Goal: Task Accomplishment & Management: Complete application form

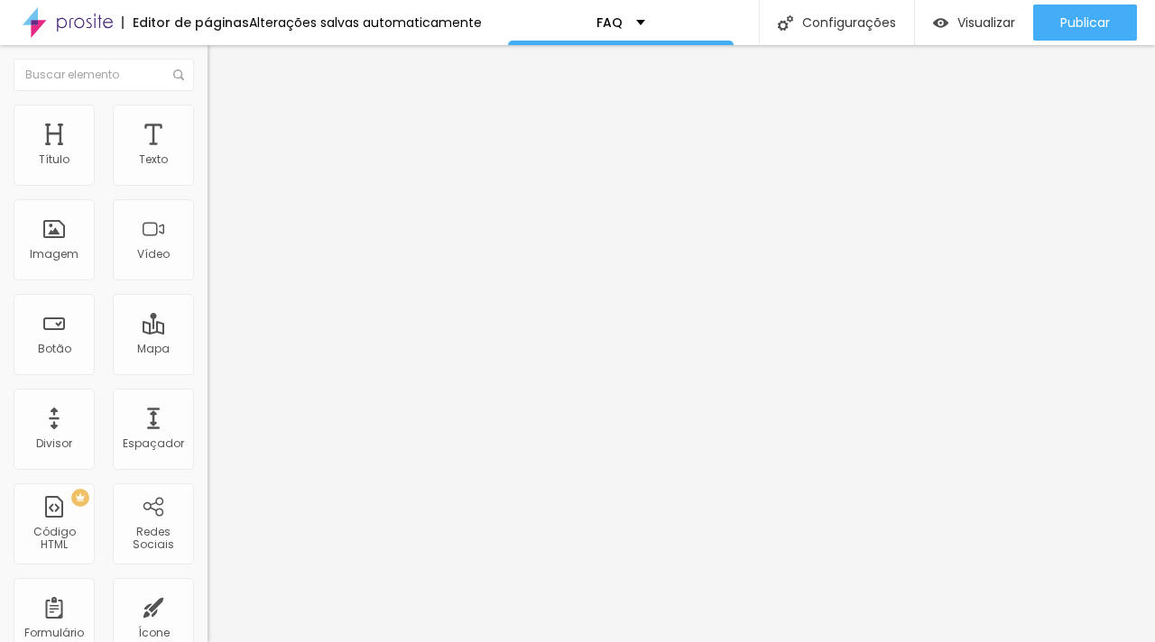
click at [207, 132] on li "Estilo" at bounding box center [310, 128] width 207 height 18
click at [207, 137] on li "Avançado" at bounding box center [310, 146] width 207 height 18
click at [57, 130] on div "Título" at bounding box center [54, 145] width 81 height 81
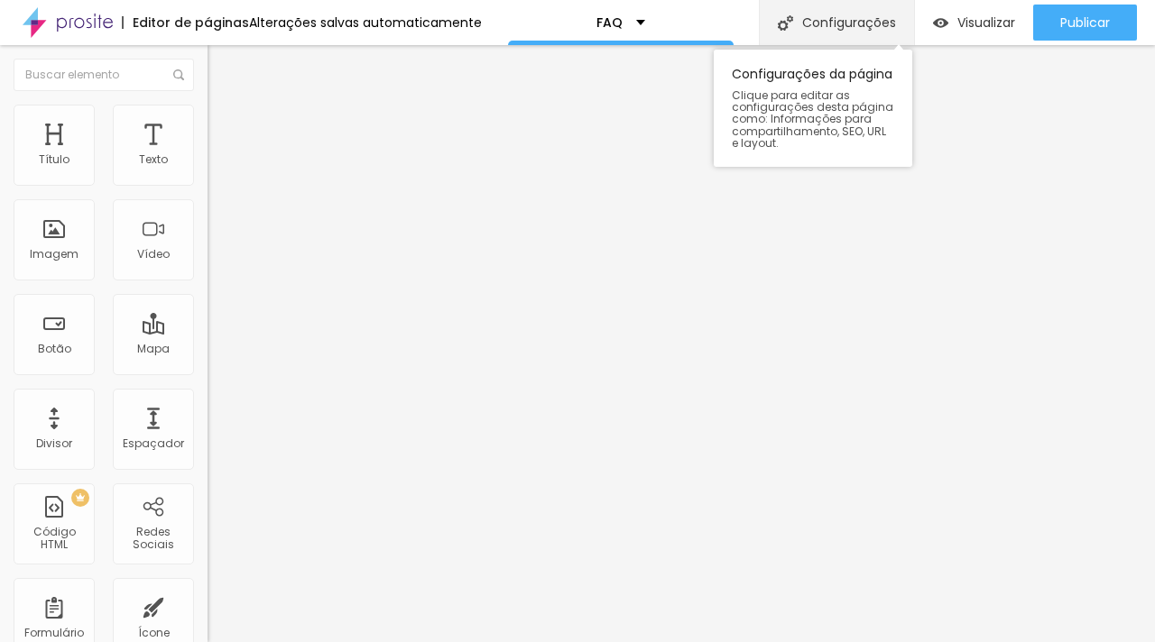
click at [870, 21] on div "Configurações" at bounding box center [836, 22] width 155 height 45
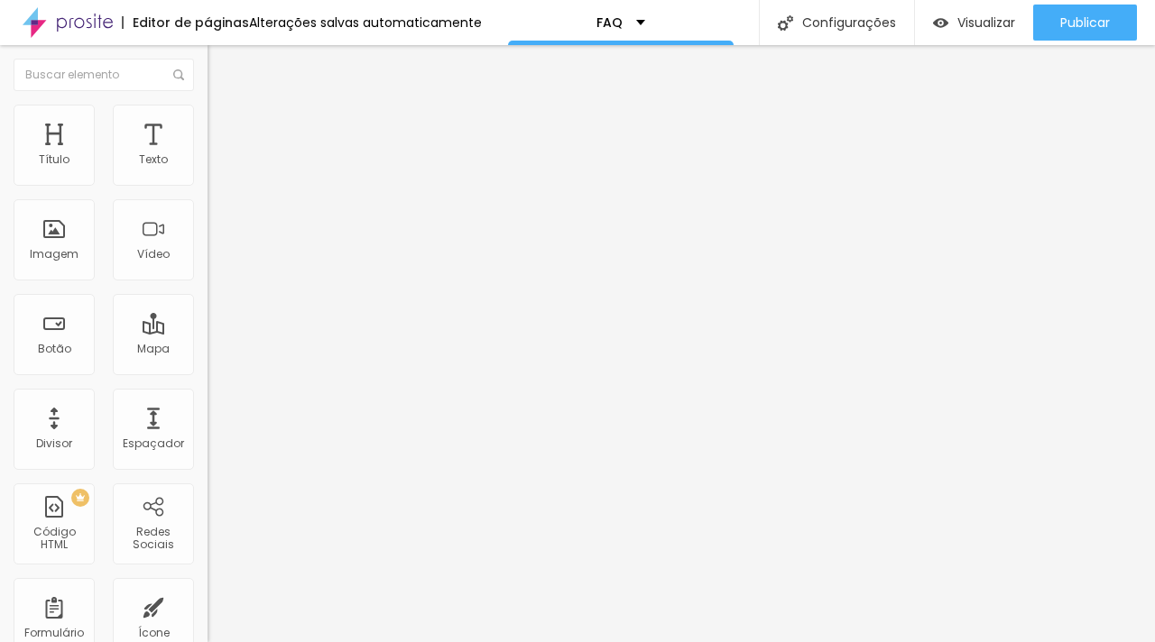
click at [118, 89] on input "text" at bounding box center [104, 75] width 180 height 32
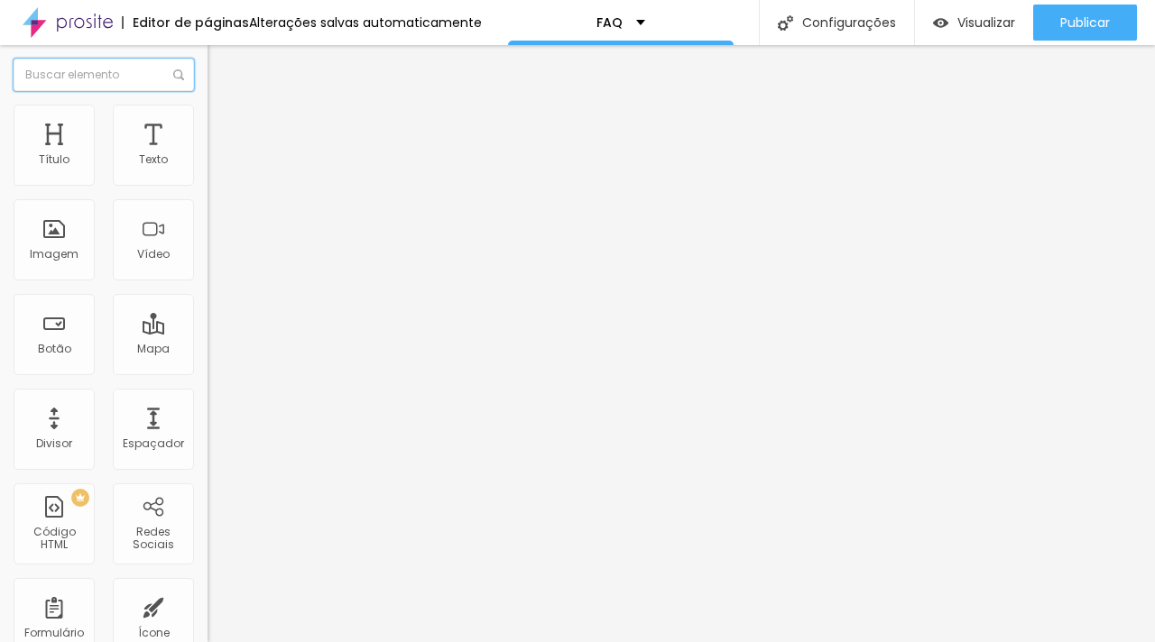
type input "N"
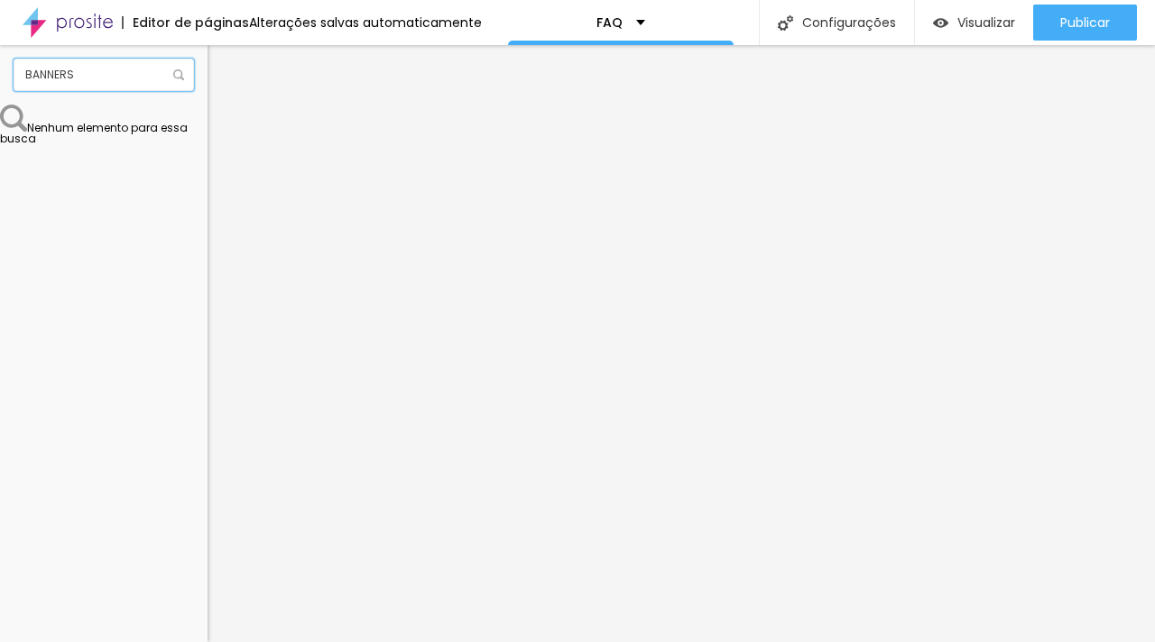
type input "BANNERS"
click at [173, 77] on img at bounding box center [178, 74] width 11 height 11
drag, startPoint x: 143, startPoint y: 78, endPoint x: 0, endPoint y: 78, distance: 142.5
click at [0, 78] on div "BANNERS" at bounding box center [103, 75] width 207 height 60
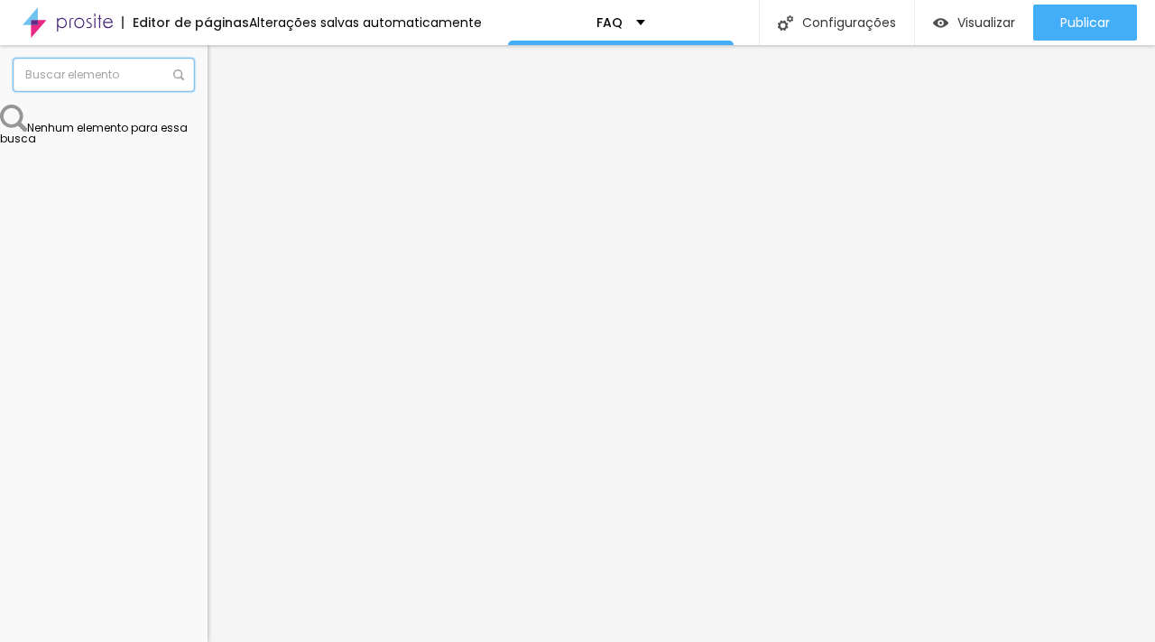
scroll to position [0, 0]
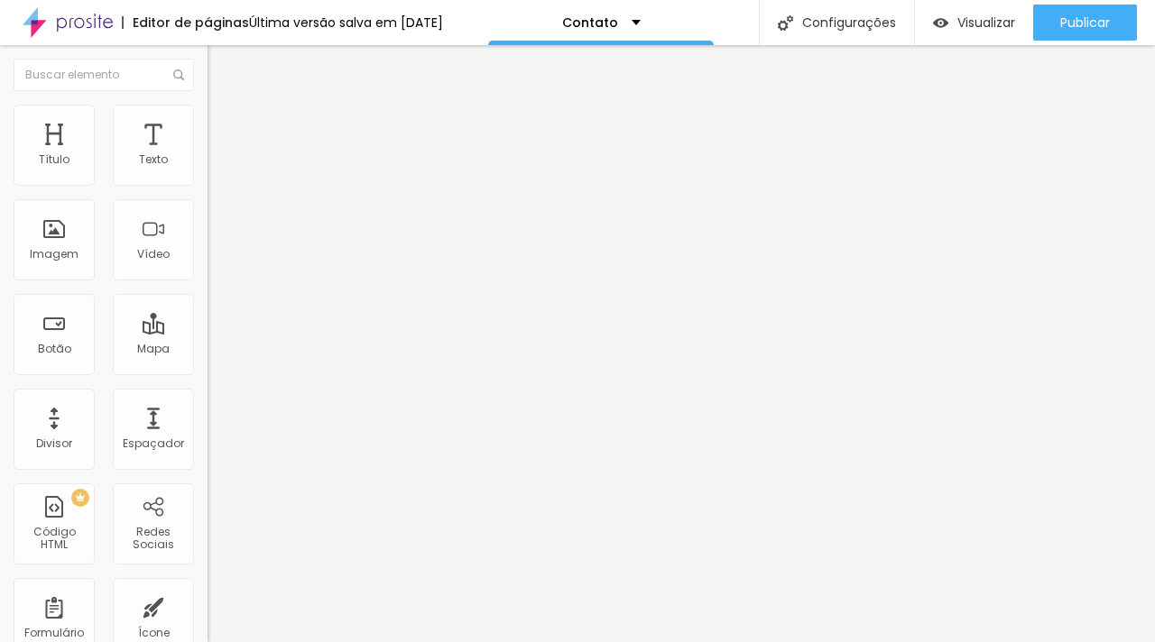
click at [207, 109] on ul "Conteúdo Estilo Avançado" at bounding box center [310, 114] width 207 height 54
click at [207, 119] on li "Estilo" at bounding box center [310, 114] width 207 height 18
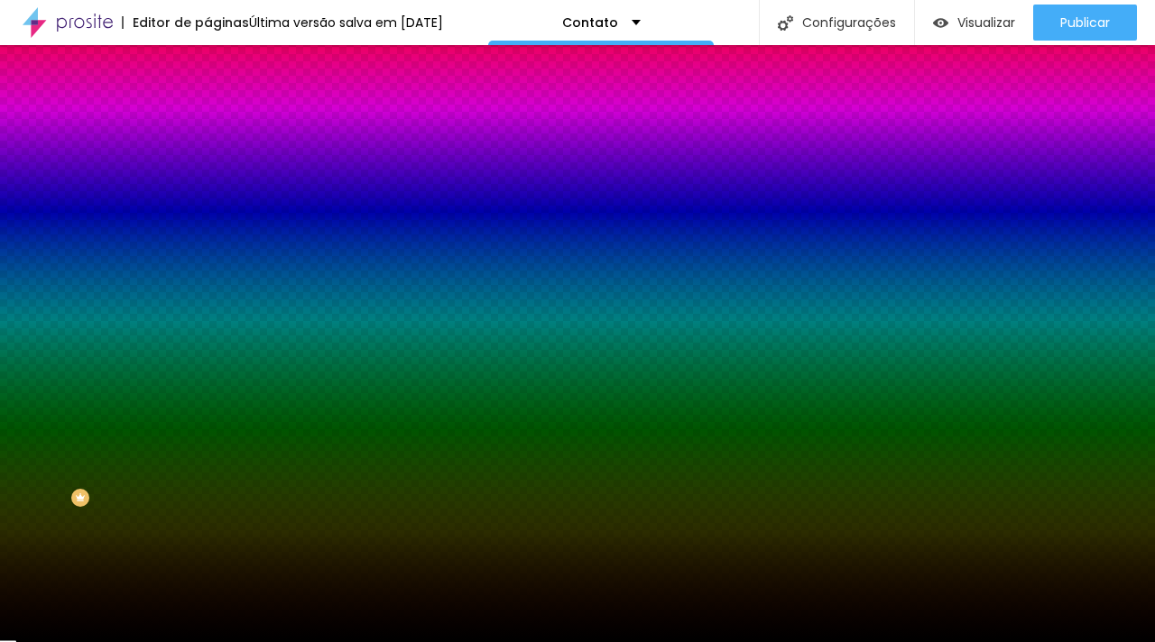
click at [207, 172] on div at bounding box center [310, 172] width 207 height 0
drag, startPoint x: 189, startPoint y: 184, endPoint x: 61, endPoint y: 171, distance: 127.8
click at [207, 171] on div "Cor de fundo Voltar ao padrão #000000" at bounding box center [310, 166] width 207 height 50
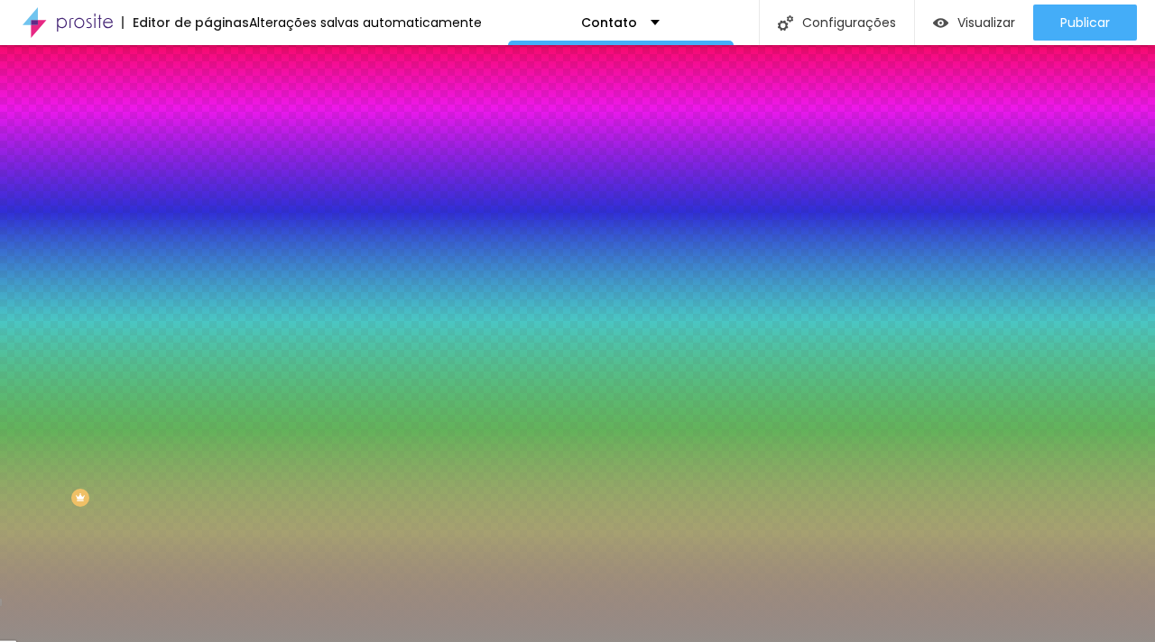
type input "#948D88"
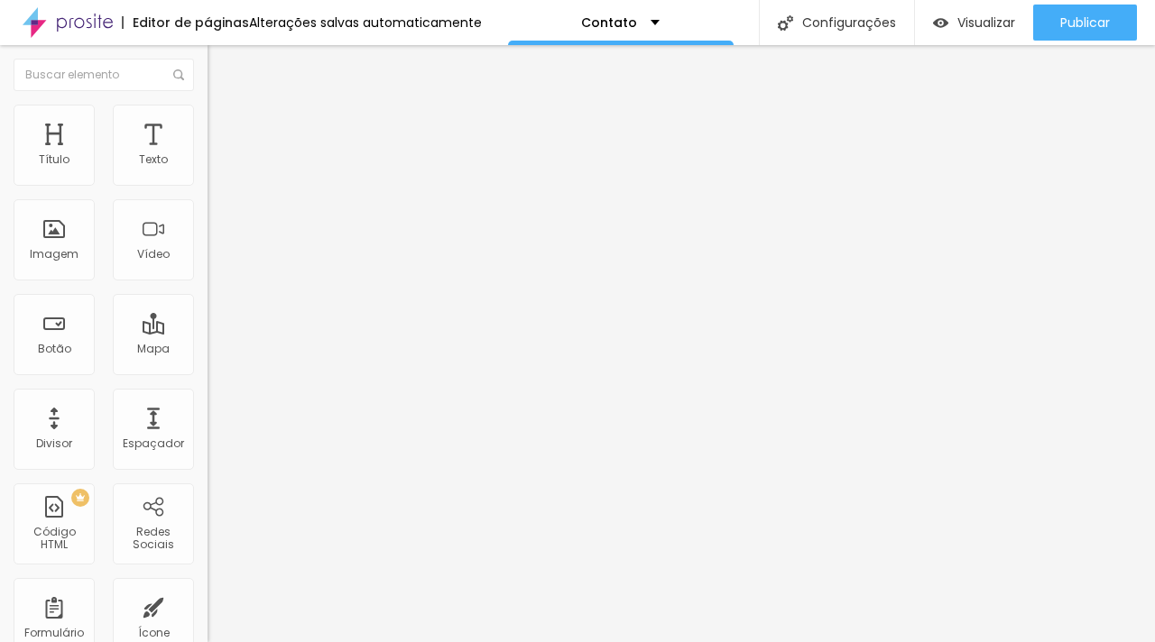
click at [215, 262] on icon "button" at bounding box center [220, 256] width 11 height 11
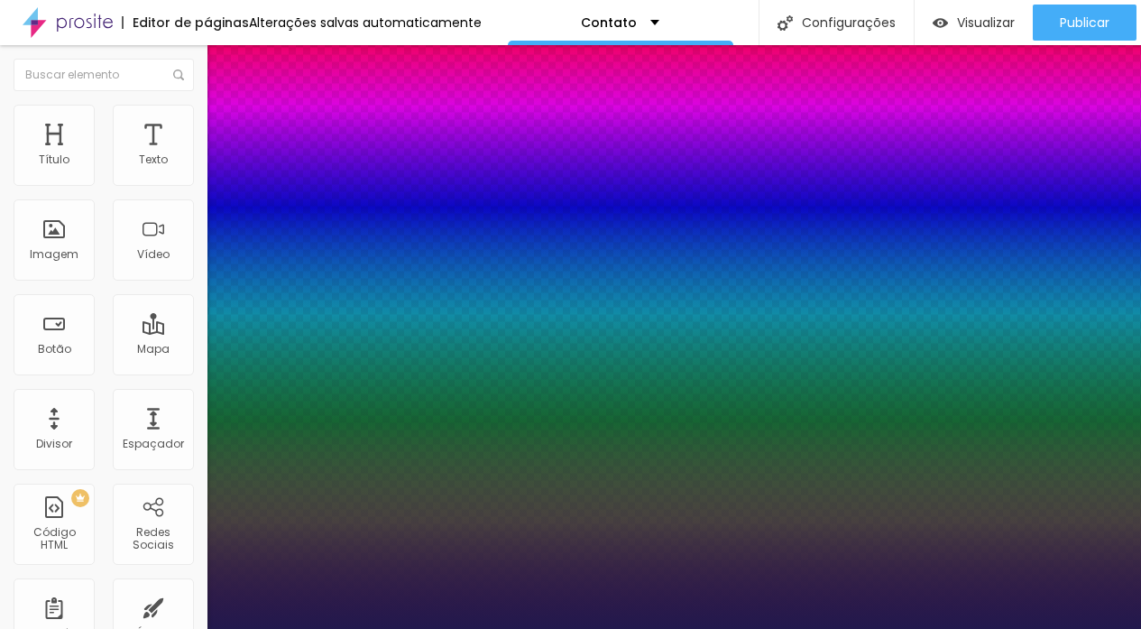
type input "1"
select select "MontserratLight"
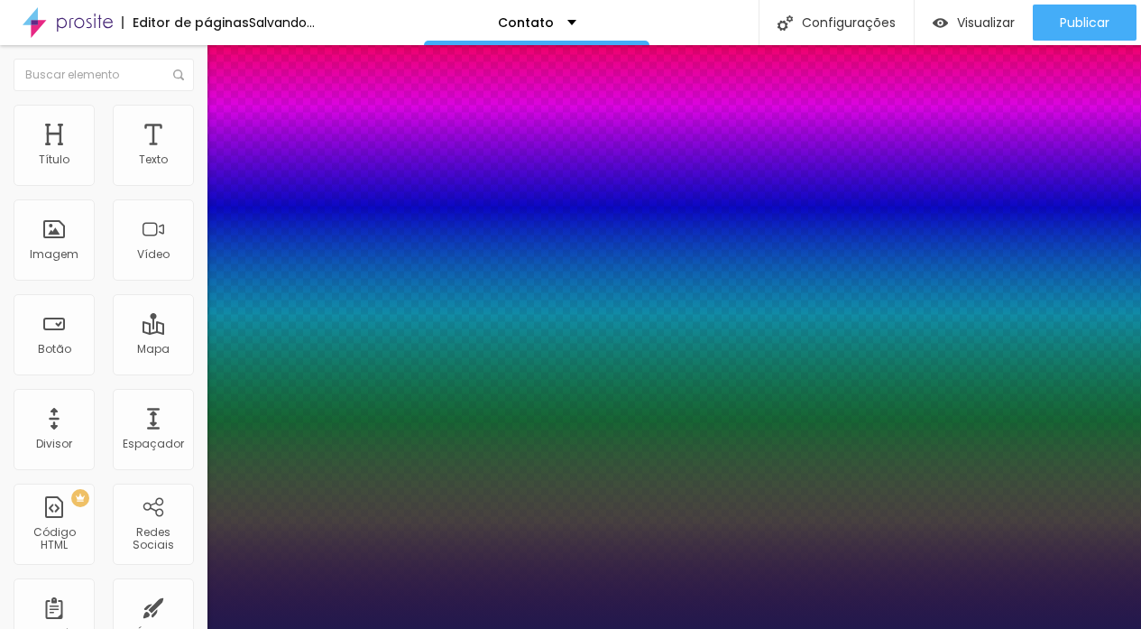
type input "1"
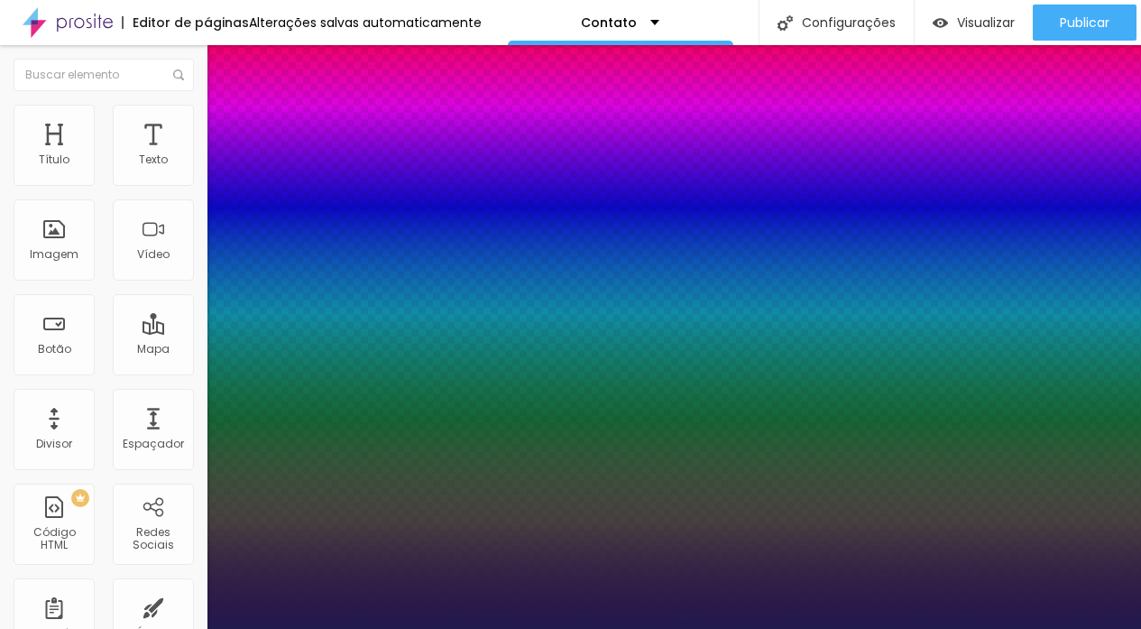
click at [776, 629] on div at bounding box center [570, 629] width 1141 height 0
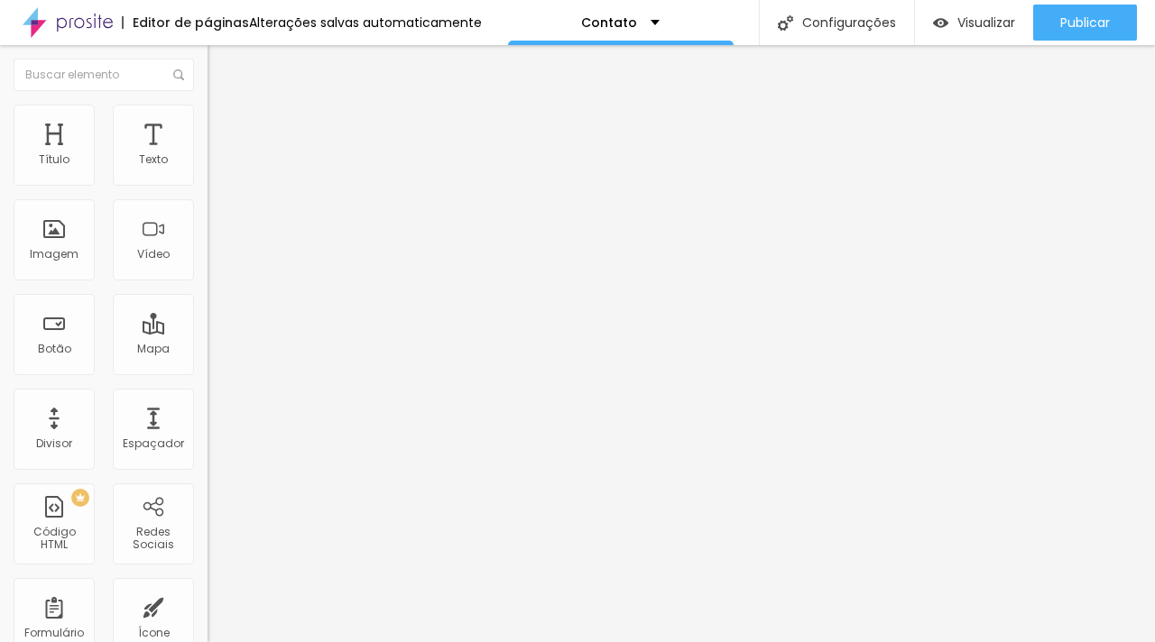
click at [207, 115] on img at bounding box center [215, 113] width 16 height 16
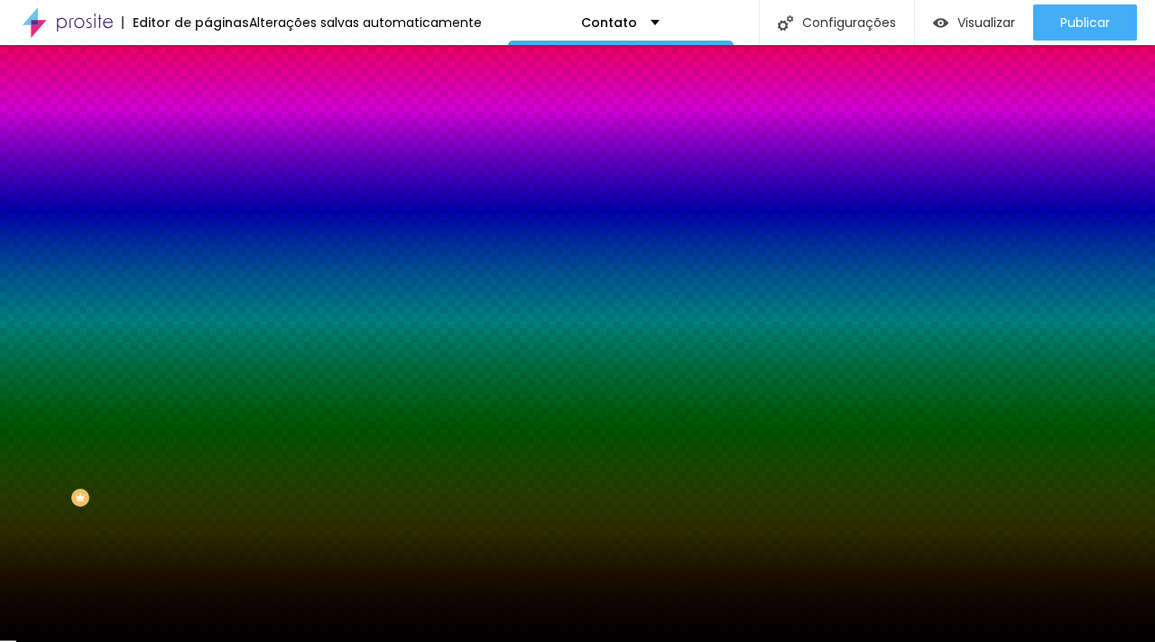
click at [207, 172] on div at bounding box center [310, 172] width 207 height 0
drag, startPoint x: 189, startPoint y: 182, endPoint x: 104, endPoint y: 173, distance: 86.2
click at [207, 173] on div "Voltar ao padrão #000000" at bounding box center [310, 171] width 207 height 39
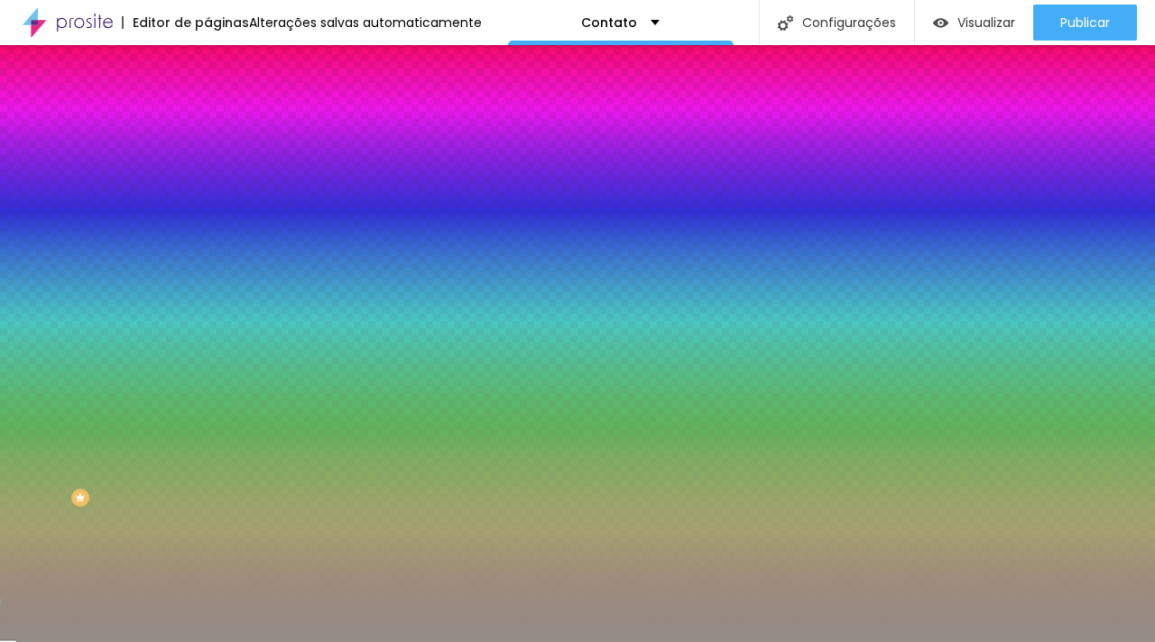
type input "#948D88"
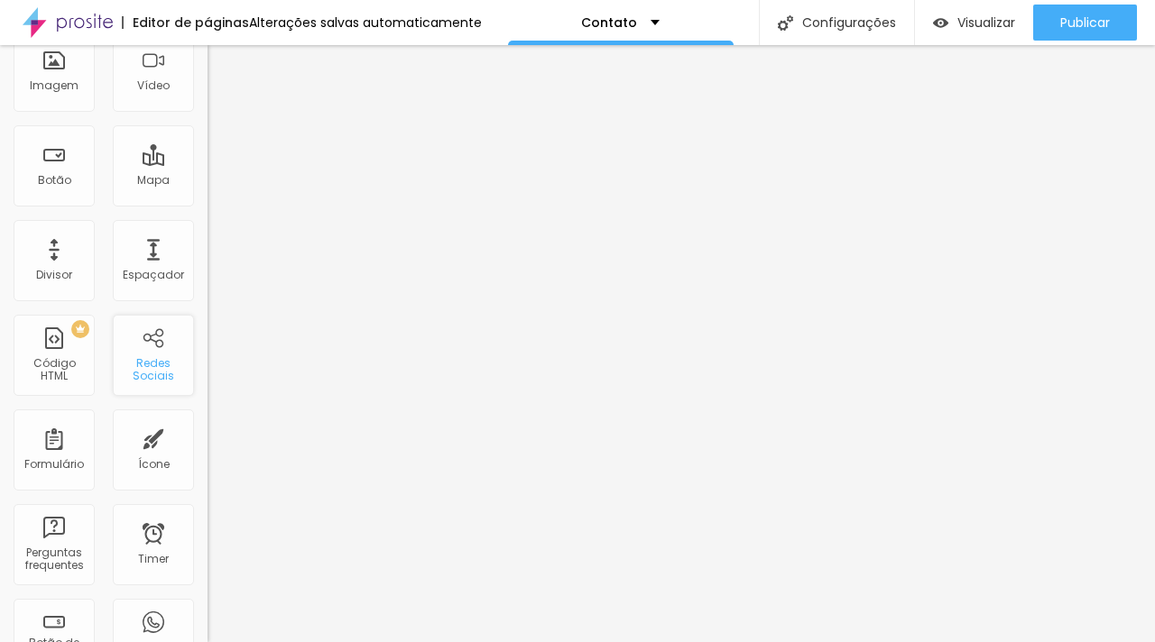
scroll to position [170, 0]
click at [55, 457] on div "Formulário" at bounding box center [54, 463] width 60 height 13
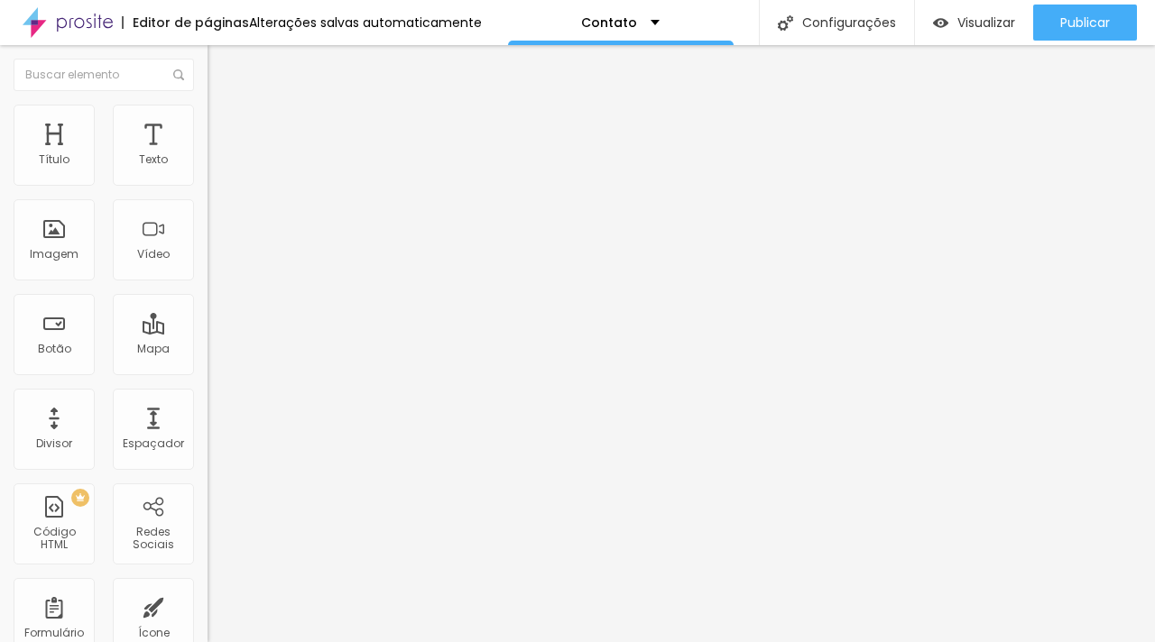
click at [224, 123] on span "Estilo" at bounding box center [238, 116] width 28 height 15
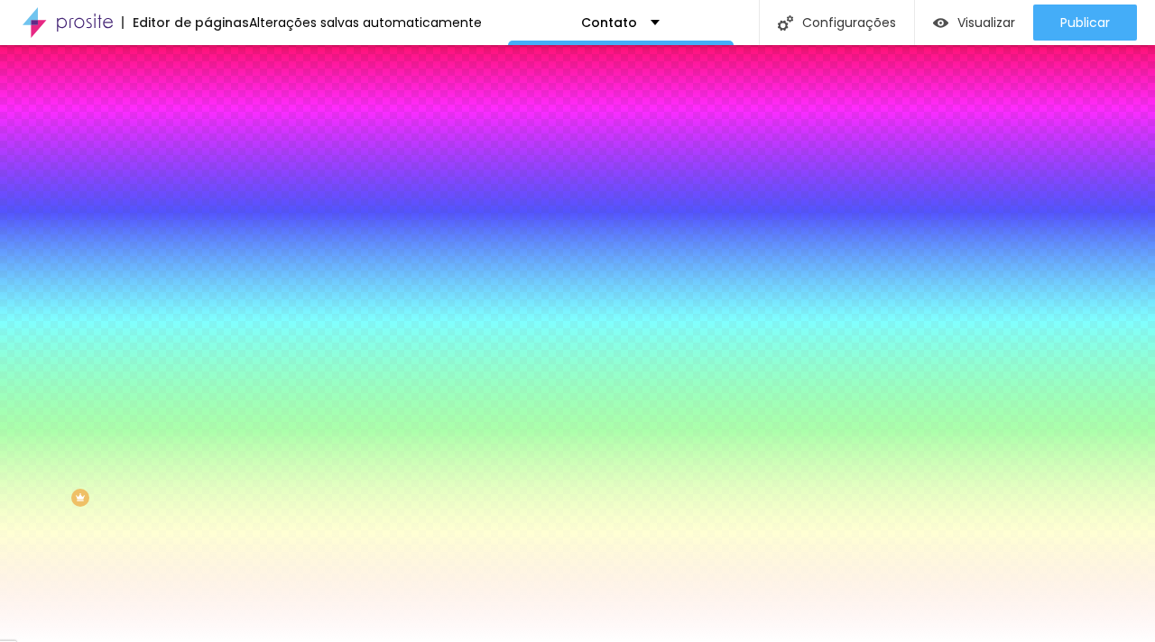
click at [207, 355] on div at bounding box center [310, 355] width 207 height 0
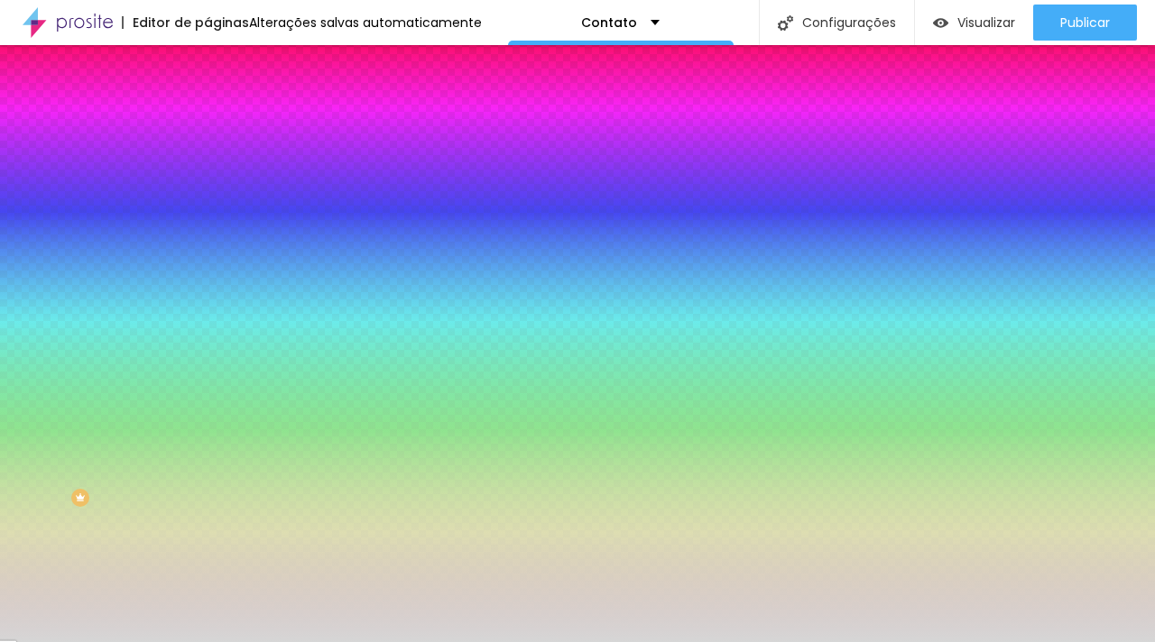
type input "#D3D3D3"
drag, startPoint x: 62, startPoint y: 429, endPoint x: 0, endPoint y: 435, distance: 62.5
click at [207, 435] on div "Botão Tipografia Voltar ao padrão Borda Voltar ao padrão Sombra DESATIVADO Volt…" at bounding box center [310, 368] width 207 height 455
click at [215, 350] on icon "button" at bounding box center [221, 343] width 13 height 13
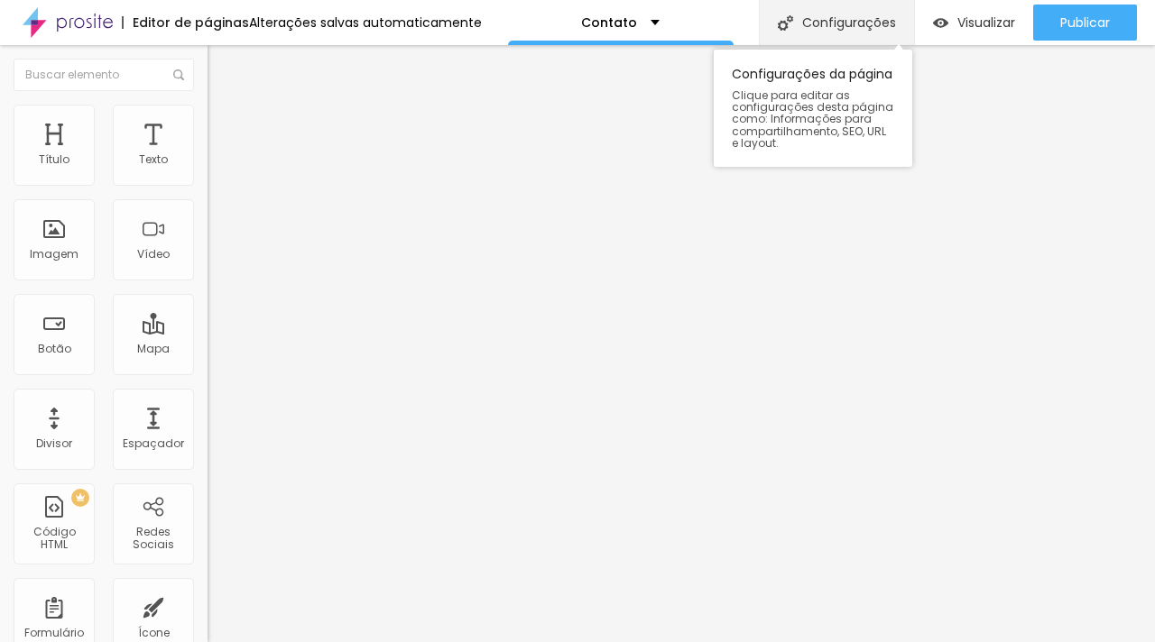
click at [780, 19] on img at bounding box center [785, 22] width 15 height 15
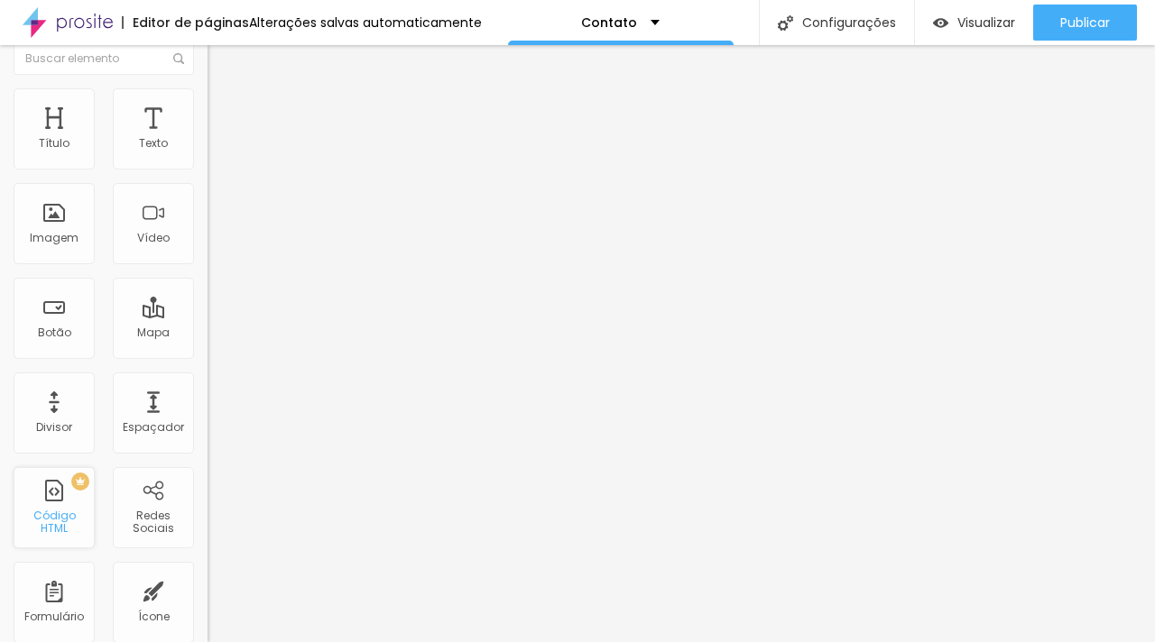
scroll to position [16, 0]
click at [58, 511] on div "PREMIUM Código HTML" at bounding box center [54, 507] width 81 height 81
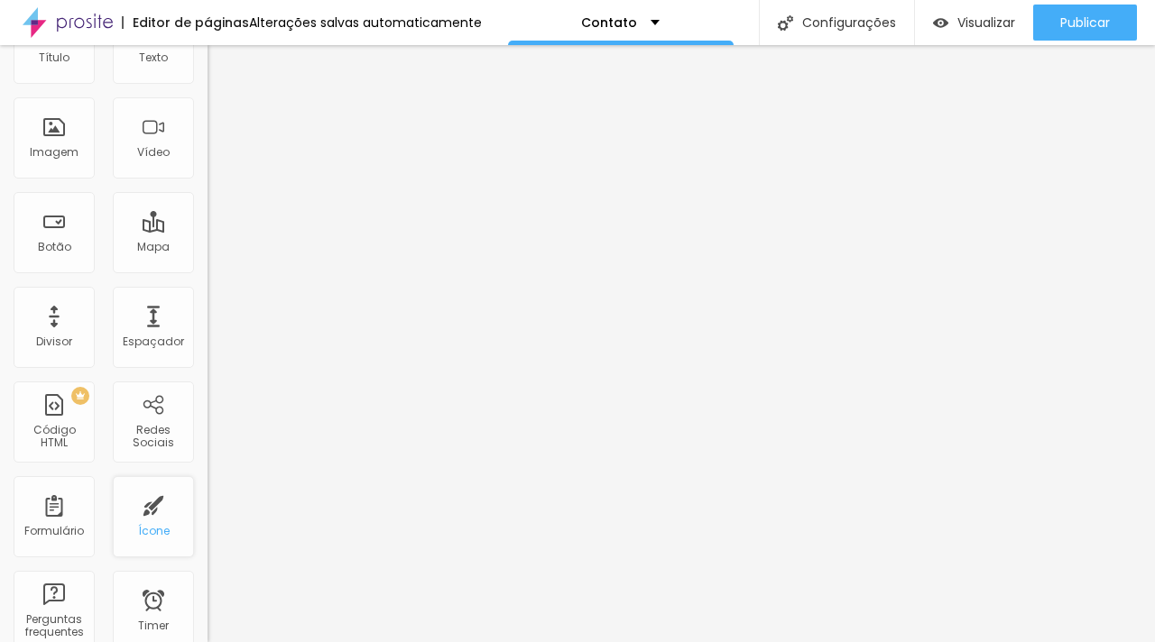
scroll to position [0, 0]
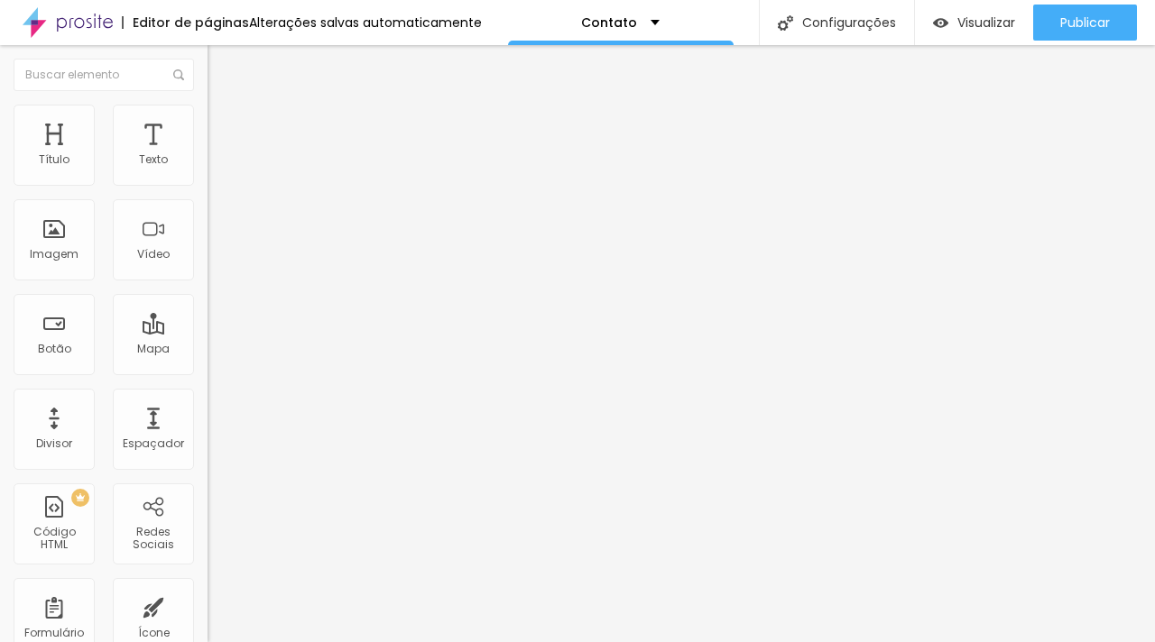
click at [219, 176] on div "Contato" at bounding box center [311, 168] width 184 height 16
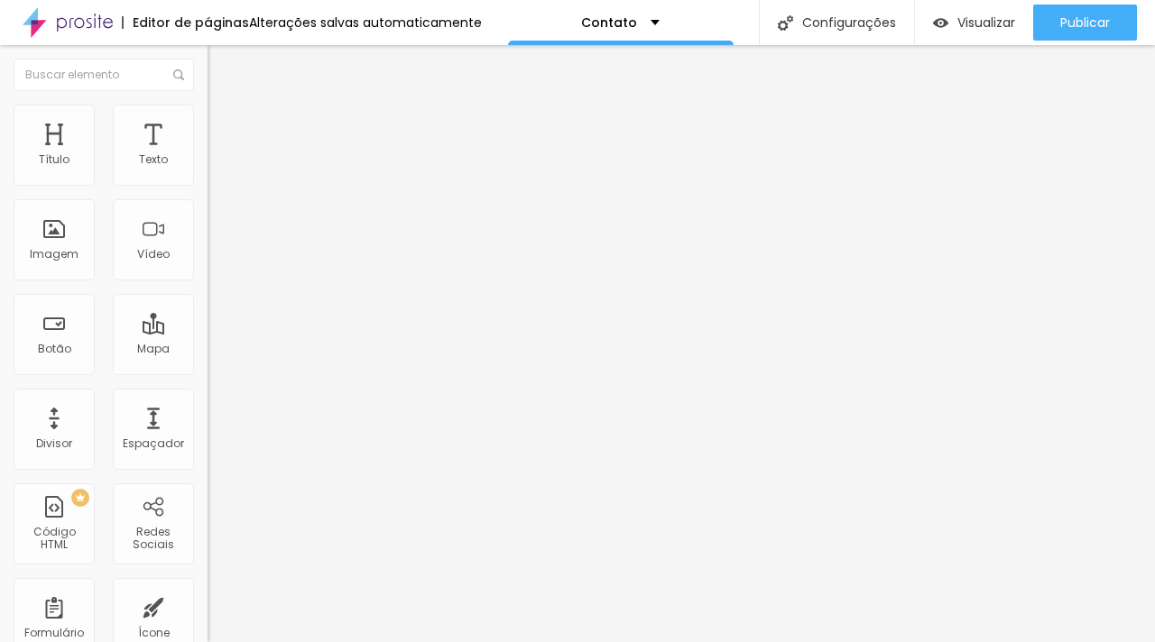
drag, startPoint x: 450, startPoint y: 458, endPoint x: 269, endPoint y: 449, distance: 181.6
type input "Seu orçamento é para:"
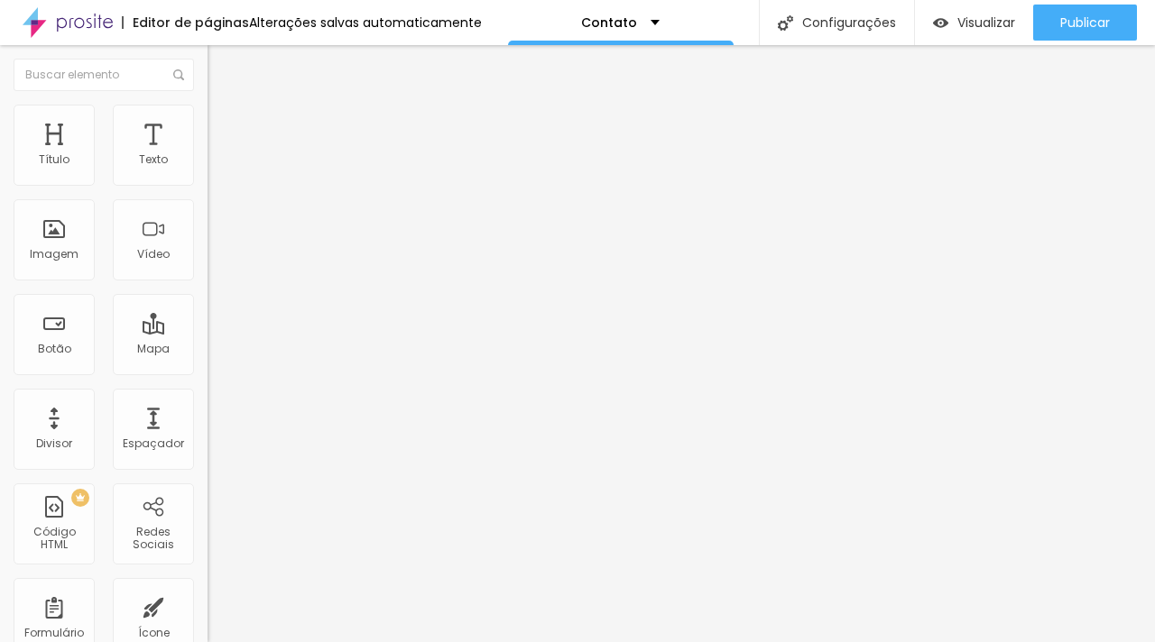
type input "O"
type input "Casamento"
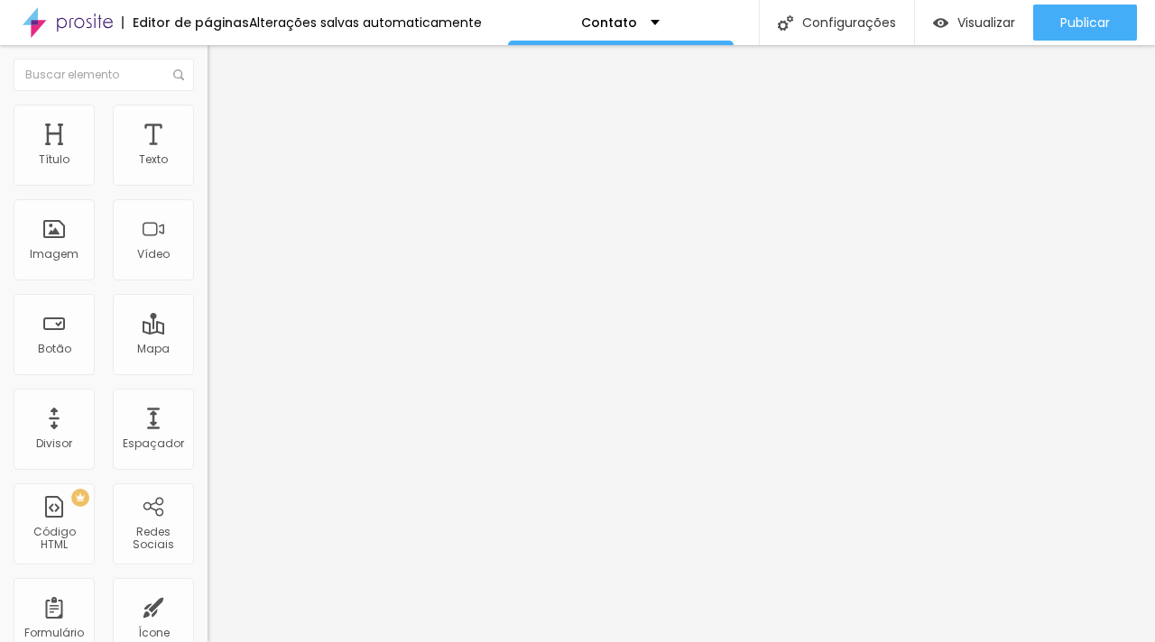
drag, startPoint x: 420, startPoint y: 396, endPoint x: 370, endPoint y: 395, distance: 50.5
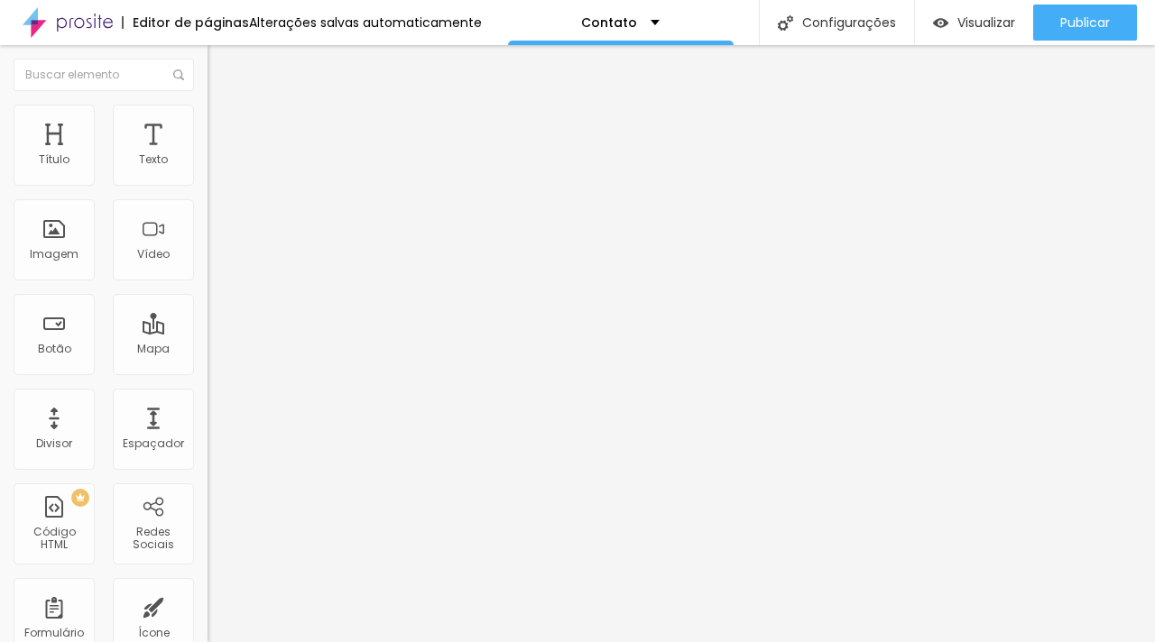
drag, startPoint x: 402, startPoint y: 392, endPoint x: 334, endPoint y: 393, distance: 68.6
type input "Ensaio Casal"
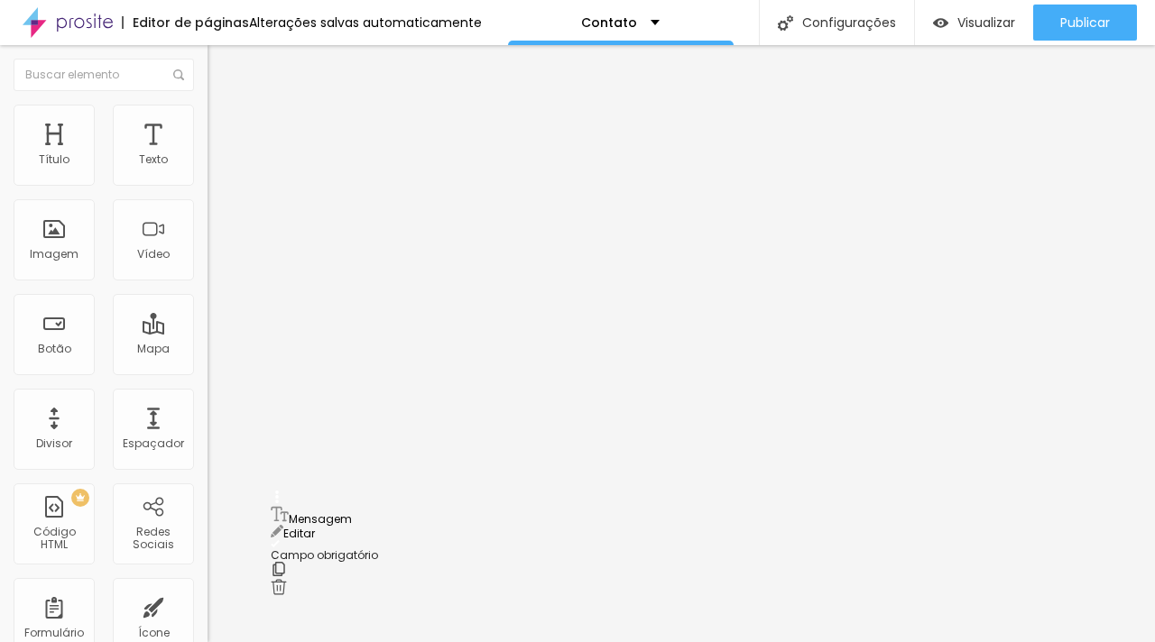
scroll to position [272, 0]
drag, startPoint x: 276, startPoint y: 355, endPoint x: 393, endPoint y: 431, distance: 140.1
drag, startPoint x: 530, startPoint y: 456, endPoint x: 380, endPoint y: 310, distance: 209.9
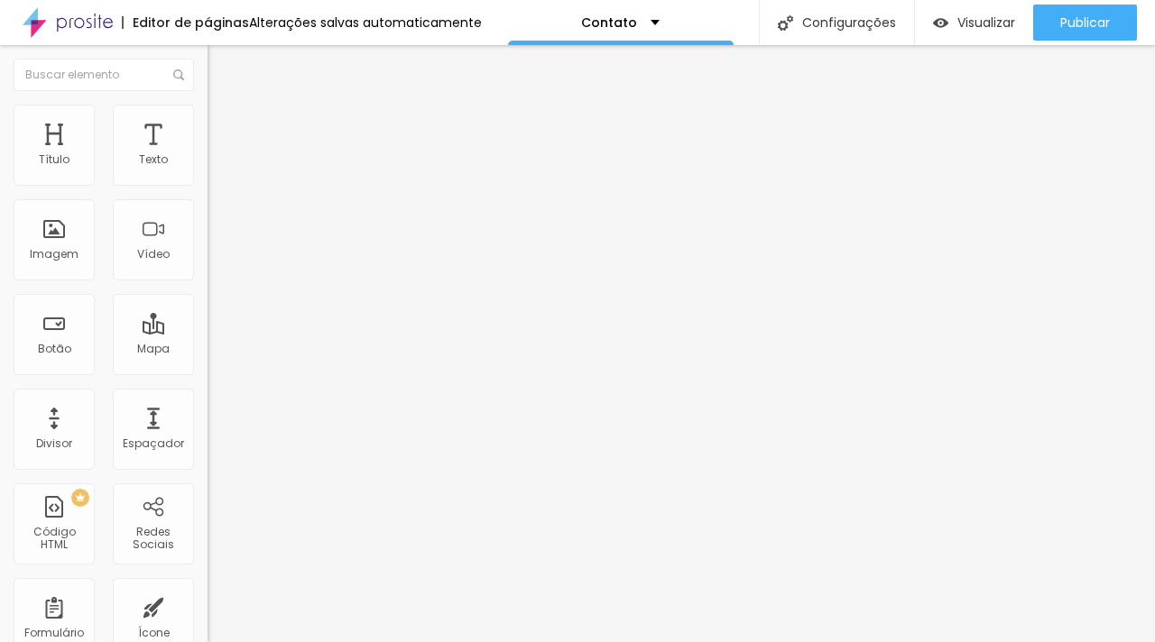
drag, startPoint x: 277, startPoint y: 403, endPoint x: 276, endPoint y: 335, distance: 68.6
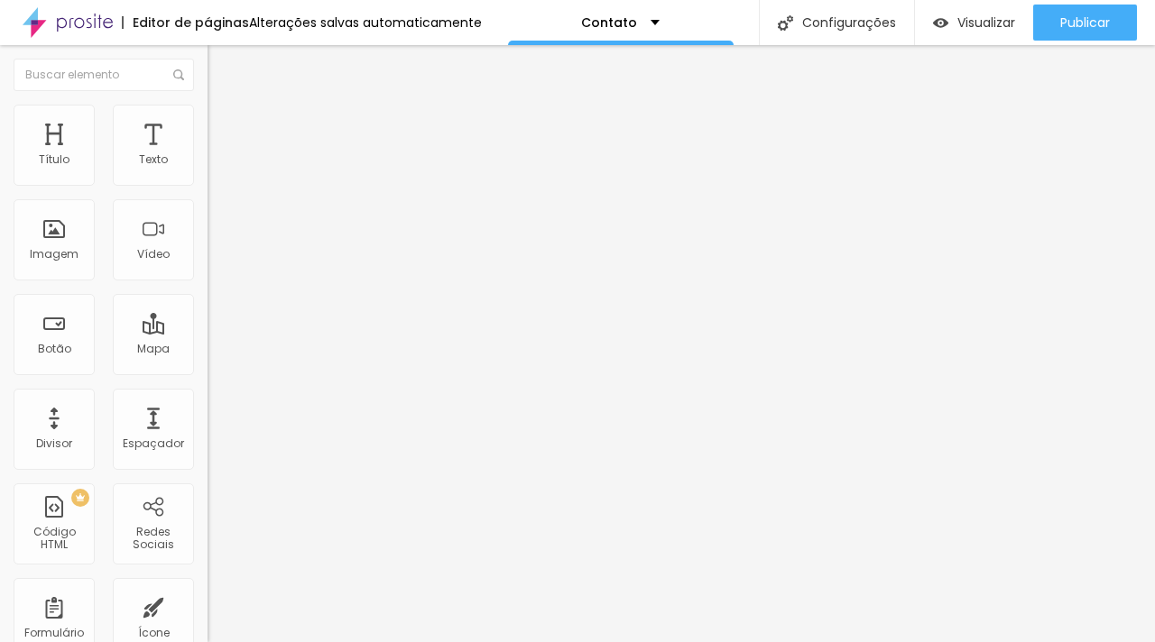
drag, startPoint x: 498, startPoint y: 320, endPoint x: 171, endPoint y: 313, distance: 327.6
type input "Qual a data?"
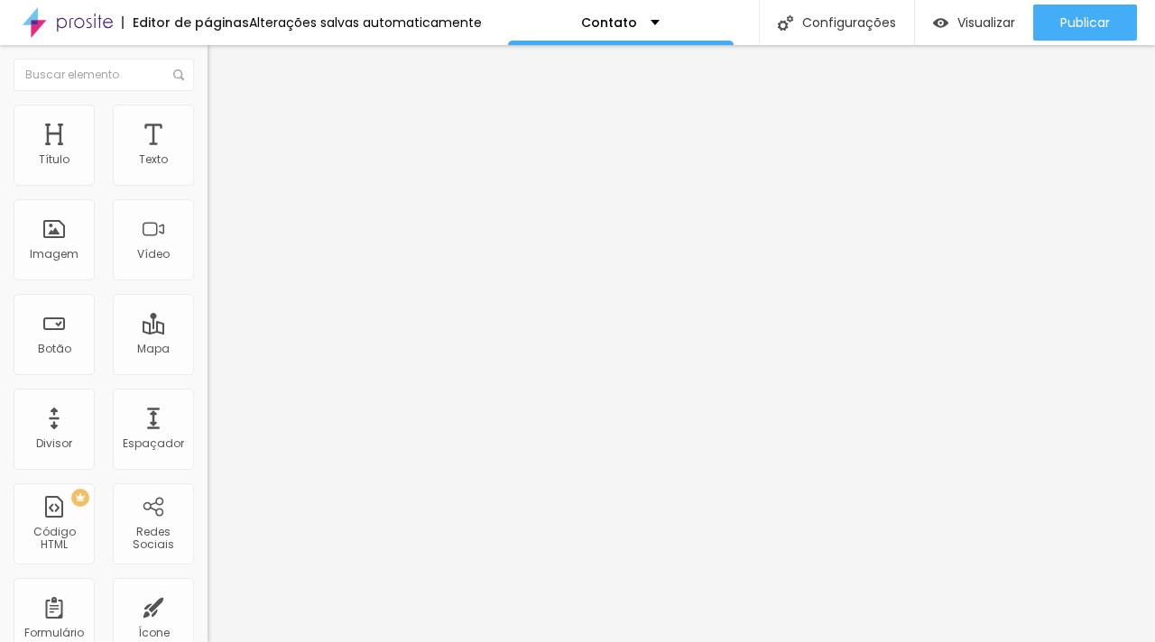
type input "C"
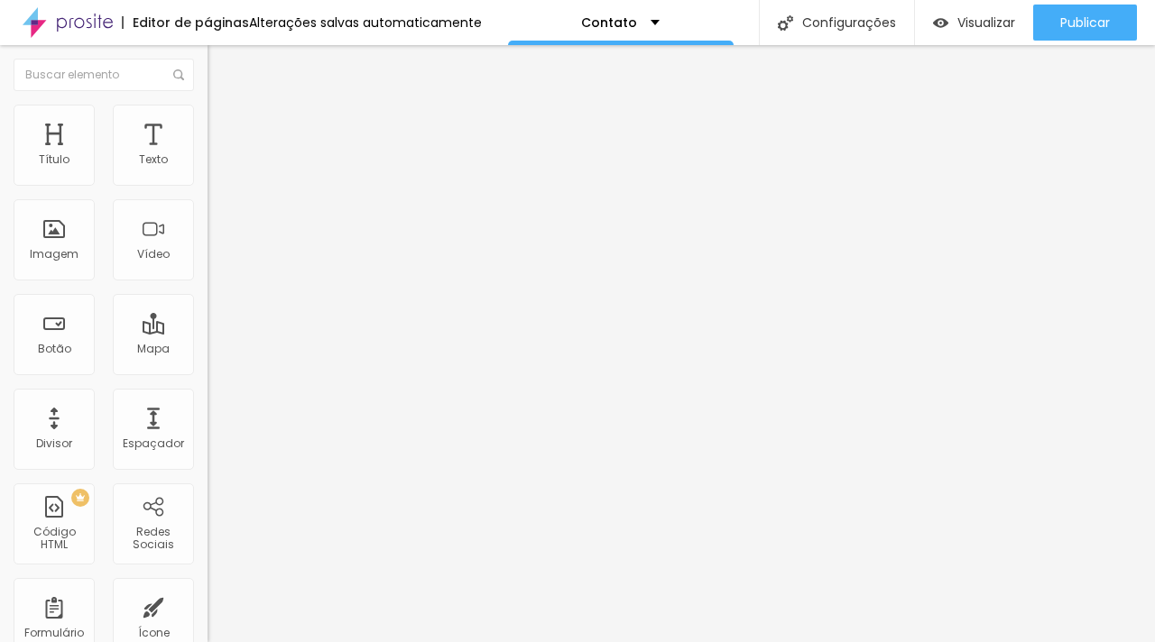
scroll to position [279, 0]
drag, startPoint x: 509, startPoint y: 387, endPoint x: 270, endPoint y: 373, distance: 239.5
type input "C"
type input "Local / Cidade / Estado:"
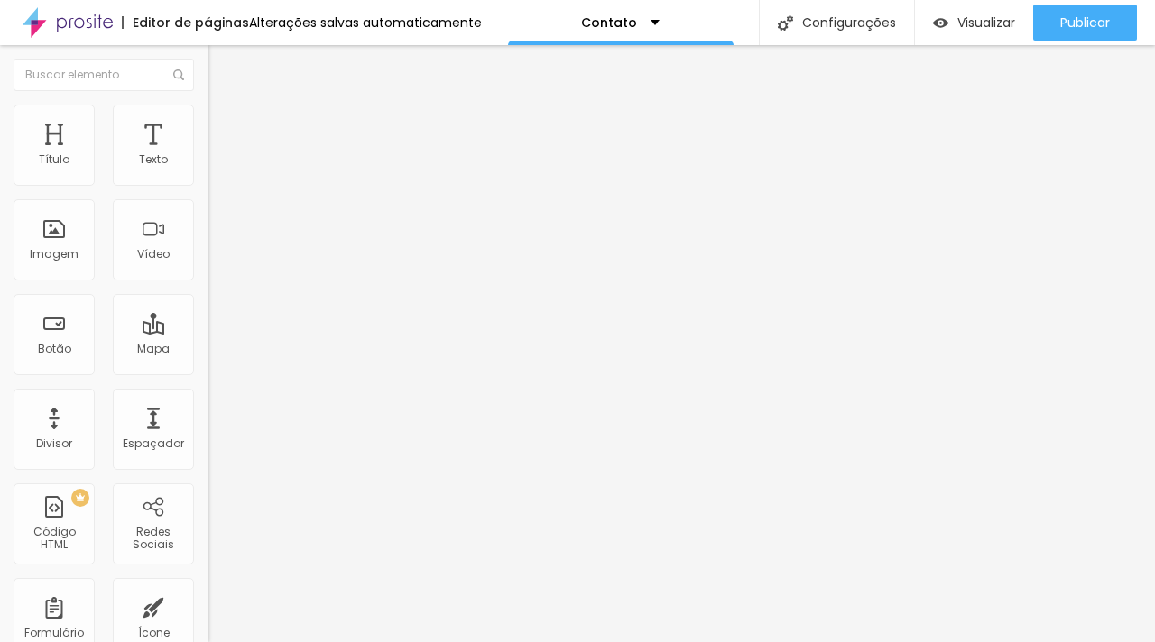
drag, startPoint x: 480, startPoint y: 376, endPoint x: 217, endPoint y: 369, distance: 263.5
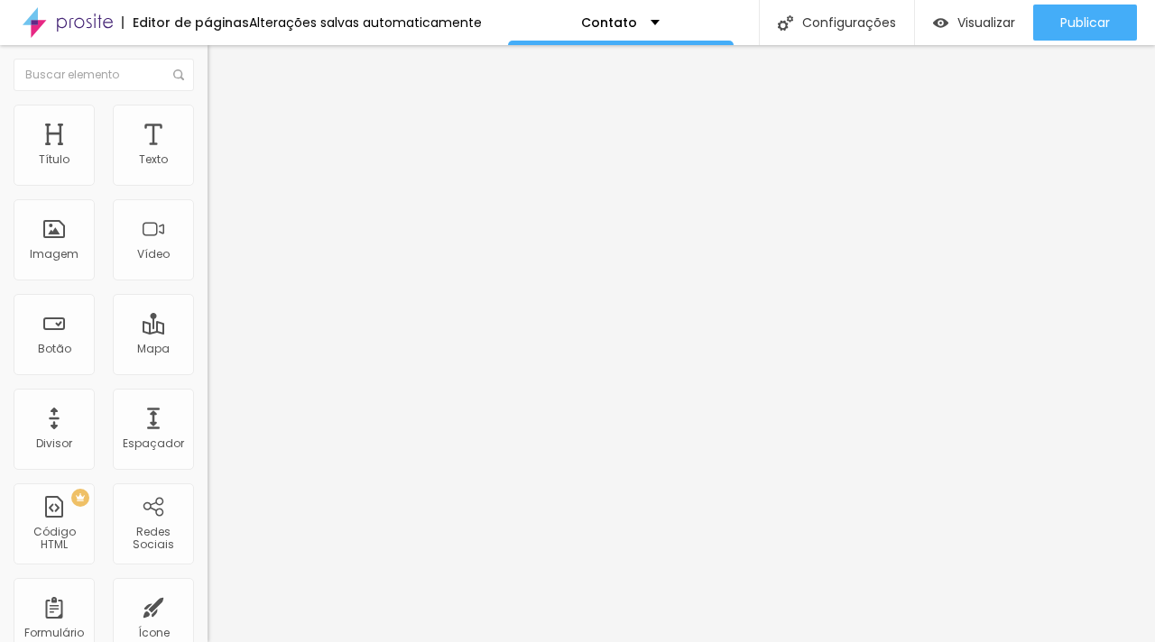
type input "Onde conheceu nosso trabalho?"
type input "O"
type input "Instagram"
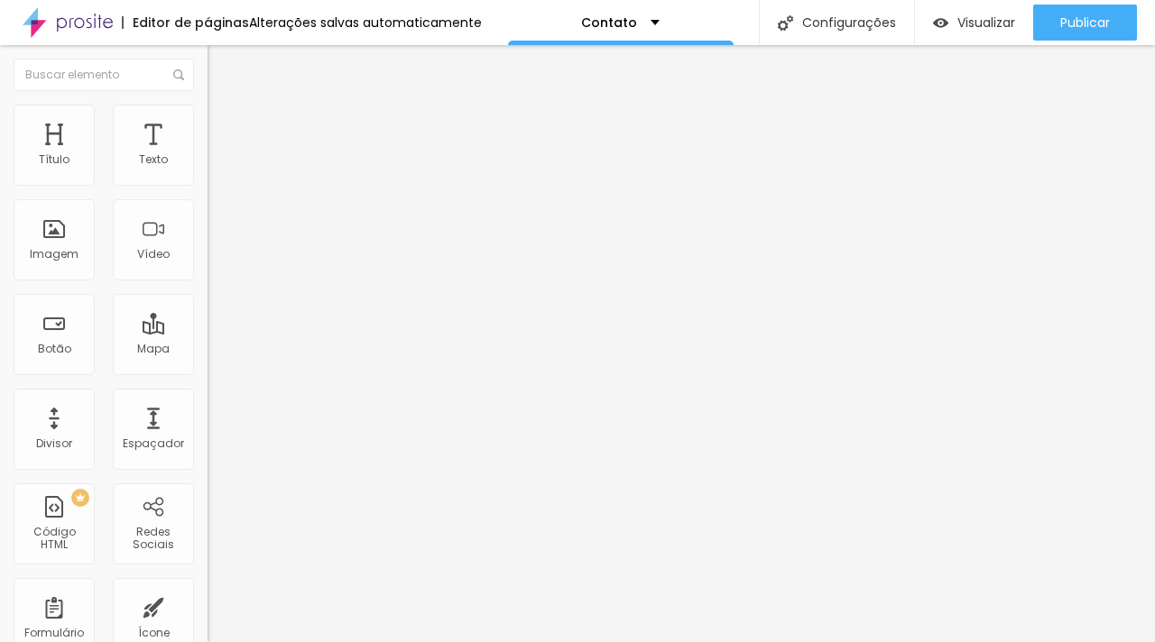
type input "O"
type input "Google"
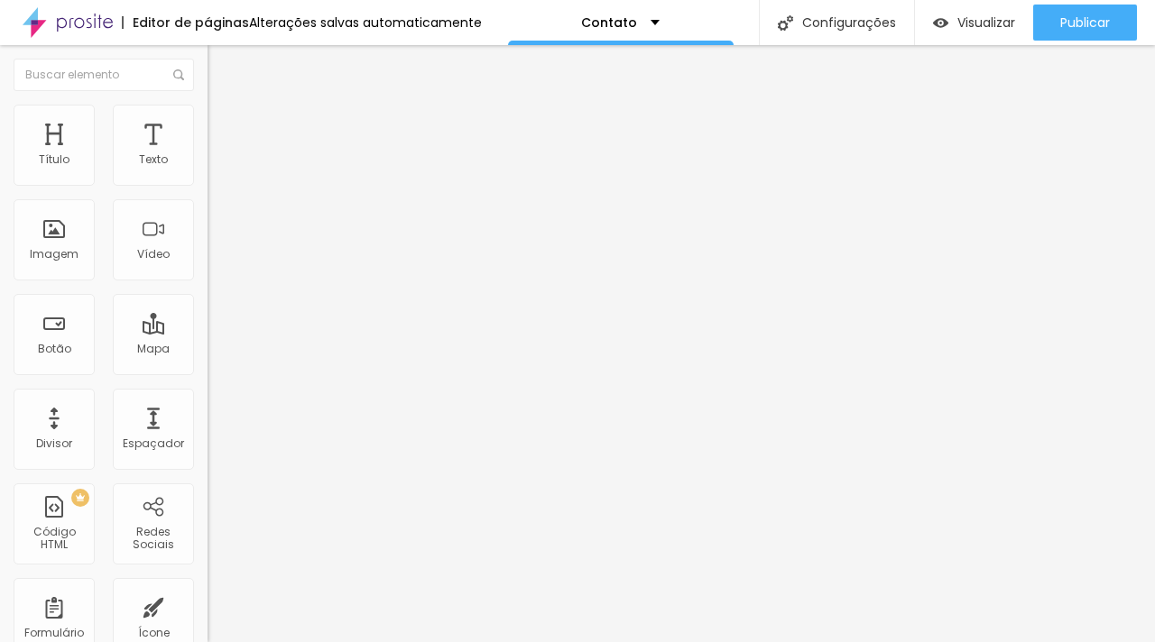
type input "O"
type input "Indicação de um amigo"
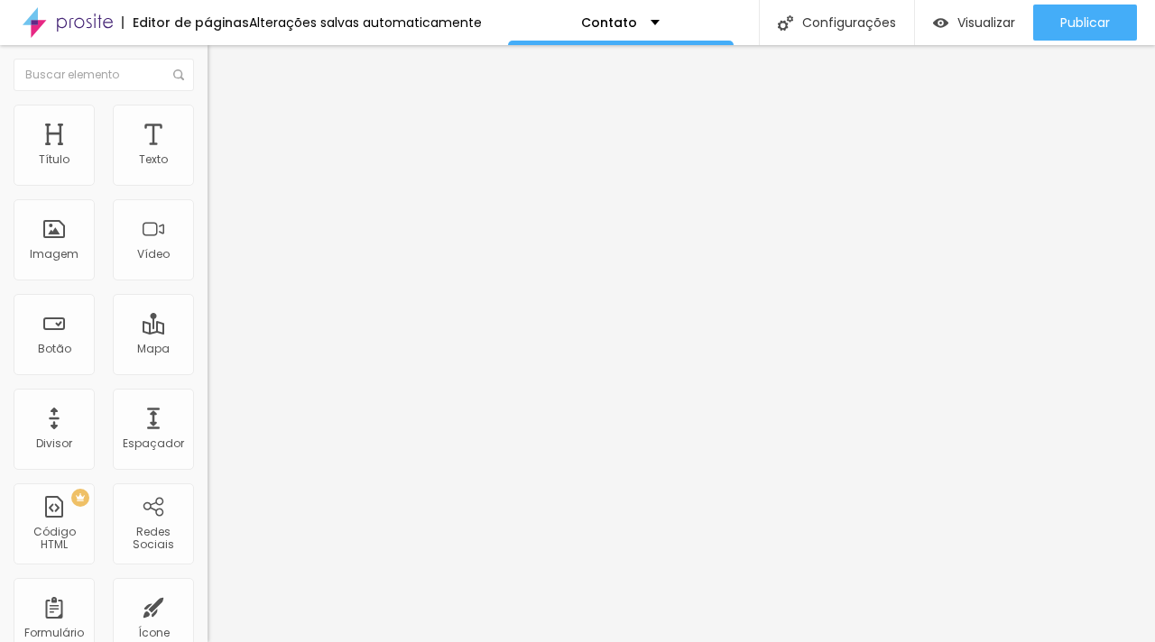
scroll to position [423, 0]
type input "O"
type input "Indicação de assessoria"
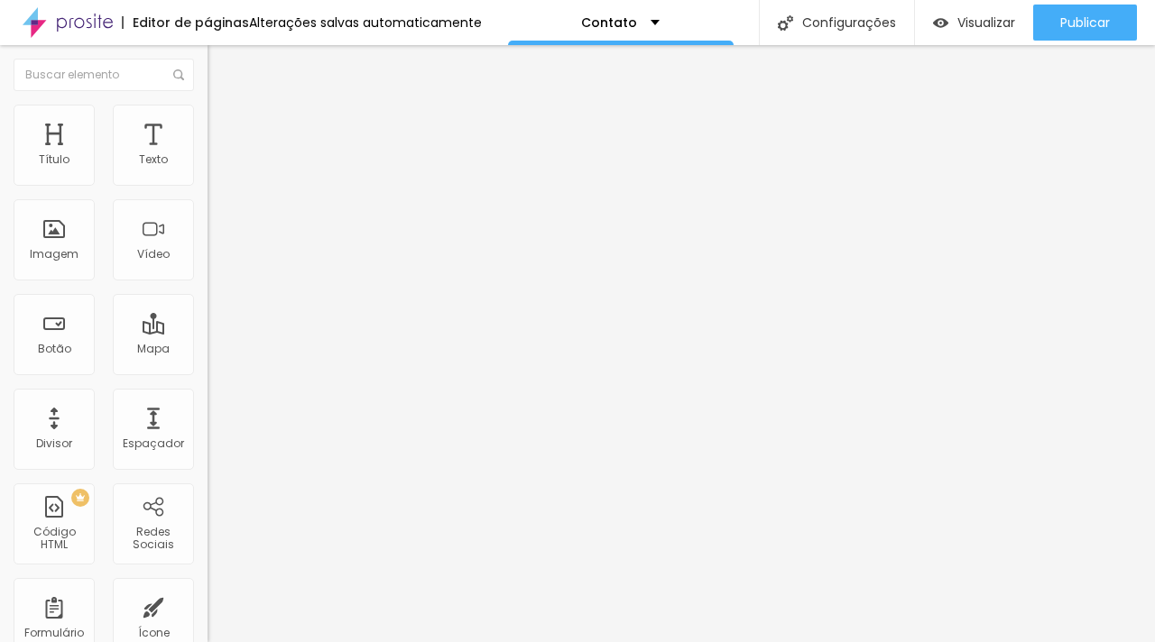
drag, startPoint x: 507, startPoint y: 418, endPoint x: 329, endPoint y: 411, distance: 177.8
type input "O"
type input "Outro"
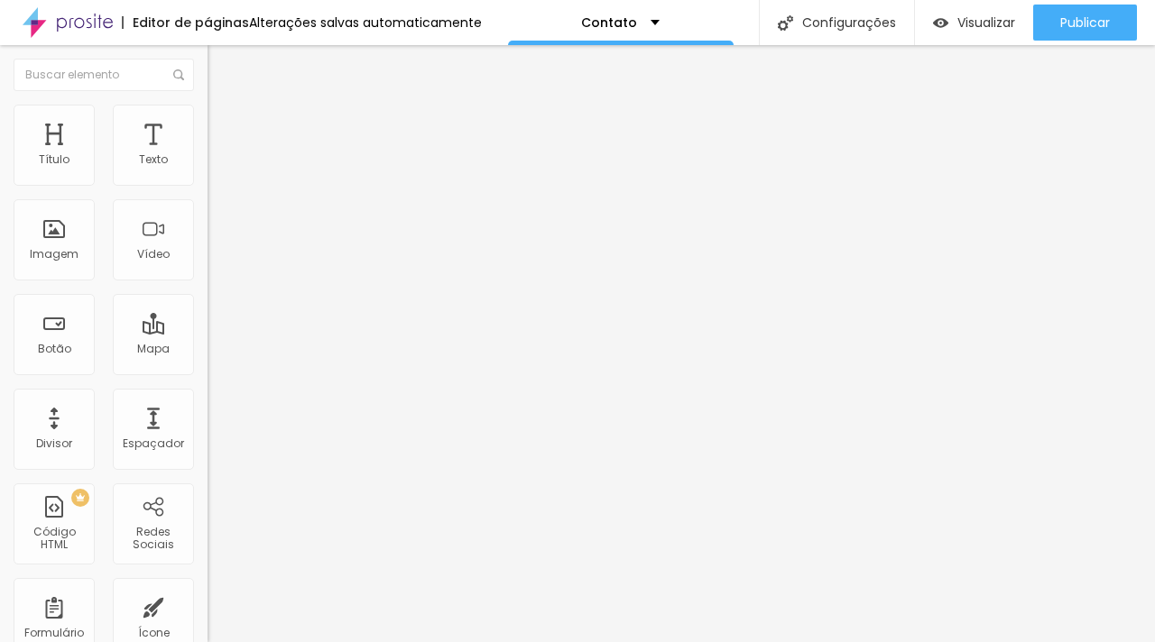
scroll to position [678, 0]
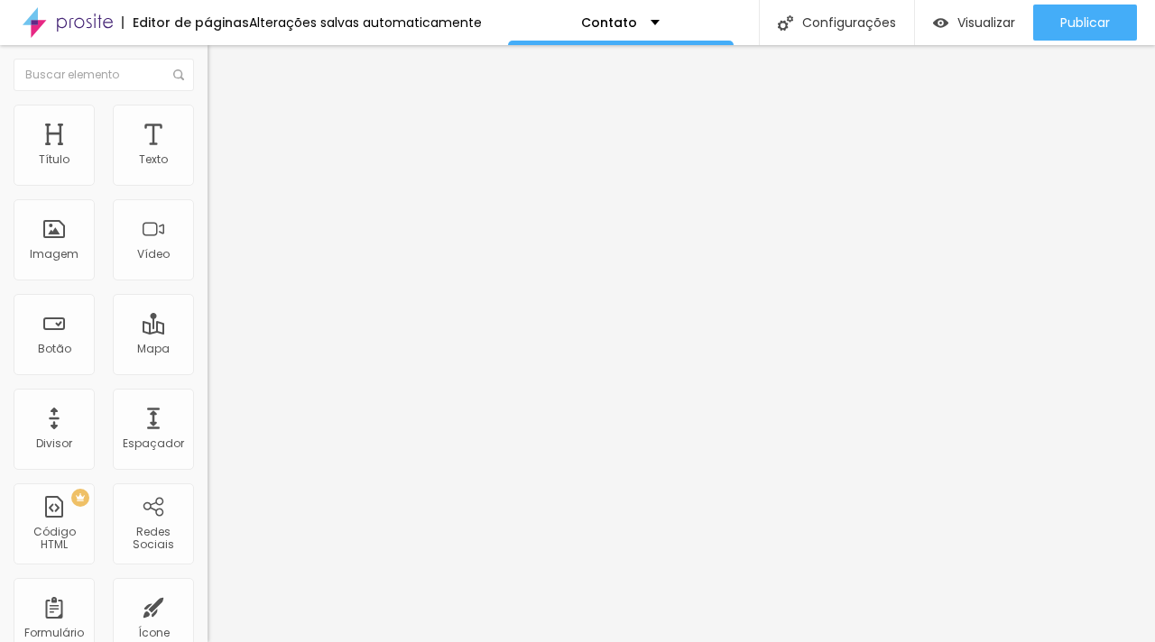
drag, startPoint x: 466, startPoint y: 308, endPoint x: 216, endPoint y: 318, distance: 250.1
type input "Conte um pouco mais:"
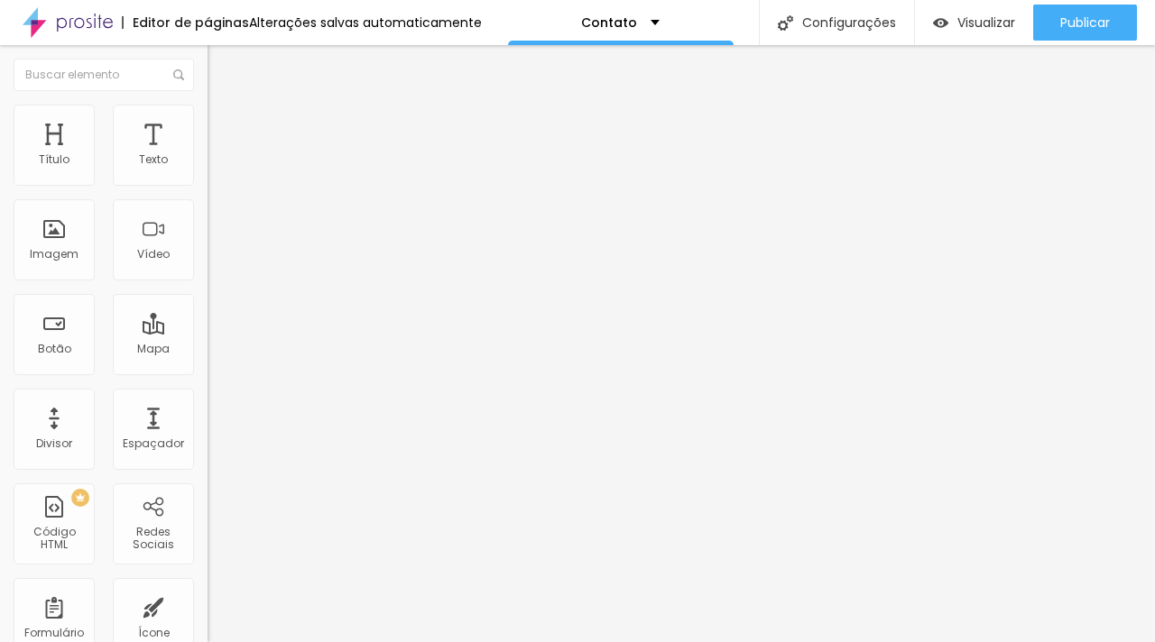
type input "Se já souberem horário, quantidade de convidados, divida essa informação por aq…"
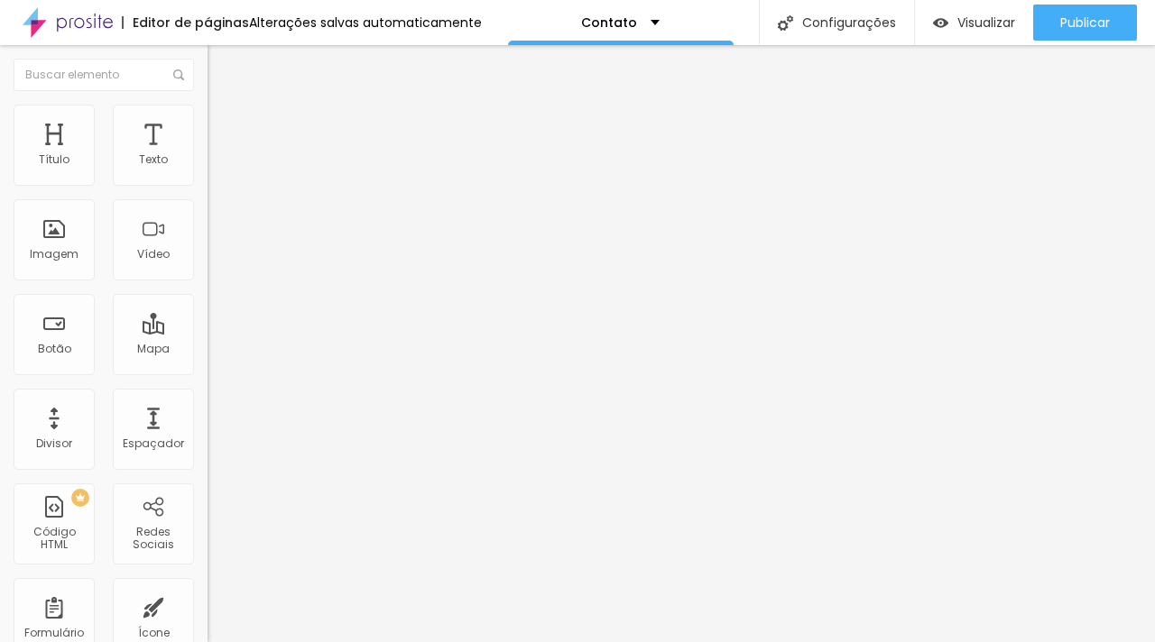
drag, startPoint x: 458, startPoint y: 153, endPoint x: 180, endPoint y: 132, distance: 278.7
drag, startPoint x: 366, startPoint y: 144, endPoint x: 166, endPoint y: 130, distance: 200.8
type input "Contato"
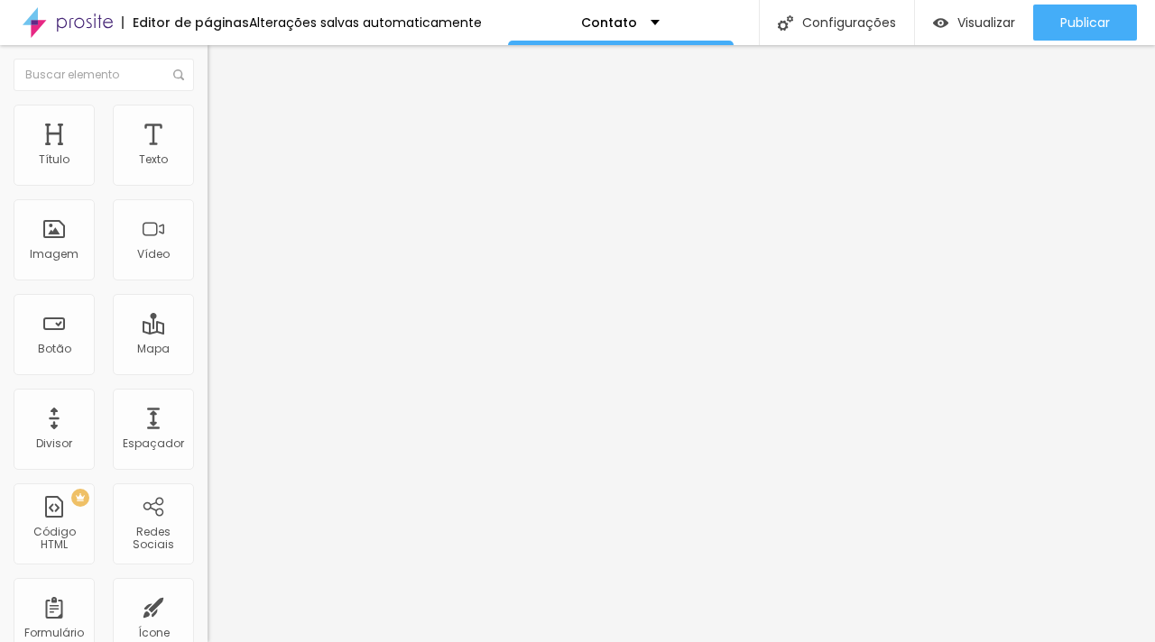
click at [207, 182] on div "Contato" at bounding box center [310, 167] width 207 height 31
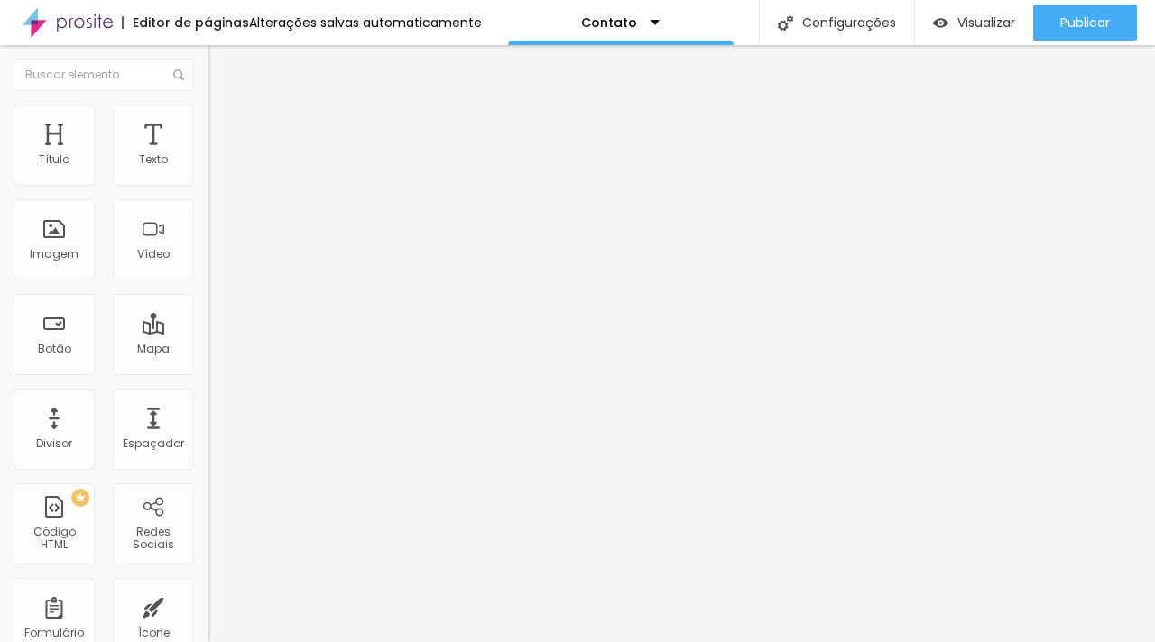
click at [207, 182] on div "Contato" at bounding box center [310, 167] width 207 height 31
drag, startPoint x: 92, startPoint y: 238, endPoint x: 507, endPoint y: 290, distance: 418.3
click at [224, 124] on span "Estilo" at bounding box center [238, 116] width 28 height 15
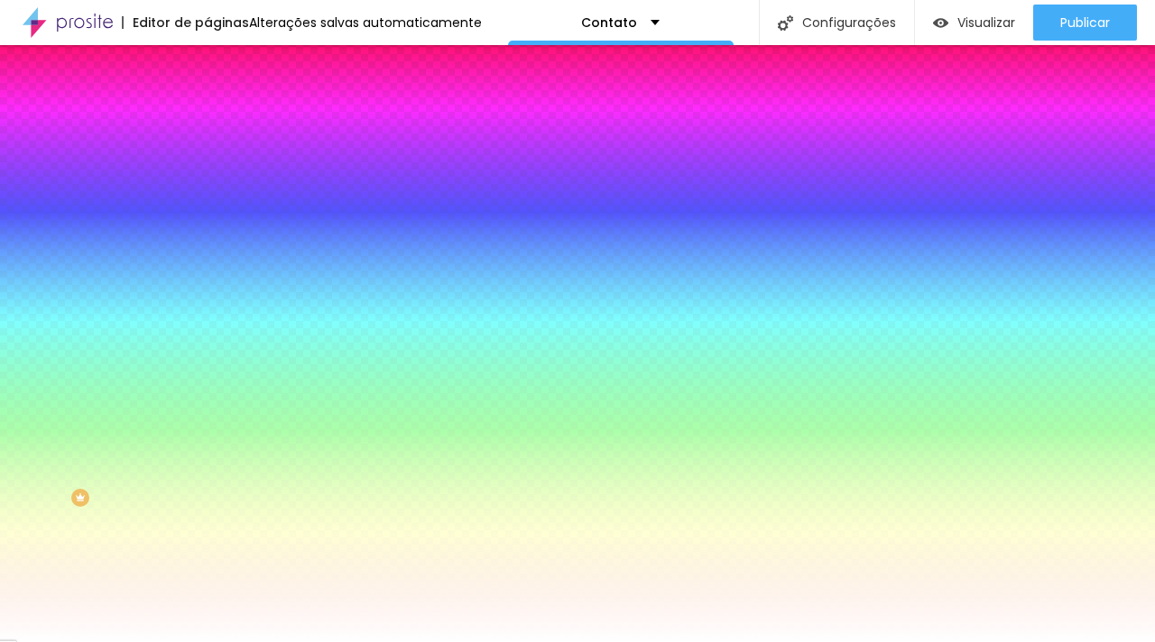
click at [224, 106] on span "Conteúdo" at bounding box center [252, 98] width 56 height 15
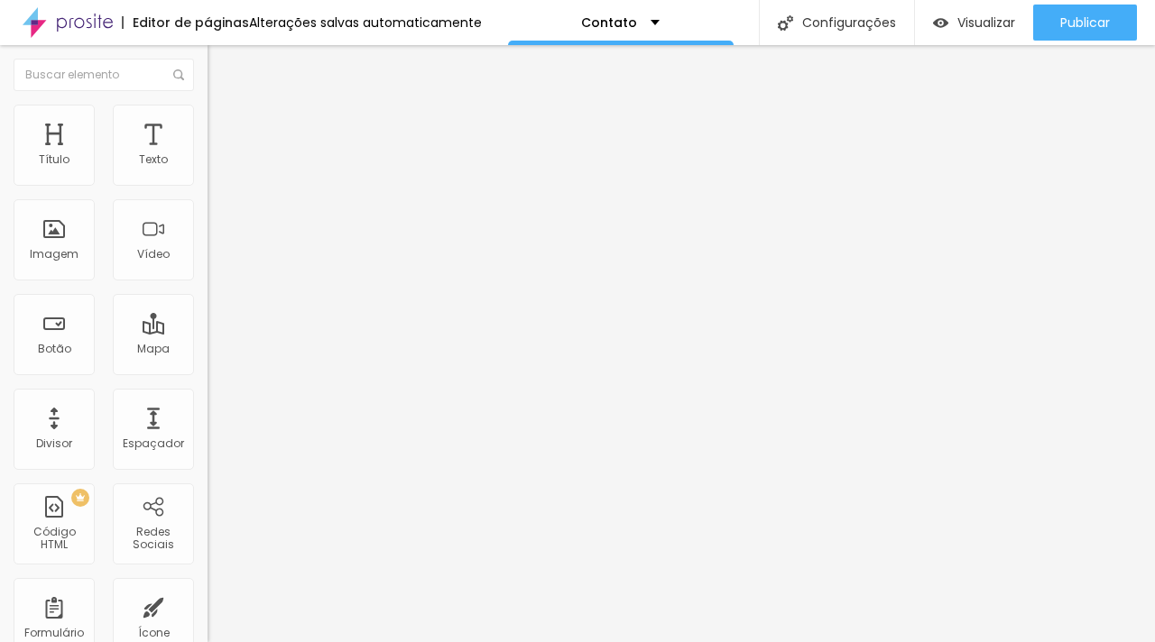
click at [224, 127] on span "Avançado" at bounding box center [254, 134] width 60 height 15
click at [207, 103] on img at bounding box center [215, 95] width 16 height 16
click at [207, 123] on img at bounding box center [215, 131] width 16 height 16
click at [224, 122] on span "Estilo" at bounding box center [238, 116] width 28 height 15
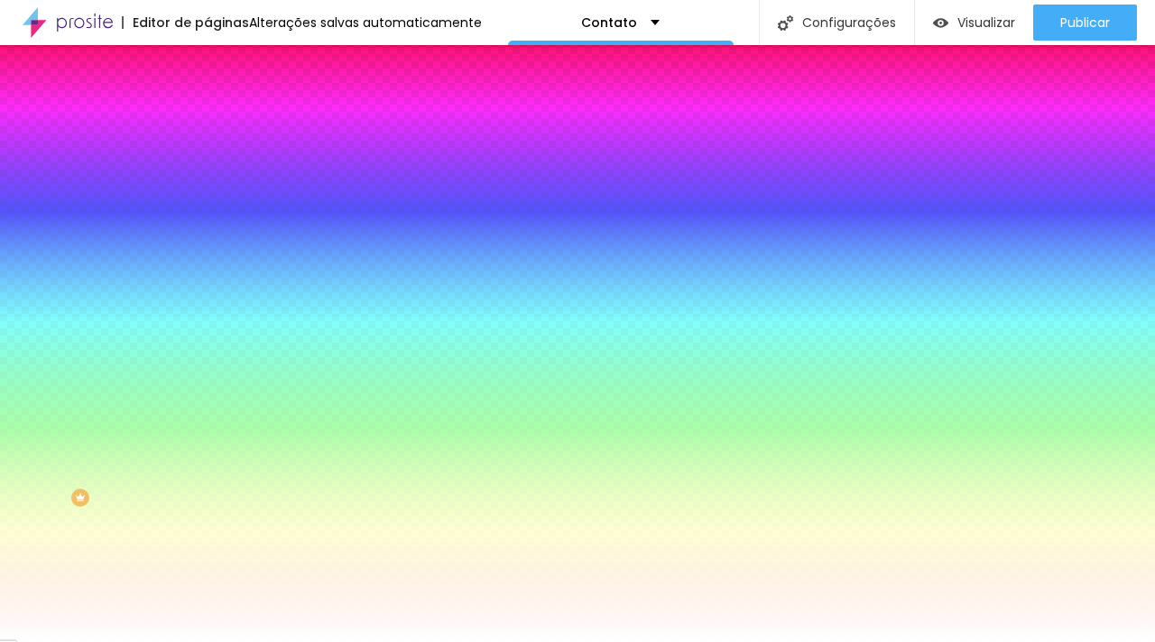
click at [207, 105] on li "Conteúdo" at bounding box center [310, 96] width 207 height 18
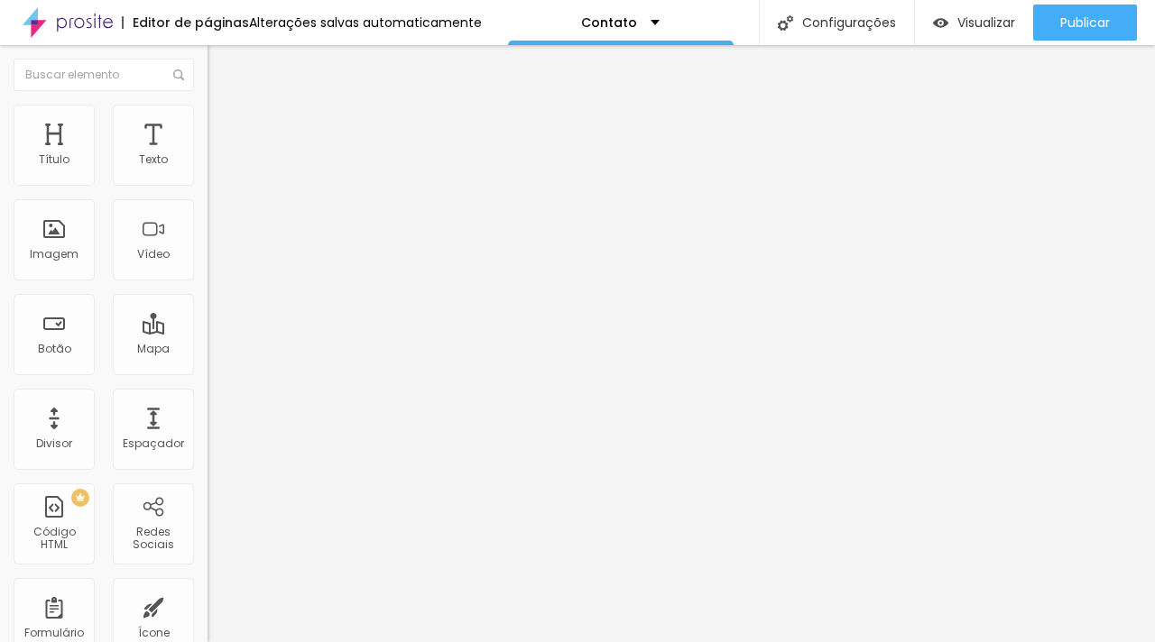
click at [219, 176] on div "Contato" at bounding box center [311, 168] width 184 height 16
click at [207, 182] on img at bounding box center [212, 187] width 11 height 11
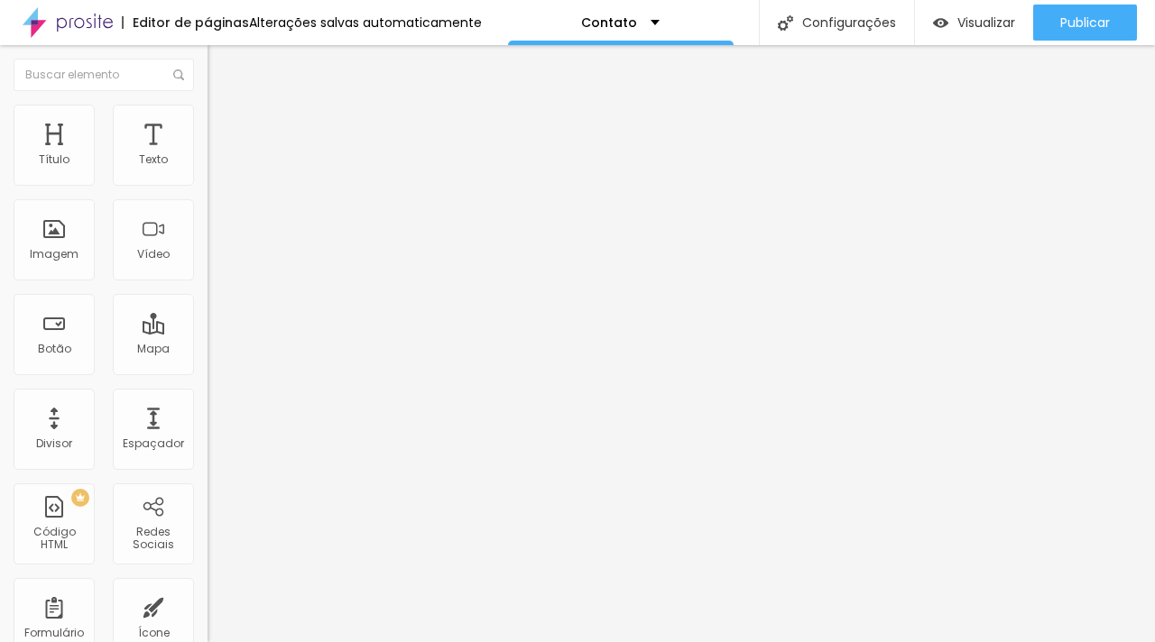
scroll to position [324, 0]
drag, startPoint x: 649, startPoint y: 313, endPoint x: 248, endPoint y: 310, distance: 400.6
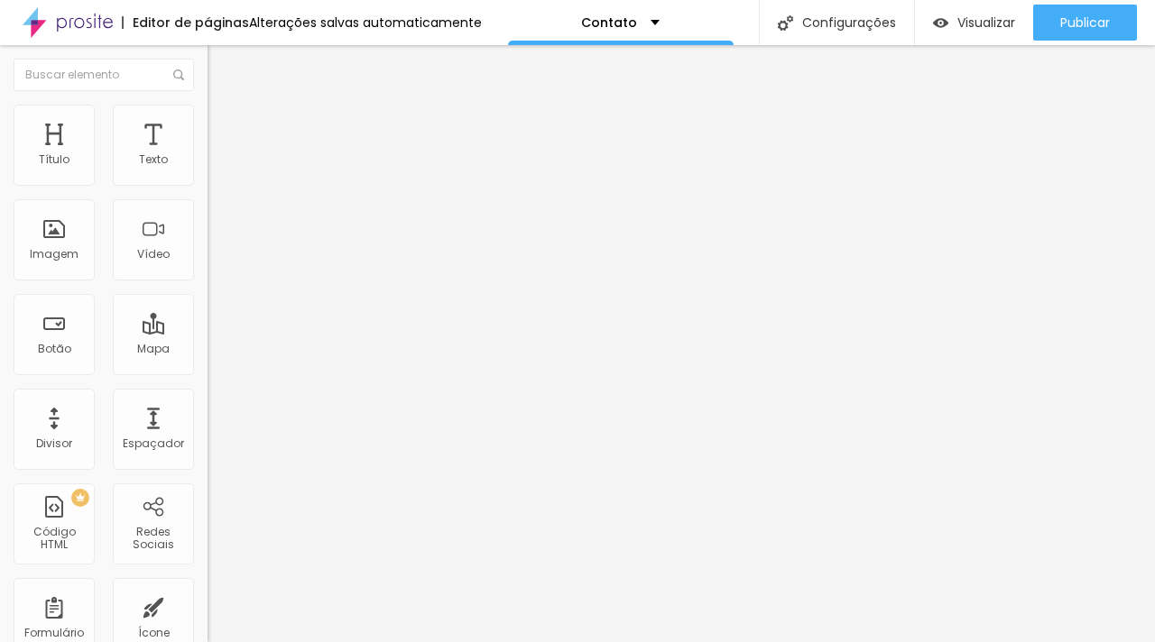
type input "Onde conheceu nosso trabalho?"
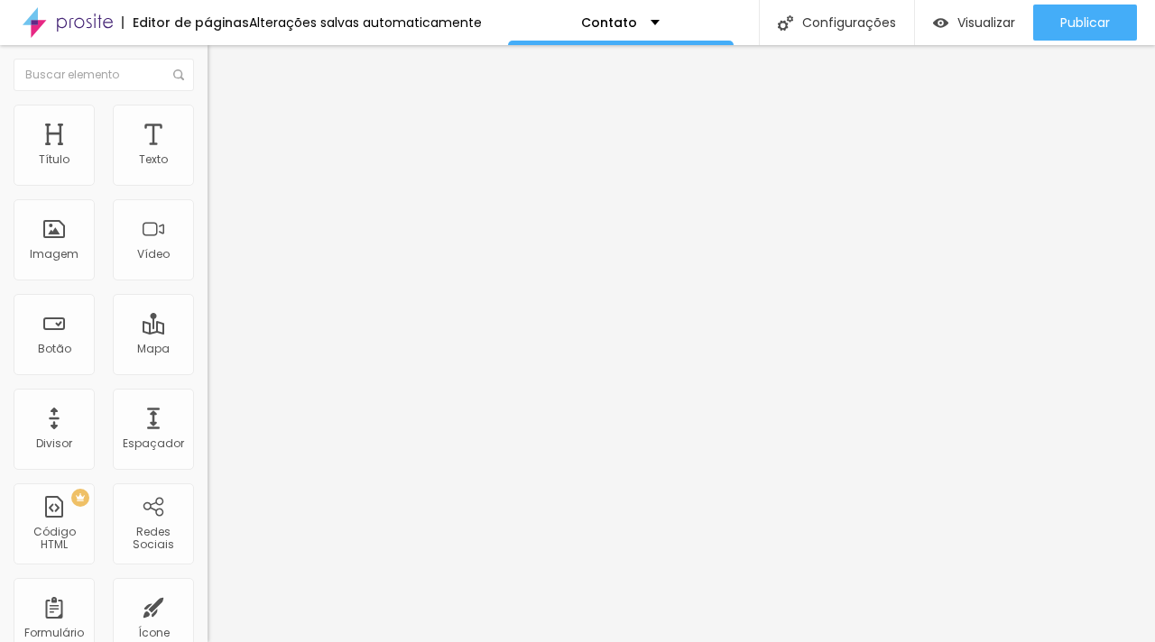
scroll to position [471, 0]
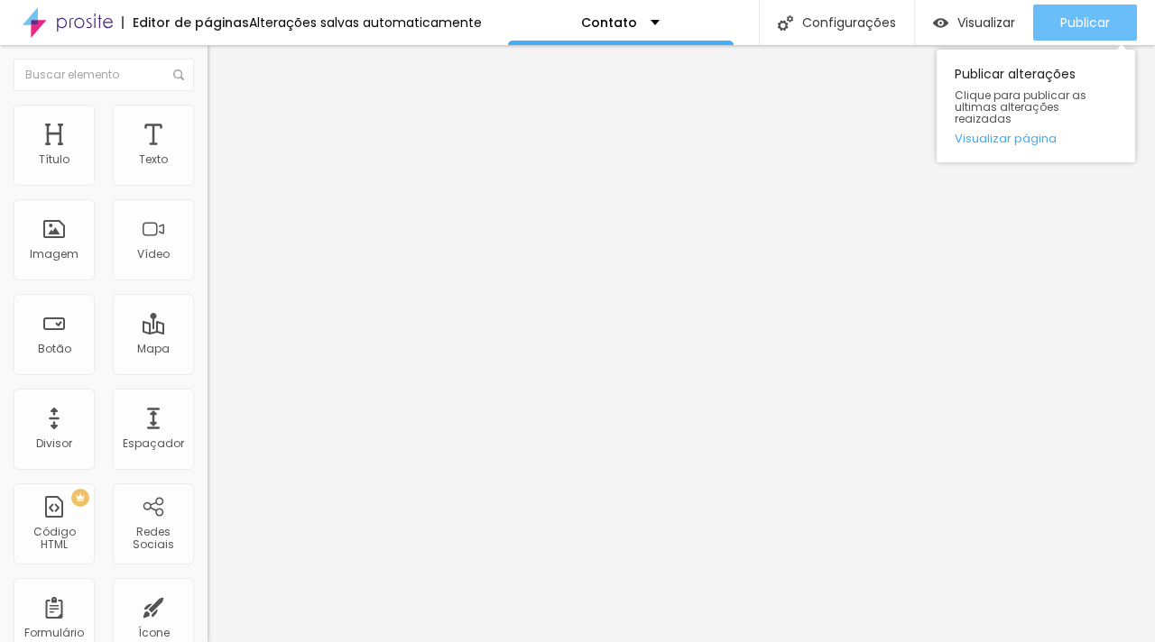
click at [1068, 28] on span "Publicar" at bounding box center [1085, 22] width 50 height 14
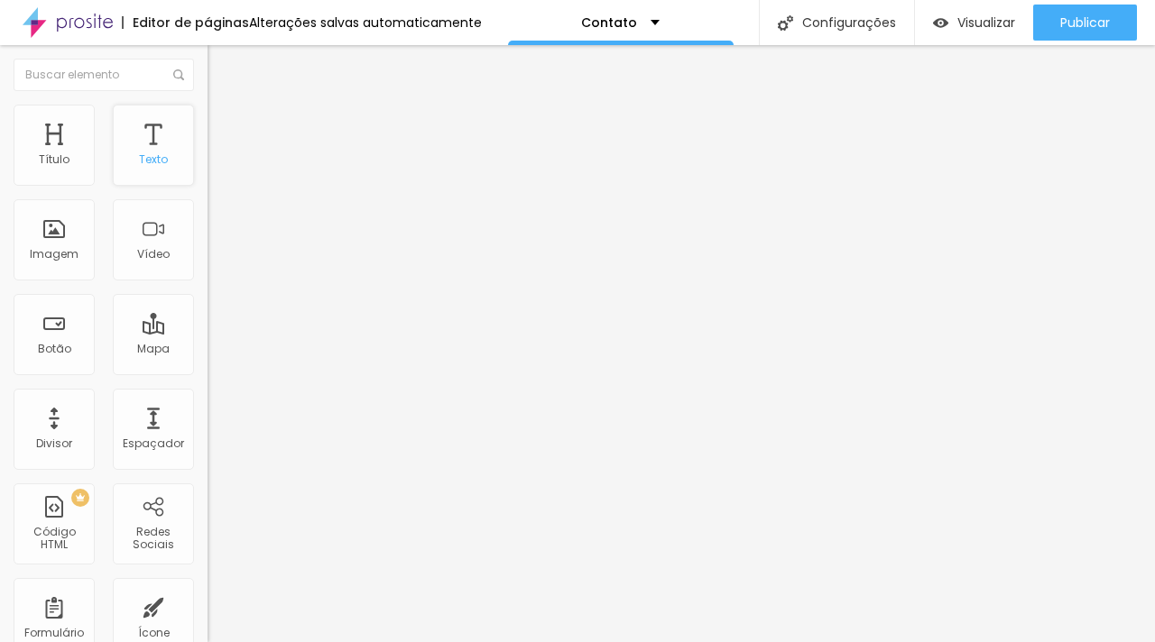
click at [153, 155] on div "Texto" at bounding box center [153, 145] width 81 height 81
click at [150, 148] on div "Texto" at bounding box center [153, 145] width 81 height 81
click at [224, 121] on span "Estilo" at bounding box center [238, 116] width 28 height 15
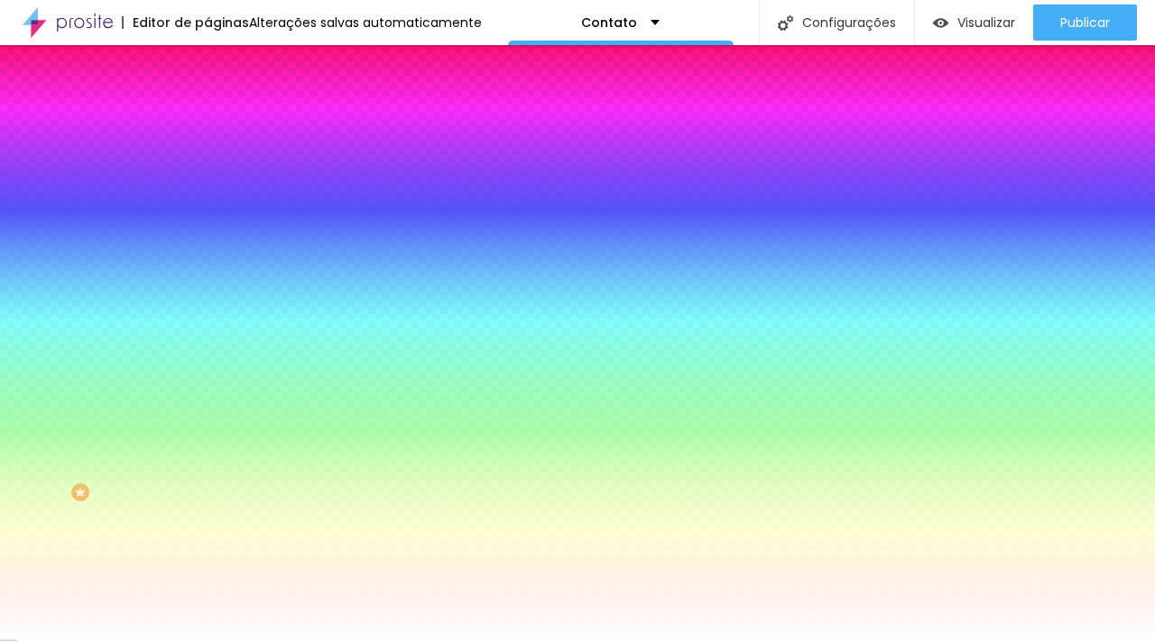
scroll to position [13, 0]
click at [207, 343] on div at bounding box center [310, 343] width 207 height 0
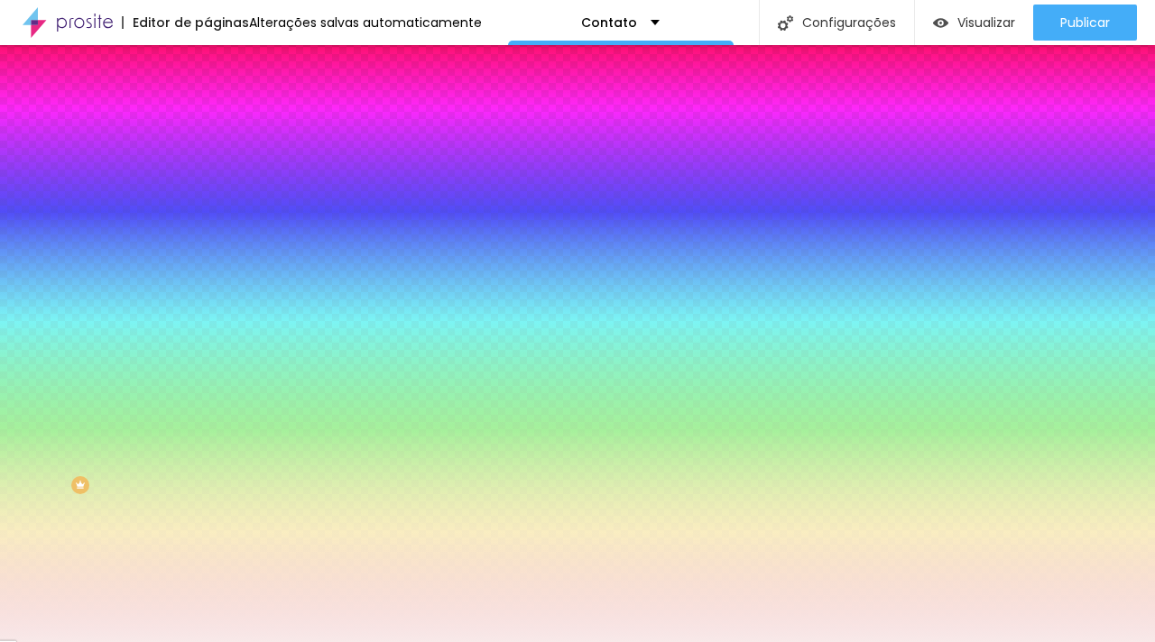
type input "#FFFFFF"
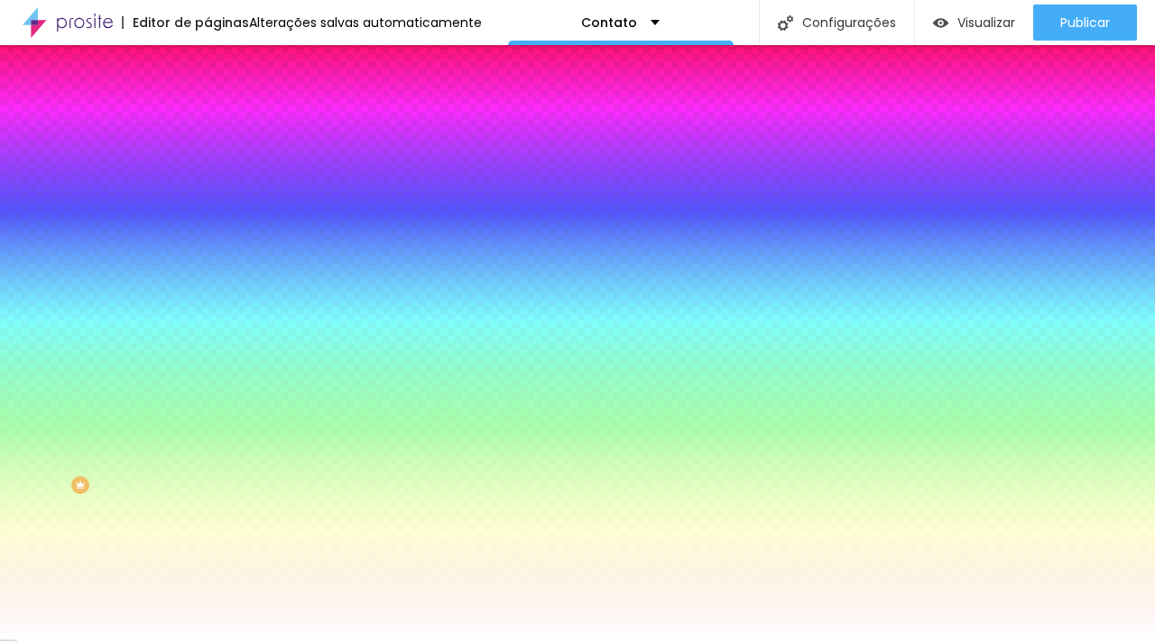
drag, startPoint x: 18, startPoint y: 401, endPoint x: 0, endPoint y: 392, distance: 20.2
click at [207, 392] on div "Botão Tipografia Voltar ao padrão Borda Voltar ao padrão Sombra DESATIVADO Volt…" at bounding box center [310, 355] width 207 height 455
click at [219, 337] on icon "button" at bounding box center [222, 331] width 7 height 13
click at [207, 123] on li "Avançado" at bounding box center [310, 132] width 207 height 18
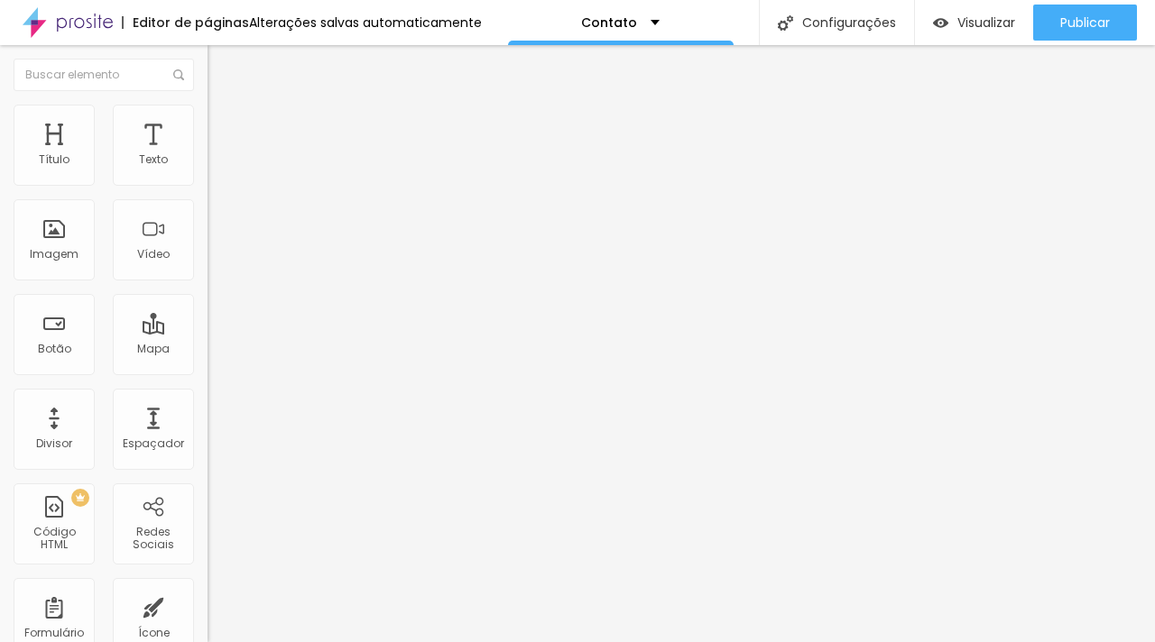
click at [224, 124] on span "Estilo" at bounding box center [238, 116] width 28 height 15
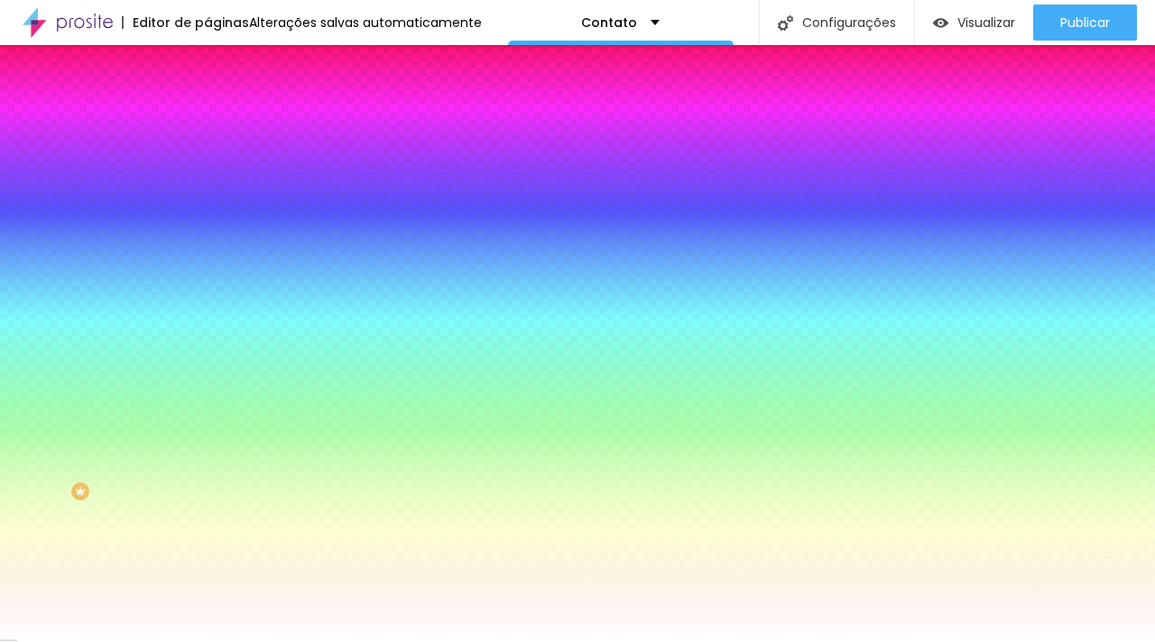
scroll to position [13, 0]
click at [207, 92] on li "Conteúdo" at bounding box center [310, 83] width 207 height 18
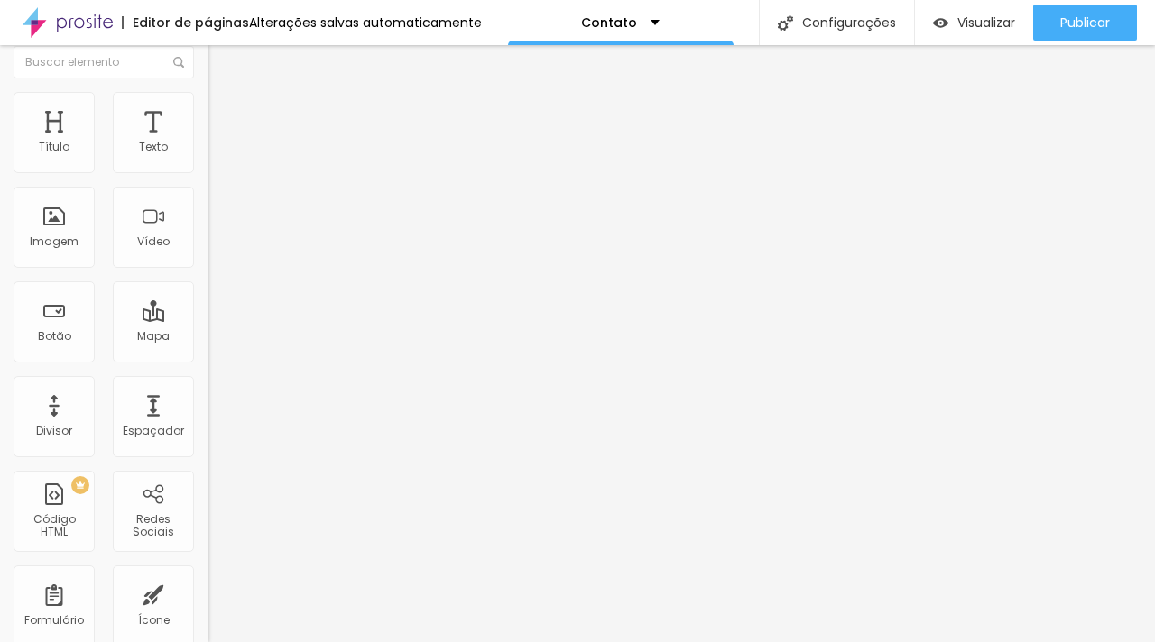
scroll to position [0, 0]
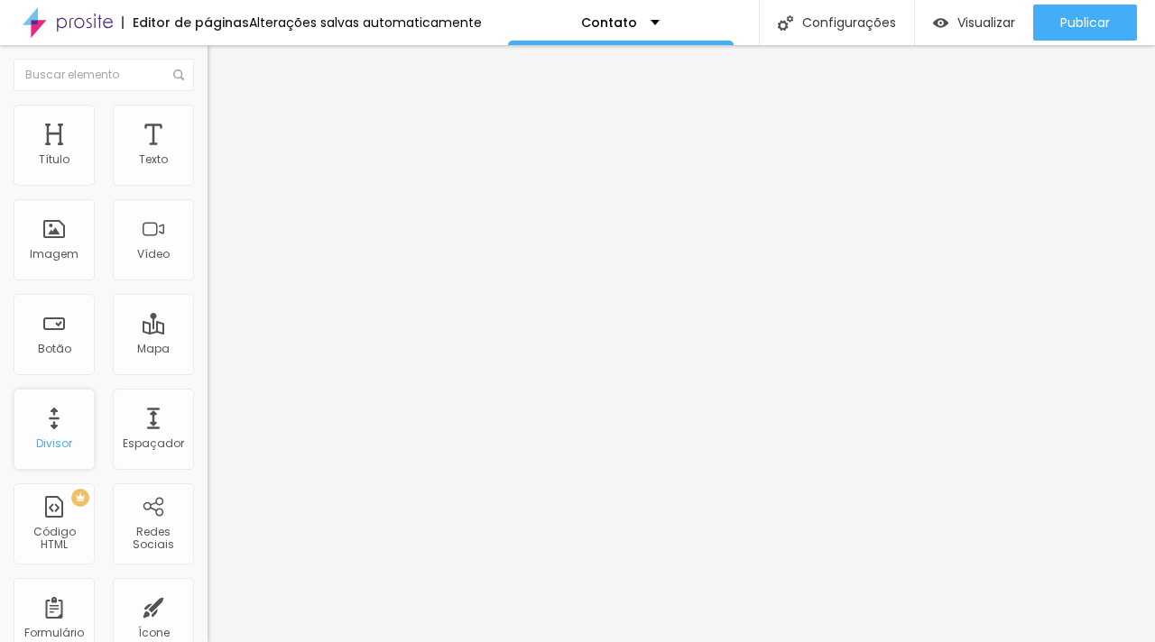
click at [75, 430] on div "Divisor" at bounding box center [54, 429] width 81 height 81
click at [207, 179] on img at bounding box center [213, 172] width 13 height 13
click at [207, 164] on img at bounding box center [213, 158] width 13 height 13
click at [224, 124] on span "Estilo" at bounding box center [238, 116] width 28 height 15
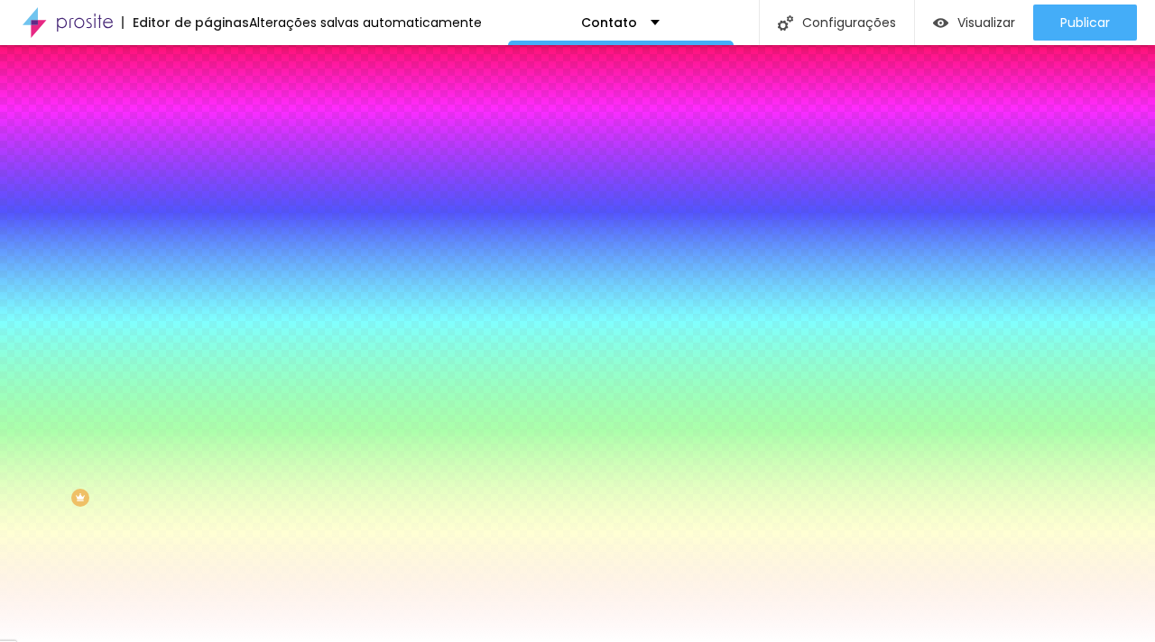
click at [207, 172] on div at bounding box center [310, 172] width 207 height 0
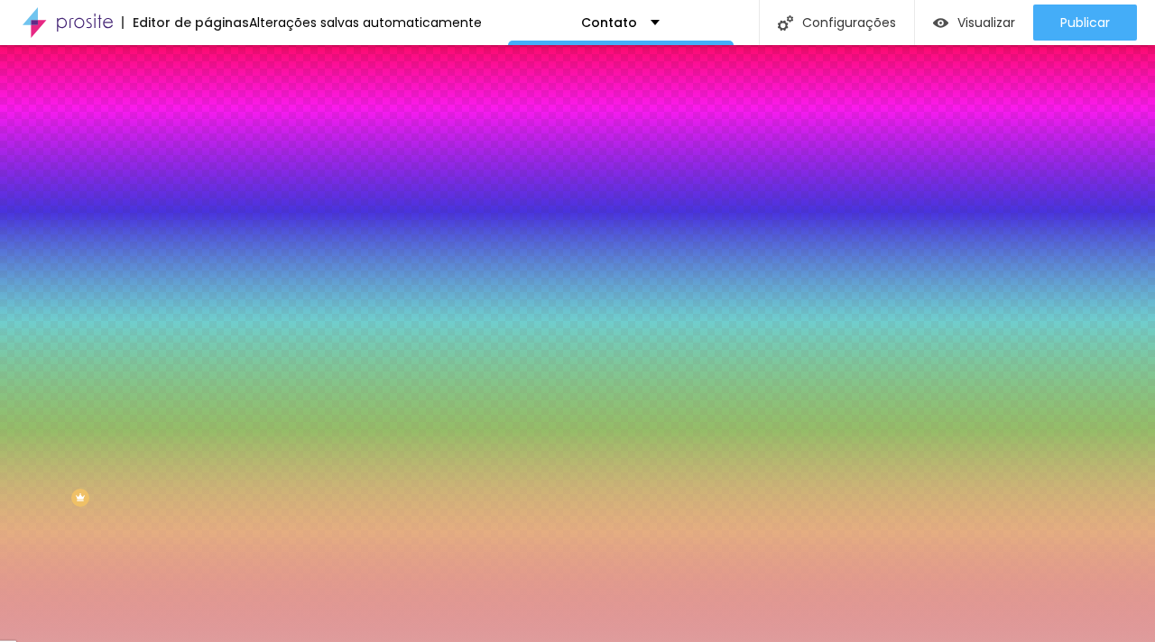
drag, startPoint x: 109, startPoint y: 214, endPoint x: 63, endPoint y: 221, distance: 46.6
click at [63, 221] on div at bounding box center [577, 321] width 1155 height 642
drag, startPoint x: 185, startPoint y: 185, endPoint x: 126, endPoint y: 182, distance: 58.7
click at [207, 182] on div "#DF9B9B" at bounding box center [310, 181] width 207 height 18
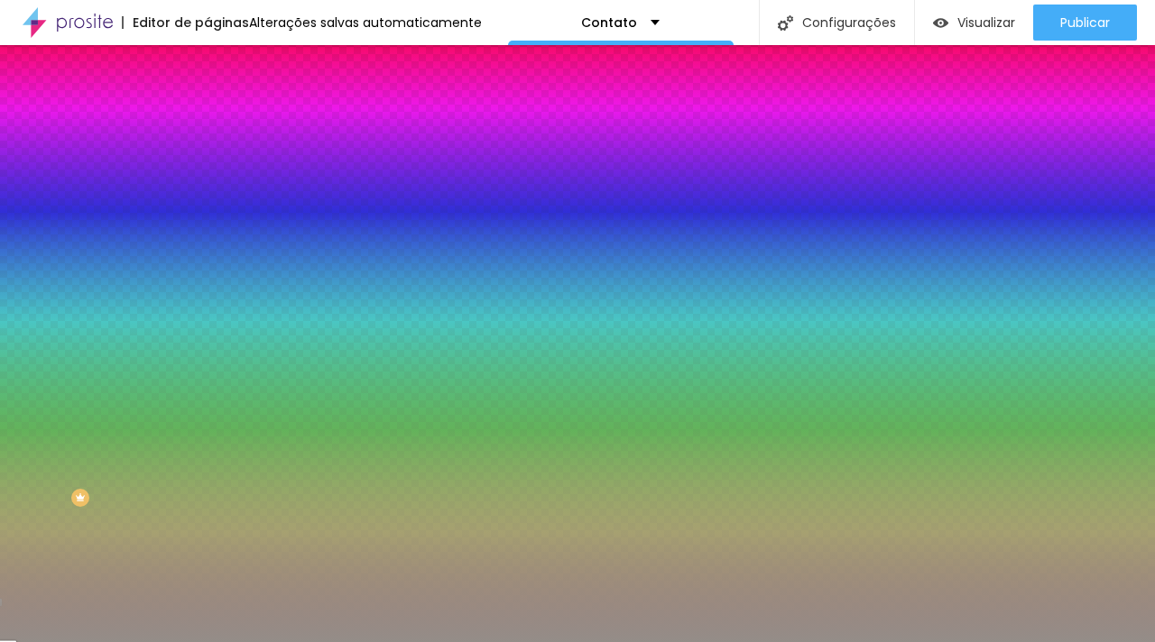
type input "#948D88"
click at [207, 172] on div at bounding box center [310, 172] width 207 height 0
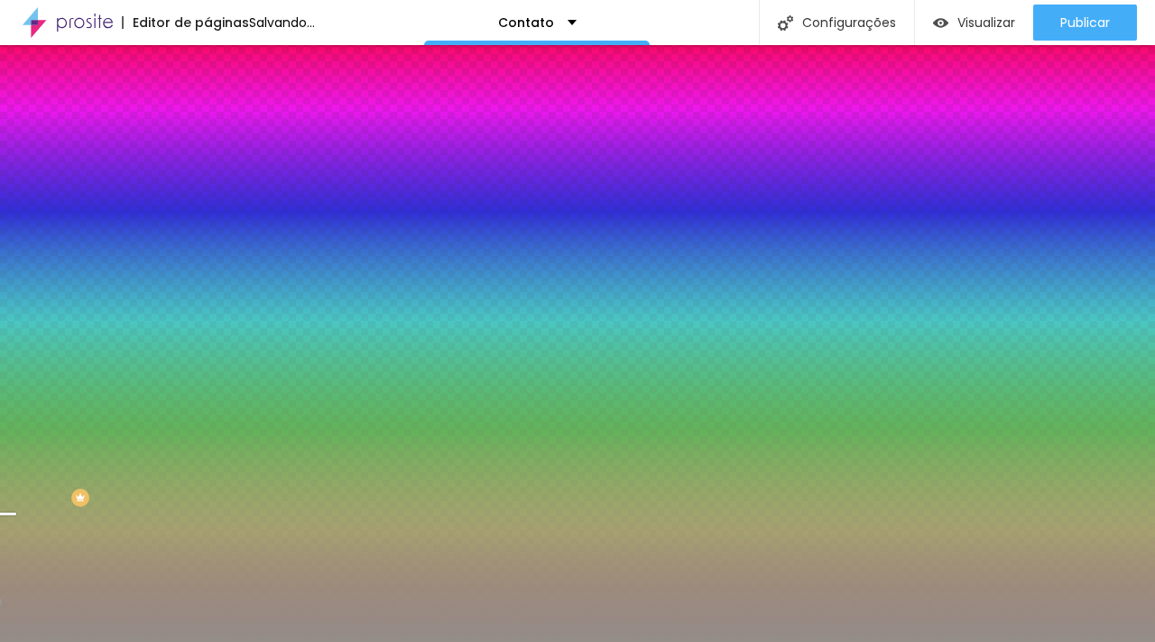
drag, startPoint x: 181, startPoint y: 339, endPoint x: 180, endPoint y: 312, distance: 27.1
click at [16, 512] on div at bounding box center [7, 513] width 18 height 3
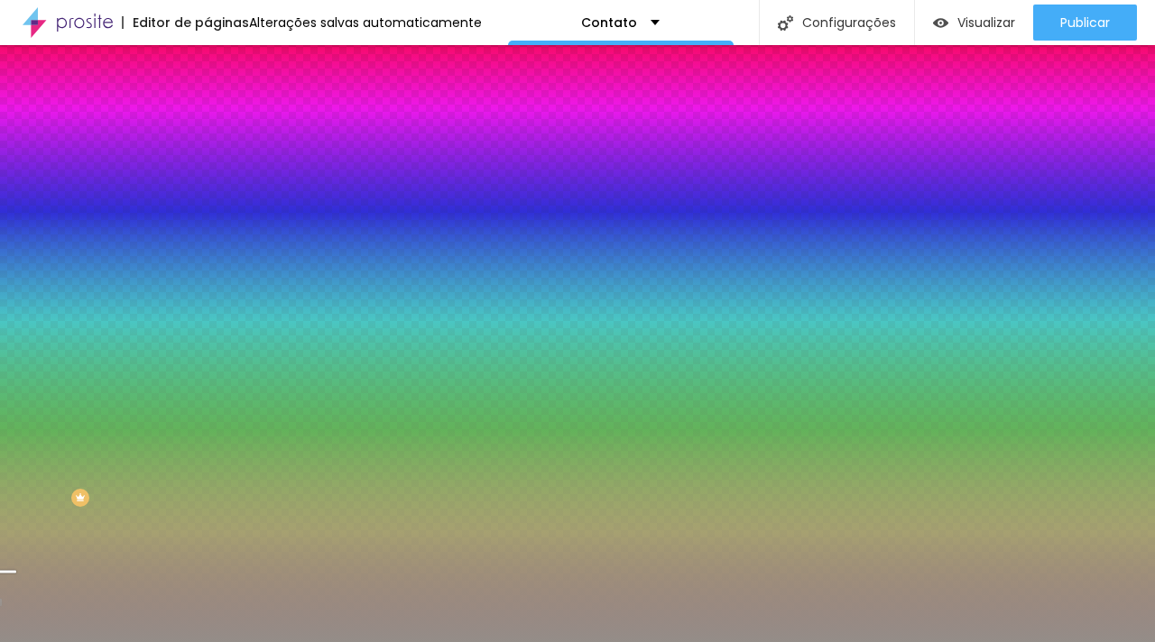
drag, startPoint x: 182, startPoint y: 313, endPoint x: 183, endPoint y: 325, distance: 11.8
click at [16, 570] on div at bounding box center [7, 571] width 18 height 3
drag, startPoint x: 180, startPoint y: 329, endPoint x: 179, endPoint y: 348, distance: 19.0
click at [207, 348] on div "Editar Coluna Conteúdo Estilo Avançado Cor de fundo Voltar ao padrão #948D88 So…" at bounding box center [310, 343] width 207 height 597
click at [207, 216] on div "Sombra DESATIVADO Voltar ao padrão" at bounding box center [310, 220] width 207 height 61
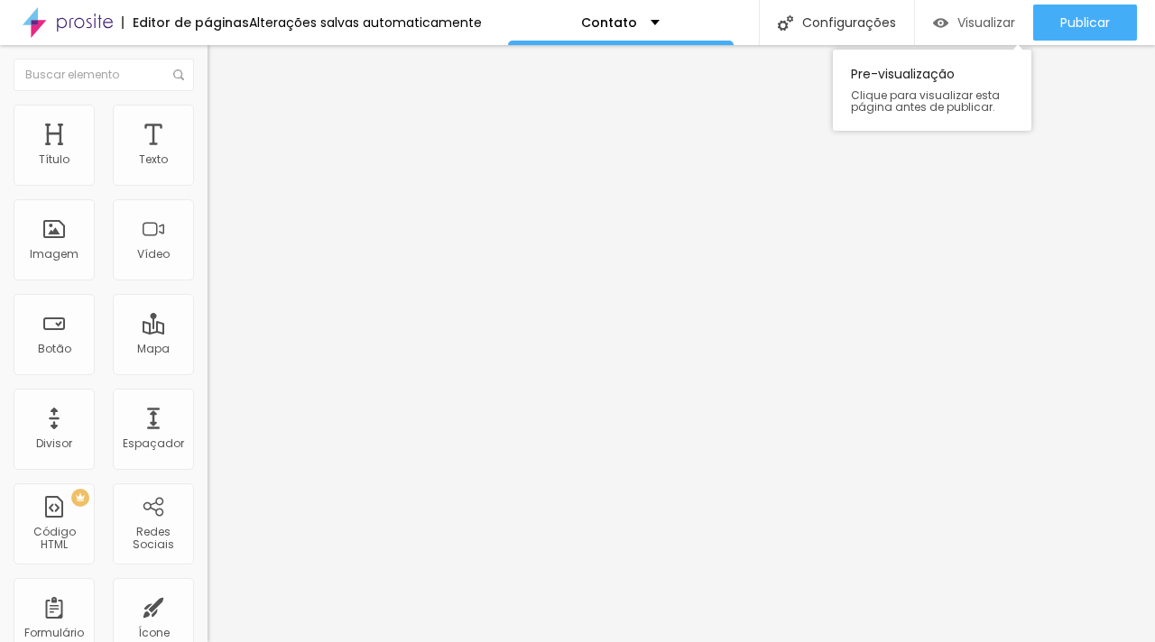
click at [973, 26] on span "Visualizar" at bounding box center [986, 22] width 58 height 14
click at [207, 133] on ul "Conteúdo Estilo Avançado" at bounding box center [310, 114] width 207 height 54
click at [224, 124] on span "Estilo" at bounding box center [238, 116] width 28 height 15
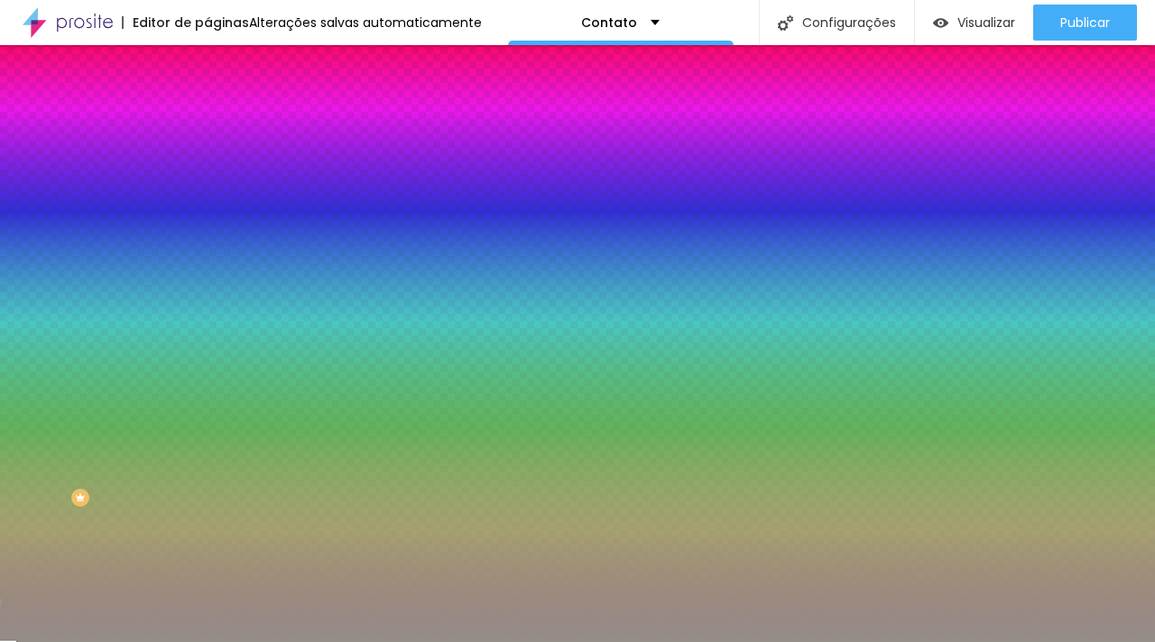
click at [207, 123] on li "Avançado" at bounding box center [310, 132] width 207 height 18
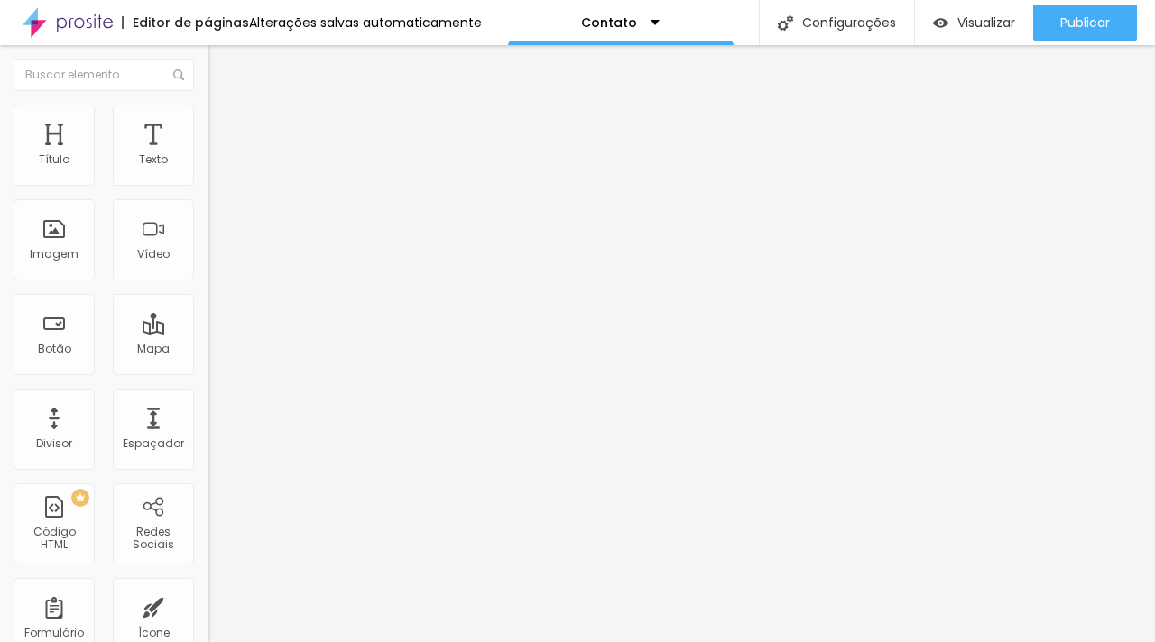
click at [207, 113] on img at bounding box center [215, 113] width 16 height 16
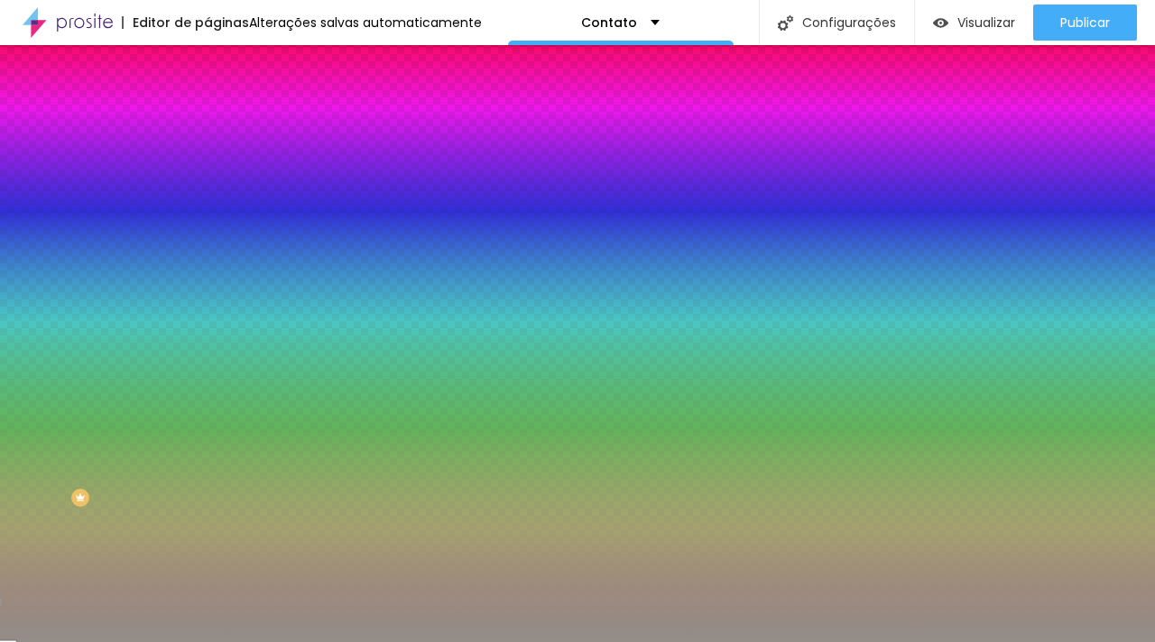
click at [207, 105] on li "Conteúdo" at bounding box center [310, 96] width 207 height 18
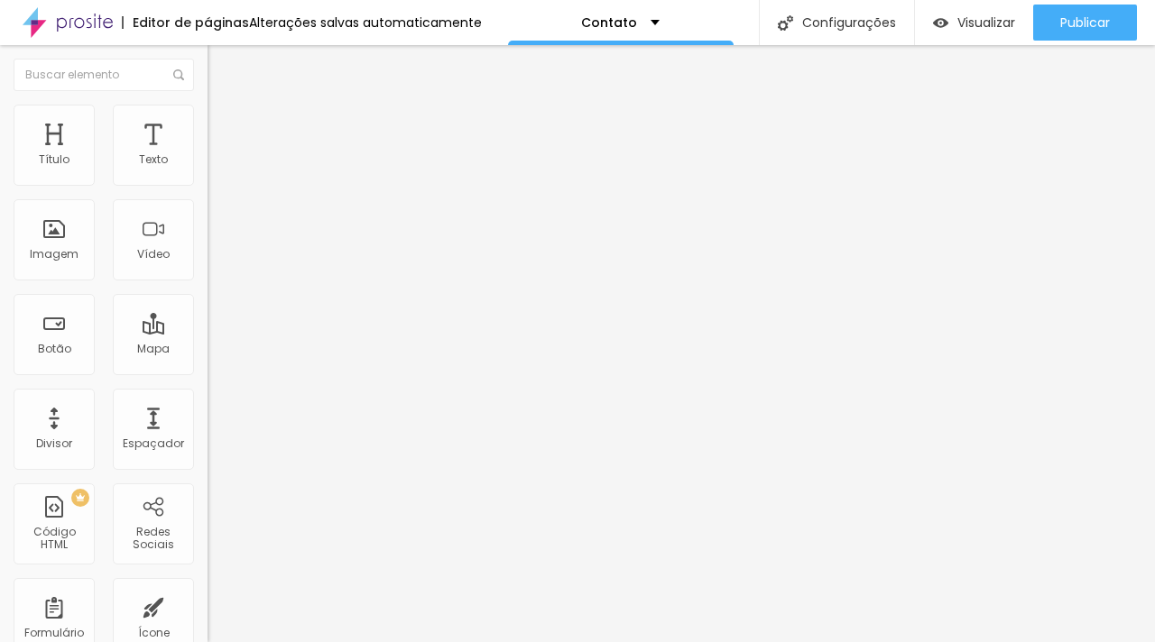
click at [207, 121] on li "Estilo" at bounding box center [310, 114] width 207 height 18
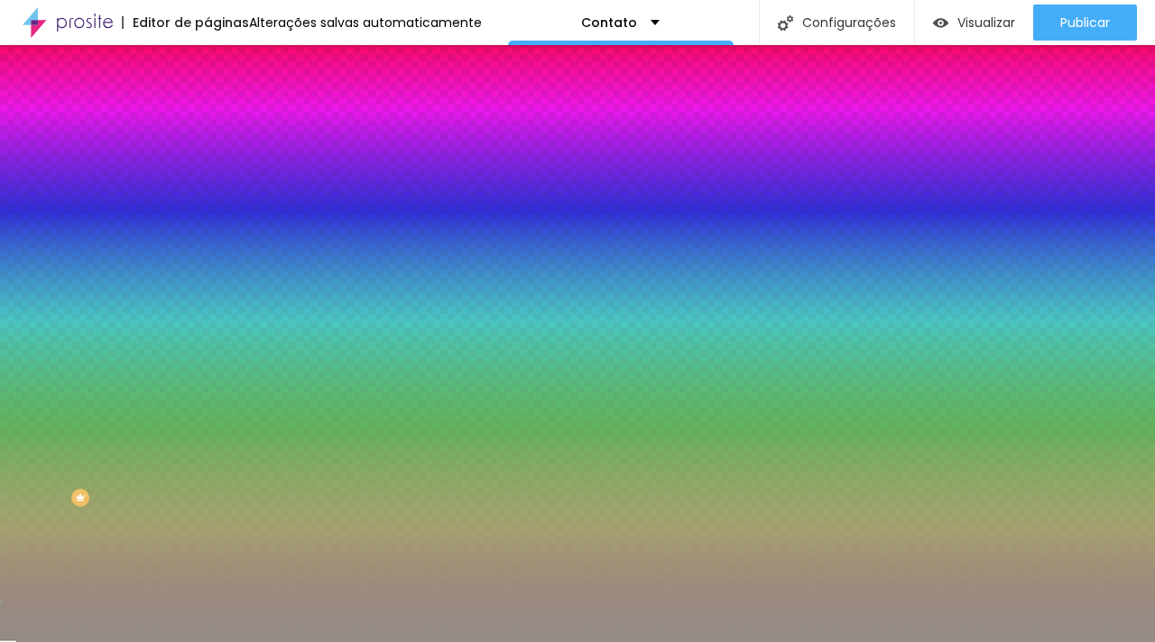
click at [207, 172] on div at bounding box center [310, 172] width 207 height 0
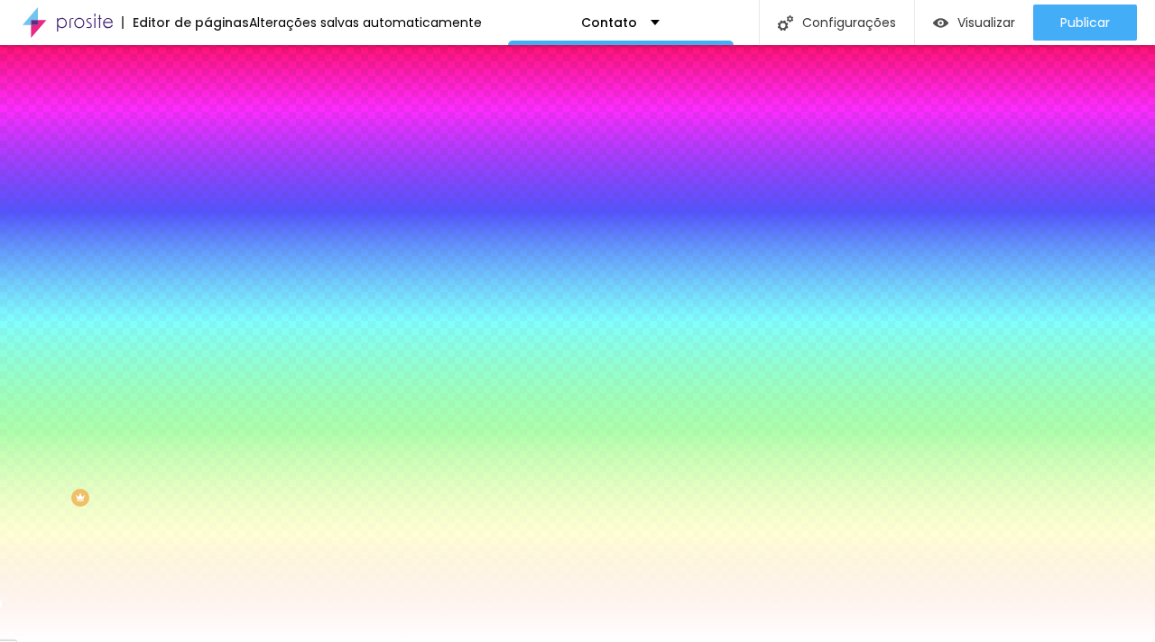
type input "#FFFFFF"
drag, startPoint x: 90, startPoint y: 216, endPoint x: 0, endPoint y: 193, distance: 93.0
click at [207, 193] on div "Cor de fundo Voltar ao padrão #FFFFFF Sombra DESATIVADO Voltar ao padrão Borda …" at bounding box center [310, 221] width 207 height 161
click at [207, 361] on div "Editar Coluna Conteúdo Estilo Avançado Cor de fundo Voltar ao padrão #FFFFFF So…" at bounding box center [310, 343] width 207 height 597
click at [207, 105] on li "Conteúdo" at bounding box center [310, 96] width 207 height 18
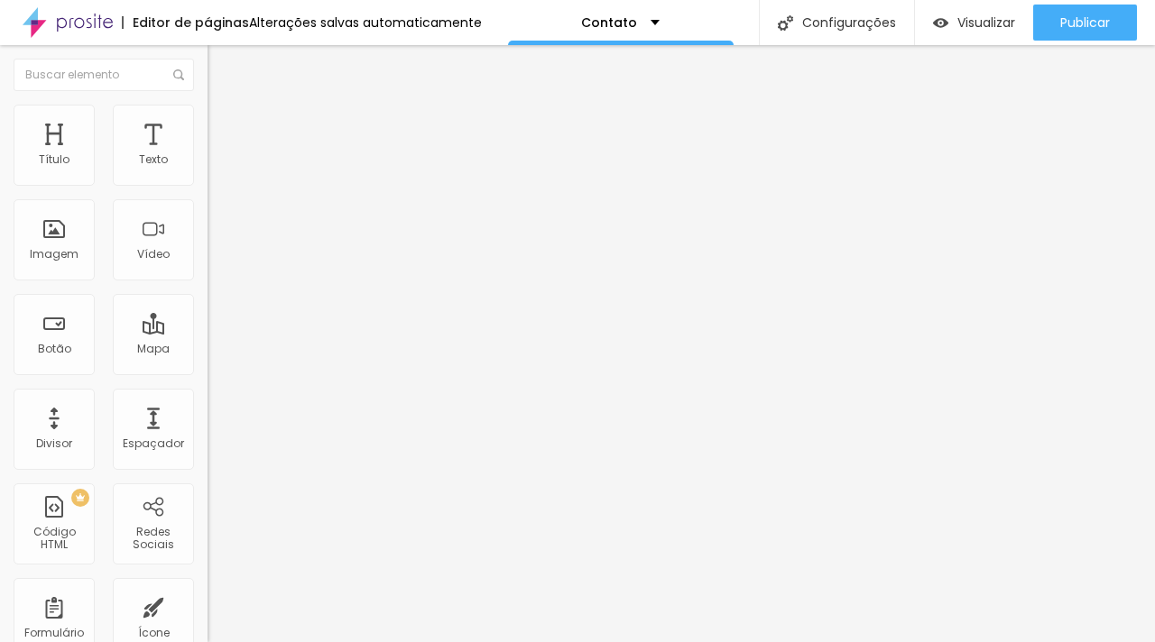
click at [221, 67] on img "button" at bounding box center [228, 66] width 14 height 14
click at [219, 176] on div "Contato" at bounding box center [311, 168] width 184 height 16
click at [207, 118] on li "Estilo" at bounding box center [310, 114] width 207 height 18
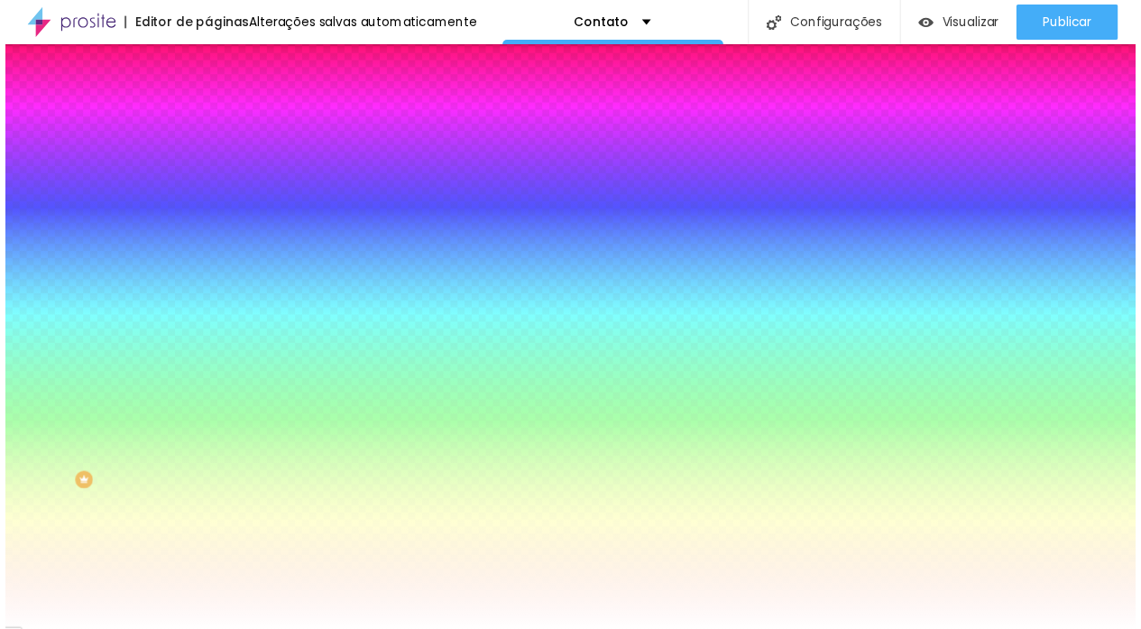
scroll to position [13, 0]
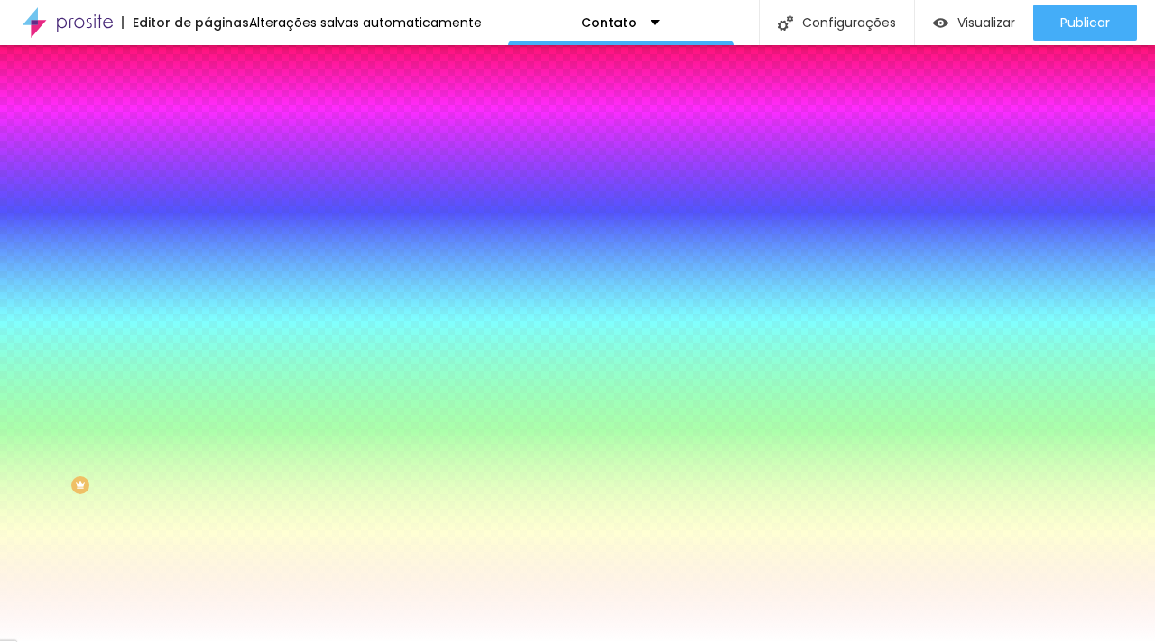
click at [215, 577] on icon "button" at bounding box center [220, 572] width 11 height 11
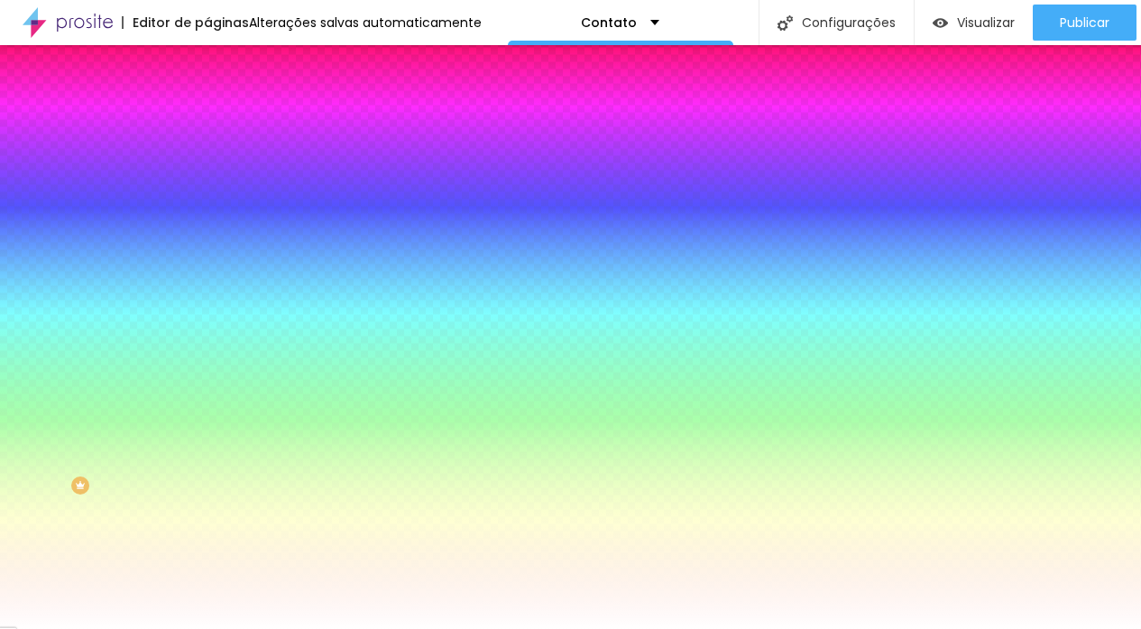
click at [335, 549] on div at bounding box center [570, 549] width 1141 height 0
drag, startPoint x: 398, startPoint y: 500, endPoint x: 337, endPoint y: 498, distance: 60.5
click at [337, 549] on div "#000000" at bounding box center [570, 558] width 1141 height 18
type input "#948D88"
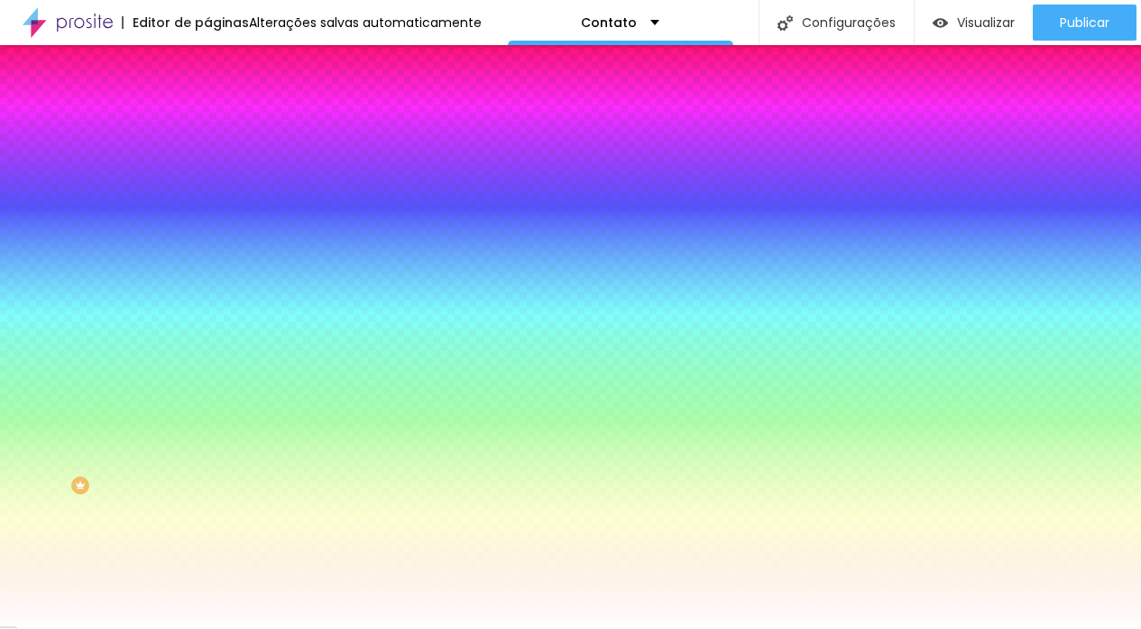
select select "MontserratLight"
click at [14, 586] on span "AA" at bounding box center [7, 593] width 14 height 15
drag, startPoint x: 397, startPoint y: 500, endPoint x: 348, endPoint y: 498, distance: 48.7
click at [217, 549] on input "#948D88" at bounding box center [108, 558] width 217 height 18
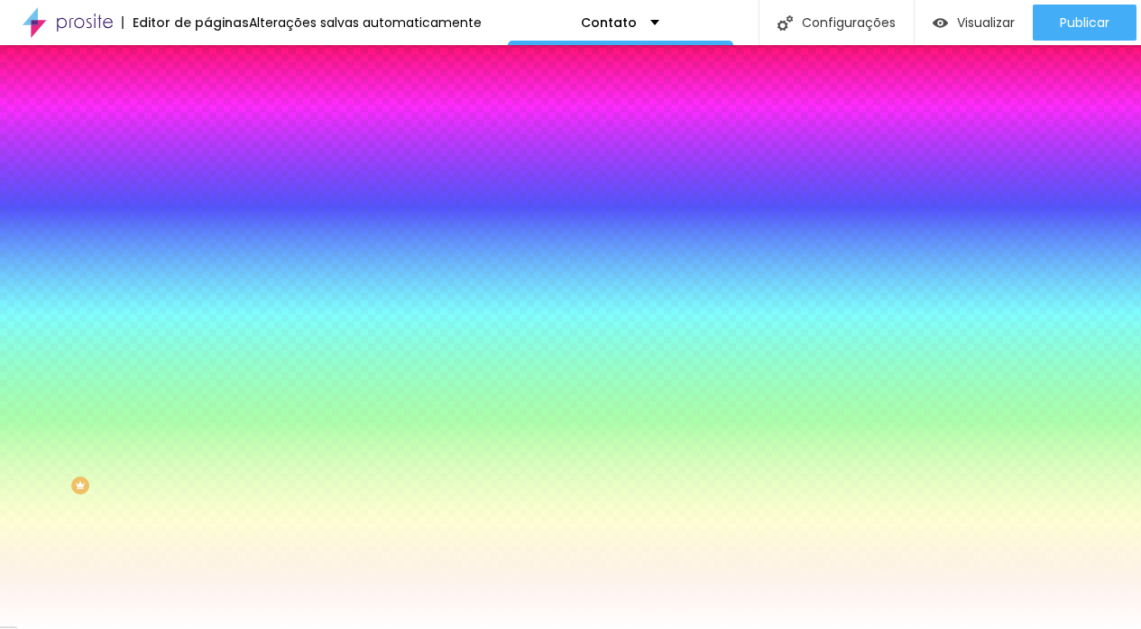
click at [402, 629] on div at bounding box center [570, 629] width 1141 height 0
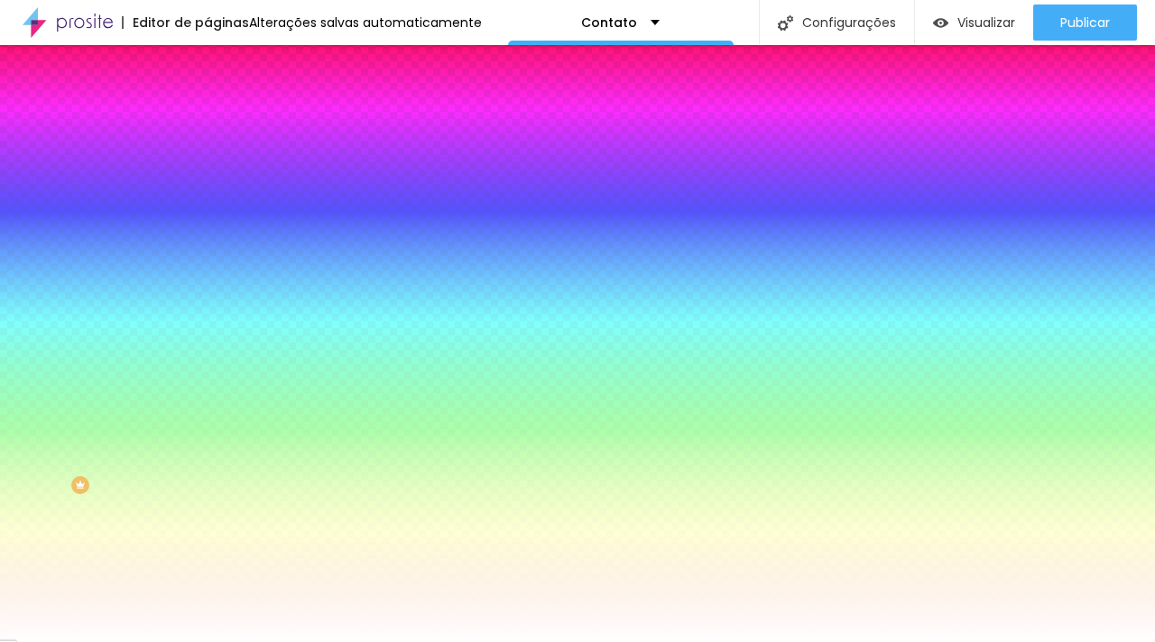
click at [207, 461] on button "button" at bounding box center [219, 451] width 25 height 19
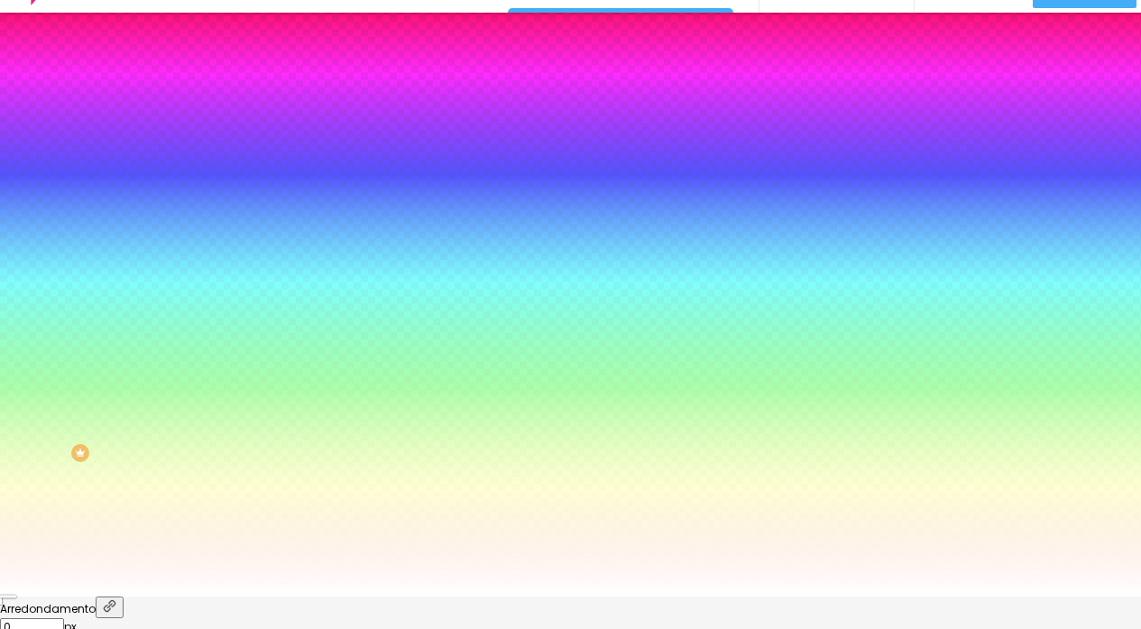
scroll to position [95, 0]
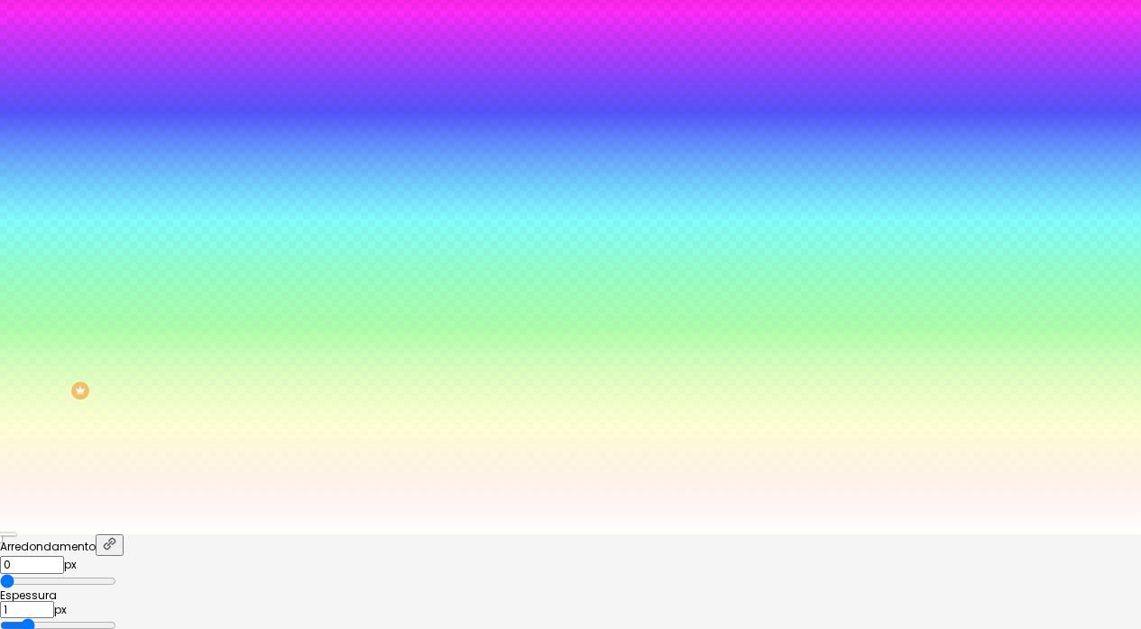
drag, startPoint x: 390, startPoint y: 520, endPoint x: 316, endPoint y: 517, distance: 74.0
paste input "948D8"
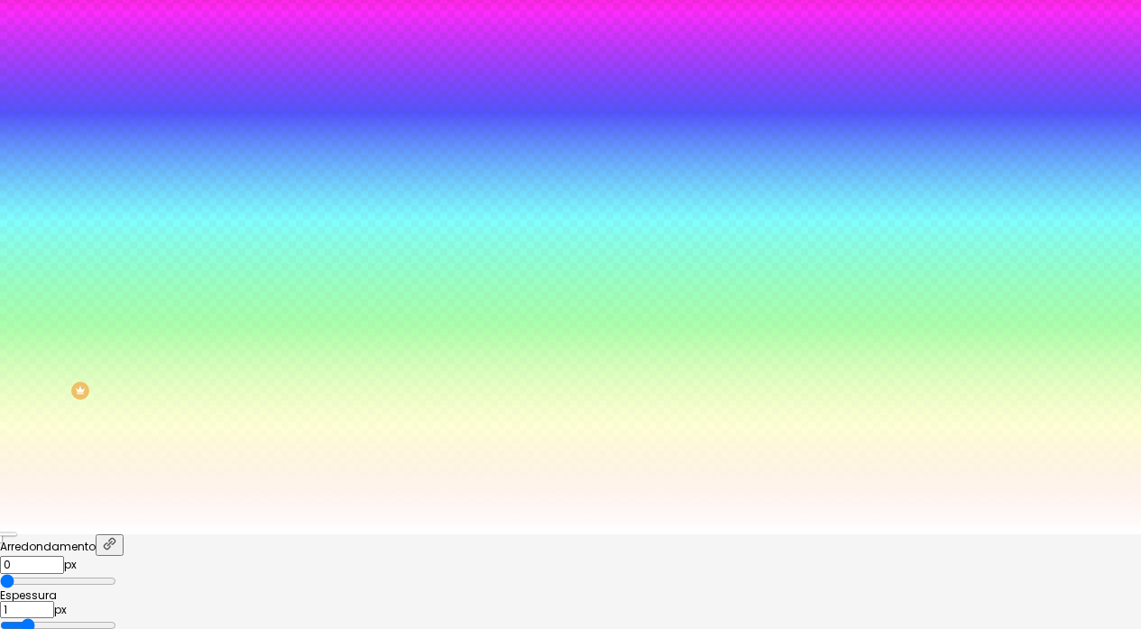
drag, startPoint x: 384, startPoint y: 519, endPoint x: 305, endPoint y: 518, distance: 79.4
paste input "948D8"
type input "#948D8"
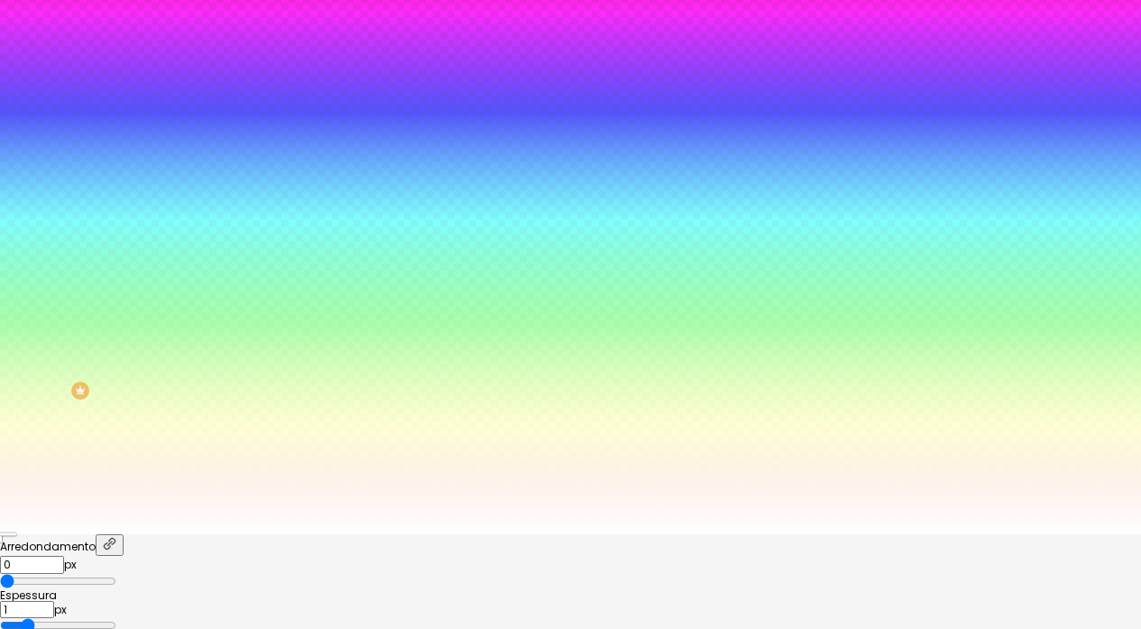
scroll to position [146, 0]
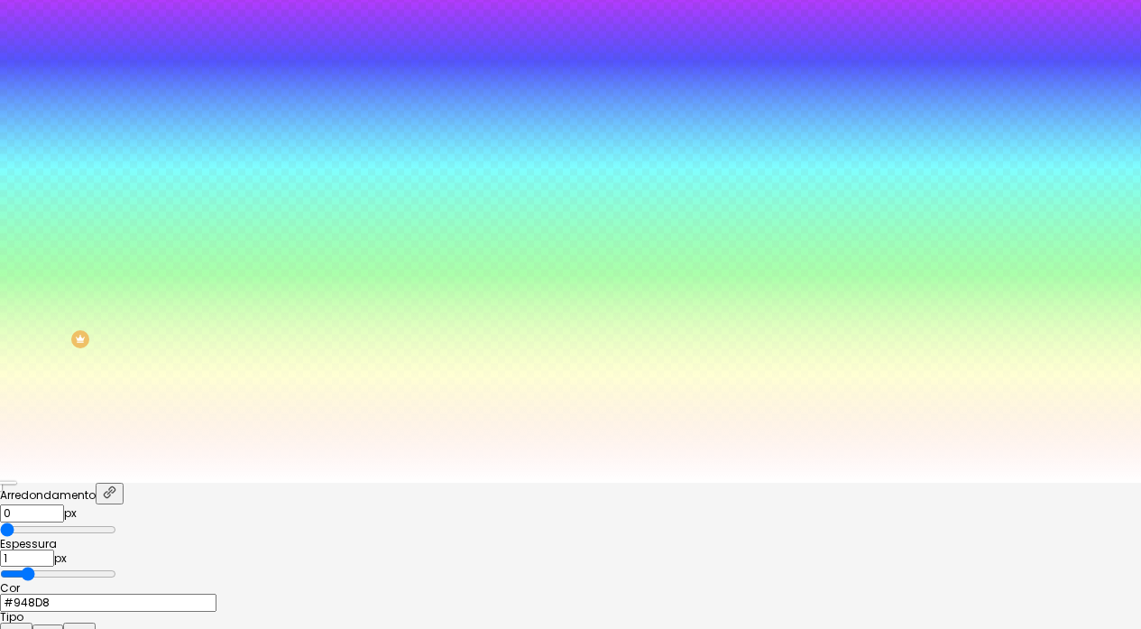
click at [254, 483] on div "Arredondamento 0 px Espessura 1 px Cor #948D8 Tipo" at bounding box center [570, 566] width 1141 height 166
type input "2"
type input "1"
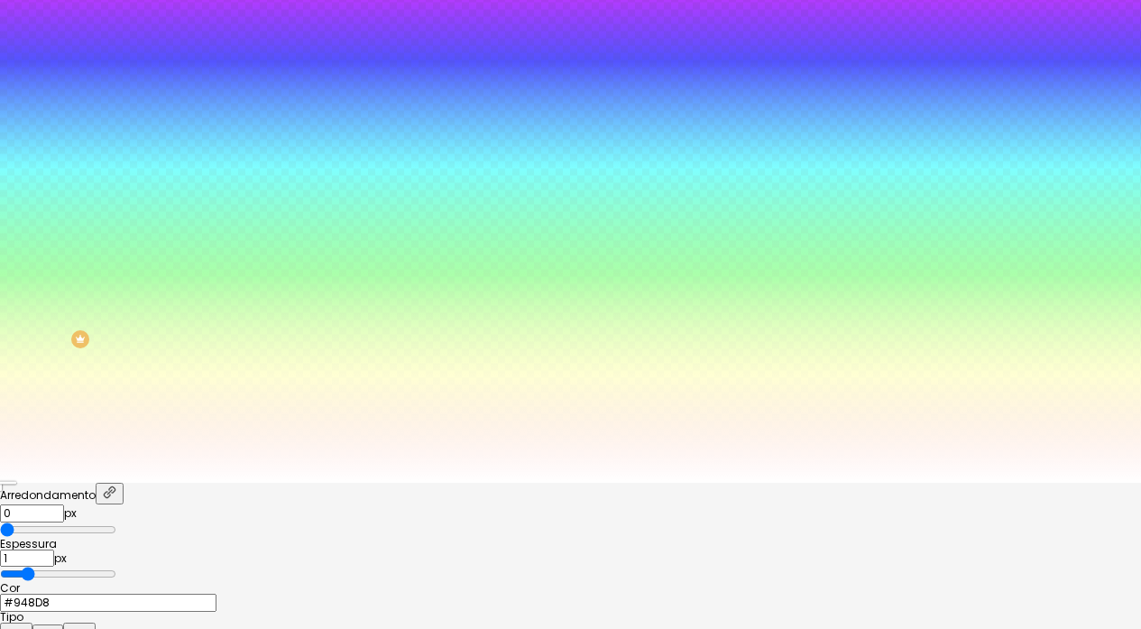
type input "0"
drag, startPoint x: 219, startPoint y: 430, endPoint x: 198, endPoint y: 434, distance: 22.0
type input "0"
click at [116, 567] on input "range" at bounding box center [58, 574] width 116 height 14
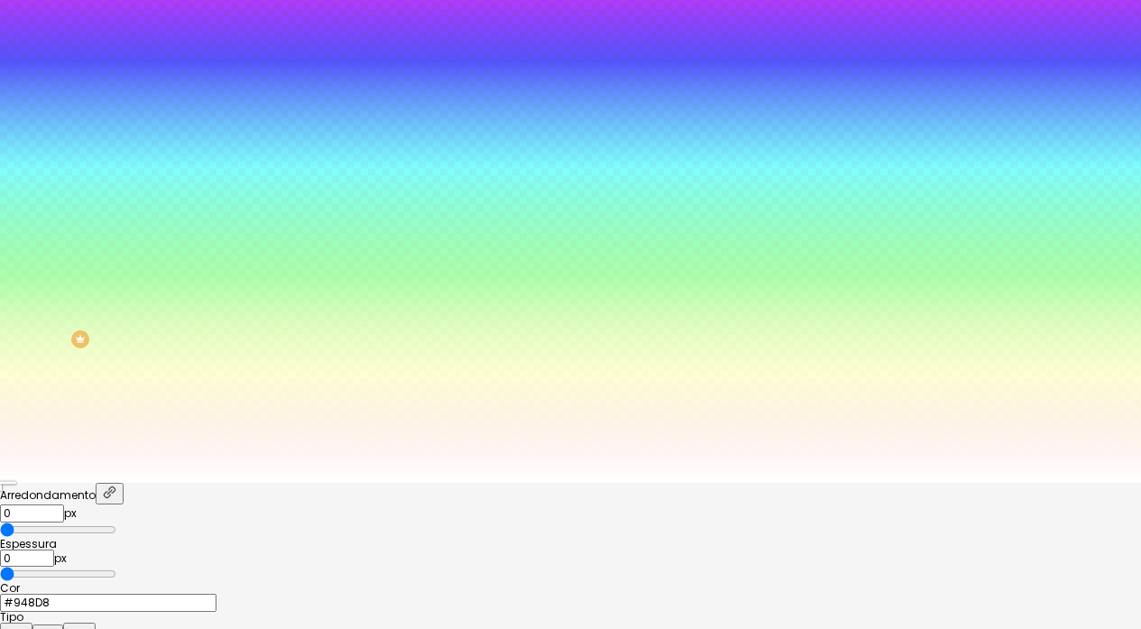
drag, startPoint x: 184, startPoint y: 430, endPoint x: 198, endPoint y: 430, distance: 13.5
click at [116, 567] on input "range" at bounding box center [58, 574] width 116 height 14
drag, startPoint x: 182, startPoint y: 429, endPoint x: 198, endPoint y: 430, distance: 15.4
click at [116, 567] on input "range" at bounding box center [58, 574] width 116 height 14
type input "1"
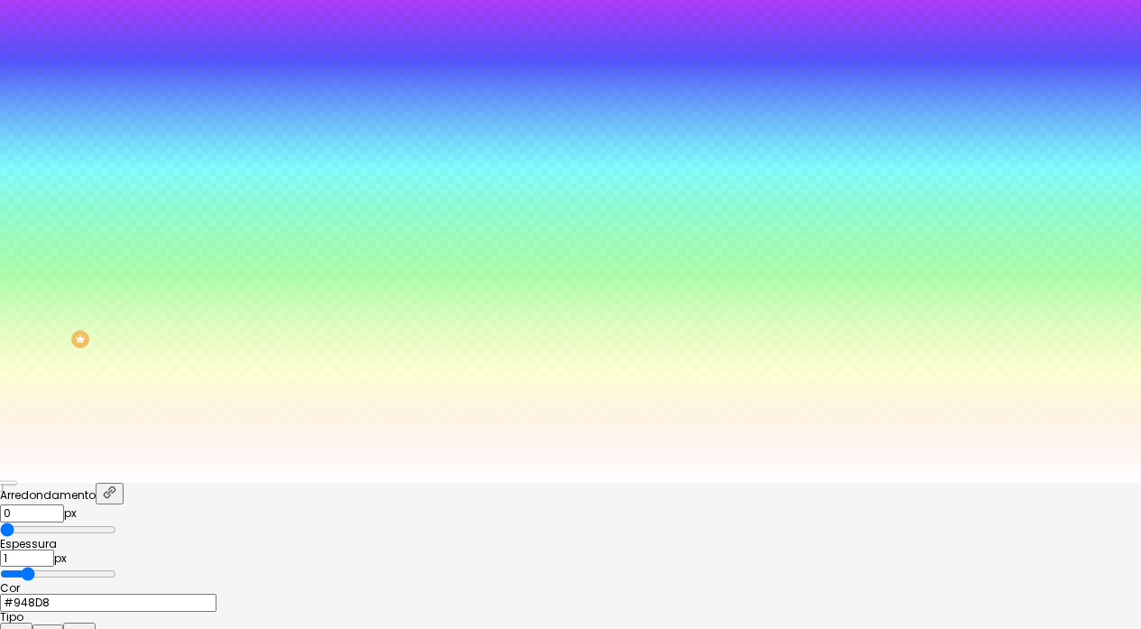
type input "1"
click at [116, 567] on input "range" at bounding box center [58, 574] width 116 height 14
click at [56, 627] on img "button" at bounding box center [48, 635] width 16 height 16
click at [25, 625] on img "button" at bounding box center [16, 634] width 18 height 18
click at [392, 483] on div "Arredondamento 0 px Espessura 1 px Cor #948D8 Tipo" at bounding box center [570, 566] width 1141 height 166
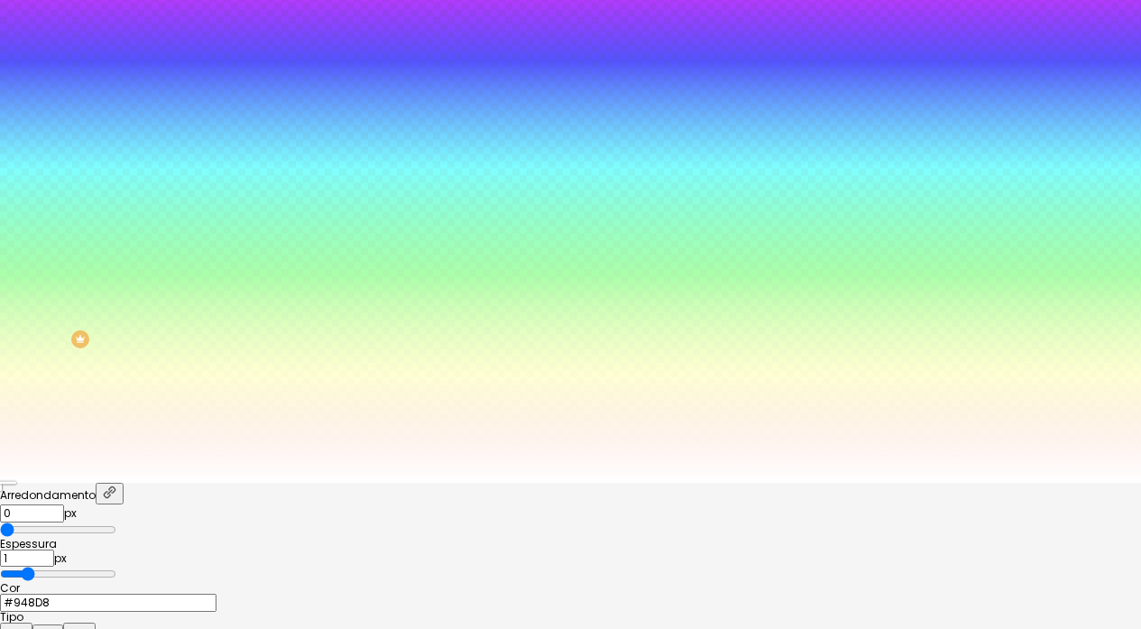
click at [217, 594] on input "#948D8" at bounding box center [108, 603] width 217 height 18
type input "#948D88"
click at [480, 483] on div at bounding box center [570, 483] width 1141 height 0
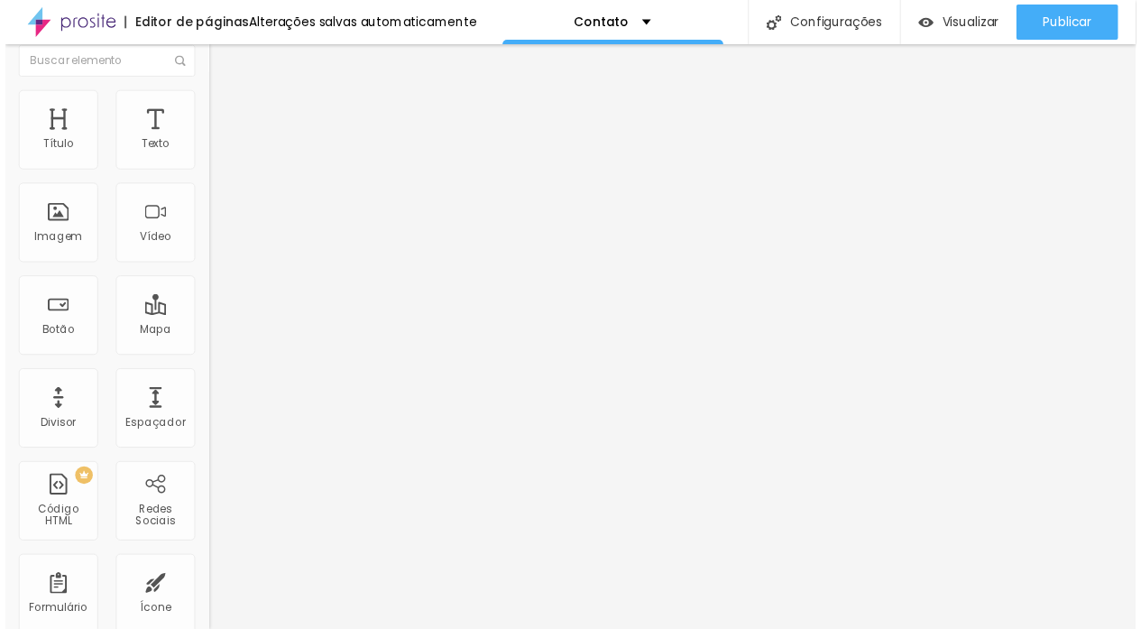
scroll to position [0, 0]
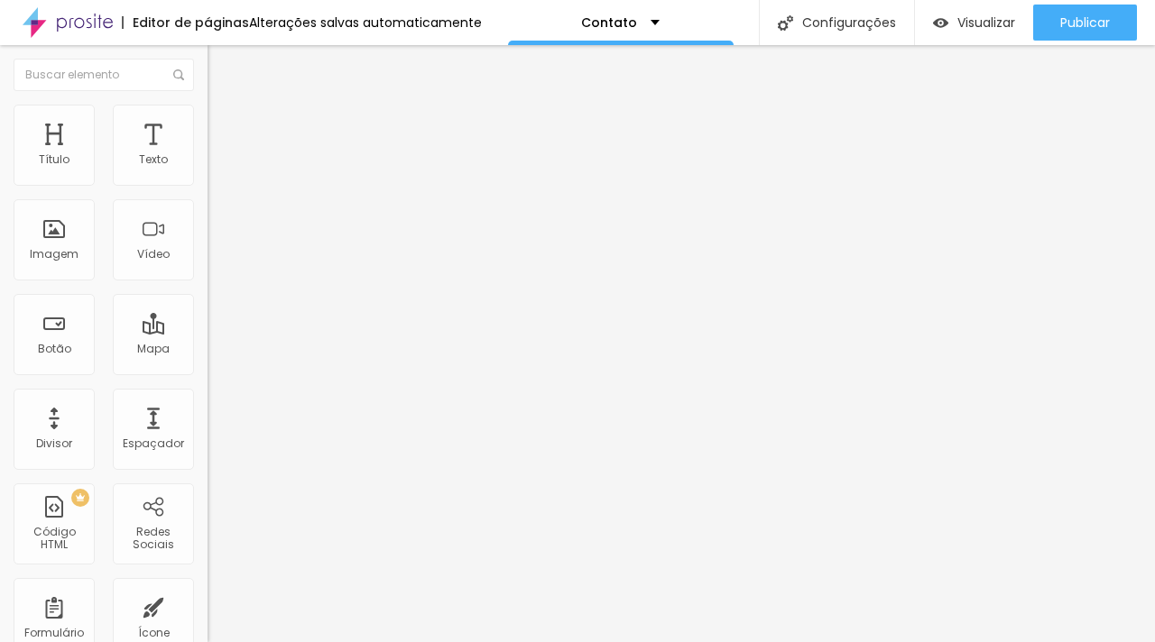
click at [224, 124] on span "Avançado" at bounding box center [254, 116] width 60 height 15
click at [207, 105] on li "Estilo" at bounding box center [310, 96] width 207 height 18
click at [215, 168] on icon "button" at bounding box center [220, 162] width 11 height 11
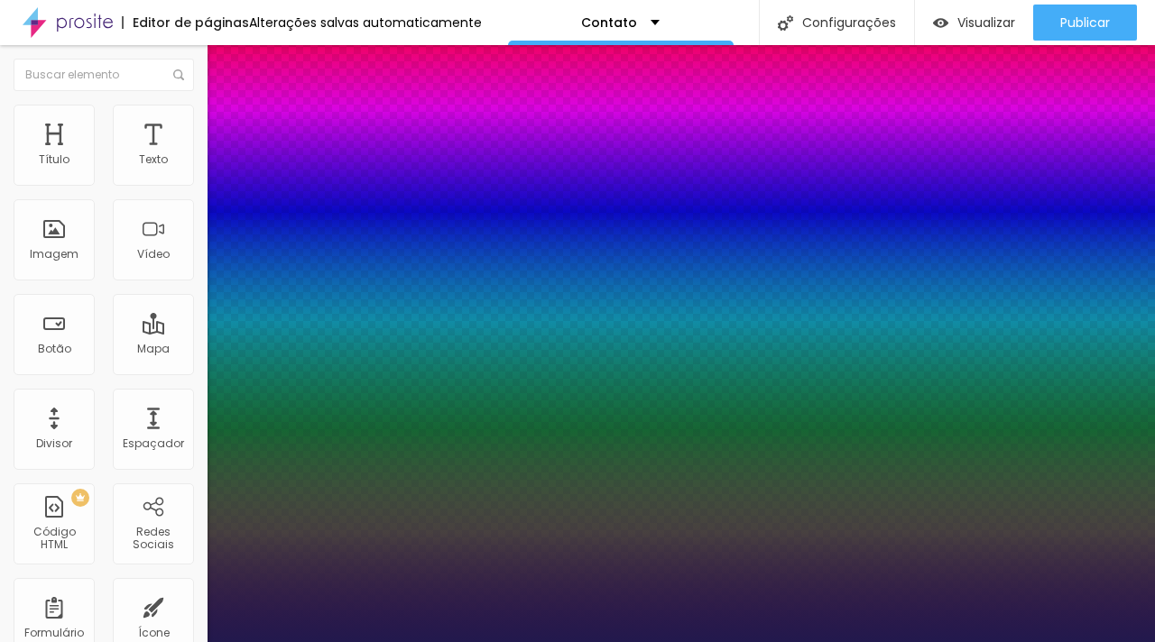
type input "1"
drag, startPoint x: 412, startPoint y: 469, endPoint x: 338, endPoint y: 466, distance: 74.0
paste input "948D8"
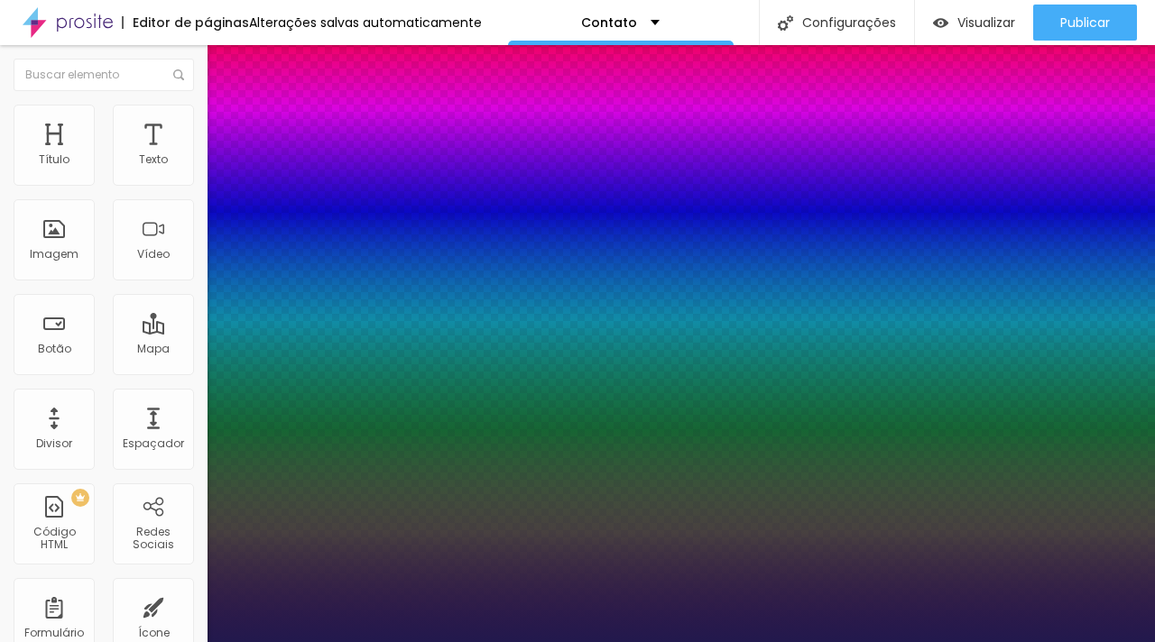
type input "#948D8"
type input "1"
type input "#948D88"
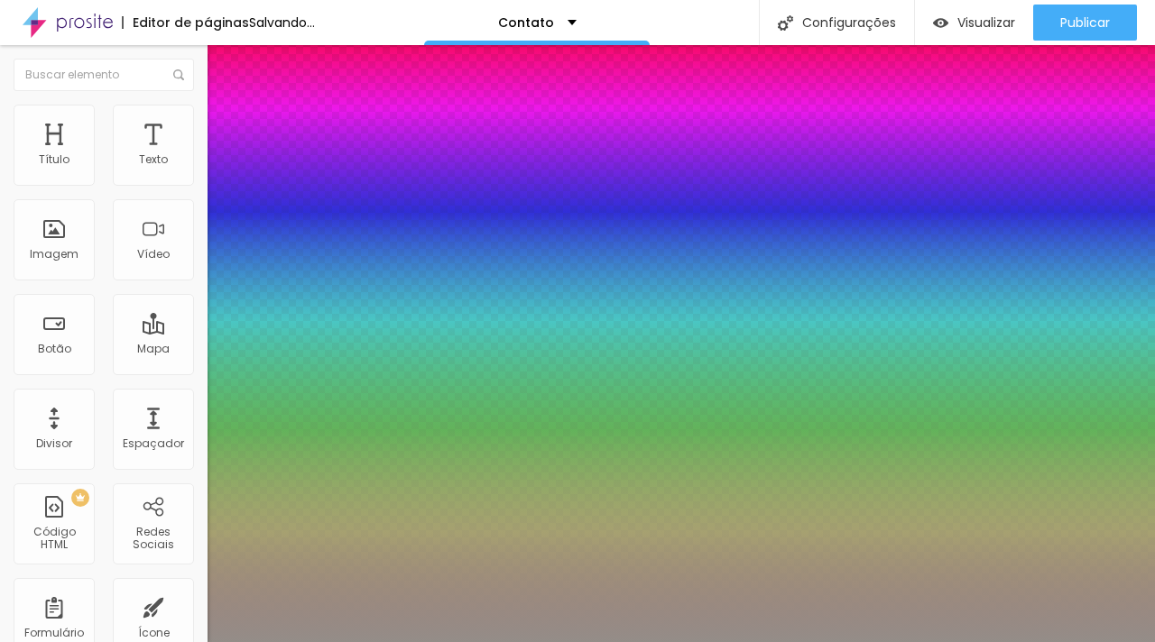
type input "1"
type input "#948D88"
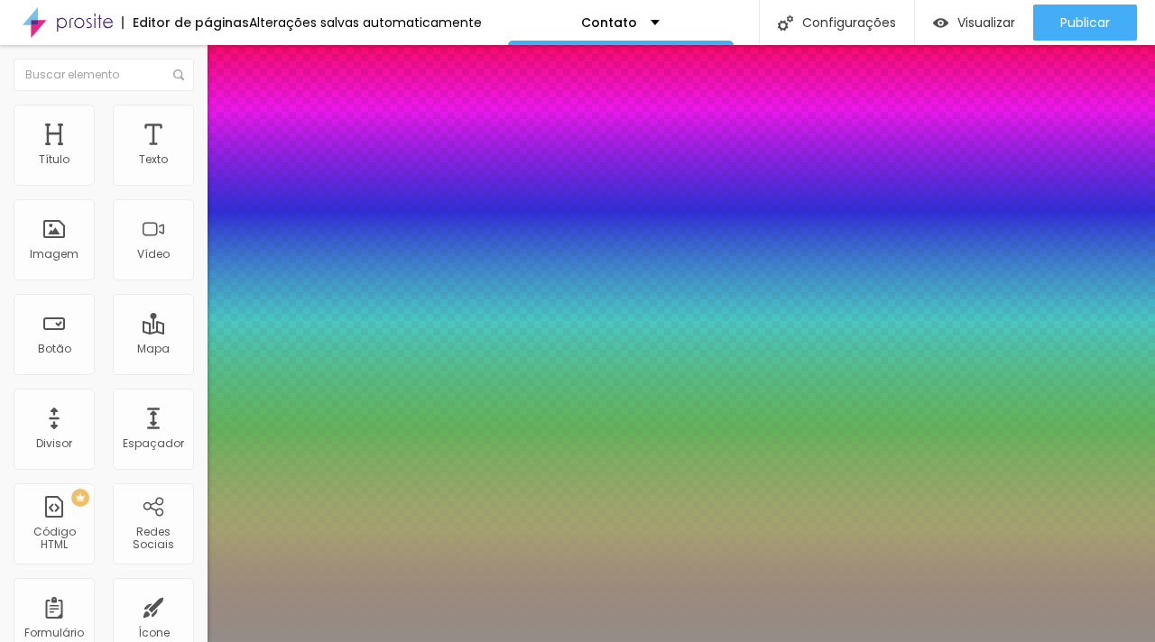
click at [119, 641] on div at bounding box center [577, 642] width 1155 height 0
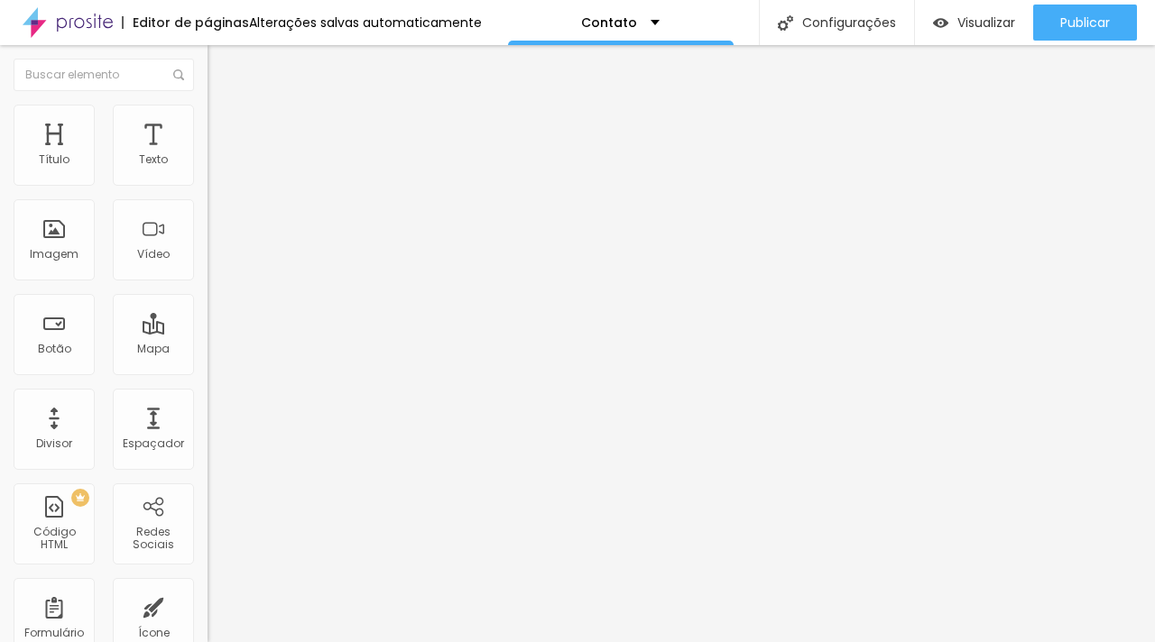
click at [207, 267] on button "button" at bounding box center [219, 257] width 25 height 19
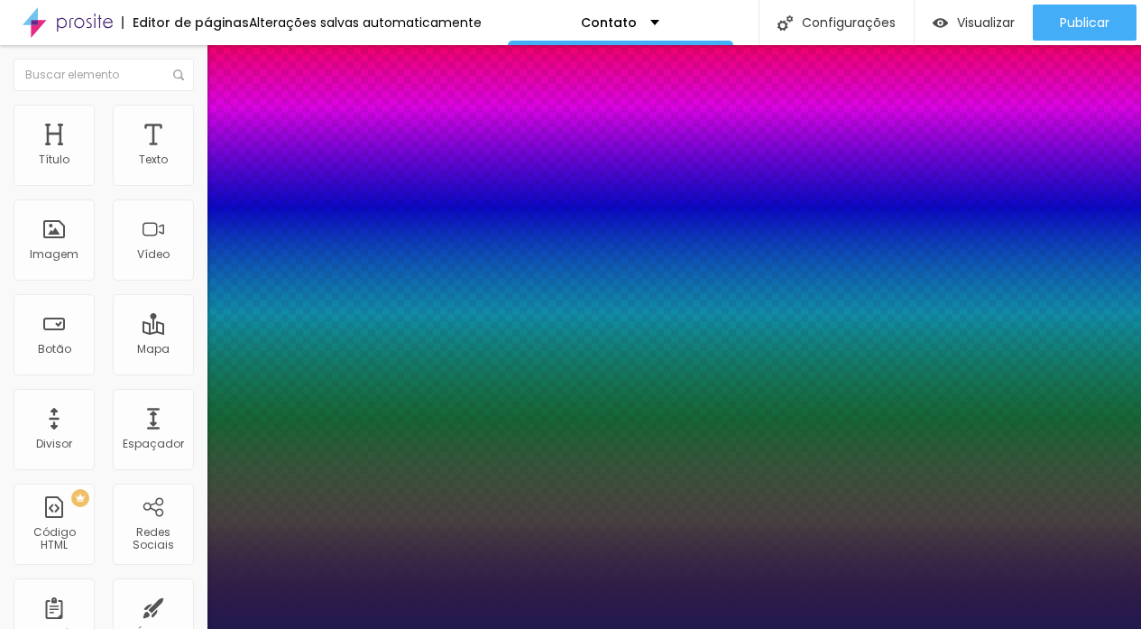
type input "1"
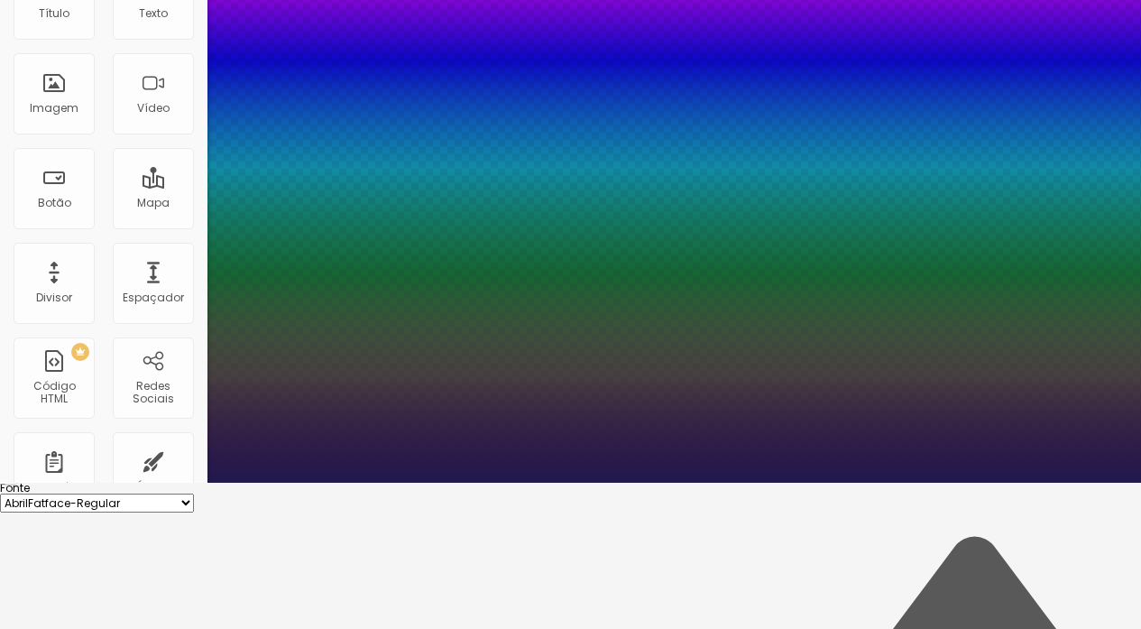
scroll to position [178, 0]
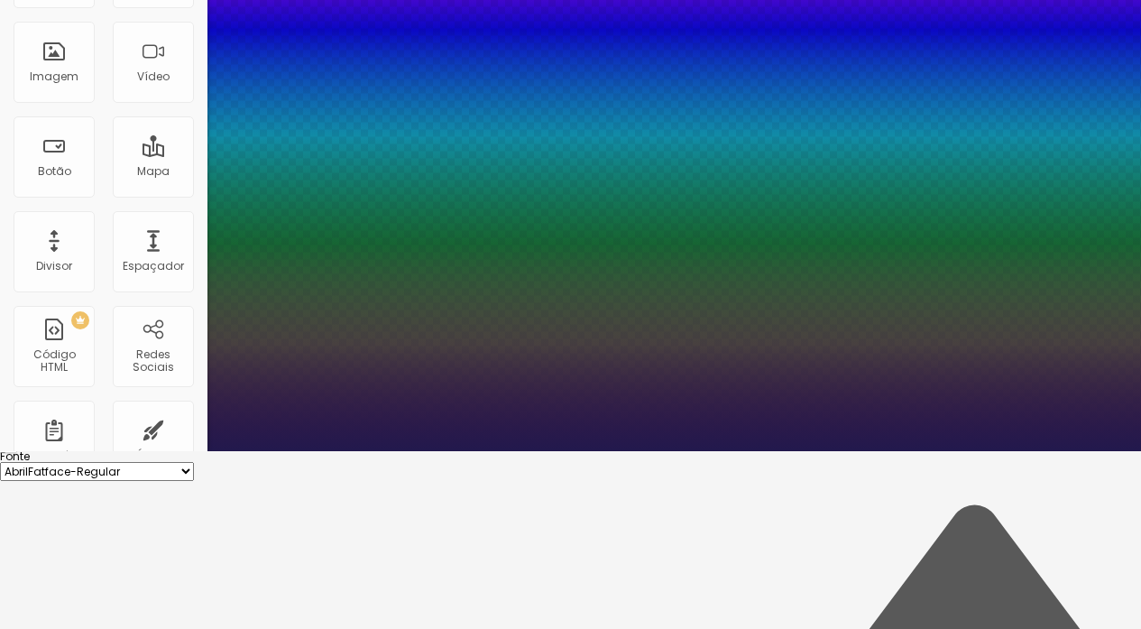
drag, startPoint x: 412, startPoint y: 493, endPoint x: 305, endPoint y: 491, distance: 107.4
paste input "948D8"
type input "#948D8"
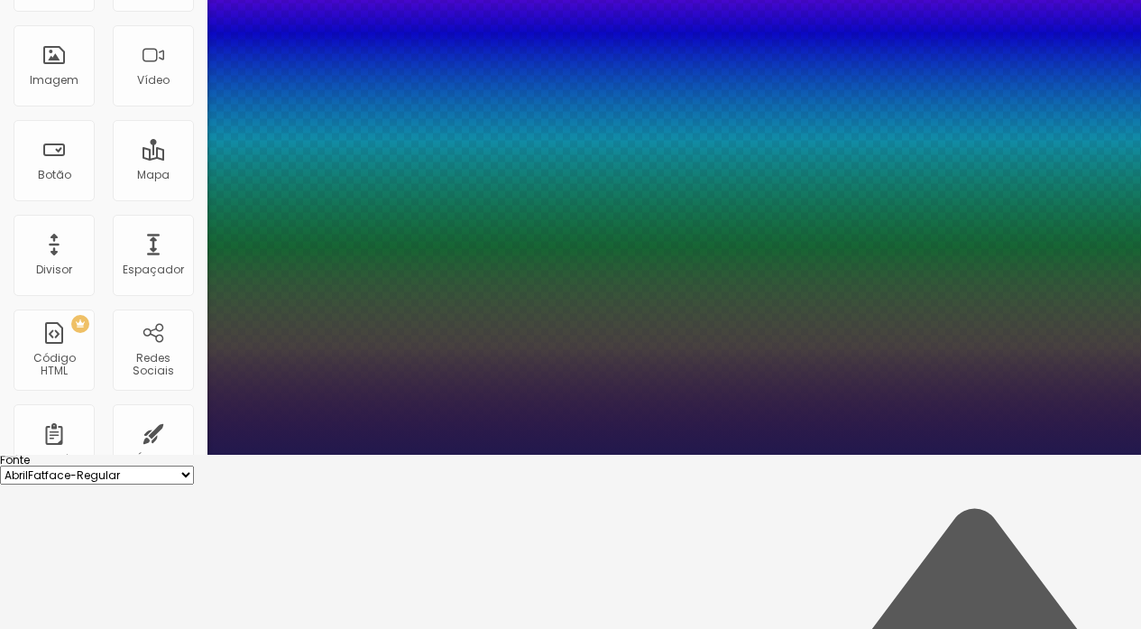
scroll to position [174, 0]
type input "1"
type input "#948D88"
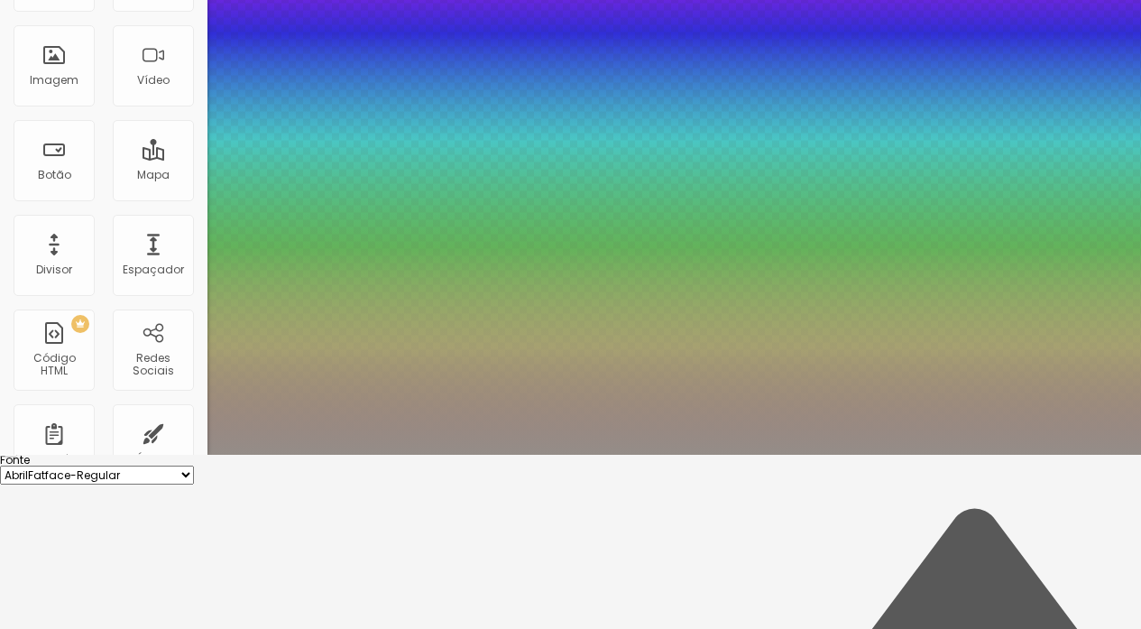
type input "1"
type input "#948D88"
click at [597, 455] on div at bounding box center [570, 455] width 1141 height 0
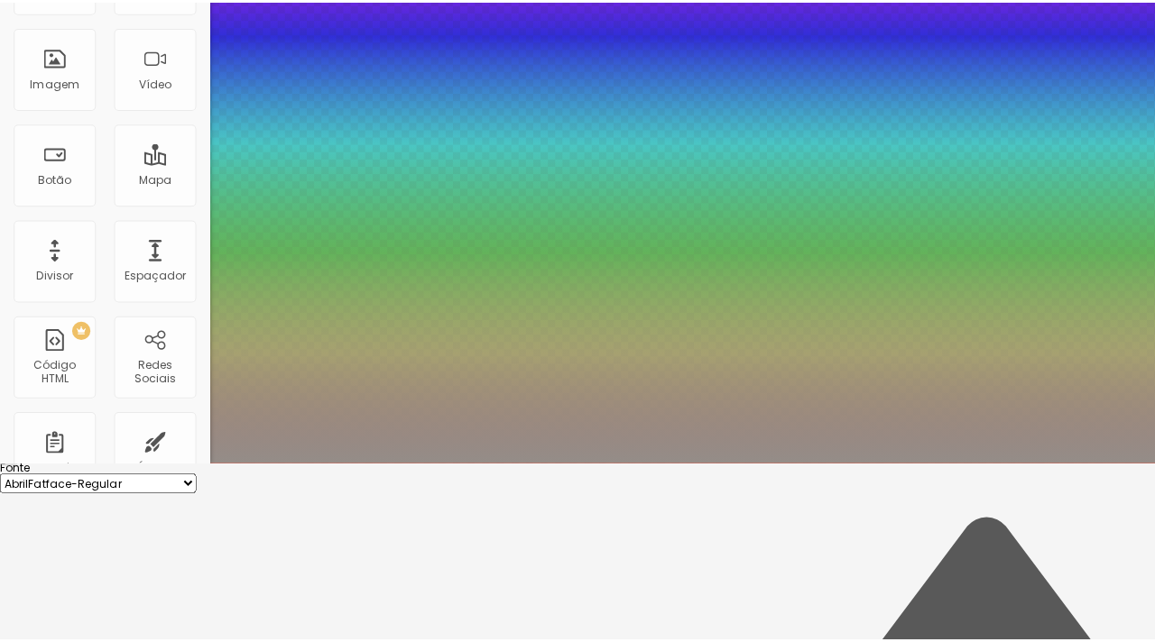
scroll to position [0, 0]
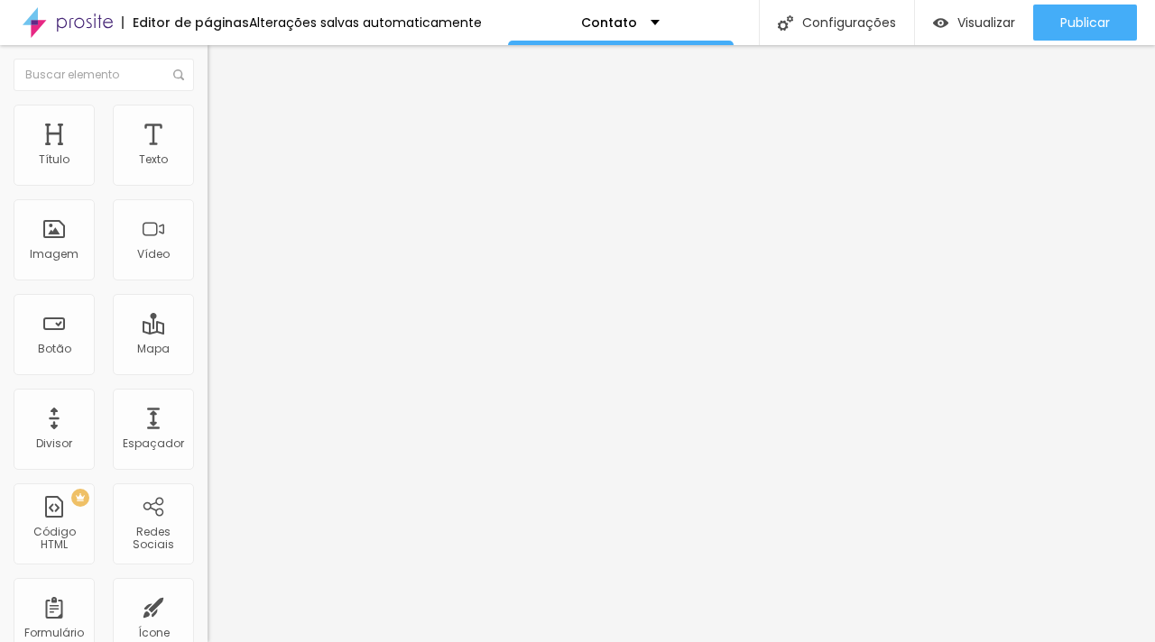
click at [207, 118] on li "Estilo" at bounding box center [310, 114] width 207 height 18
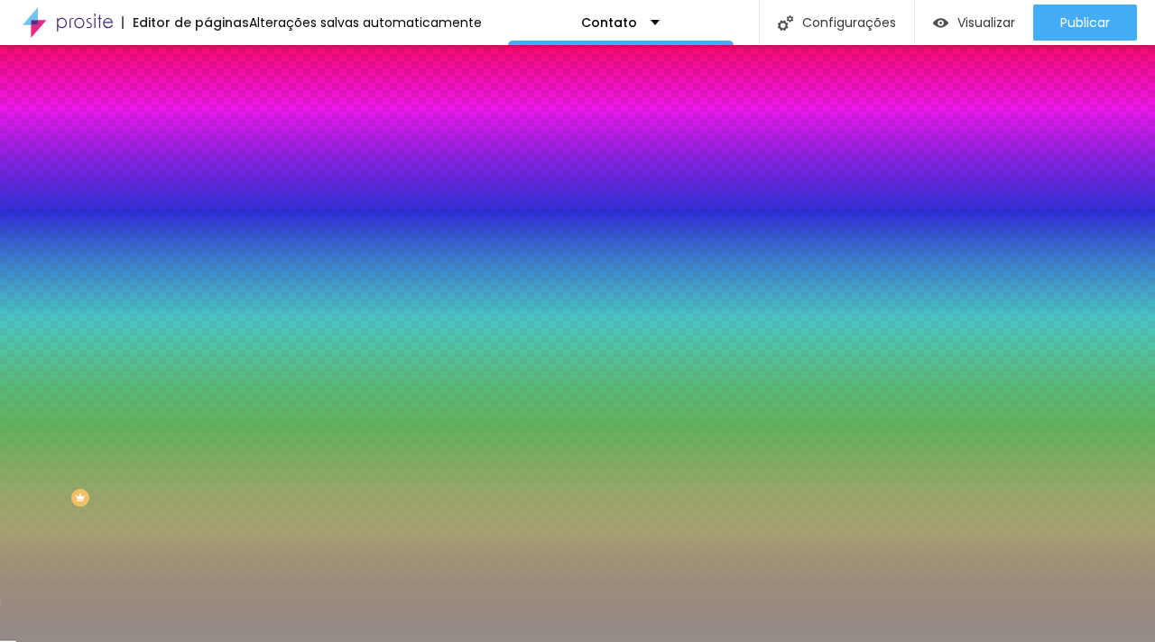
click at [207, 180] on input "#948D88" at bounding box center [315, 181] width 217 height 18
click at [207, 262] on div "Borda" at bounding box center [310, 256] width 207 height 11
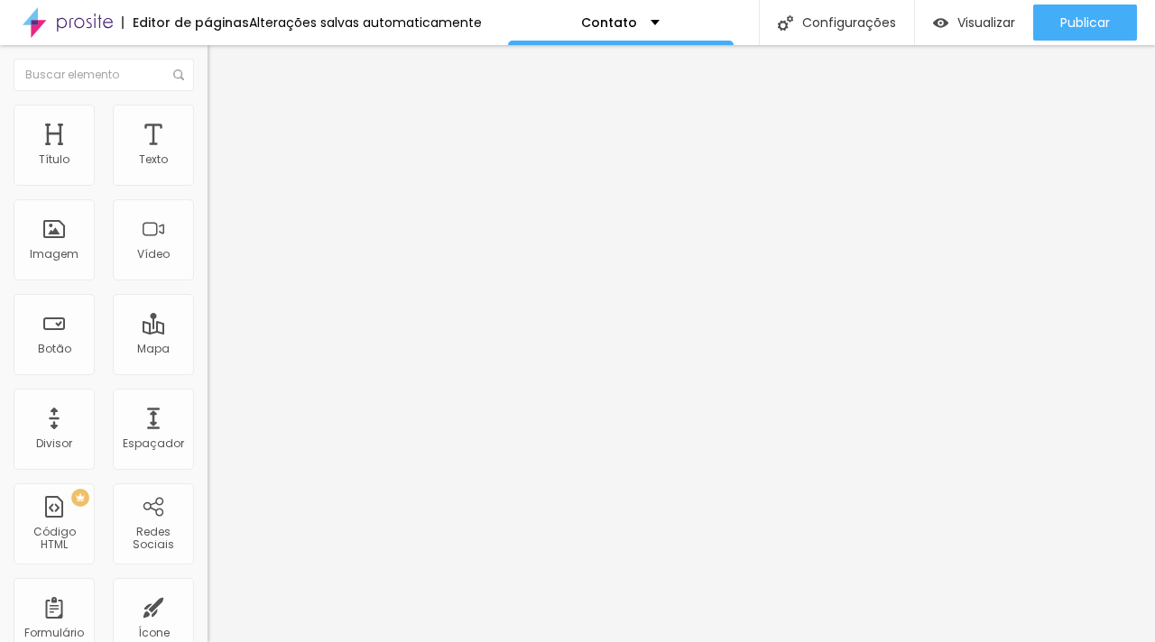
click at [224, 124] on span "Estilo" at bounding box center [238, 116] width 28 height 15
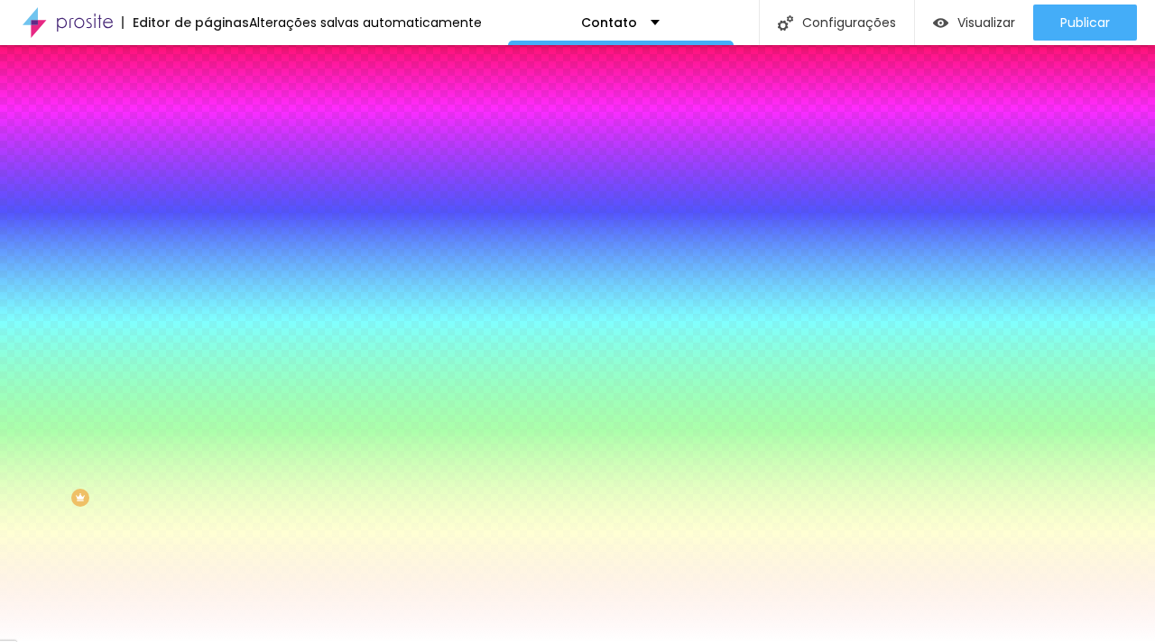
drag, startPoint x: 189, startPoint y: 180, endPoint x: 71, endPoint y: 180, distance: 118.2
click at [207, 180] on div "Cor de fundo Voltar ao padrão #FFFFFF" at bounding box center [310, 166] width 207 height 50
paste input "948D8"
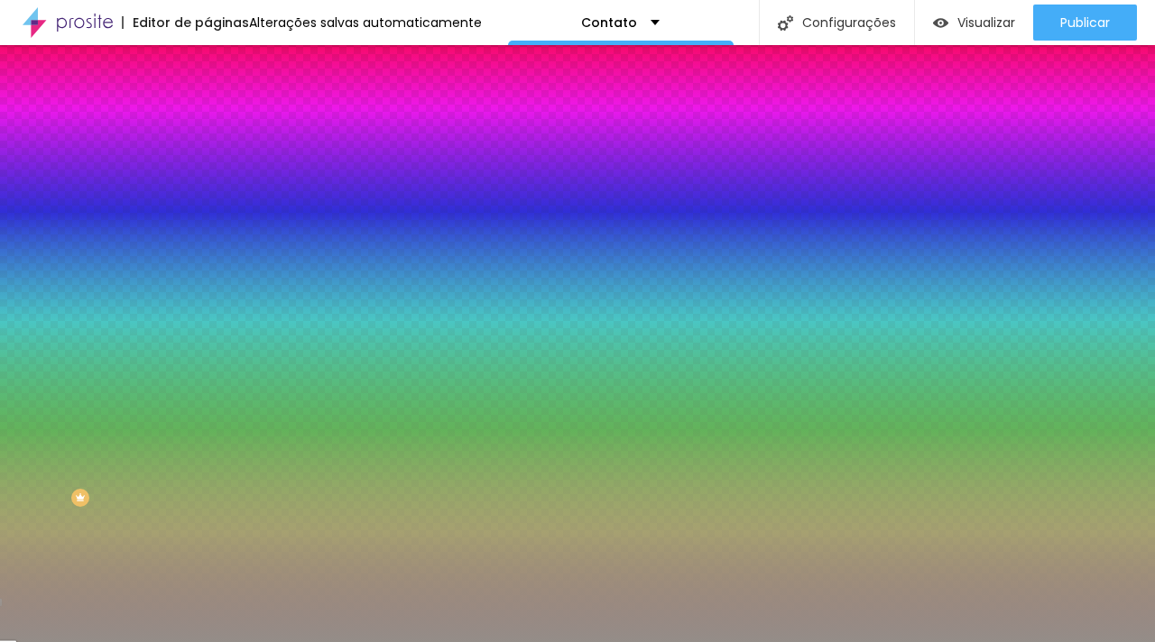
type input "#948D88"
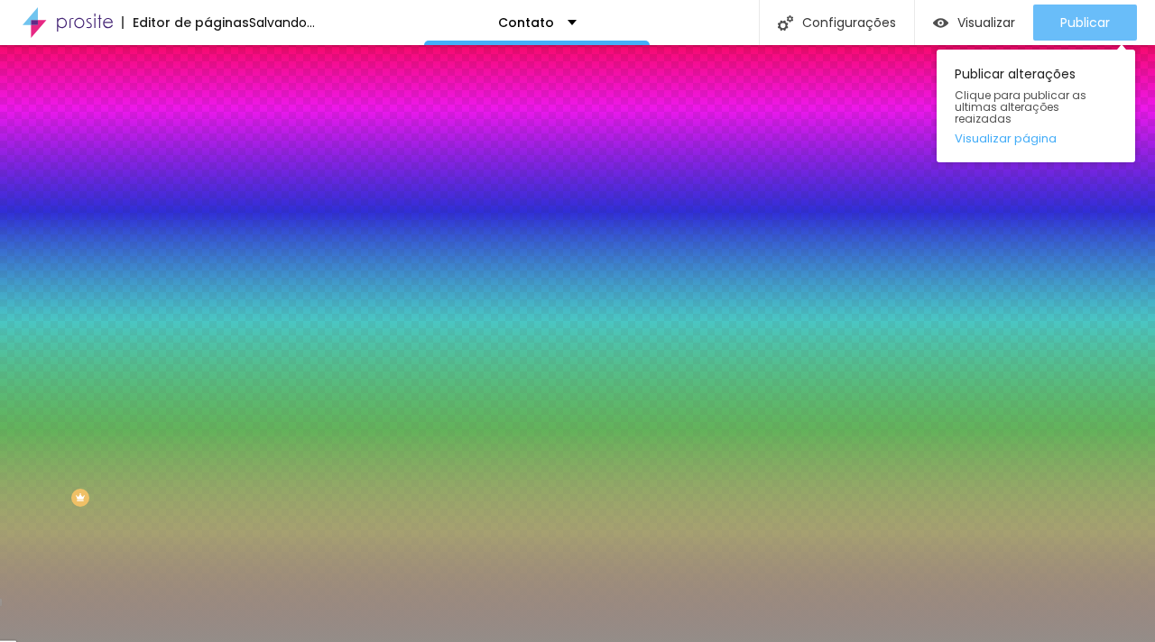
click at [1094, 18] on span "Publicar" at bounding box center [1085, 22] width 50 height 14
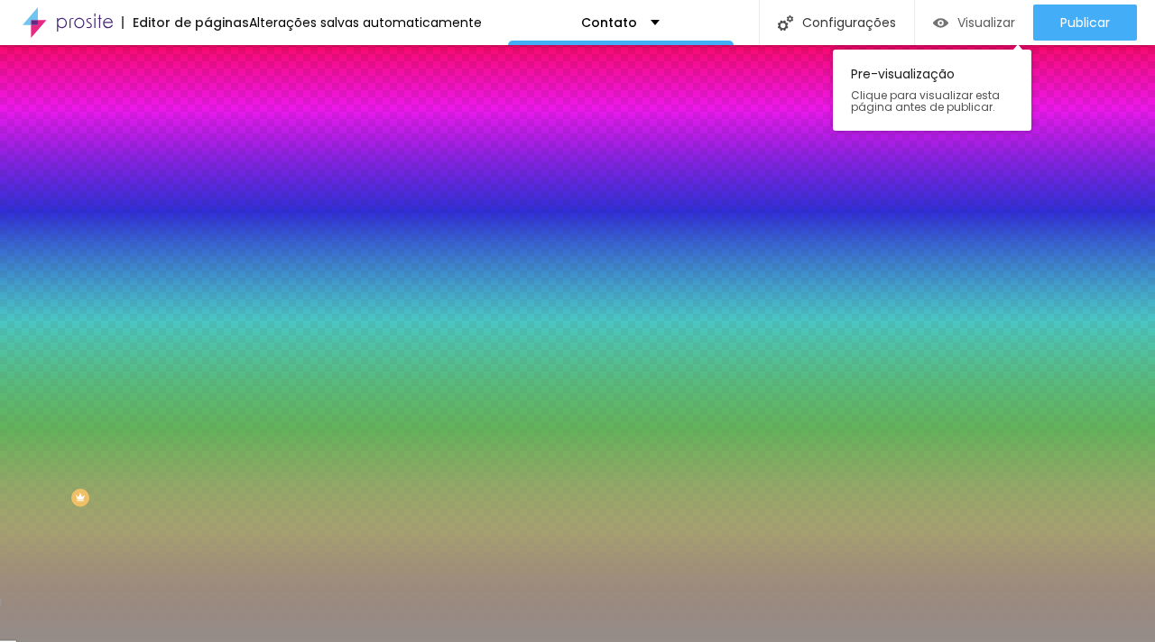
click at [963, 34] on div "Visualizar" at bounding box center [974, 23] width 82 height 36
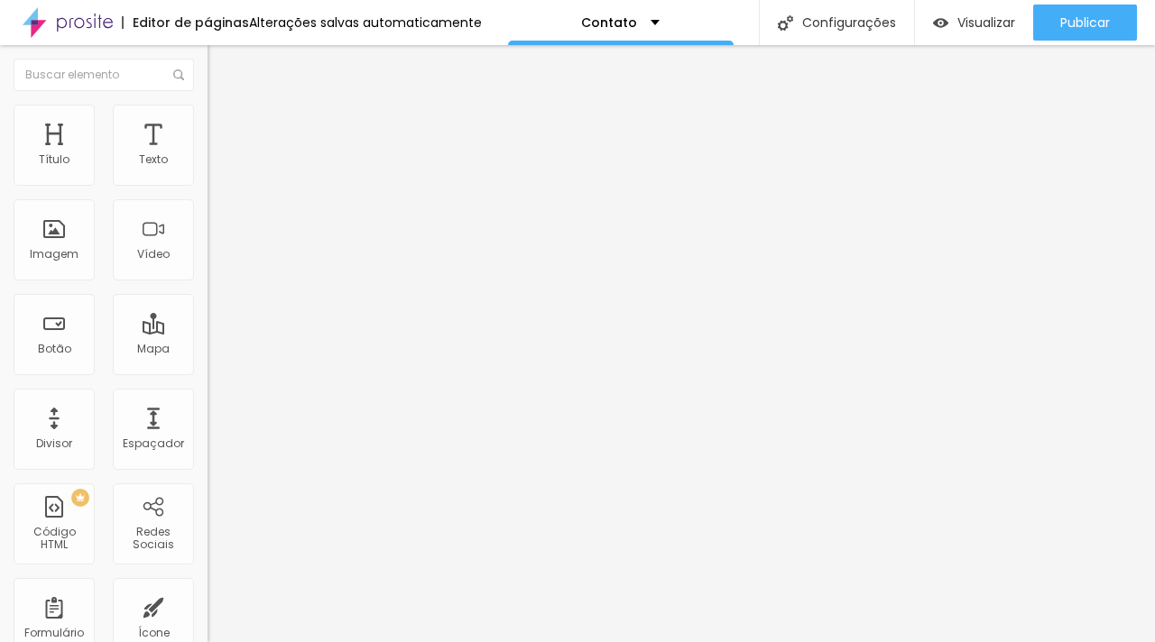
click at [207, 115] on li "Estilo" at bounding box center [310, 114] width 207 height 18
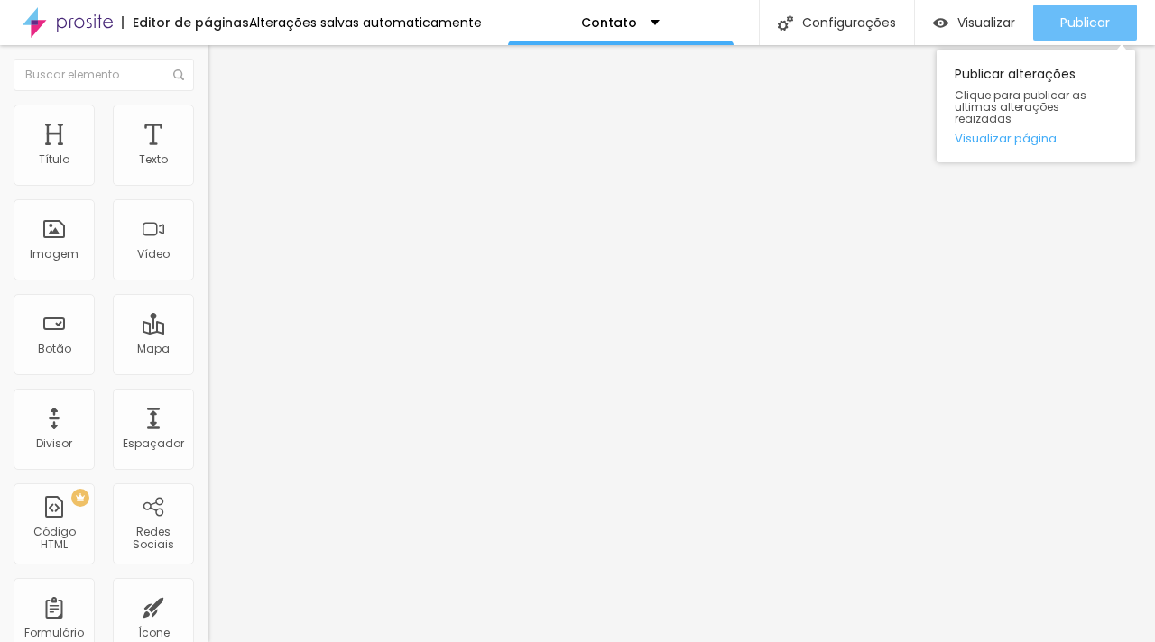
click at [1051, 23] on button "Publicar" at bounding box center [1085, 23] width 104 height 36
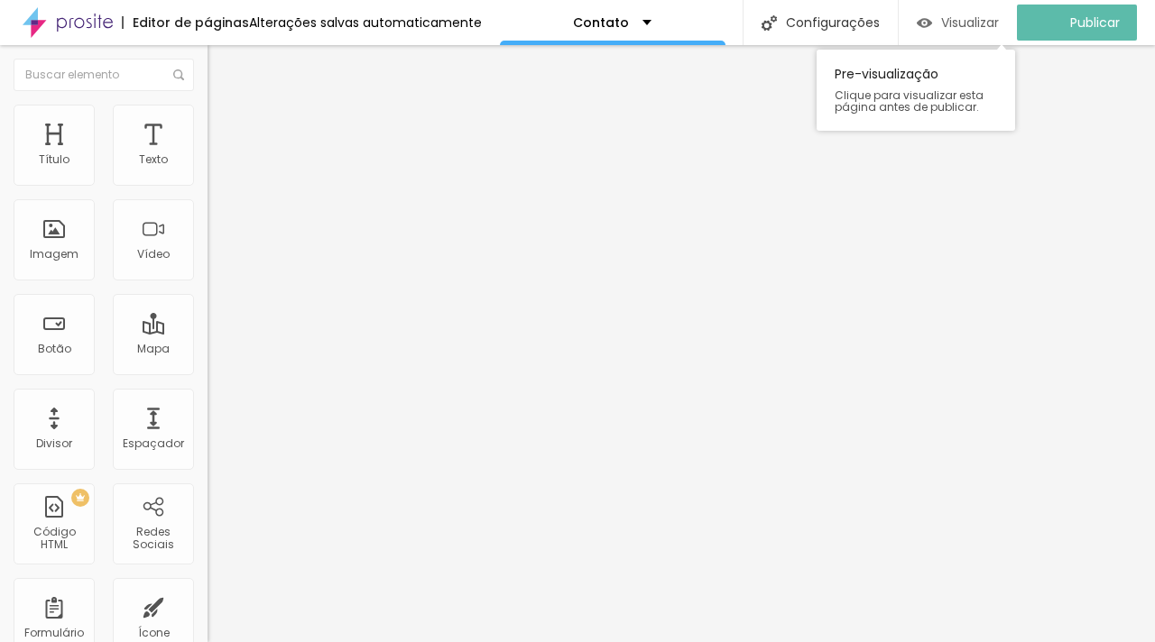
click at [963, 23] on span "Visualizar" at bounding box center [970, 22] width 58 height 14
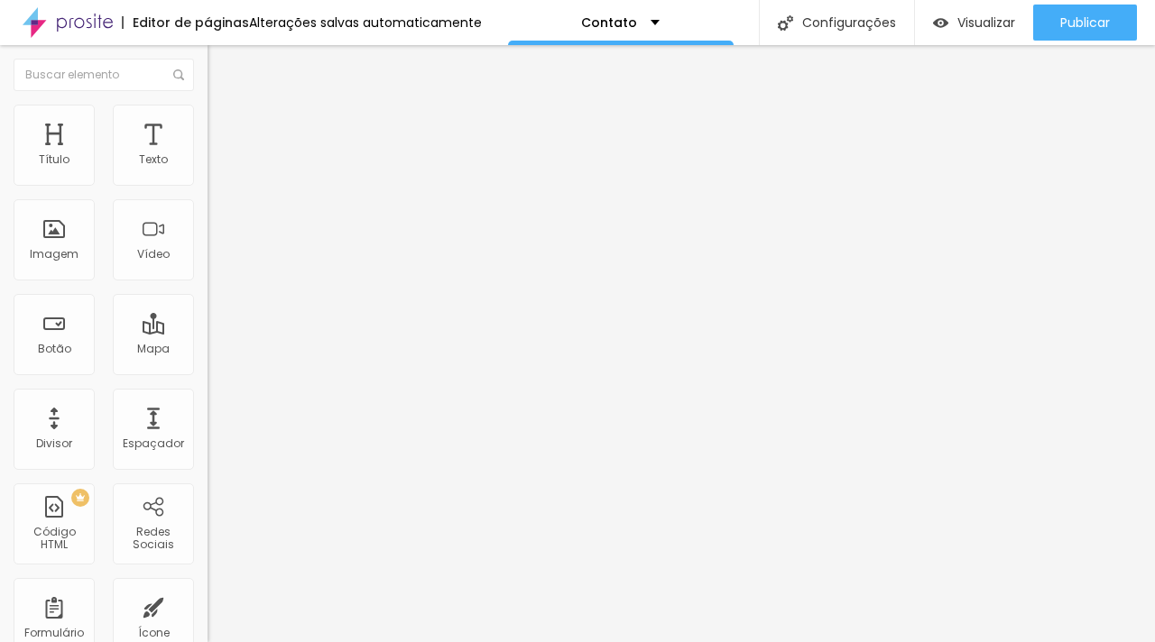
click at [207, 120] on li "Estilo" at bounding box center [310, 114] width 207 height 18
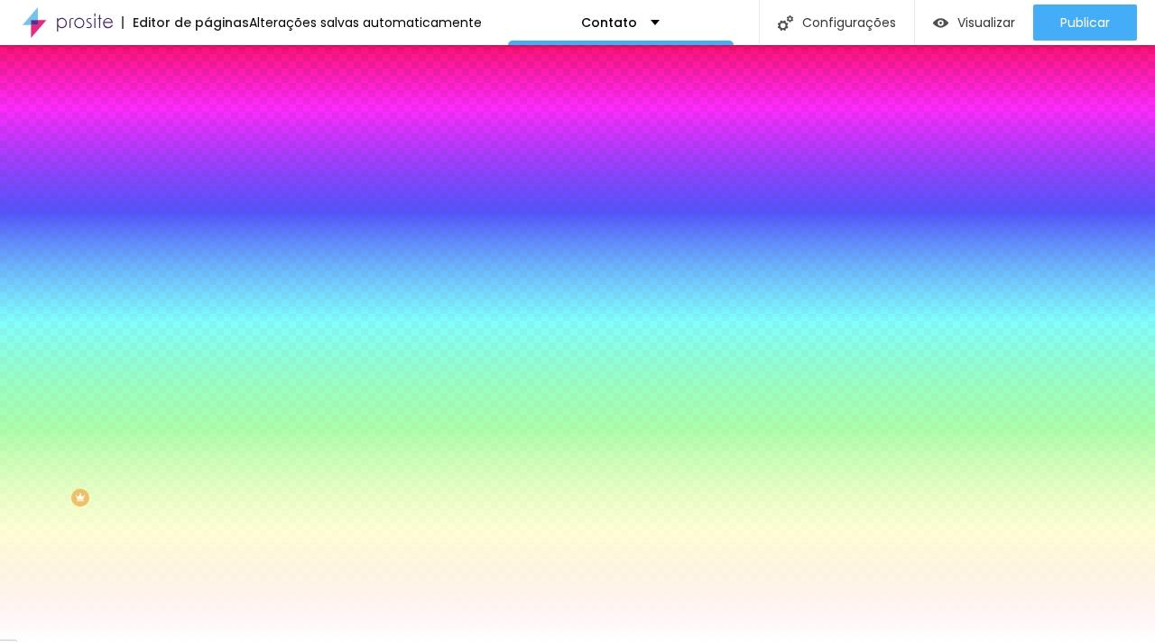
click at [207, 252] on button "button" at bounding box center [219, 242] width 25 height 19
drag, startPoint x: 388, startPoint y: 410, endPoint x: 295, endPoint y: 403, distance: 93.1
paste input "948D8"
type input "#948D88"
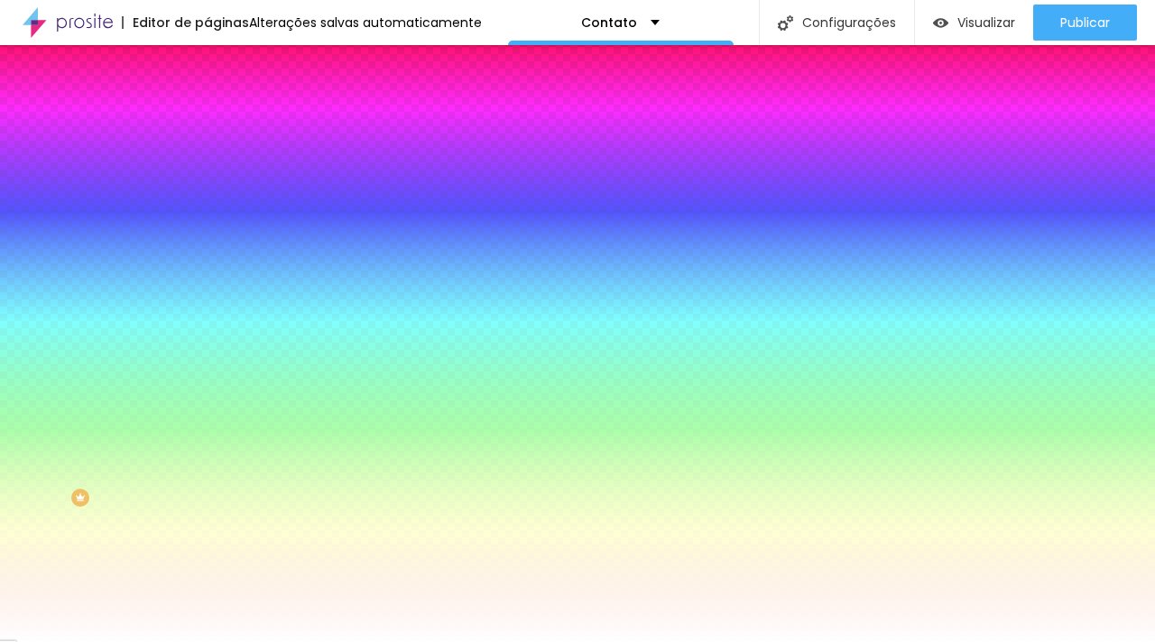
click at [255, 641] on div at bounding box center [577, 642] width 1155 height 0
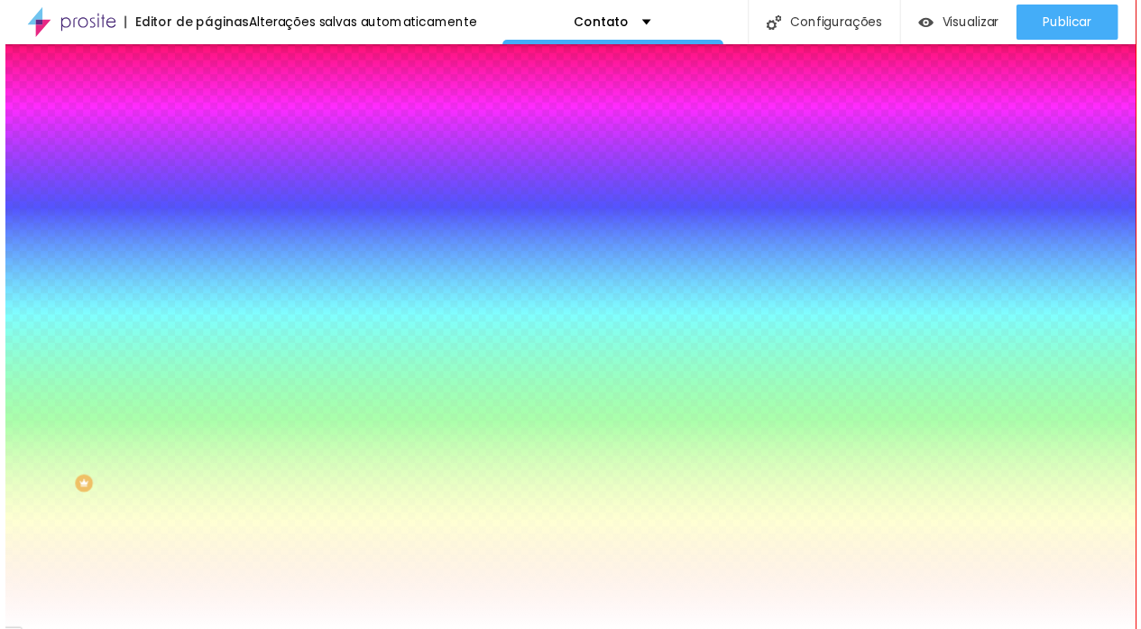
scroll to position [13, 0]
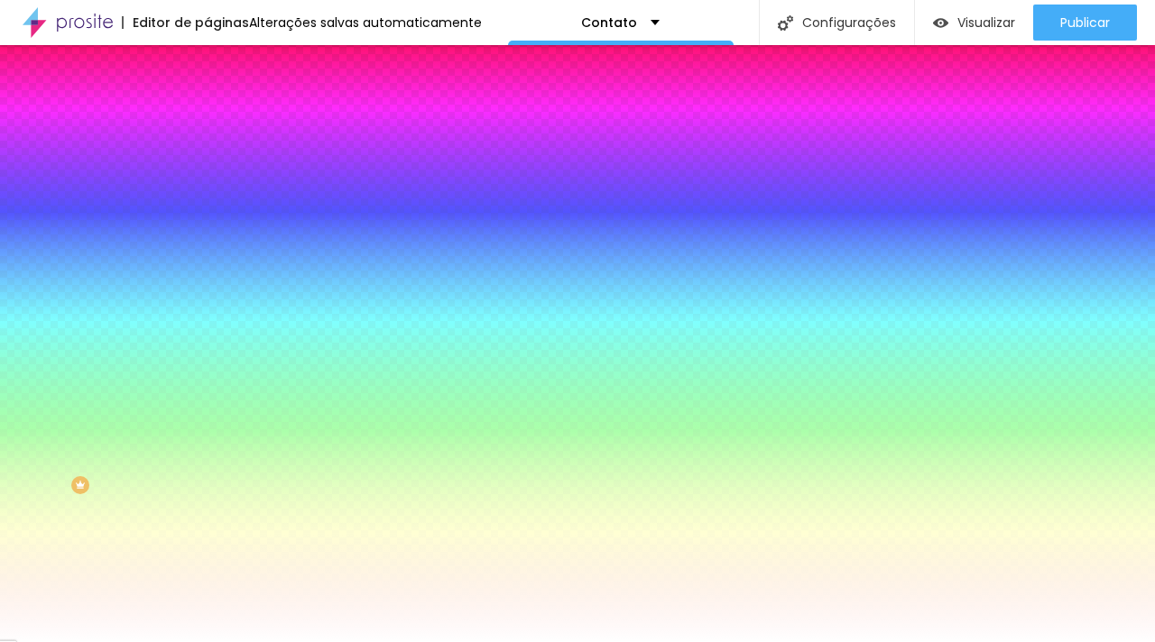
click at [207, 583] on button "button" at bounding box center [219, 573] width 25 height 19
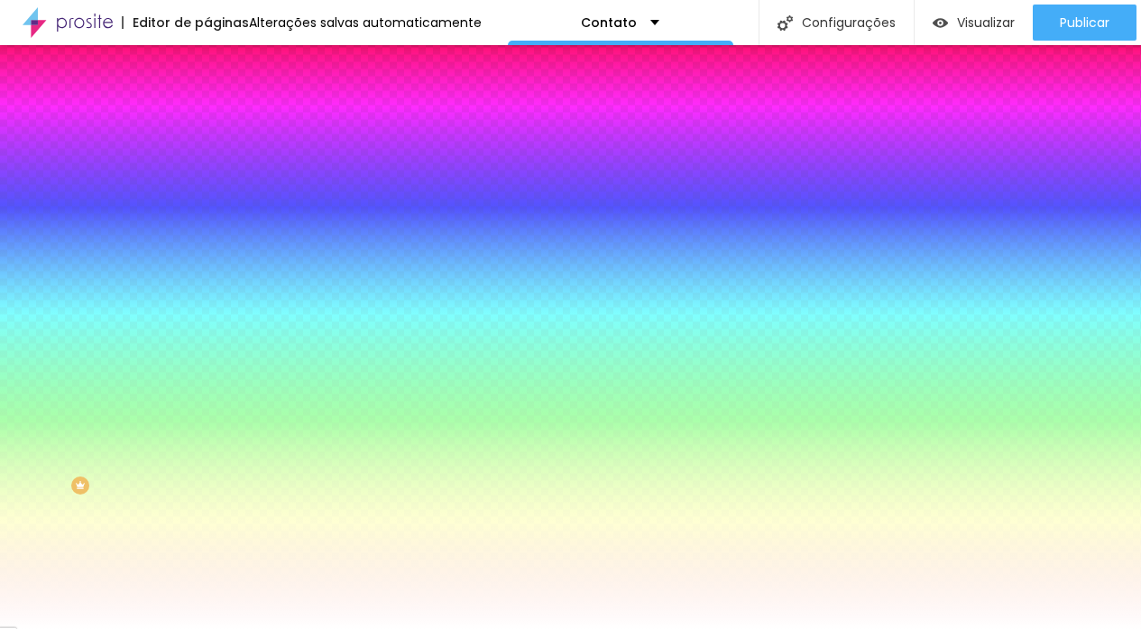
click at [131, 629] on div at bounding box center [570, 629] width 1141 height 0
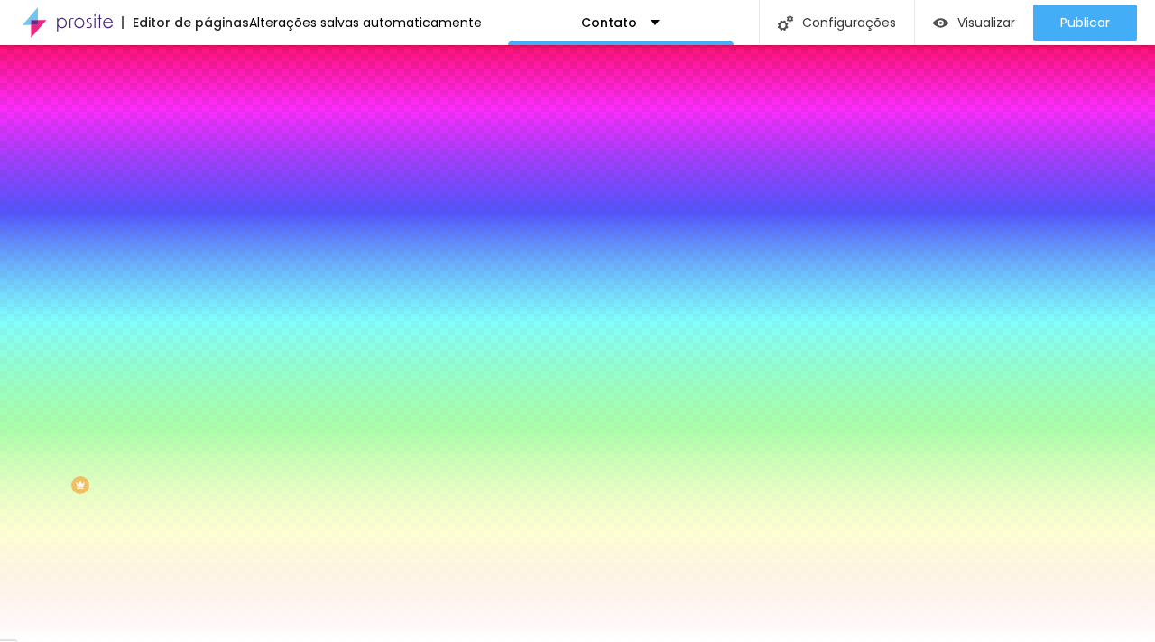
click at [207, 410] on button "button" at bounding box center [219, 401] width 25 height 19
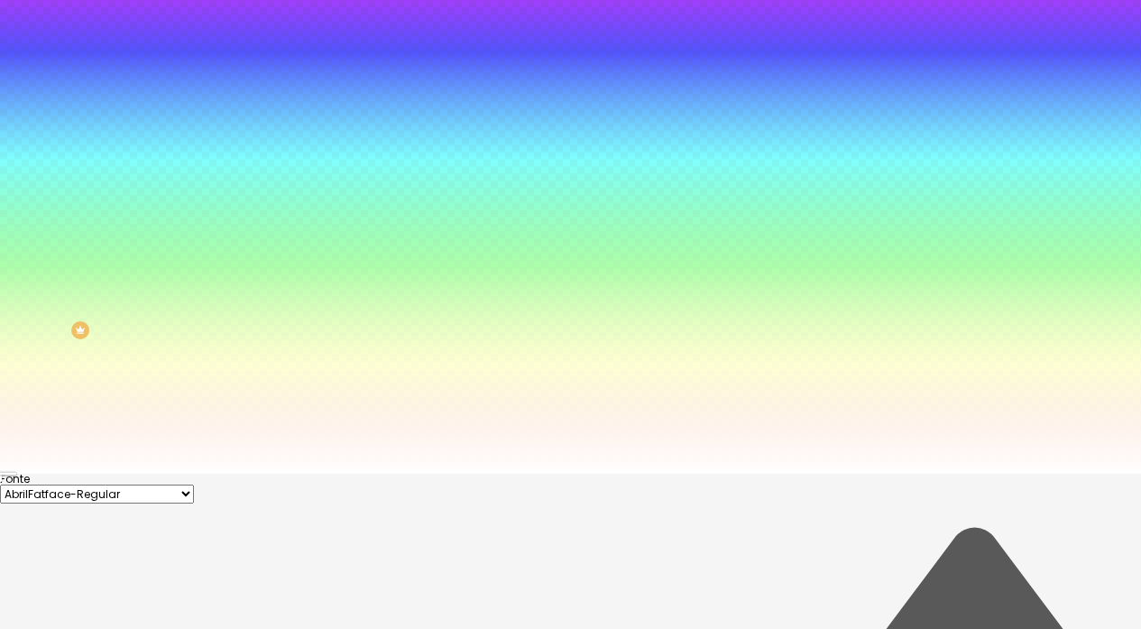
scroll to position [160, 0]
drag, startPoint x: 398, startPoint y: 463, endPoint x: 327, endPoint y: 463, distance: 71.3
paste input "948D8"
type input "#948D88"
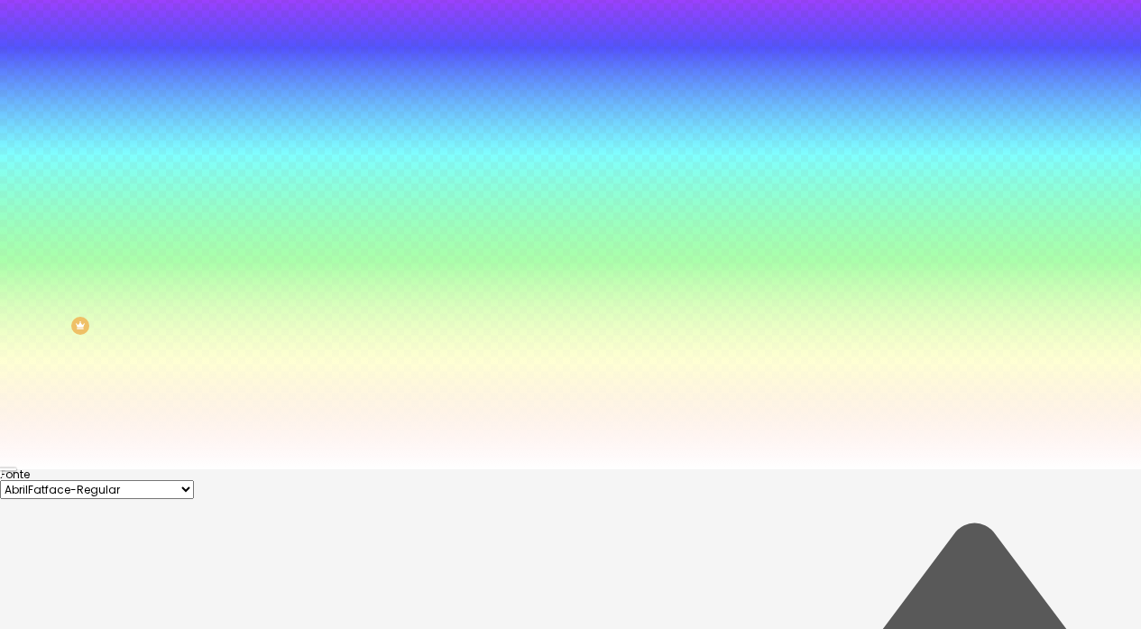
click at [194, 480] on select "AbrilFatface-Regular Actor-Regular Alegreya AlegreyaBlack [PERSON_NAME] Allan-R…" at bounding box center [97, 489] width 194 height 19
click at [179, 480] on select "AbrilFatface-Regular Actor-Regular Alegreya AlegreyaBlack [PERSON_NAME] Allan-R…" at bounding box center [97, 489] width 194 height 19
click at [520, 469] on div at bounding box center [570, 469] width 1141 height 0
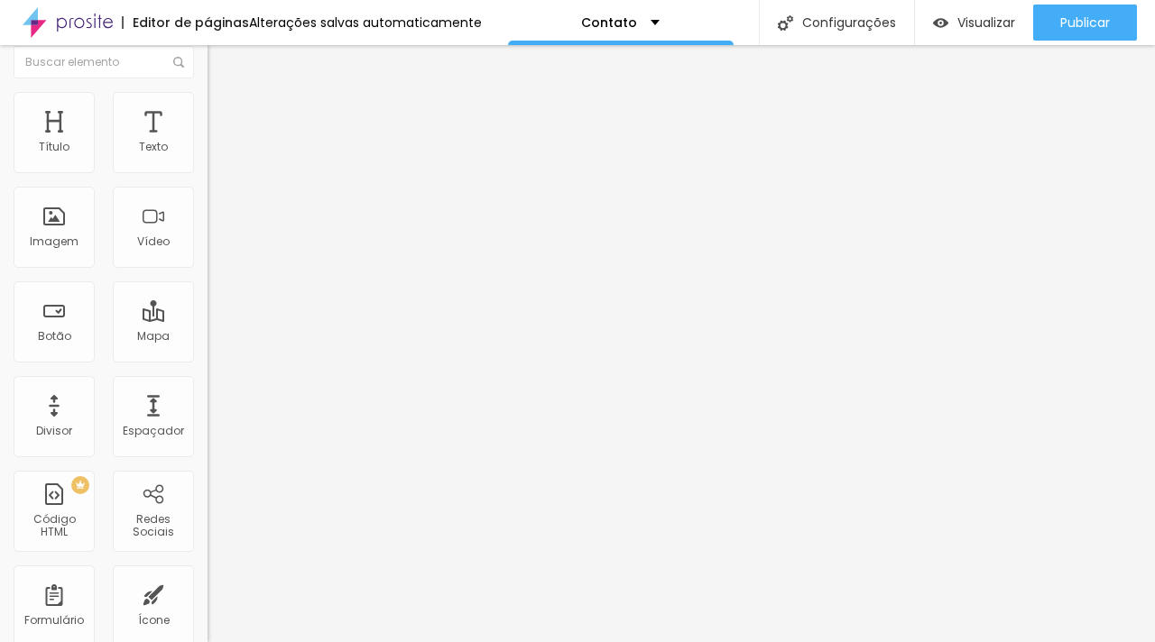
scroll to position [0, 0]
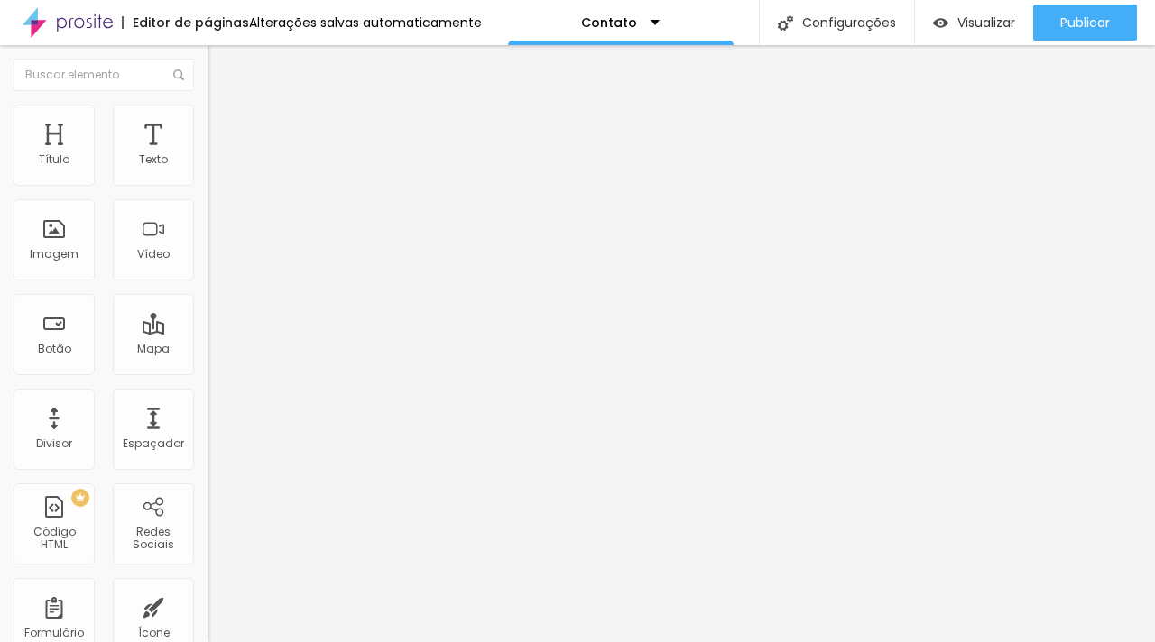
click at [224, 123] on span "Estilo" at bounding box center [238, 116] width 28 height 15
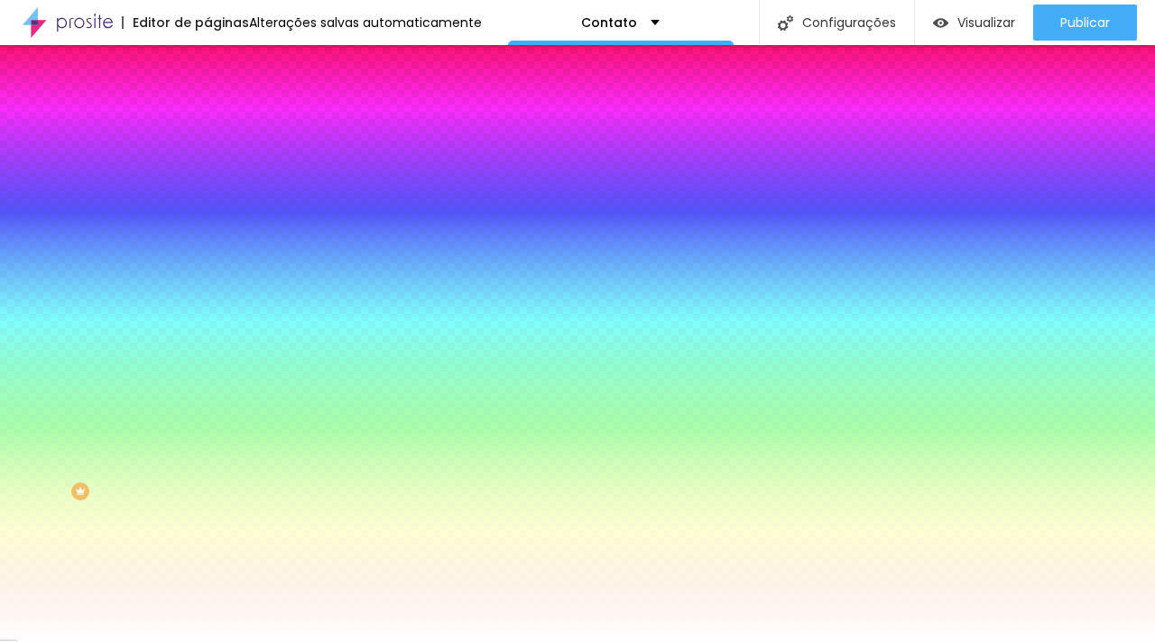
scroll to position [13, 0]
click at [207, 239] on button "button" at bounding box center [219, 229] width 25 height 19
click at [171, 641] on div at bounding box center [577, 642] width 1155 height 0
click at [207, 410] on button "button" at bounding box center [219, 401] width 25 height 19
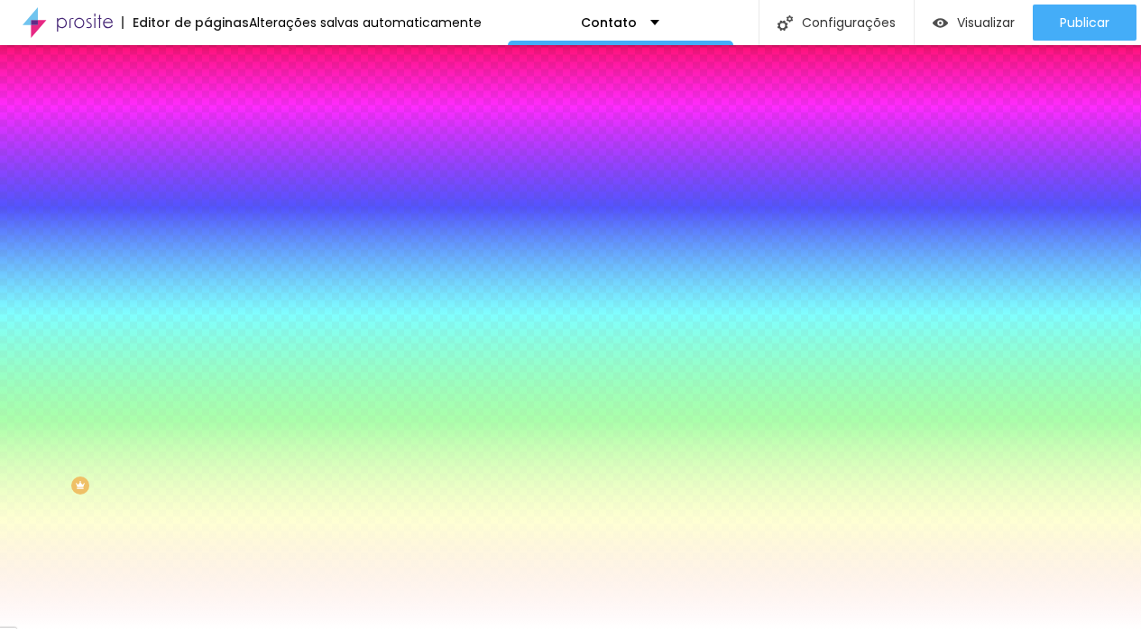
click at [166, 629] on div at bounding box center [570, 629] width 1141 height 0
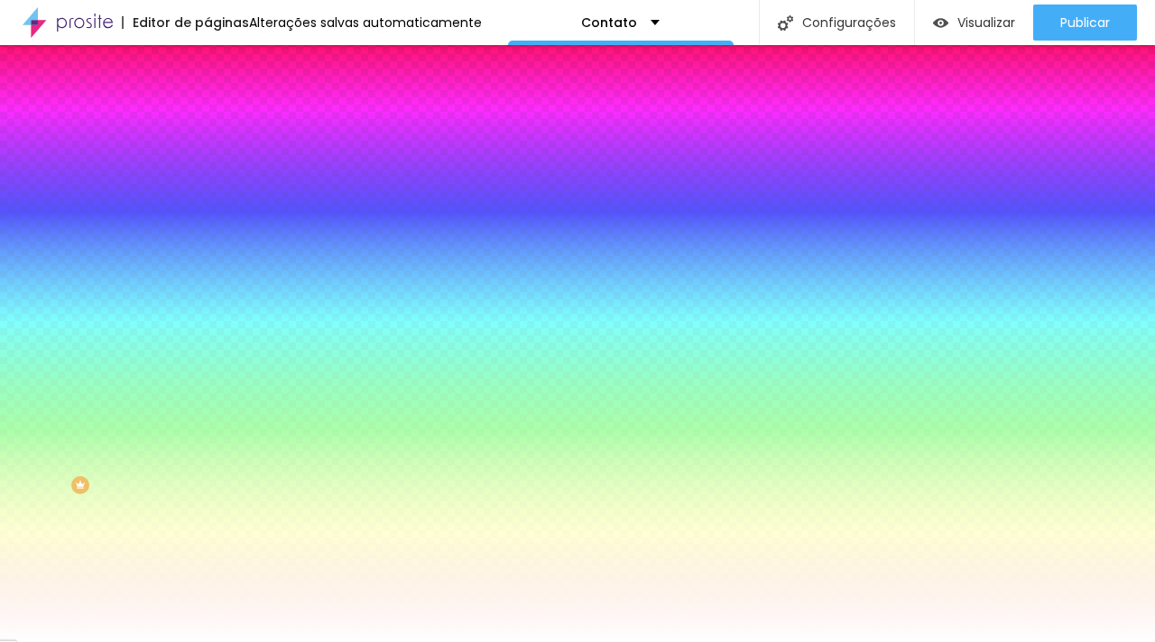
click at [207, 461] on button "button" at bounding box center [219, 451] width 25 height 19
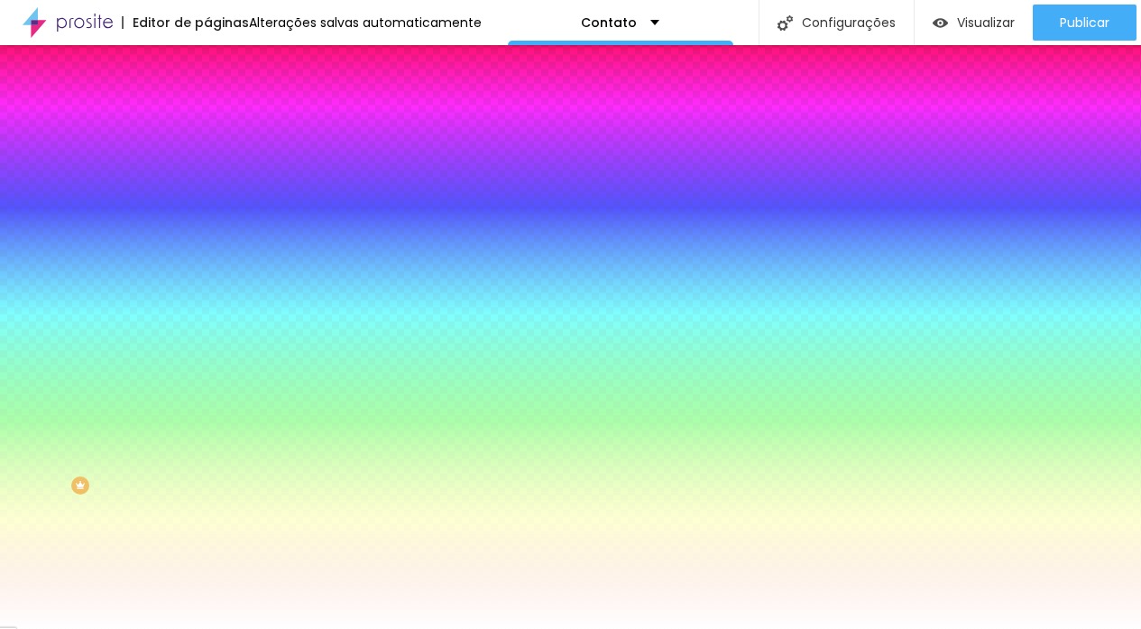
click at [166, 629] on div at bounding box center [570, 629] width 1141 height 0
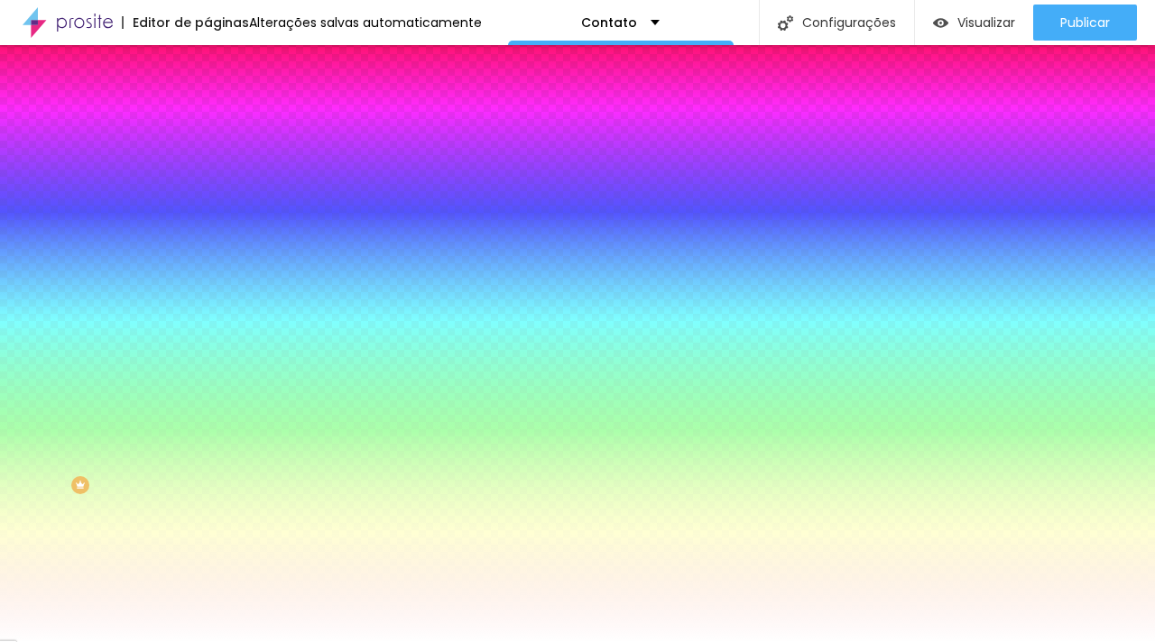
click at [224, 94] on span "Conteúdo" at bounding box center [252, 85] width 56 height 15
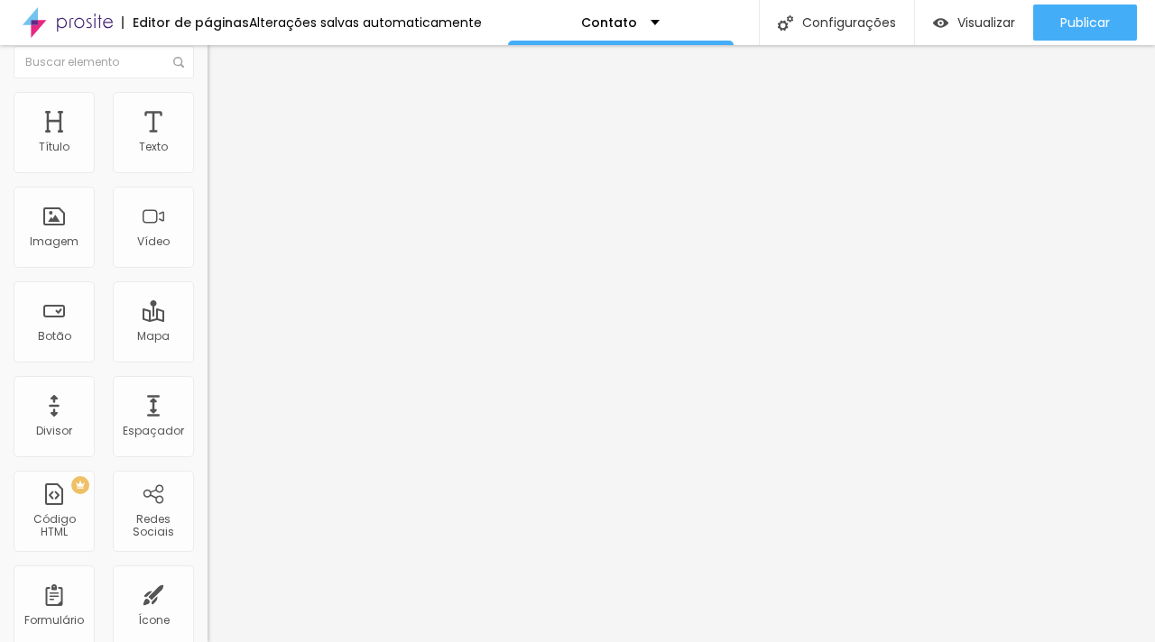
scroll to position [0, 0]
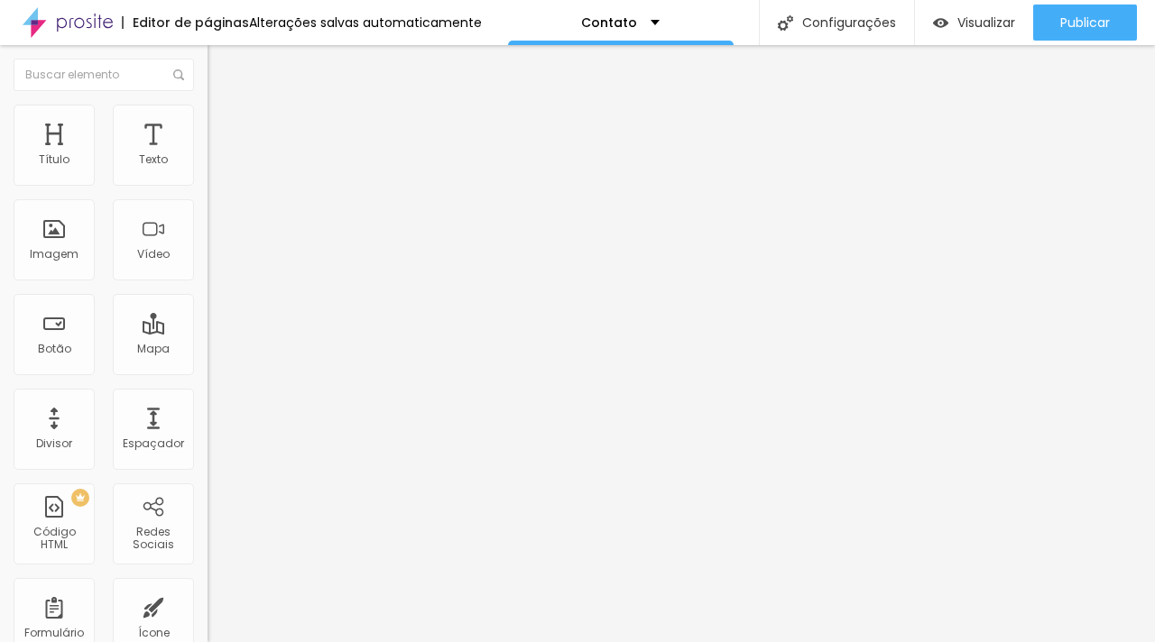
click at [219, 176] on div "Contato" at bounding box center [311, 168] width 184 height 16
click at [207, 182] on img at bounding box center [212, 187] width 11 height 11
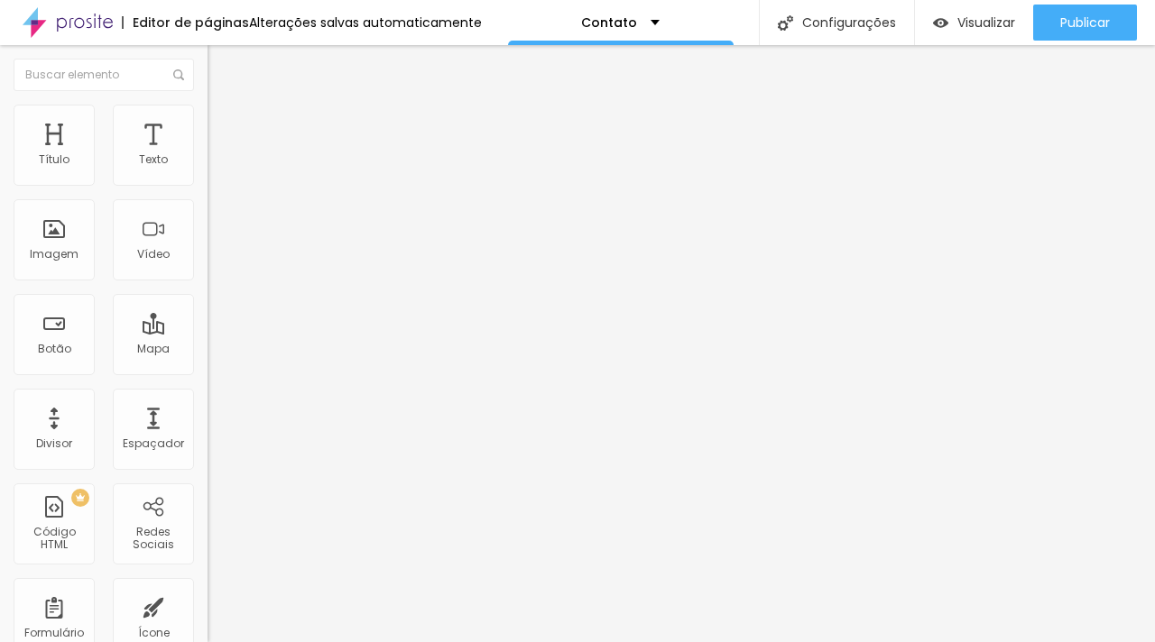
scroll to position [166, 0]
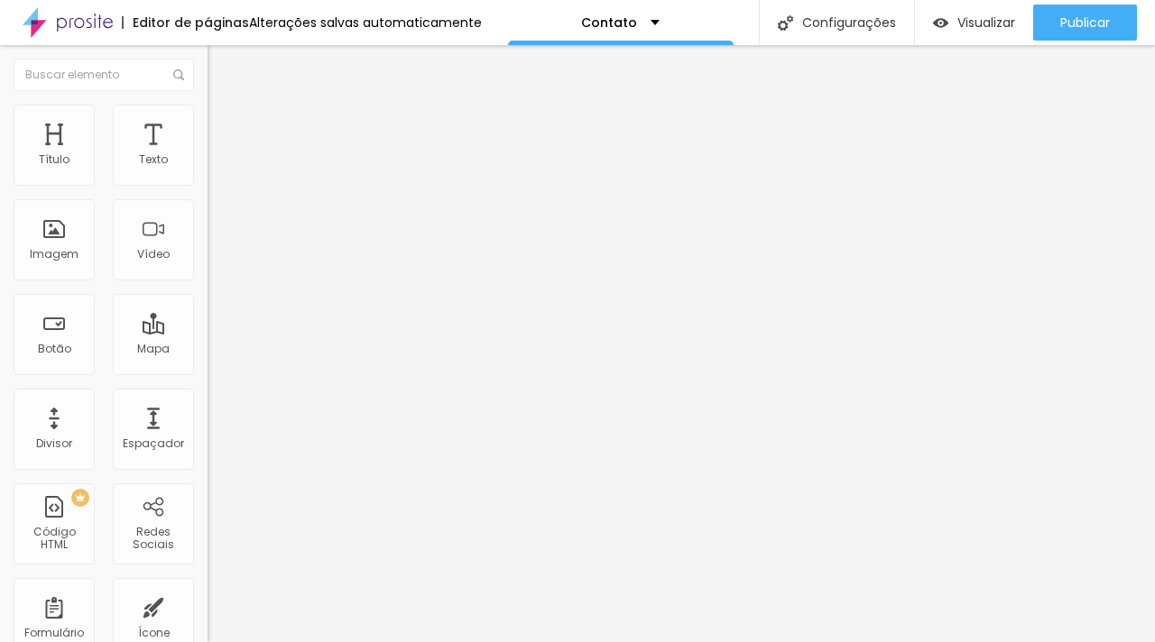
drag, startPoint x: 794, startPoint y: 315, endPoint x: 659, endPoint y: 315, distance: 135.3
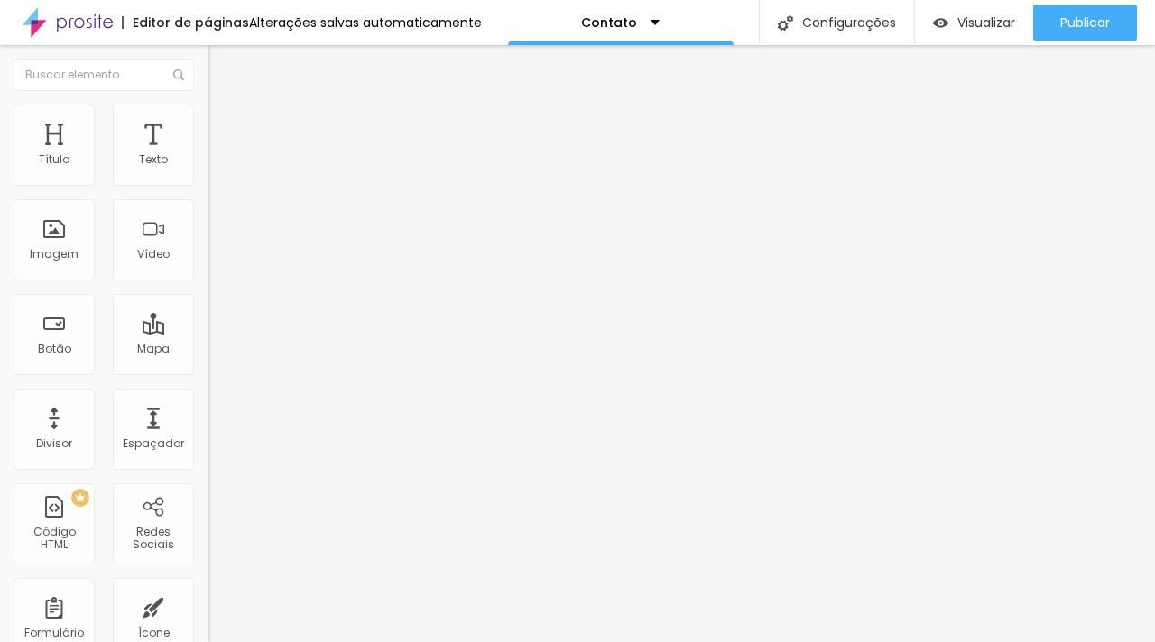
drag, startPoint x: 783, startPoint y: 346, endPoint x: 491, endPoint y: 345, distance: 292.3
drag, startPoint x: 775, startPoint y: 250, endPoint x: 514, endPoint y: 258, distance: 260.8
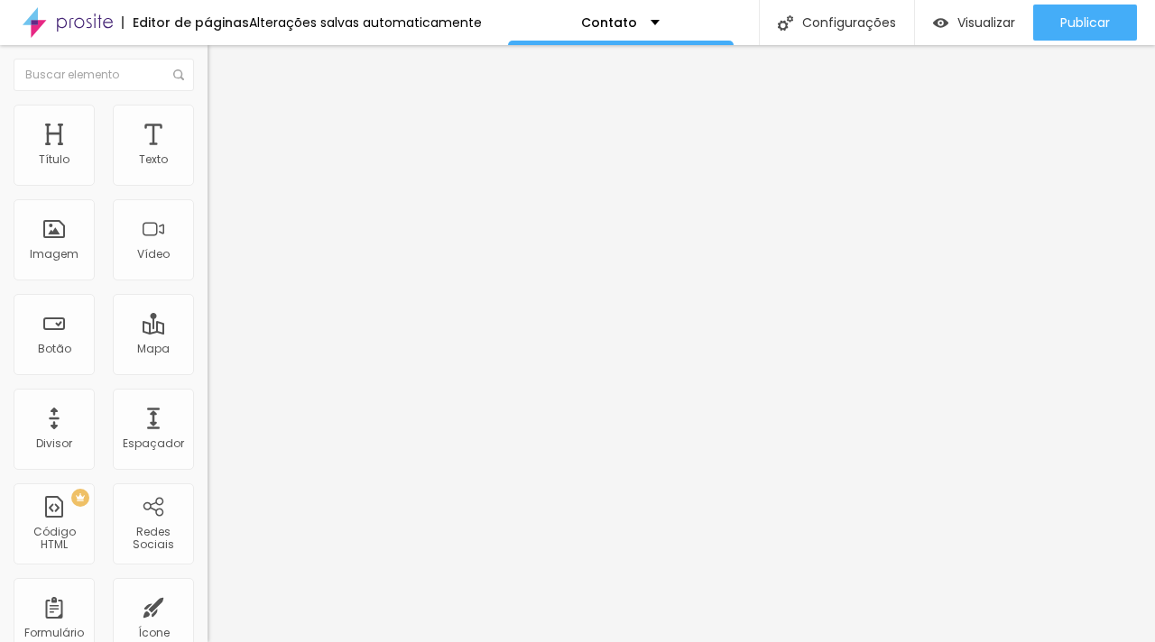
type input "C"
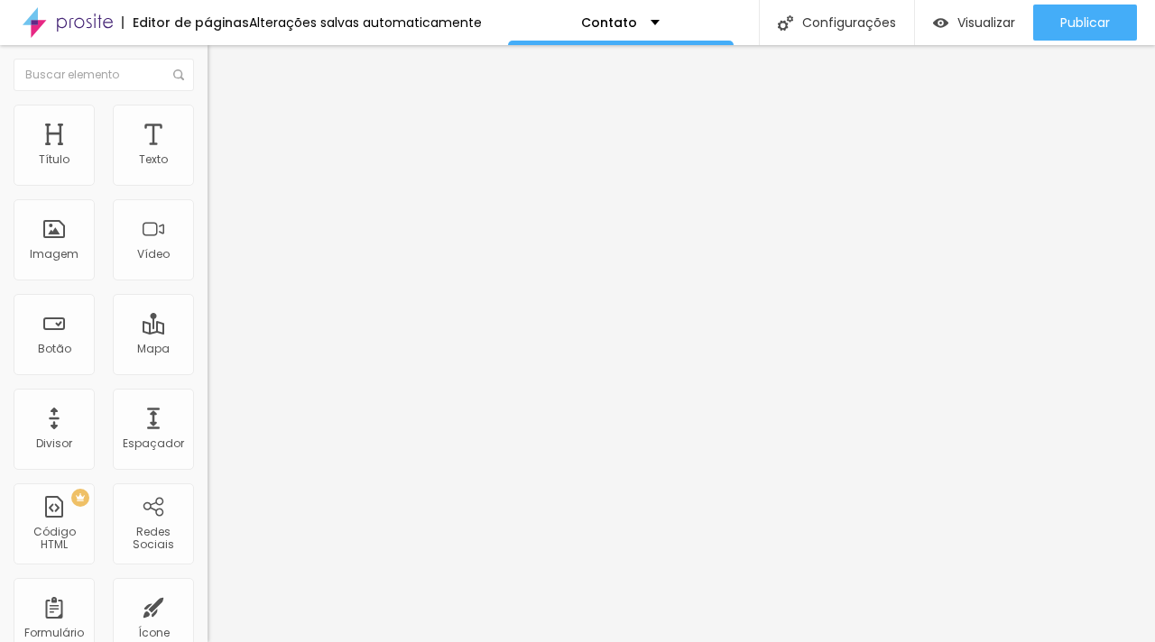
click at [224, 130] on span "Avançado" at bounding box center [254, 134] width 60 height 15
click at [207, 116] on li "Estilo" at bounding box center [310, 114] width 207 height 18
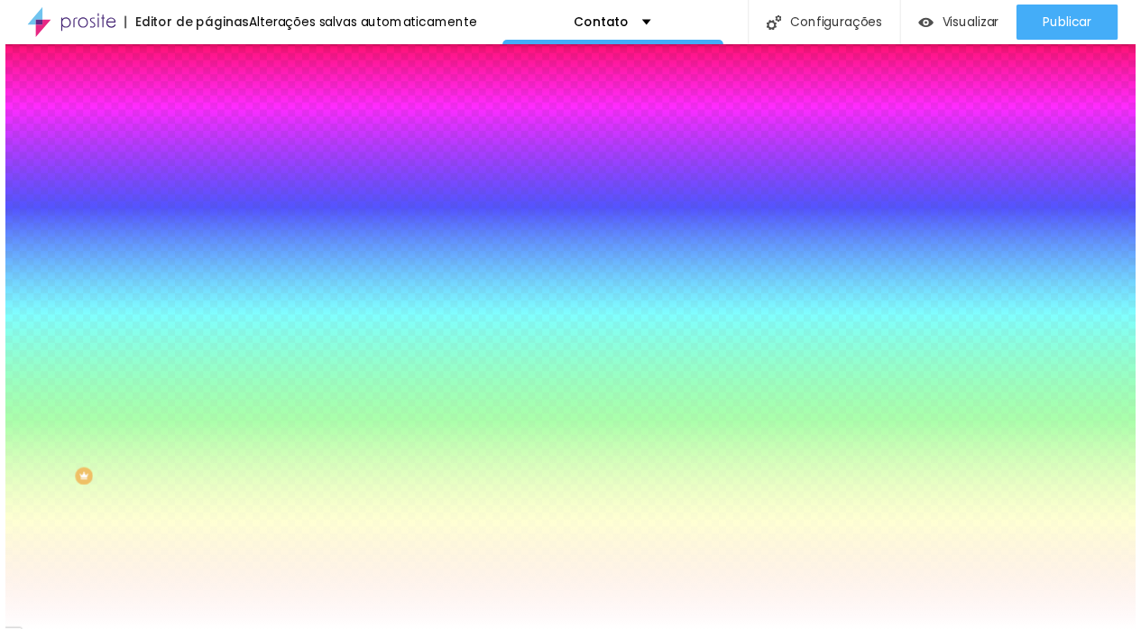
scroll to position [13, 0]
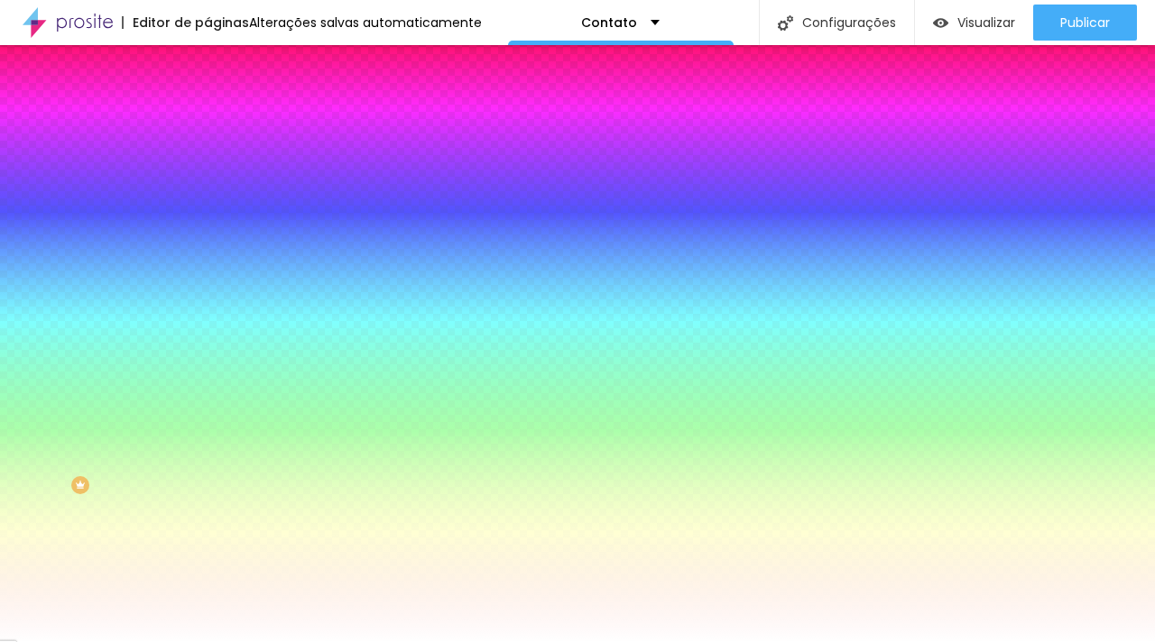
click at [215, 405] on icon "button" at bounding box center [220, 399] width 11 height 11
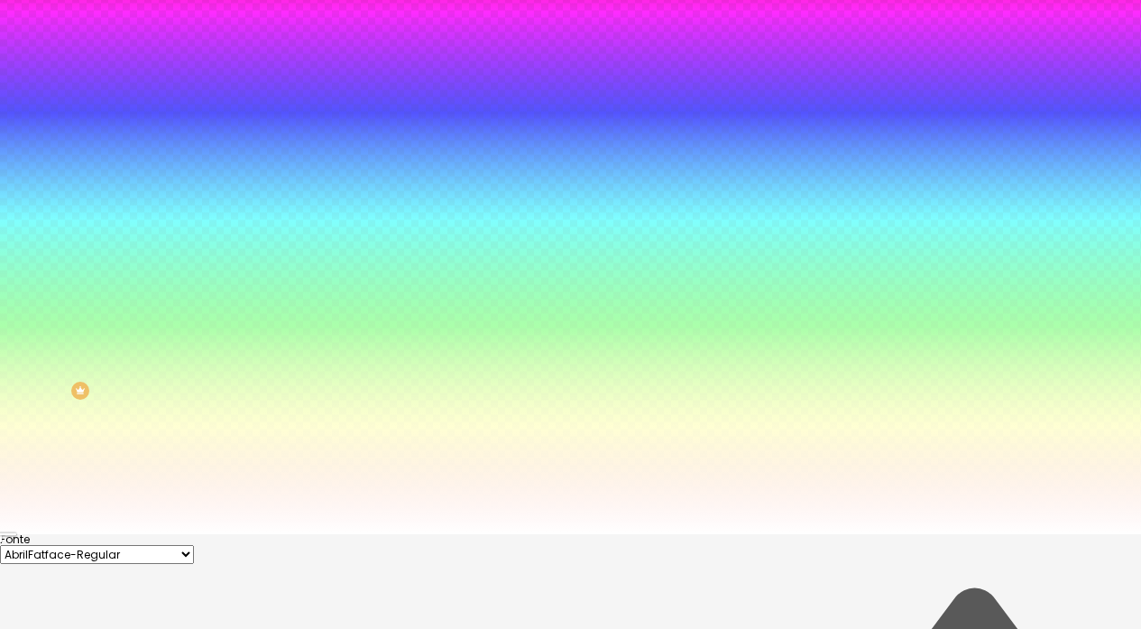
scroll to position [154, 0]
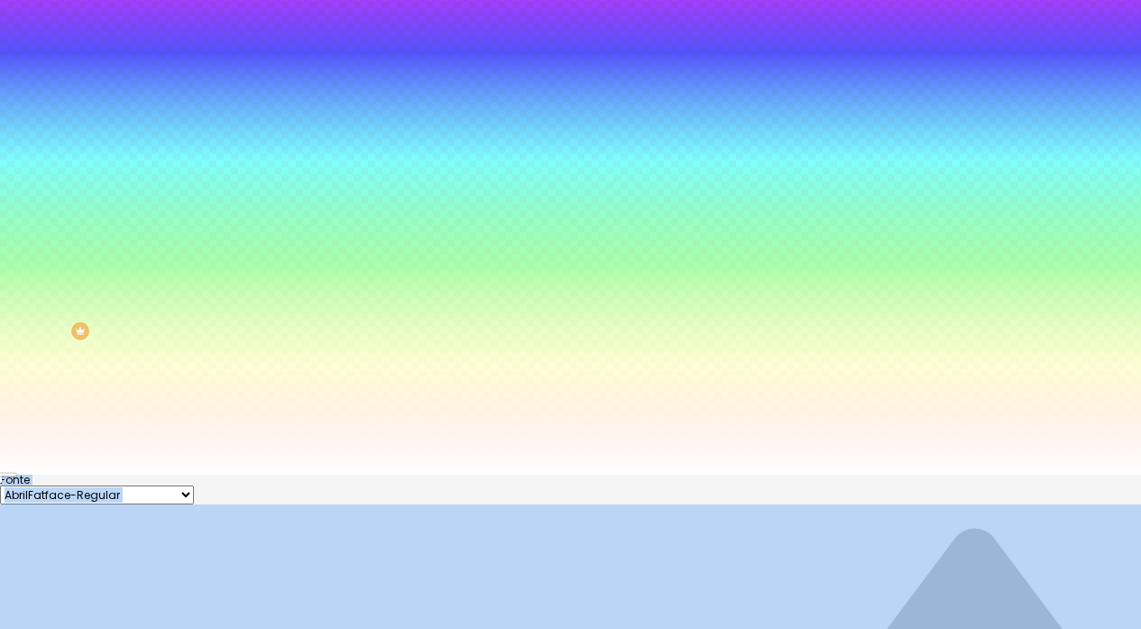
type input "#000000"
drag, startPoint x: 256, startPoint y: 523, endPoint x: 235, endPoint y: 641, distance: 119.3
click at [235, 475] on html "Editor de páginas Alterações salvas automaticamente Contato Configurações Confi…" at bounding box center [570, 160] width 1141 height 629
click at [145, 475] on div at bounding box center [570, 475] width 1141 height 0
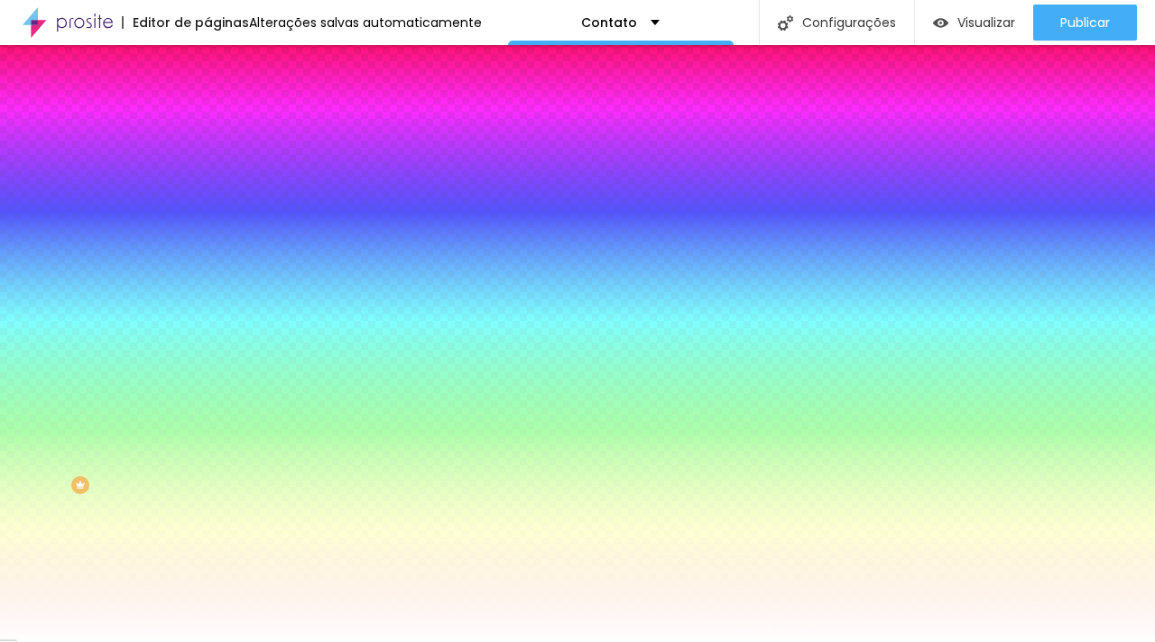
scroll to position [0, 0]
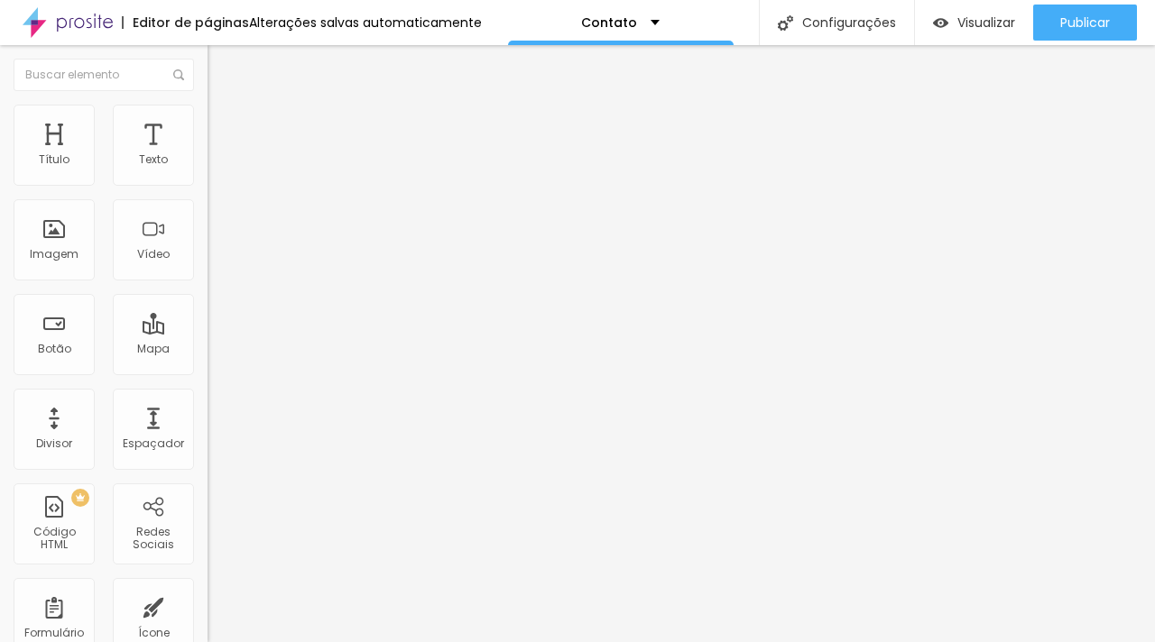
click at [207, 120] on li "Estilo" at bounding box center [310, 114] width 207 height 18
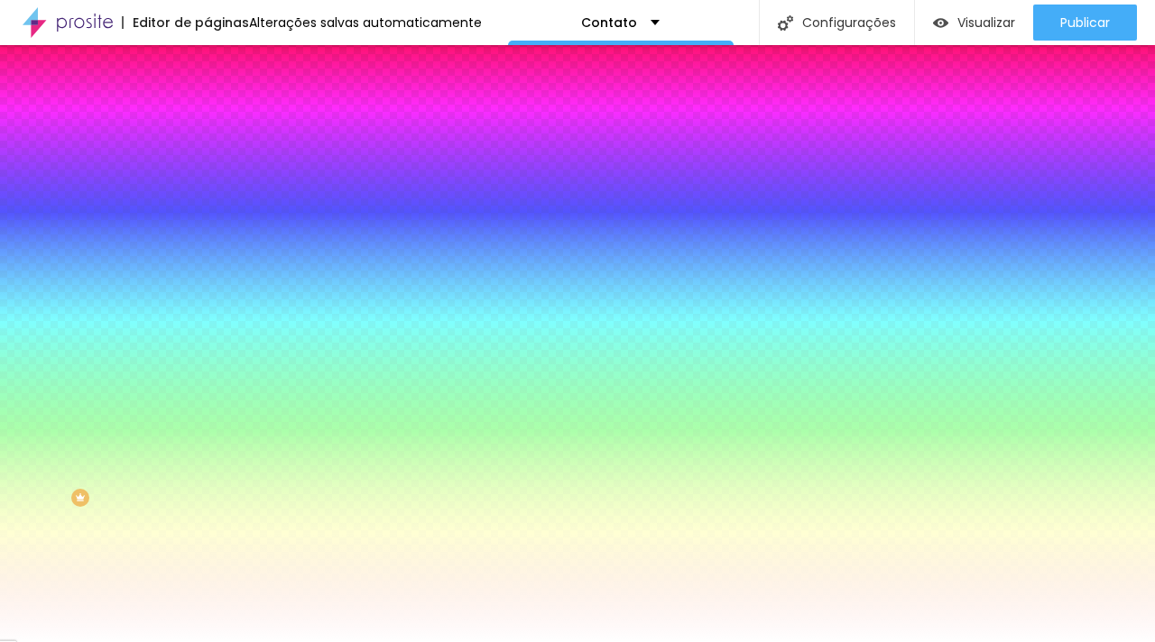
click at [207, 172] on div at bounding box center [310, 172] width 207 height 0
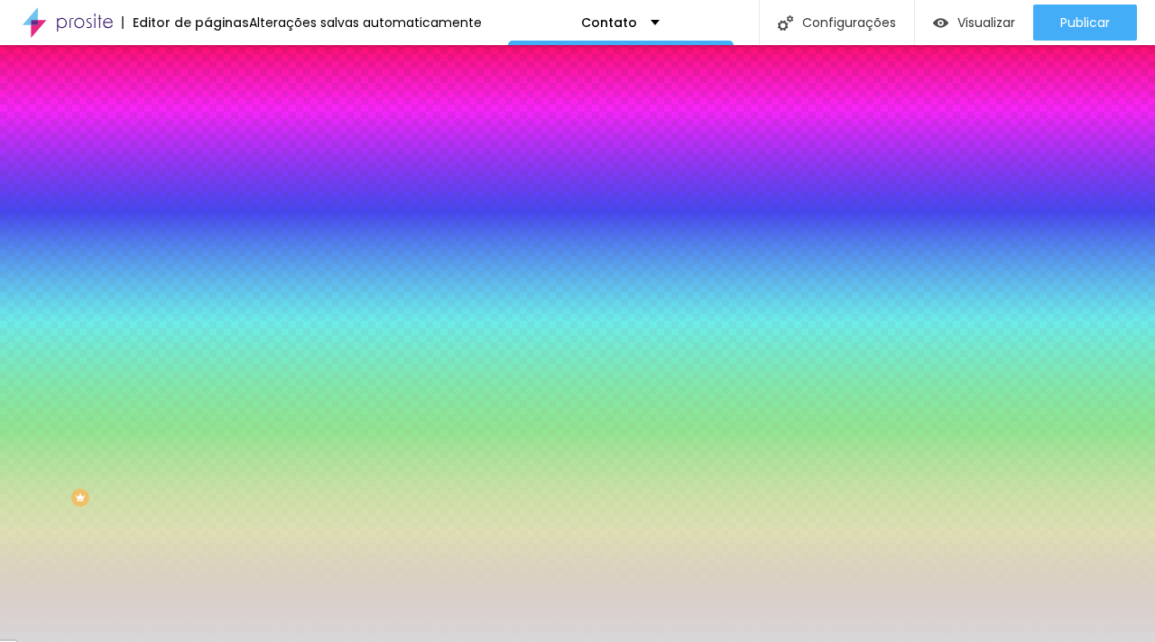
drag, startPoint x: 32, startPoint y: 211, endPoint x: 28, endPoint y: 225, distance: 14.0
click at [28, 225] on div at bounding box center [577, 321] width 1155 height 642
drag, startPoint x: 189, startPoint y: 180, endPoint x: 124, endPoint y: 179, distance: 65.0
click at [207, 179] on div "#D6D6D6" at bounding box center [310, 181] width 207 height 18
paste input "948D8"
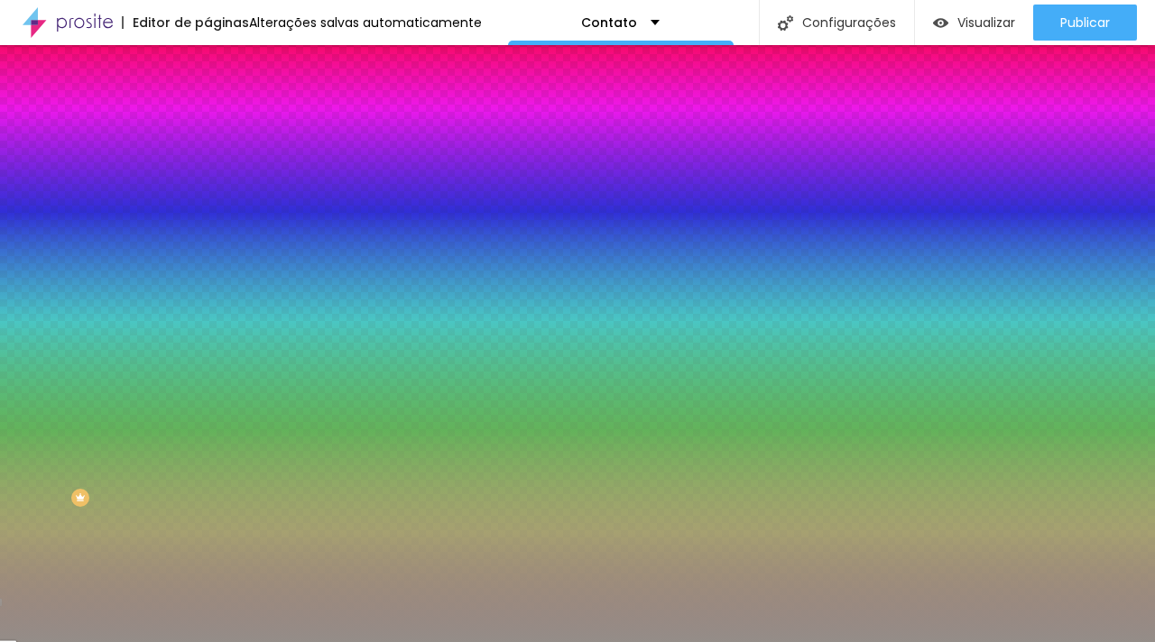
click at [207, 172] on div at bounding box center [310, 172] width 207 height 0
drag, startPoint x: 181, startPoint y: 336, endPoint x: 176, endPoint y: 357, distance: 22.3
click at [207, 357] on div "Editar Coluna Conteúdo Estilo Avançado Cor de fundo Voltar ao padrão #948D88 So…" at bounding box center [310, 343] width 207 height 597
click at [207, 172] on div at bounding box center [310, 172] width 207 height 0
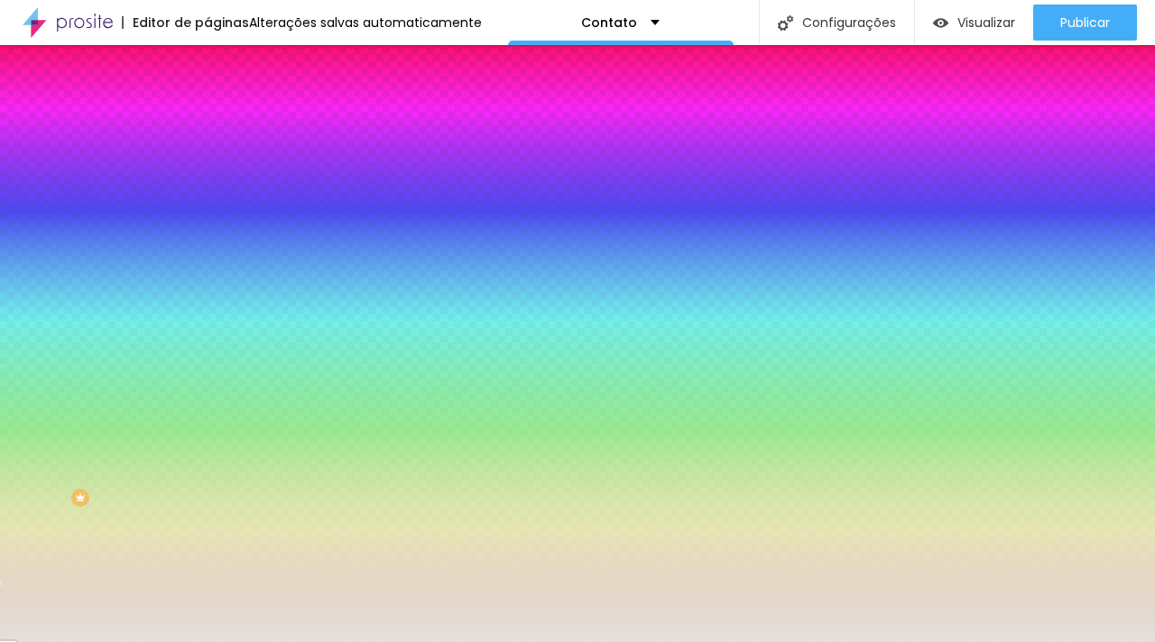
drag, startPoint x: 38, startPoint y: 259, endPoint x: 33, endPoint y: 218, distance: 40.8
click at [49, 69] on div at bounding box center [51, 68] width 4 height 4
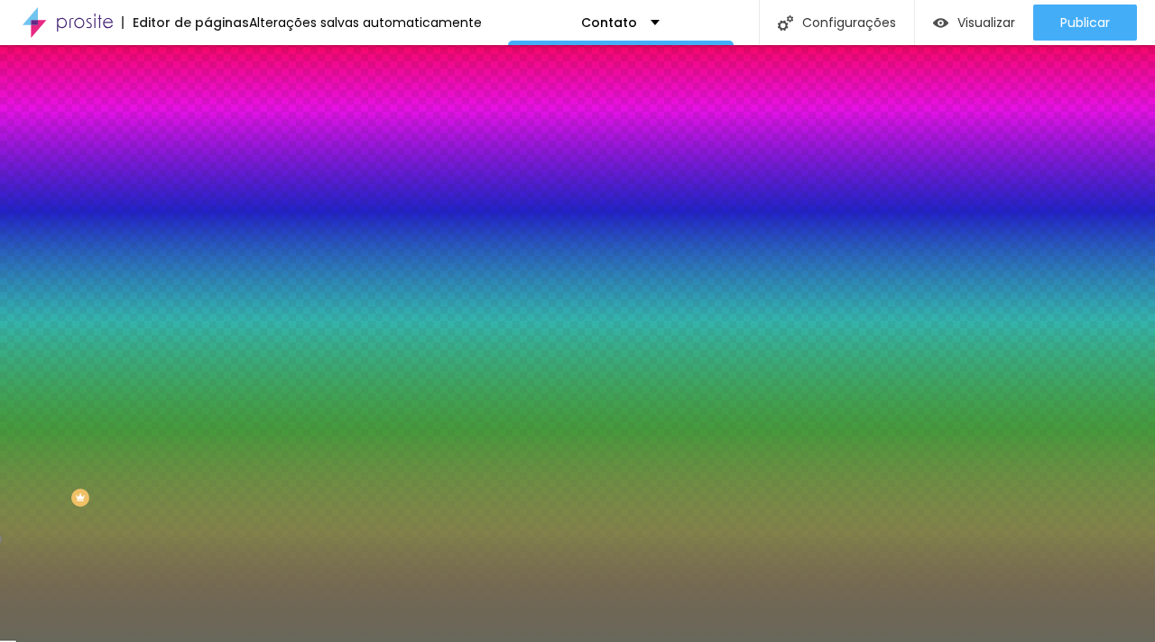
drag, startPoint x: 32, startPoint y: 217, endPoint x: 43, endPoint y: 284, distance: 68.7
click at [153, 379] on div at bounding box center [155, 381] width 4 height 4
drag, startPoint x: 189, startPoint y: 180, endPoint x: 87, endPoint y: 169, distance: 103.5
click at [207, 169] on div "Cor de fundo Voltar ao padrão #68685A" at bounding box center [310, 166] width 207 height 50
paste input "948D8"
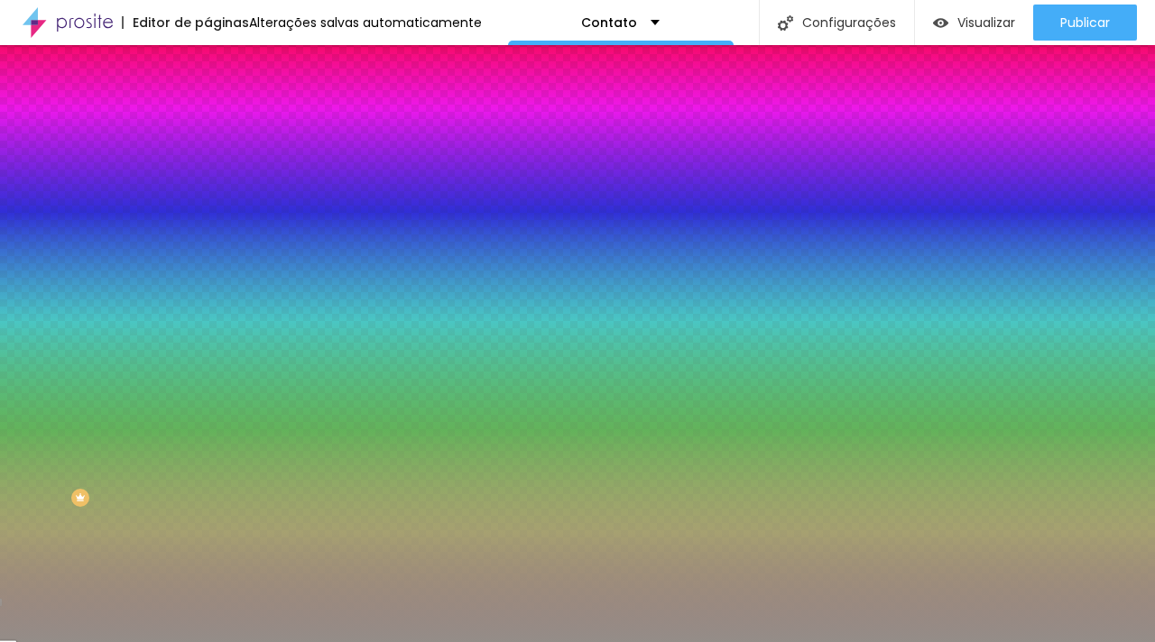
click at [207, 172] on div at bounding box center [310, 172] width 207 height 0
click at [207, 345] on div "Editar Coluna Conteúdo Estilo Avançado Cor de fundo Voltar ao padrão #948D88 So…" at bounding box center [310, 343] width 207 height 597
click at [207, 172] on div at bounding box center [310, 172] width 207 height 0
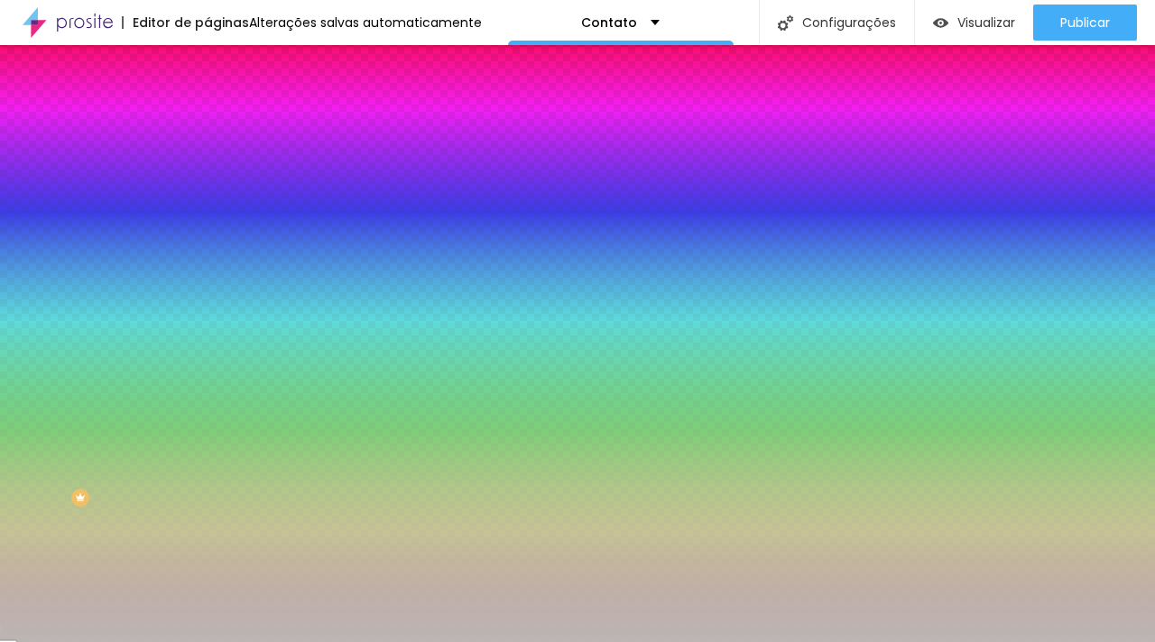
type input "#B9B5B4"
drag, startPoint x: 36, startPoint y: 256, endPoint x: 32, endPoint y: 241, distance: 16.0
click at [32, 241] on div at bounding box center [577, 321] width 1155 height 642
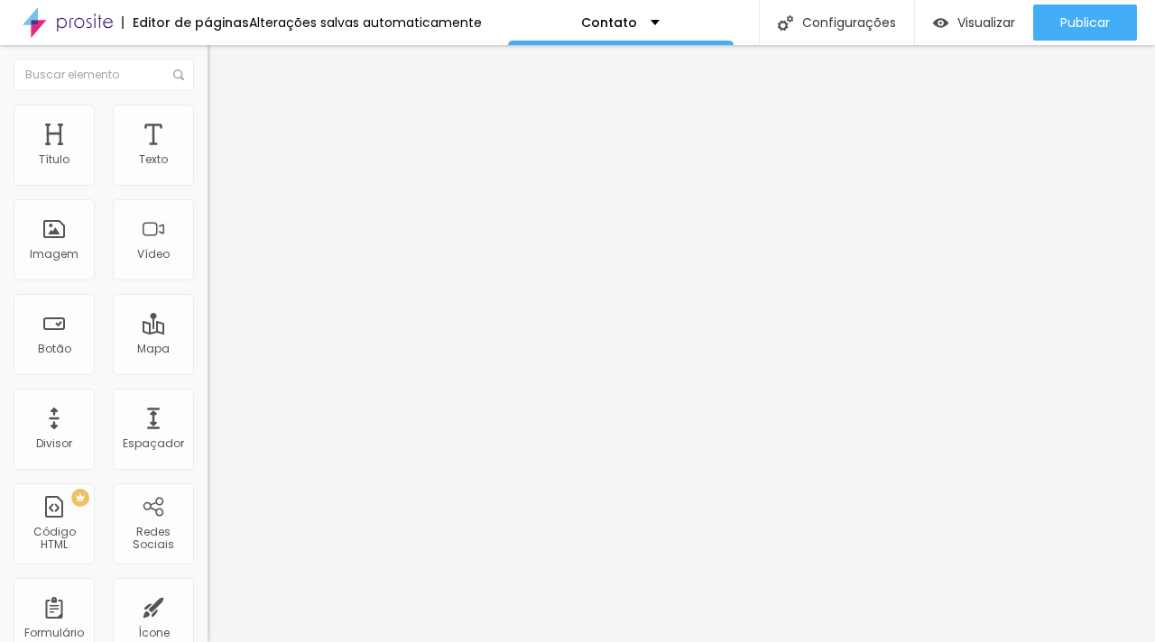
click at [219, 176] on div "Contato" at bounding box center [311, 168] width 184 height 16
click at [224, 122] on span "Estilo" at bounding box center [238, 116] width 28 height 15
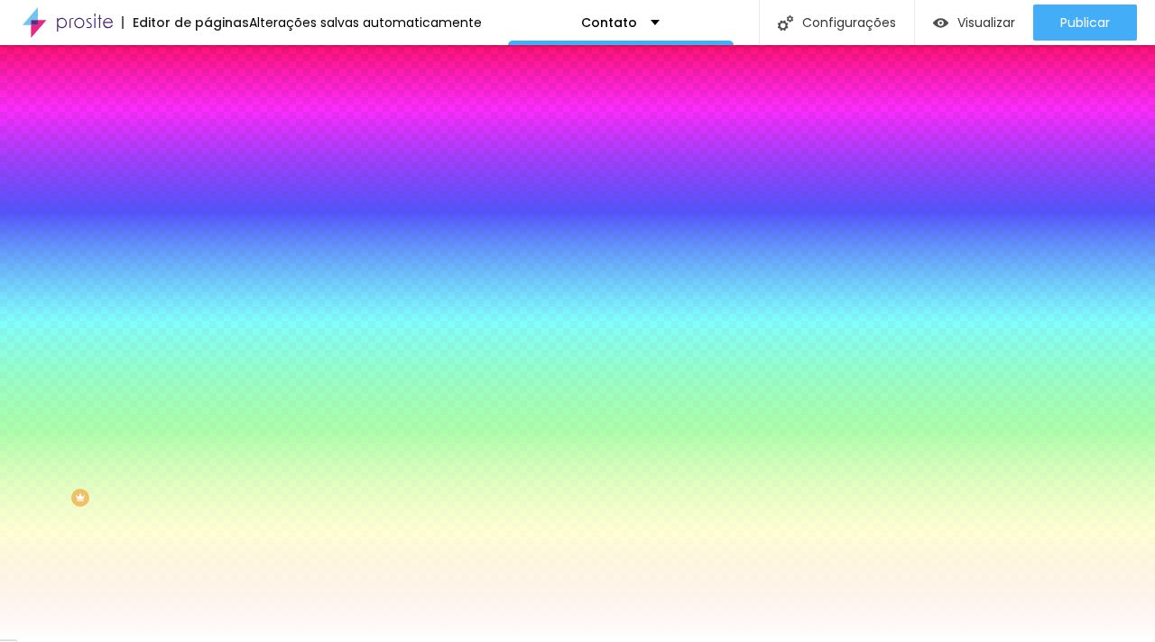
click at [207, 134] on li "Avançado" at bounding box center [310, 132] width 207 height 18
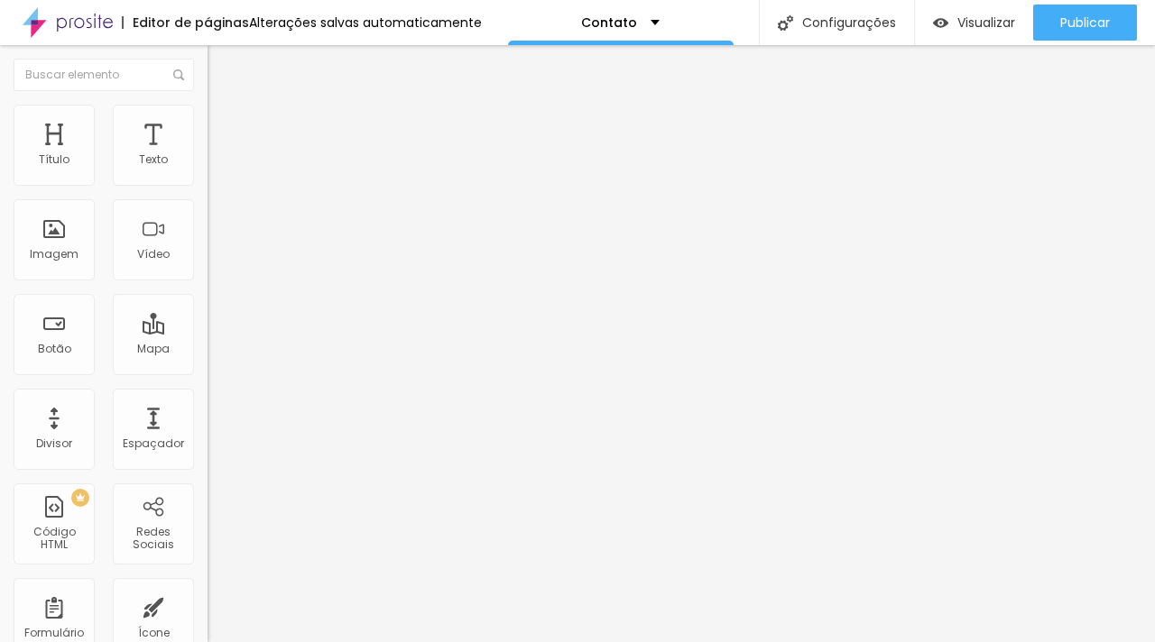
click at [207, 117] on li "Estilo" at bounding box center [310, 114] width 207 height 18
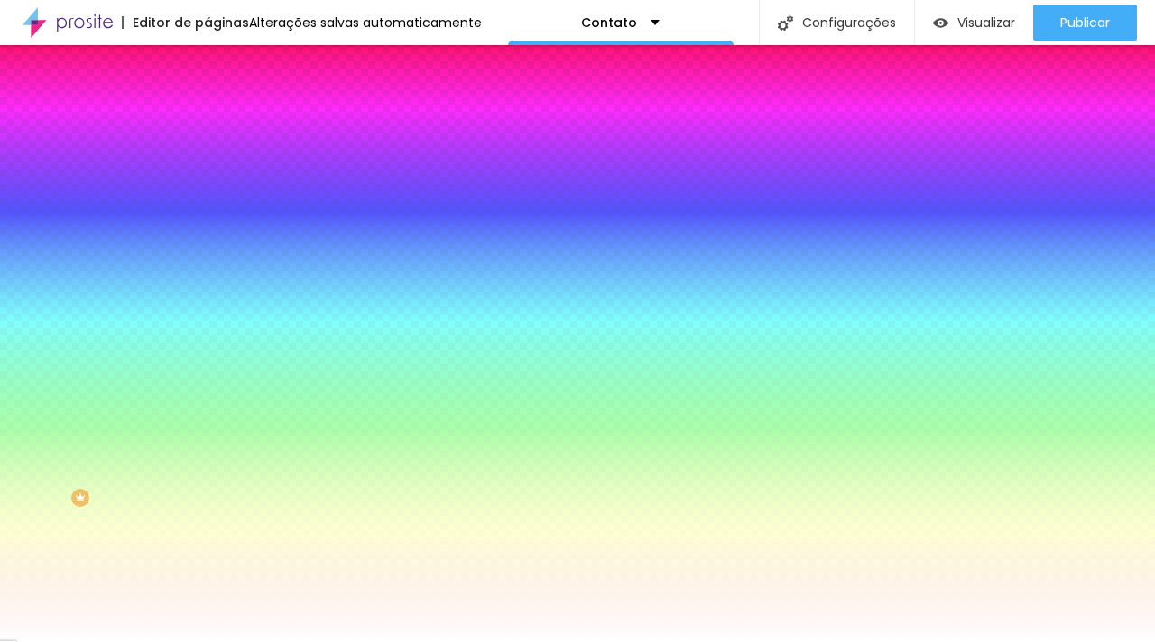
click at [207, 355] on div at bounding box center [310, 355] width 207 height 0
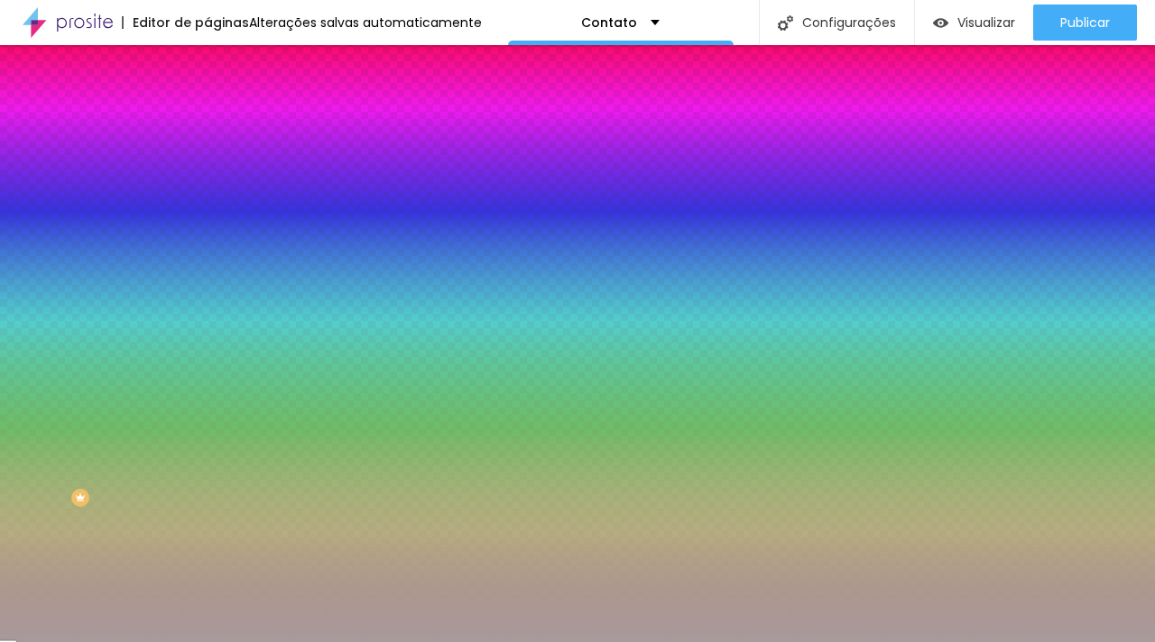
type input "#A89E9E"
drag, startPoint x: 46, startPoint y: 495, endPoint x: 22, endPoint y: 456, distance: 45.8
click at [22, 456] on div at bounding box center [577, 321] width 1155 height 642
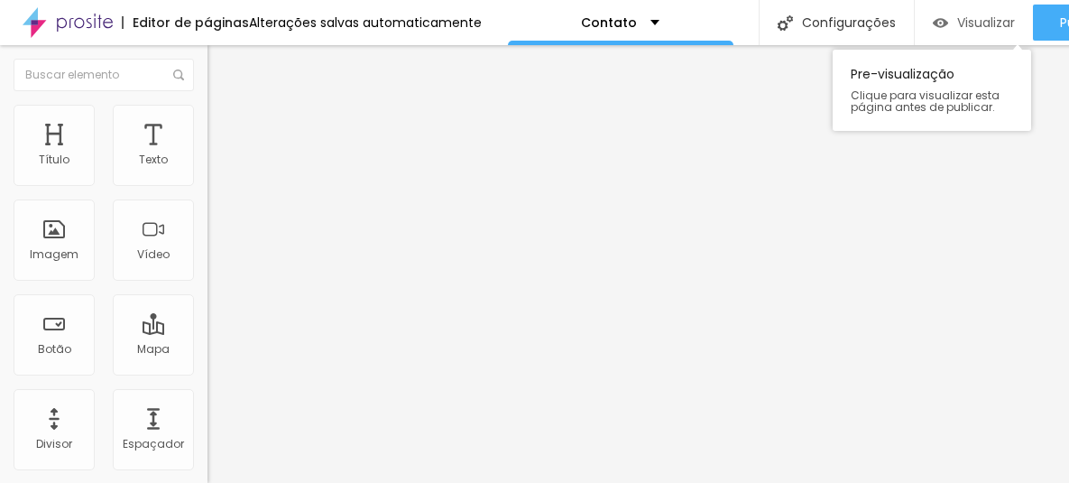
click at [939, 19] on img "button" at bounding box center [940, 22] width 15 height 15
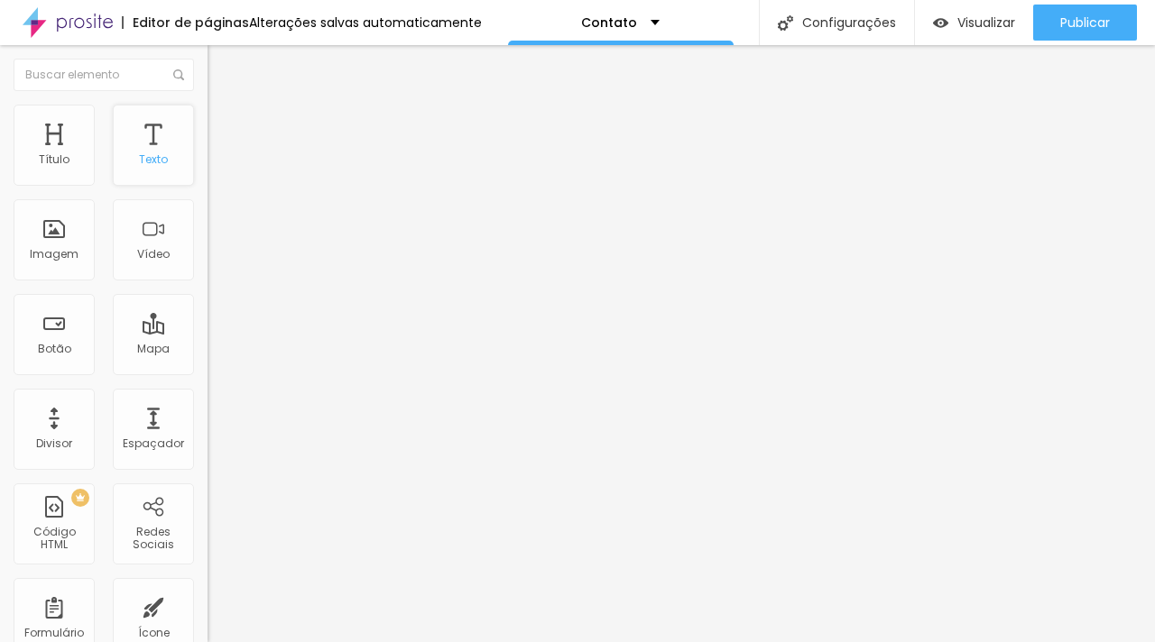
click at [178, 143] on div "Texto" at bounding box center [153, 145] width 81 height 81
click at [157, 144] on div "Texto" at bounding box center [153, 145] width 81 height 81
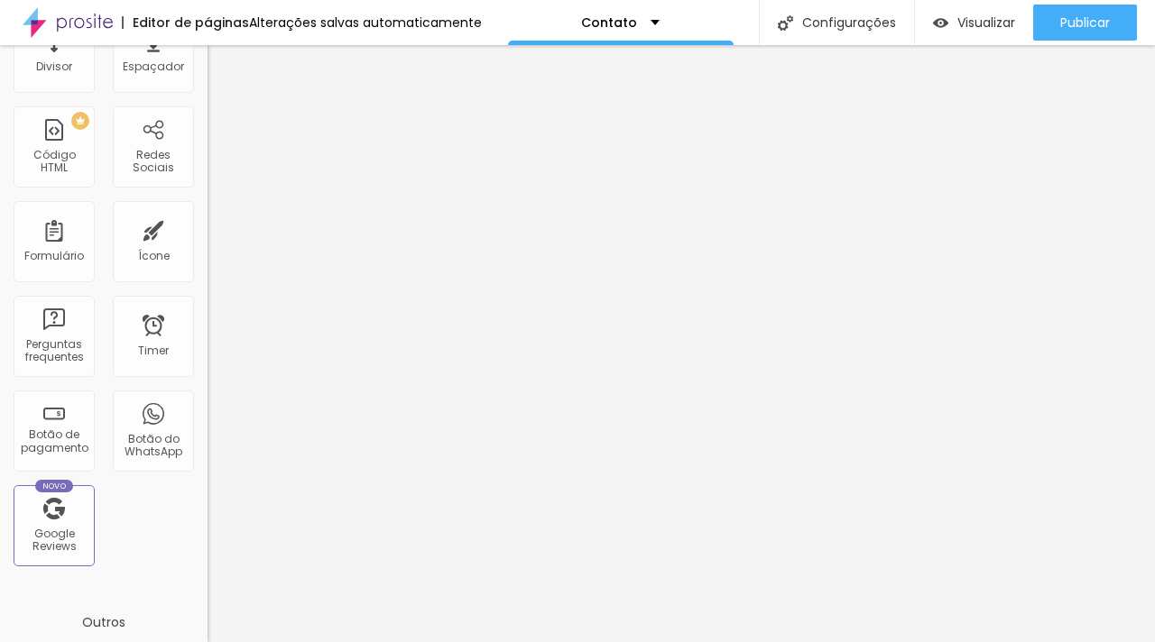
scroll to position [475, 0]
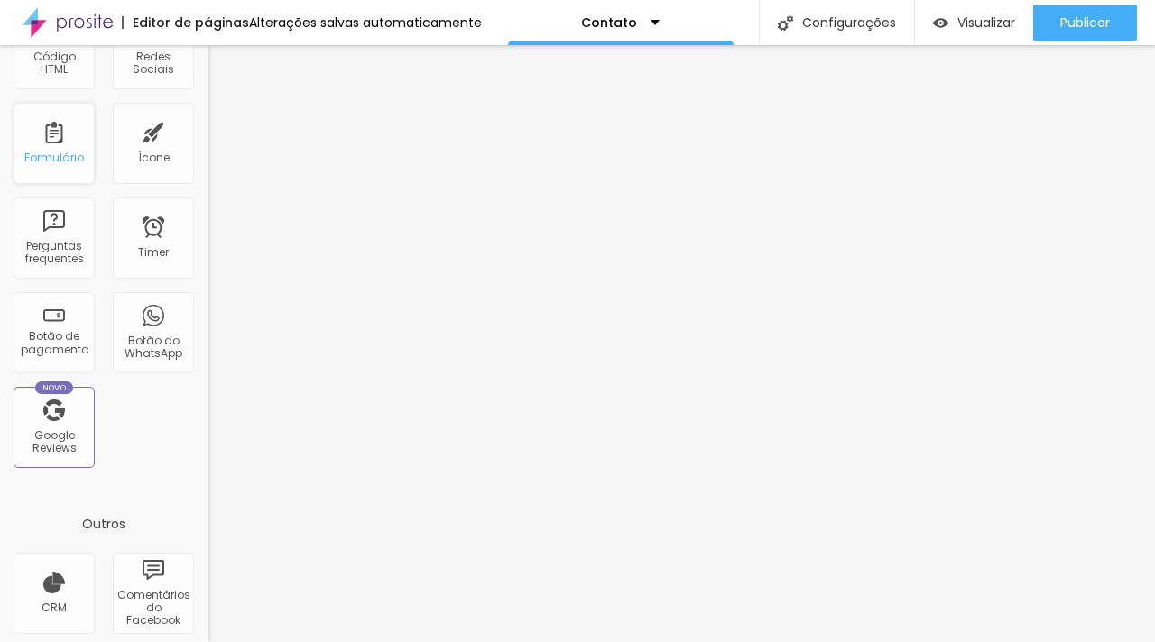
click at [60, 166] on div "Formulário" at bounding box center [54, 143] width 81 height 81
click at [63, 131] on div "Formulário" at bounding box center [54, 143] width 81 height 81
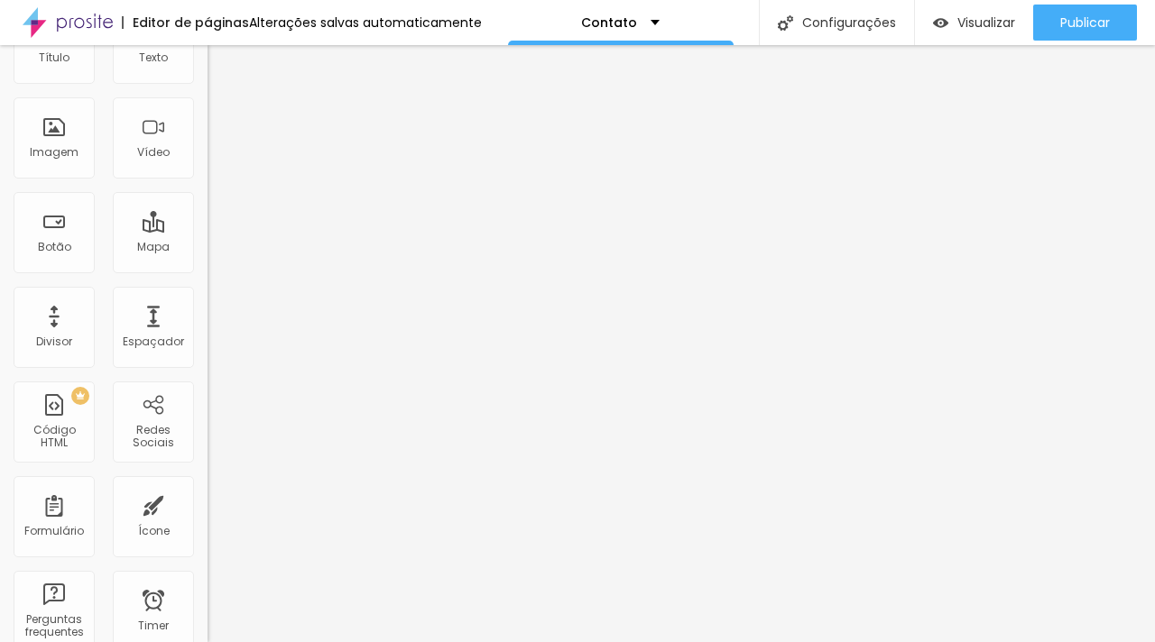
scroll to position [0, 0]
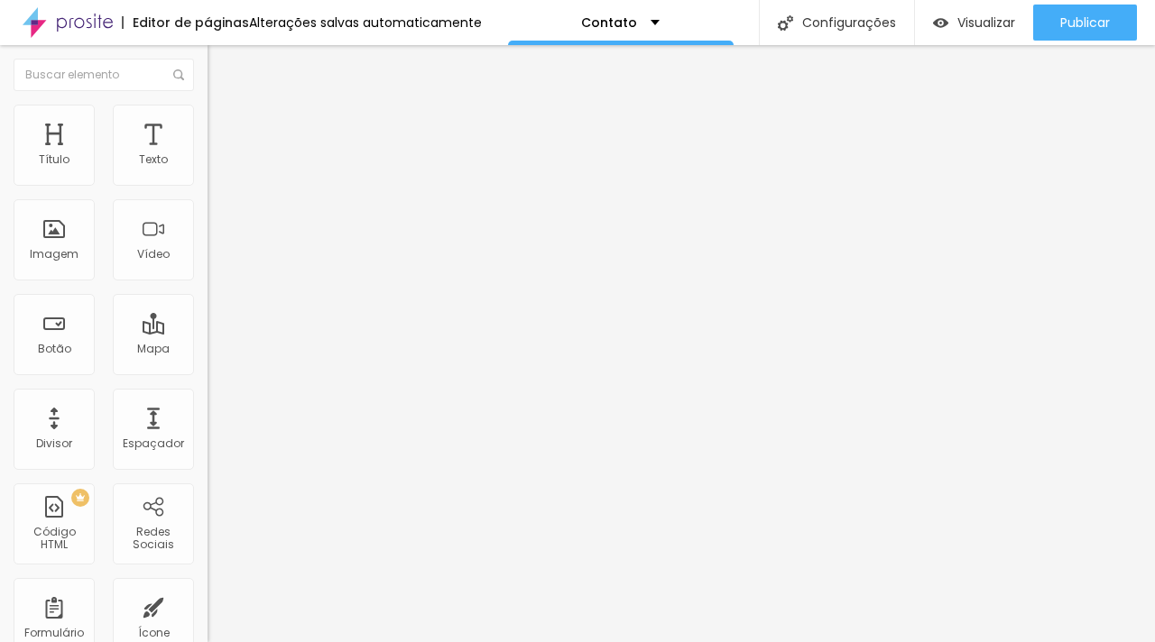
click at [207, 182] on div "Contato" at bounding box center [310, 167] width 207 height 31
click at [224, 121] on span "Estilo" at bounding box center [238, 116] width 28 height 15
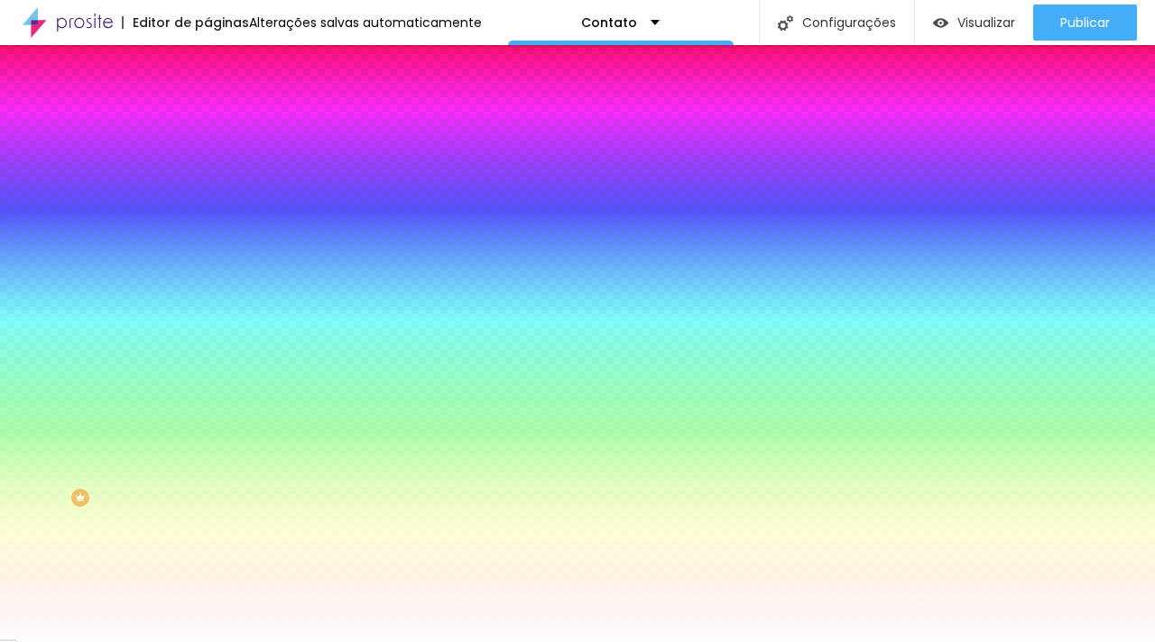
click at [207, 105] on li "Conteúdo" at bounding box center [310, 96] width 207 height 18
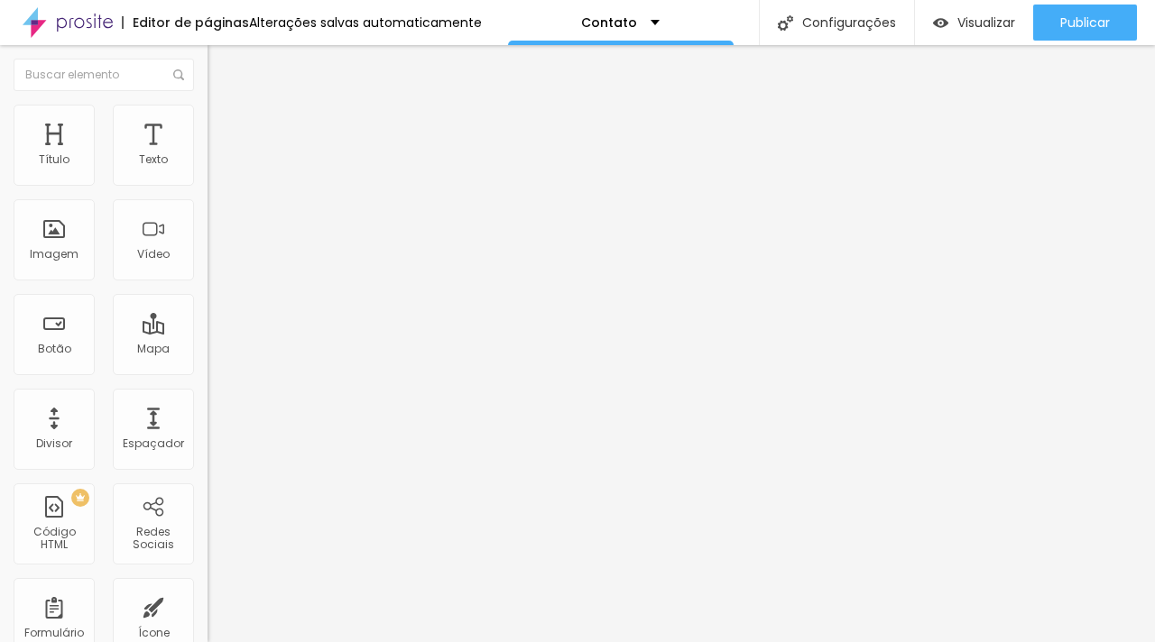
click at [219, 176] on div "Contato" at bounding box center [311, 168] width 184 height 16
click at [224, 124] on span "Estilo" at bounding box center [238, 116] width 28 height 15
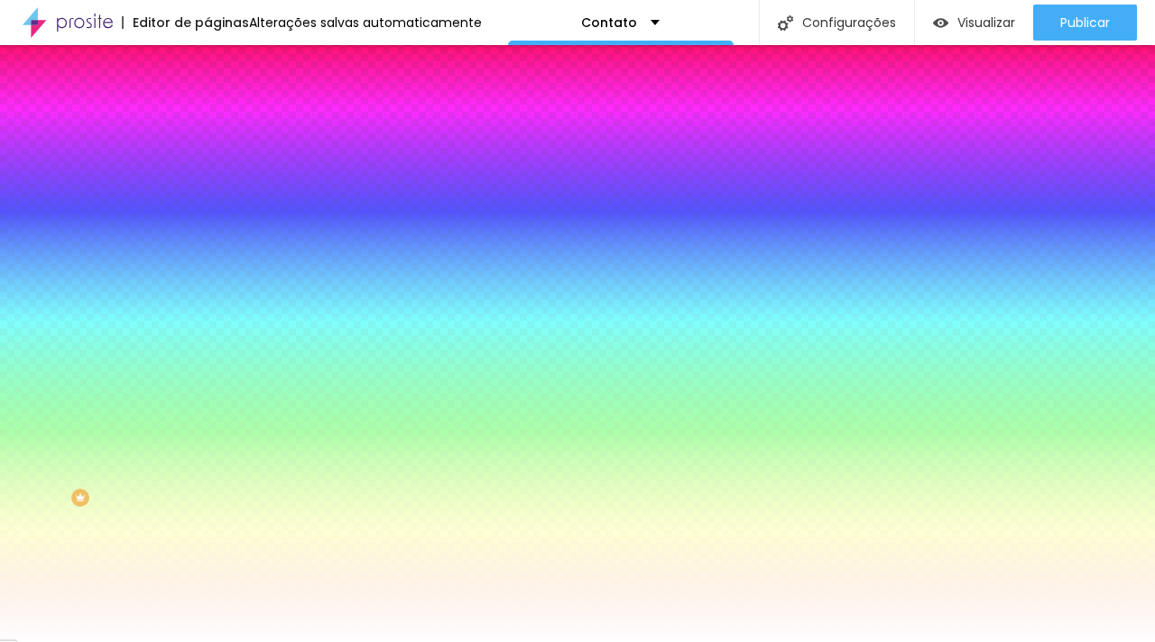
click at [207, 355] on div at bounding box center [310, 355] width 207 height 0
type input "#FCFCFC"
drag, startPoint x: 37, startPoint y: 424, endPoint x: 0, endPoint y: 413, distance: 38.5
click at [207, 413] on div "Botão Tipografia Voltar ao padrão Borda Voltar ao padrão Sombra DESATIVADO Volt…" at bounding box center [310, 368] width 207 height 455
click at [215, 350] on icon "button" at bounding box center [221, 343] width 13 height 13
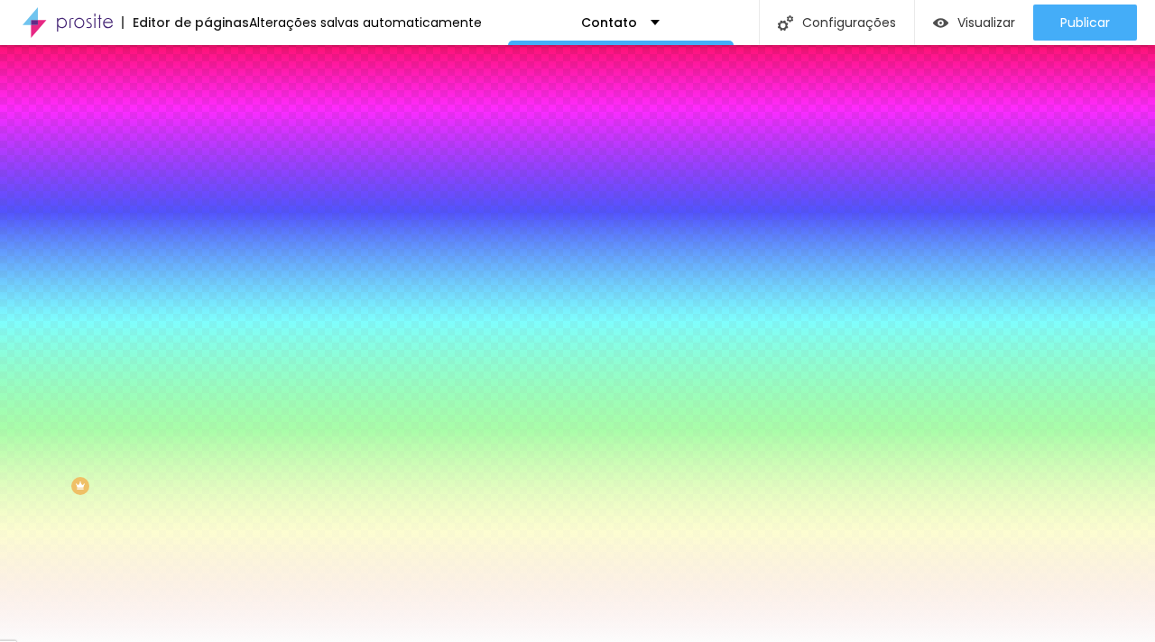
scroll to position [13, 0]
click at [224, 115] on span "Avançado" at bounding box center [254, 122] width 60 height 15
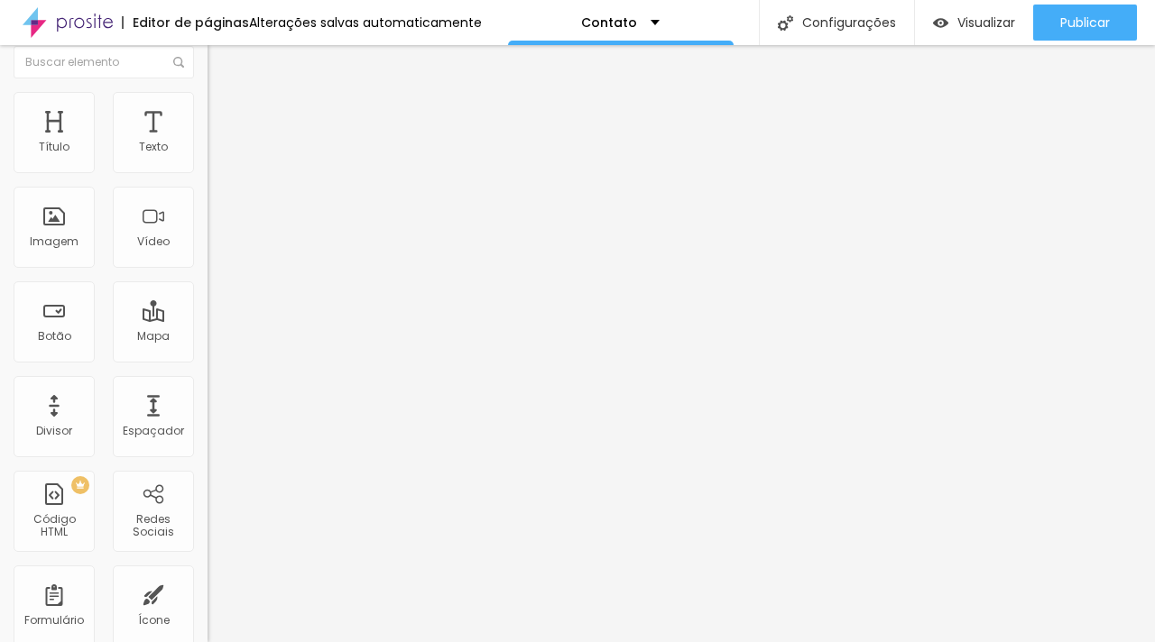
scroll to position [0, 0]
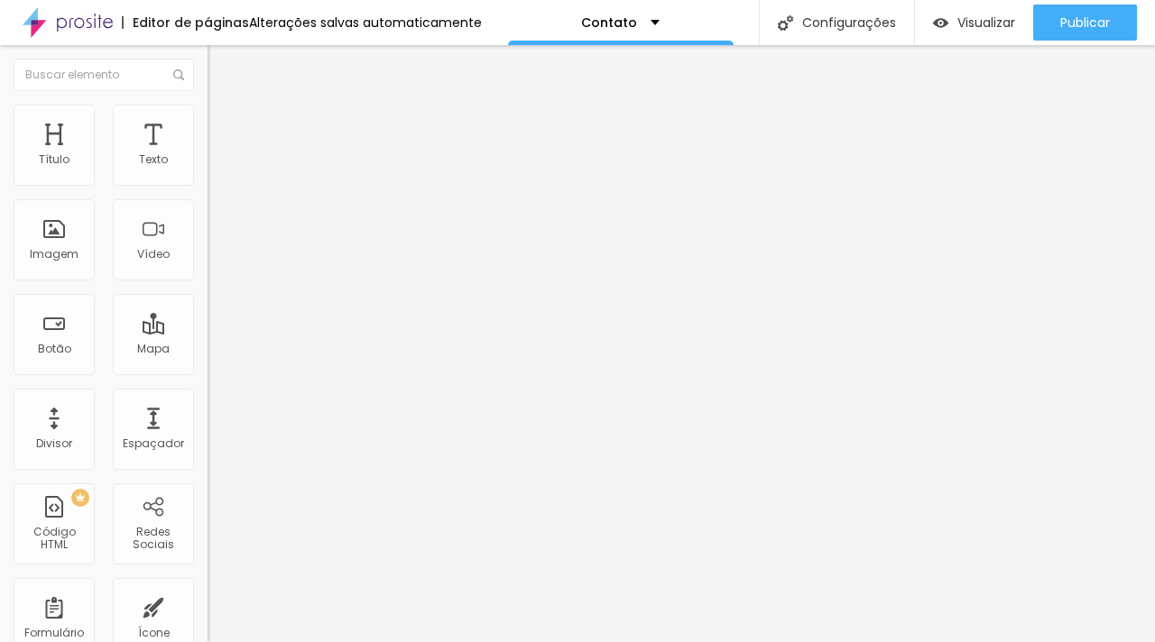
click at [207, 112] on img at bounding box center [215, 113] width 16 height 16
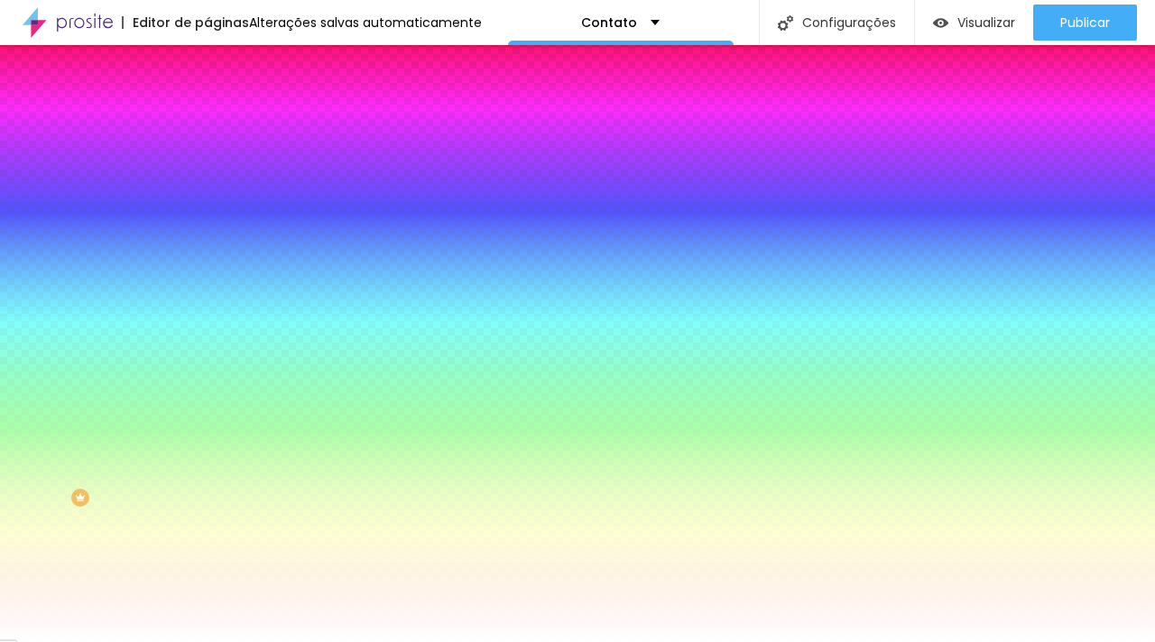
click at [207, 202] on button "button" at bounding box center [219, 192] width 25 height 19
click at [166, 641] on div at bounding box center [577, 642] width 1155 height 0
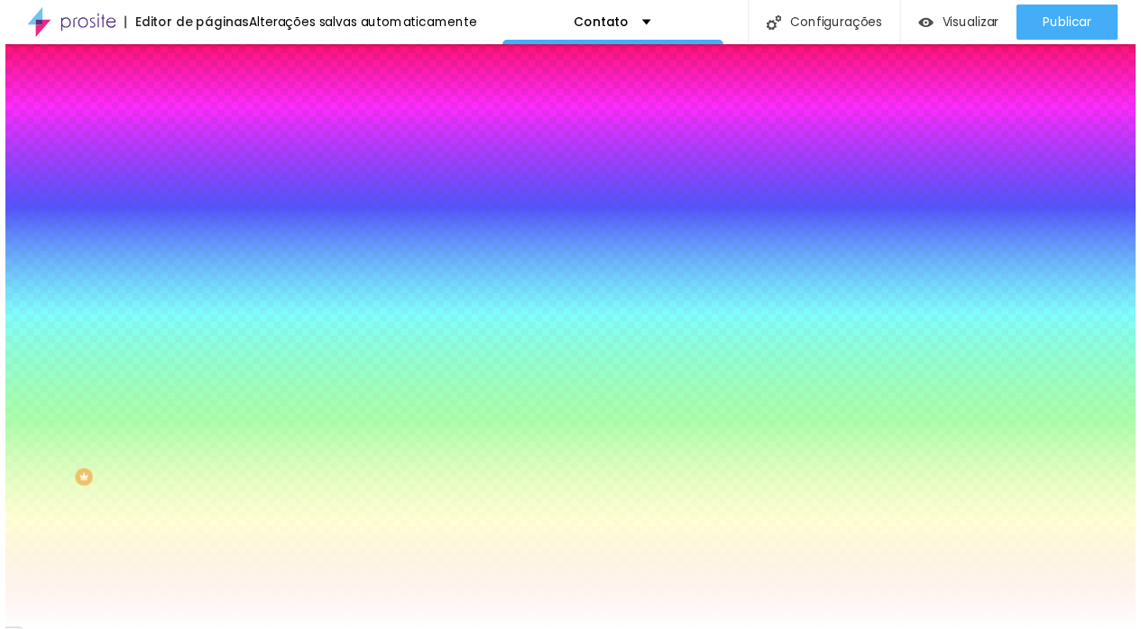
scroll to position [13, 0]
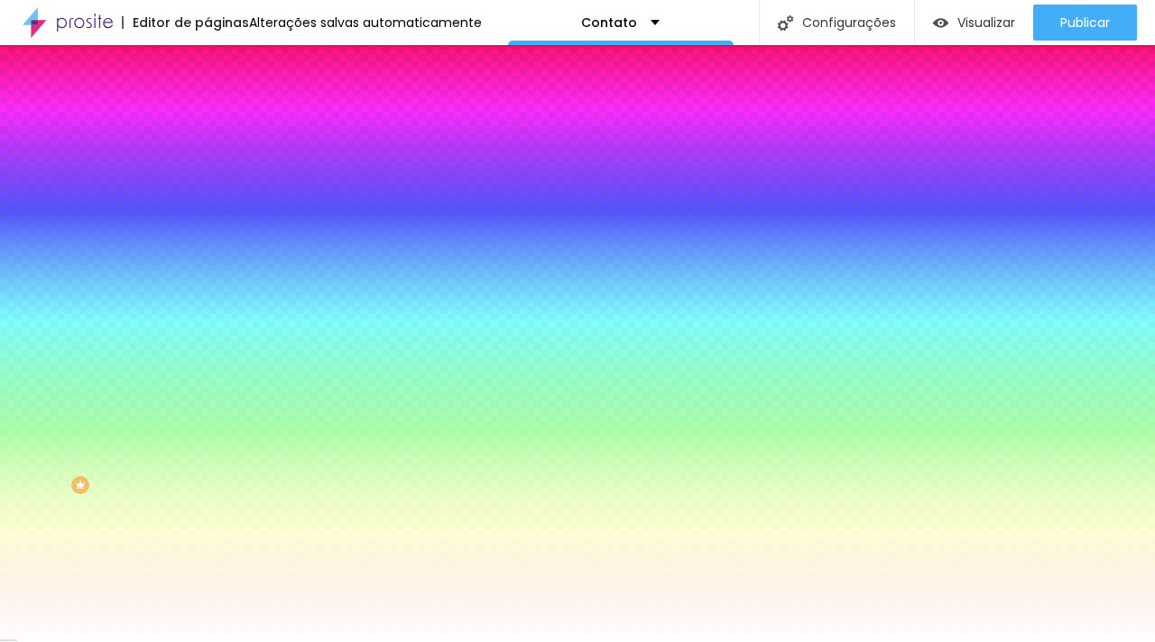
click at [207, 410] on button "button" at bounding box center [219, 401] width 25 height 19
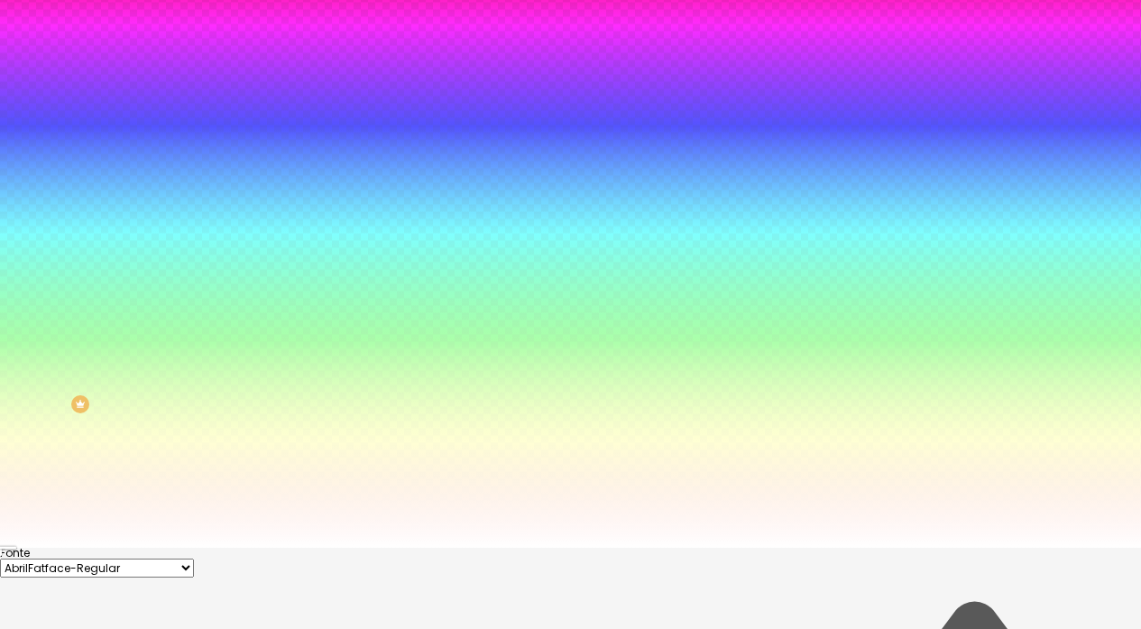
scroll to position [154, 0]
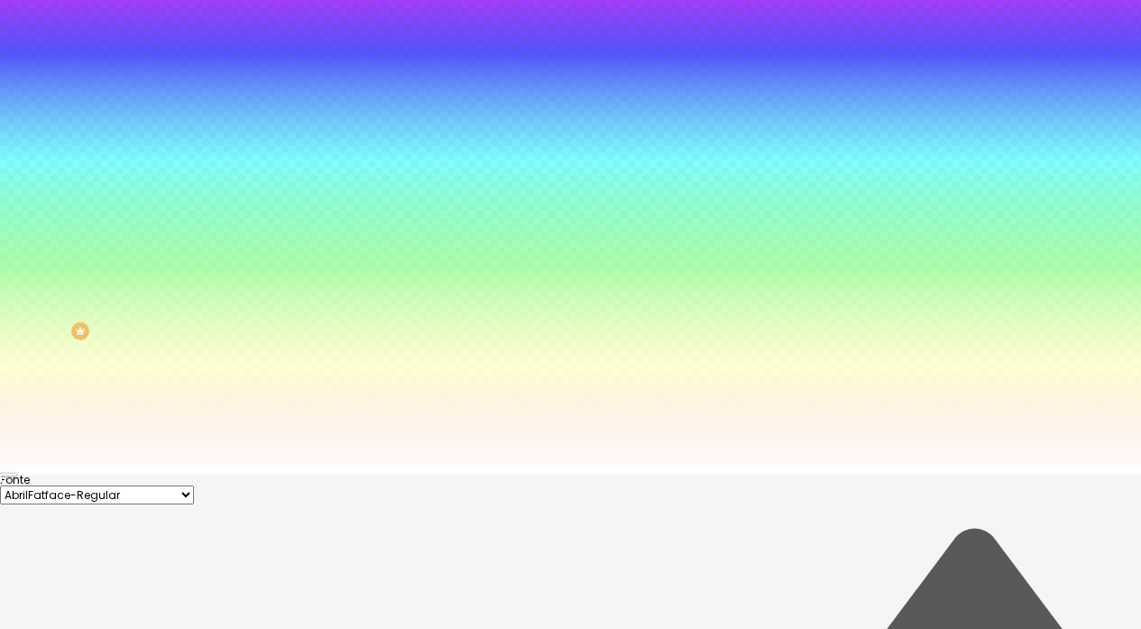
type input "#000000"
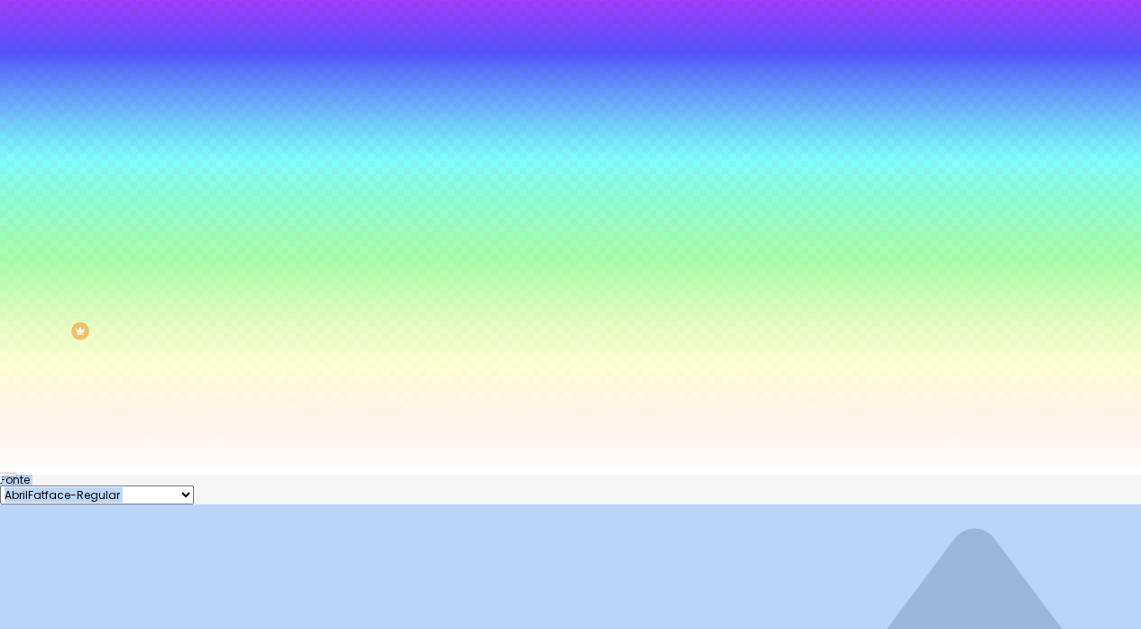
drag, startPoint x: 312, startPoint y: 575, endPoint x: 201, endPoint y: 633, distance: 125.5
click at [201, 475] on html "Editor de páginas Alterações salvas automaticamente Contato Configurações Confi…" at bounding box center [570, 160] width 1141 height 629
click at [618, 475] on div at bounding box center [570, 475] width 1141 height 0
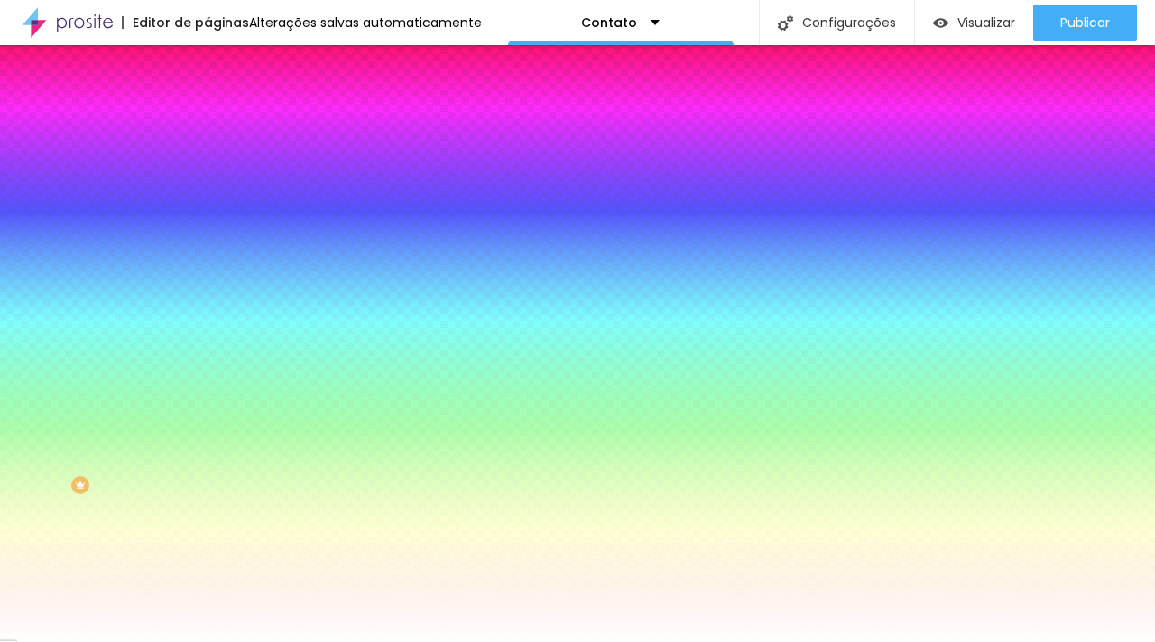
scroll to position [0, 0]
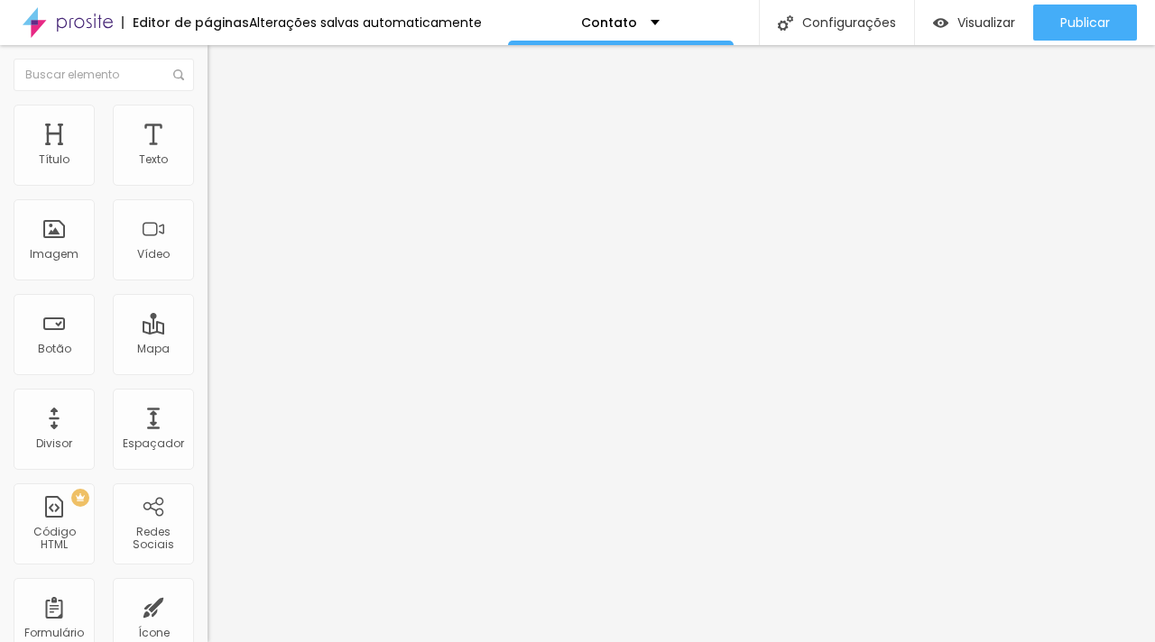
click at [207, 117] on ul "Conteúdo Estilo Avançado" at bounding box center [310, 114] width 207 height 54
click at [207, 115] on li "Estilo" at bounding box center [310, 114] width 207 height 18
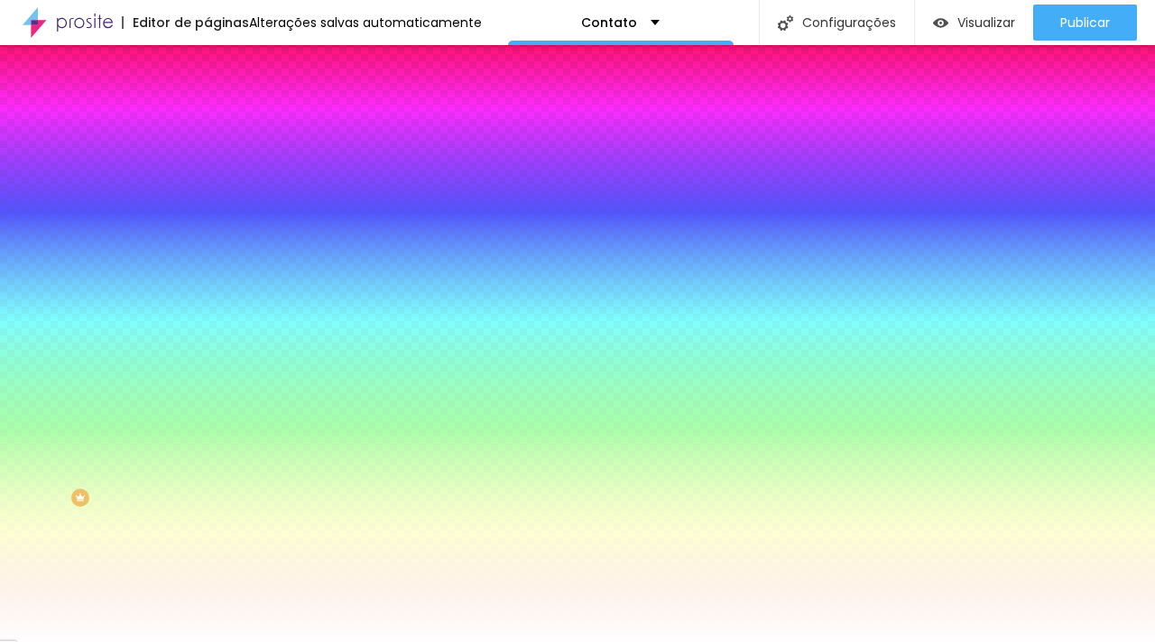
click at [207, 172] on div at bounding box center [310, 172] width 207 height 0
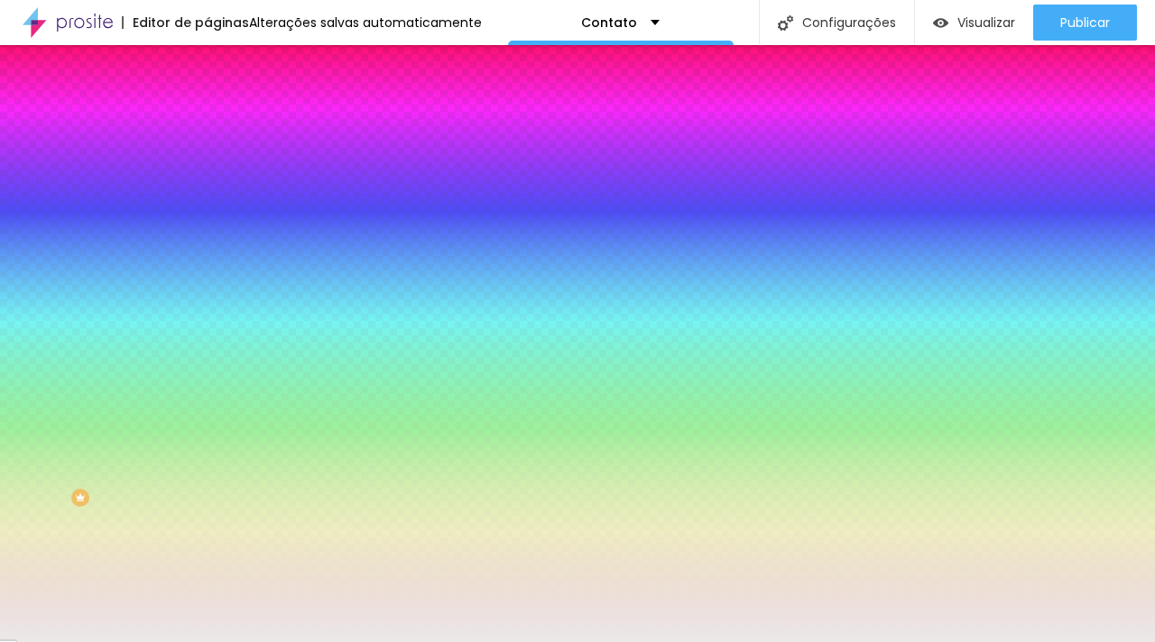
type input "#EBE9E9"
drag, startPoint x: 76, startPoint y: 220, endPoint x: 29, endPoint y: 215, distance: 47.2
click at [29, 215] on div at bounding box center [577, 321] width 1155 height 642
click at [207, 384] on div "Editar Coluna Conteúdo Estilo Avançado Cor de fundo Voltar ao padrão #EBE9E9 So…" at bounding box center [310, 343] width 207 height 597
click at [224, 127] on span "Avançado" at bounding box center [254, 134] width 60 height 15
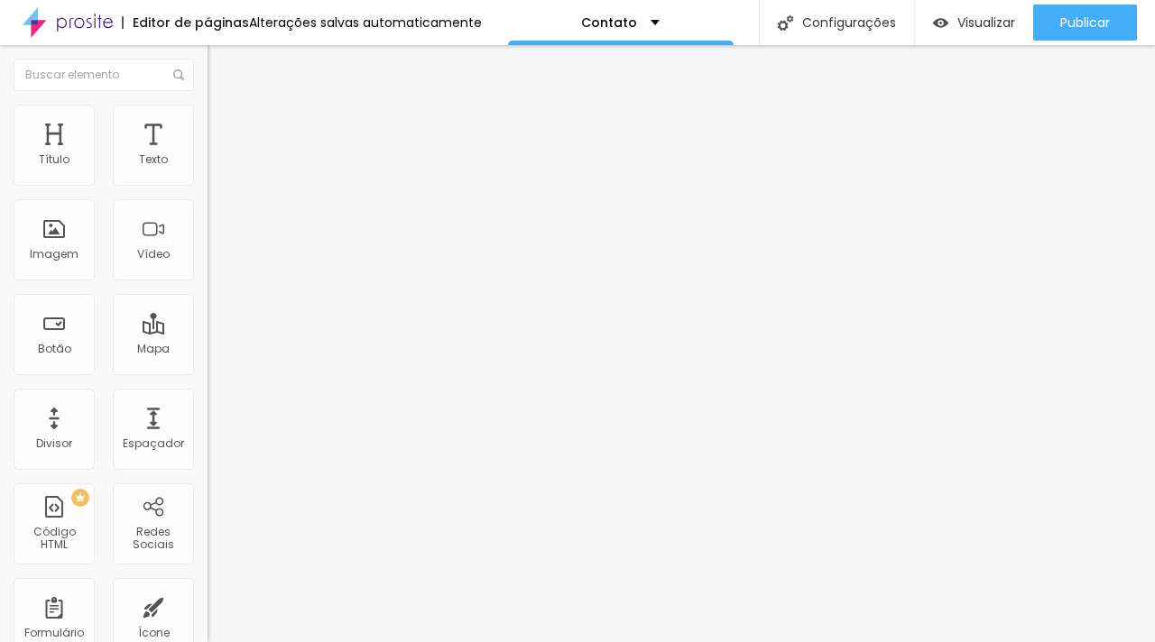
click at [207, 105] on li "Conteúdo" at bounding box center [310, 96] width 207 height 18
click at [224, 124] on span "Estilo" at bounding box center [238, 116] width 28 height 15
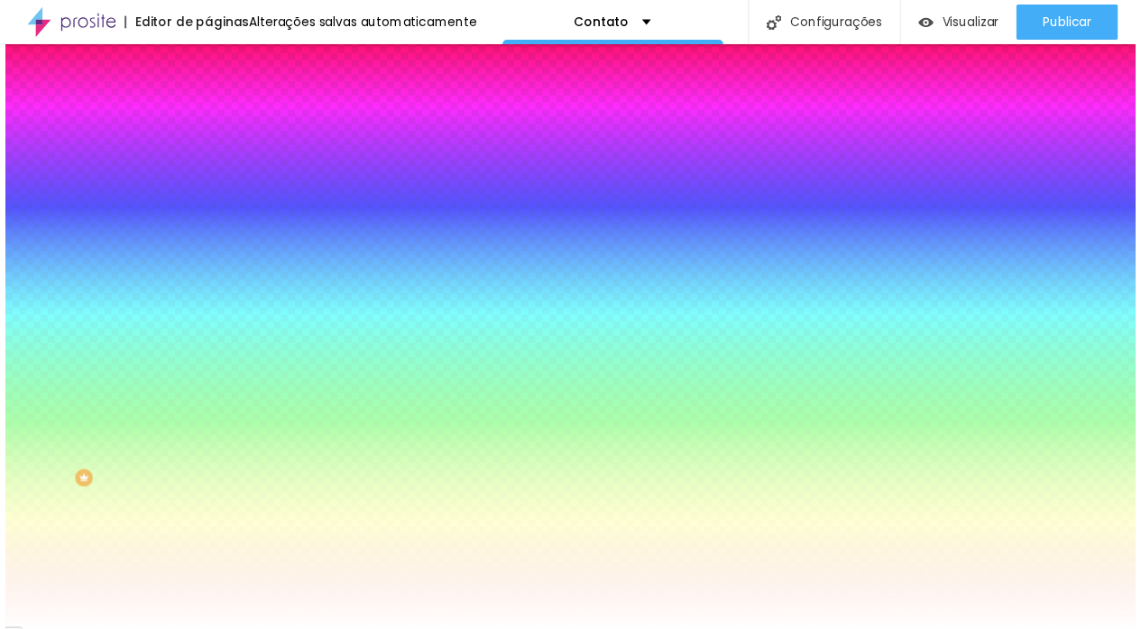
scroll to position [13, 0]
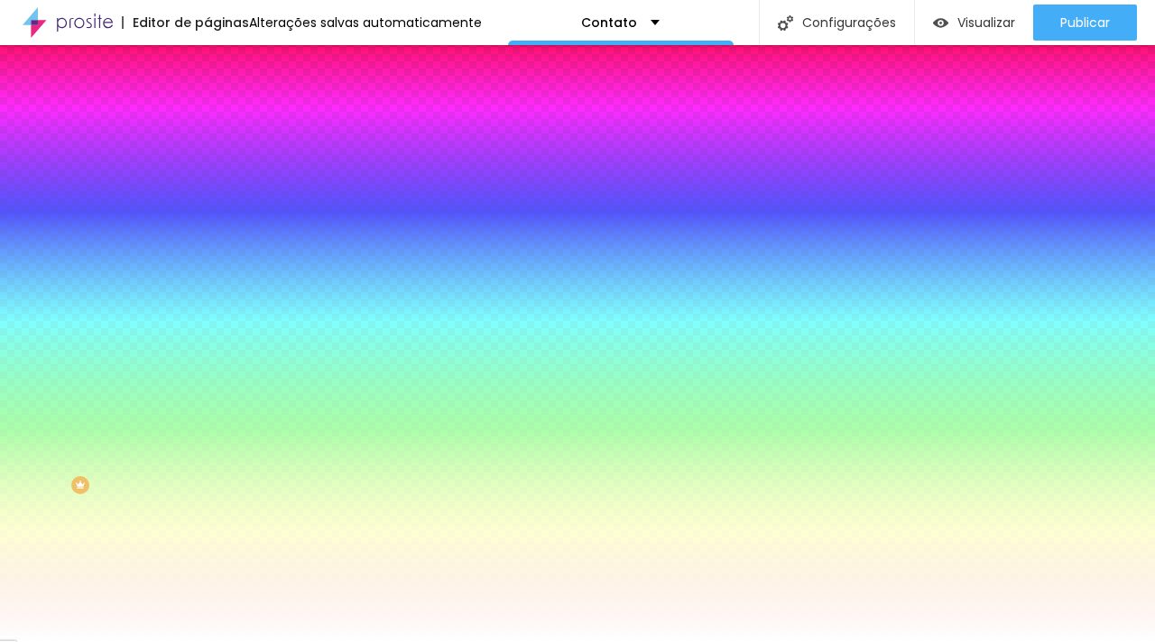
click at [222, 398] on icon "button" at bounding box center [224, 396] width 4 height 4
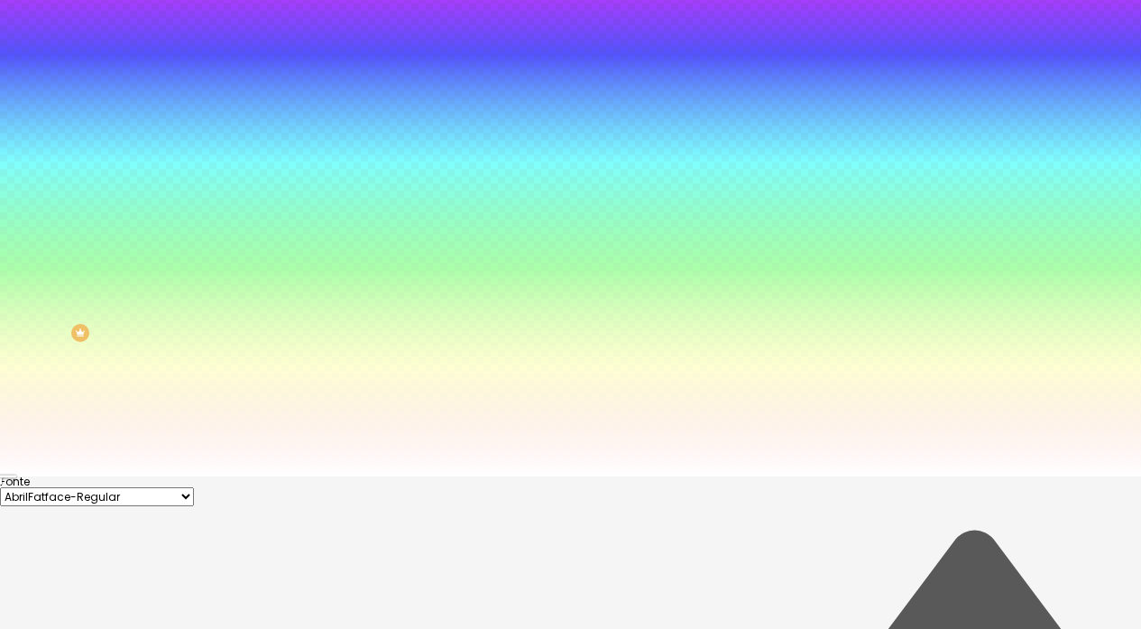
scroll to position [154, 0]
click at [170, 475] on div at bounding box center [570, 475] width 1141 height 0
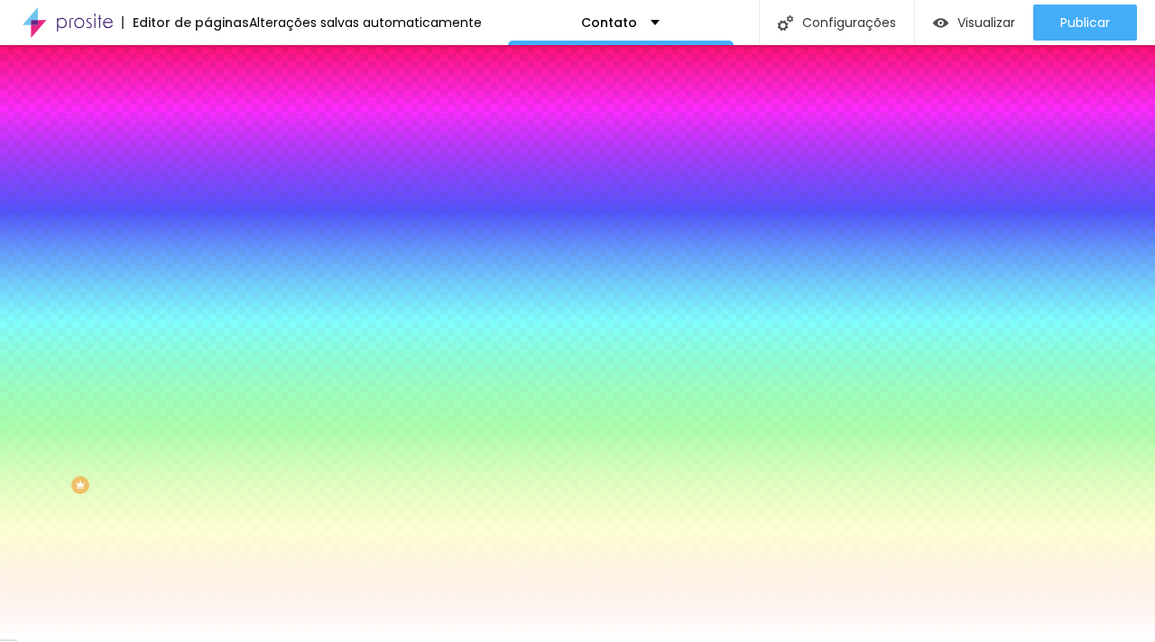
click at [207, 410] on button "button" at bounding box center [219, 401] width 25 height 19
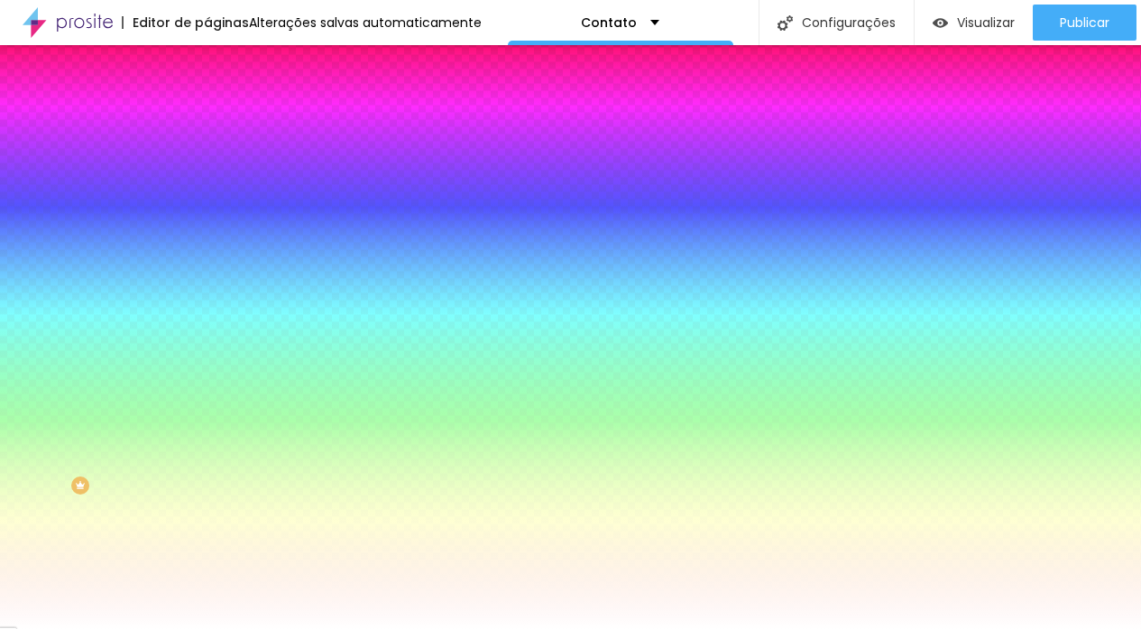
click at [145, 629] on div at bounding box center [570, 629] width 1141 height 0
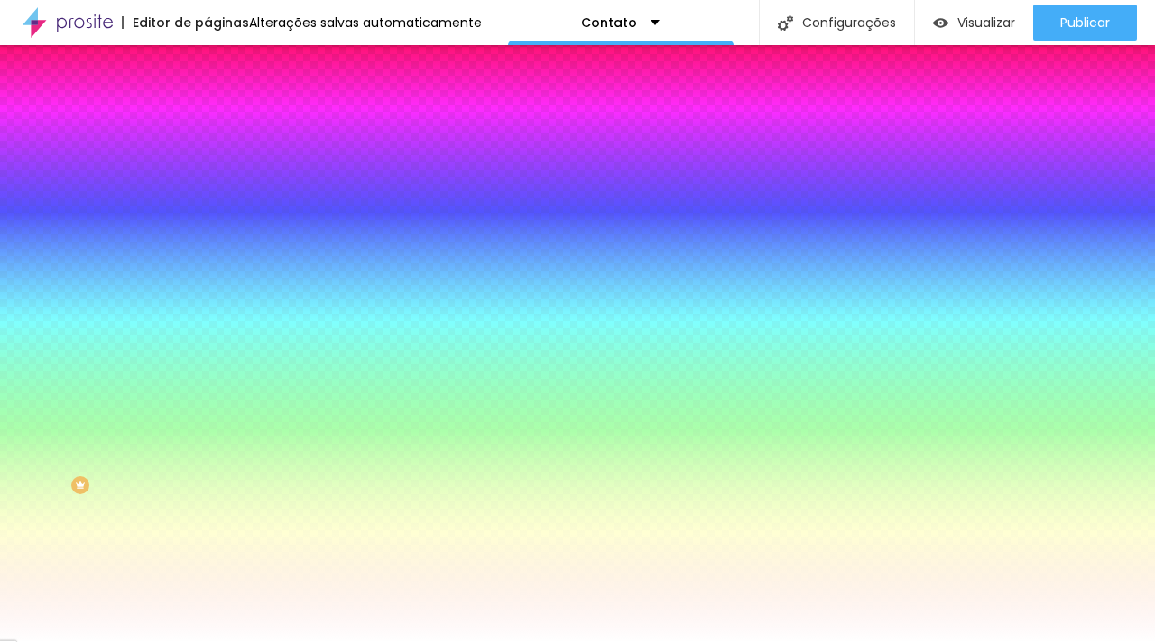
click at [207, 583] on div "Botão Tipografia Voltar ao padrão Borda Voltar ao padrão Sombra DESATIVADO Volt…" at bounding box center [310, 355] width 207 height 455
click at [207, 583] on button "button" at bounding box center [219, 573] width 25 height 19
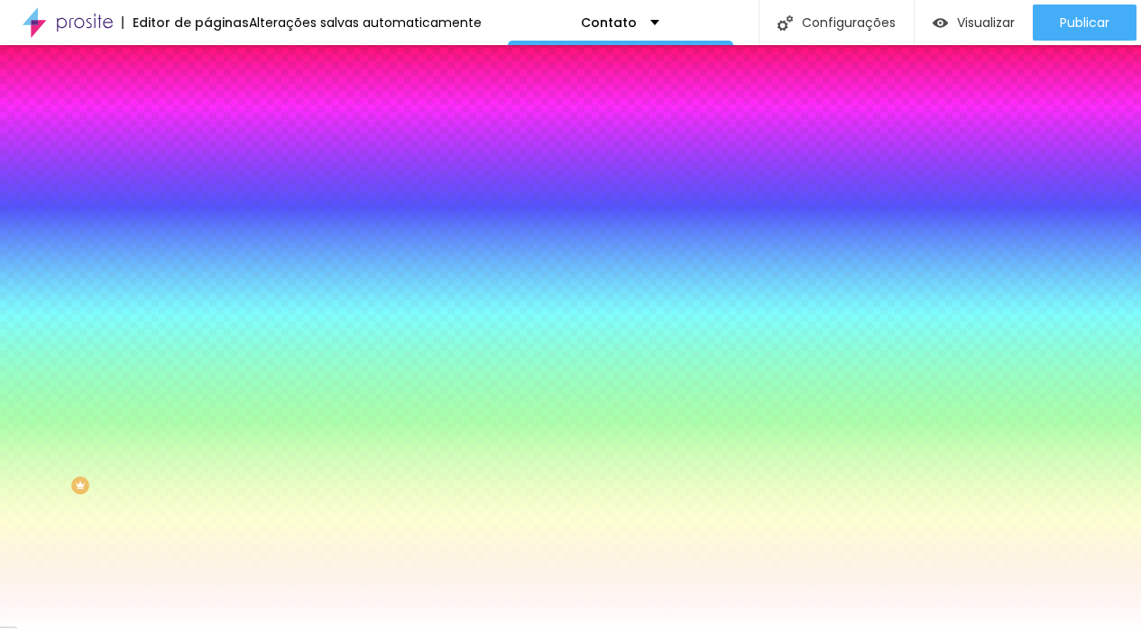
click at [337, 549] on div at bounding box center [570, 549] width 1141 height 0
type input "#1A1A1A"
drag, startPoint x: 295, startPoint y: 550, endPoint x: 185, endPoint y: 641, distance: 142.9
click at [185, 629] on html "Editor de páginas Alterações salvas automaticamente Contato Configurações Confi…" at bounding box center [570, 314] width 1141 height 629
click at [14, 586] on span "AA" at bounding box center [7, 593] width 14 height 15
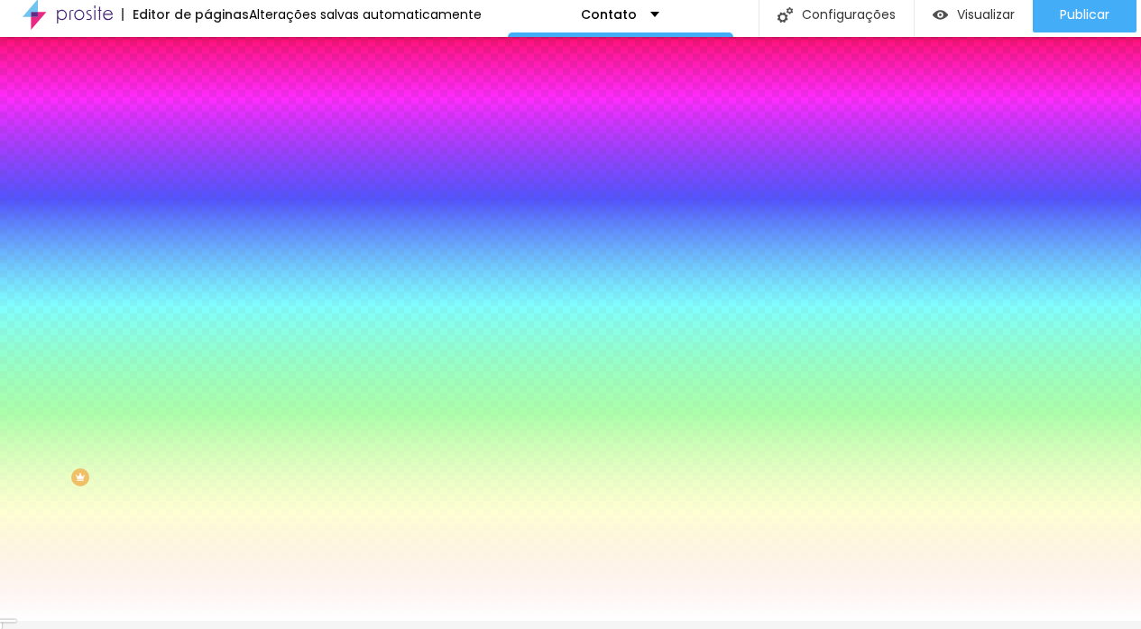
scroll to position [35, 0]
click at [115, 621] on div at bounding box center [570, 621] width 1141 height 0
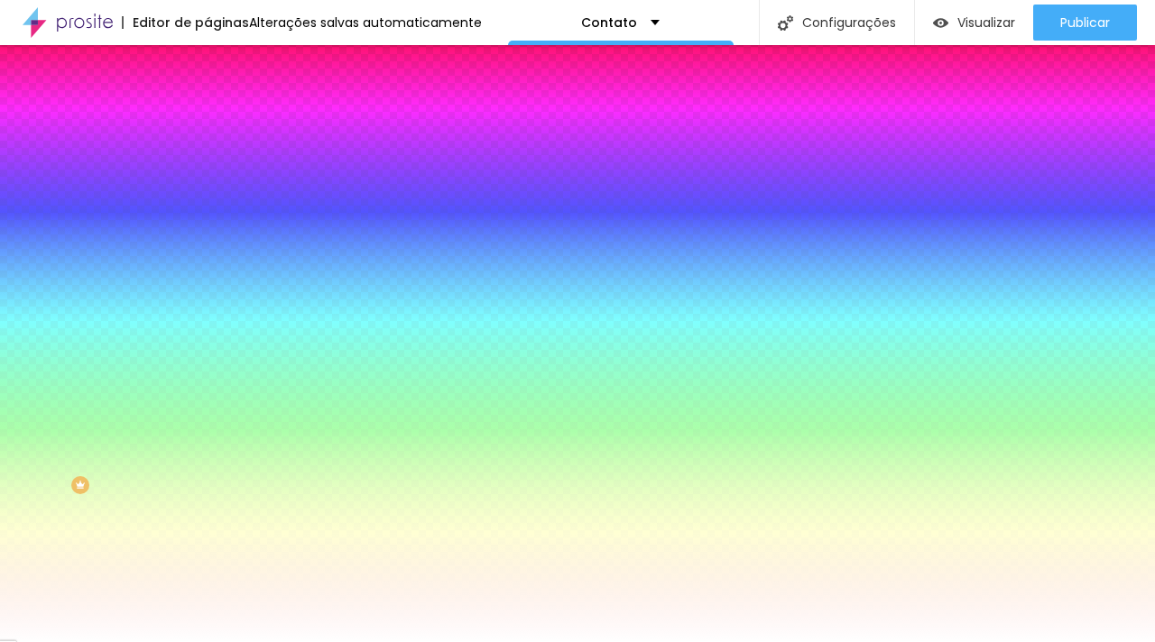
click at [215, 456] on icon "button" at bounding box center [220, 450] width 11 height 11
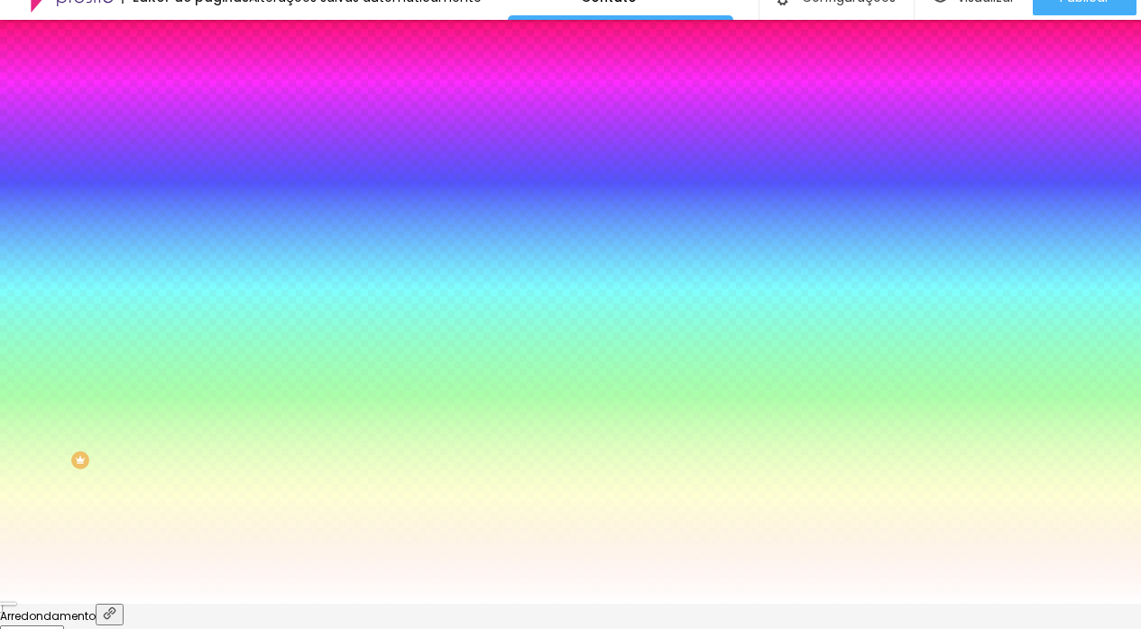
scroll to position [140, 0]
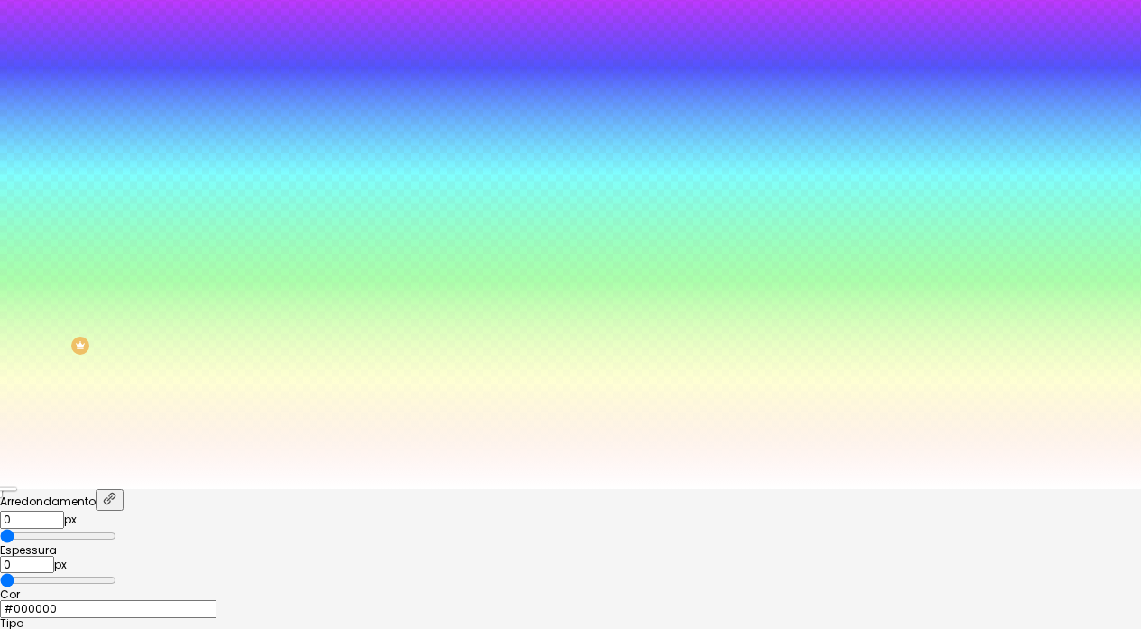
click at [72, 489] on div at bounding box center [570, 489] width 1141 height 0
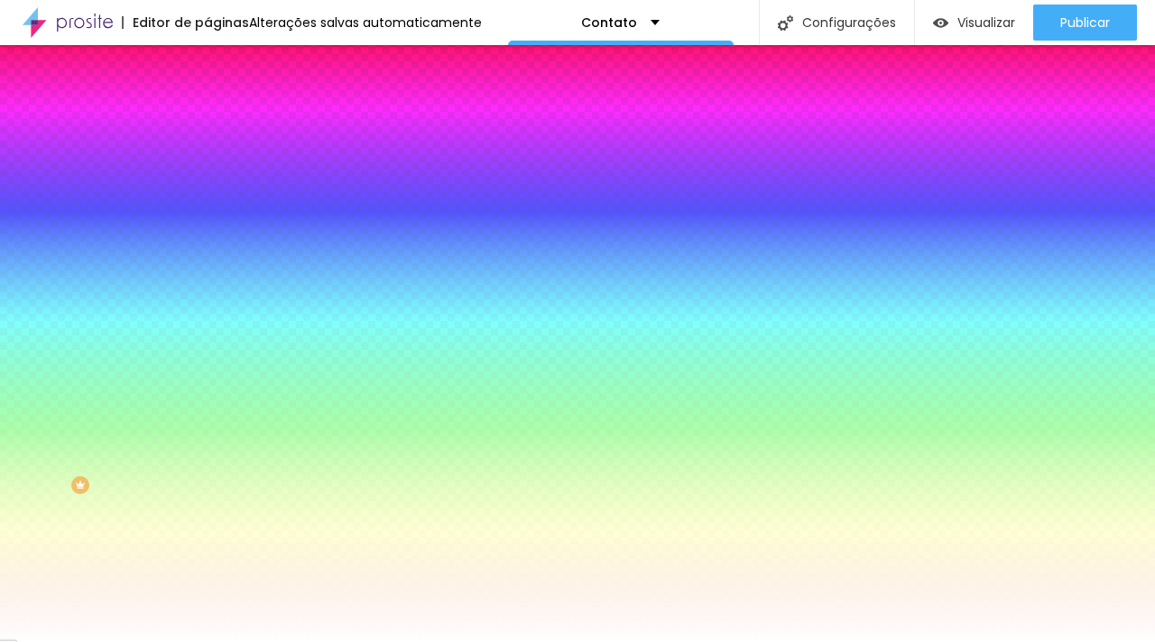
click at [207, 461] on button "button" at bounding box center [219, 451] width 25 height 19
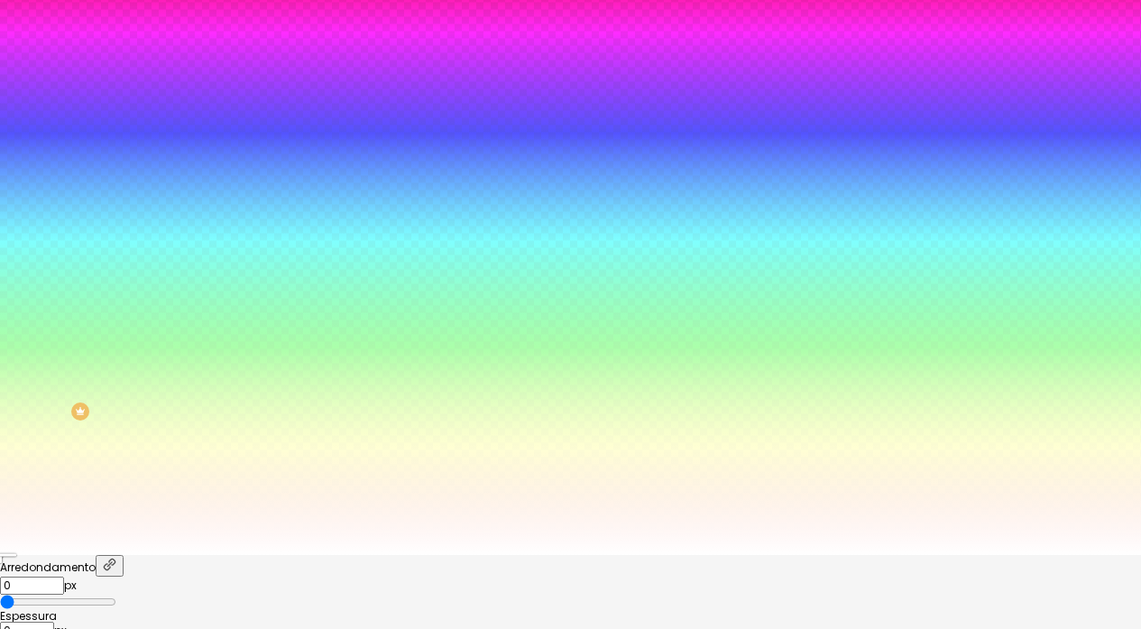
scroll to position [104, 0]
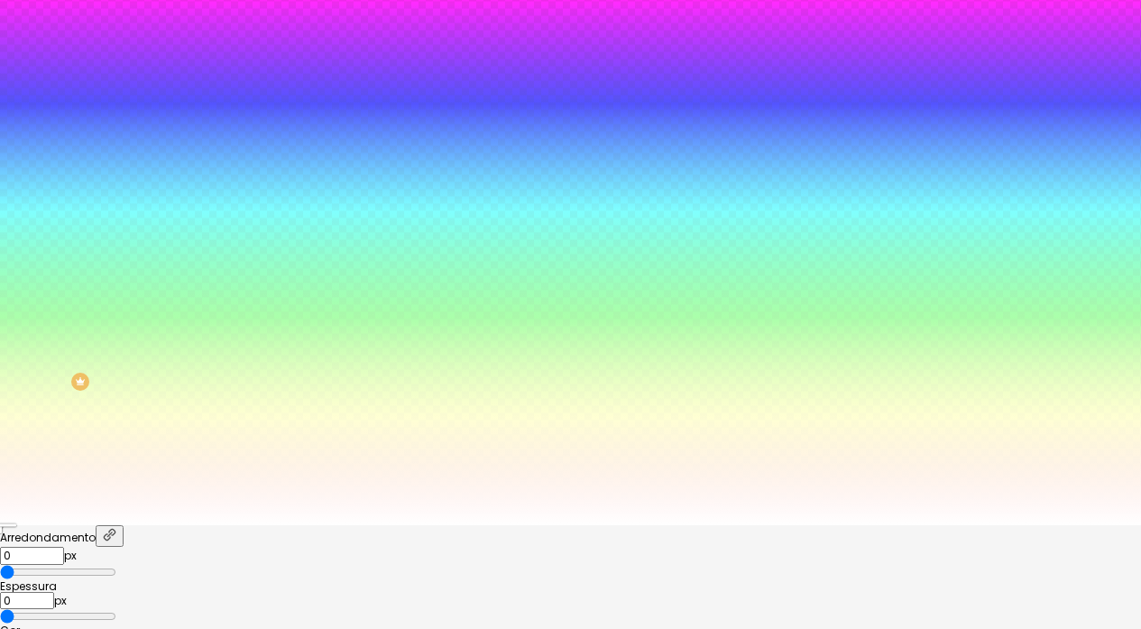
click at [323, 636] on div at bounding box center [570, 636] width 1141 height 0
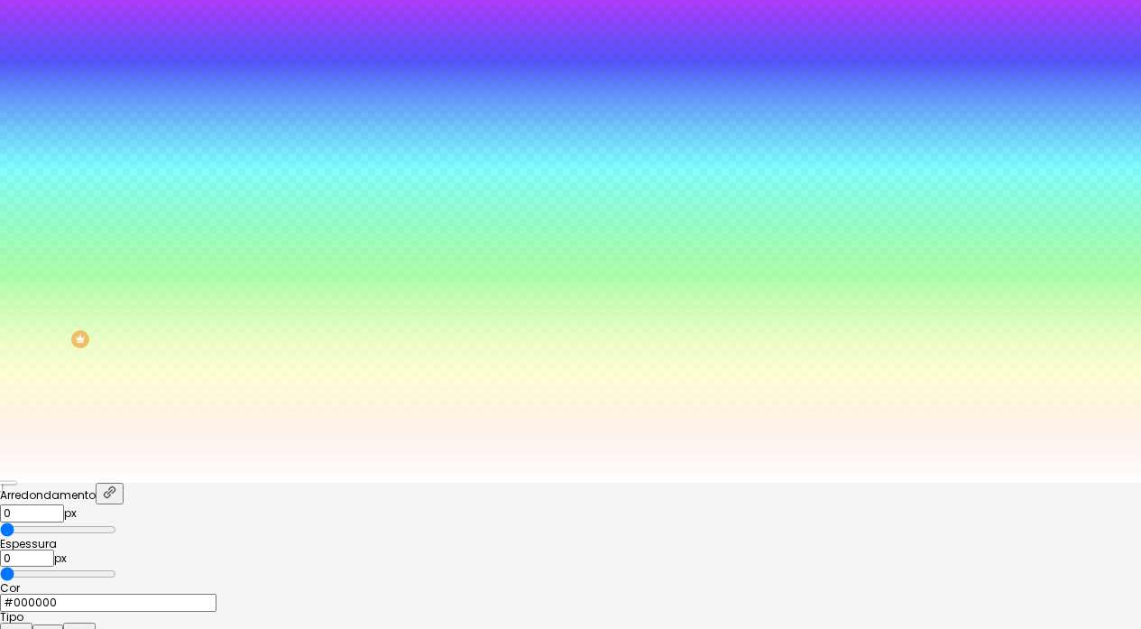
scroll to position [146, 0]
type input "#000000"
drag, startPoint x: 266, startPoint y: 586, endPoint x: 180, endPoint y: 641, distance: 102.6
click at [180, 483] on html "Editor de páginas Alterações salvas automaticamente Contato Configurações Confi…" at bounding box center [570, 168] width 1141 height 629
click at [105, 483] on div at bounding box center [570, 483] width 1141 height 0
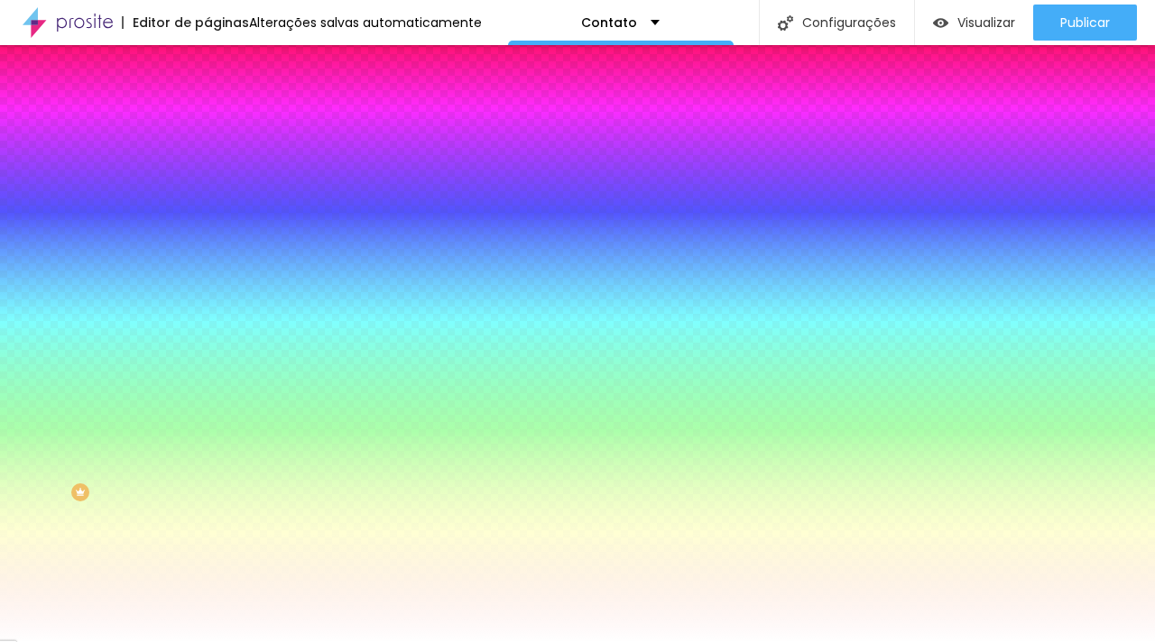
scroll to position [0, 0]
click at [224, 127] on span "Avançado" at bounding box center [254, 134] width 60 height 15
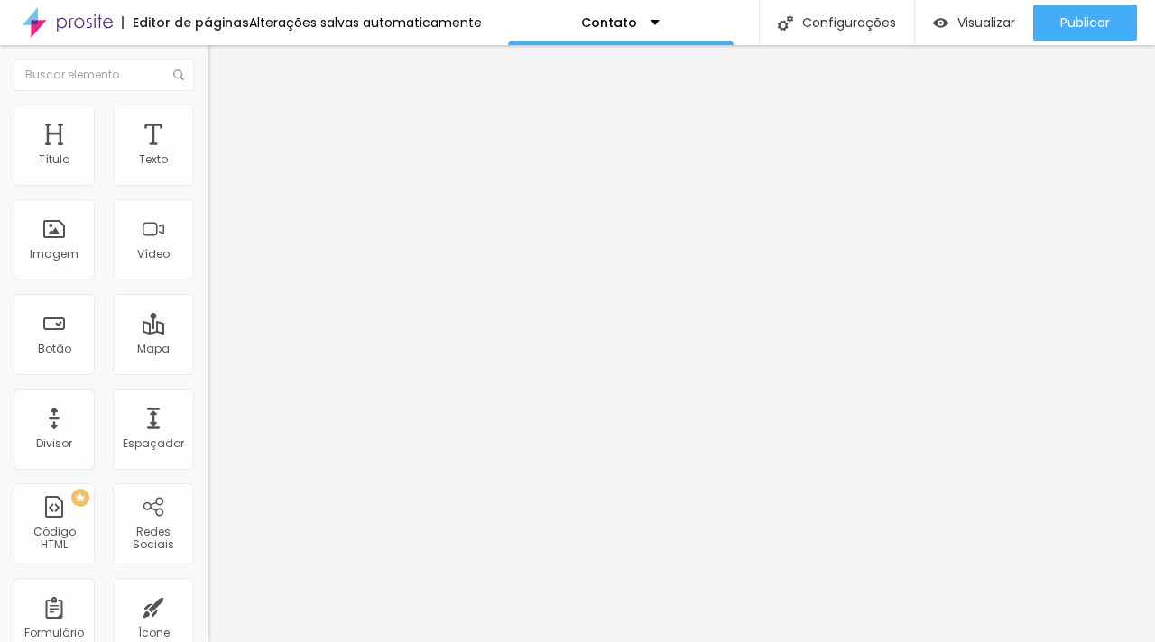
click at [207, 121] on li "Estilo" at bounding box center [310, 114] width 207 height 18
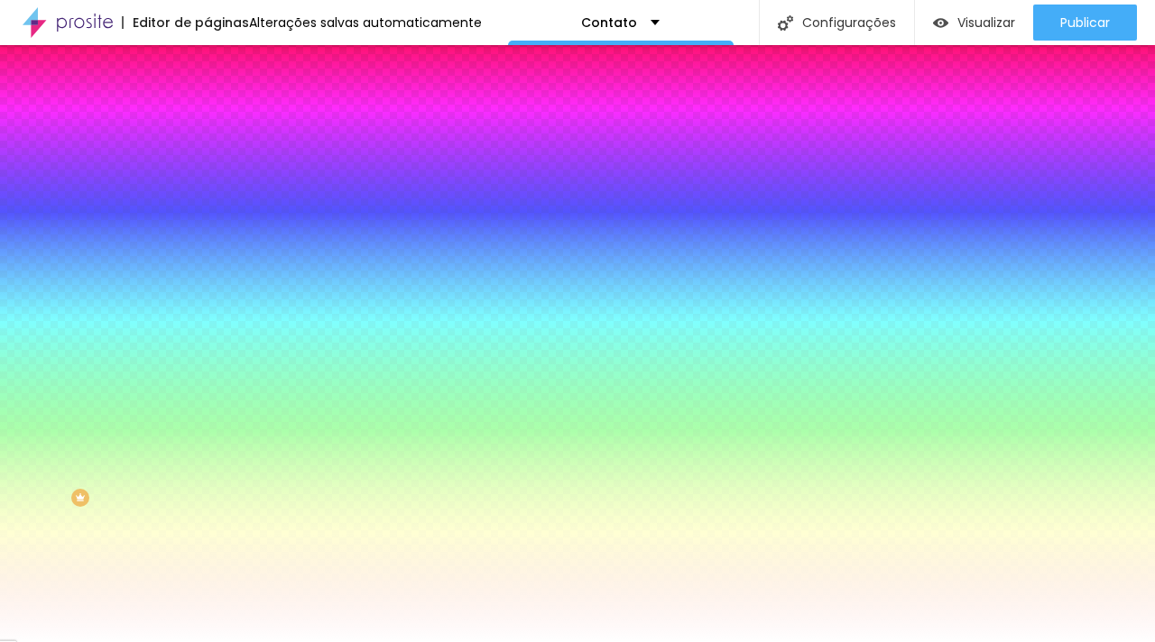
click at [207, 252] on button "button" at bounding box center [219, 242] width 25 height 19
drag, startPoint x: 385, startPoint y: 411, endPoint x: 324, endPoint y: 405, distance: 61.7
paste input "948D8"
type input "#948D88"
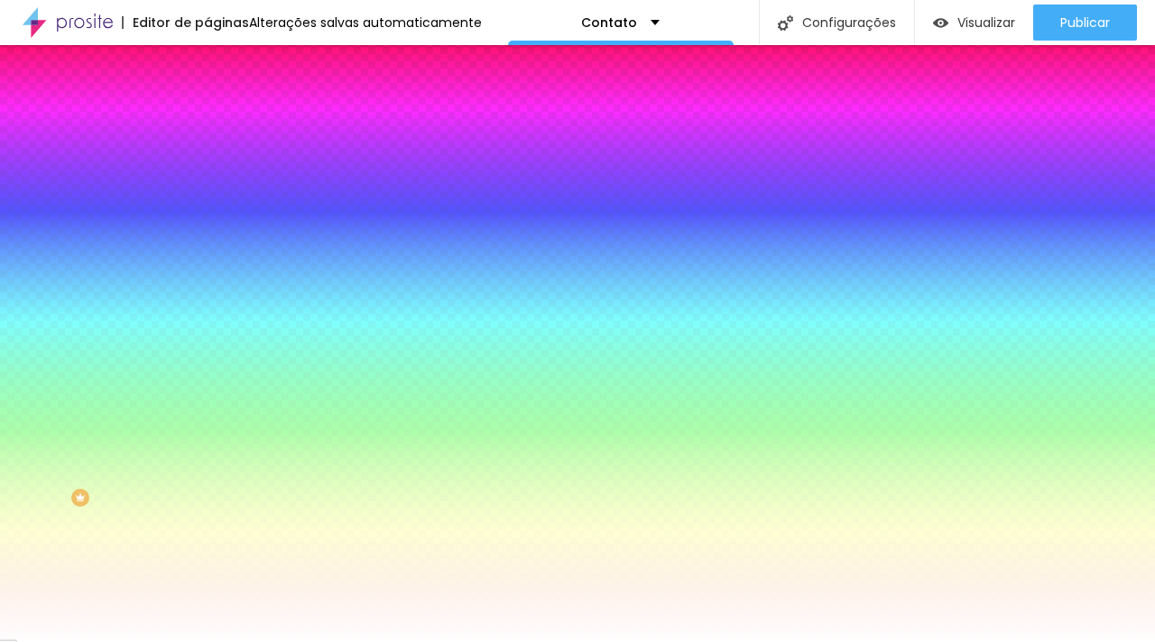
click at [405, 641] on div at bounding box center [577, 642] width 1155 height 0
click at [217, 244] on icon "button" at bounding box center [220, 240] width 7 height 7
click at [170, 641] on div at bounding box center [577, 642] width 1155 height 0
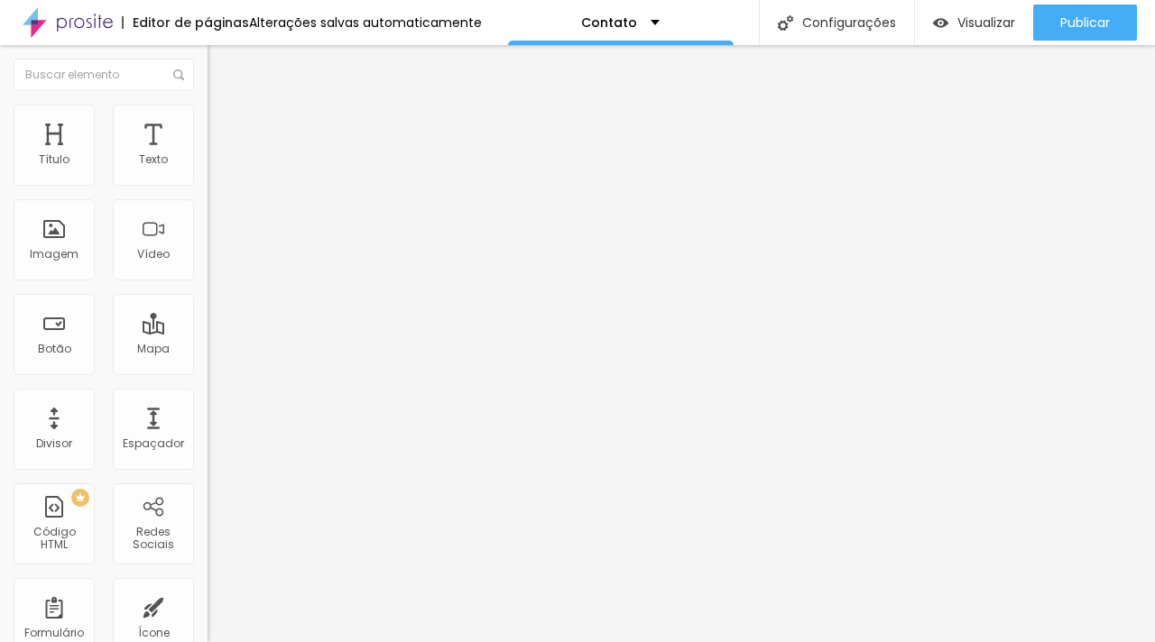
click at [224, 124] on span "Estilo" at bounding box center [238, 116] width 28 height 15
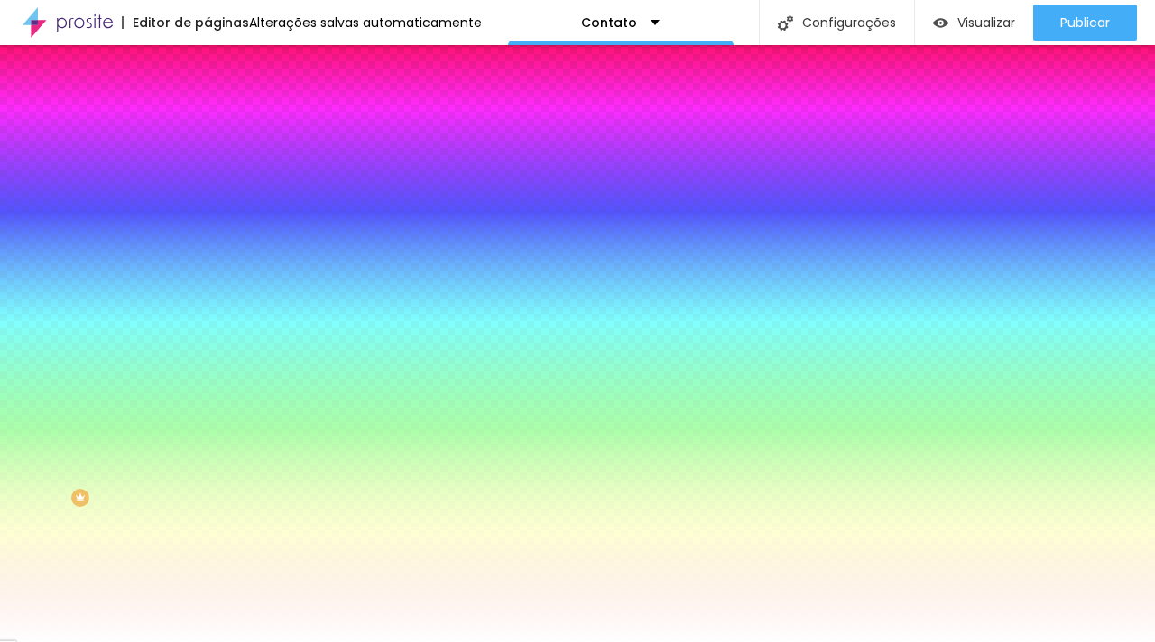
click at [215, 197] on icon "button" at bounding box center [220, 191] width 11 height 11
select select "MontserratLight"
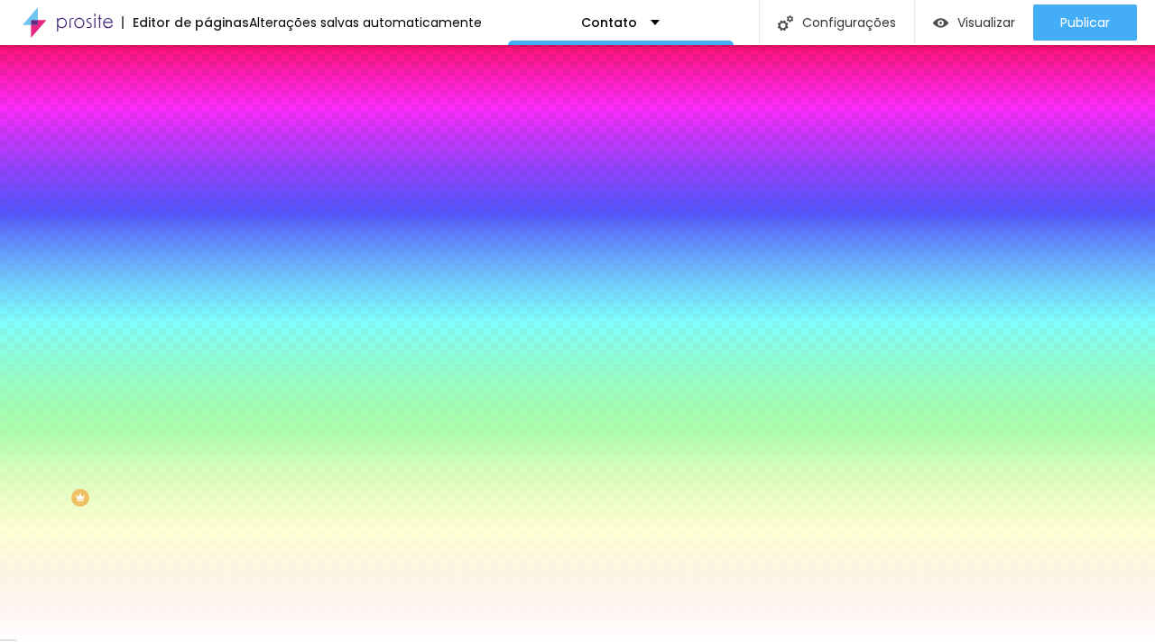
type input "#FFFFFF"
drag, startPoint x: 295, startPoint y: 477, endPoint x: 209, endPoint y: 427, distance: 99.5
click at [432, 641] on div at bounding box center [577, 642] width 1155 height 0
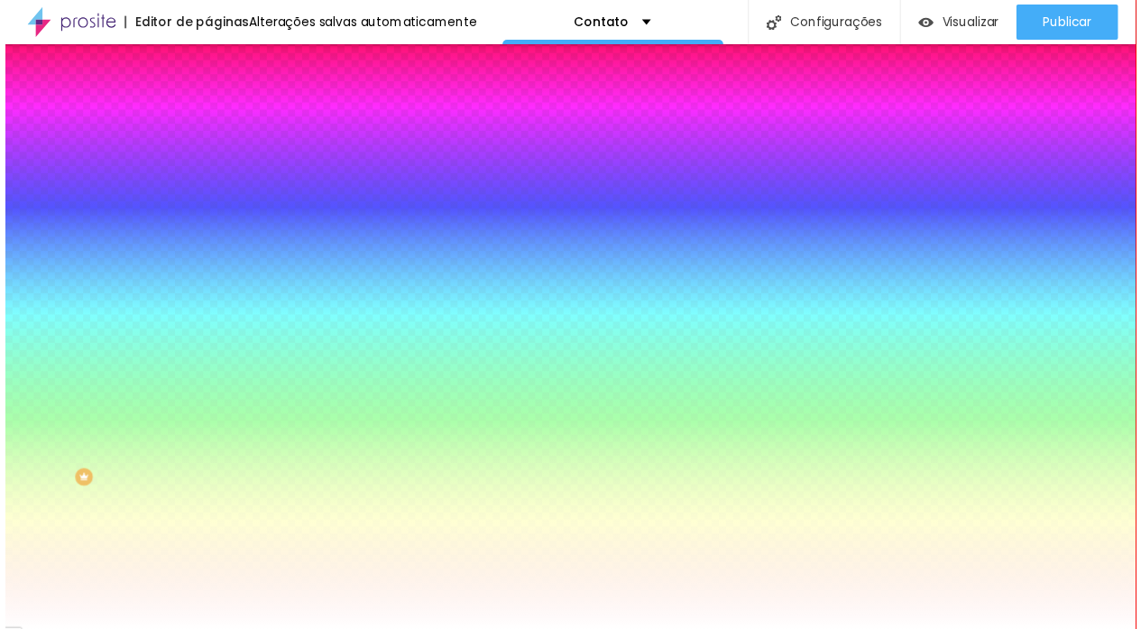
scroll to position [13, 0]
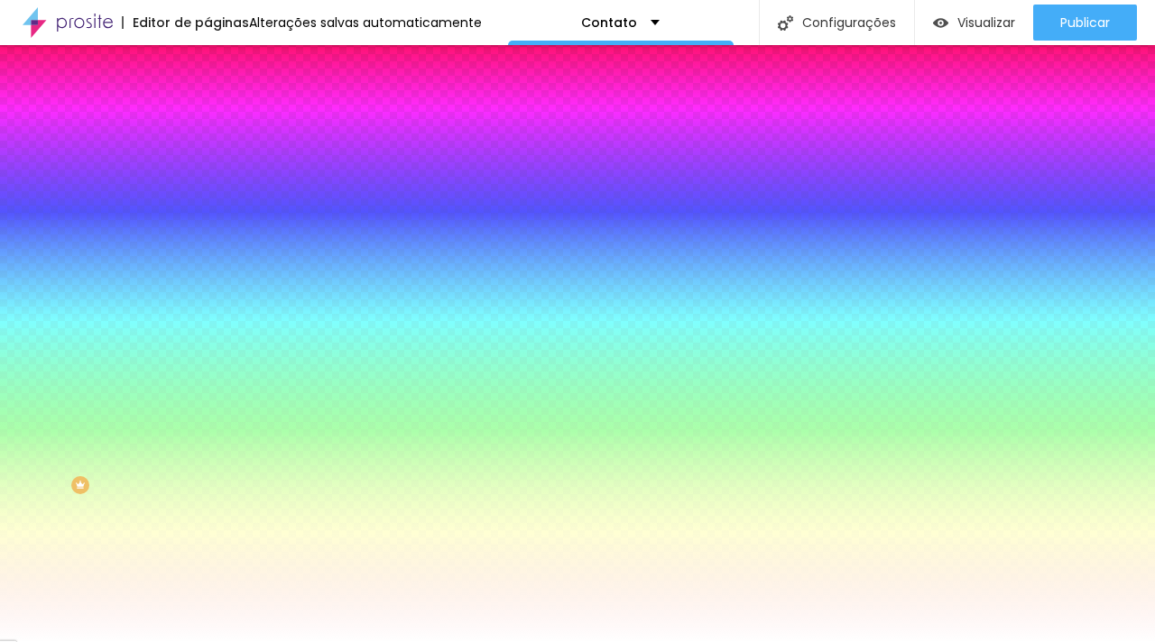
click at [215, 456] on icon "button" at bounding box center [220, 450] width 11 height 11
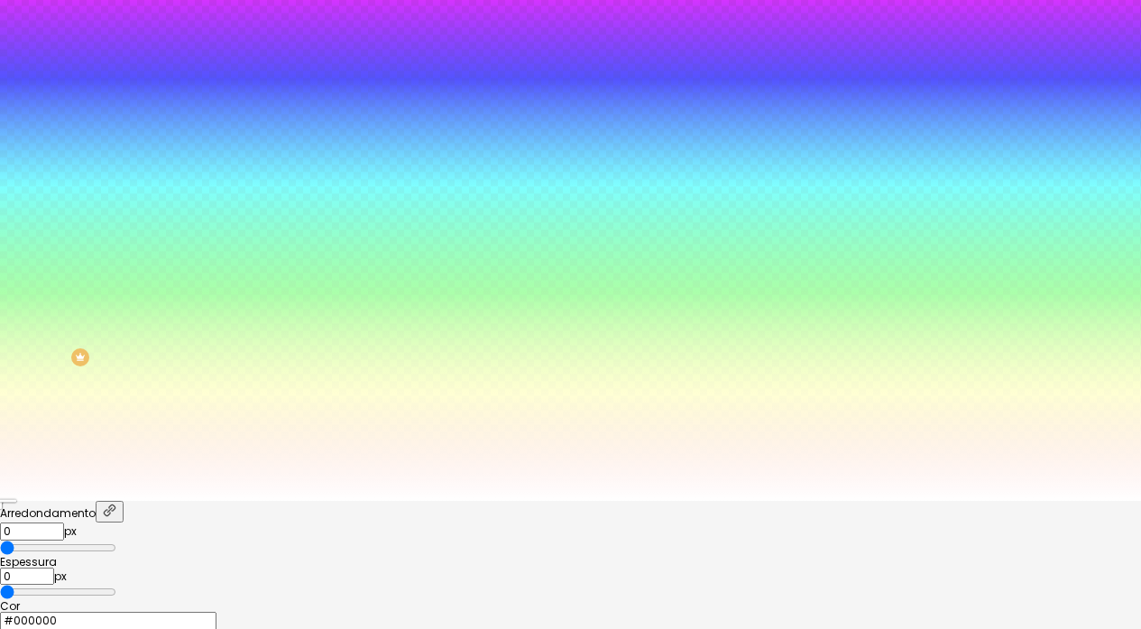
scroll to position [129, 0]
click at [322, 611] on div at bounding box center [570, 611] width 1141 height 0
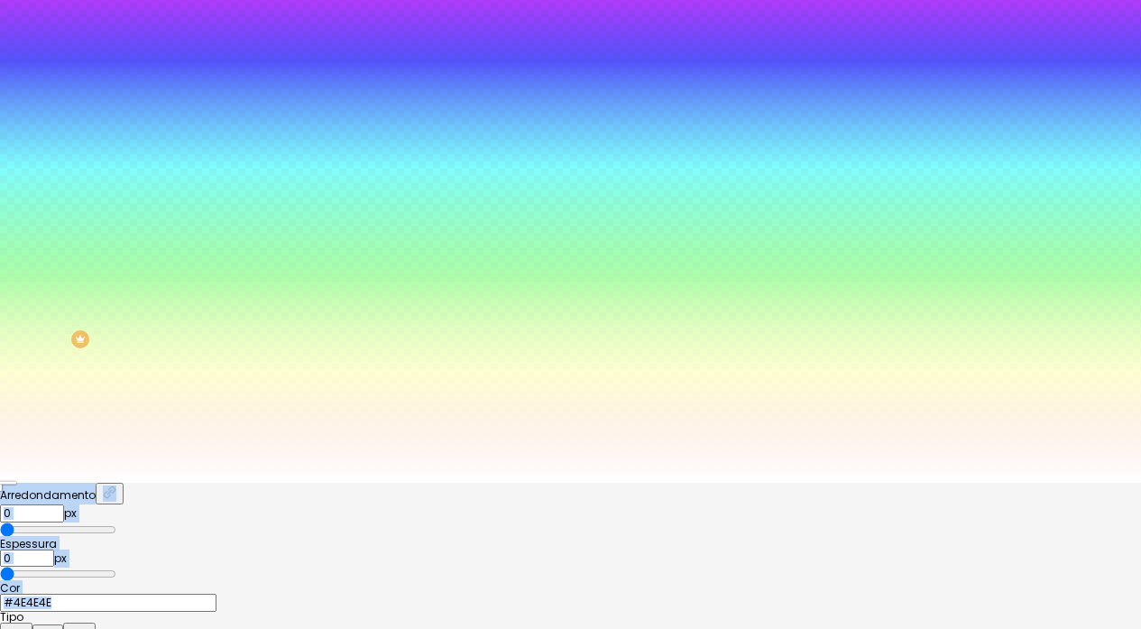
type input "#000000"
drag, startPoint x: 268, startPoint y: 534, endPoint x: 194, endPoint y: 641, distance: 130.4
click at [194, 483] on html "Editor de páginas Alterações salvas automaticamente Contato Configurações Confi…" at bounding box center [570, 168] width 1141 height 629
click at [148, 483] on div at bounding box center [570, 483] width 1141 height 0
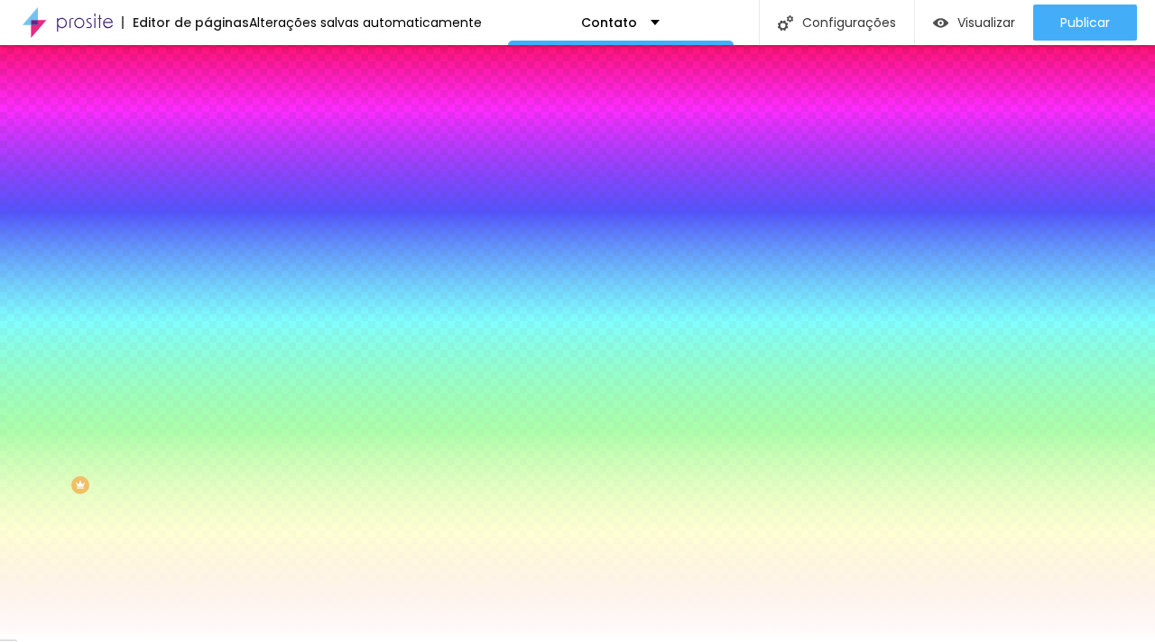
click at [215, 456] on icon "button" at bounding box center [220, 450] width 11 height 11
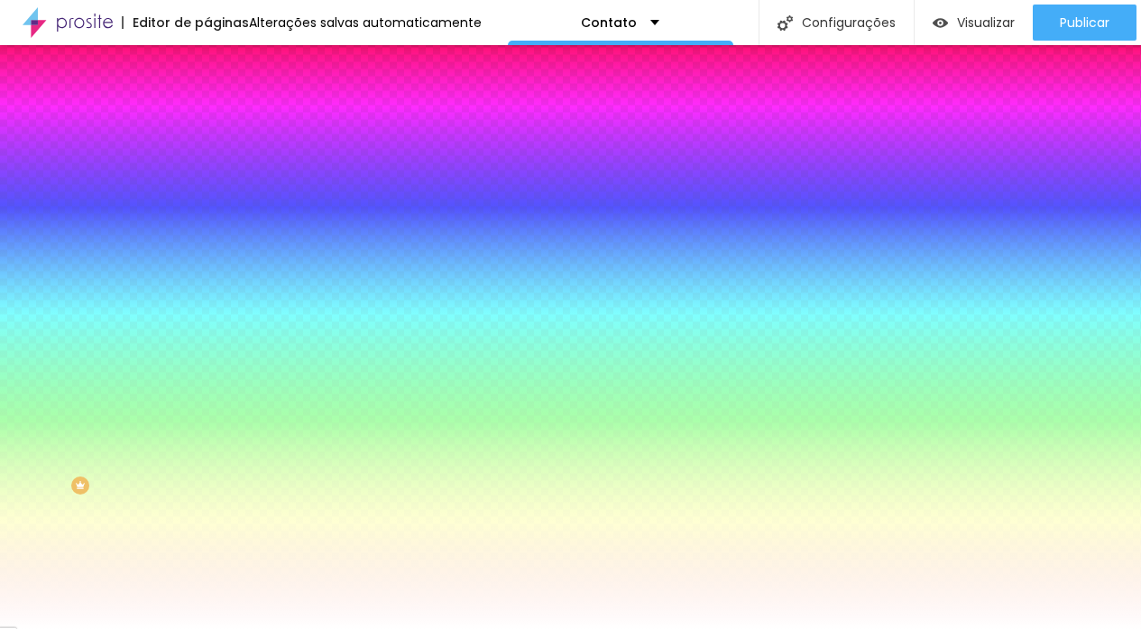
type input "1"
type input "2"
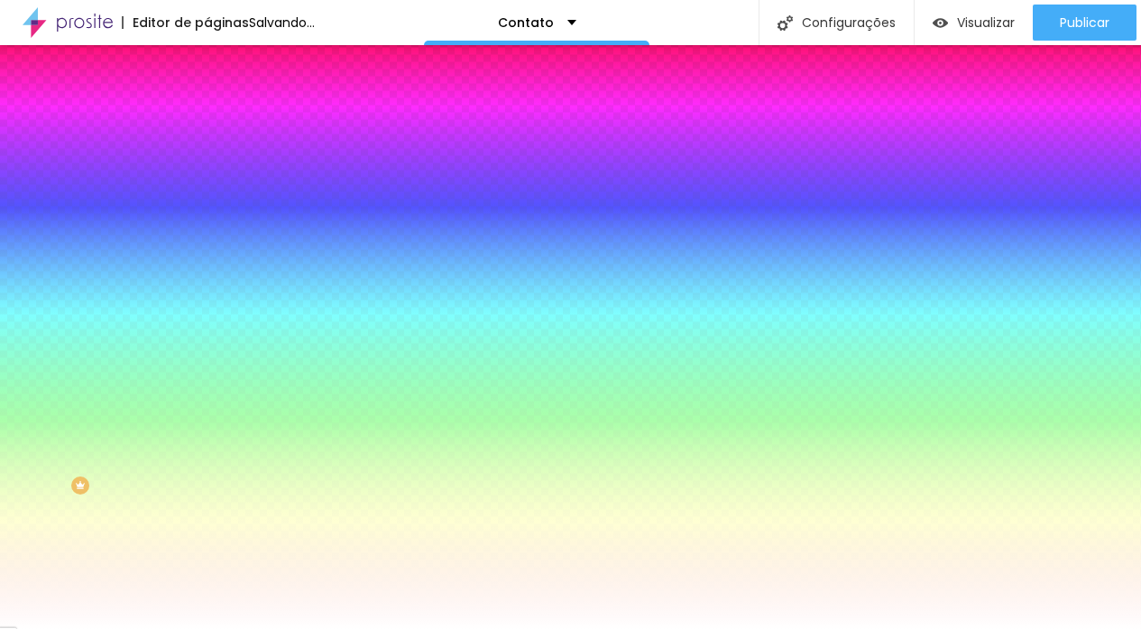
type input "1"
type input "0"
drag, startPoint x: 185, startPoint y: 579, endPoint x: 243, endPoint y: 568, distance: 58.7
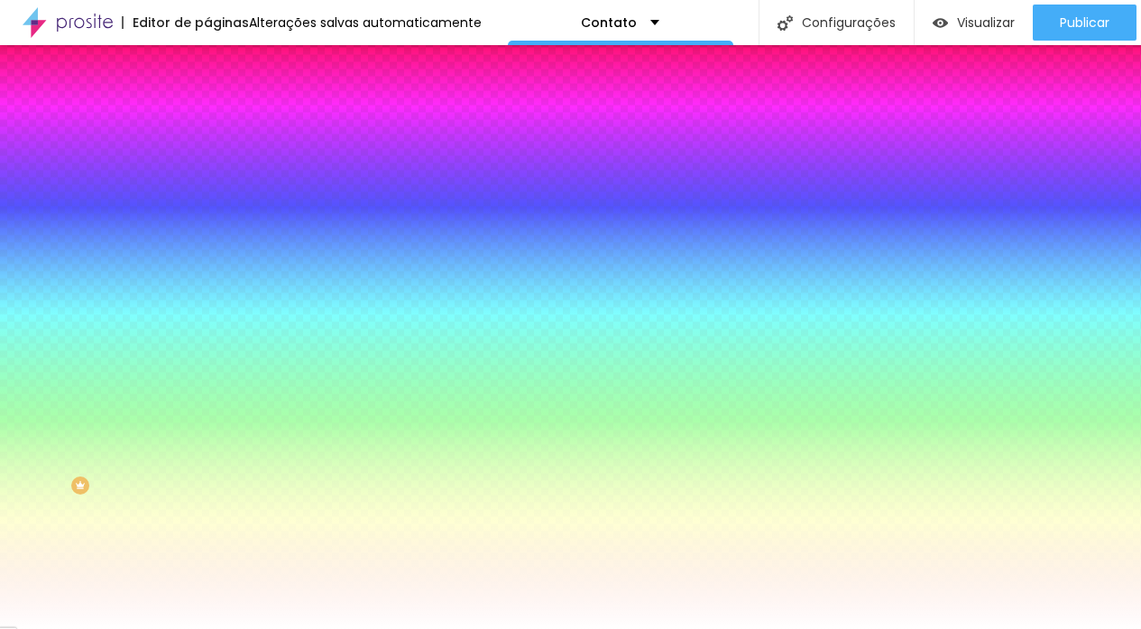
type input "3"
type input "1"
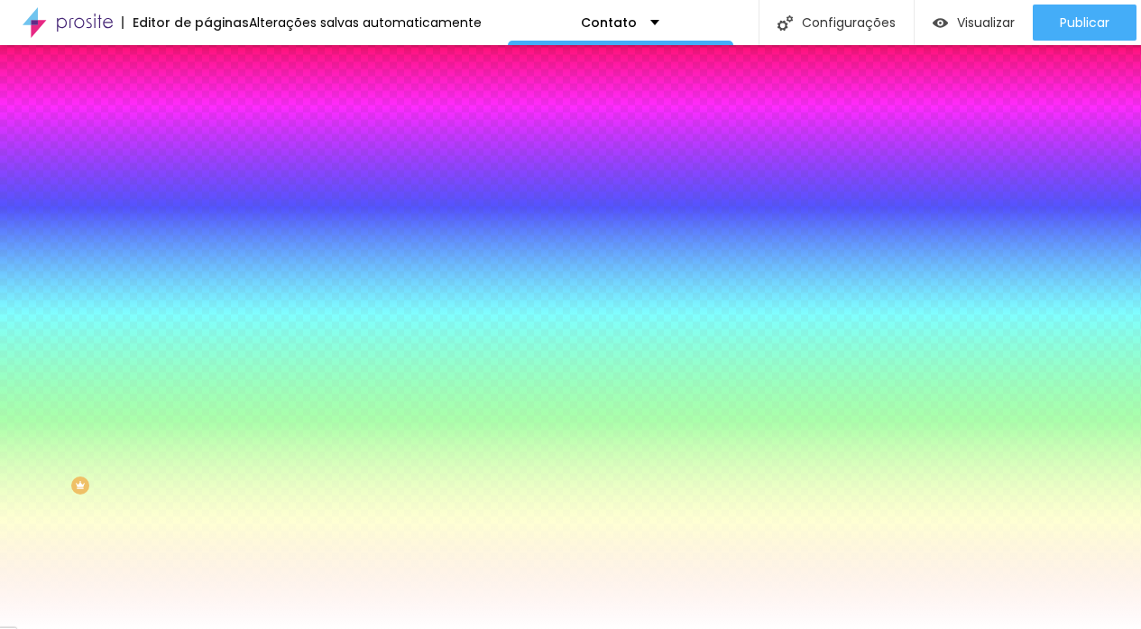
click at [566, 629] on div at bounding box center [570, 629] width 1141 height 0
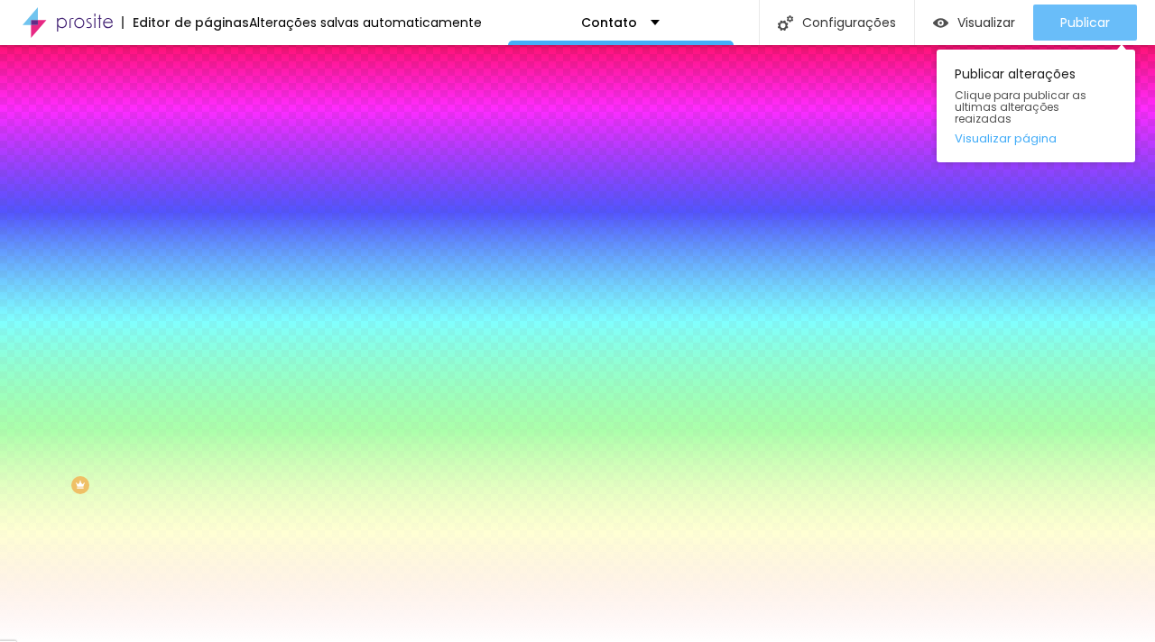
click at [1074, 29] on span "Publicar" at bounding box center [1085, 22] width 50 height 14
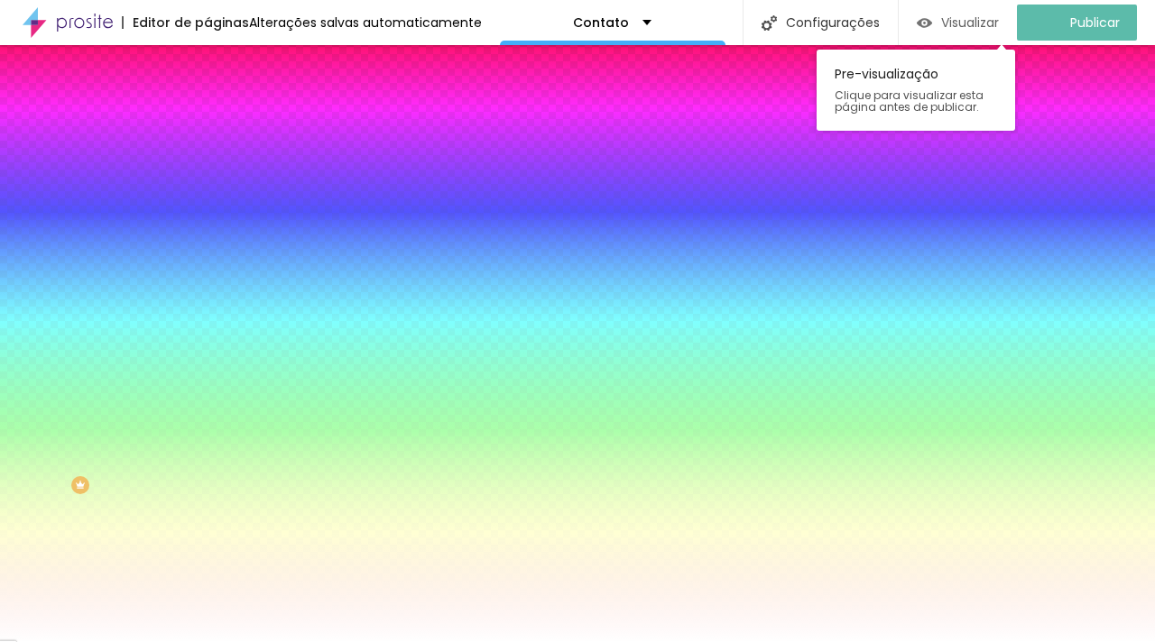
click at [972, 36] on div "Visualizar" at bounding box center [958, 23] width 82 height 36
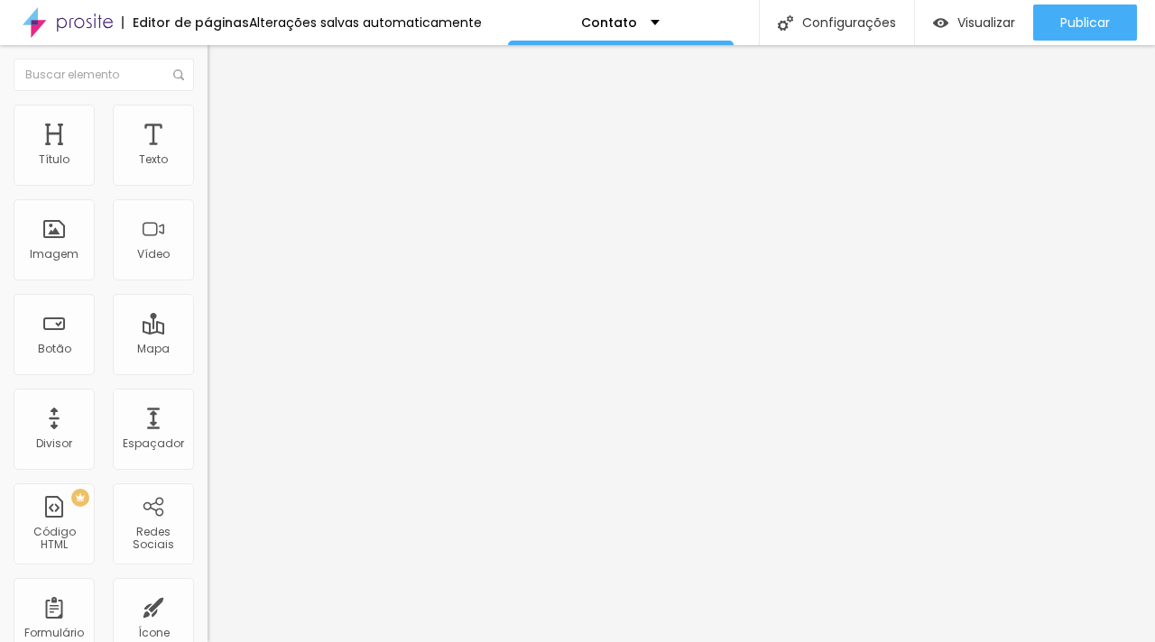
click at [207, 155] on span "Adicionar imagem" at bounding box center [265, 147] width 116 height 15
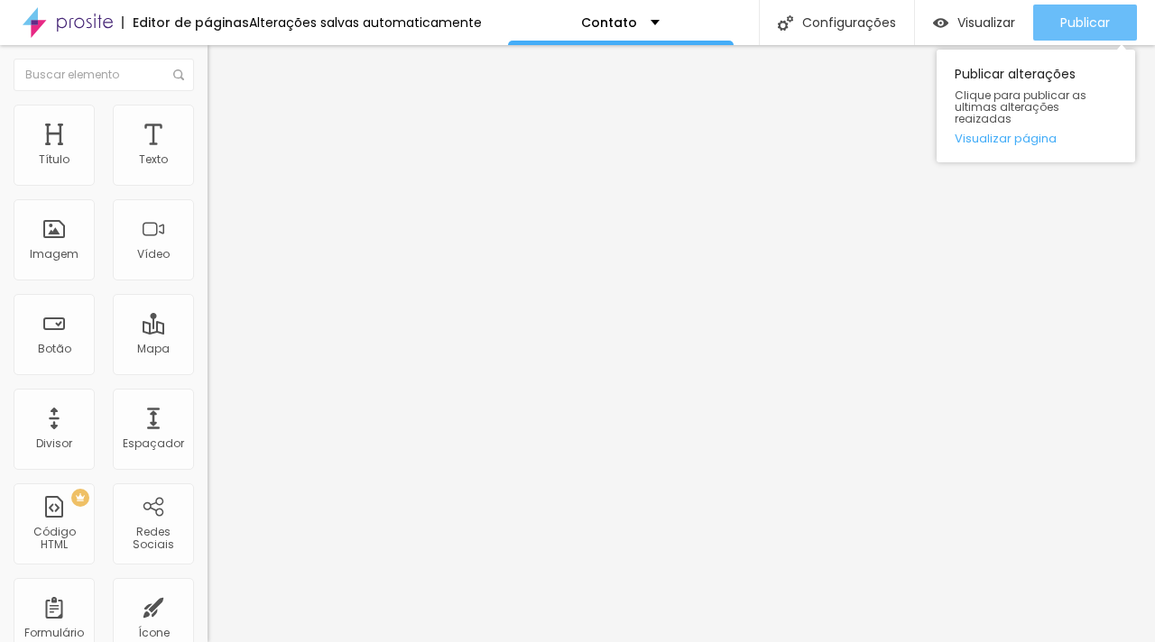
click at [1060, 23] on span "Publicar" at bounding box center [1085, 22] width 50 height 14
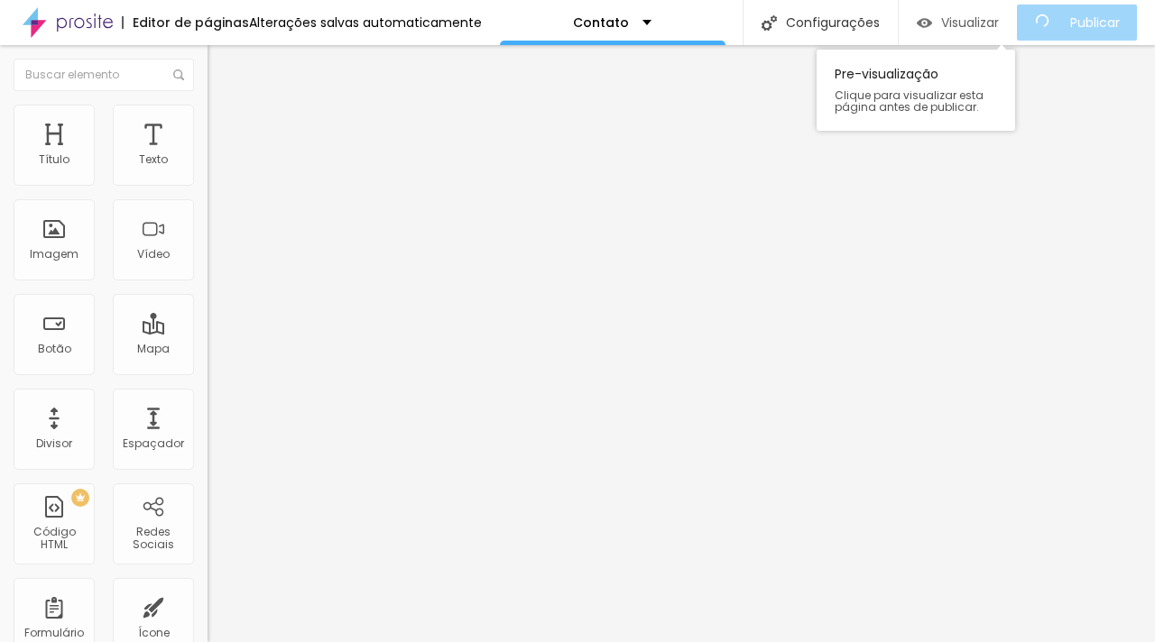
click at [983, 25] on span "Visualizar" at bounding box center [970, 22] width 58 height 14
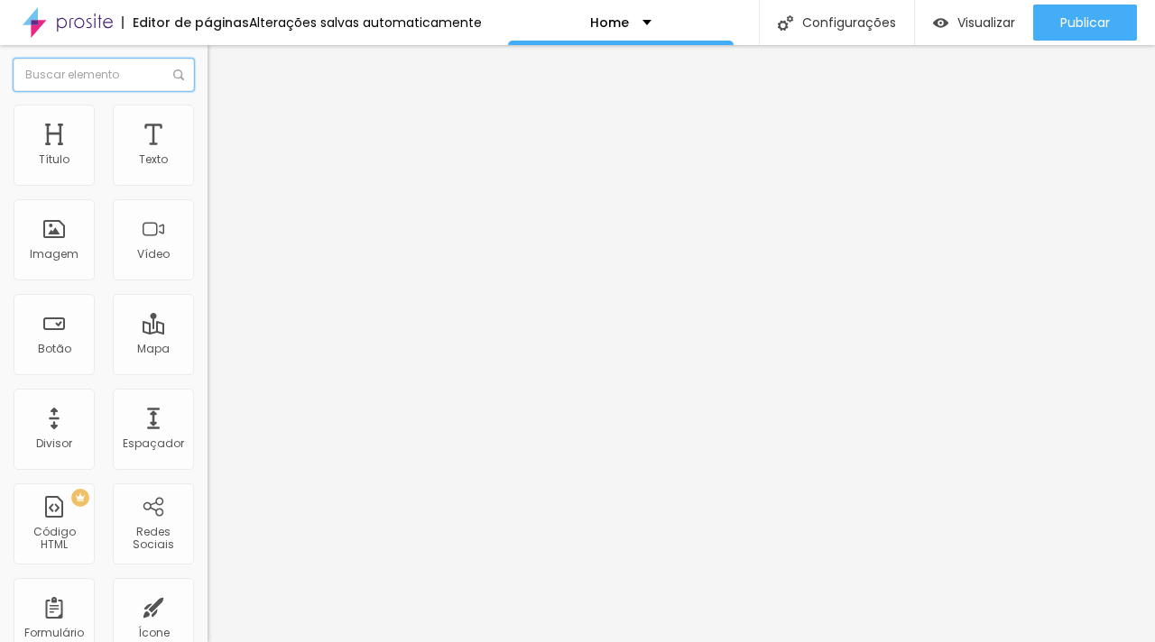
click at [134, 86] on input "text" at bounding box center [104, 75] width 180 height 32
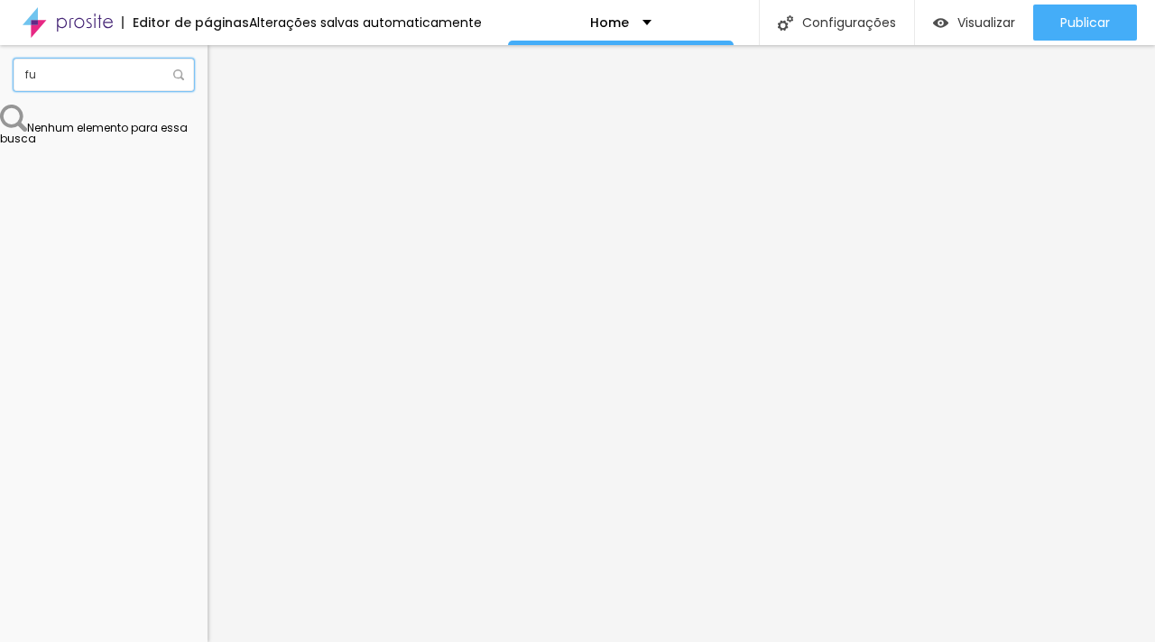
type input "f"
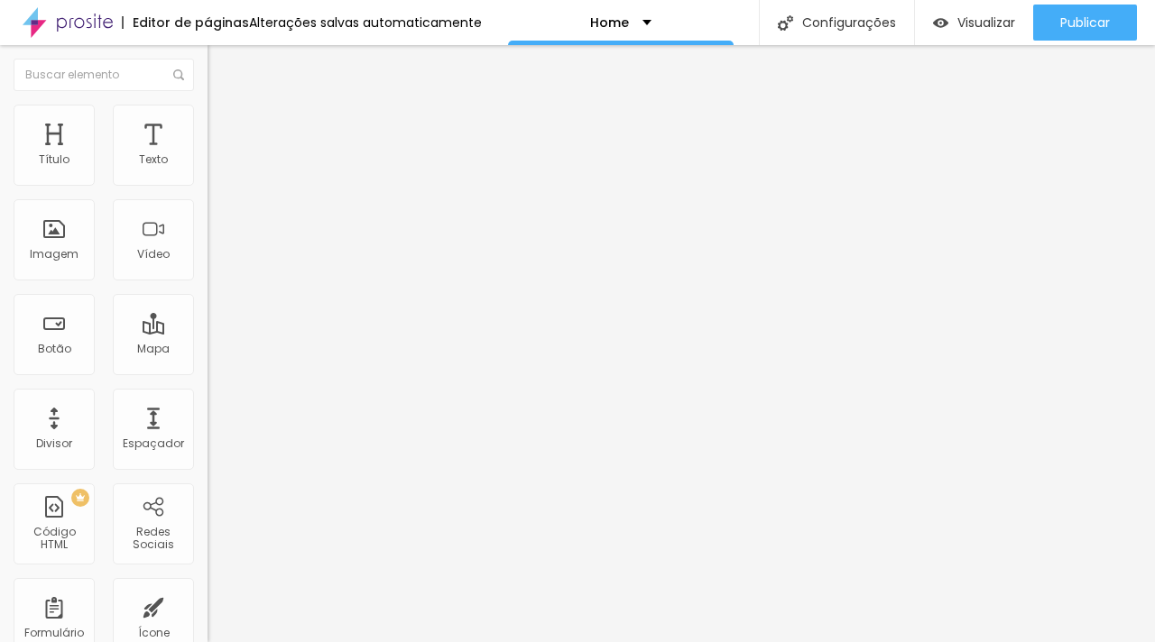
click at [207, 282] on span "Original" at bounding box center [228, 274] width 43 height 15
click at [207, 315] on span "Quadrado" at bounding box center [236, 307] width 59 height 15
click at [939, 19] on img "button" at bounding box center [940, 22] width 15 height 15
click at [207, 155] on span "Adicionar imagem" at bounding box center [265, 147] width 116 height 15
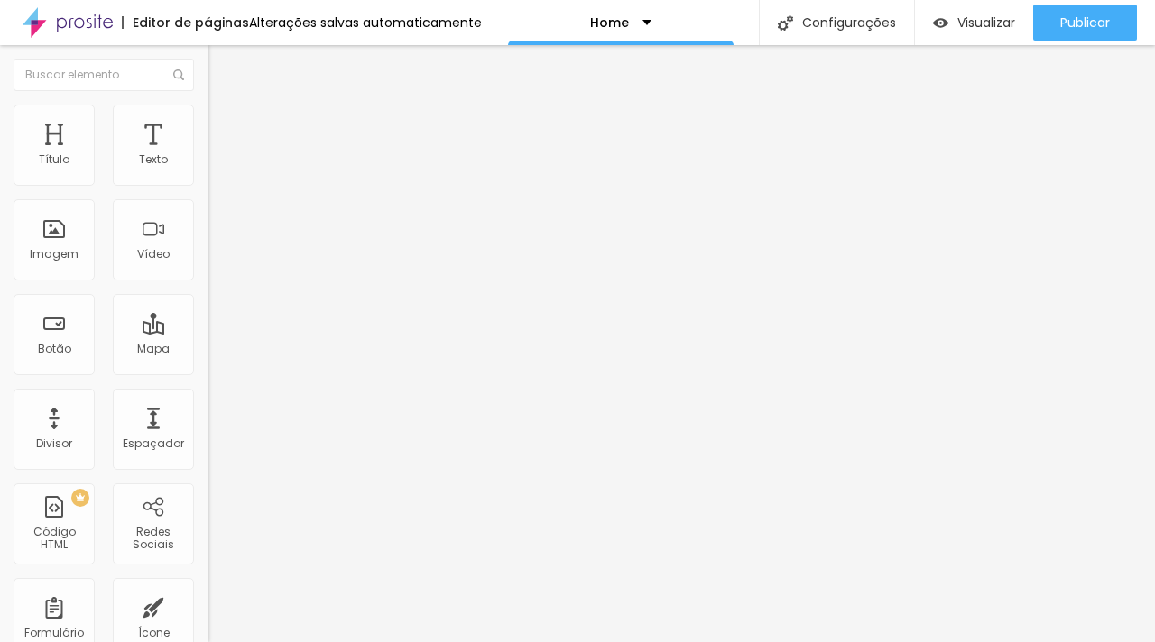
click at [207, 282] on span "1:1 Quadrado" at bounding box center [242, 274] width 71 height 15
click at [223, 321] on span "Quadrado" at bounding box center [252, 313] width 59 height 15
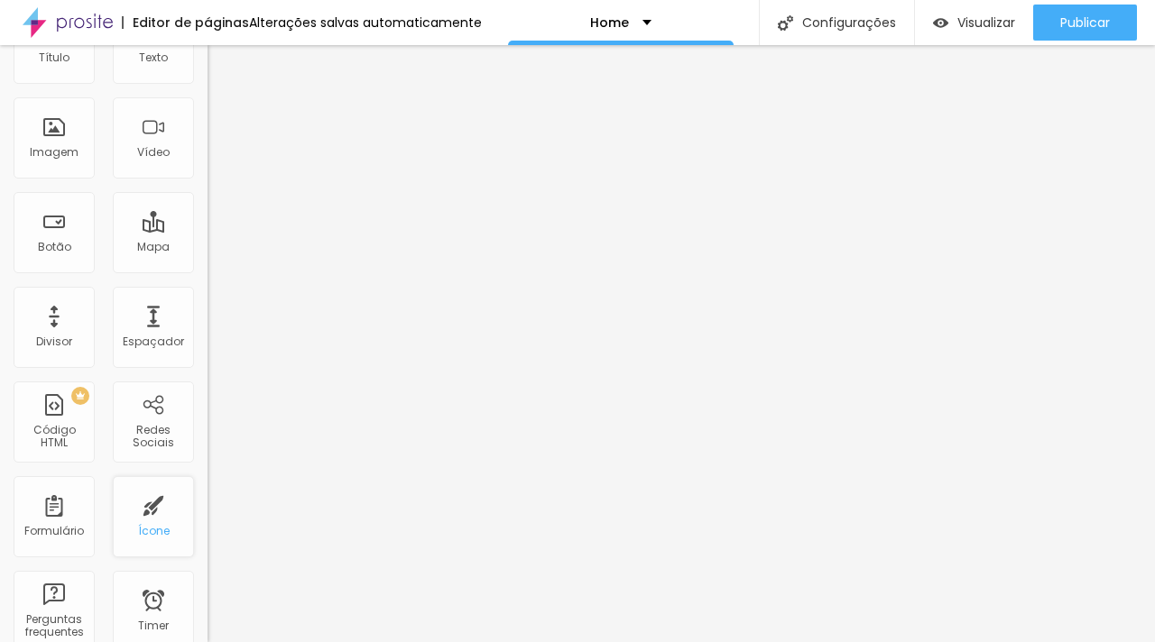
scroll to position [0, 0]
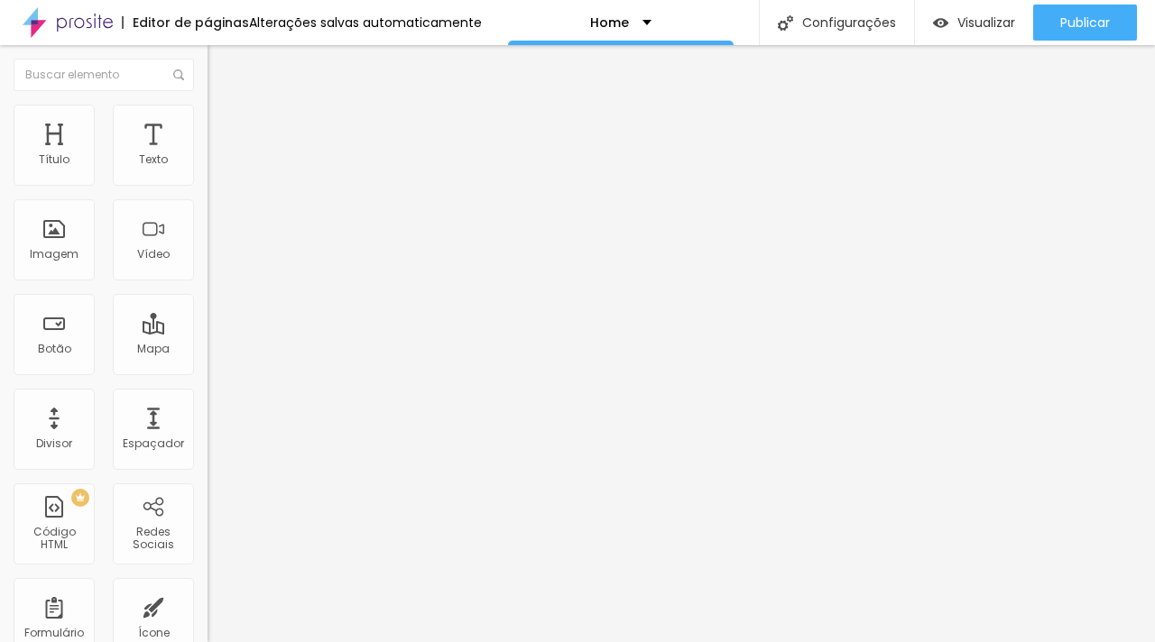
click at [218, 166] on span "Trocar icone" at bounding box center [258, 158] width 80 height 15
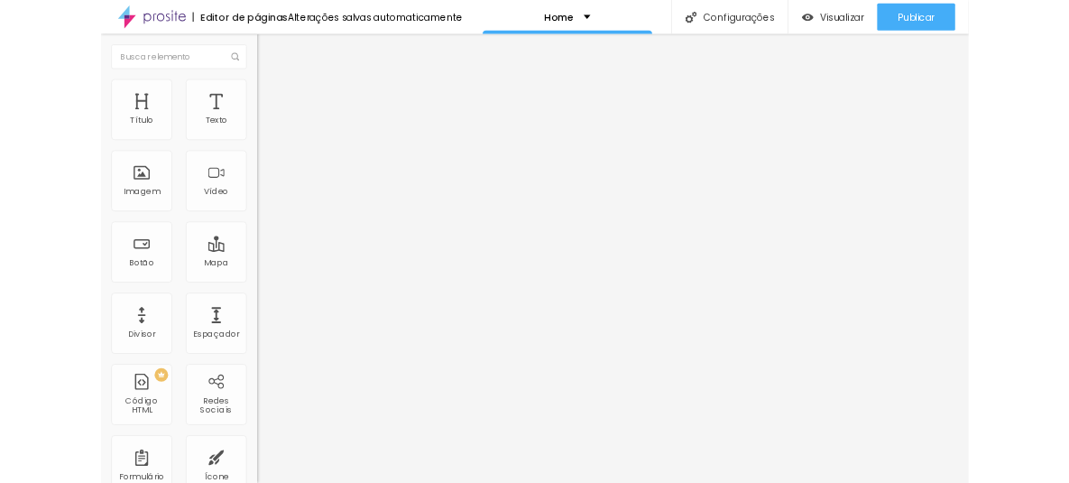
scroll to position [723, 0]
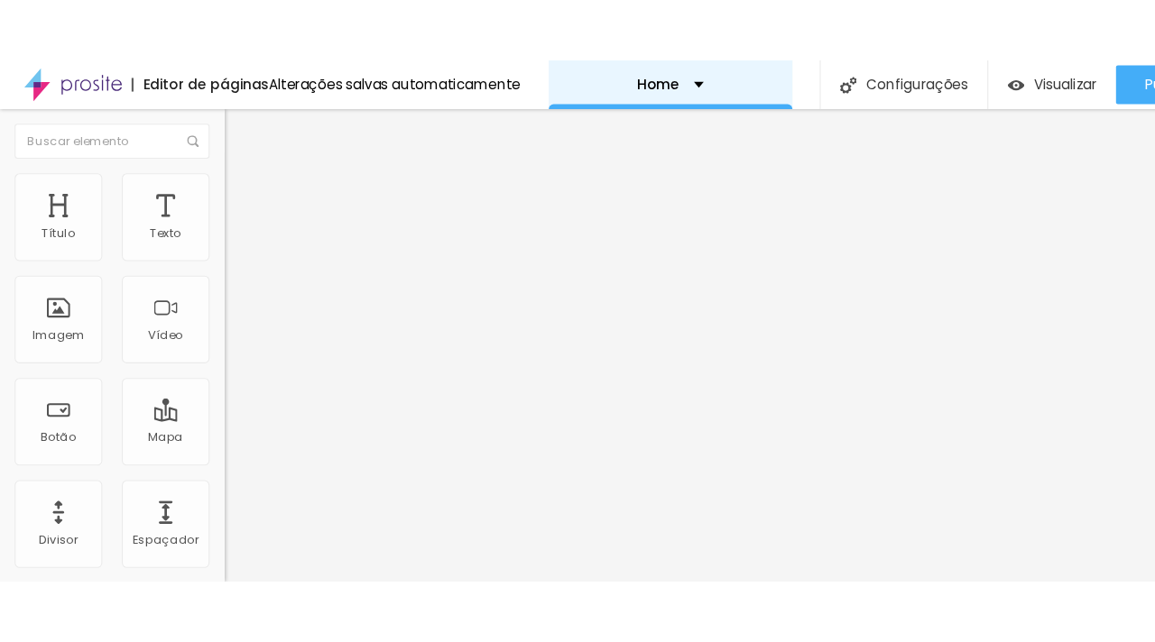
scroll to position [0, 0]
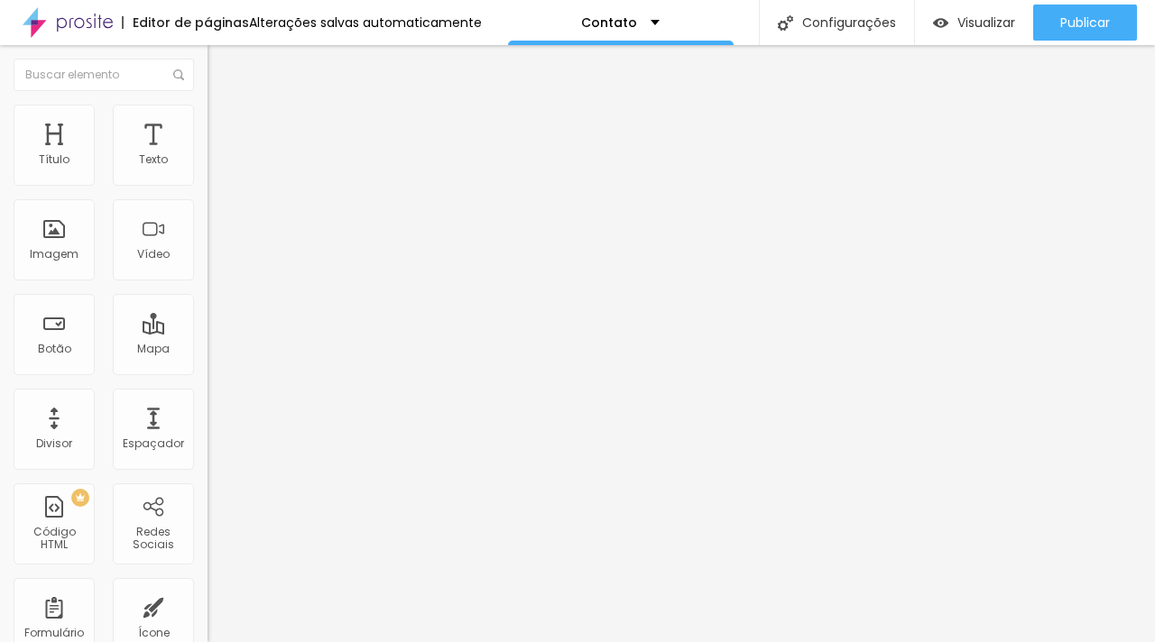
click at [392, 22] on div "Alterações salvas automaticamente" at bounding box center [365, 22] width 233 height 13
click at [173, 70] on img at bounding box center [178, 74] width 11 height 11
click at [281, 29] on div "Alterações salvas automaticamente" at bounding box center [365, 22] width 233 height 13
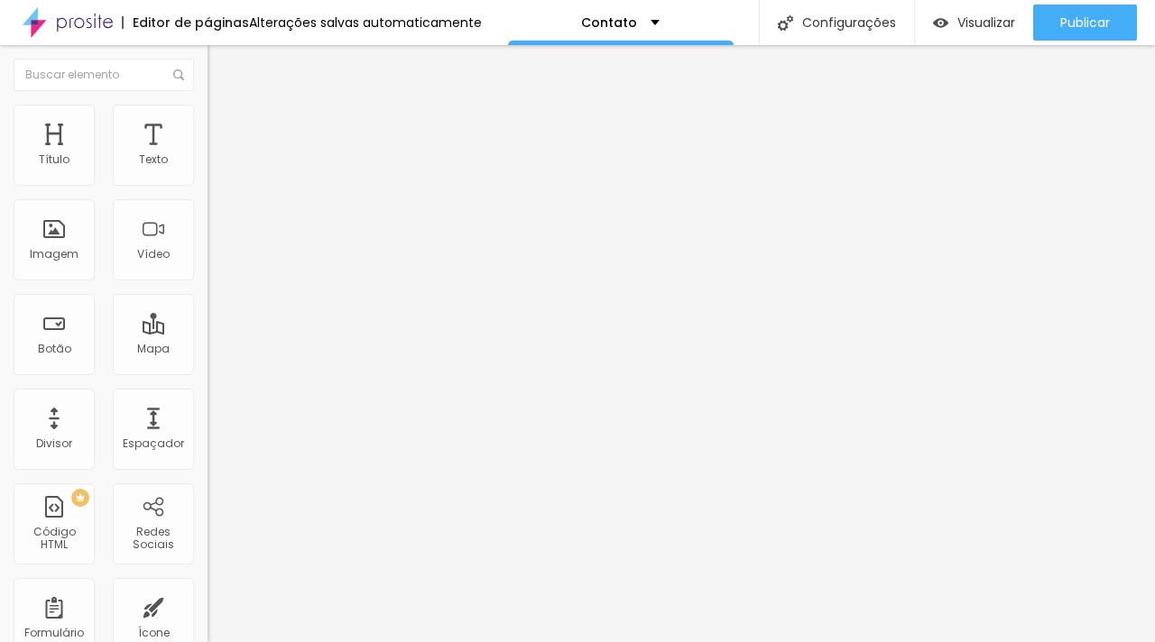
scroll to position [4, 0]
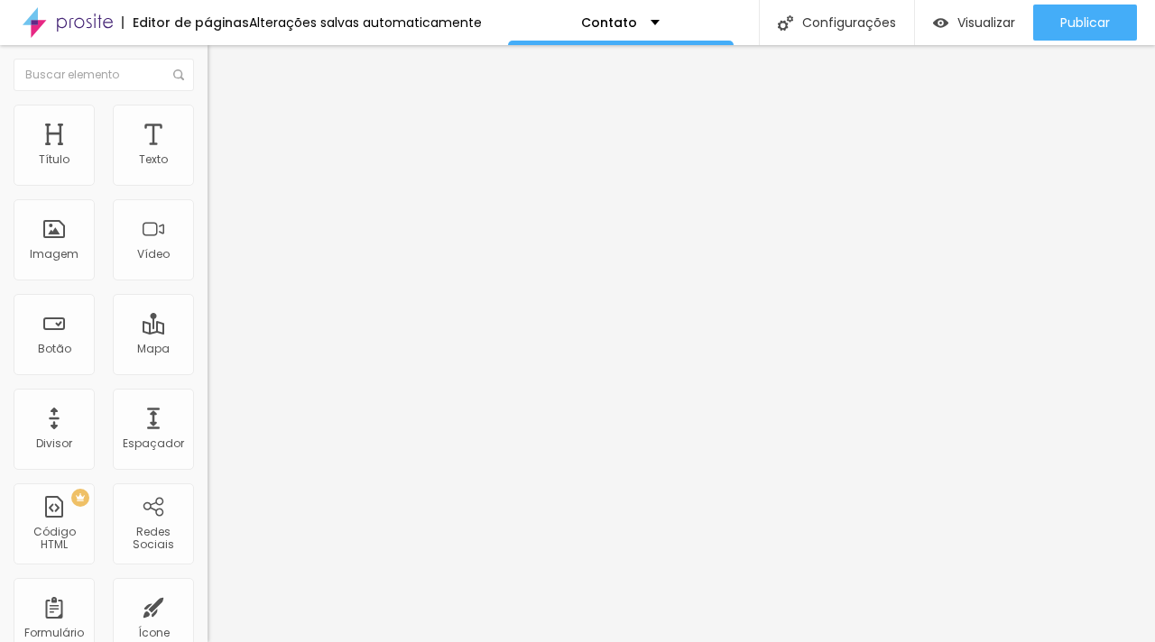
click at [622, 23] on div "Home" at bounding box center [620, 22] width 61 height 13
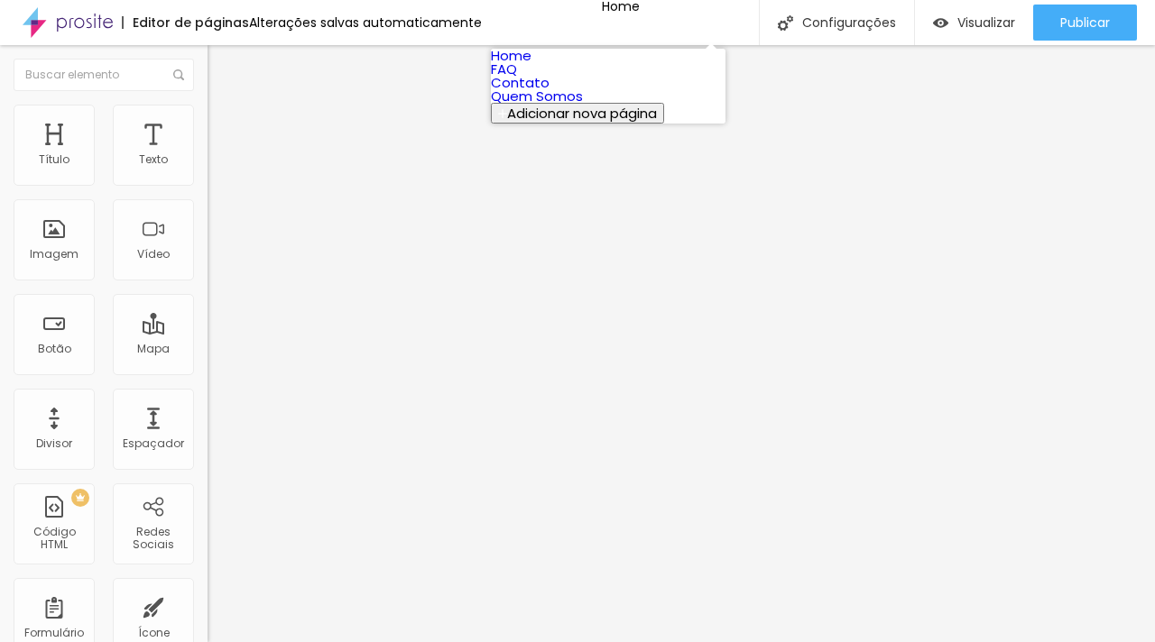
click at [517, 78] on link "FAQ" at bounding box center [504, 69] width 26 height 19
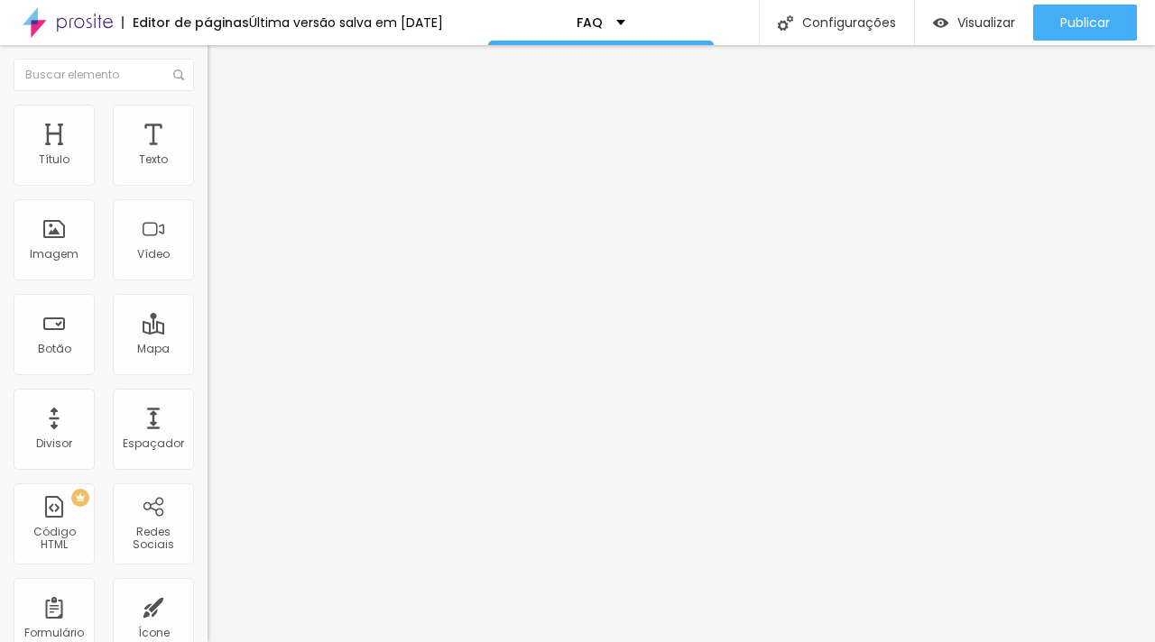
click at [207, 131] on li "Estilo" at bounding box center [310, 128] width 207 height 18
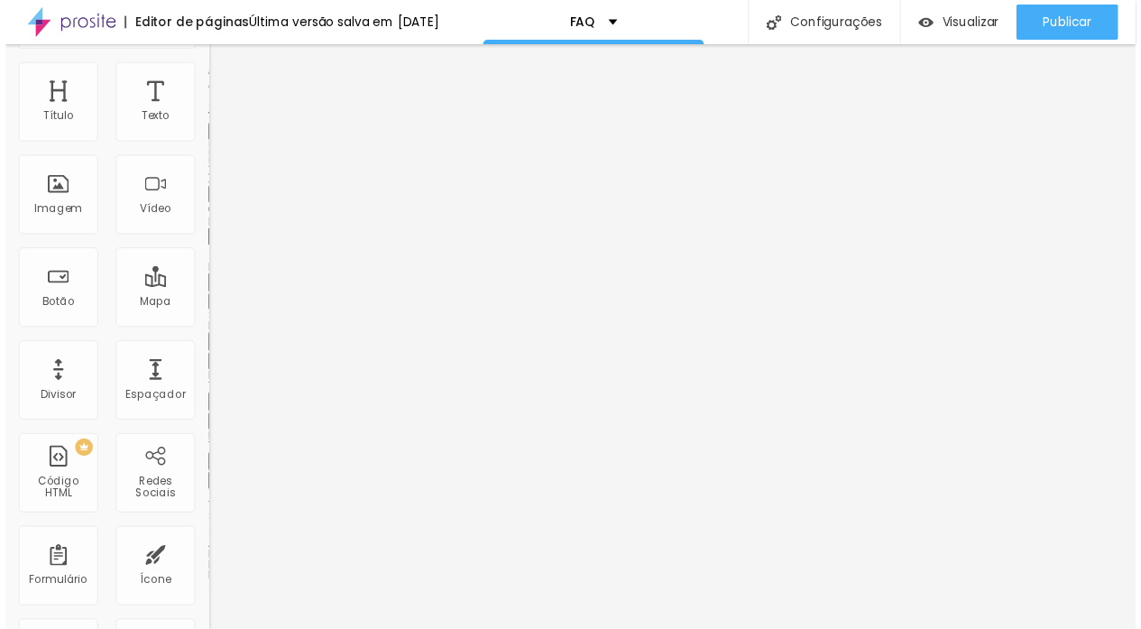
scroll to position [60, 0]
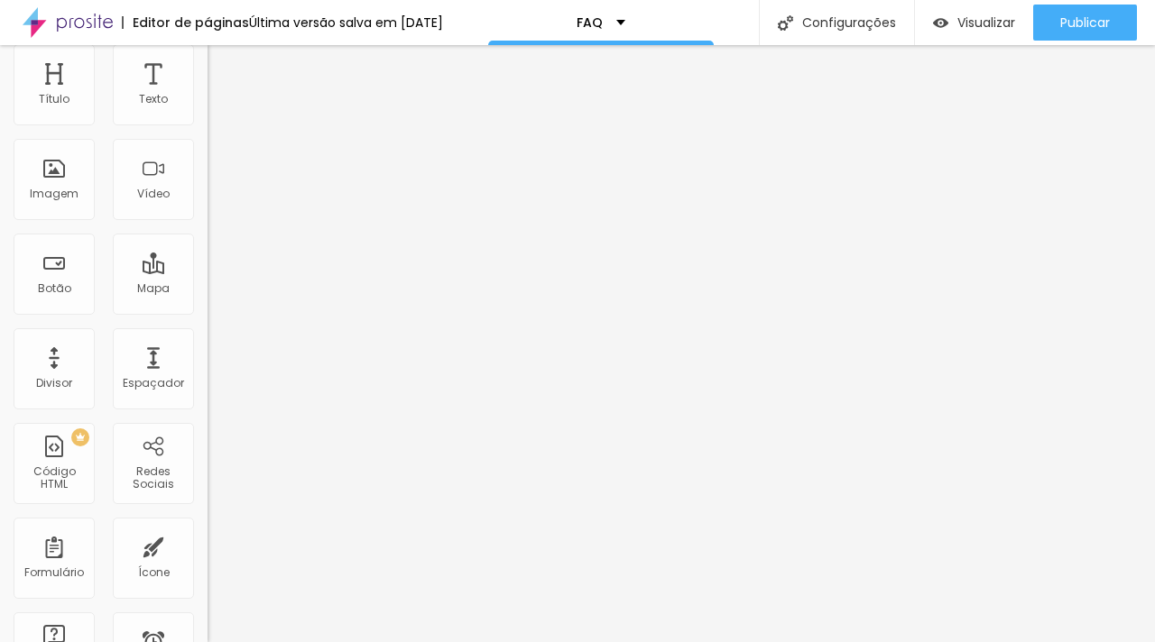
click at [207, 481] on button "button" at bounding box center [219, 471] width 25 height 19
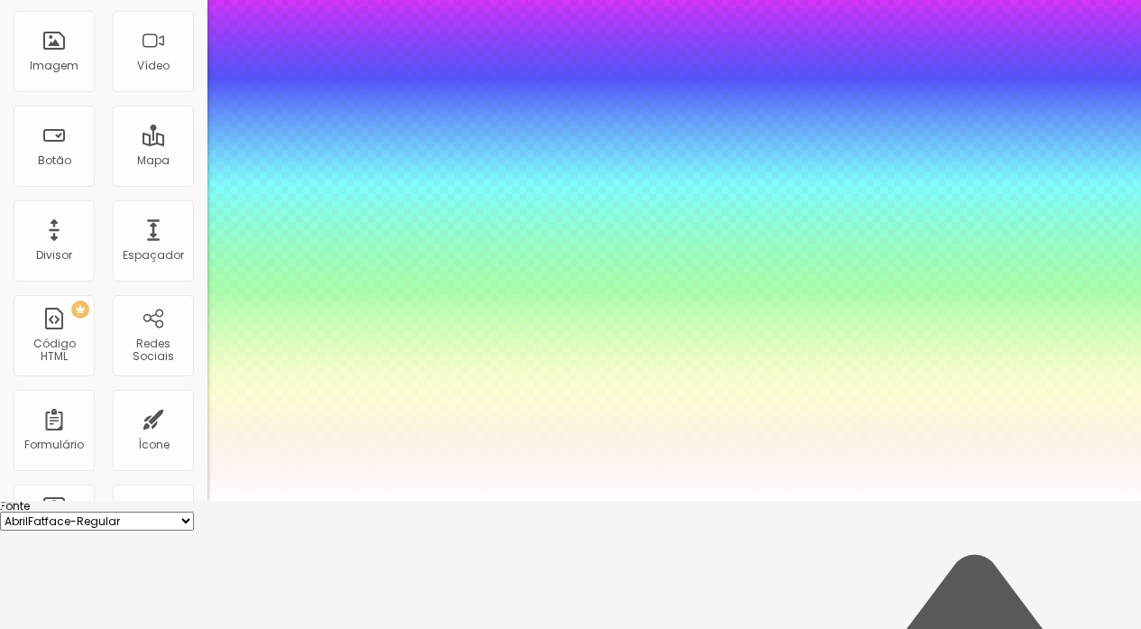
scroll to position [143, 0]
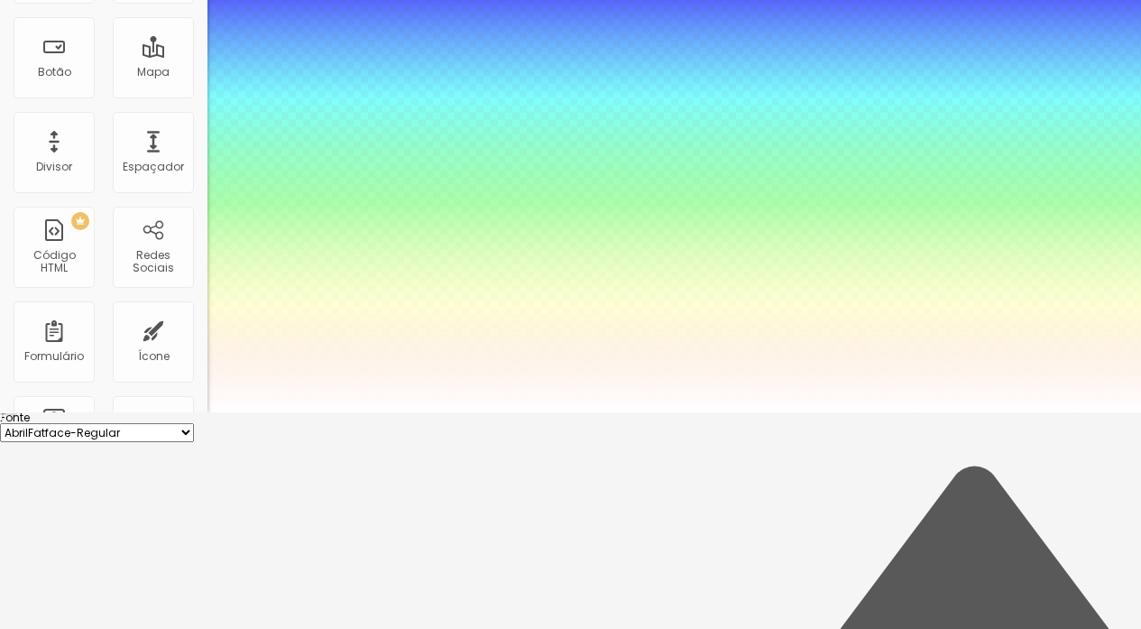
scroll to position [226, 0]
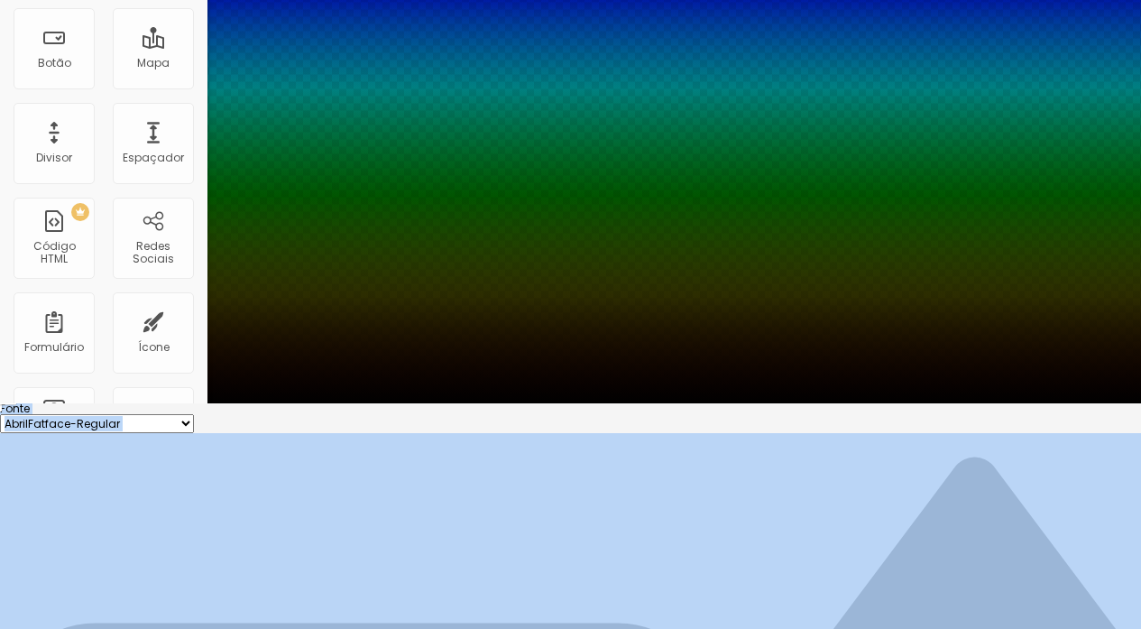
type input "#000000"
drag, startPoint x: 277, startPoint y: 554, endPoint x: 172, endPoint y: 641, distance: 136.4
click at [172, 403] on html "Editor de páginas Última versão salva em 02/10/2025 FAQ Configurações Configura…" at bounding box center [570, 88] width 1141 height 629
click at [97, 403] on div at bounding box center [570, 403] width 1141 height 0
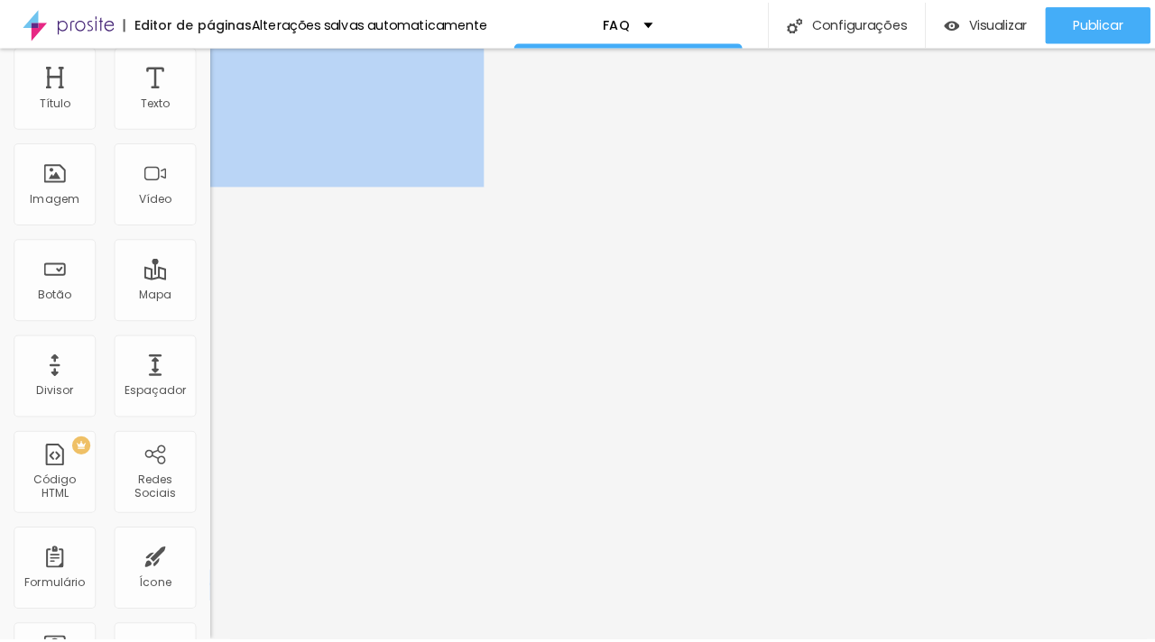
scroll to position [0, 0]
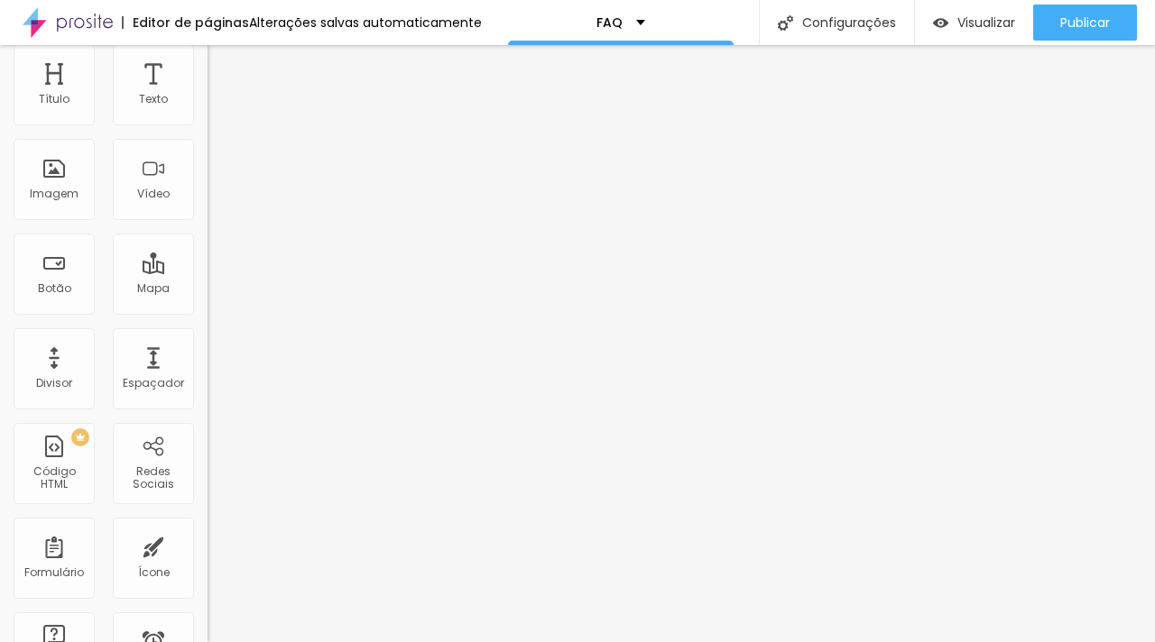
click at [207, 515] on span "Seta" at bounding box center [219, 507] width 25 height 15
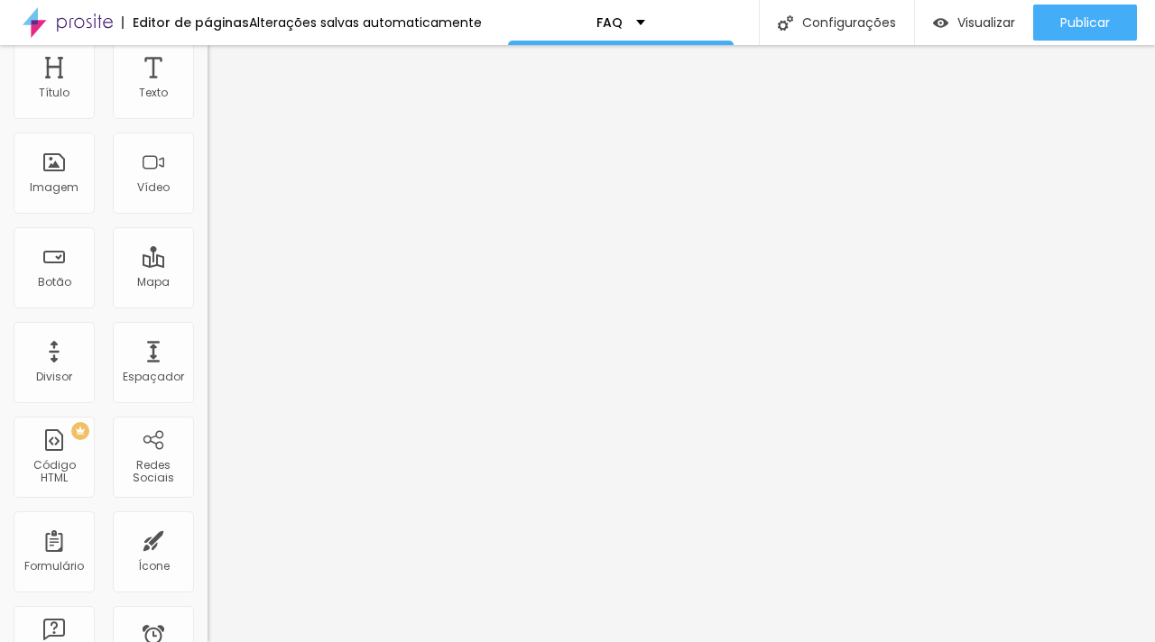
scroll to position [80, 0]
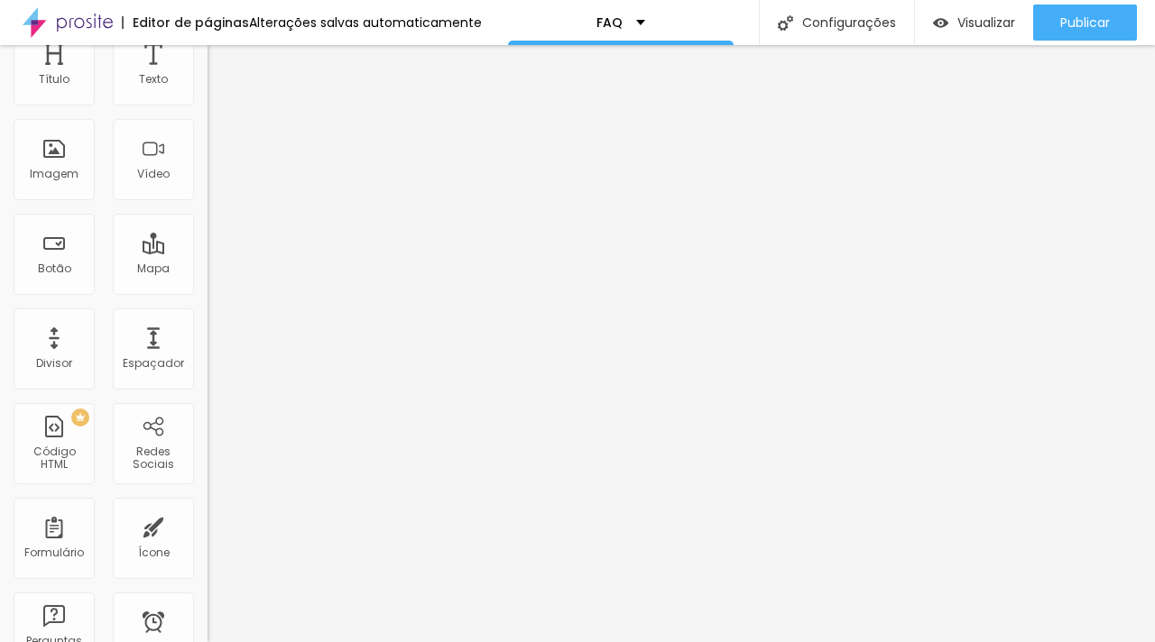
click at [207, 523] on span "Abrir" at bounding box center [219, 515] width 24 height 15
click at [207, 506] on span "Seta" at bounding box center [219, 498] width 25 height 15
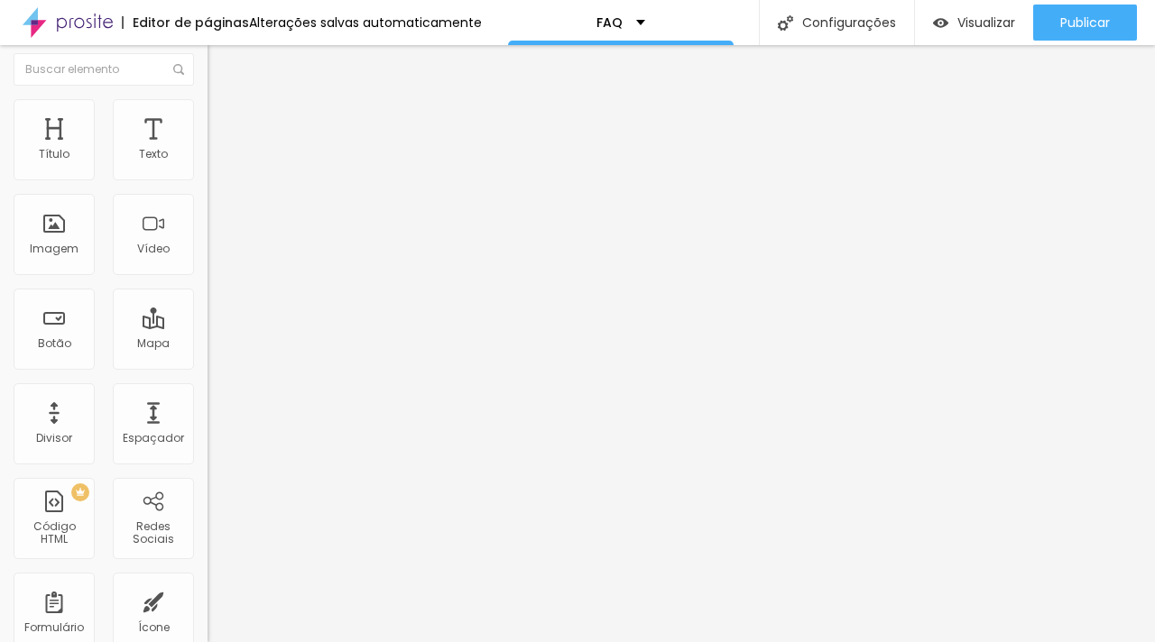
scroll to position [0, 0]
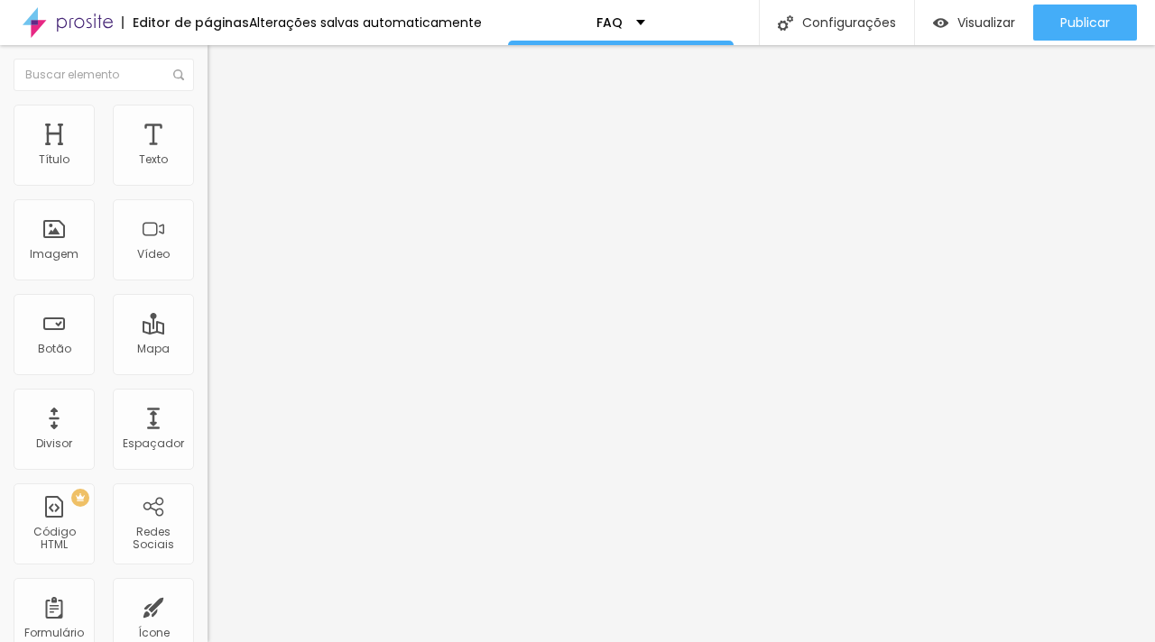
click at [215, 233] on img at bounding box center [220, 238] width 11 height 11
radio input "true"
radio input "false"
click at [215, 233] on img at bounding box center [220, 238] width 11 height 11
radio input "false"
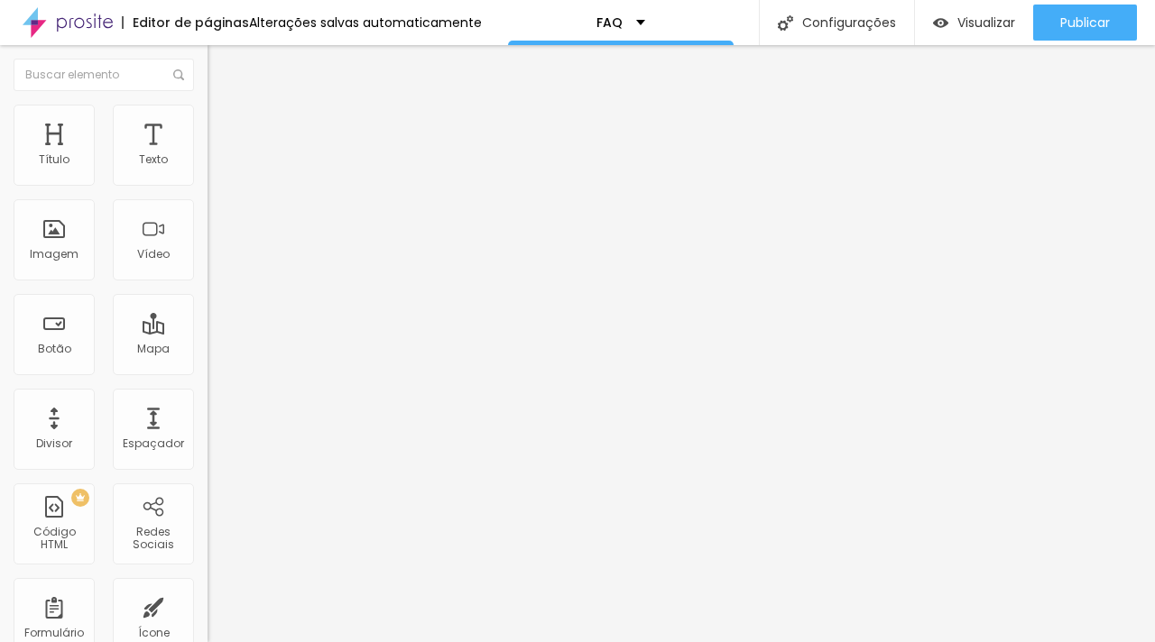
radio input "true"
click at [215, 233] on img at bounding box center [220, 238] width 11 height 11
radio input "true"
radio input "false"
click at [215, 233] on img at bounding box center [220, 238] width 11 height 11
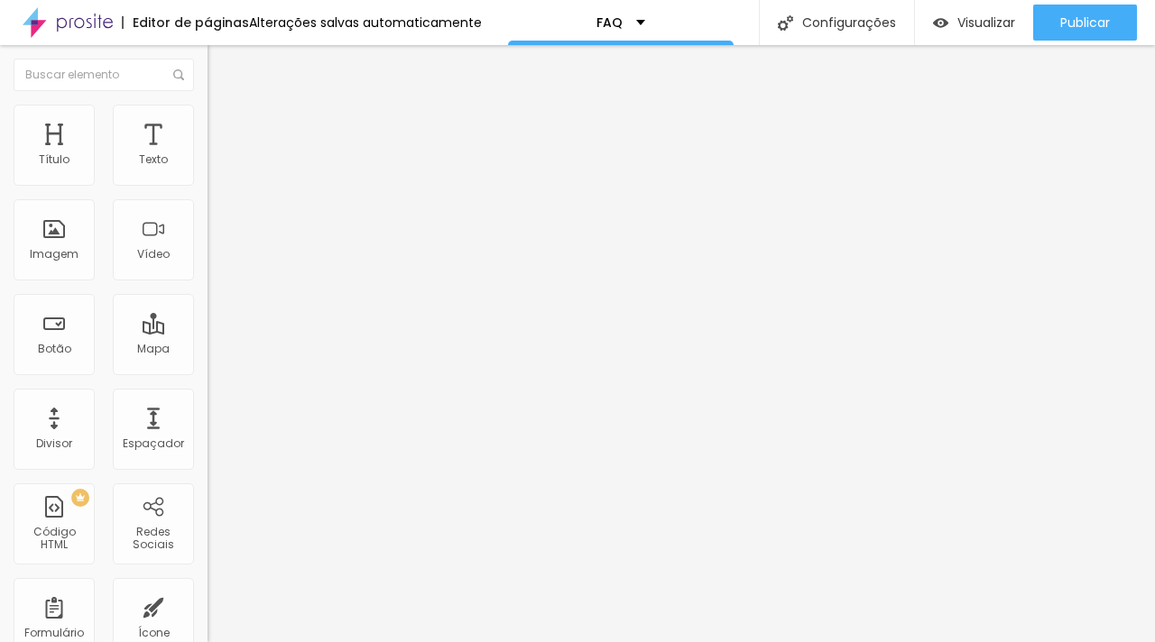
radio input "false"
radio input "true"
click at [224, 142] on span "Avançado" at bounding box center [254, 149] width 60 height 15
click at [224, 139] on span "Estilo" at bounding box center [238, 131] width 28 height 15
click at [207, 164] on span "Encaixotado" at bounding box center [242, 156] width 70 height 15
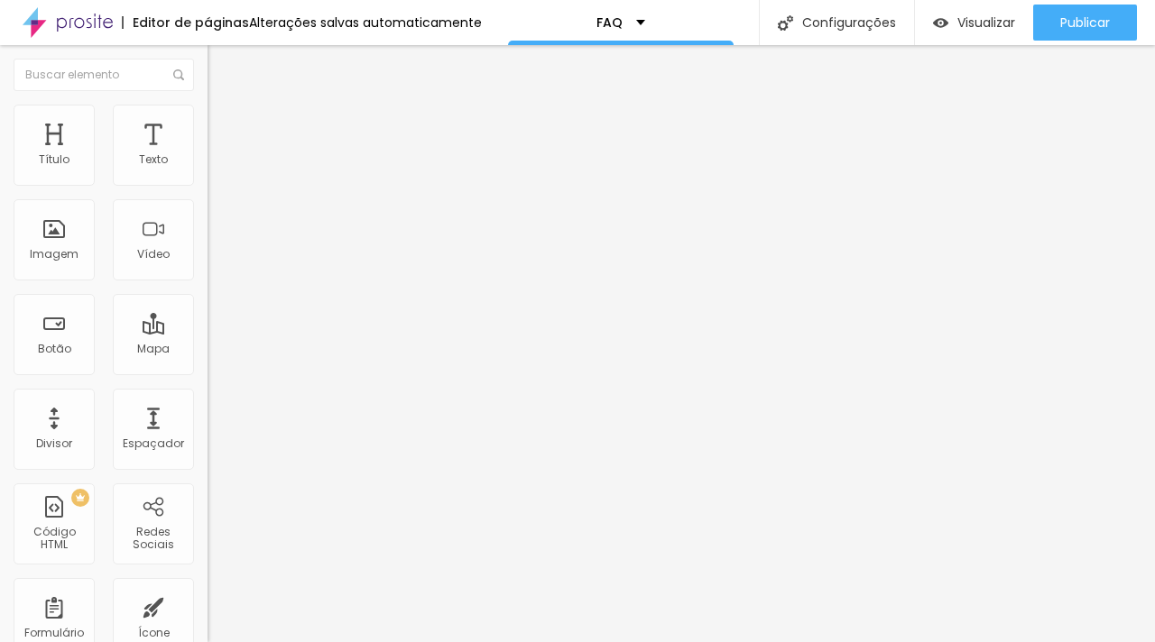
click at [207, 192] on span "Completo" at bounding box center [234, 184] width 55 height 15
click at [207, 175] on span "Encaixotado" at bounding box center [242, 167] width 70 height 15
click at [207, 118] on li "Estilo" at bounding box center [310, 114] width 207 height 18
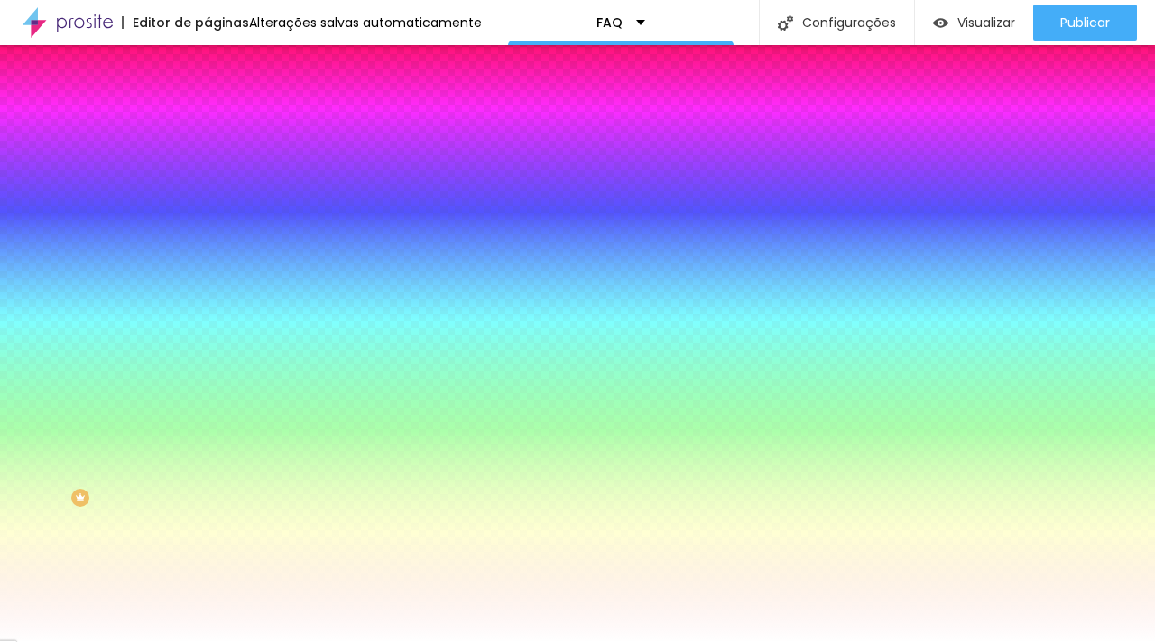
click at [207, 245] on div at bounding box center [310, 245] width 207 height 0
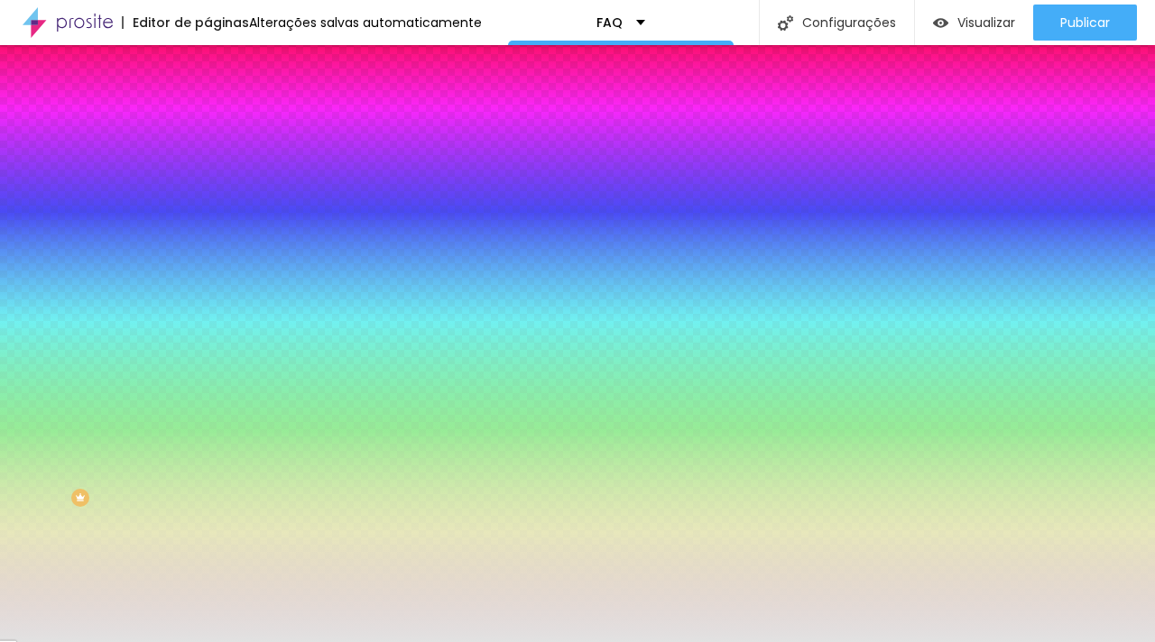
drag, startPoint x: 40, startPoint y: 361, endPoint x: 0, endPoint y: 365, distance: 40.0
click at [207, 365] on div "Imagem de fundo Adicionar imagem Efeito da Imagem Nenhum Nenhum Parallax Cor de…" at bounding box center [310, 258] width 207 height 234
click at [207, 245] on div at bounding box center [310, 245] width 207 height 0
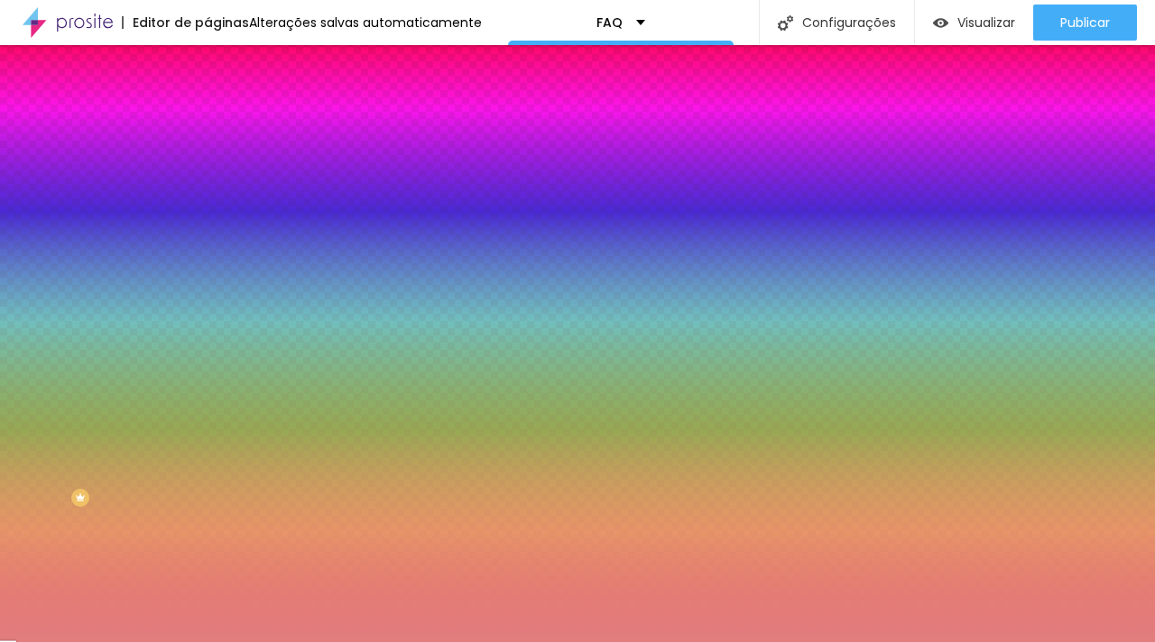
type input "#FFFFFF"
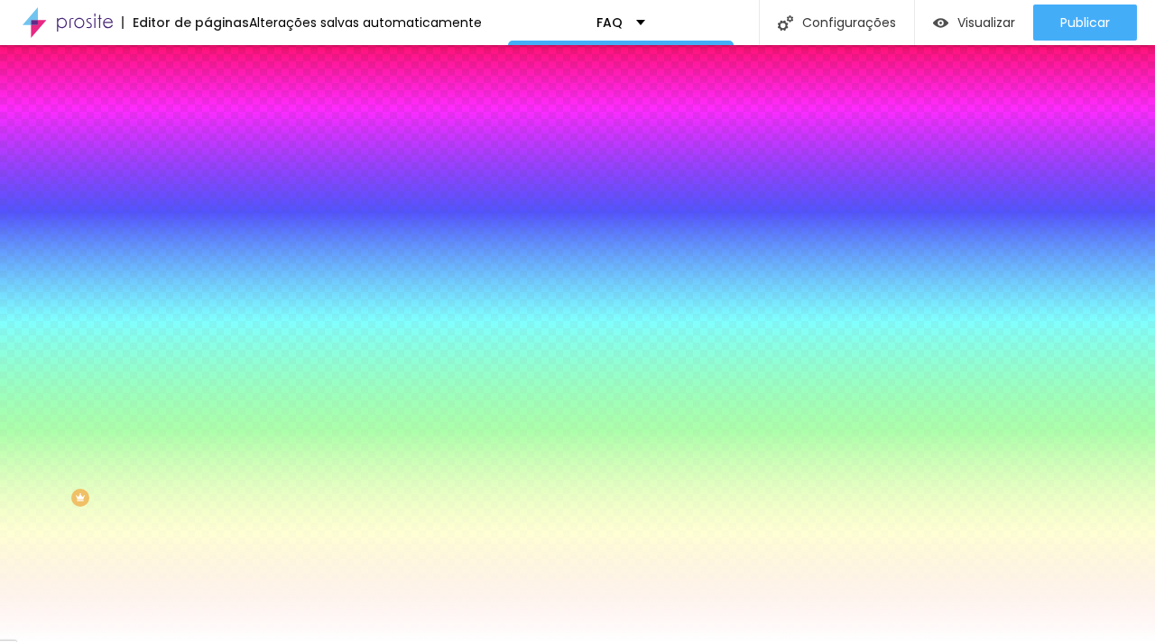
drag, startPoint x: 64, startPoint y: 364, endPoint x: 0, endPoint y: 341, distance: 67.9
click at [207, 341] on div "Imagem de fundo Adicionar imagem Efeito da Imagem Nenhum Nenhum Parallax Cor de…" at bounding box center [310, 258] width 207 height 234
click at [207, 521] on div "Editar Seção Conteúdo Estilo Avançado Imagem de fundo Adicionar imagem Efeito d…" at bounding box center [310, 343] width 207 height 597
click at [280, 335] on span "DESATIVADO" at bounding box center [313, 329] width 66 height 11
click at [215, 369] on icon "button" at bounding box center [220, 363] width 11 height 11
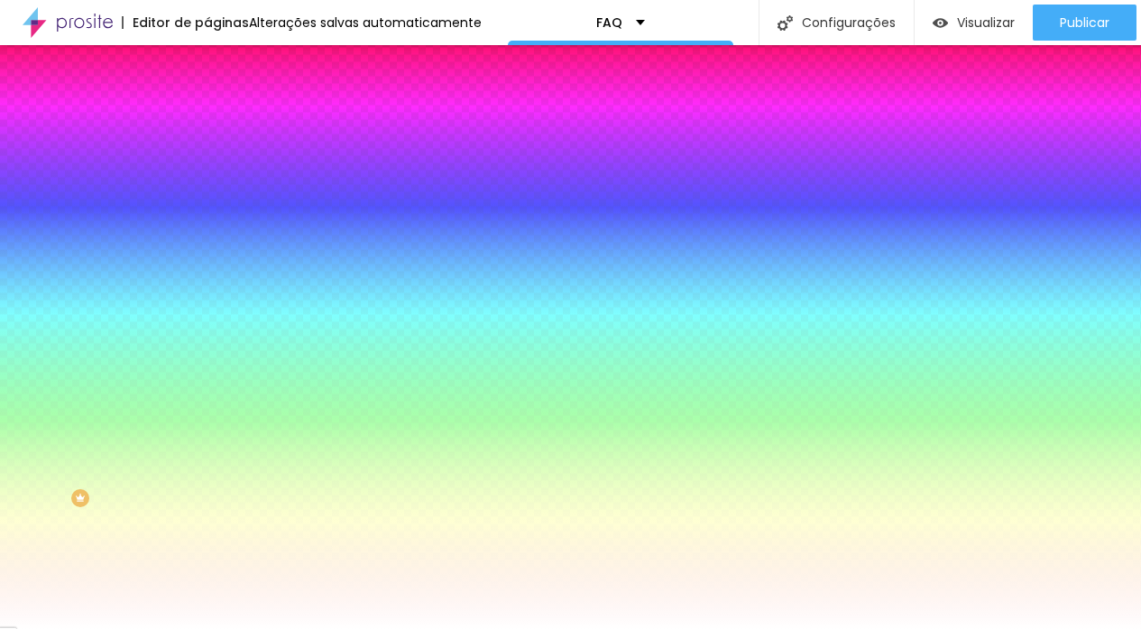
radio input "false"
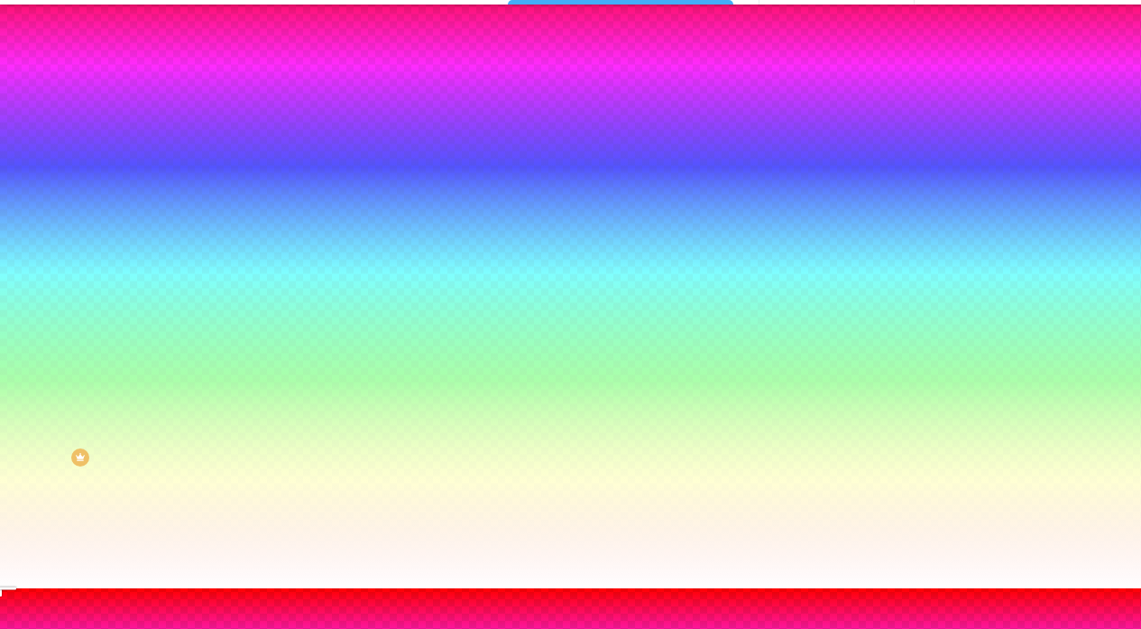
scroll to position [175, 0]
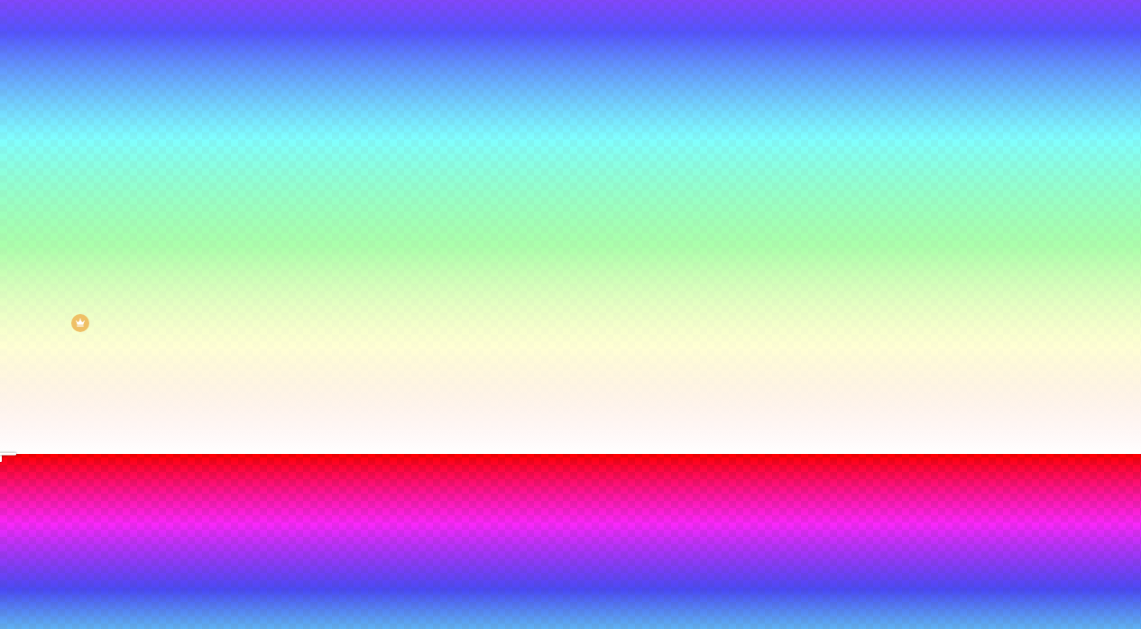
radio input "false"
radio input "true"
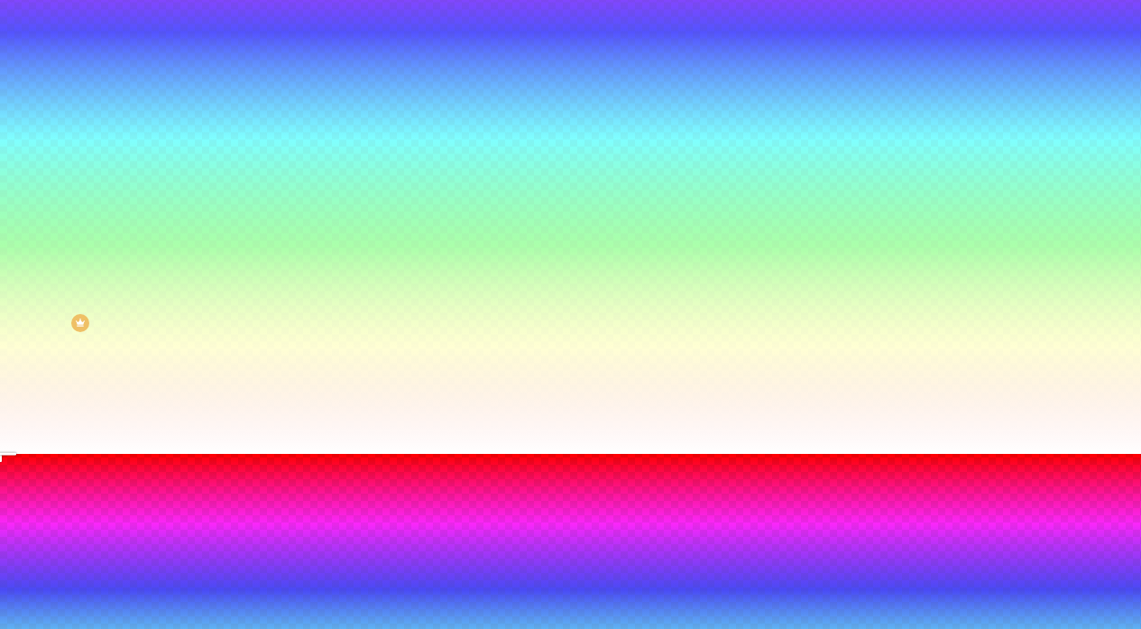
radio input "true"
radio input "false"
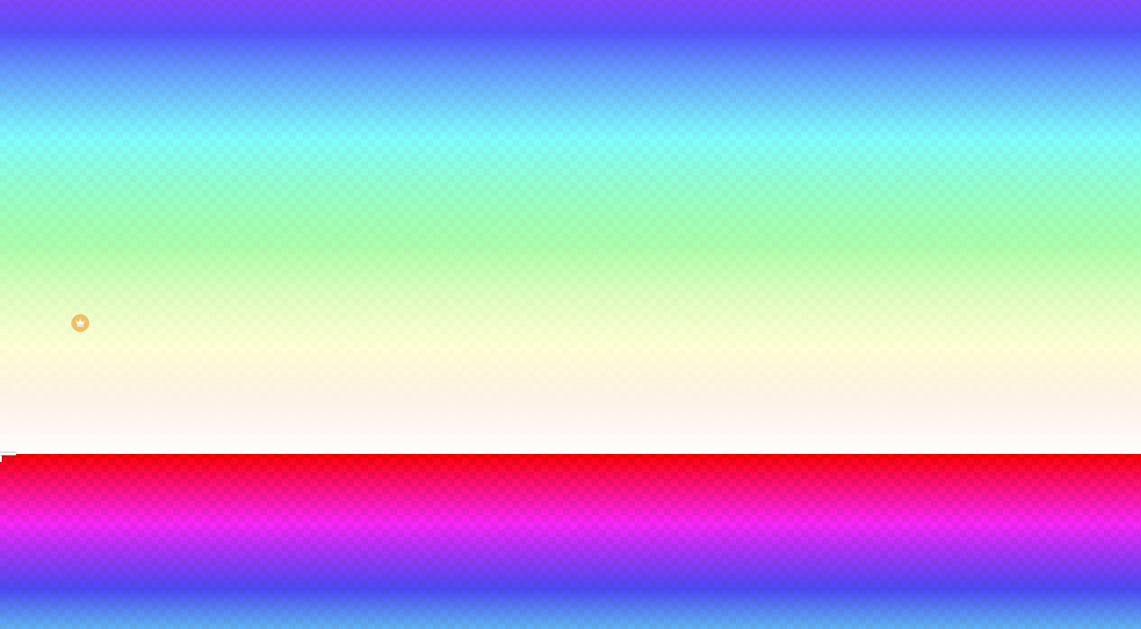
radio input "false"
radio input "true"
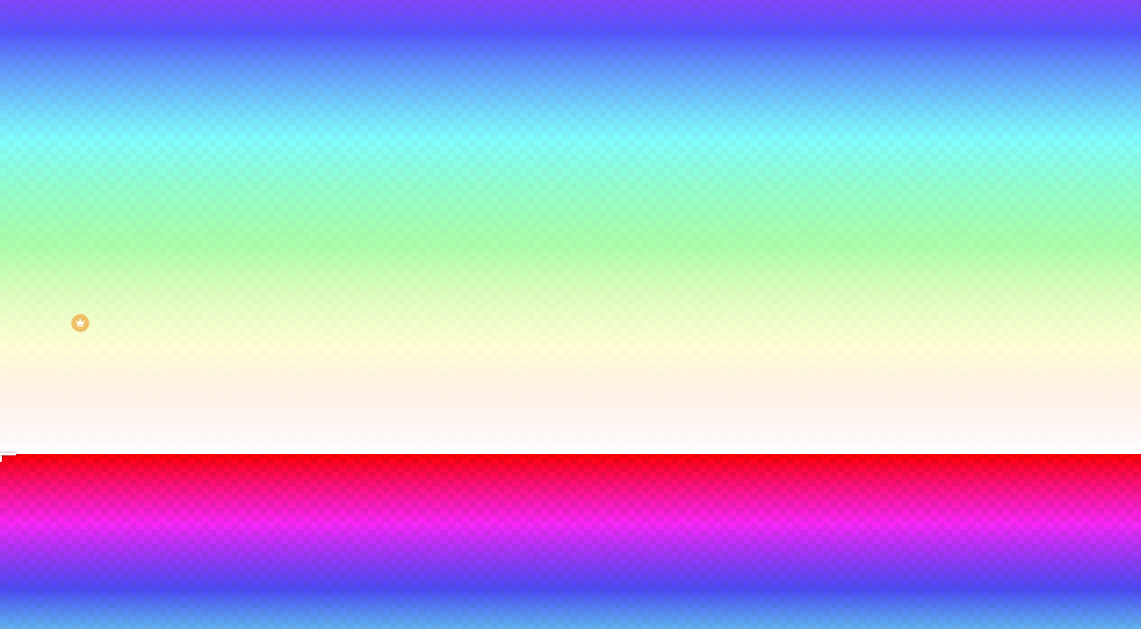
radio input "true"
radio input "false"
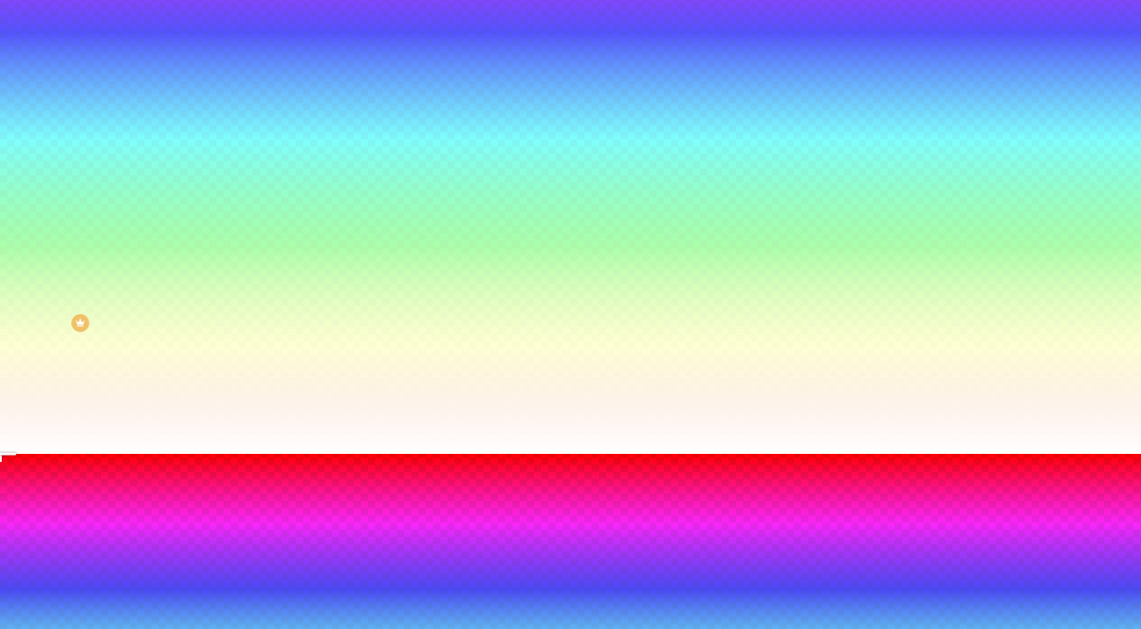
radio input "false"
radio input "true"
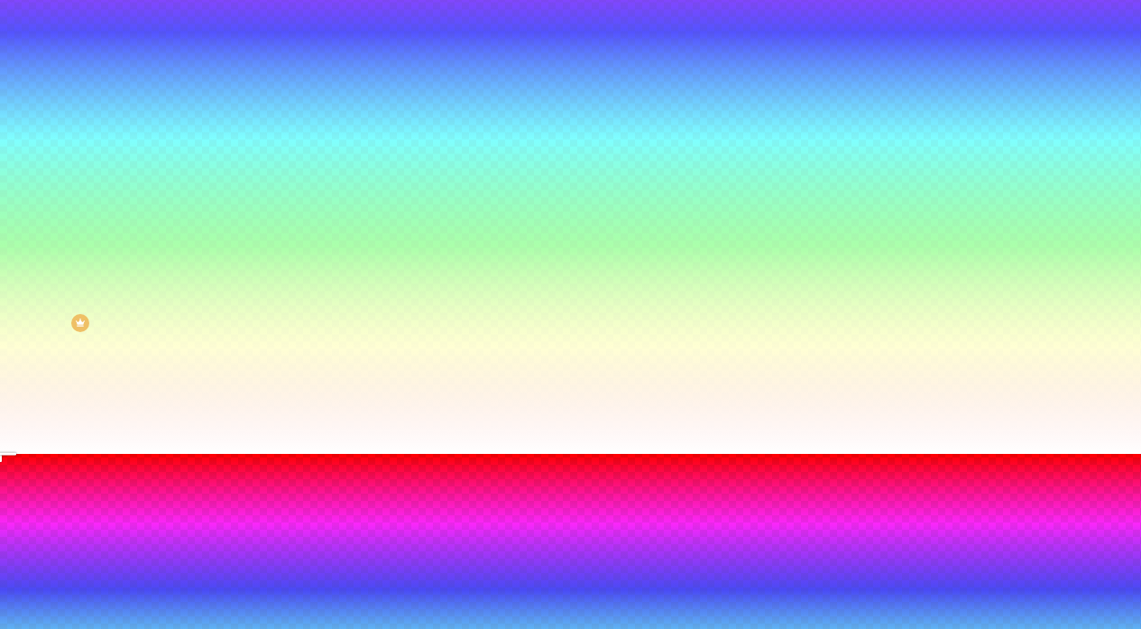
radio input "true"
radio input "false"
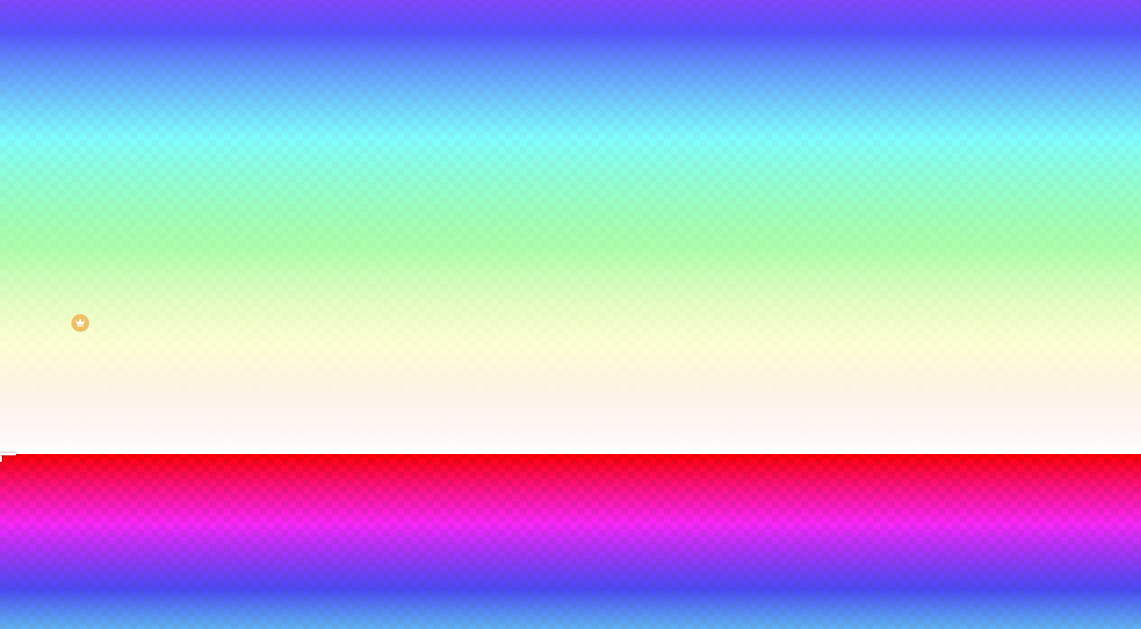
radio input "false"
radio input "true"
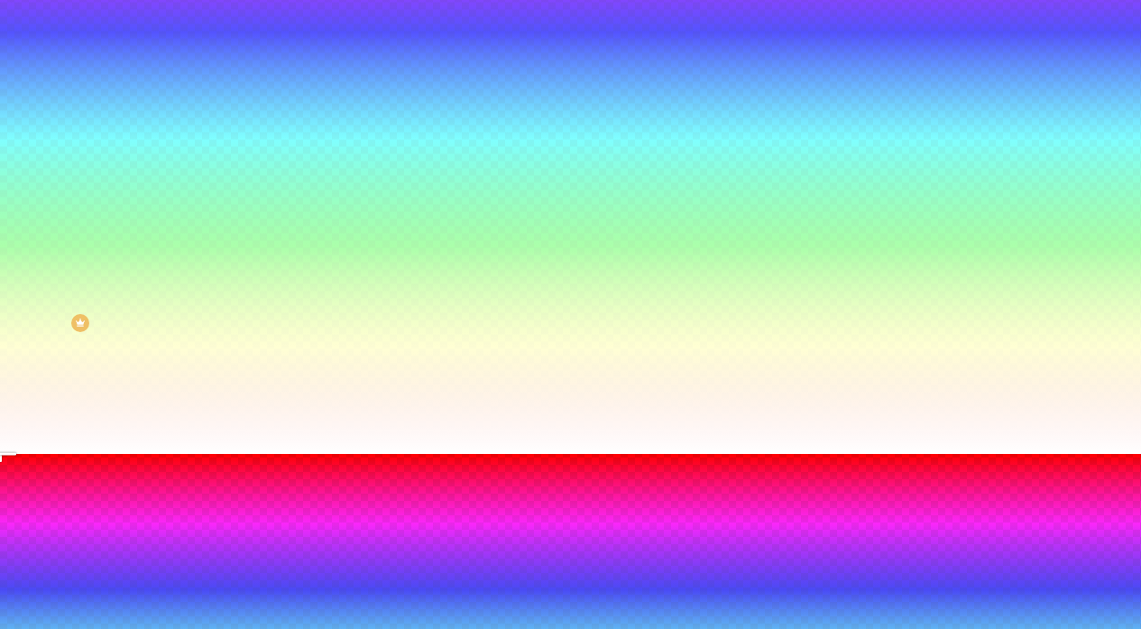
radio input "true"
radio input "false"
click at [392, 465] on div at bounding box center [570, 465] width 1141 height 0
click at [45, 454] on div at bounding box center [570, 454] width 1141 height 0
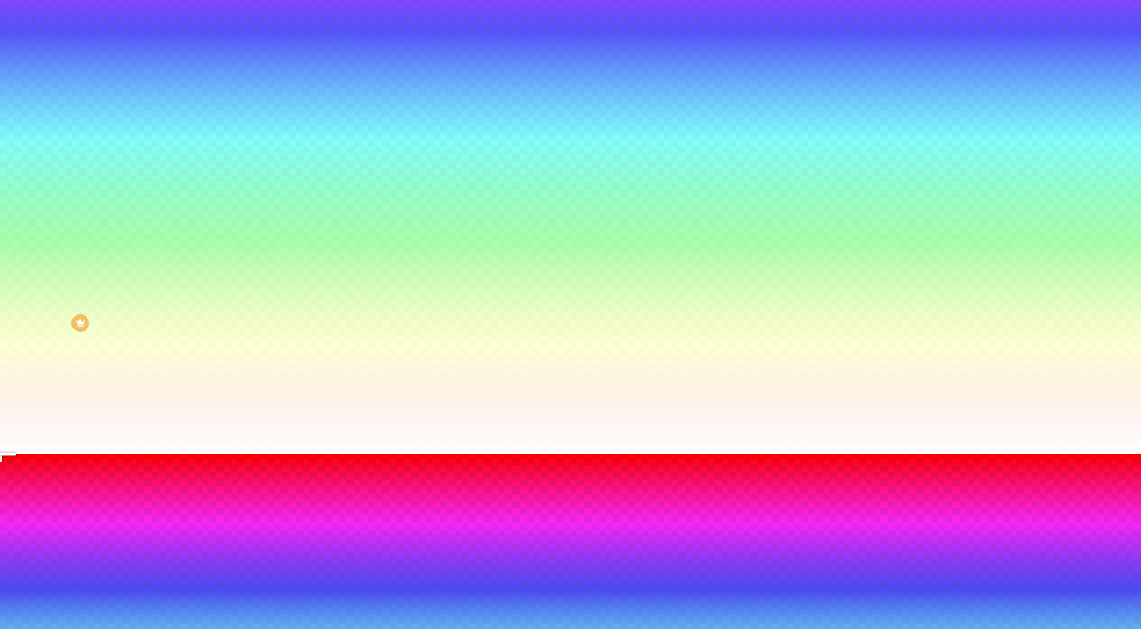
scroll to position [0, 0]
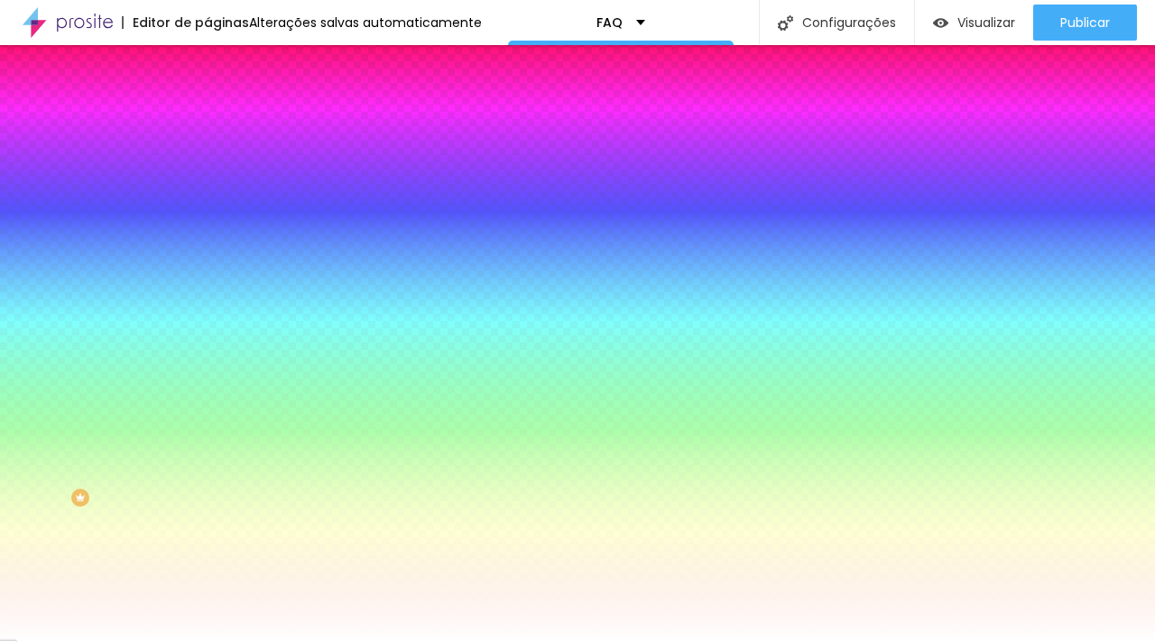
click at [217, 317] on icon "button" at bounding box center [220, 312] width 7 height 7
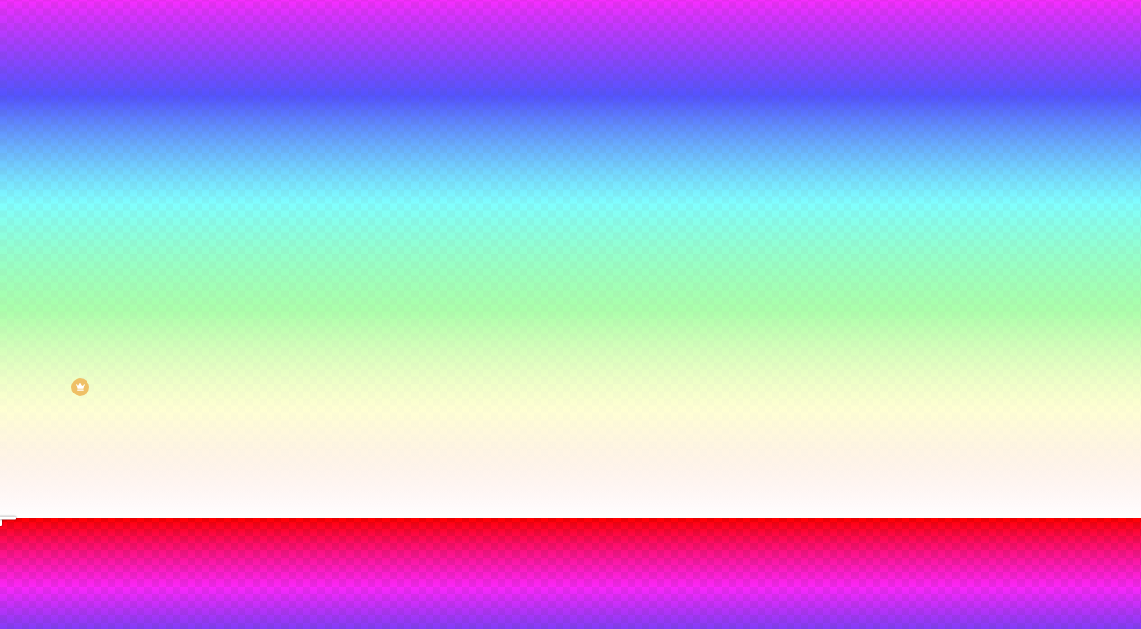
scroll to position [126, 0]
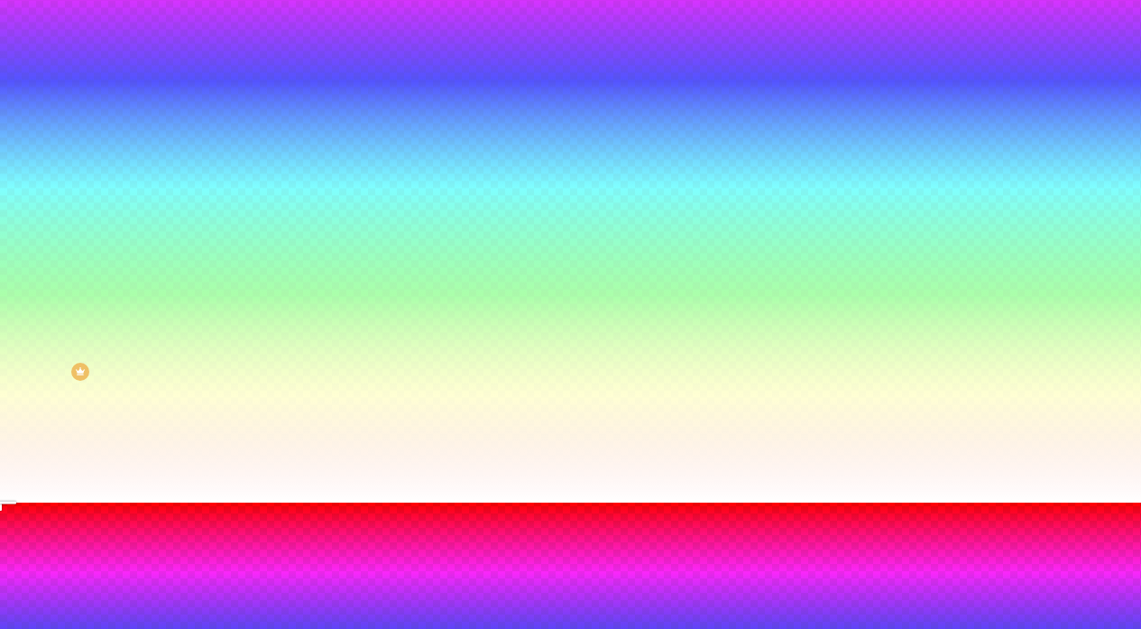
click at [386, 513] on div at bounding box center [570, 513] width 1141 height 0
click at [392, 513] on div at bounding box center [570, 513] width 1141 height 0
radio input "false"
click at [391, 513] on div at bounding box center [570, 513] width 1141 height 0
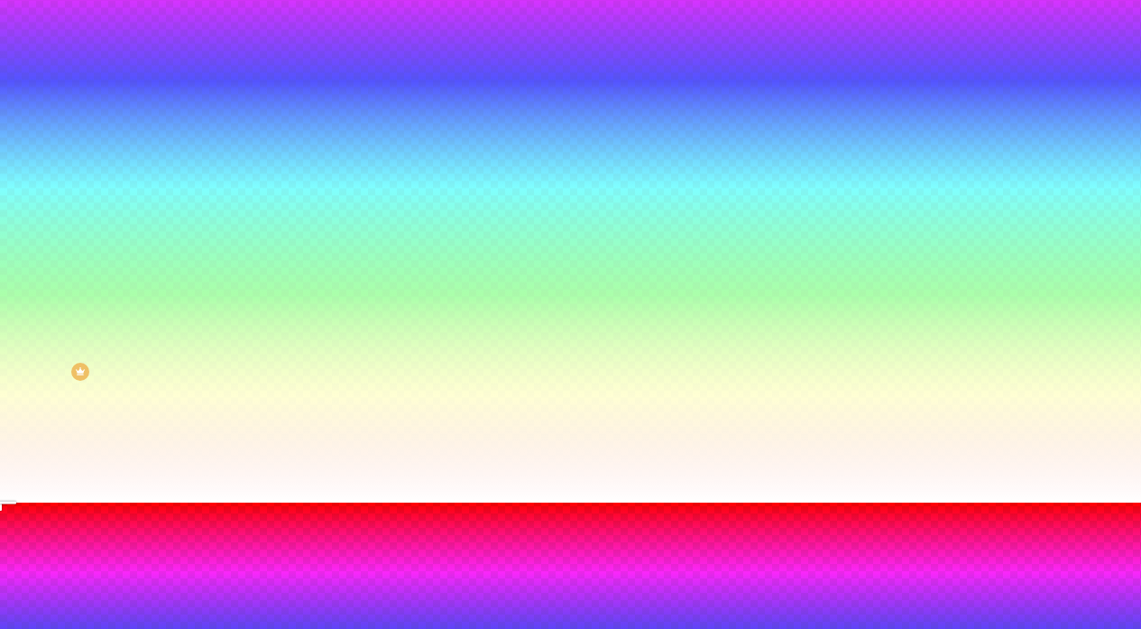
radio input "false"
radio input "true"
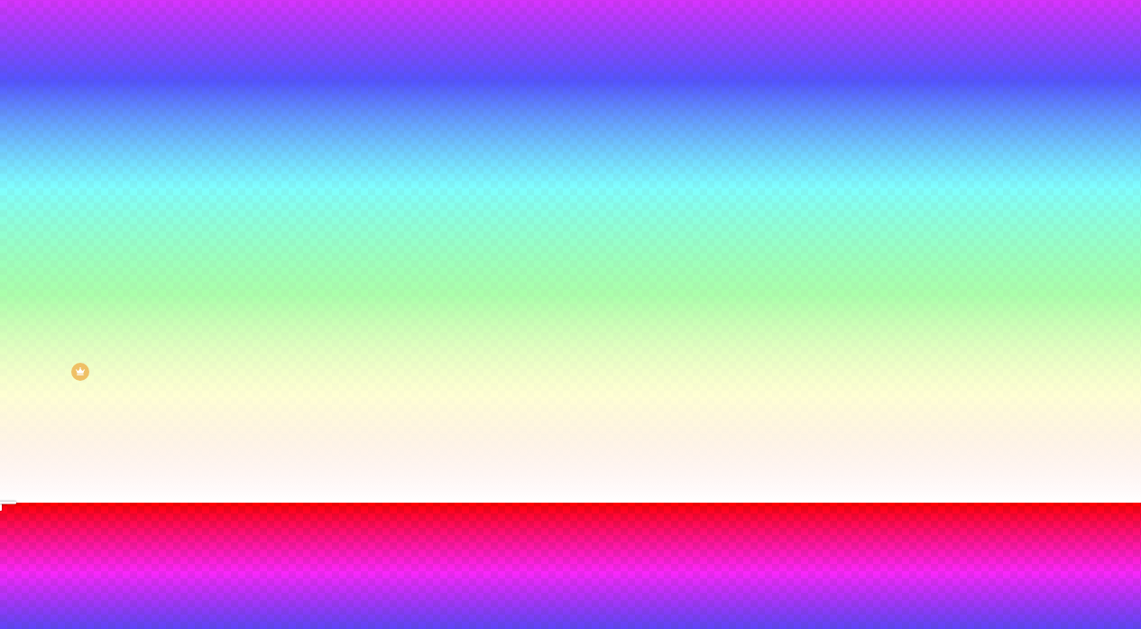
radio input "true"
radio input "false"
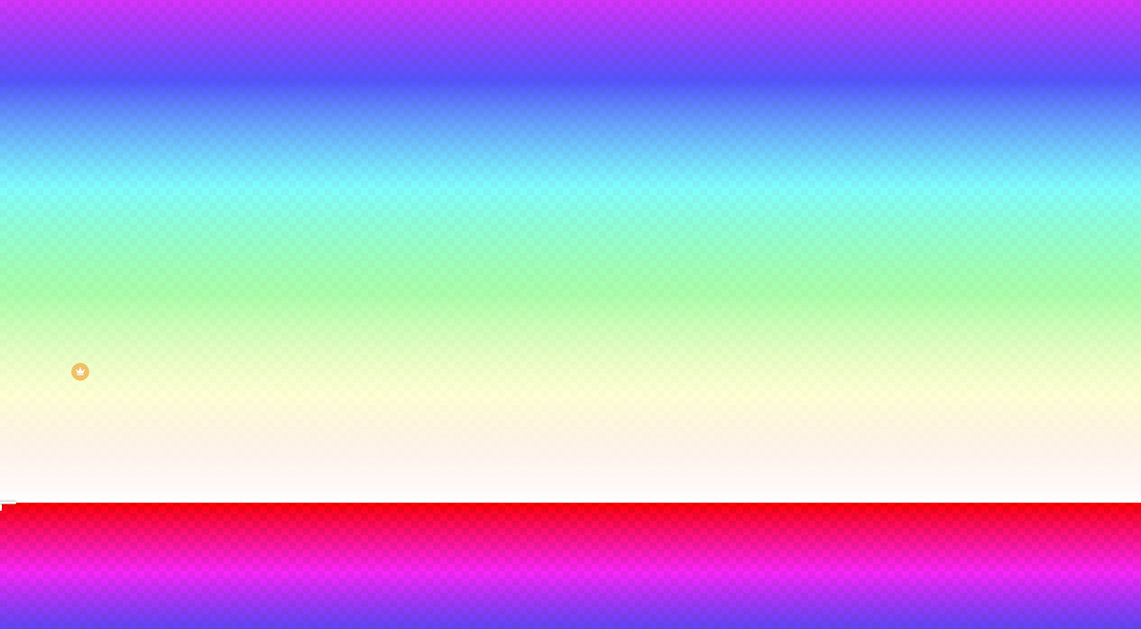
radio input "false"
radio input "true"
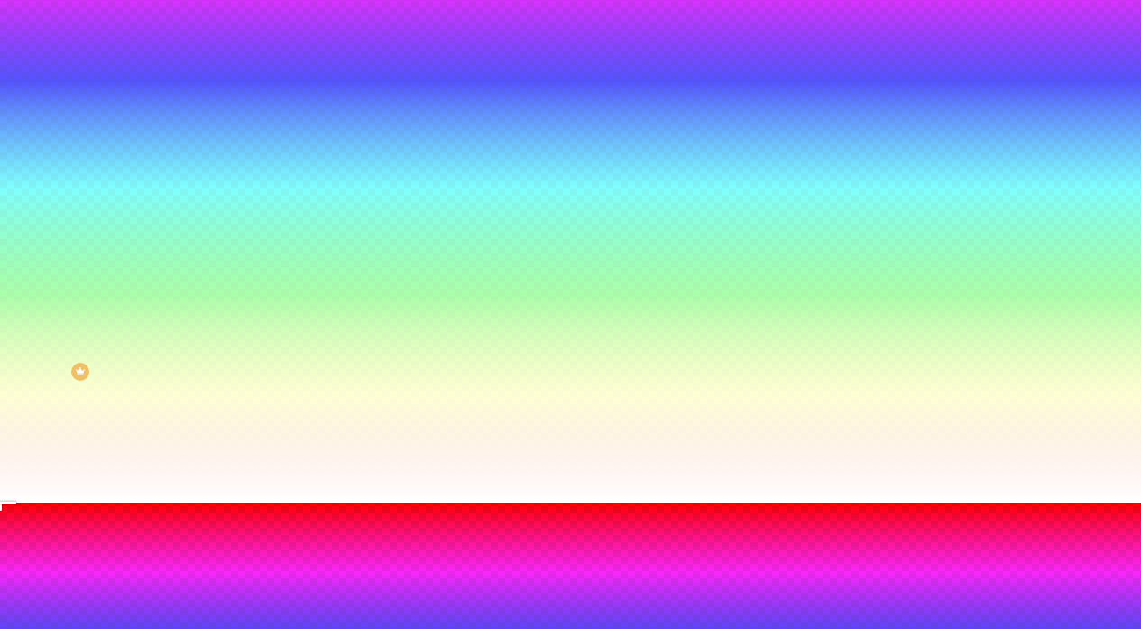
radio input "true"
radio input "false"
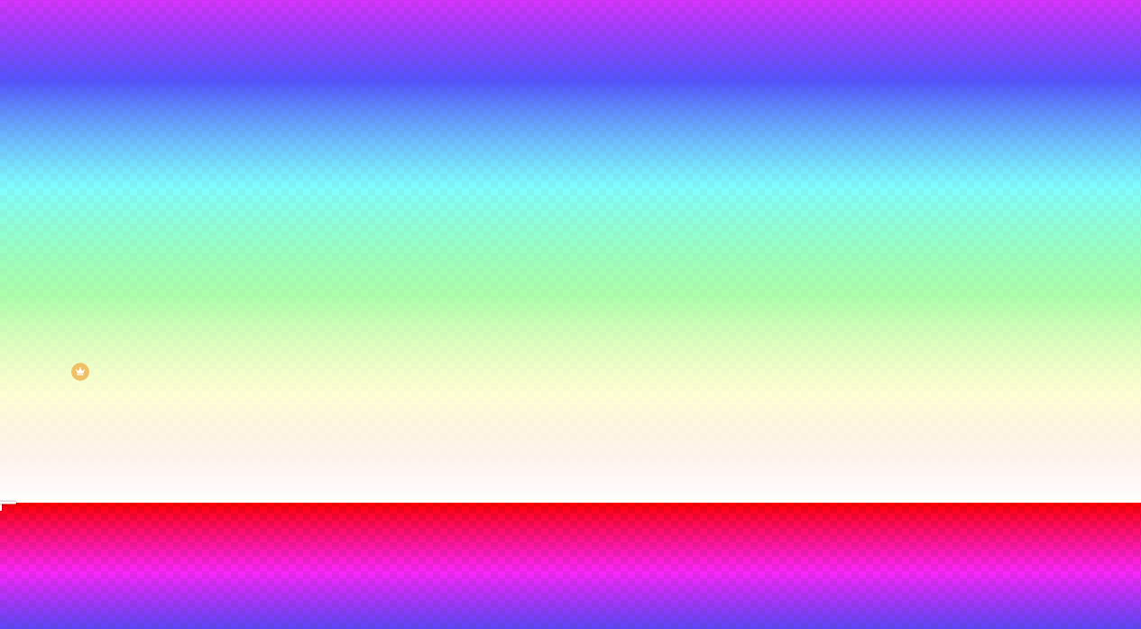
radio input "false"
radio input "true"
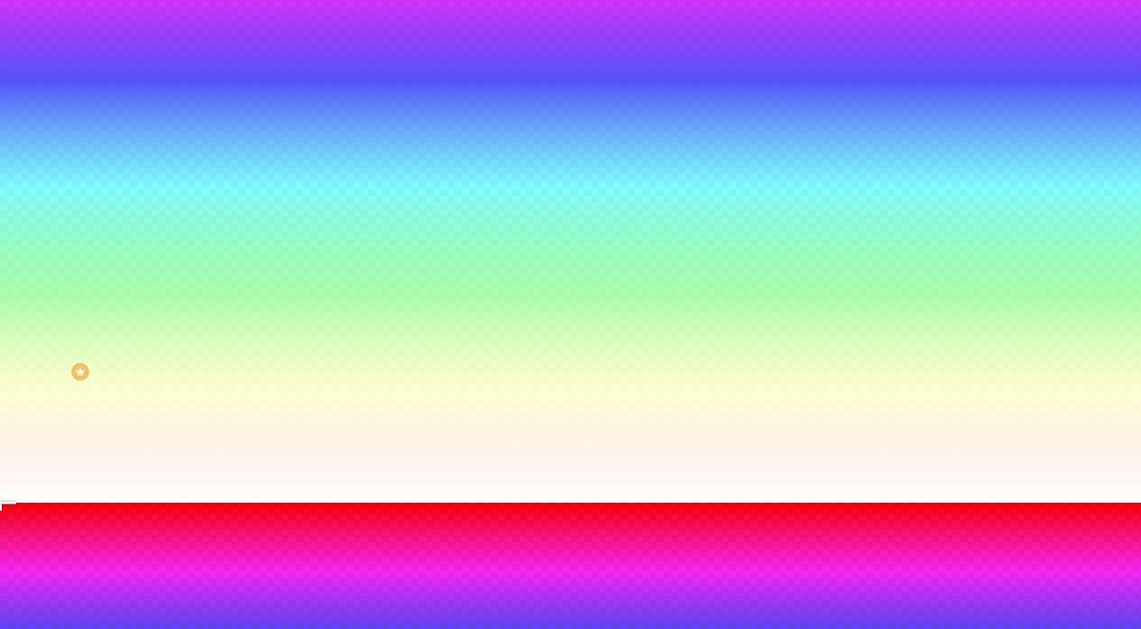
radio input "true"
radio input "false"
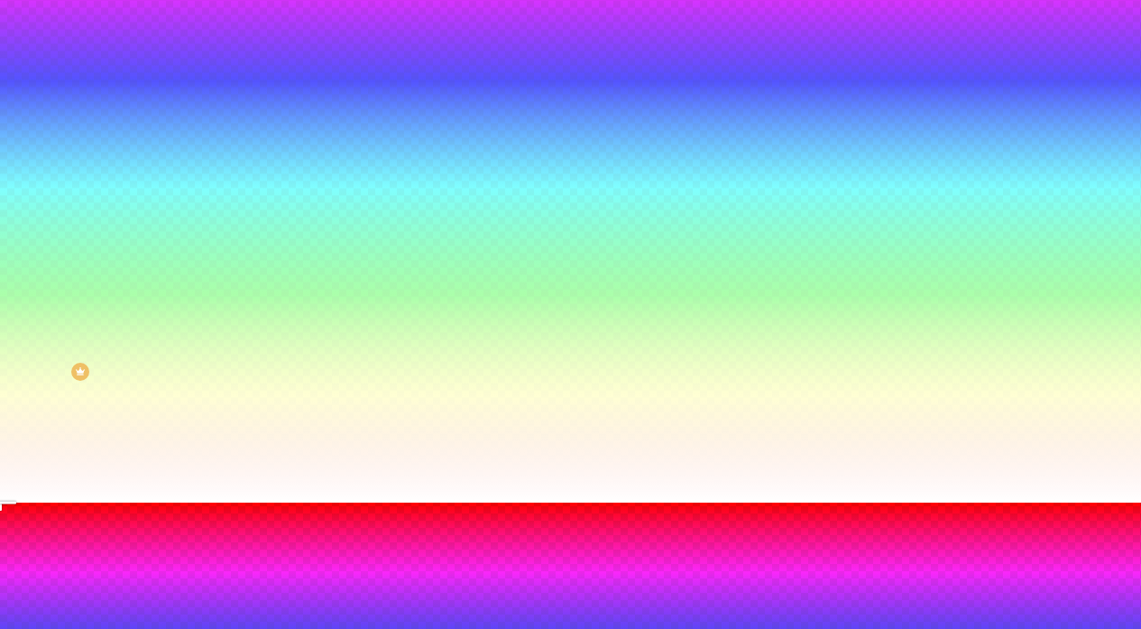
radio input "false"
radio input "true"
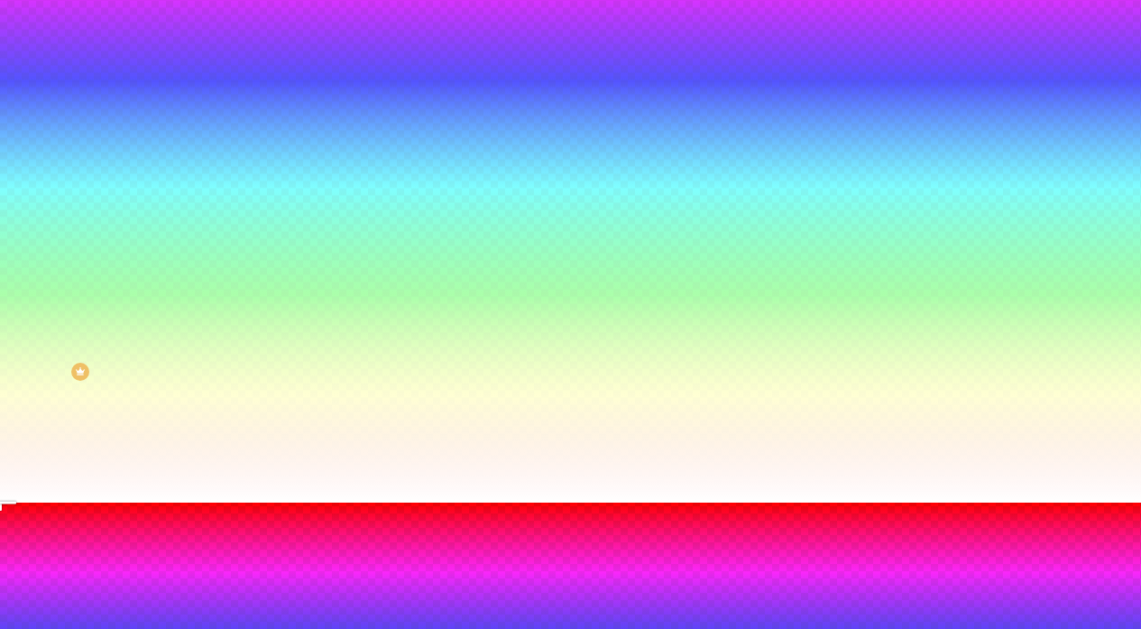
radio input "true"
radio input "false"
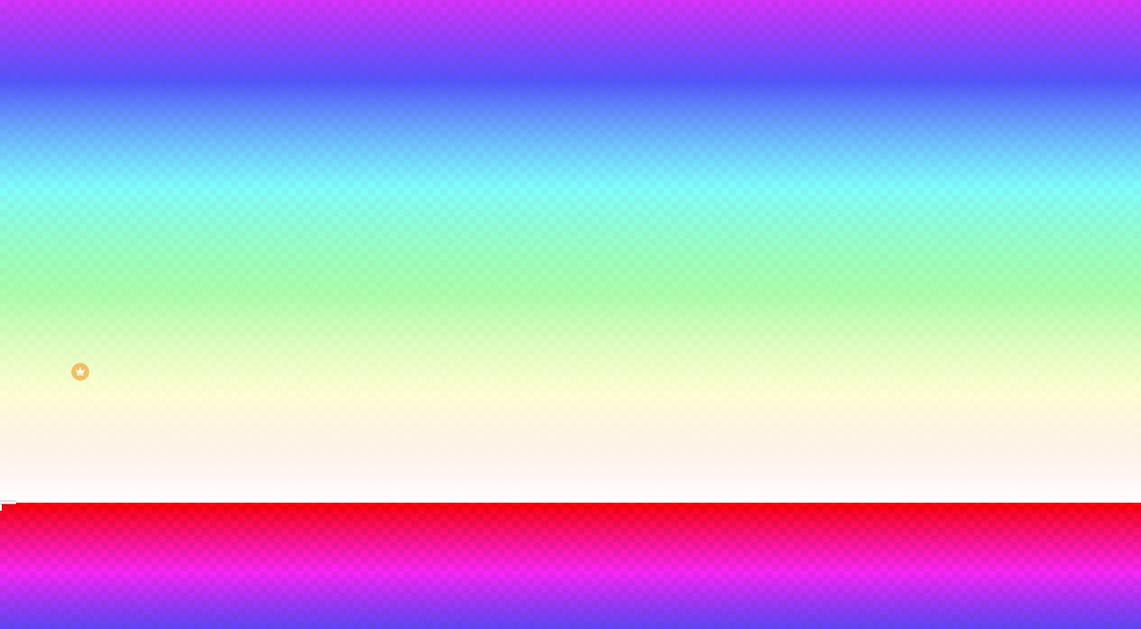
radio input "false"
radio input "true"
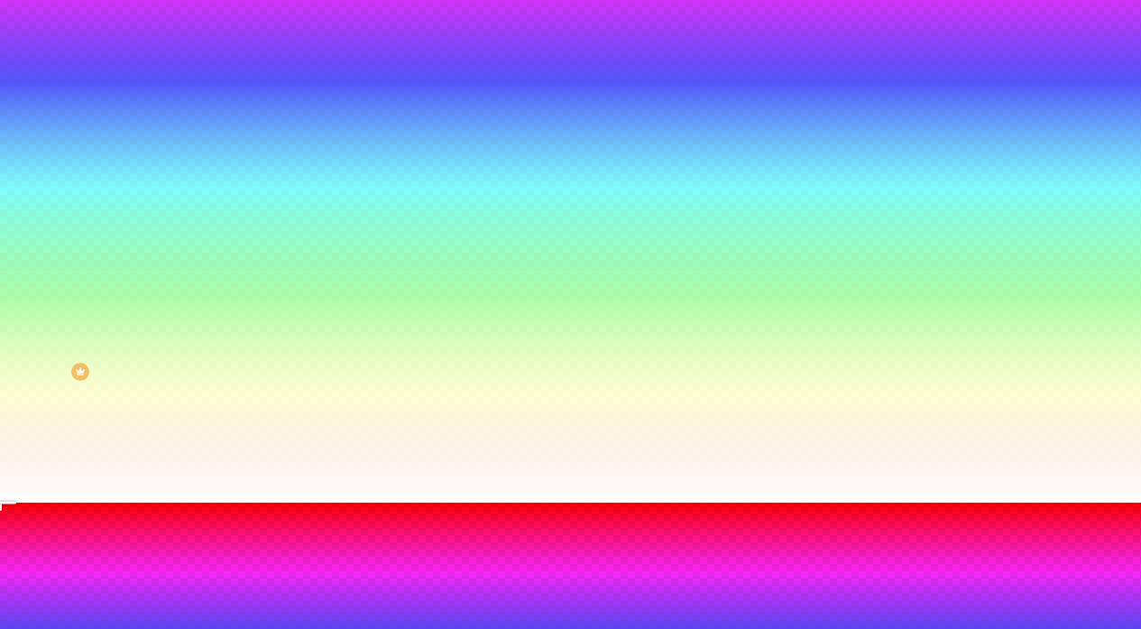
radio input "true"
radio input "false"
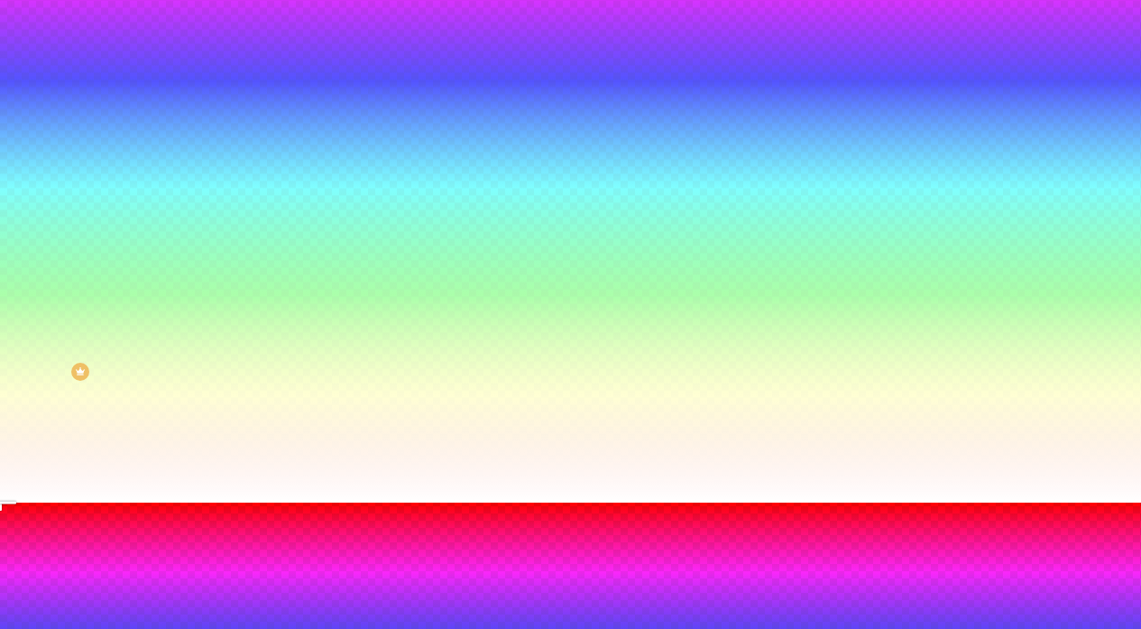
radio input "false"
radio input "true"
click at [395, 513] on div at bounding box center [570, 513] width 1141 height 0
click at [141, 503] on div at bounding box center [570, 503] width 1141 height 0
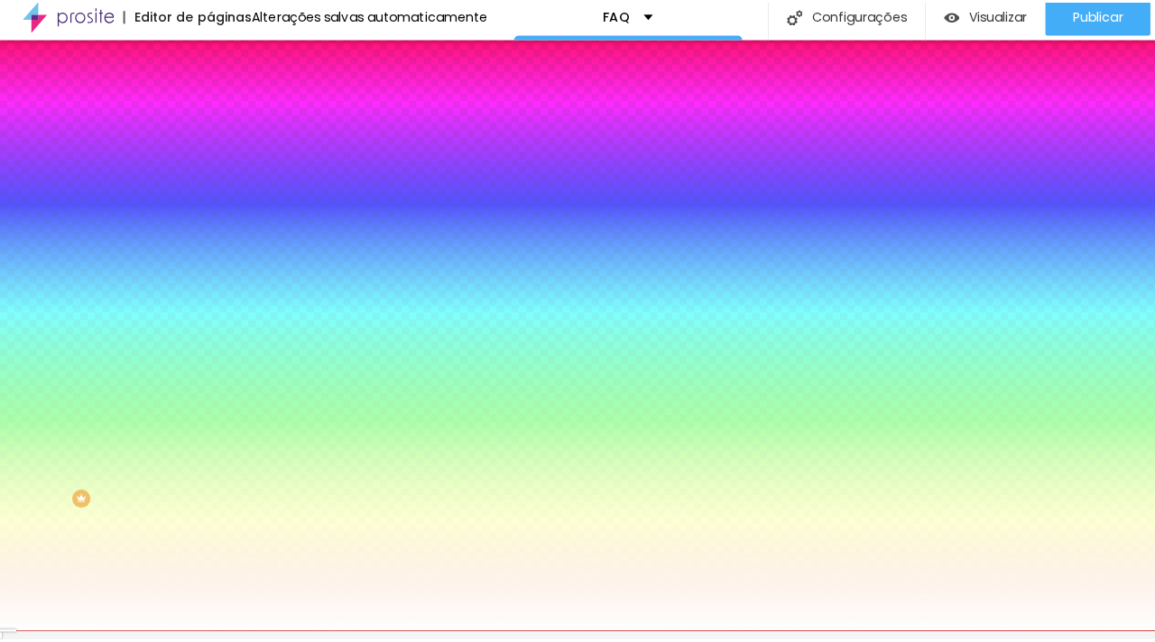
scroll to position [0, 0]
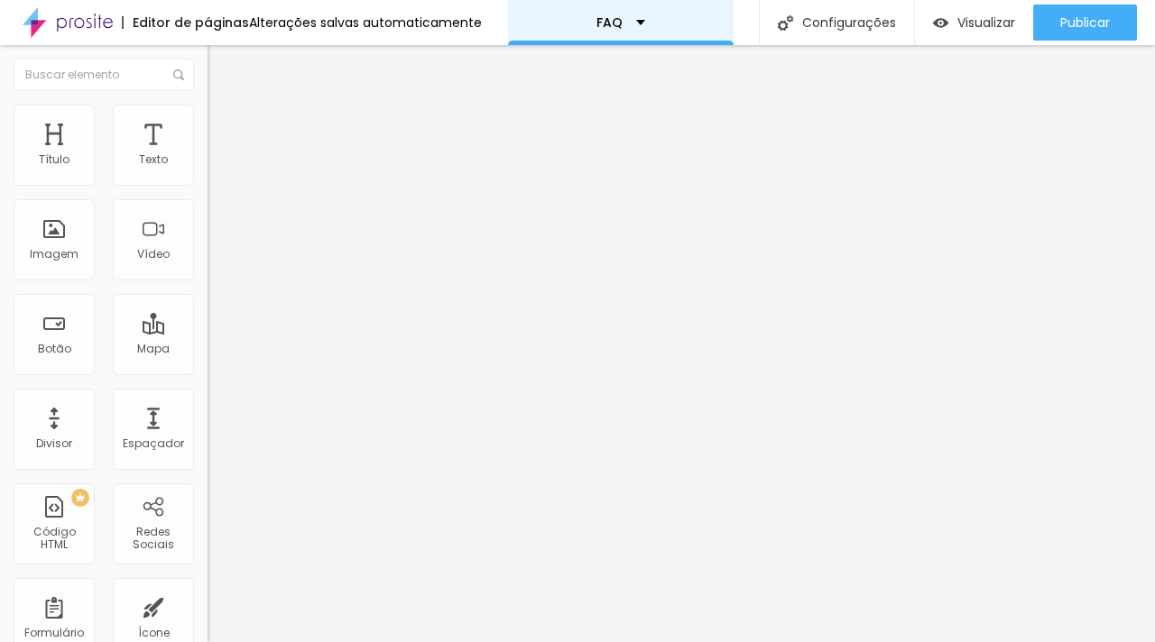
click at [655, 17] on div "FAQ" at bounding box center [621, 22] width 226 height 45
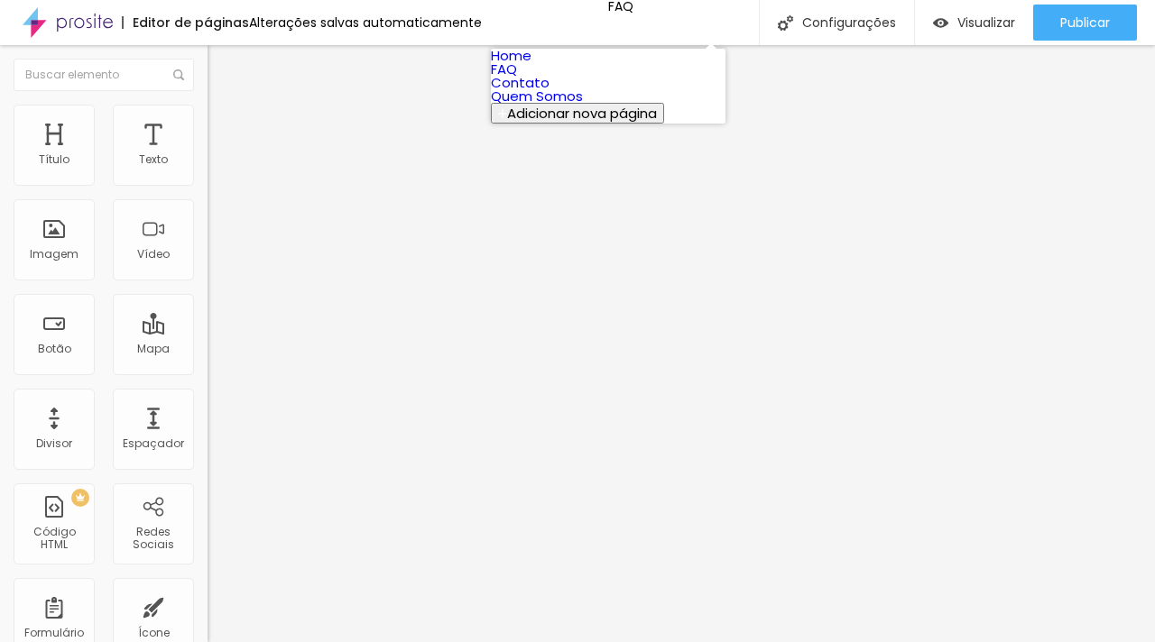
click at [479, 32] on div "Editor de páginas Alterações salvas automaticamente FAQ Configurações Configura…" at bounding box center [577, 22] width 1155 height 45
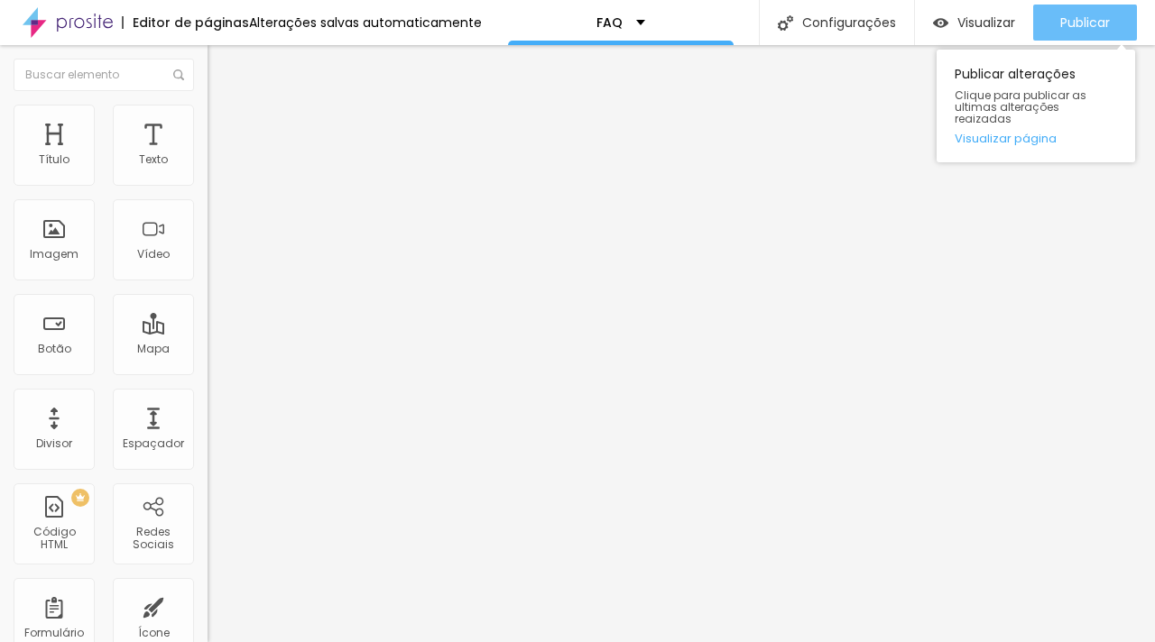
click at [1094, 23] on span "Publicar" at bounding box center [1085, 22] width 50 height 14
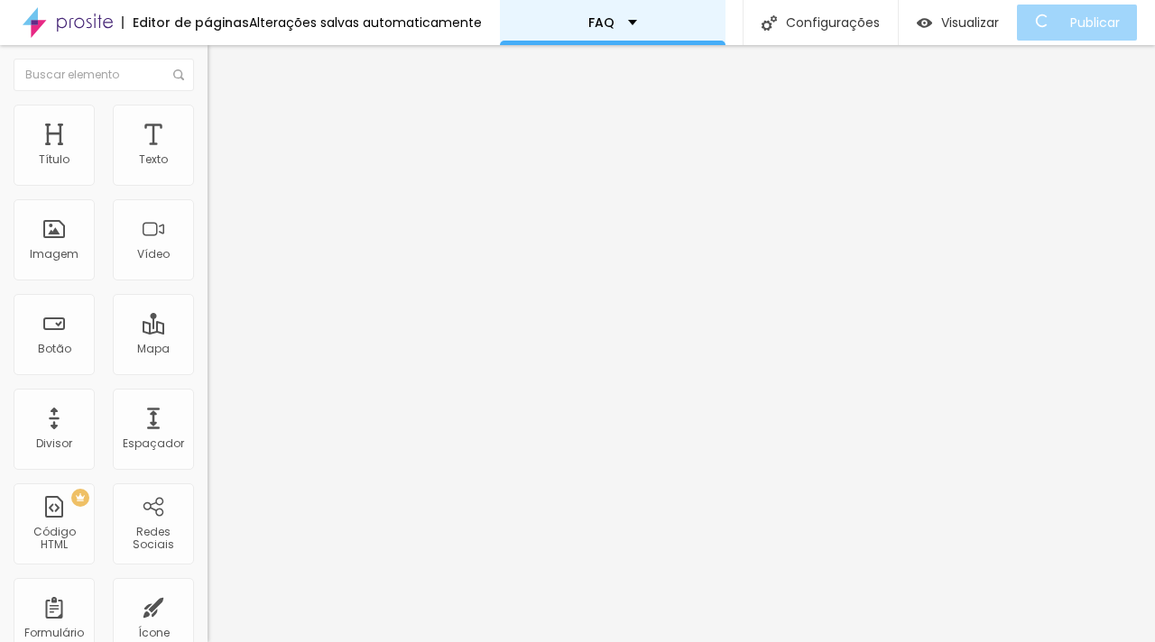
click at [642, 21] on div "FAQ" at bounding box center [613, 22] width 226 height 45
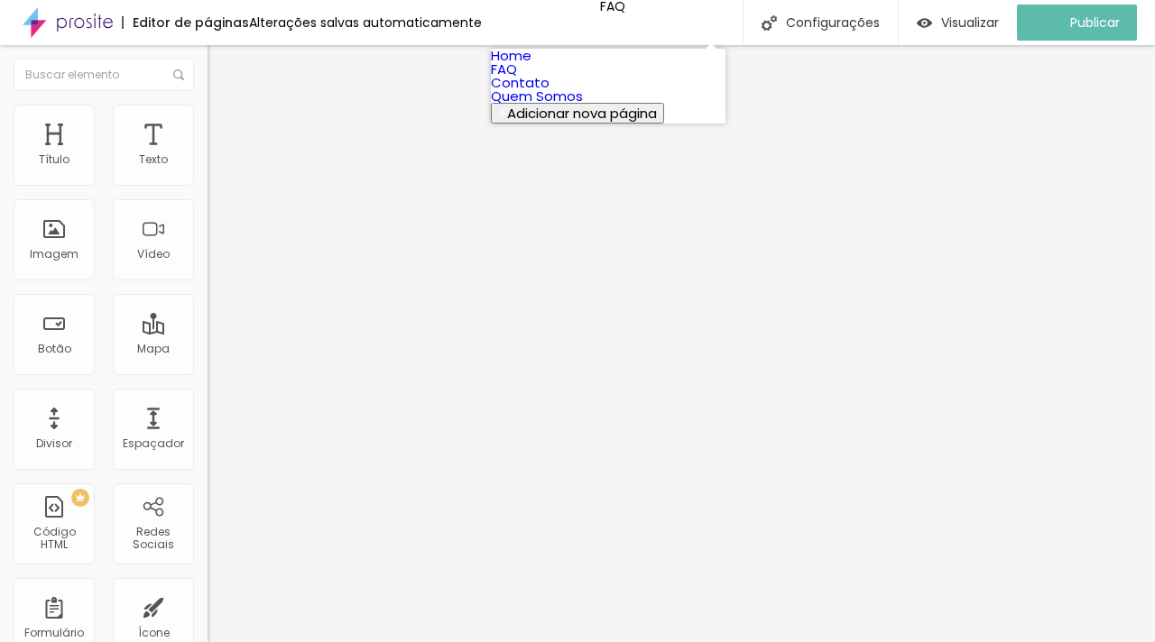
click at [531, 65] on link "Home" at bounding box center [511, 55] width 41 height 19
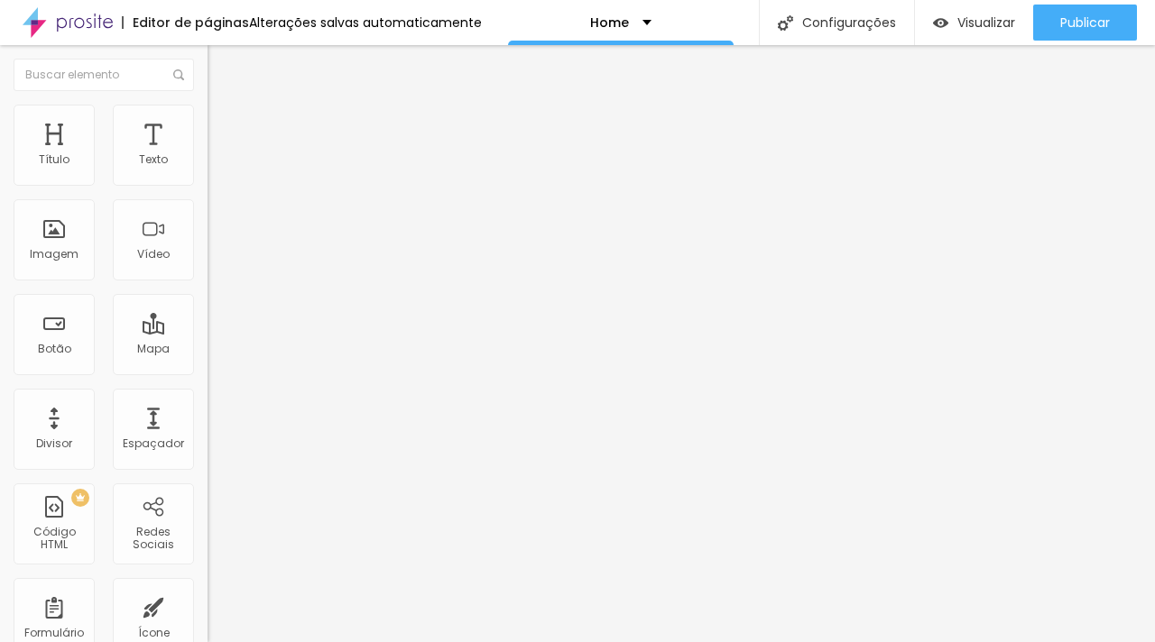
click at [366, 27] on div "Alterações salvas automaticamente" at bounding box center [365, 22] width 233 height 13
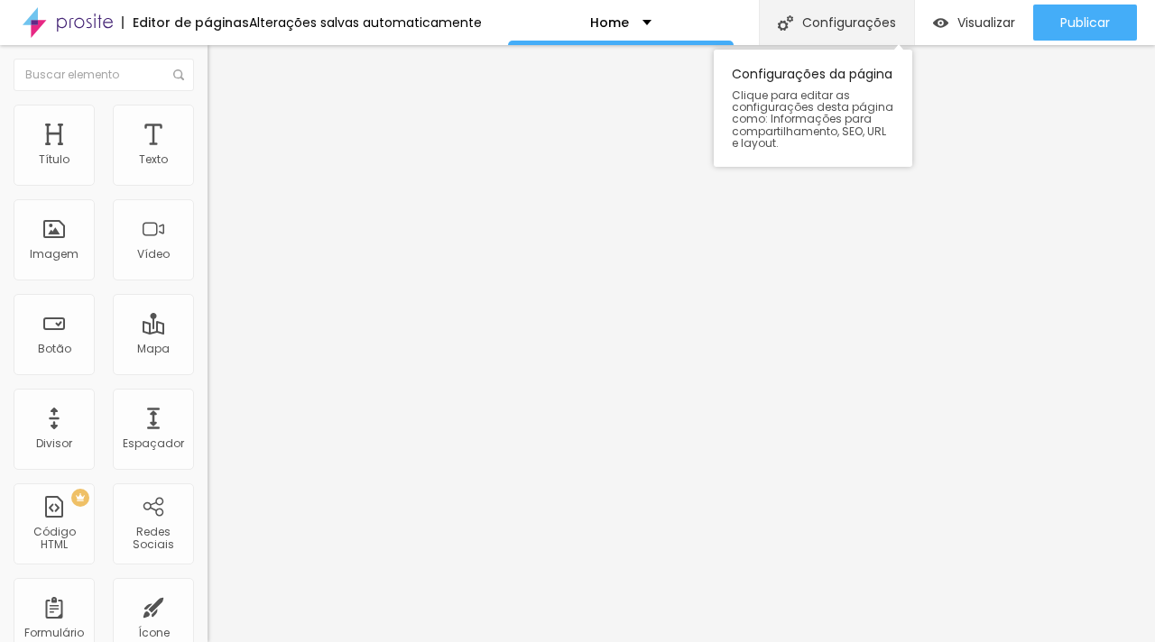
click at [841, 18] on div "Configurações" at bounding box center [836, 22] width 155 height 45
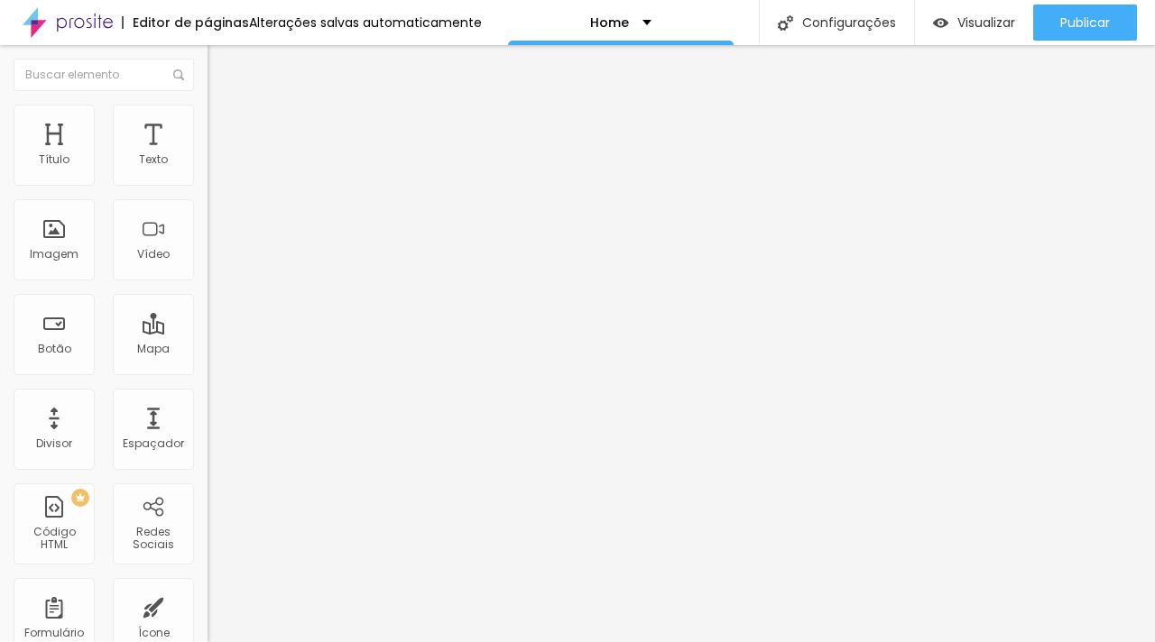
click at [207, 74] on button "Editar Coluna" at bounding box center [310, 65] width 207 height 41
click at [221, 72] on img "button" at bounding box center [228, 66] width 14 height 14
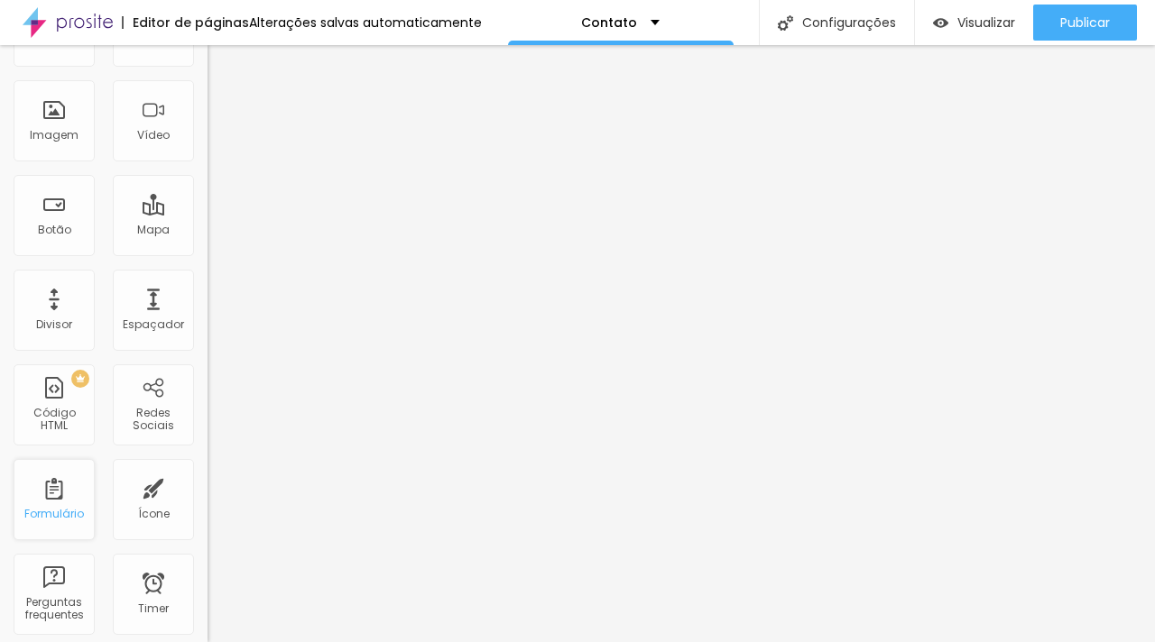
scroll to position [124, 0]
click at [66, 517] on div "Formulário" at bounding box center [54, 495] width 81 height 81
click at [63, 499] on div "Formulário" at bounding box center [54, 495] width 81 height 81
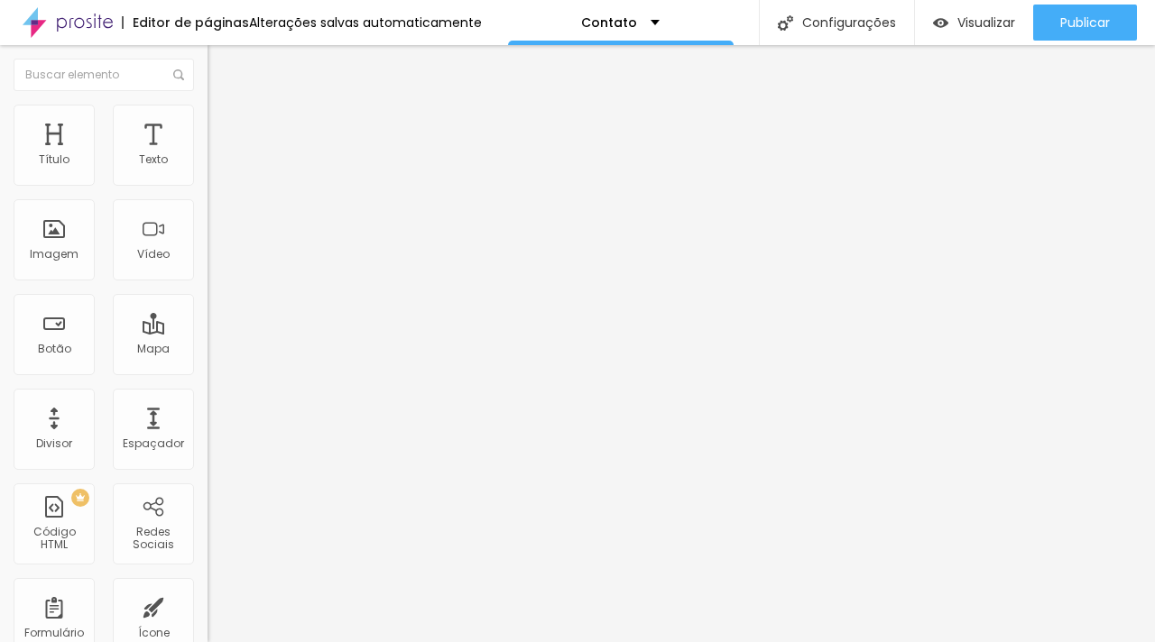
click at [207, 182] on div "Contato" at bounding box center [310, 167] width 207 height 31
click at [224, 124] on span "Estilo" at bounding box center [238, 116] width 28 height 15
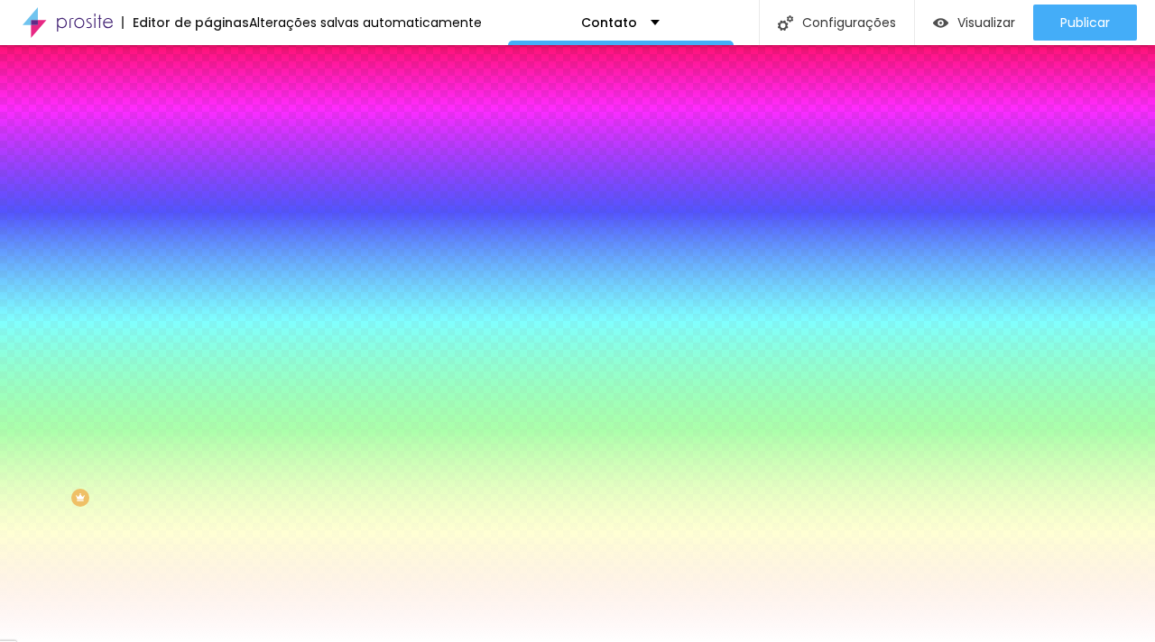
click at [215, 197] on icon "button" at bounding box center [217, 195] width 4 height 4
select select "MontserratLight"
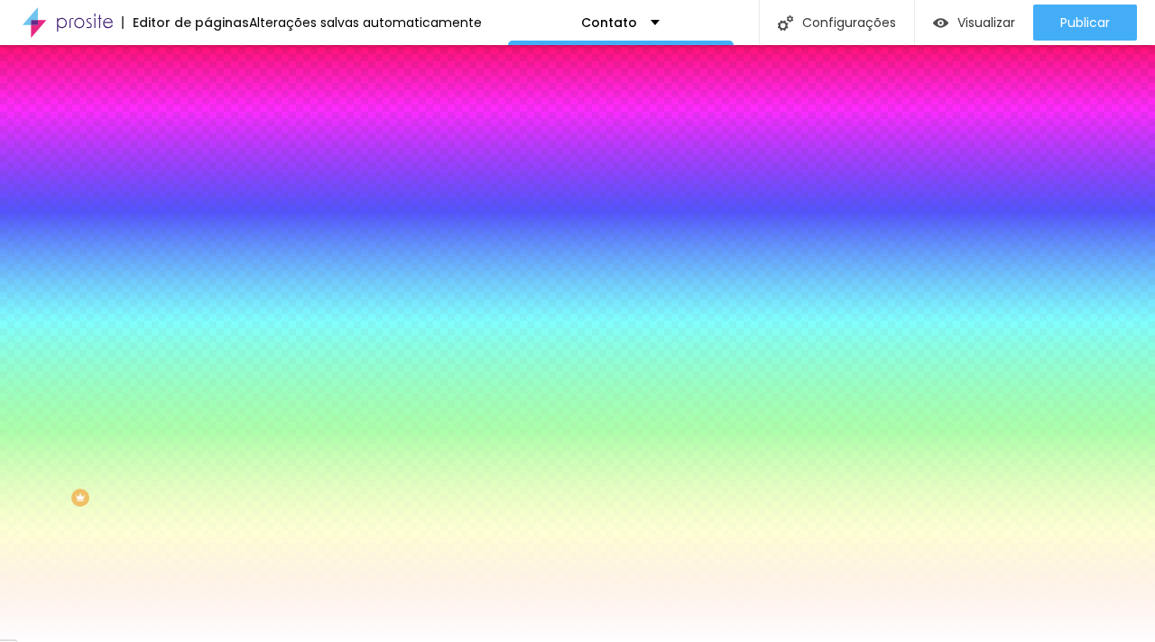
drag, startPoint x: 294, startPoint y: 466, endPoint x: 210, endPoint y: 437, distance: 89.0
drag, startPoint x: 393, startPoint y: 418, endPoint x: 322, endPoint y: 418, distance: 71.3
paste input "948D88"
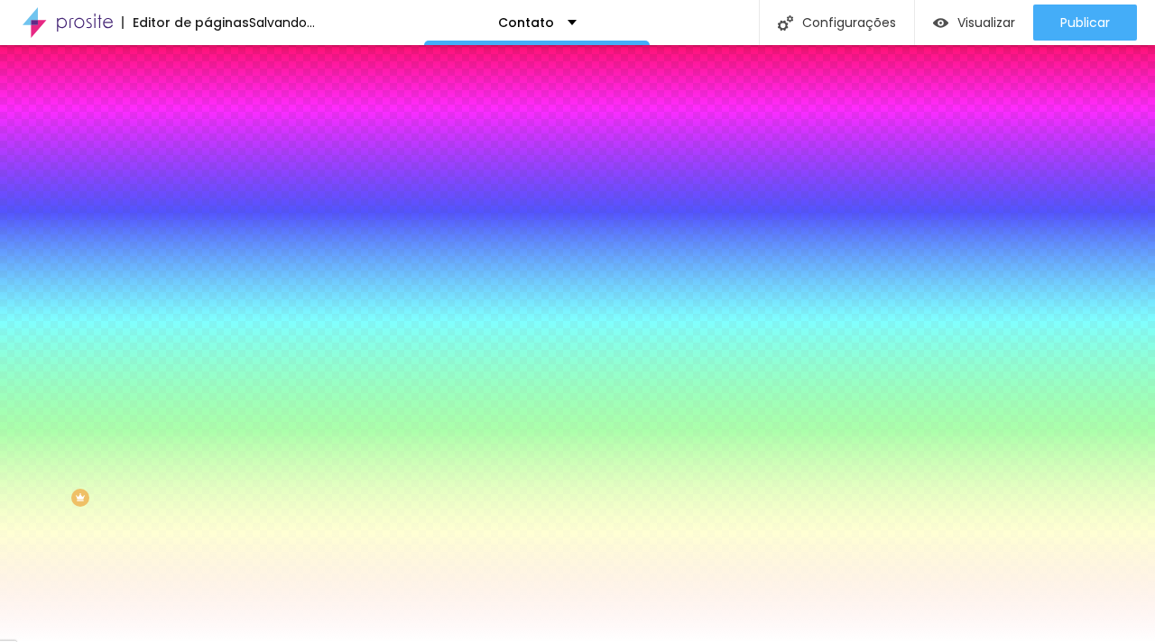
type input "#948D88"
click at [404, 641] on div at bounding box center [577, 642] width 1155 height 0
click at [217, 244] on icon "button" at bounding box center [220, 240] width 7 height 7
drag, startPoint x: 388, startPoint y: 410, endPoint x: 303, endPoint y: 404, distance: 85.0
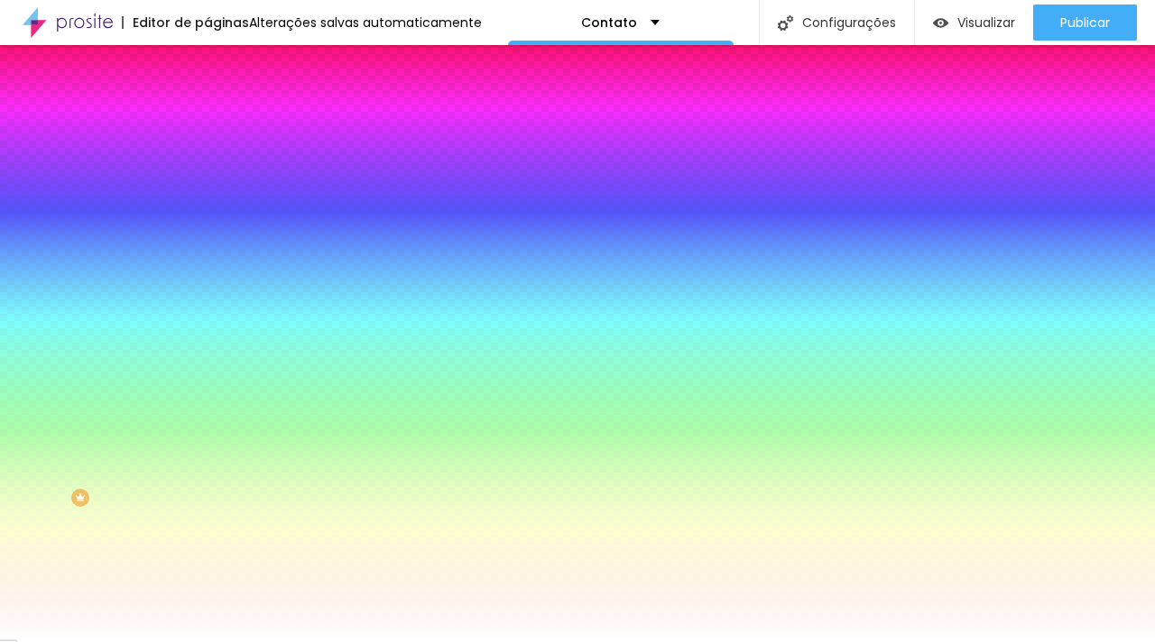
paste input "948D88"
type input "#948D88"
click at [103, 641] on div at bounding box center [577, 642] width 1155 height 0
click at [215, 197] on icon "button" at bounding box center [220, 191] width 11 height 11
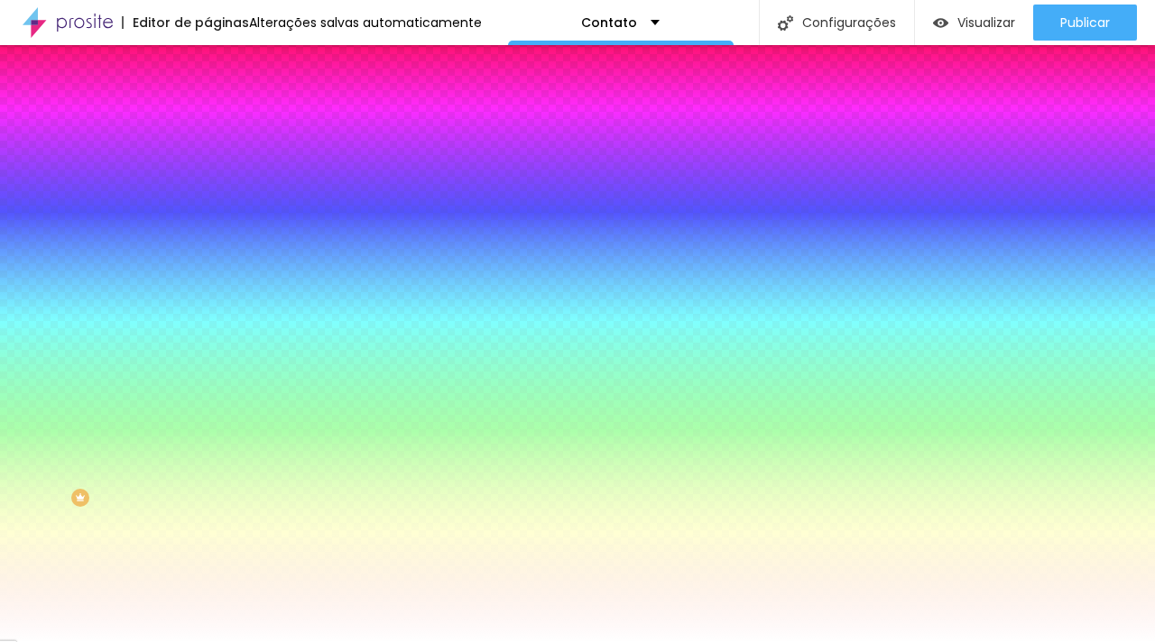
click at [162, 641] on div at bounding box center [577, 642] width 1155 height 0
click at [207, 202] on button "button" at bounding box center [219, 192] width 25 height 19
type input "#FFFFFF"
drag, startPoint x: 252, startPoint y: 456, endPoint x: 192, endPoint y: 431, distance: 64.3
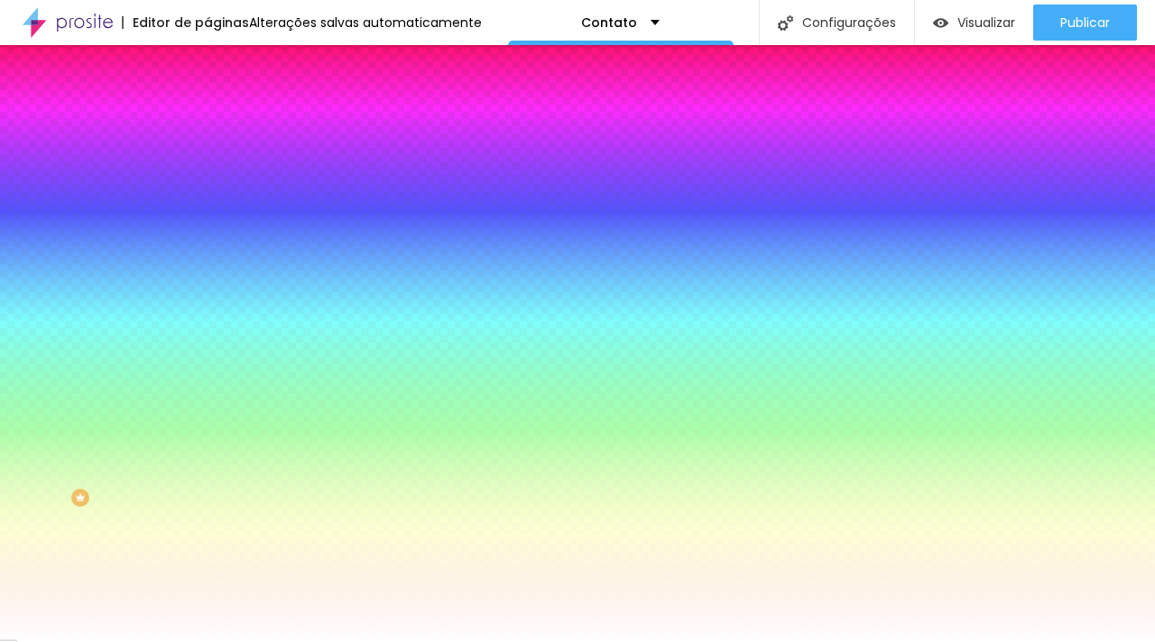
click at [481, 641] on div at bounding box center [577, 642] width 1155 height 0
click at [207, 202] on button "button" at bounding box center [219, 192] width 25 height 19
click at [459, 641] on div at bounding box center [577, 642] width 1155 height 0
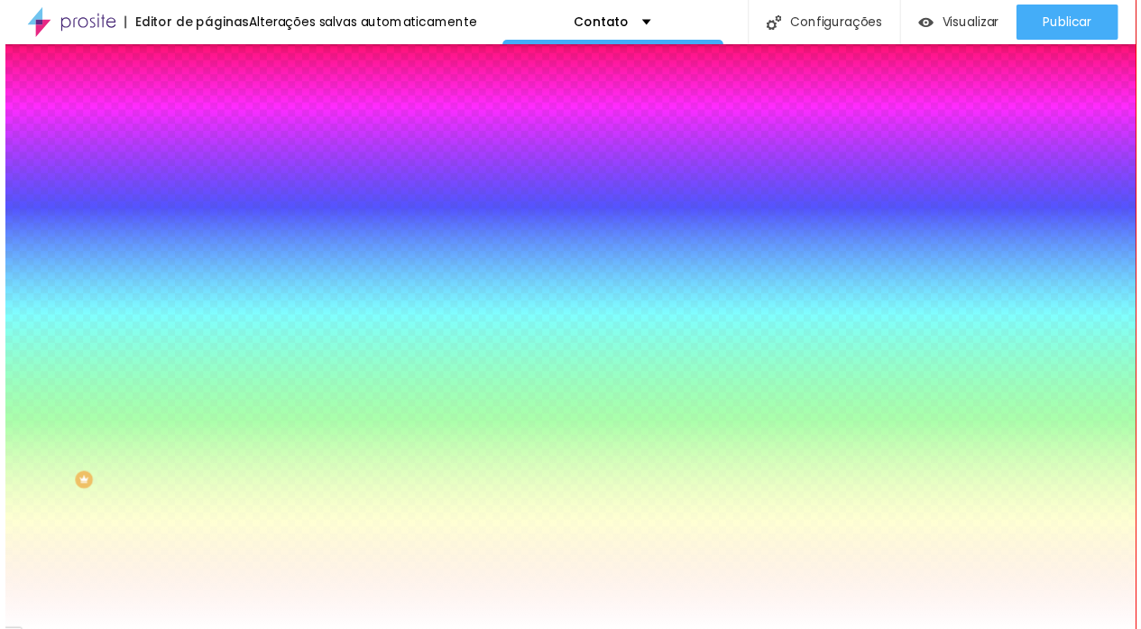
scroll to position [13, 0]
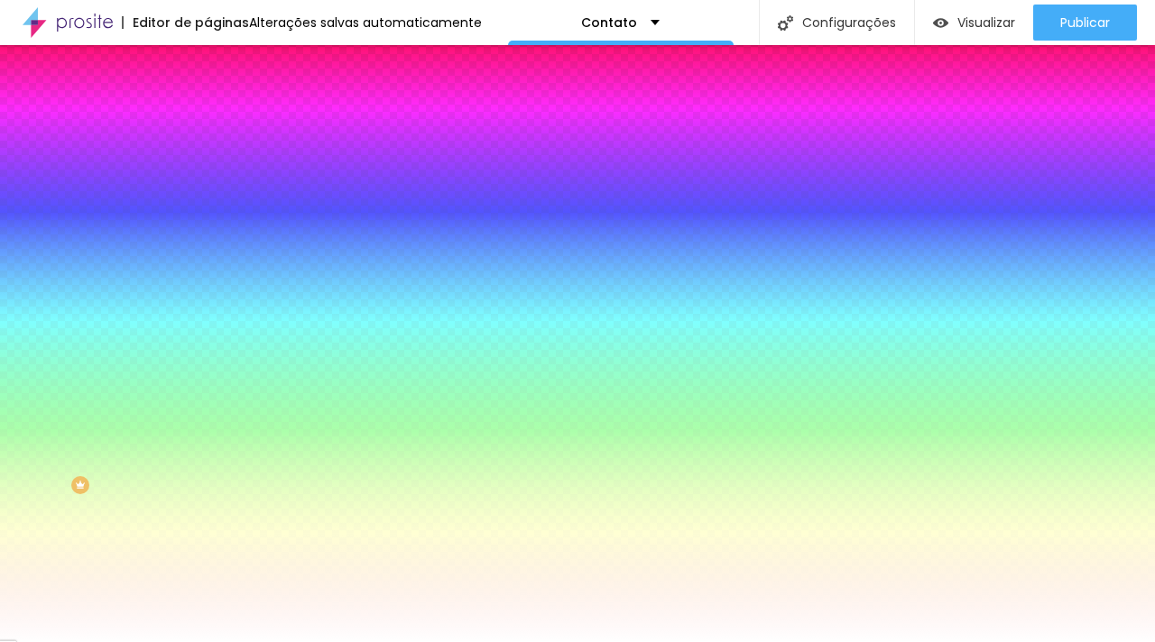
click at [207, 410] on button "button" at bounding box center [219, 401] width 25 height 19
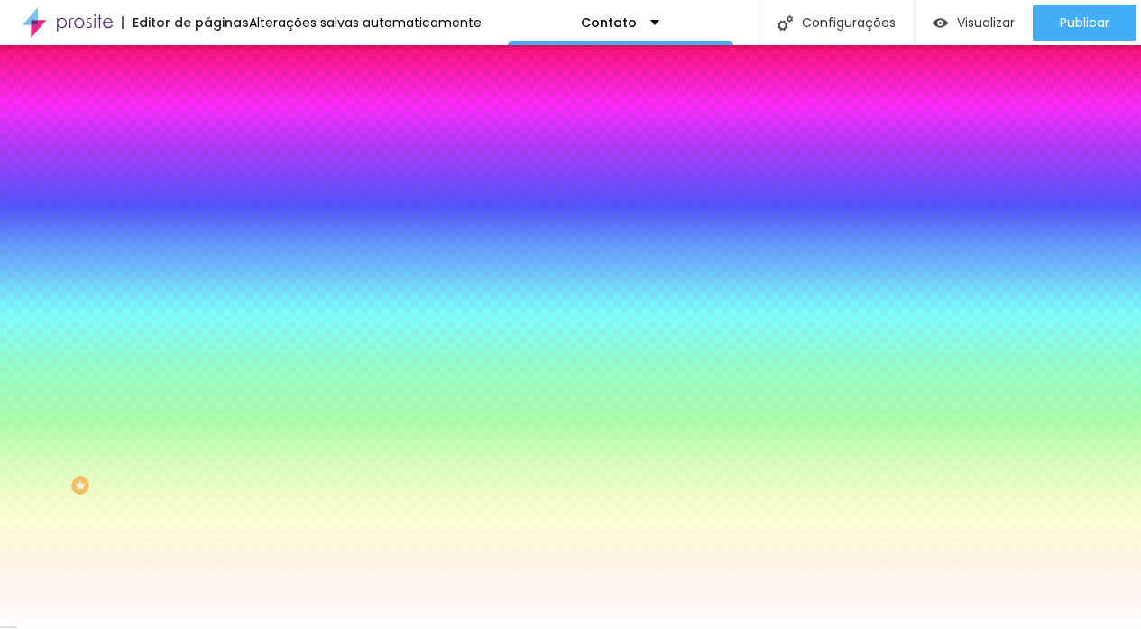
select select "MontserratLight"
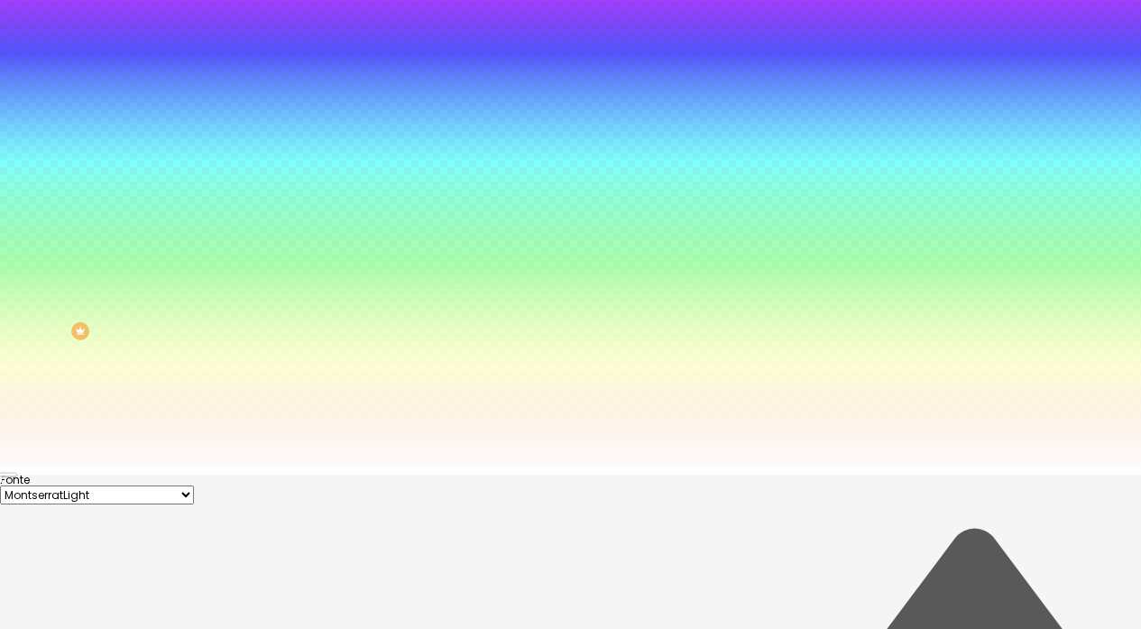
drag, startPoint x: 400, startPoint y: 466, endPoint x: 287, endPoint y: 459, distance: 112.9
paste input "948D88"
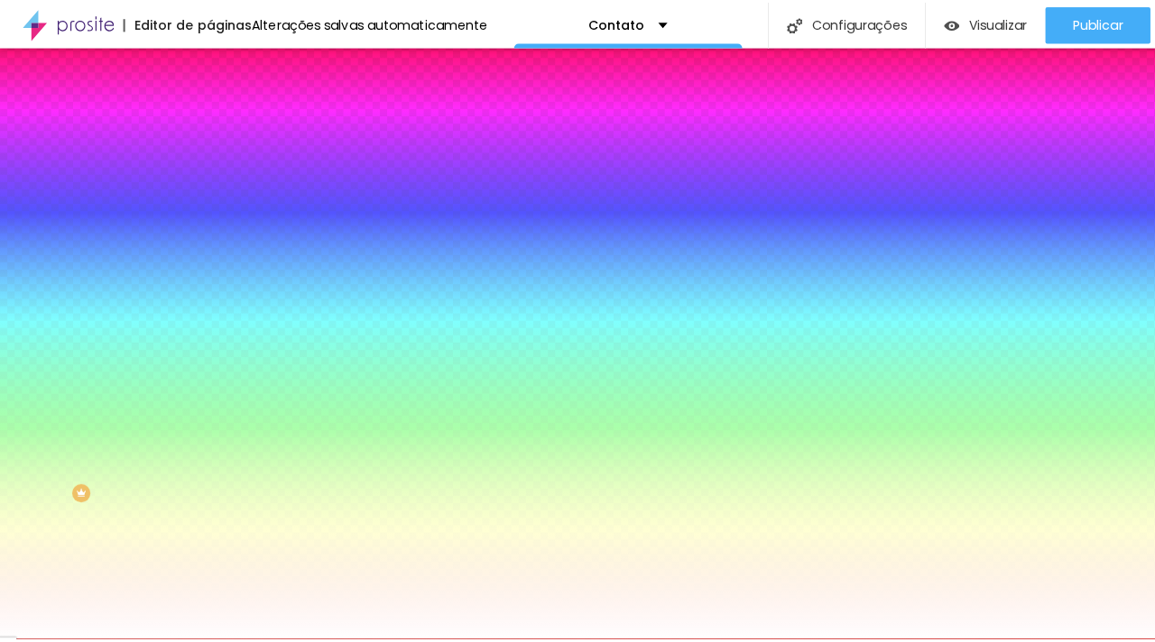
scroll to position [0, 0]
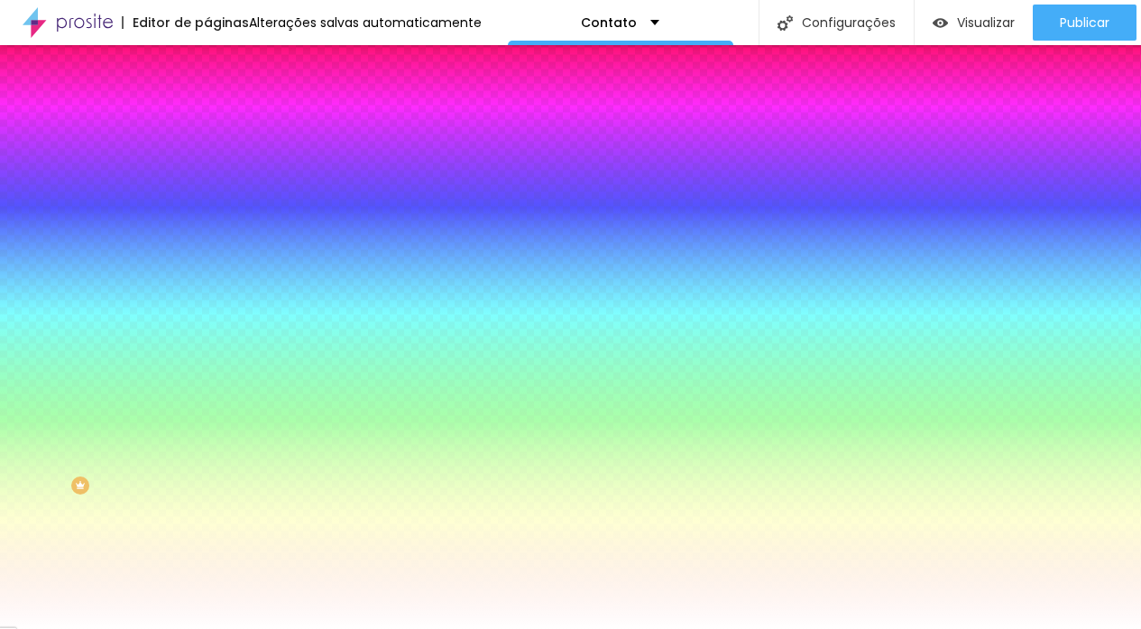
type input "#948D88"
click at [475, 629] on div at bounding box center [570, 629] width 1141 height 0
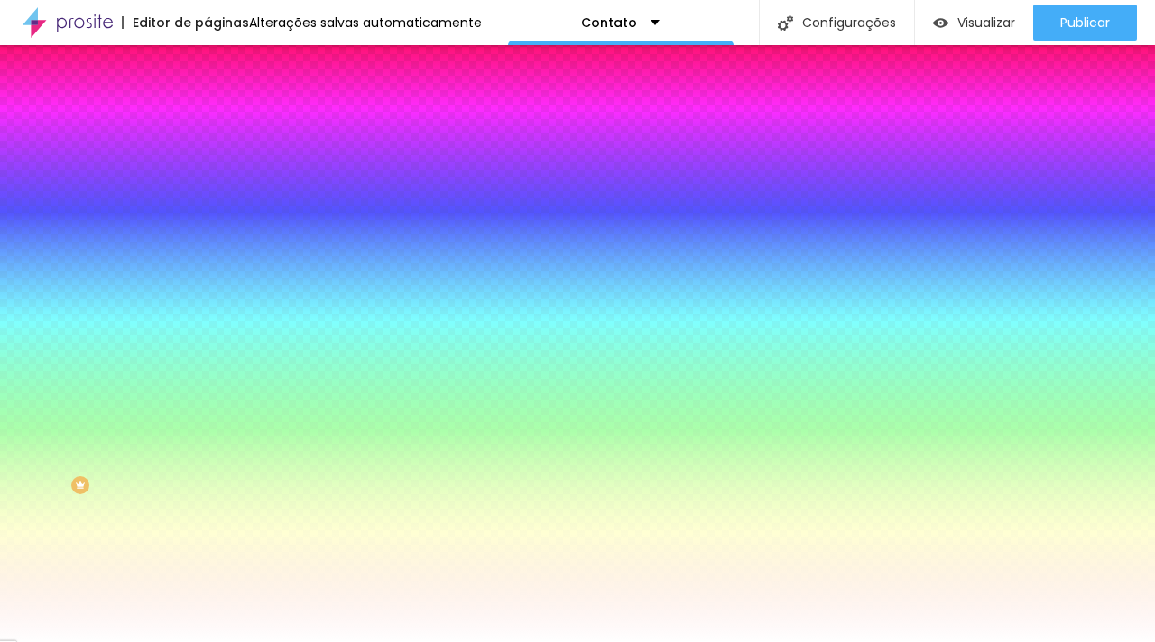
click at [207, 583] on button "button" at bounding box center [219, 573] width 25 height 19
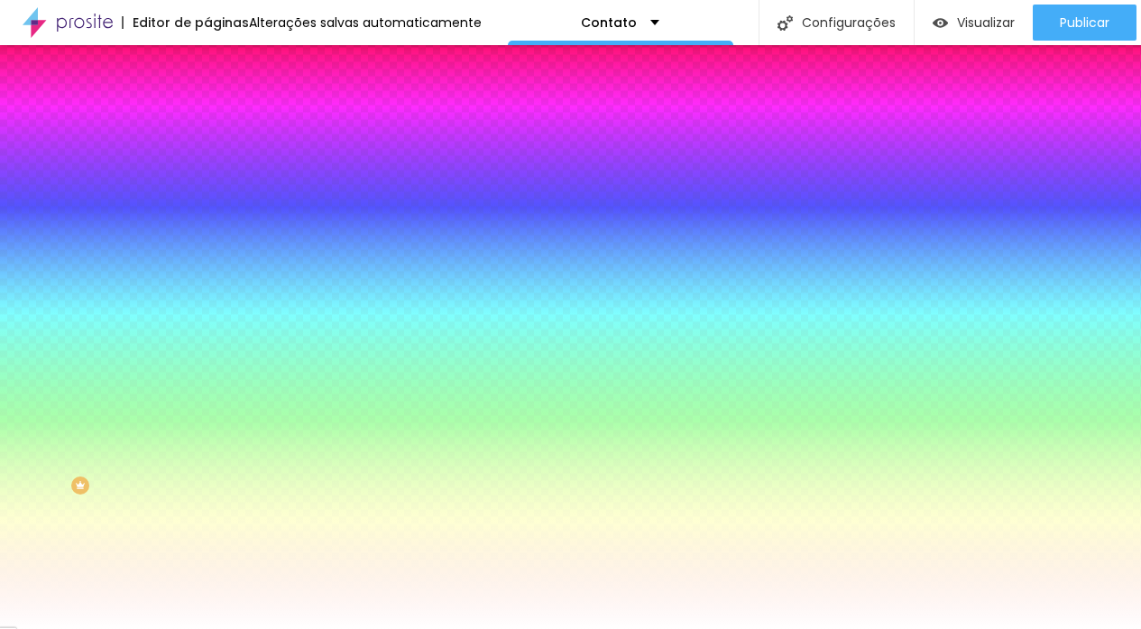
drag, startPoint x: 393, startPoint y: 500, endPoint x: 332, endPoint y: 499, distance: 61.4
click at [332, 549] on div "#000000" at bounding box center [570, 558] width 1141 height 18
drag, startPoint x: 399, startPoint y: 498, endPoint x: 295, endPoint y: 493, distance: 103.8
click at [296, 549] on div "#000000" at bounding box center [570, 558] width 1141 height 18
paste input "948D88"
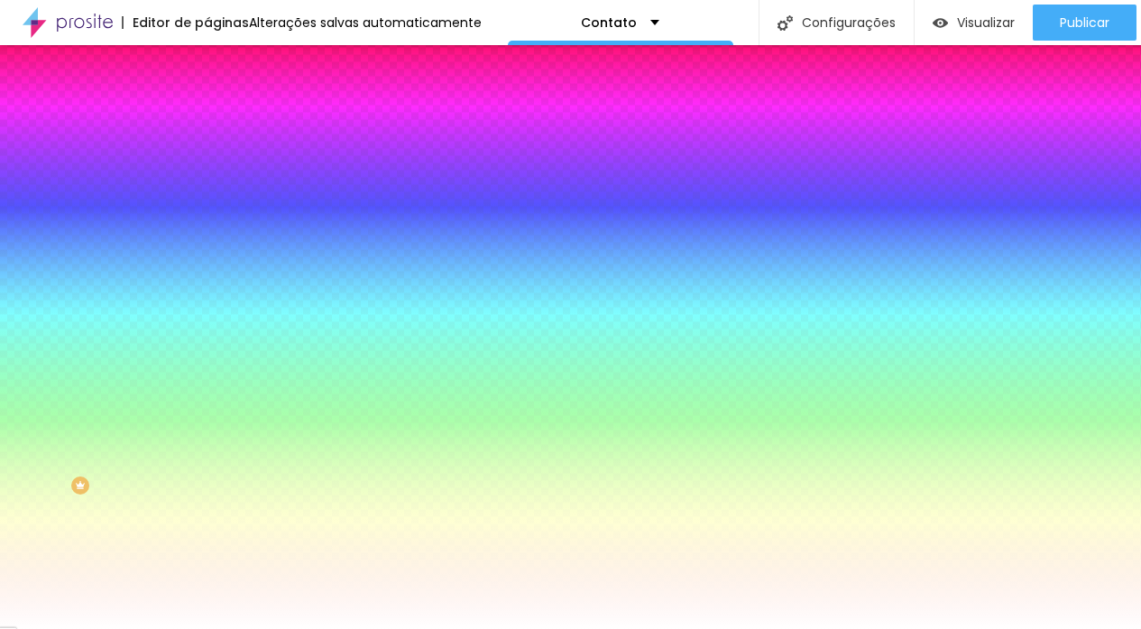
type input "#948D88"
click at [14, 586] on span "AA" at bounding box center [7, 593] width 14 height 15
click at [15, 597] on span "Aa" at bounding box center [7, 604] width 15 height 15
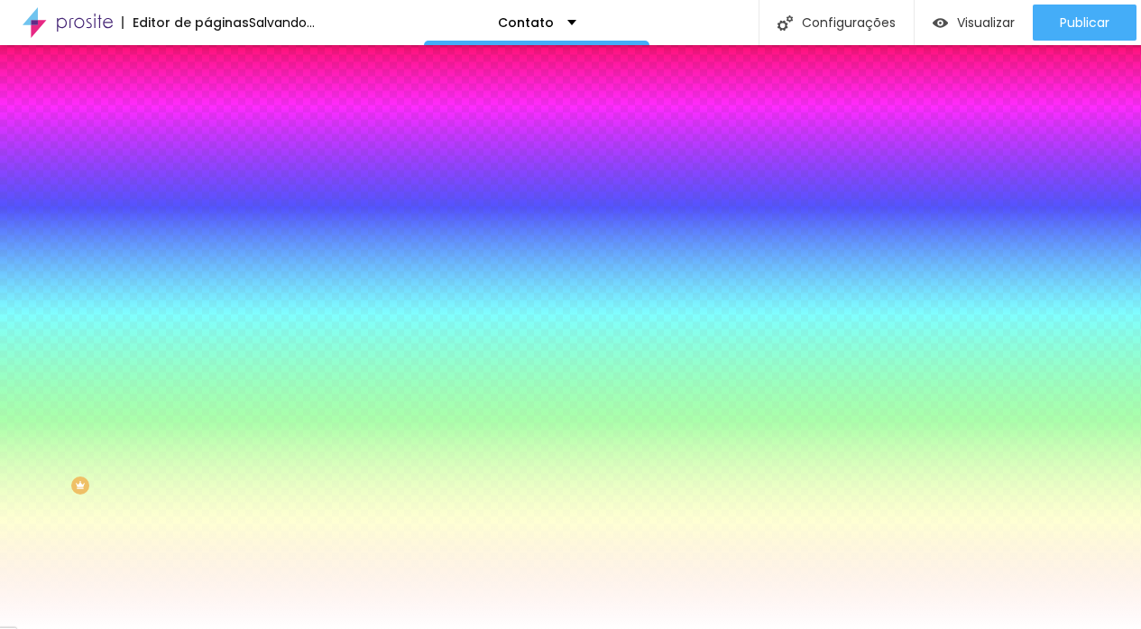
click at [400, 611] on div "aa" at bounding box center [570, 616] width 1141 height 11
click at [15, 597] on span "Aa" at bounding box center [7, 604] width 15 height 15
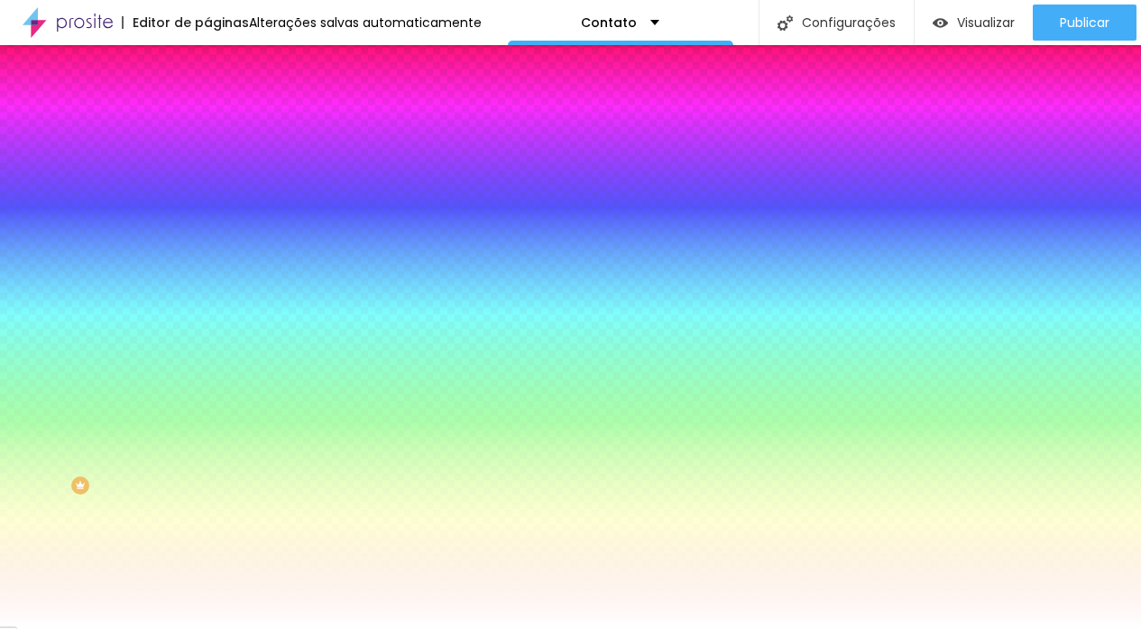
select select "MontserratLight"
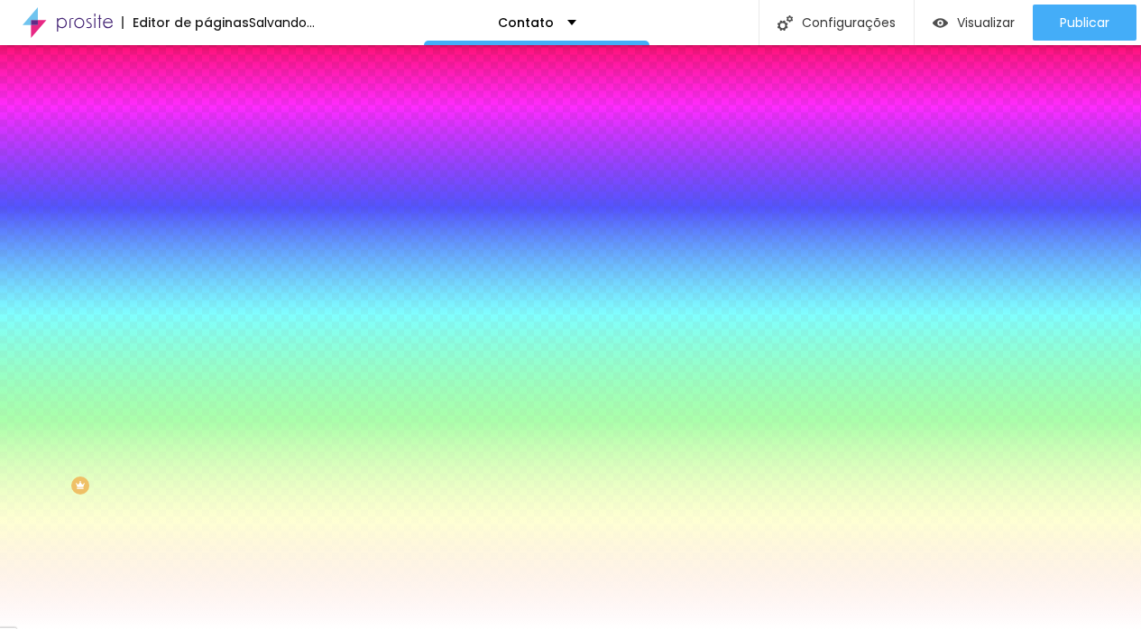
click at [521, 629] on div at bounding box center [570, 629] width 1141 height 0
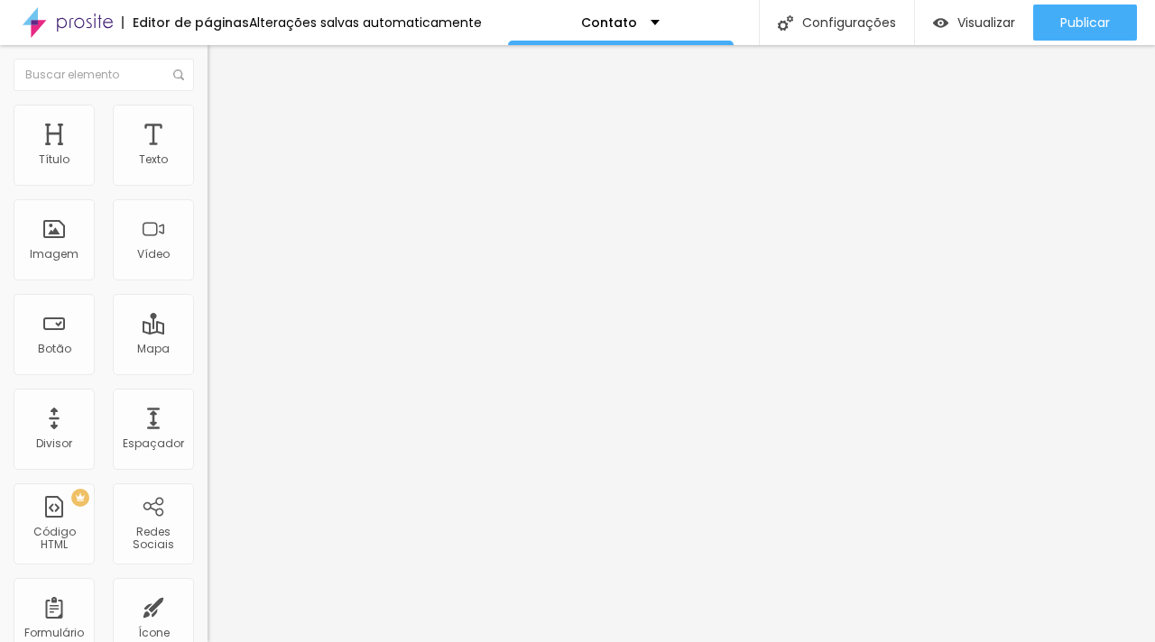
click at [207, 173] on button "button" at bounding box center [219, 163] width 25 height 19
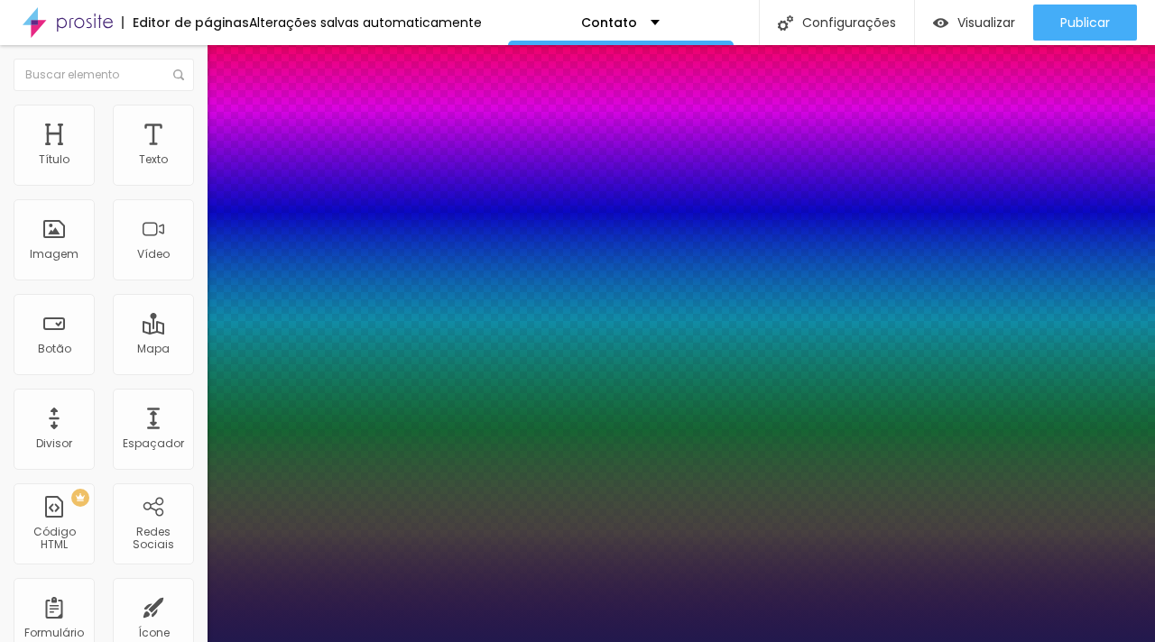
type input "1"
select select "MontserratBlack"
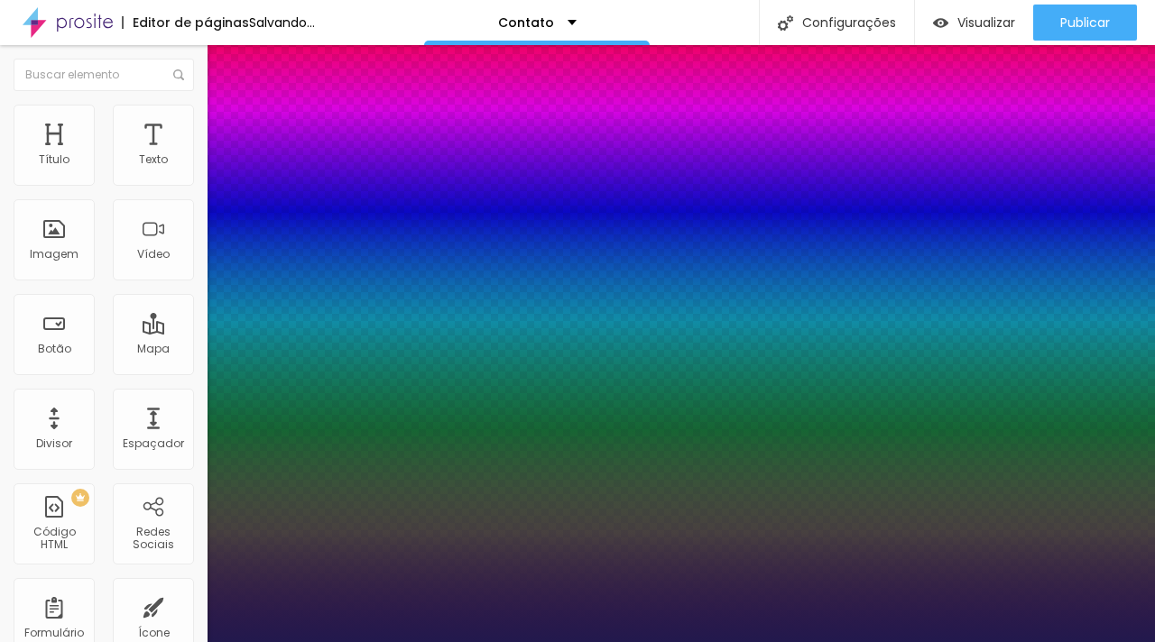
type input "1"
select select "MontserratExtraBold"
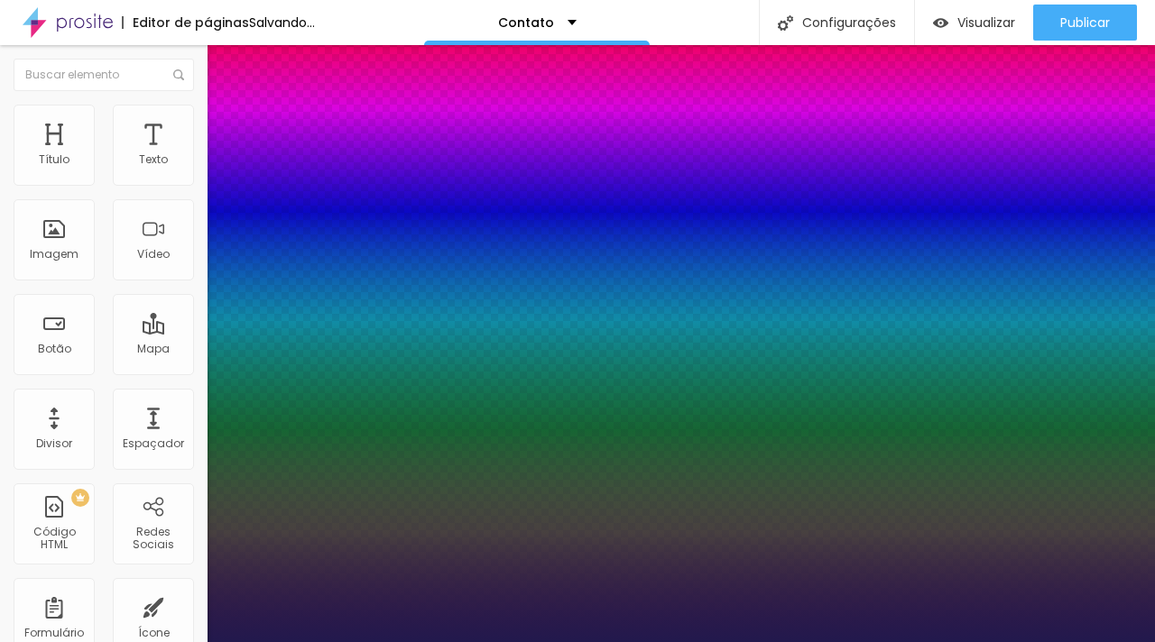
type input "1"
select select "MontserratMedium"
type input "1"
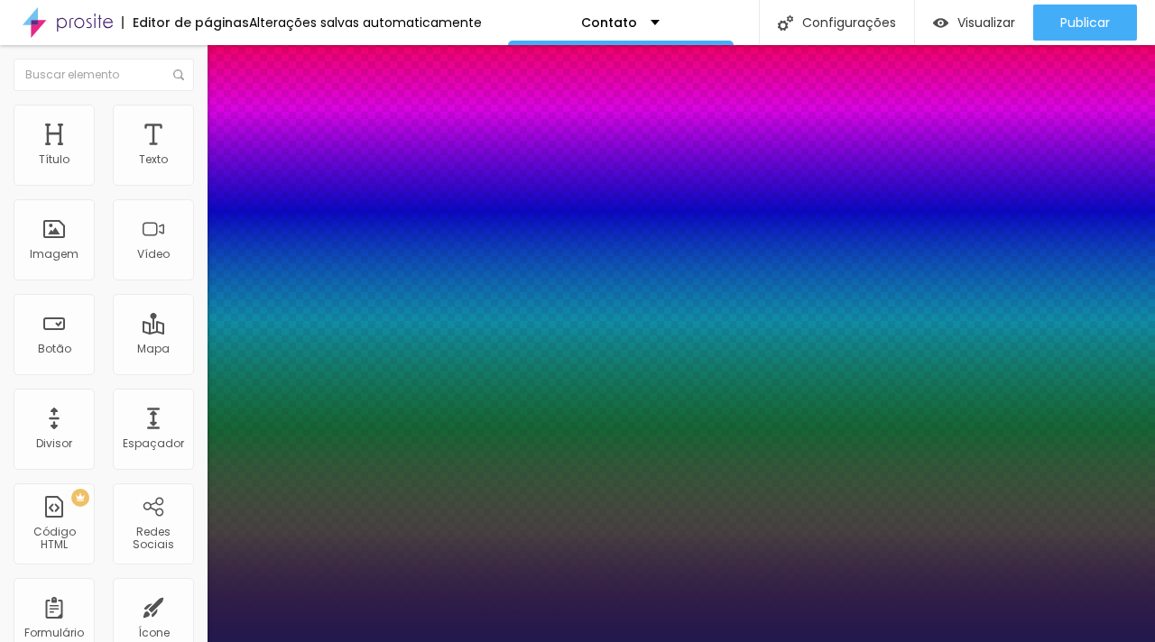
select select "MontserratLight"
type input "1"
type input "18"
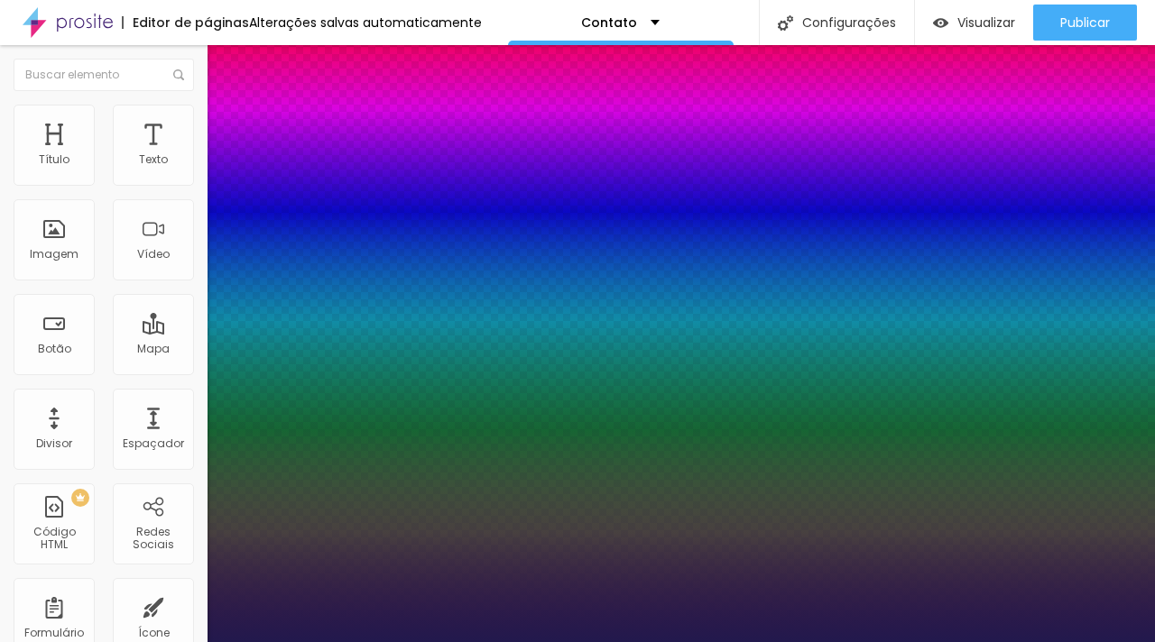
type input "1"
type input "19"
type input "1"
type input "20"
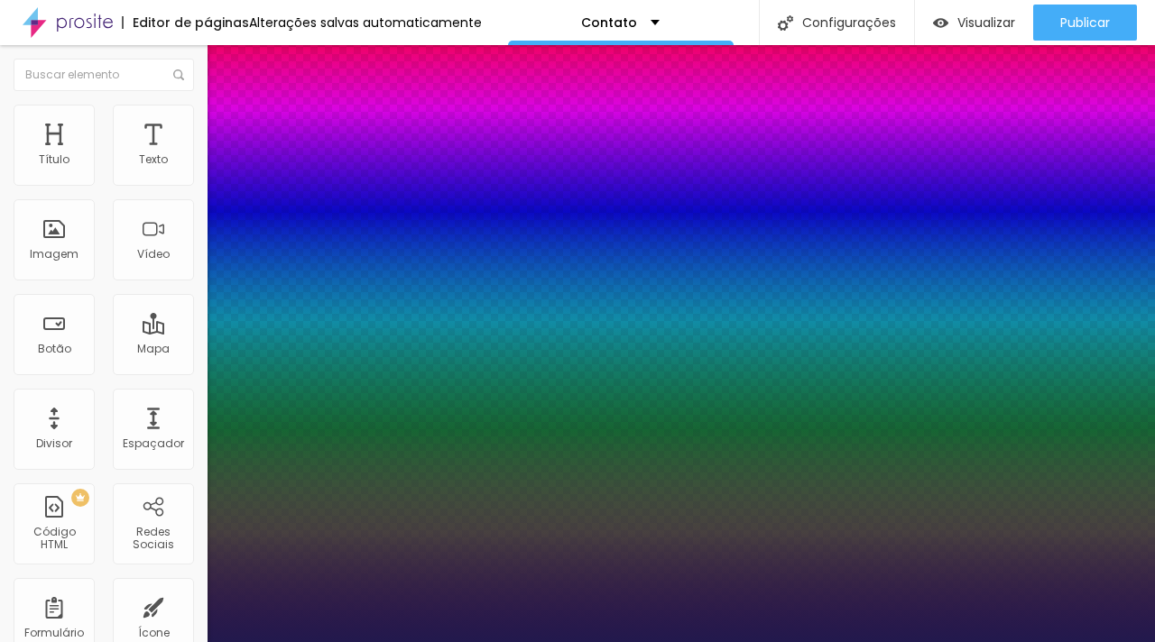
type input "20"
type input "1"
type input "21"
type input "1"
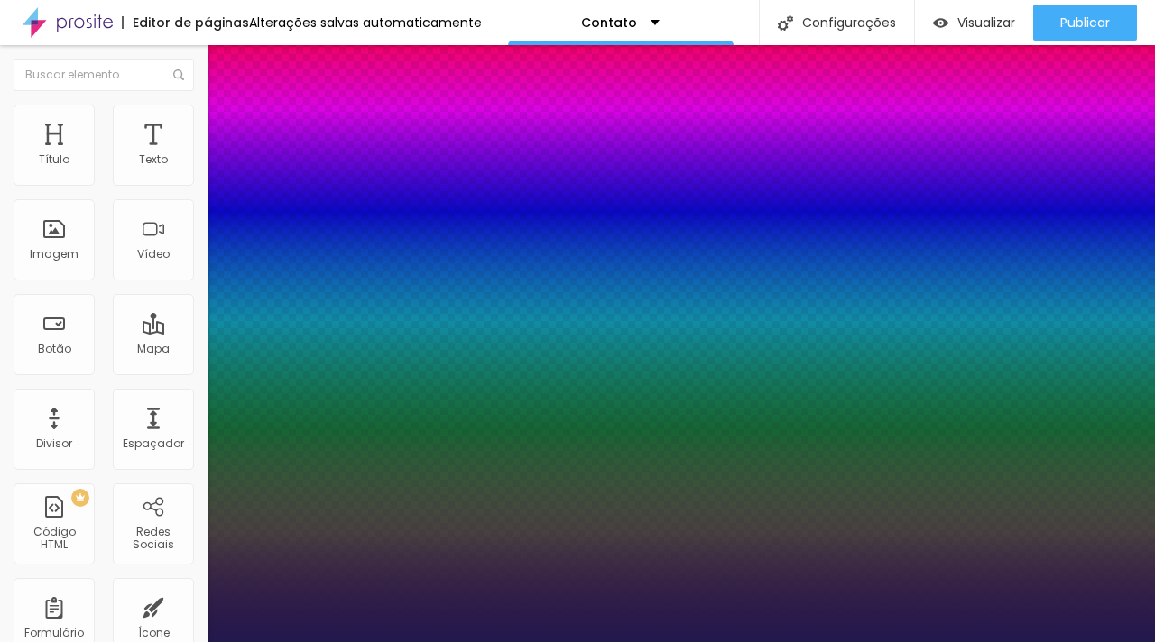
type input "22"
type input "1"
type input "23"
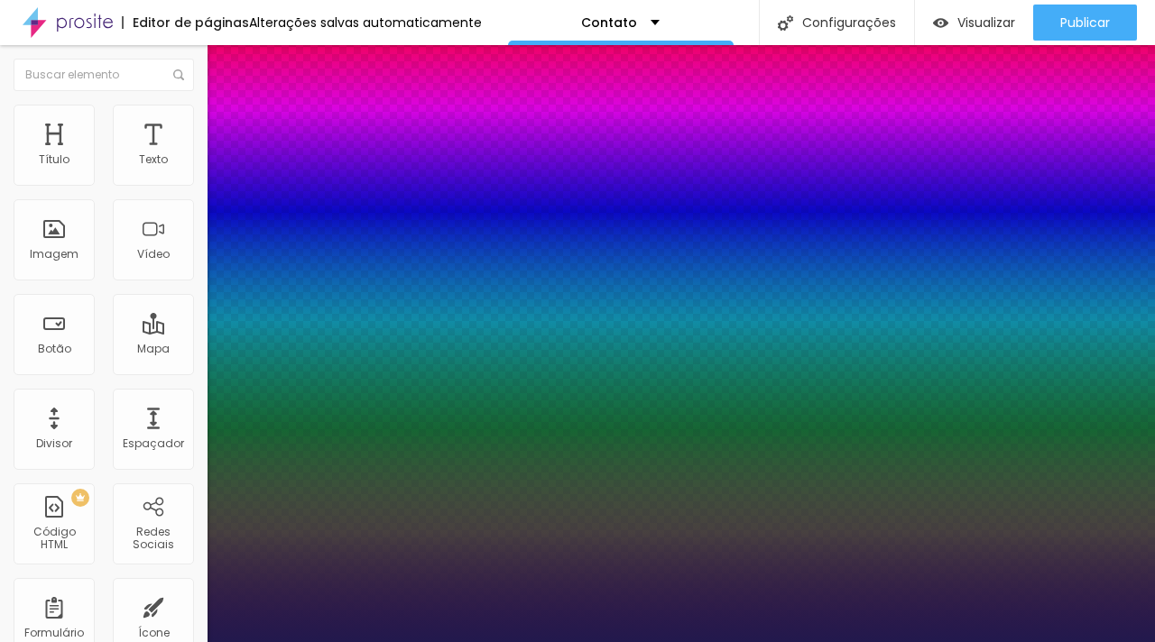
type input "1"
type input "24"
type input "1"
type input "25"
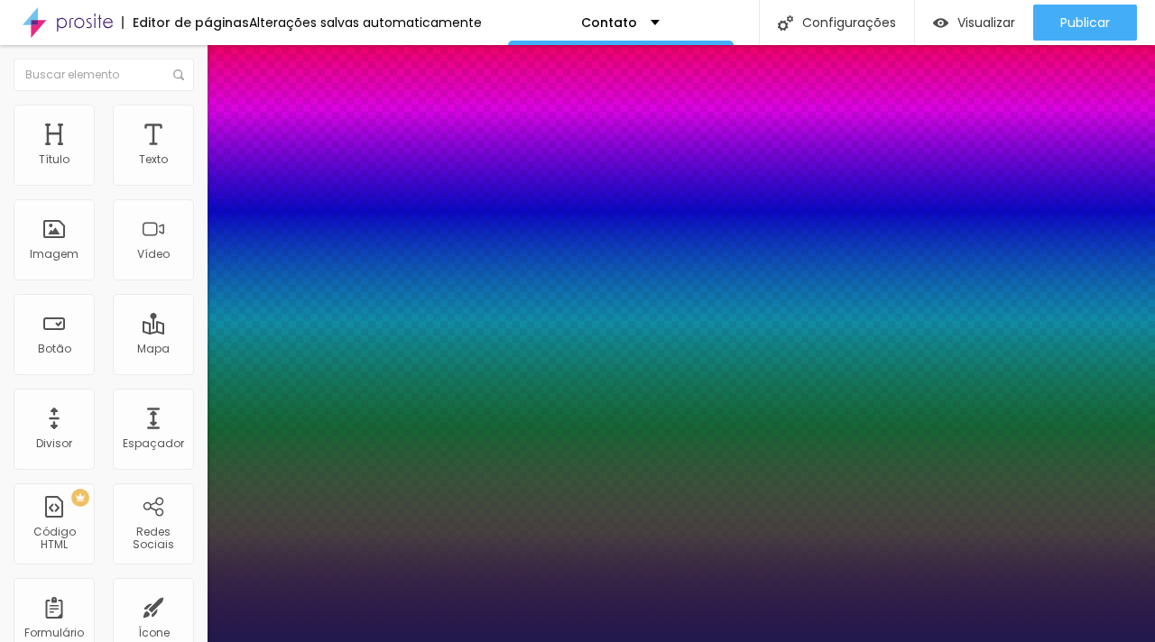
type input "25"
type input "1"
type input "26"
type input "1"
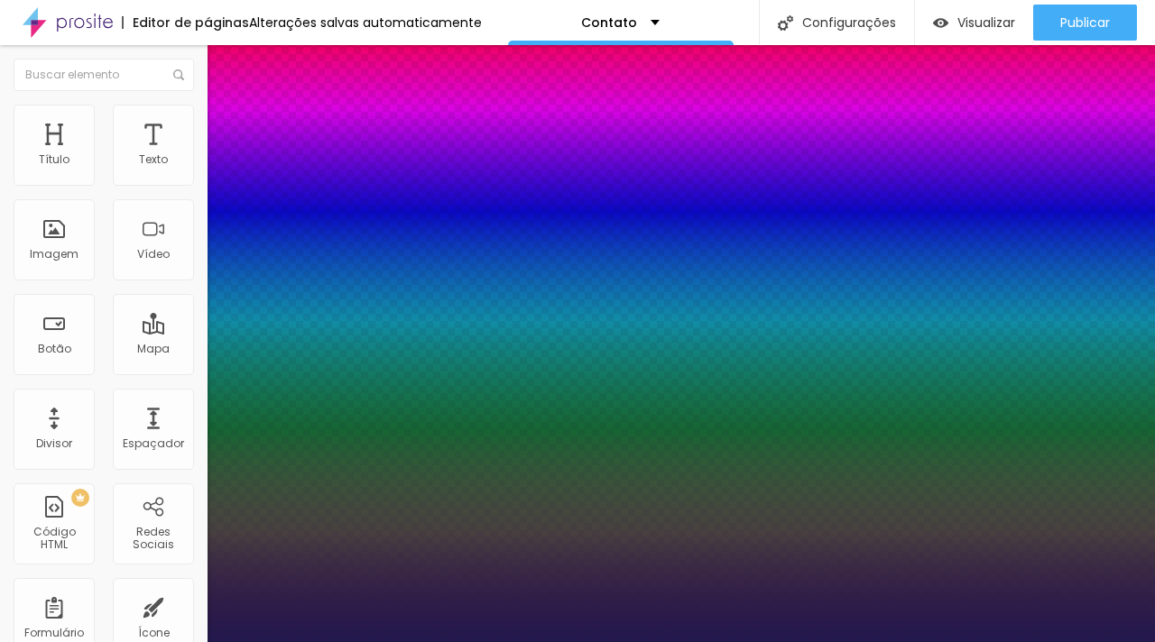
type input "25"
type input "1"
drag, startPoint x: 245, startPoint y: 306, endPoint x: 256, endPoint y: 308, distance: 11.0
type input "25"
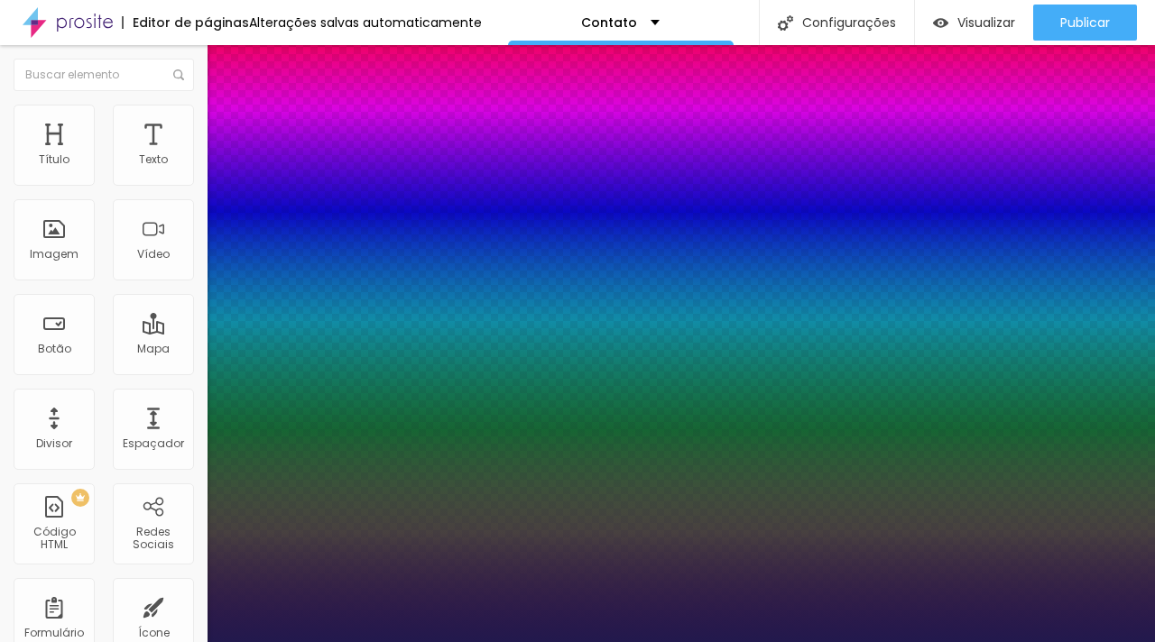
click at [98, 641] on div at bounding box center [577, 642] width 1155 height 0
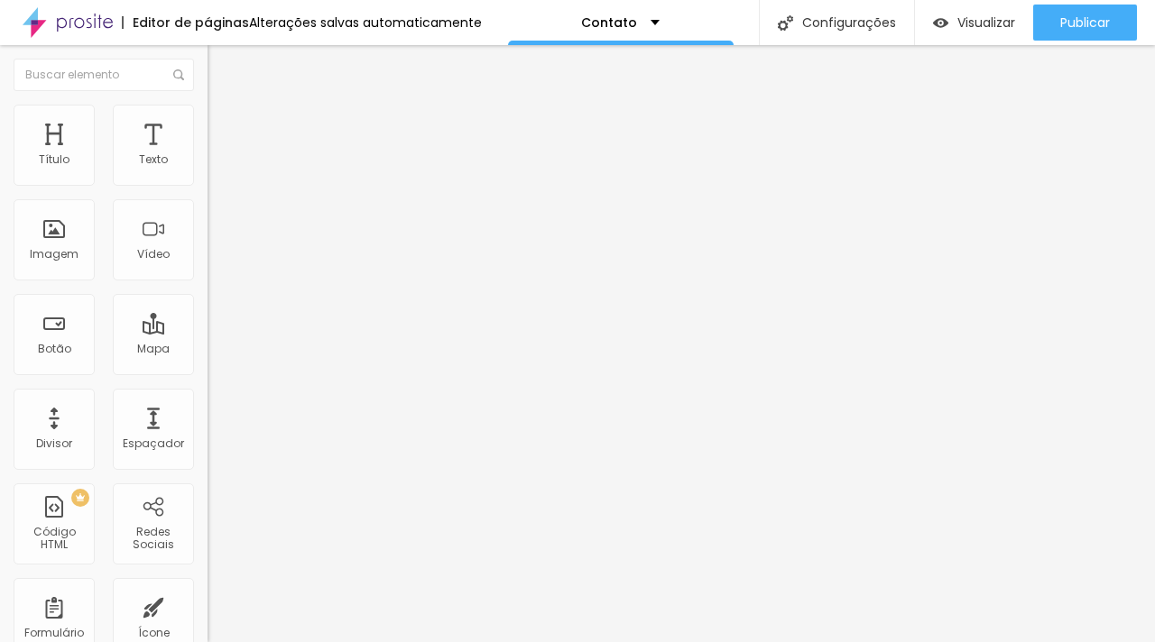
click at [207, 155] on span "Adicionar imagem" at bounding box center [265, 147] width 116 height 15
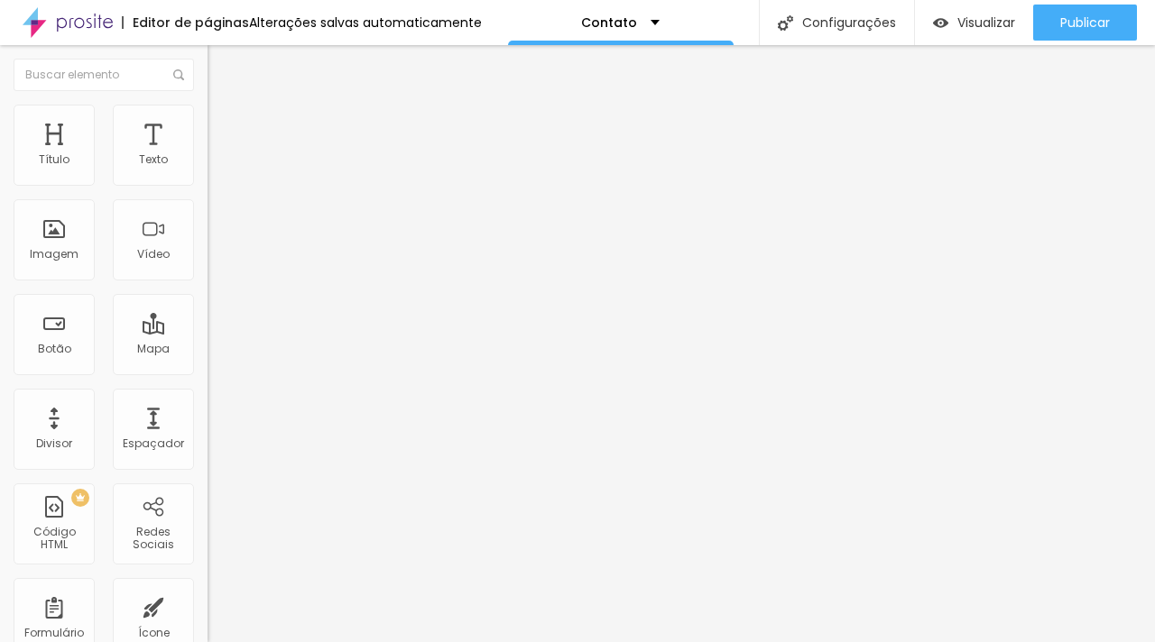
click at [224, 127] on span "Avançado" at bounding box center [254, 134] width 60 height 15
type input "17"
type input "16"
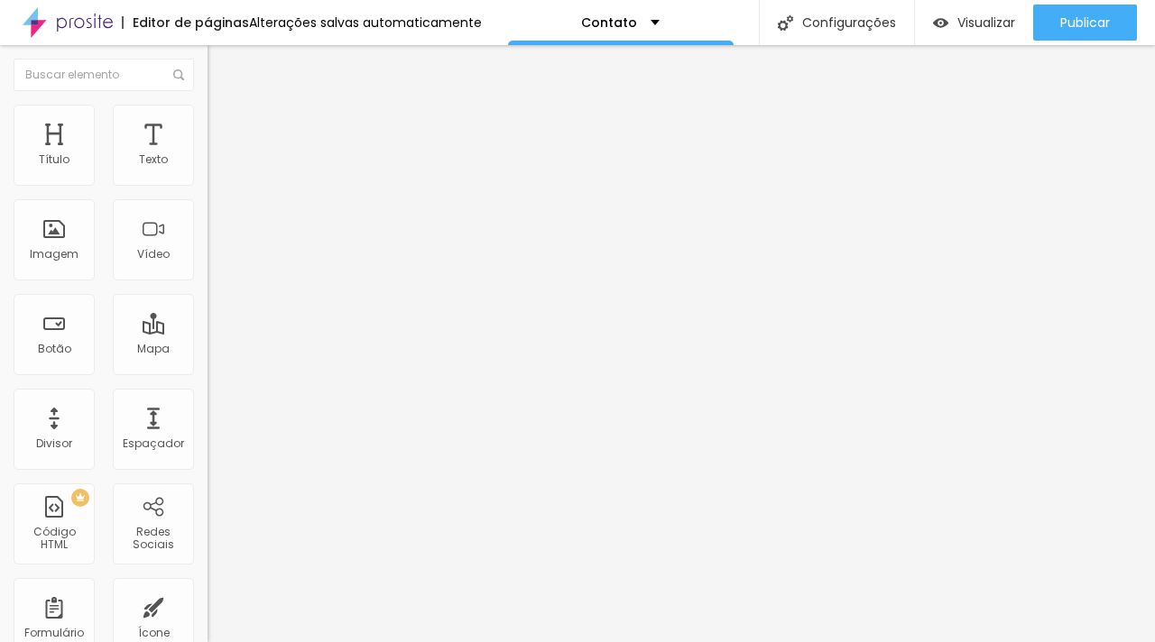
type input "15"
type input "14"
type input "13"
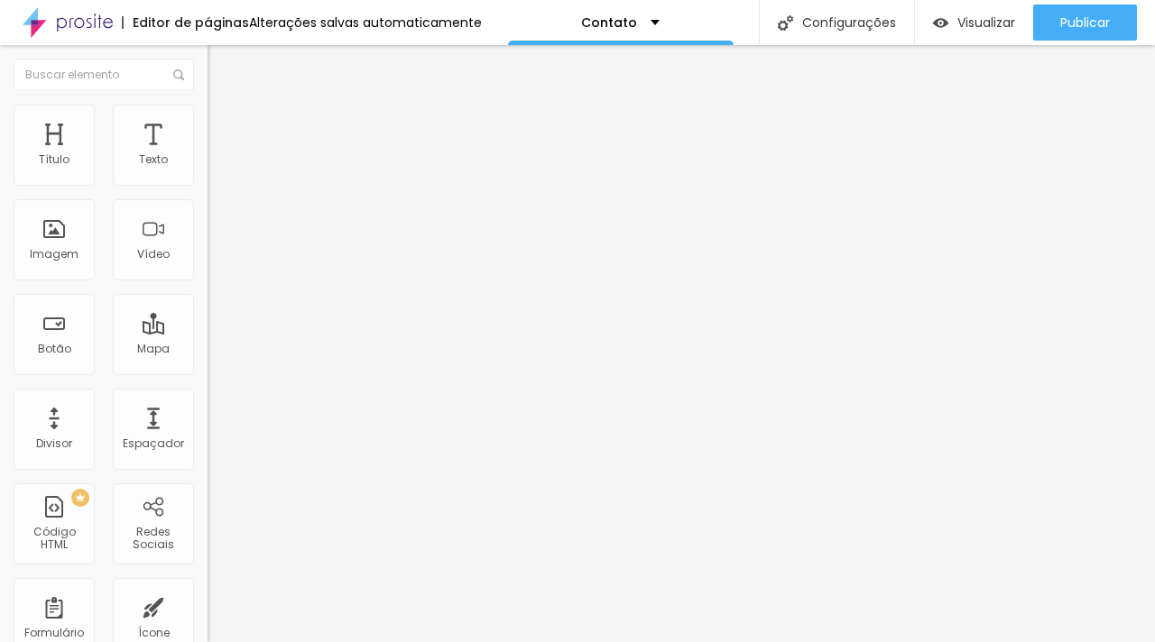
type input "13"
type input "12"
type input "11"
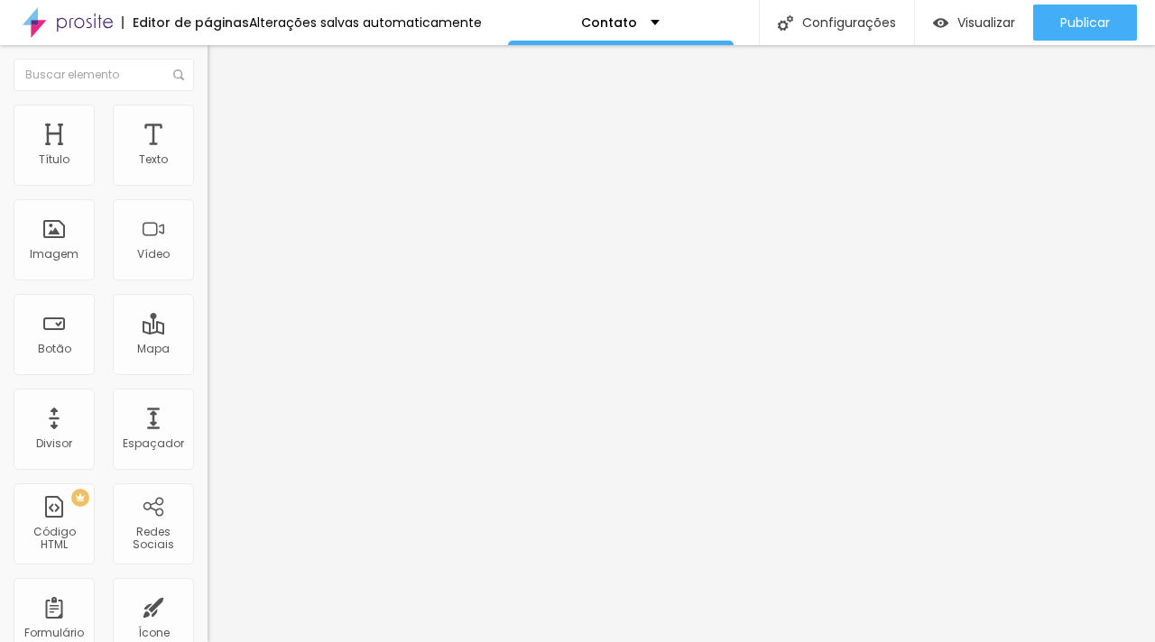
type input "10"
type input "9"
type input "8"
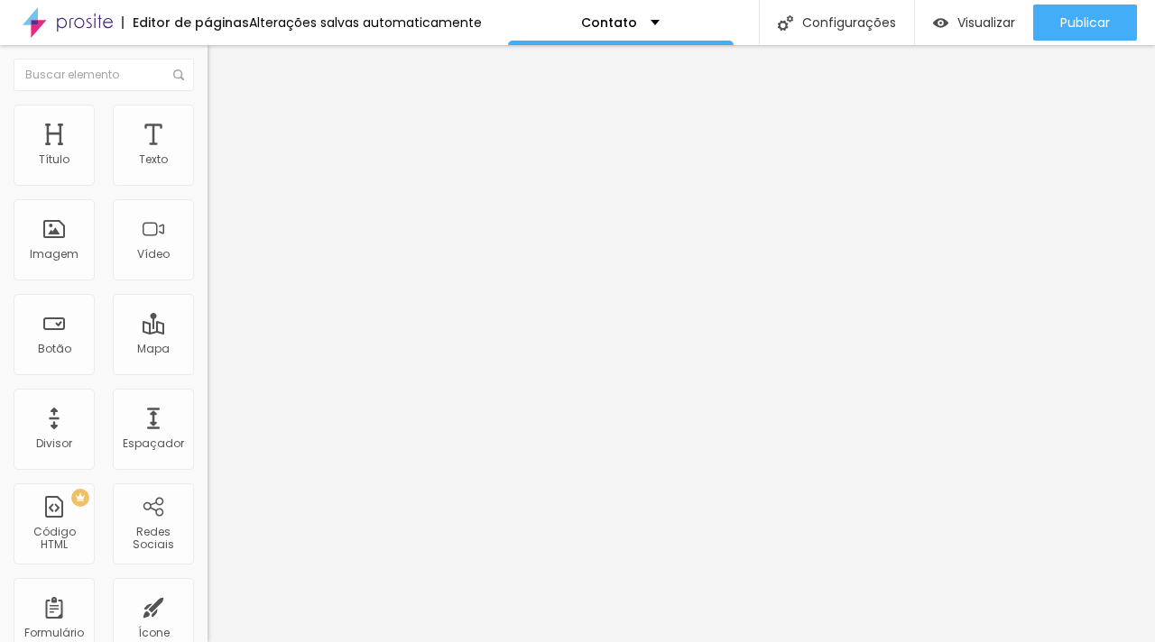
type input "8"
type input "7"
type input "6"
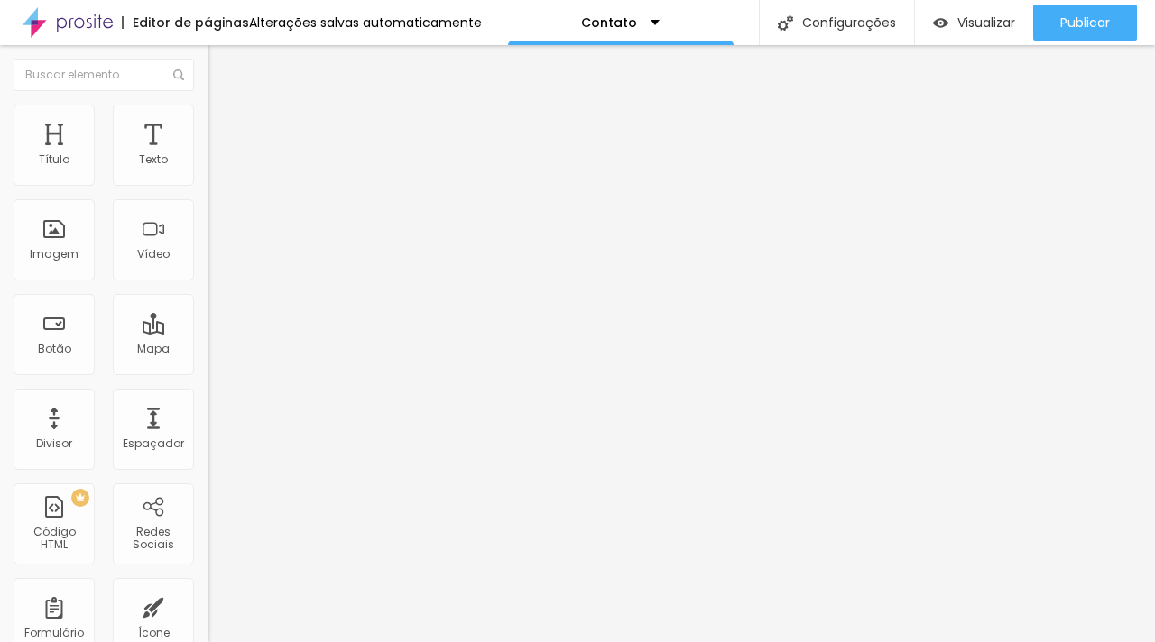
type input "5"
type input "4"
type input "3"
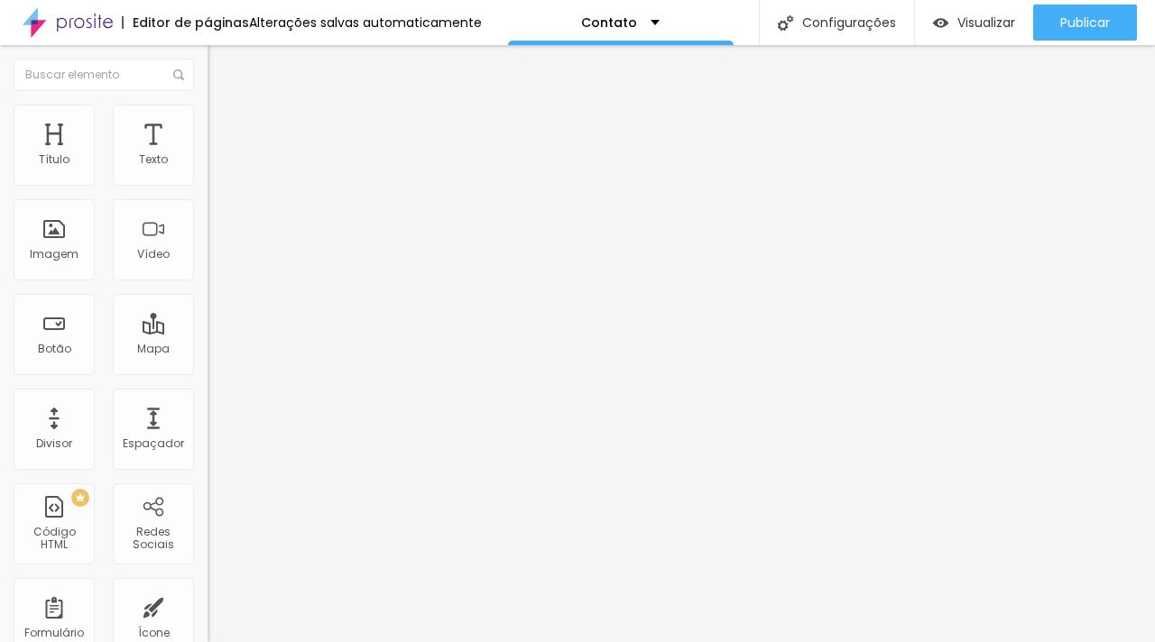
type input "3"
type input "2"
type input "1"
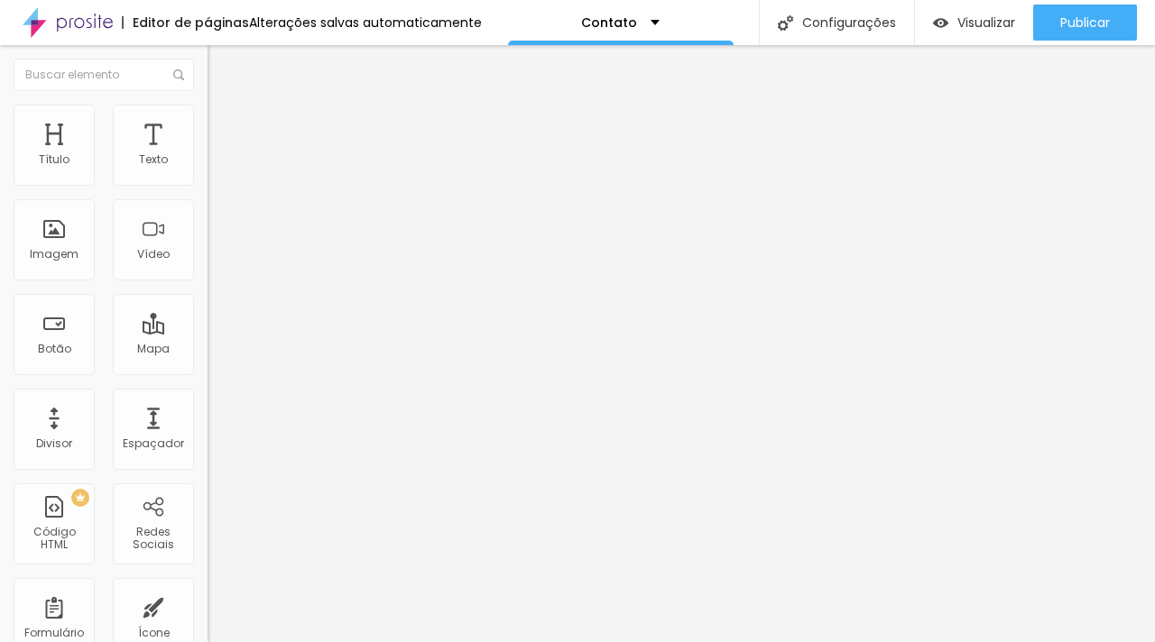
type input "0"
drag, startPoint x: 61, startPoint y: 181, endPoint x: 37, endPoint y: 192, distance: 26.7
type input "0"
click at [207, 350] on input "range" at bounding box center [265, 357] width 116 height 14
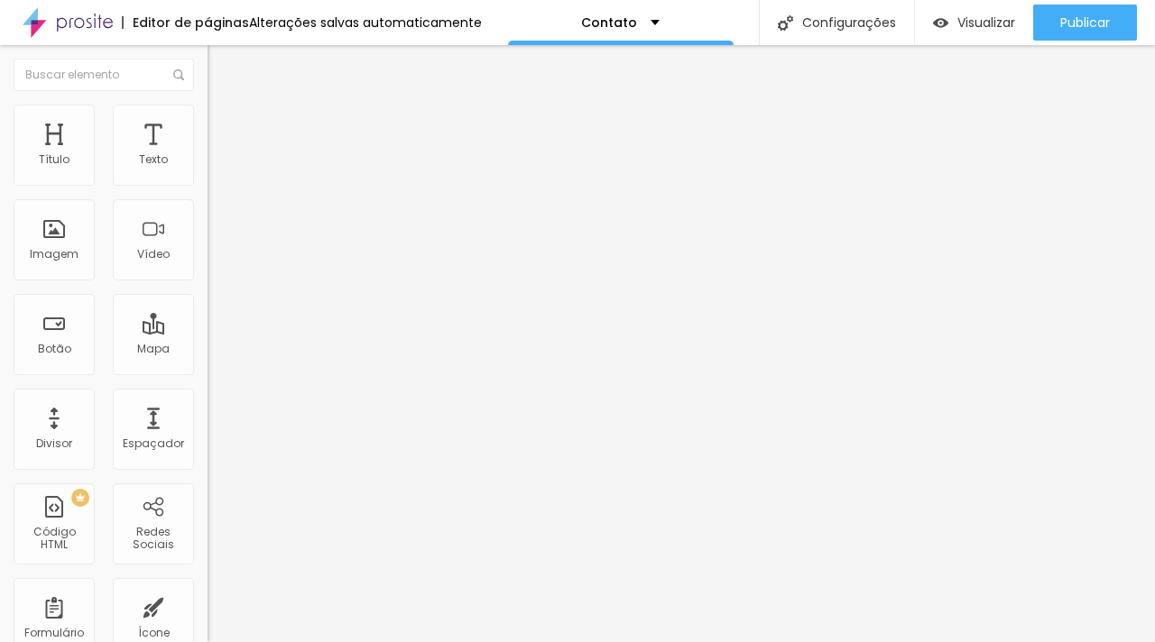
type input "22"
type input "21"
type input "20"
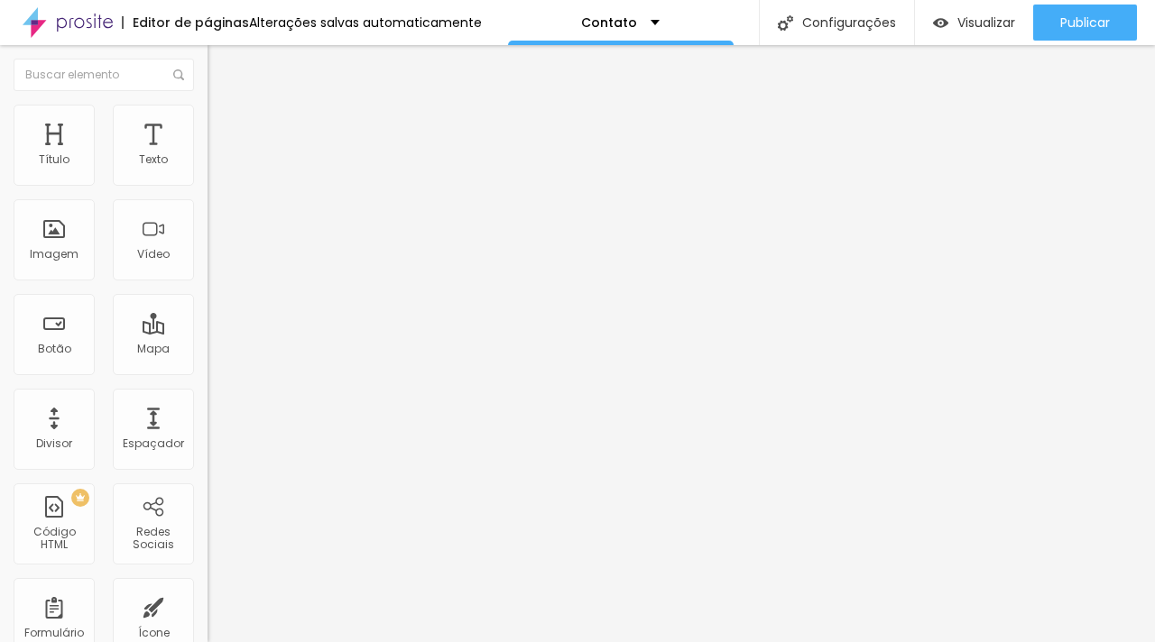
type input "20"
type input "19"
type input "18"
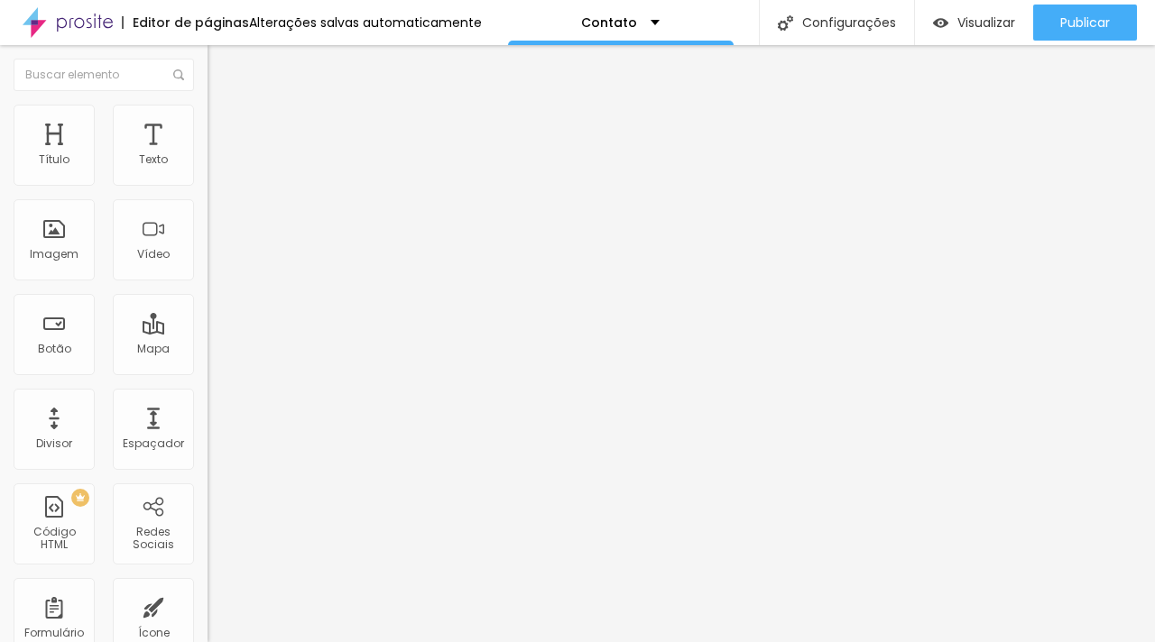
type input "17"
type input "16"
type input "15"
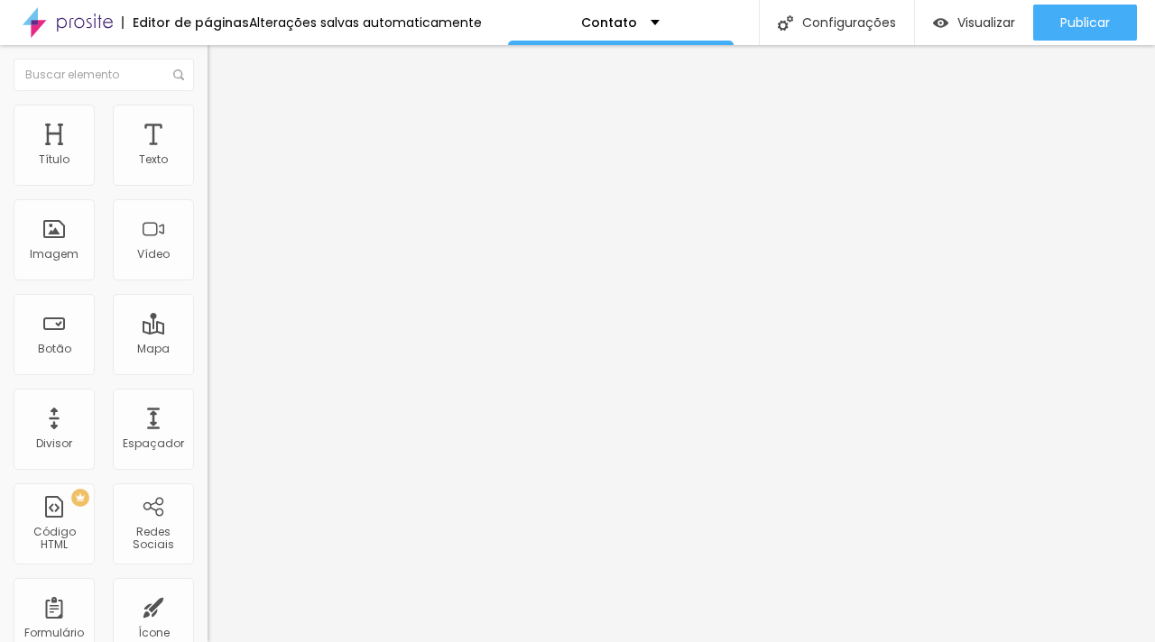
type input "15"
type input "14"
type input "13"
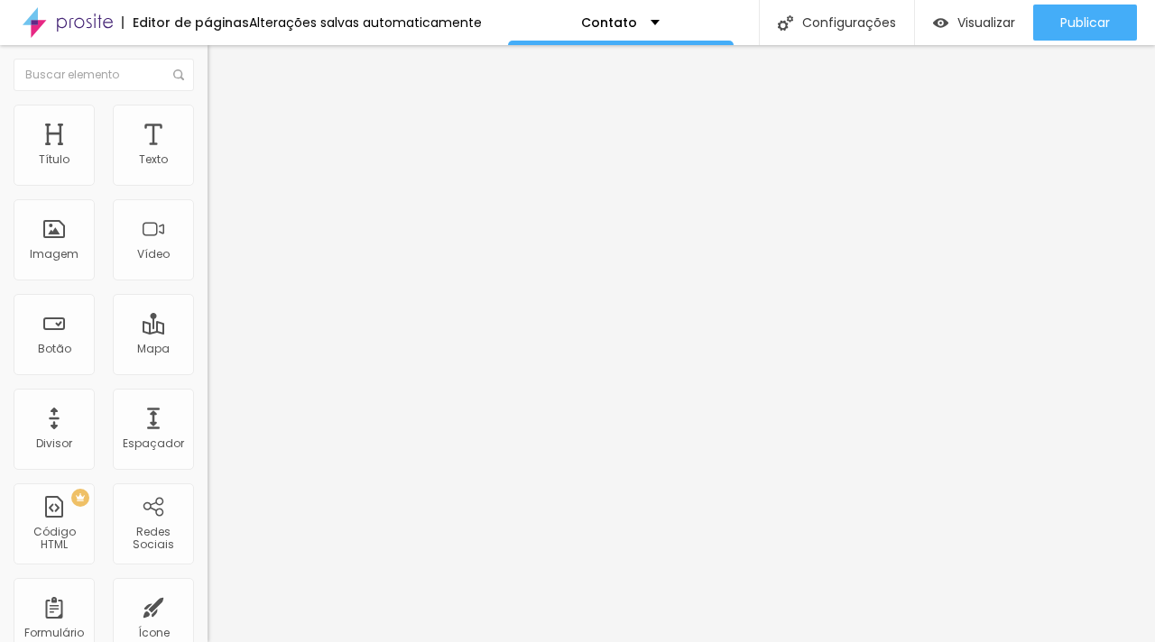
type input "12"
type input "11"
type input "10"
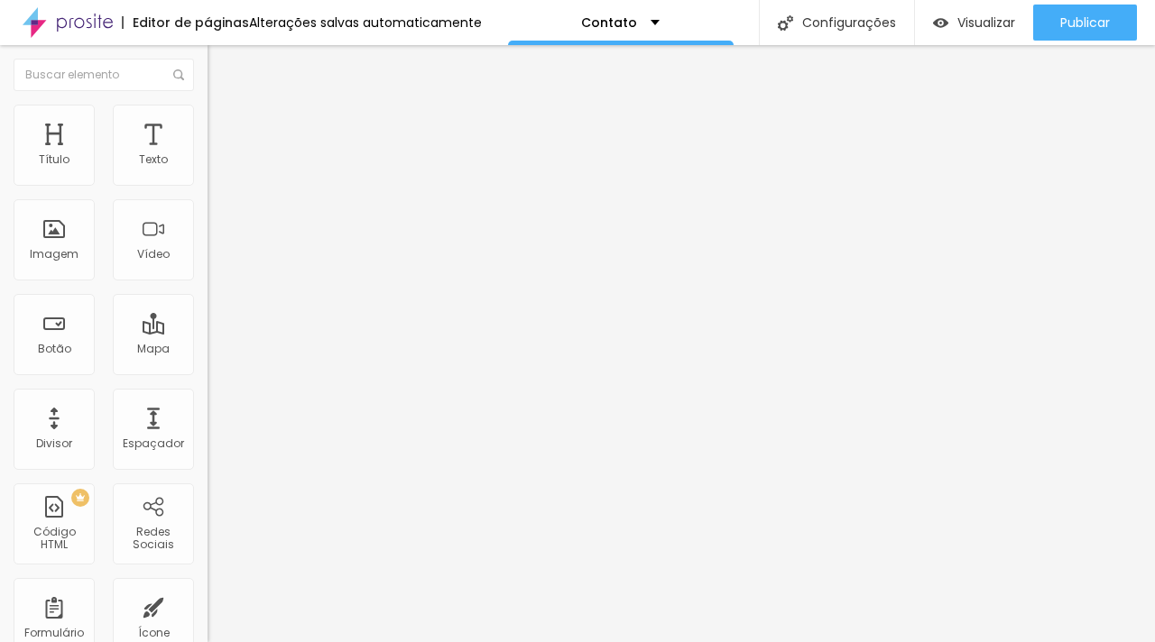
type input "10"
type input "9"
type input "8"
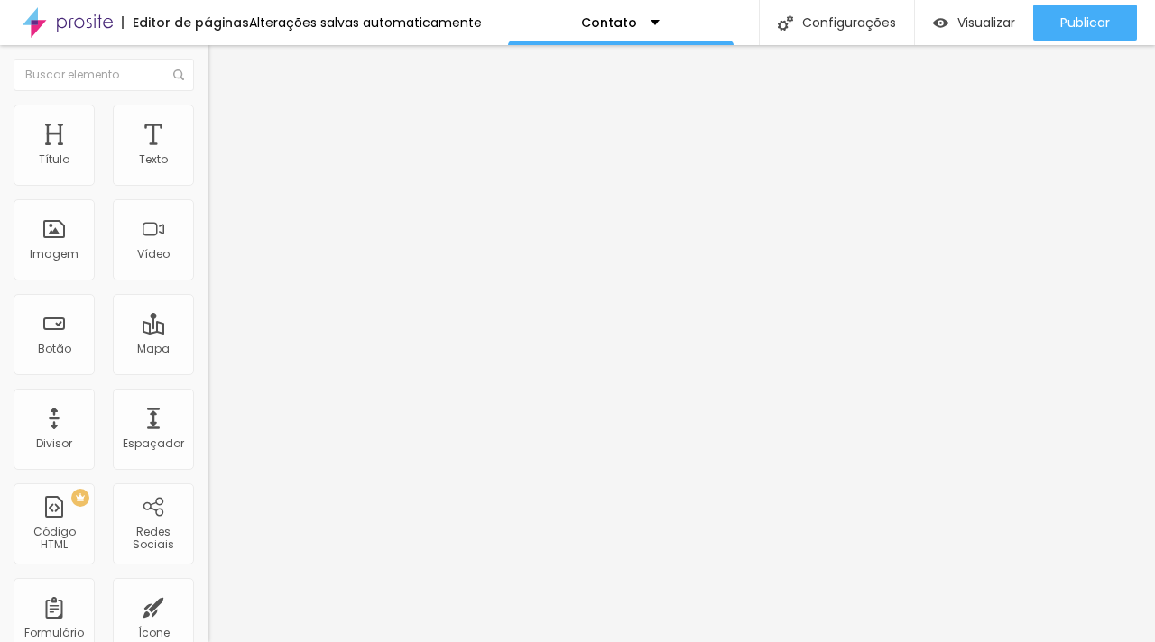
type input "7"
type input "6"
type input "5"
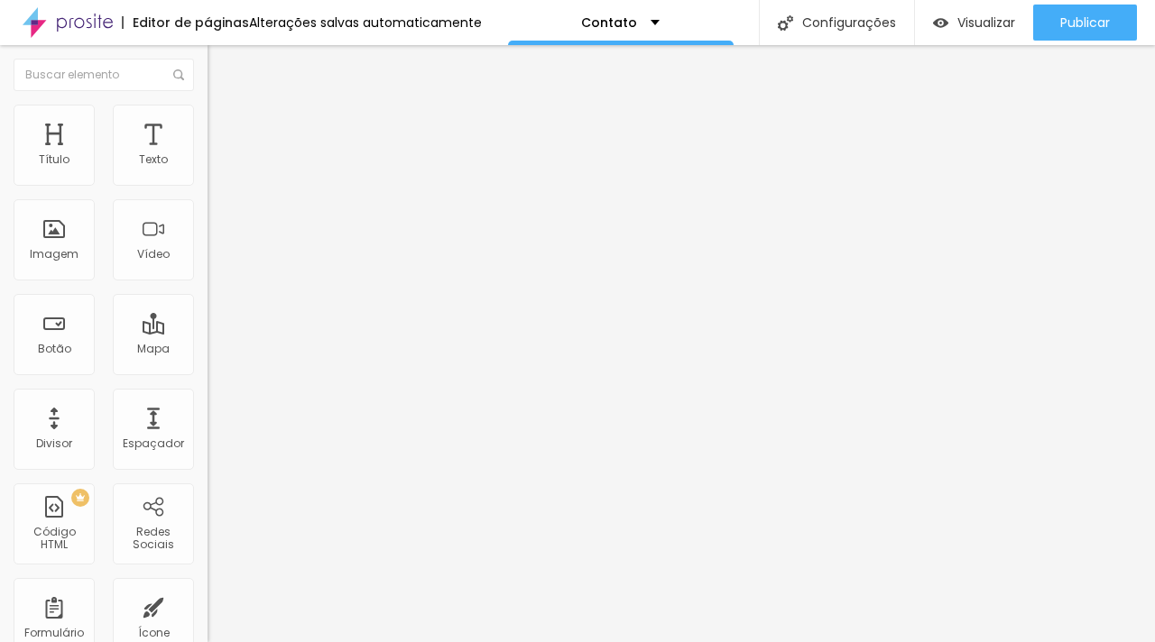
type input "5"
type input "4"
type input "3"
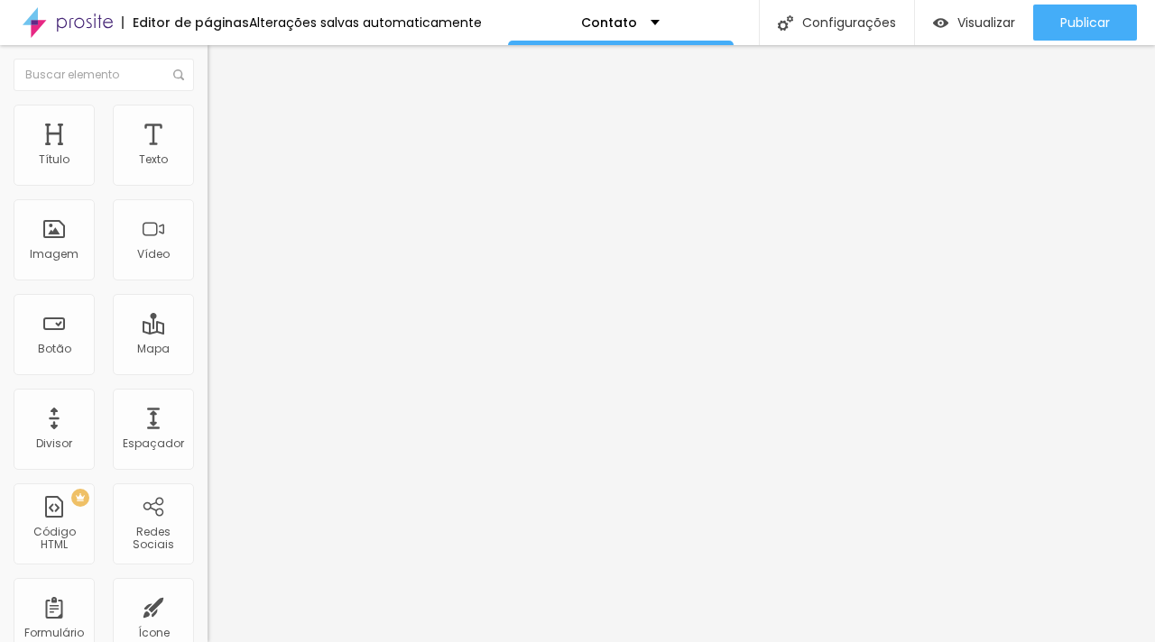
type input "2"
type input "1"
type input "0"
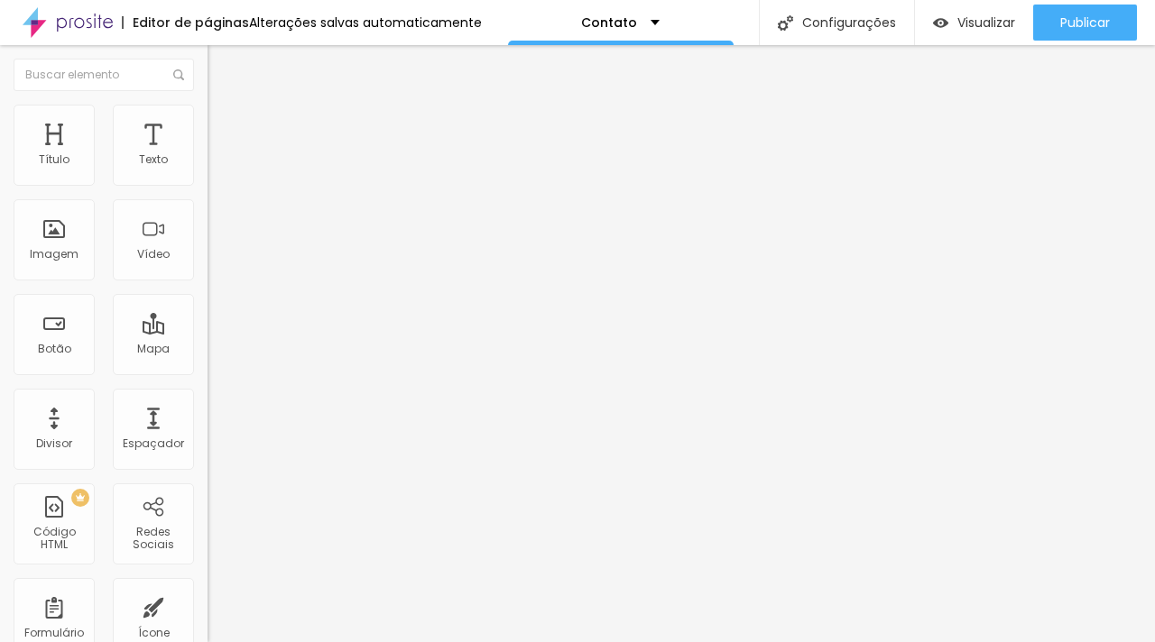
type input "0"
drag, startPoint x: 67, startPoint y: 213, endPoint x: 32, endPoint y: 216, distance: 35.3
type input "0"
click at [207, 605] on input "range" at bounding box center [265, 612] width 116 height 14
click at [207, 155] on span "Trocar imagem" at bounding box center [256, 147] width 98 height 15
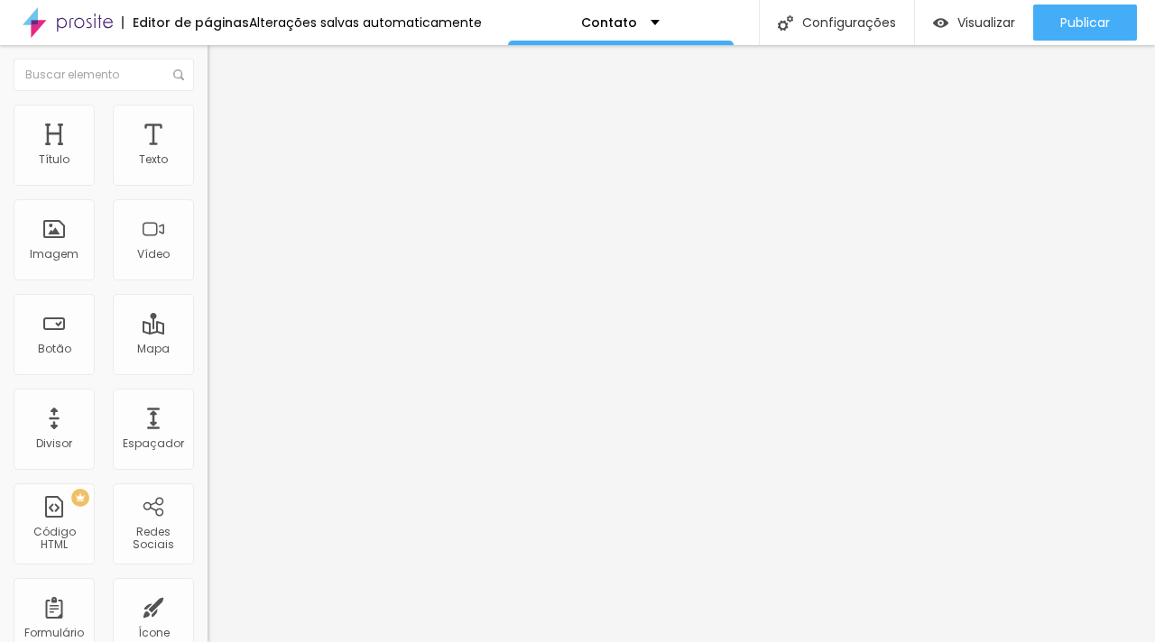
click at [207, 282] on span "Original" at bounding box center [228, 274] width 43 height 15
click at [207, 304] on span "Padrão" at bounding box center [227, 296] width 41 height 15
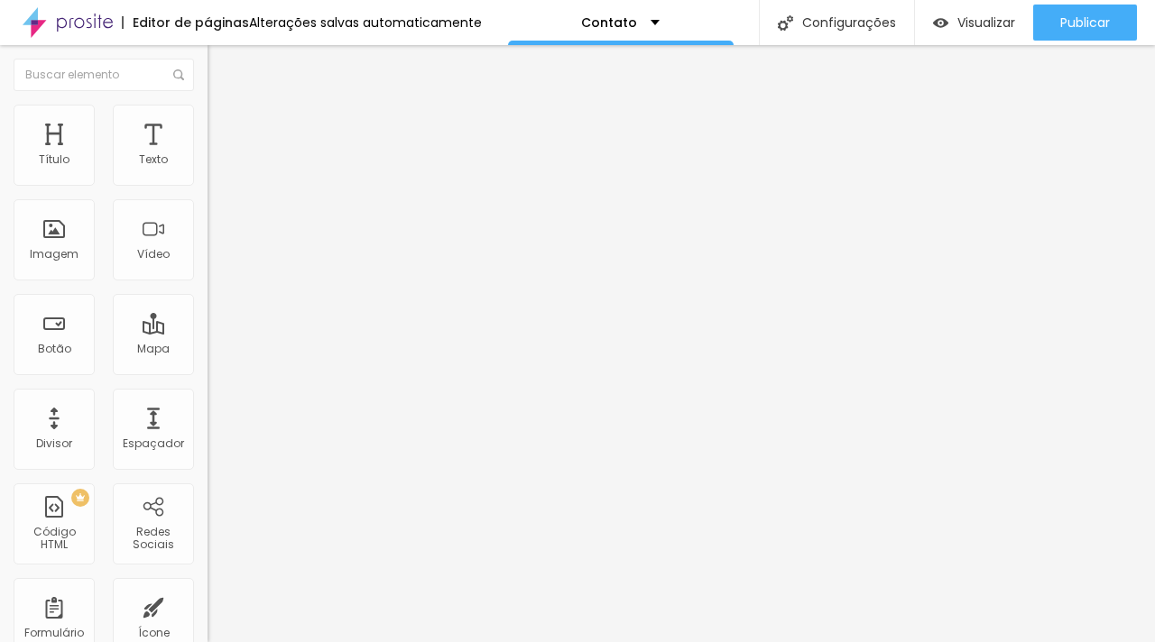
click at [266, 321] on span "1:1" at bounding box center [271, 313] width 10 height 15
click at [253, 293] on span "16:9" at bounding box center [263, 285] width 21 height 15
click at [207, 282] on span "16:9 Cinema" at bounding box center [241, 274] width 69 height 15
click at [207, 270] on div "Proporção" at bounding box center [310, 264] width 207 height 11
click at [207, 332] on span "Original" at bounding box center [228, 324] width 43 height 15
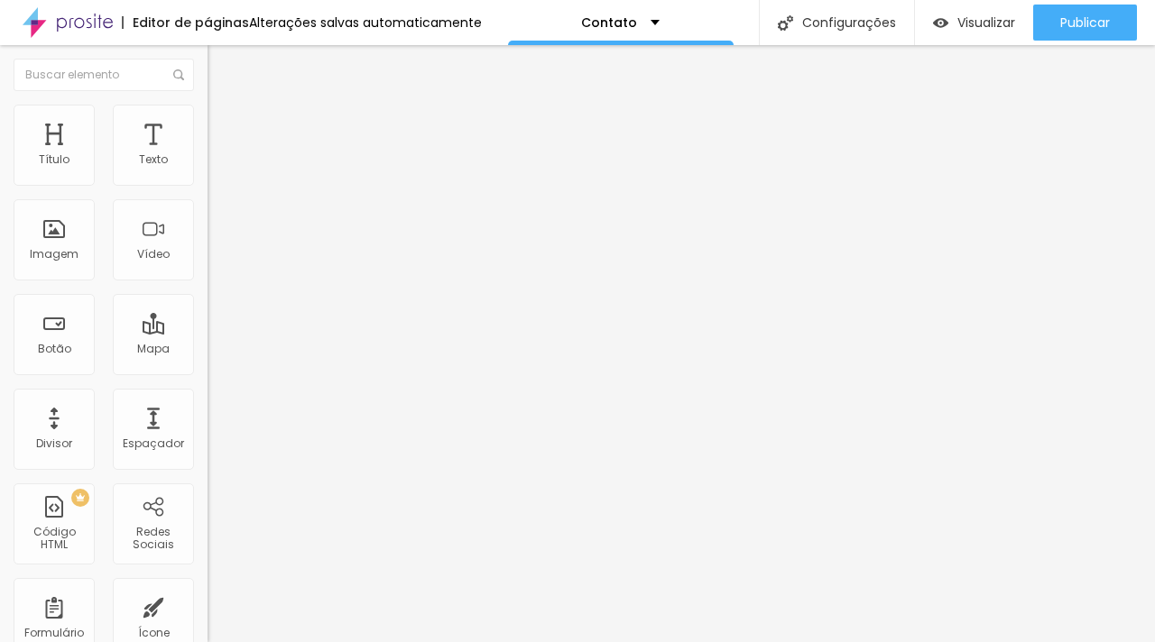
click at [323, 641] on div "Subindo 1/1 arquivos" at bounding box center [577, 647] width 1155 height 11
click at [207, 472] on div "Editar Coluna Conteúdo Estilo Avançado Alinhamento" at bounding box center [310, 343] width 207 height 597
click at [963, 26] on span "Visualizar" at bounding box center [986, 22] width 58 height 14
click at [207, 123] on li "Avançado" at bounding box center [310, 132] width 207 height 18
type input "25"
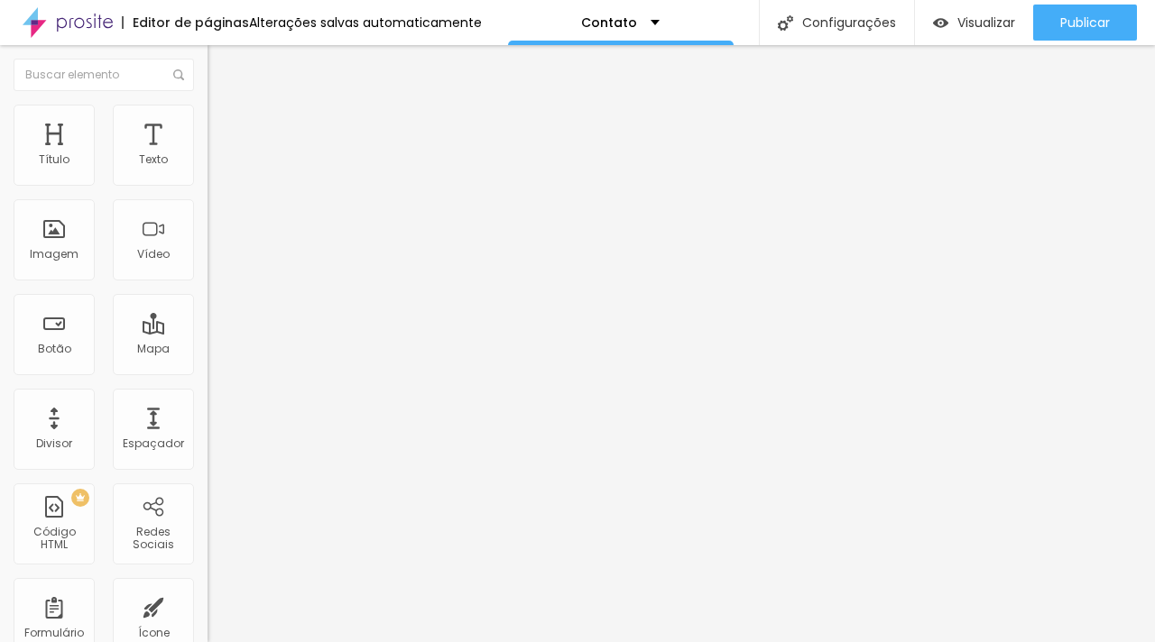
type input "25"
type input "20"
type input "15"
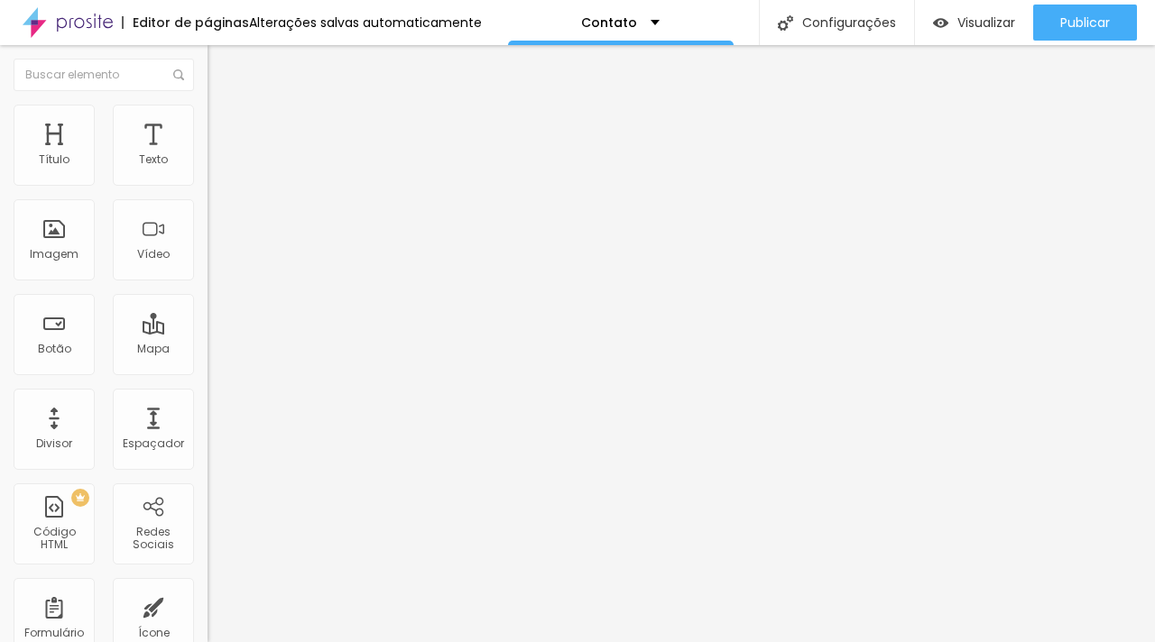
type input "10"
type input "15"
type input "20"
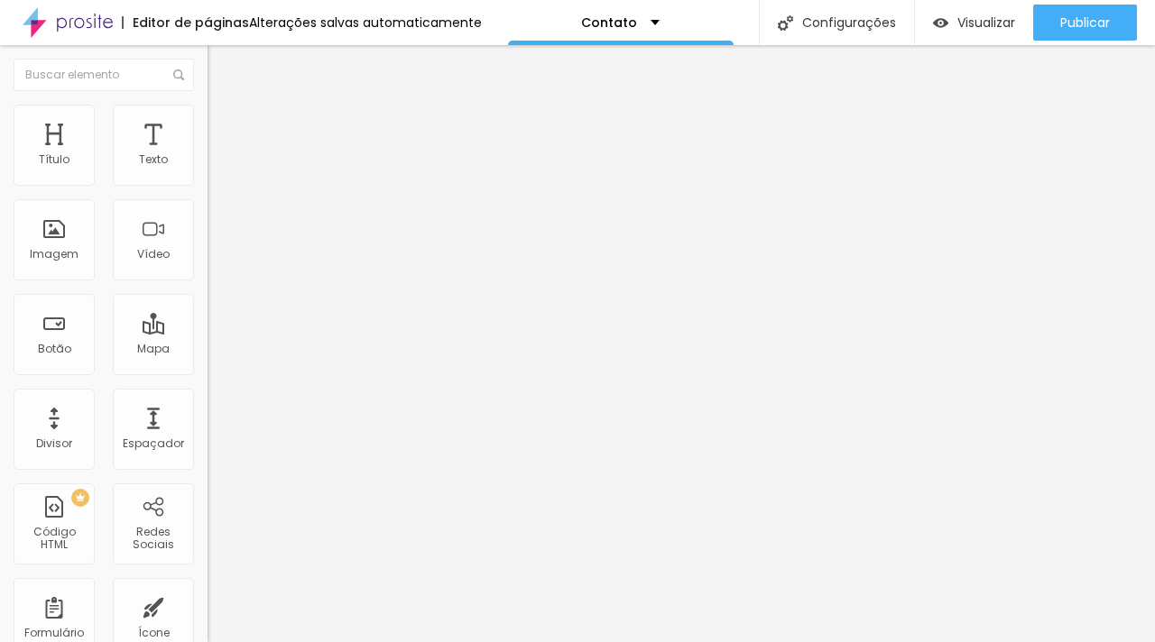
type input "20"
type input "25"
type input "30"
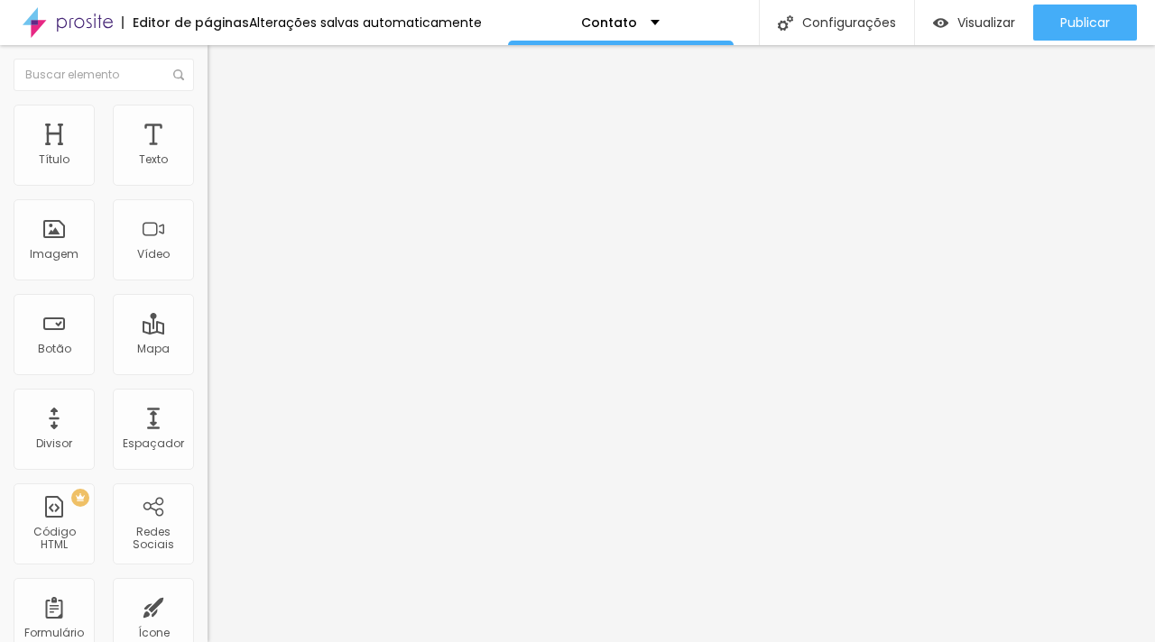
type input "35"
type input "40"
type input "45"
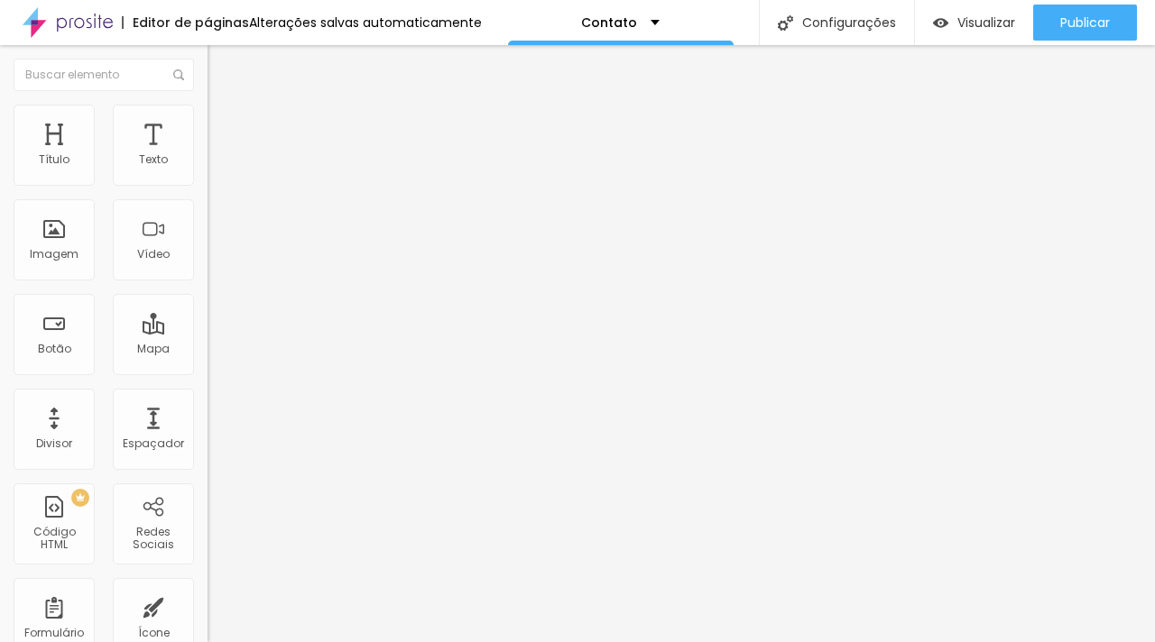
type input "45"
type input "50"
drag, startPoint x: 75, startPoint y: 175, endPoint x: 166, endPoint y: 183, distance: 91.5
type input "50"
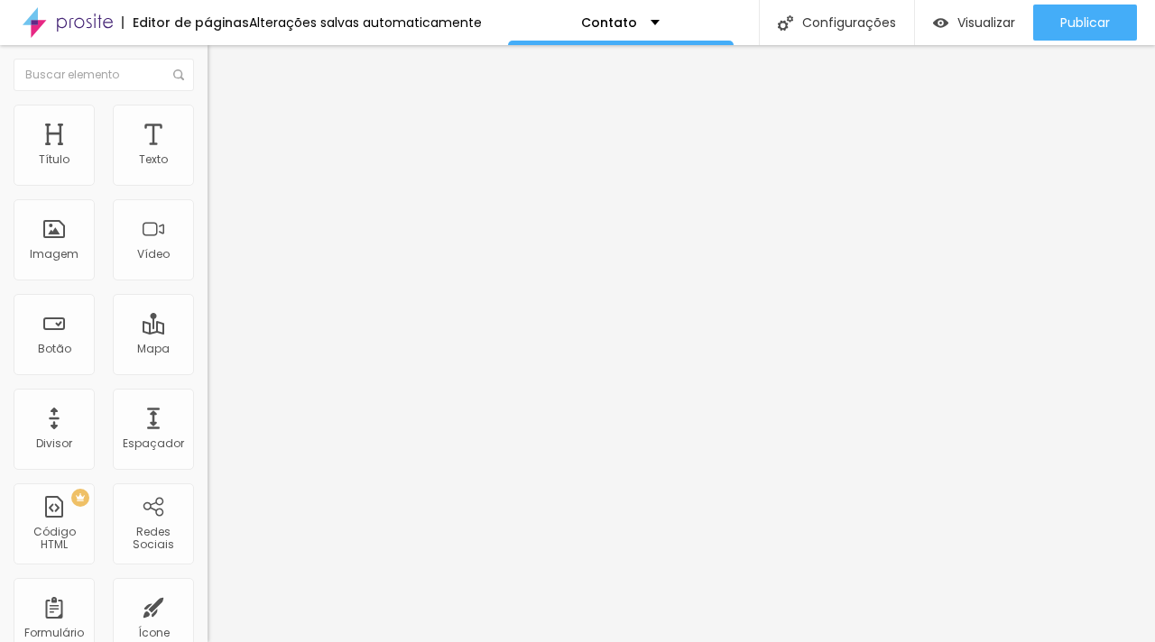
click at [207, 350] on input "range" at bounding box center [265, 357] width 116 height 14
click at [207, 115] on img at bounding box center [215, 113] width 16 height 16
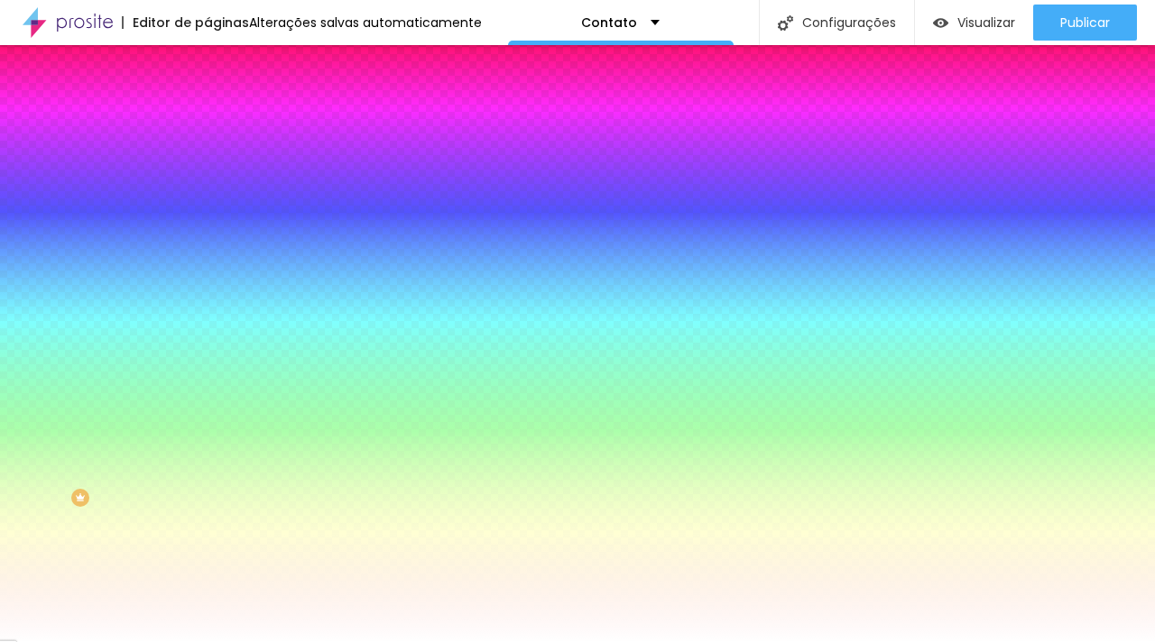
click at [207, 105] on li "Conteúdo" at bounding box center [310, 96] width 207 height 18
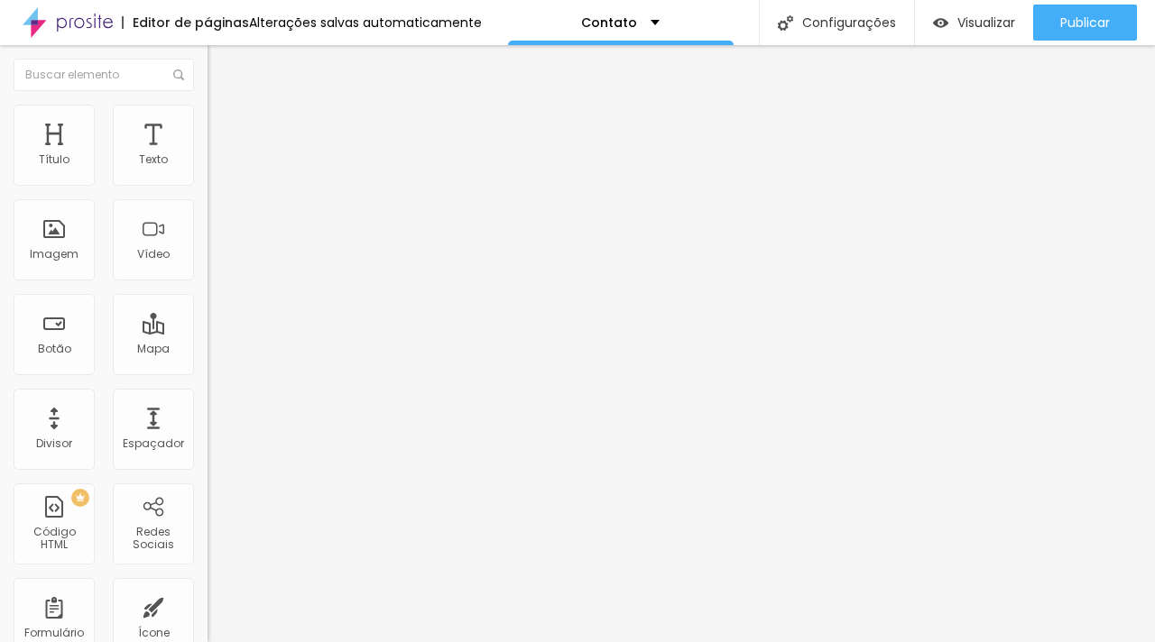
click at [207, 123] on li "Avançado" at bounding box center [310, 132] width 207 height 18
click at [207, 119] on li "Estilo" at bounding box center [310, 114] width 207 height 18
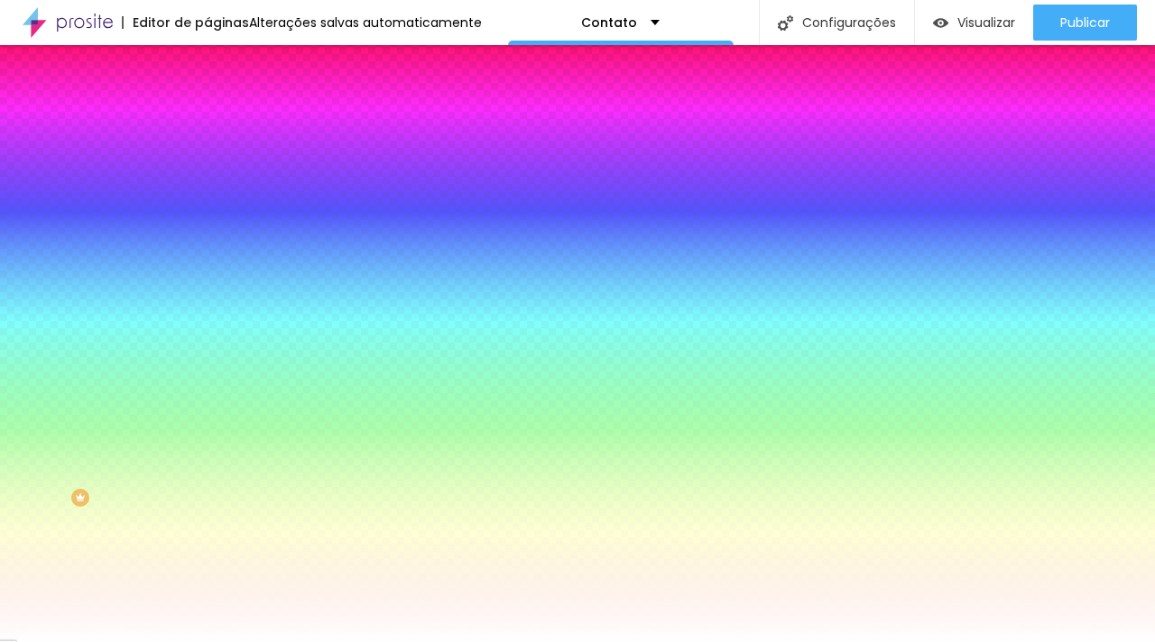
click at [207, 105] on li "Conteúdo" at bounding box center [310, 96] width 207 height 18
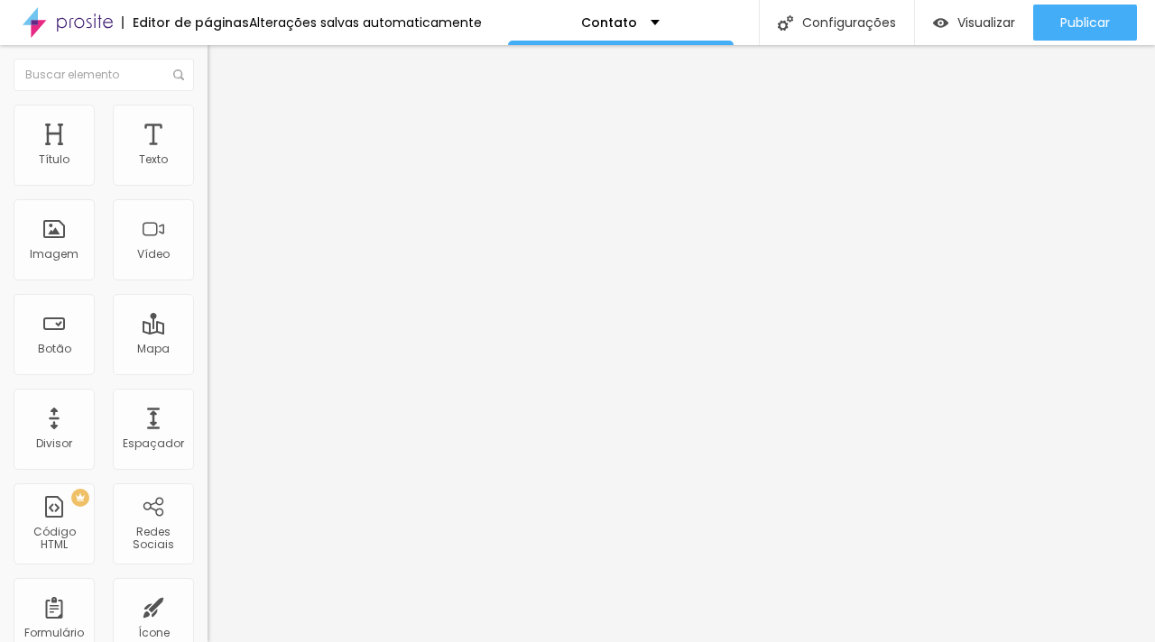
click at [207, 181] on span at bounding box center [212, 188] width 11 height 15
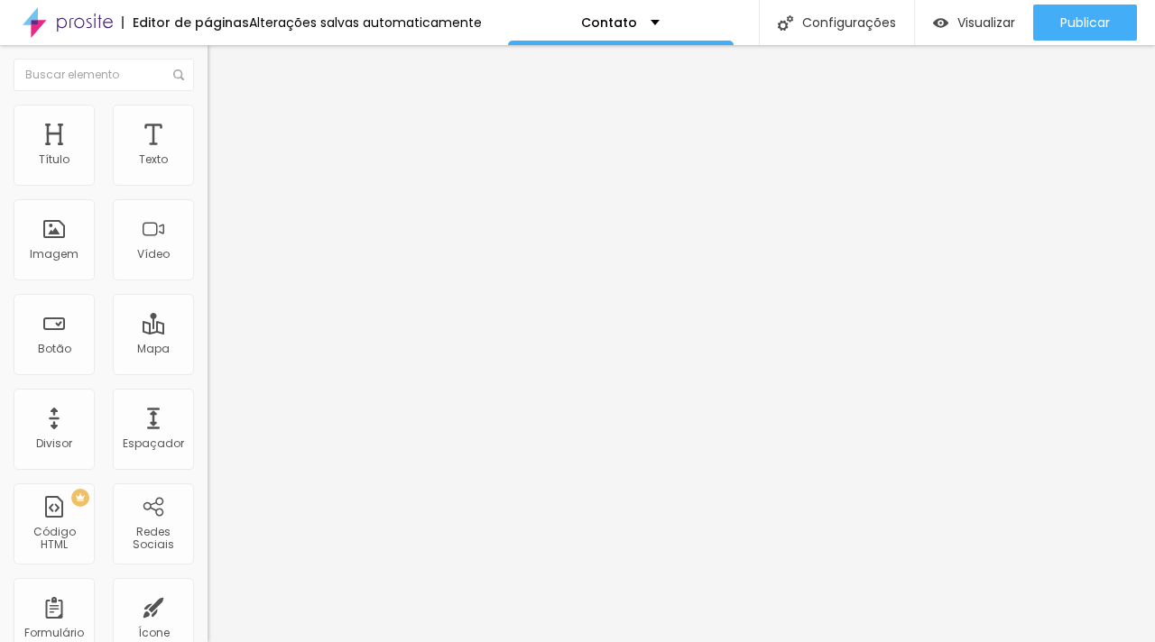
scroll to position [471, 0]
click at [207, 113] on img at bounding box center [215, 113] width 16 height 16
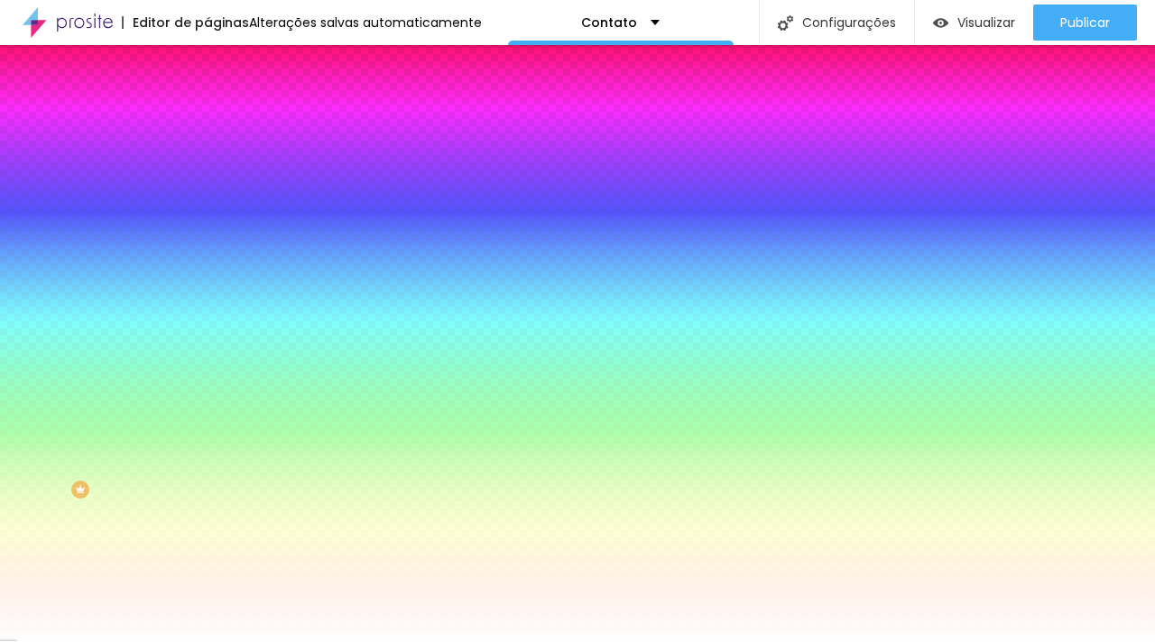
scroll to position [0, 0]
click at [207, 123] on li "Avançado" at bounding box center [310, 132] width 207 height 18
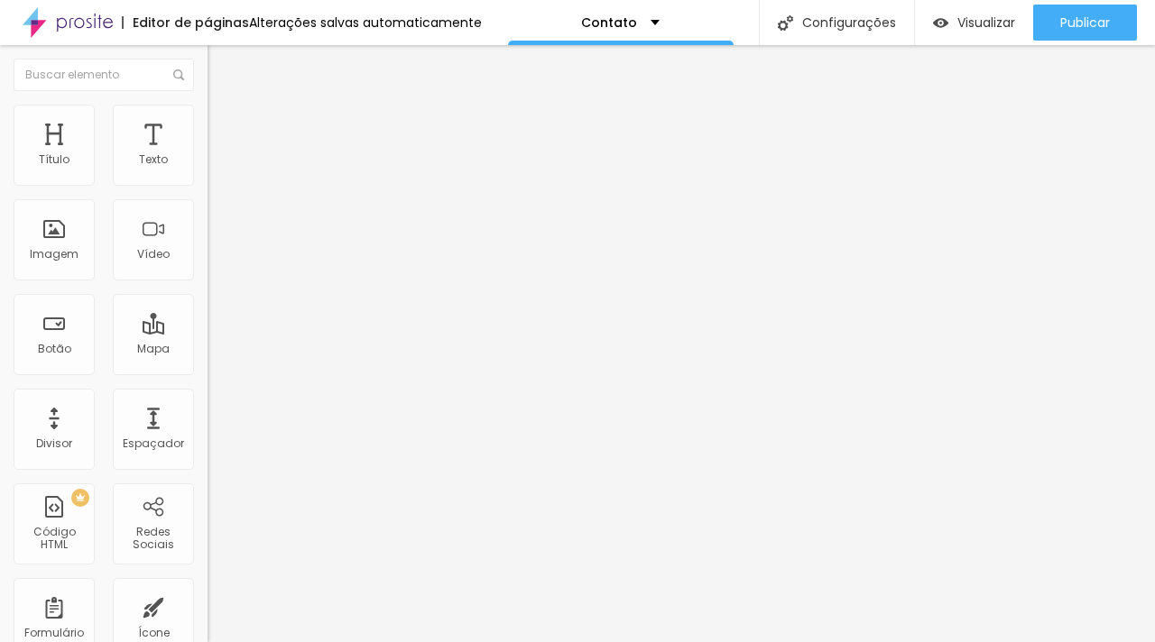
drag, startPoint x: 42, startPoint y: 187, endPoint x: 106, endPoint y: 192, distance: 64.3
click at [207, 192] on div "0 Espaço de cima" at bounding box center [310, 268] width 207 height 255
type input "4"
type input "6"
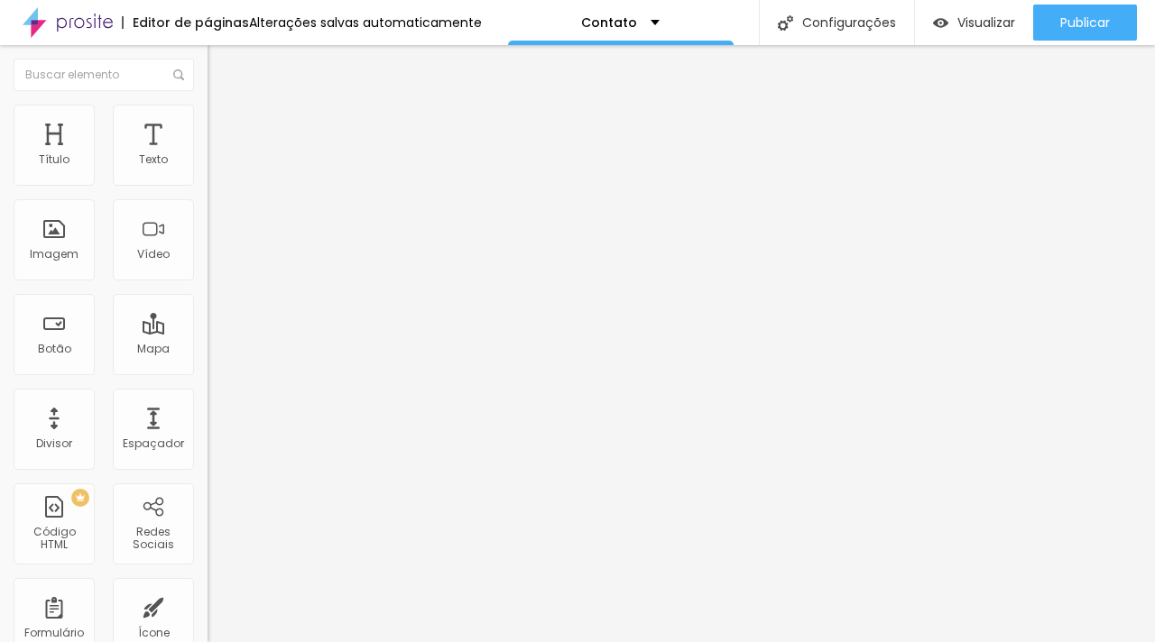
type input "6"
type input "8"
type input "12"
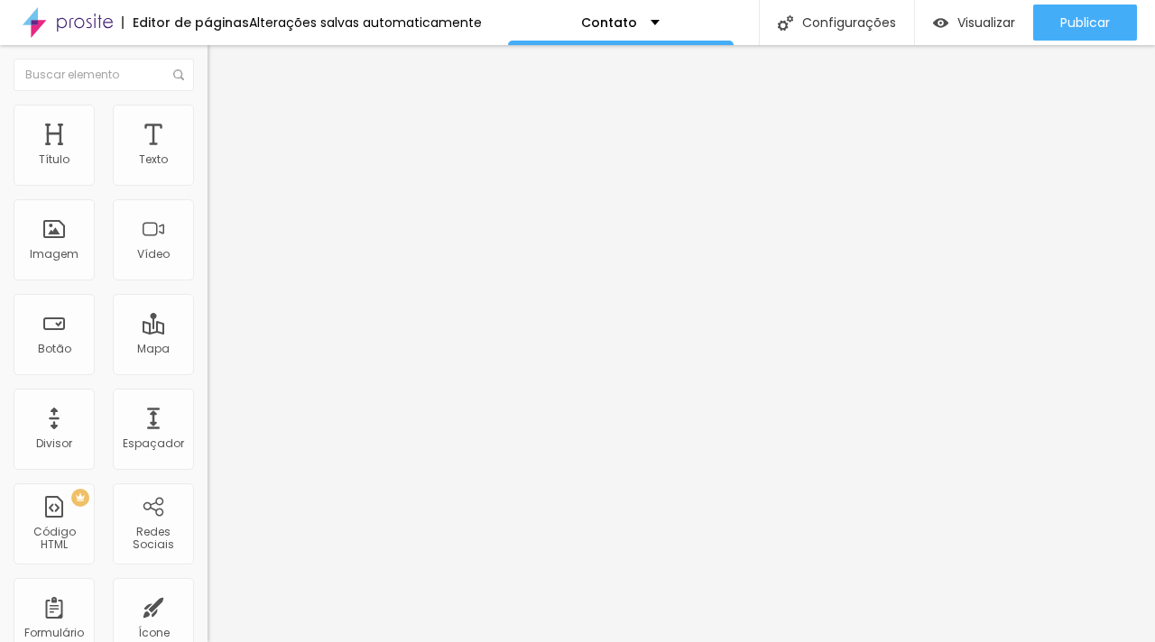
type input "16"
type input "25"
type input "32"
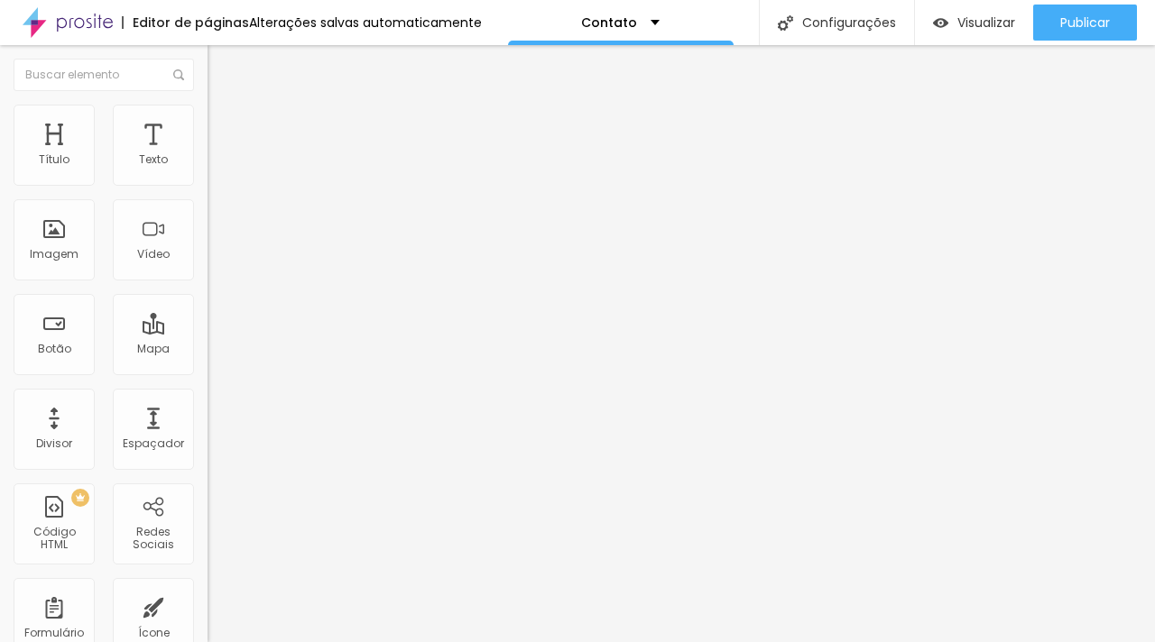
type input "32"
type input "38"
type input "45"
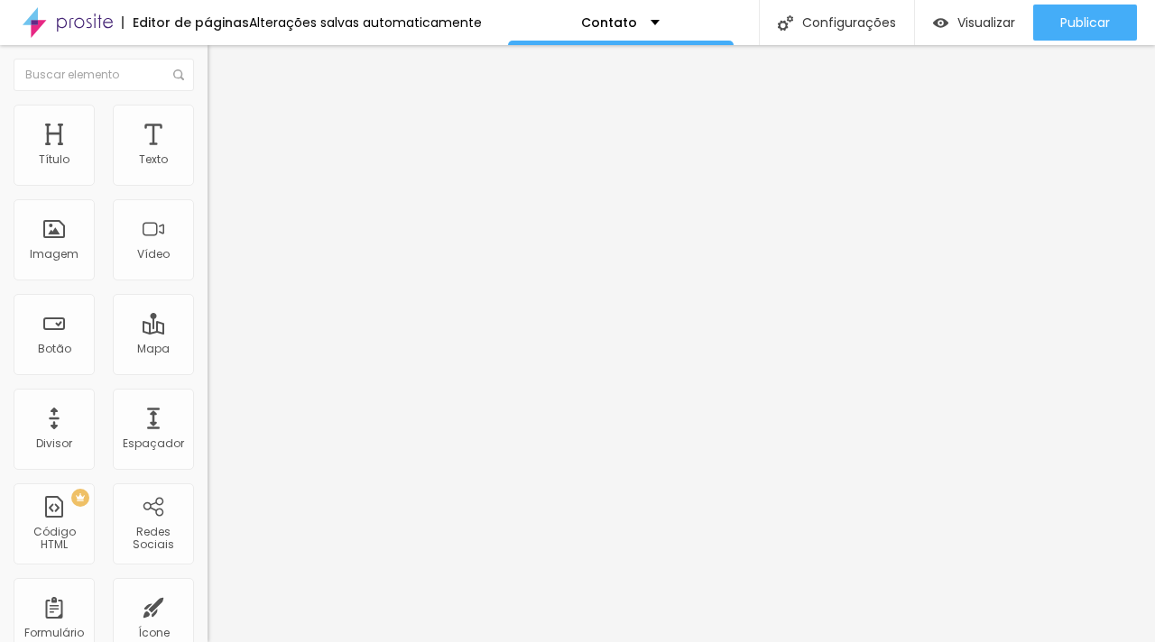
type input "52"
type input "62"
type input "69"
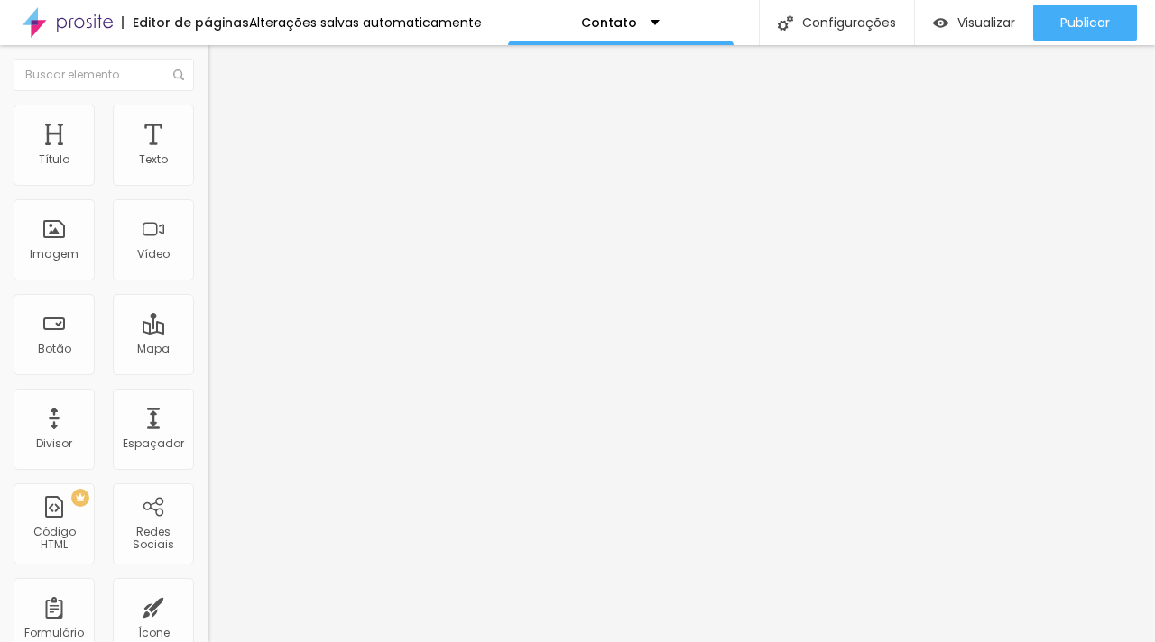
type input "69"
type input "76"
type input "81"
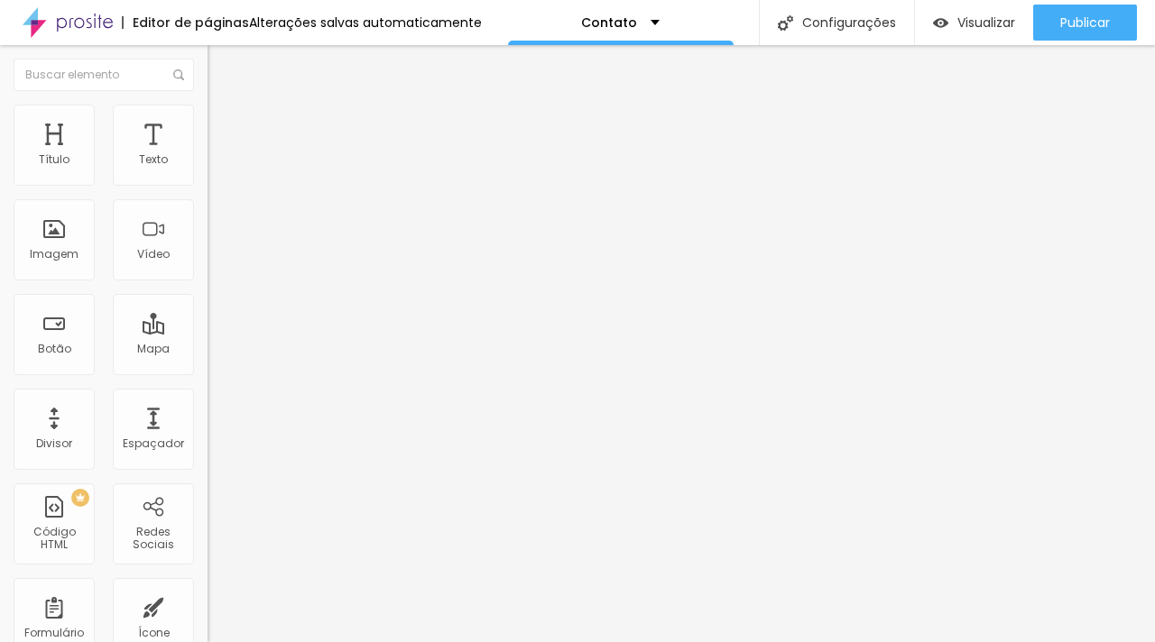
type input "86"
type input "88"
type input "89"
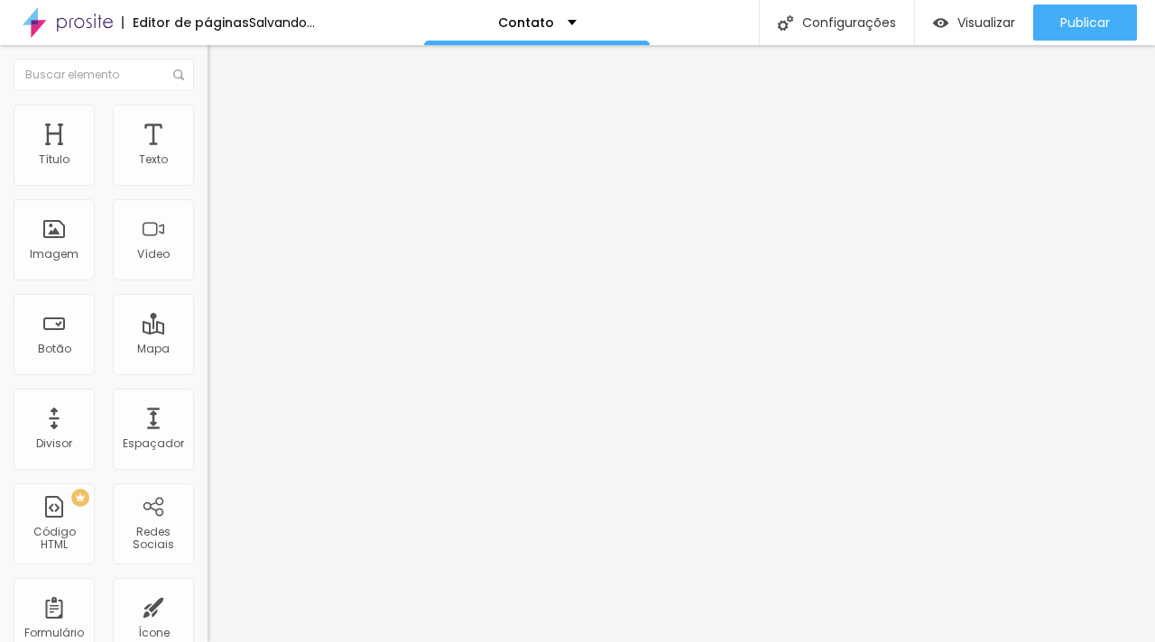
type input "89"
type input "90"
type input "91"
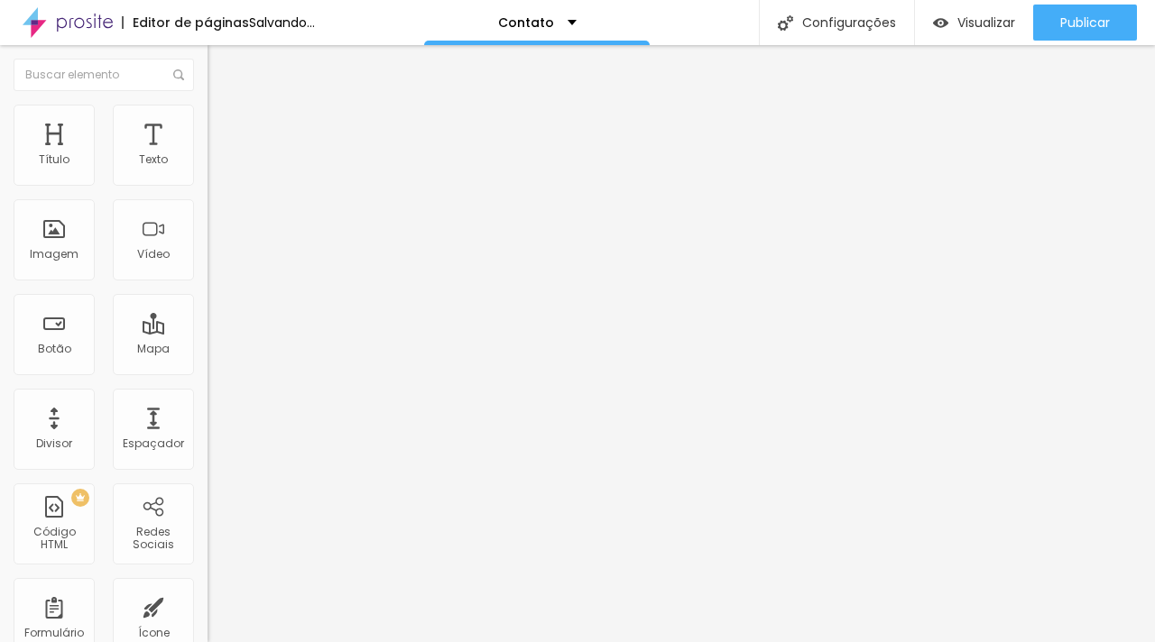
type input "92"
type input "94"
type input "96"
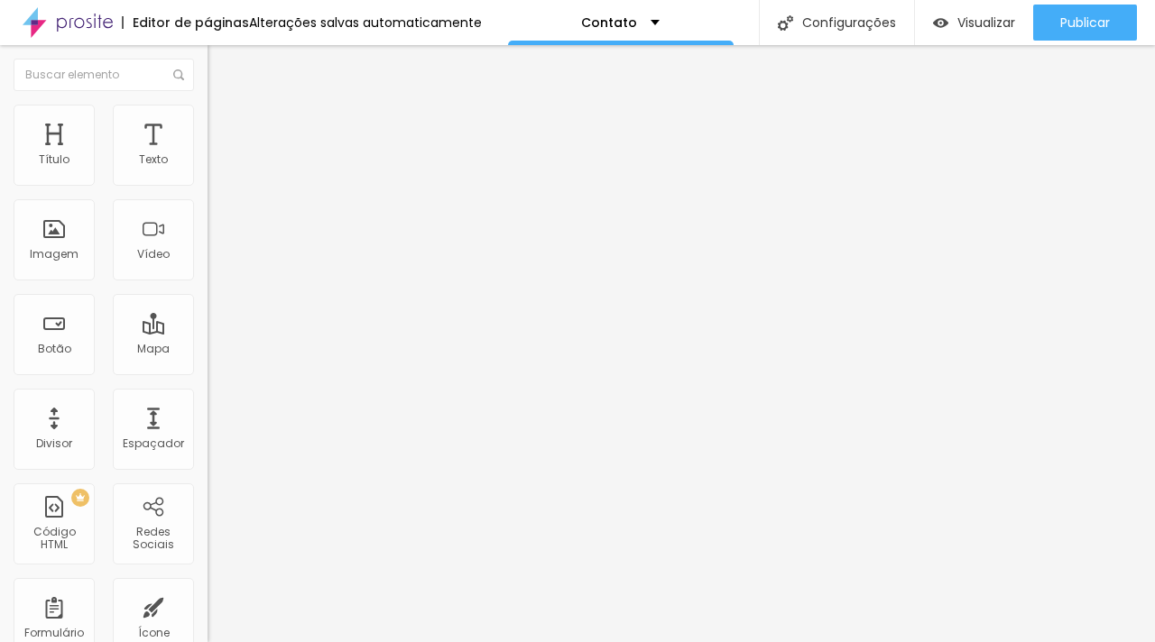
drag, startPoint x: 43, startPoint y: 179, endPoint x: 0, endPoint y: 199, distance: 48.0
click at [207, 350] on input "range" at bounding box center [265, 357] width 116 height 14
drag, startPoint x: 44, startPoint y: 209, endPoint x: 0, endPoint y: 238, distance: 52.8
click at [207, 605] on input "range" at bounding box center [265, 612] width 116 height 14
click at [207, 118] on li "Estilo" at bounding box center [310, 114] width 207 height 18
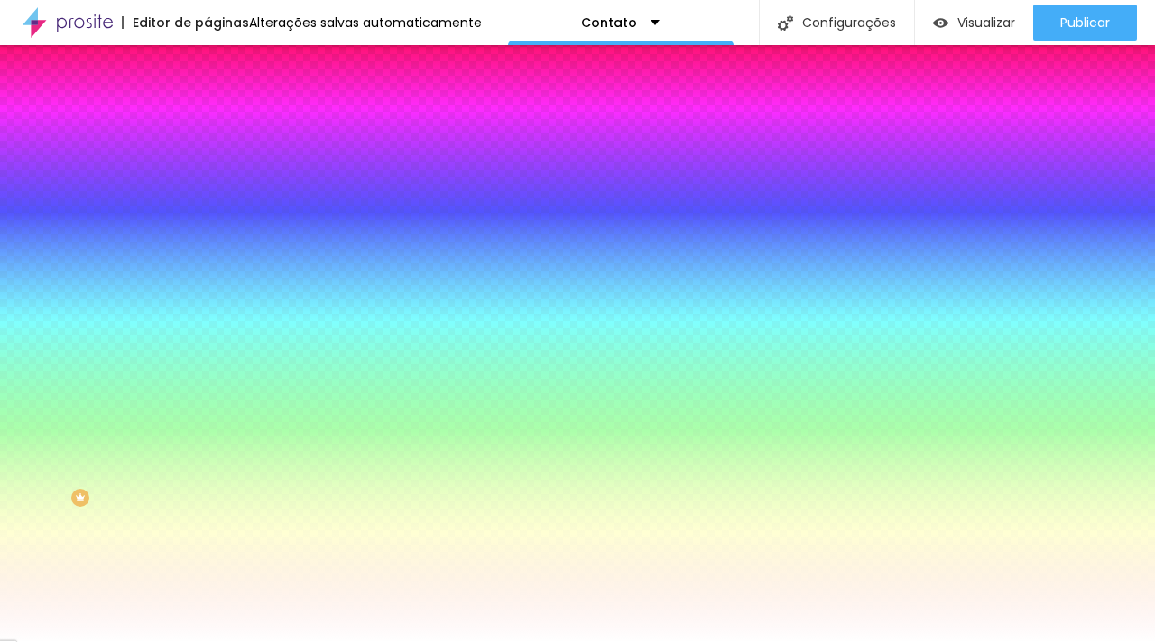
click at [207, 103] on img at bounding box center [215, 95] width 16 height 16
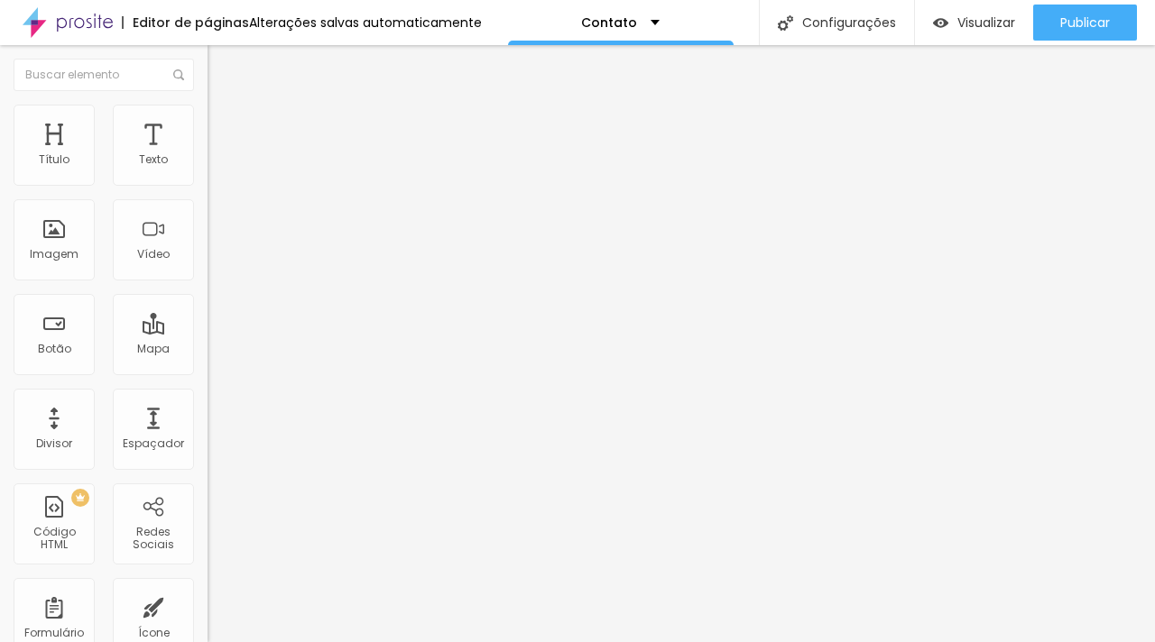
click at [207, 153] on span "Formulário" at bounding box center [237, 145] width 60 height 15
click at [221, 69] on img "button" at bounding box center [228, 66] width 14 height 14
click at [207, 176] on div at bounding box center [310, 173] width 207 height 43
click at [207, 179] on img at bounding box center [213, 172] width 13 height 13
click at [207, 180] on div at bounding box center [310, 187] width 207 height 14
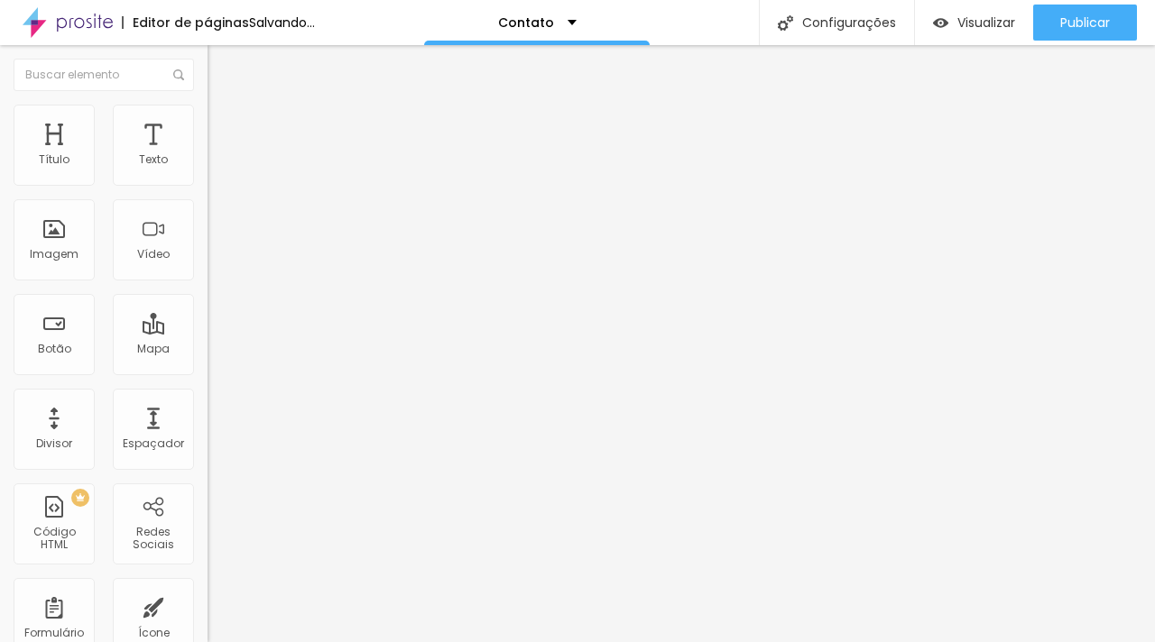
click at [207, 164] on img at bounding box center [213, 158] width 13 height 13
click at [207, 114] on img at bounding box center [215, 113] width 16 height 16
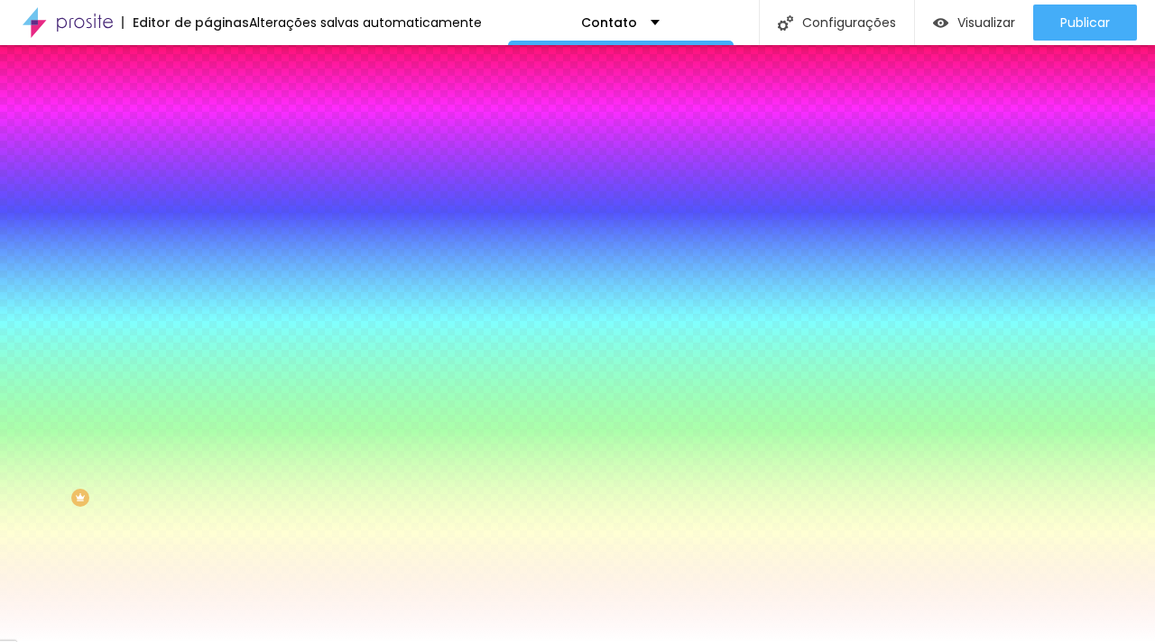
click at [224, 127] on span "Avançado" at bounding box center [254, 134] width 60 height 15
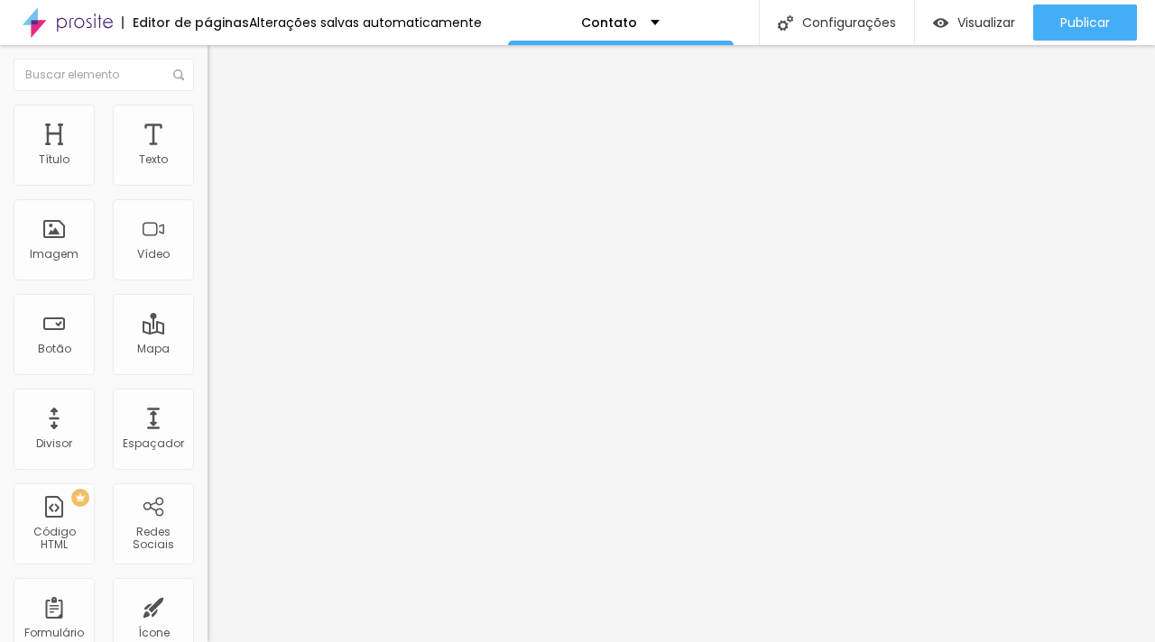
drag, startPoint x: 116, startPoint y: 177, endPoint x: 0, endPoint y: 193, distance: 117.5
click at [207, 350] on input "range" at bounding box center [265, 357] width 116 height 14
click at [224, 122] on span "Estilo" at bounding box center [238, 116] width 28 height 15
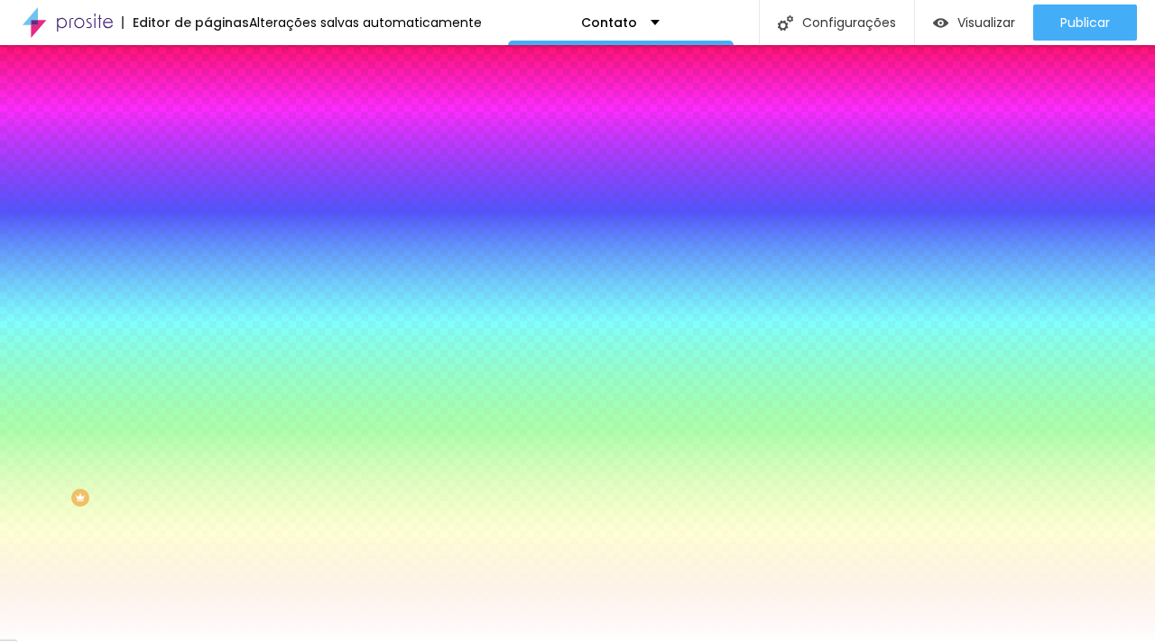
click at [224, 127] on span "Avançado" at bounding box center [254, 134] width 60 height 15
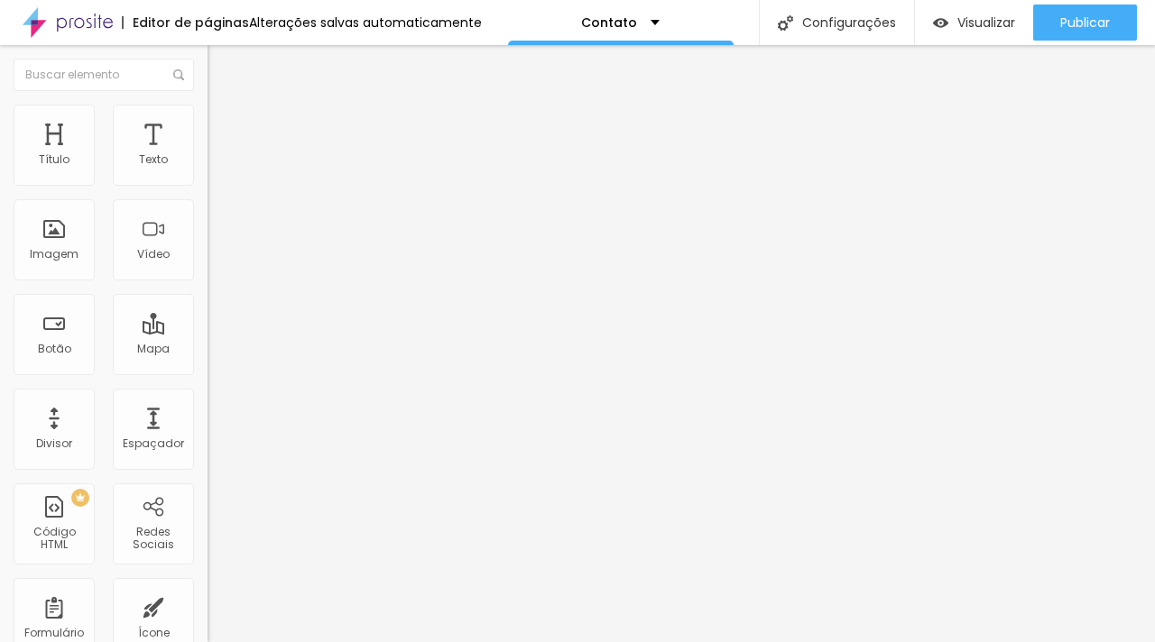
click at [224, 124] on span "Estilo" at bounding box center [238, 116] width 28 height 15
click at [207, 155] on span "Trocar imagem" at bounding box center [256, 147] width 98 height 15
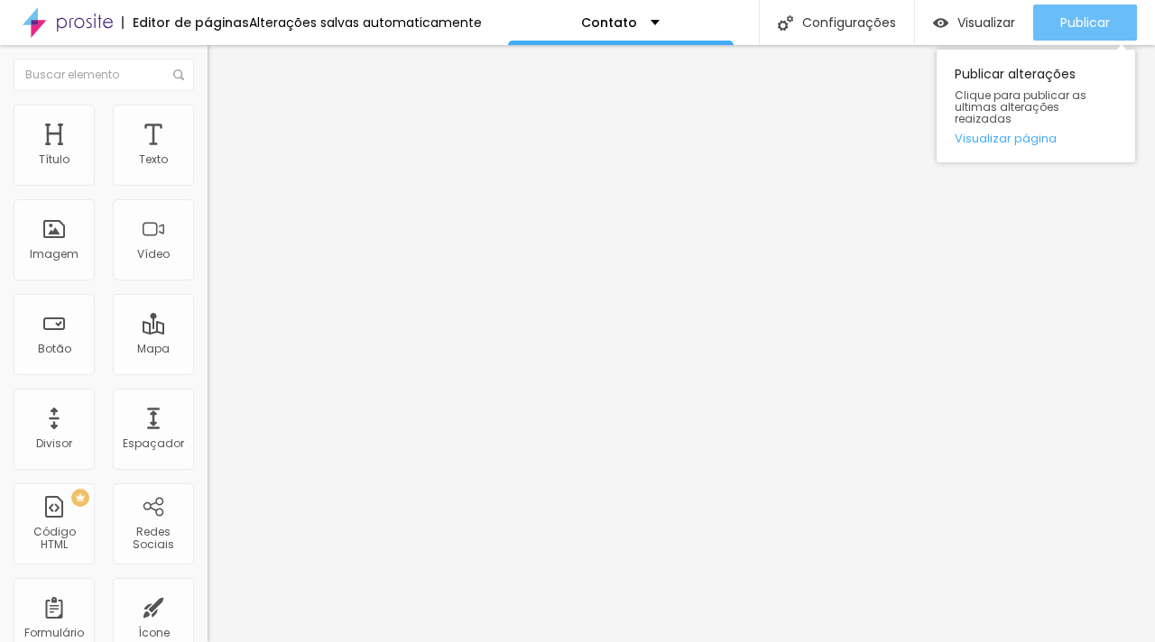
click at [1090, 22] on span "Publicar" at bounding box center [1085, 22] width 50 height 14
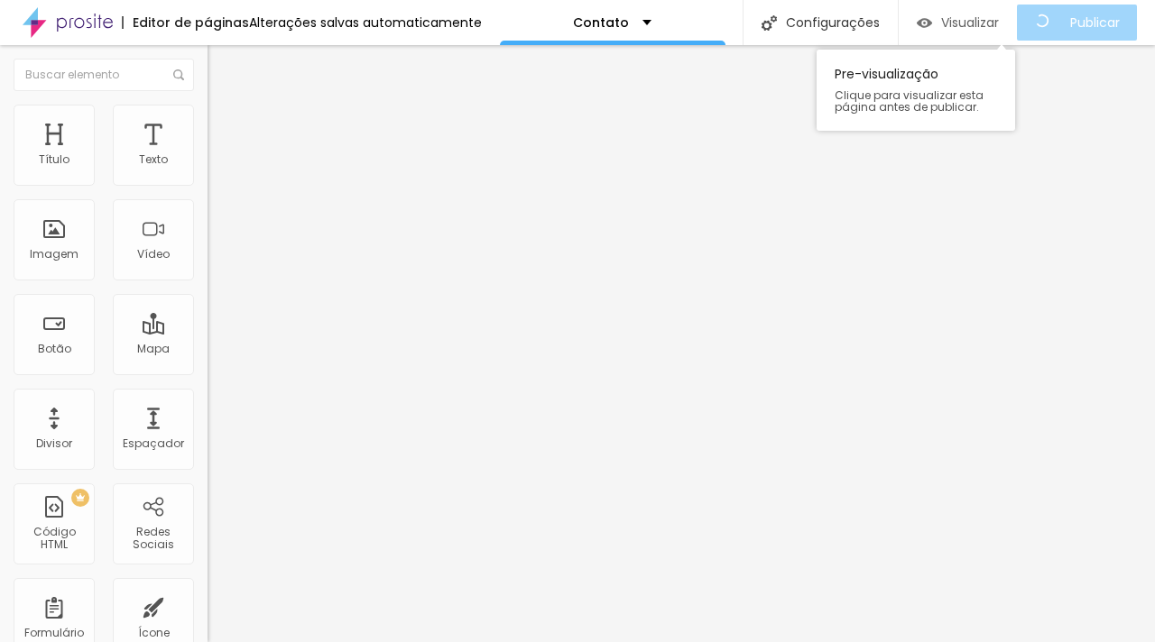
click at [971, 23] on span "Visualizar" at bounding box center [970, 22] width 58 height 14
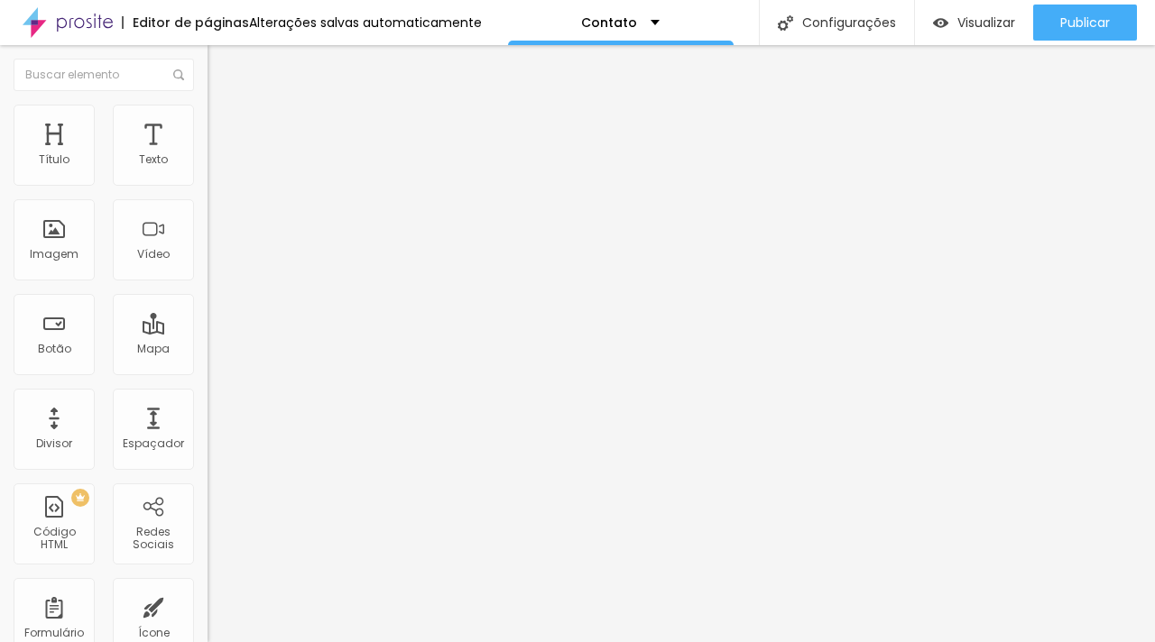
click at [207, 182] on img at bounding box center [212, 187] width 11 height 11
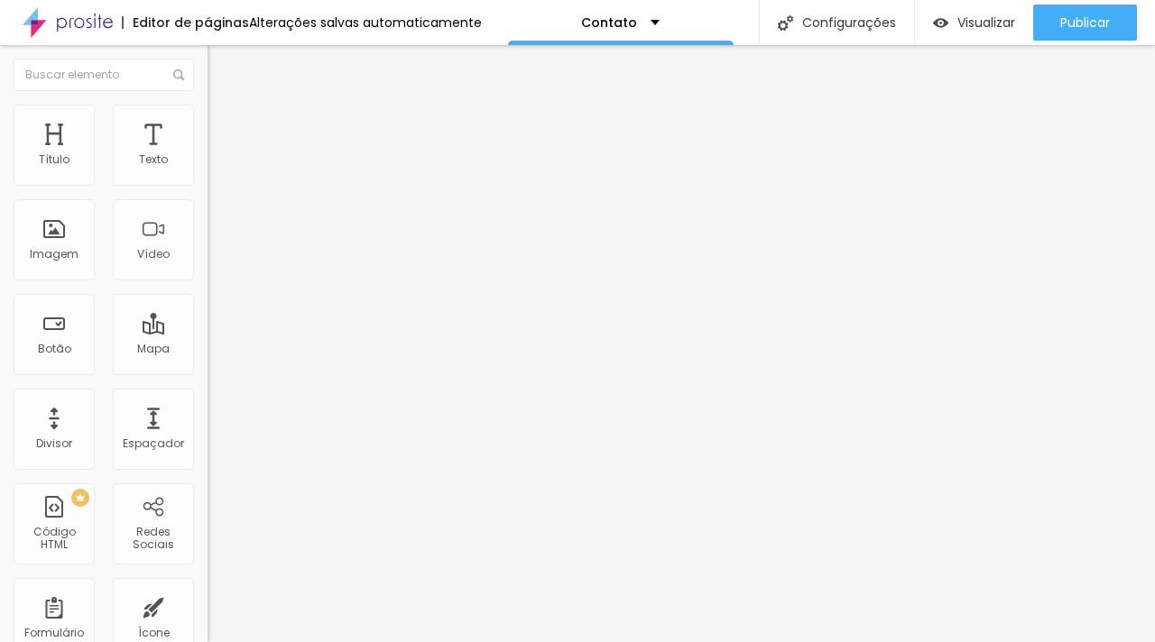
scroll to position [309, 0]
click at [207, 182] on img at bounding box center [212, 187] width 11 height 11
drag, startPoint x: 383, startPoint y: 283, endPoint x: 584, endPoint y: 252, distance: 202.8
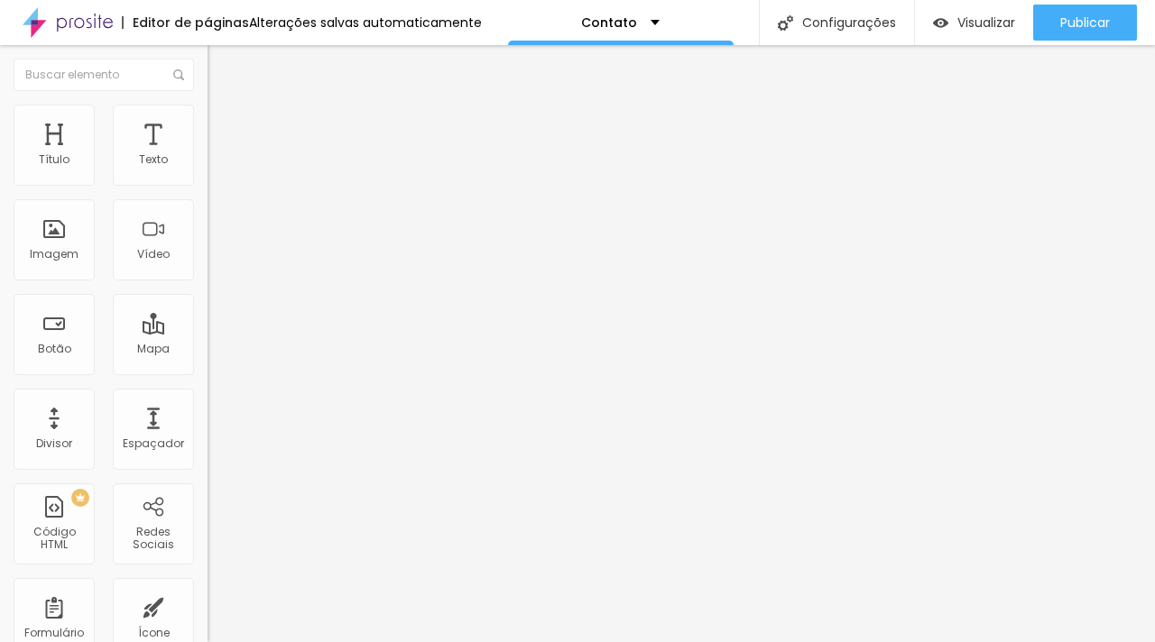
drag, startPoint x: 613, startPoint y: 452, endPoint x: 611, endPoint y: 416, distance: 36.2
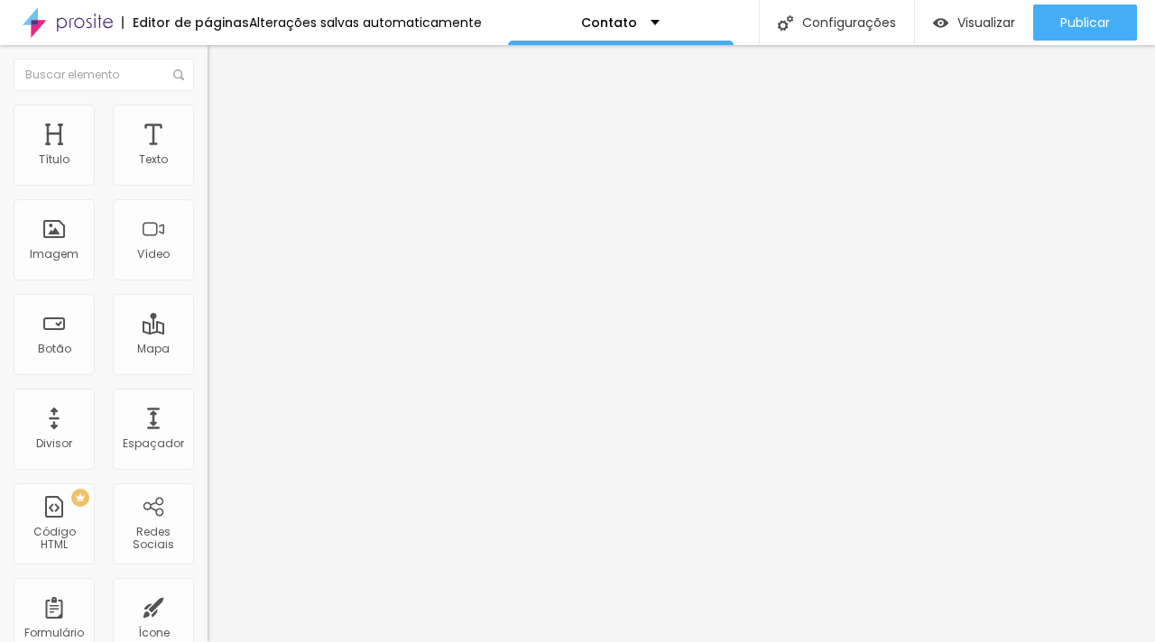
drag, startPoint x: 523, startPoint y: 397, endPoint x: 559, endPoint y: 198, distance: 201.7
drag, startPoint x: 278, startPoint y: 400, endPoint x: 279, endPoint y: 216, distance: 184.0
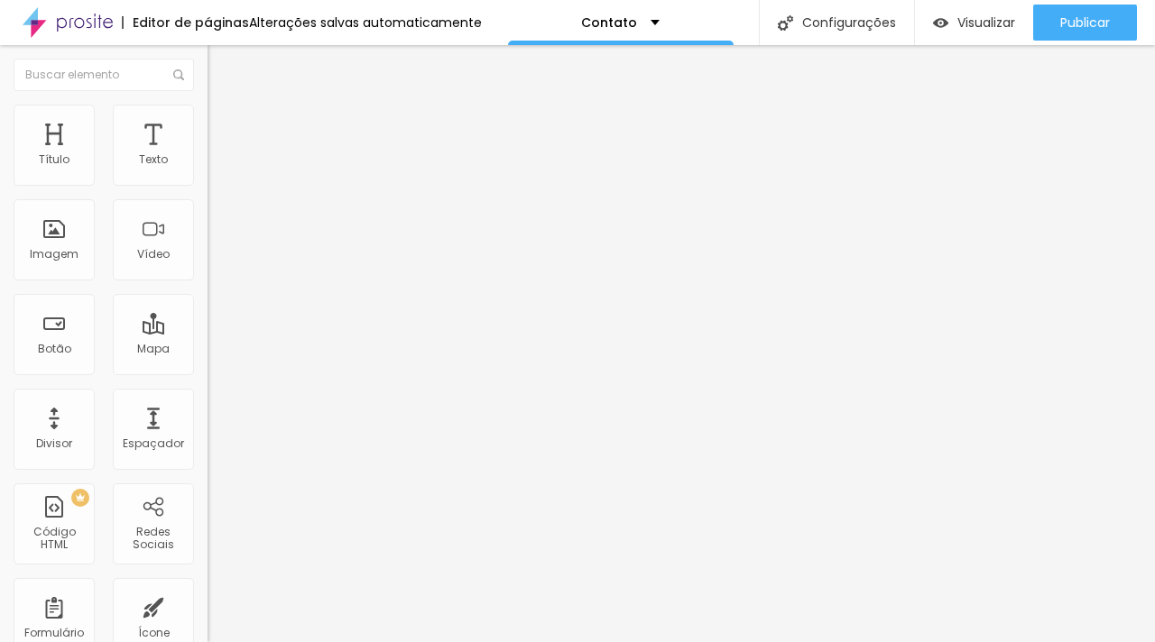
click at [207, 182] on img at bounding box center [212, 187] width 11 height 11
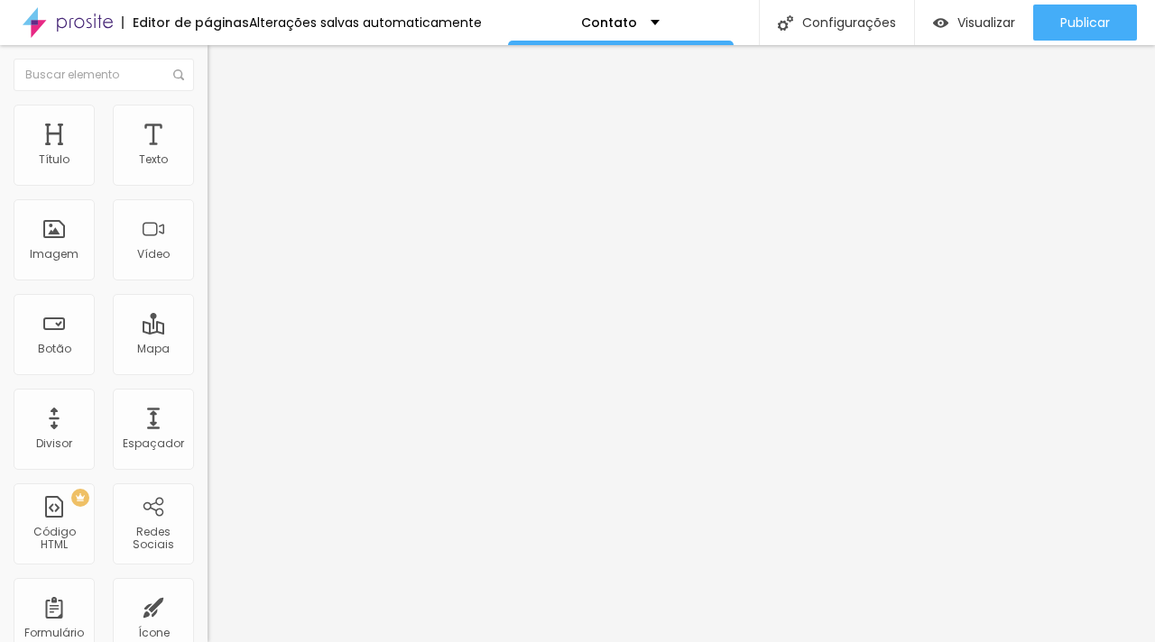
drag, startPoint x: 450, startPoint y: 461, endPoint x: 263, endPoint y: 456, distance: 186.8
click at [207, 182] on img at bounding box center [212, 187] width 11 height 11
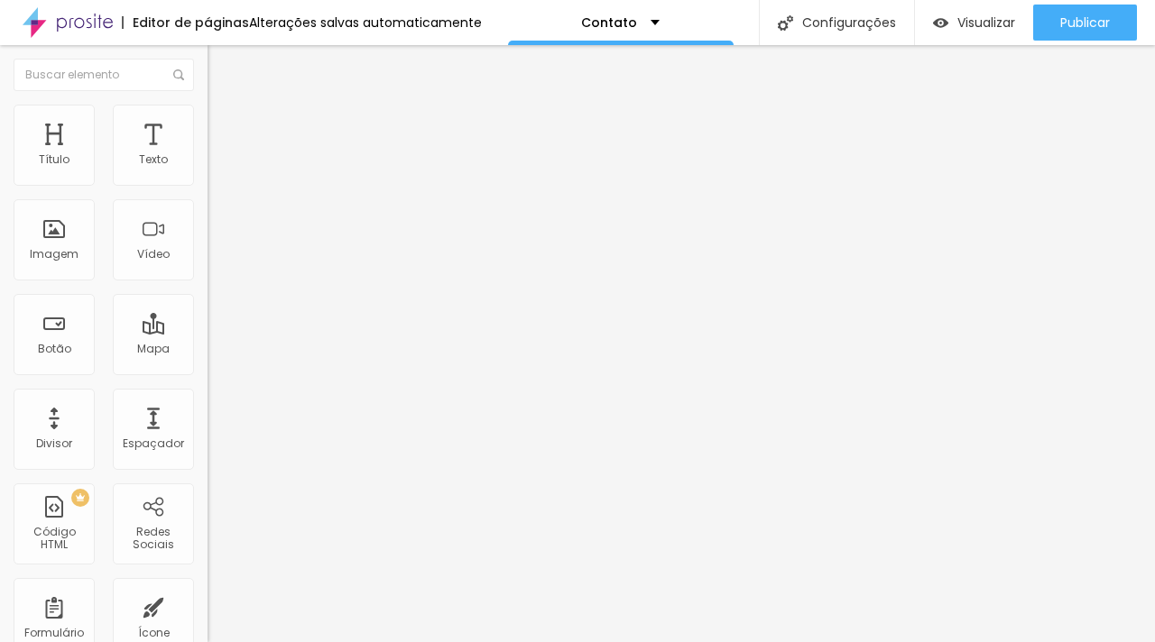
scroll to position [4, 0]
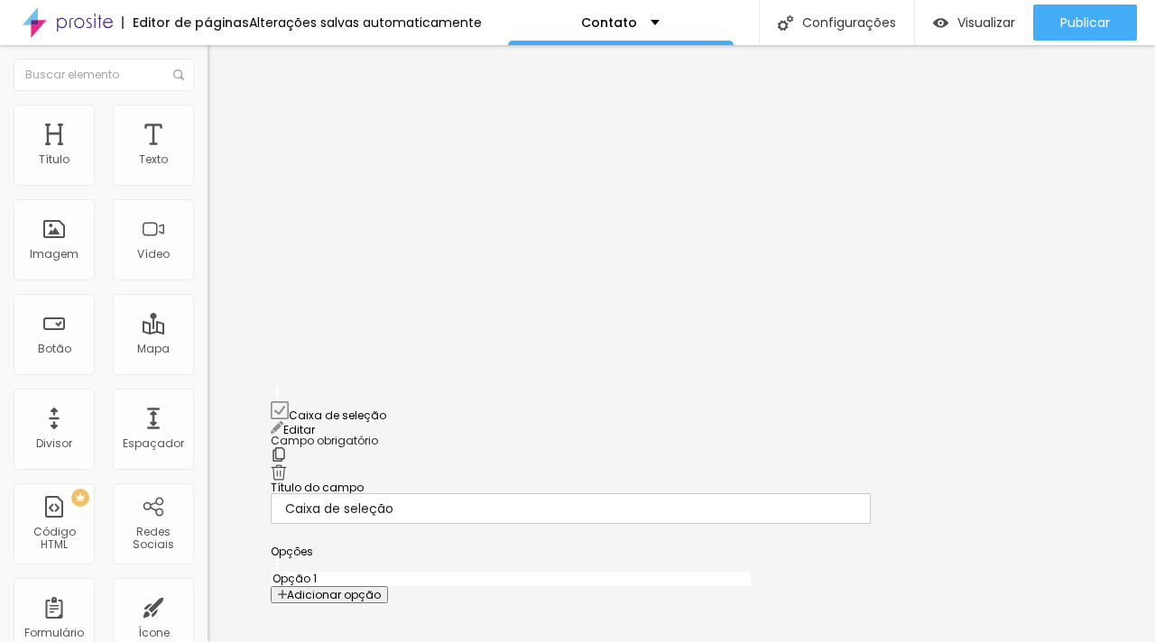
scroll to position [388, 0]
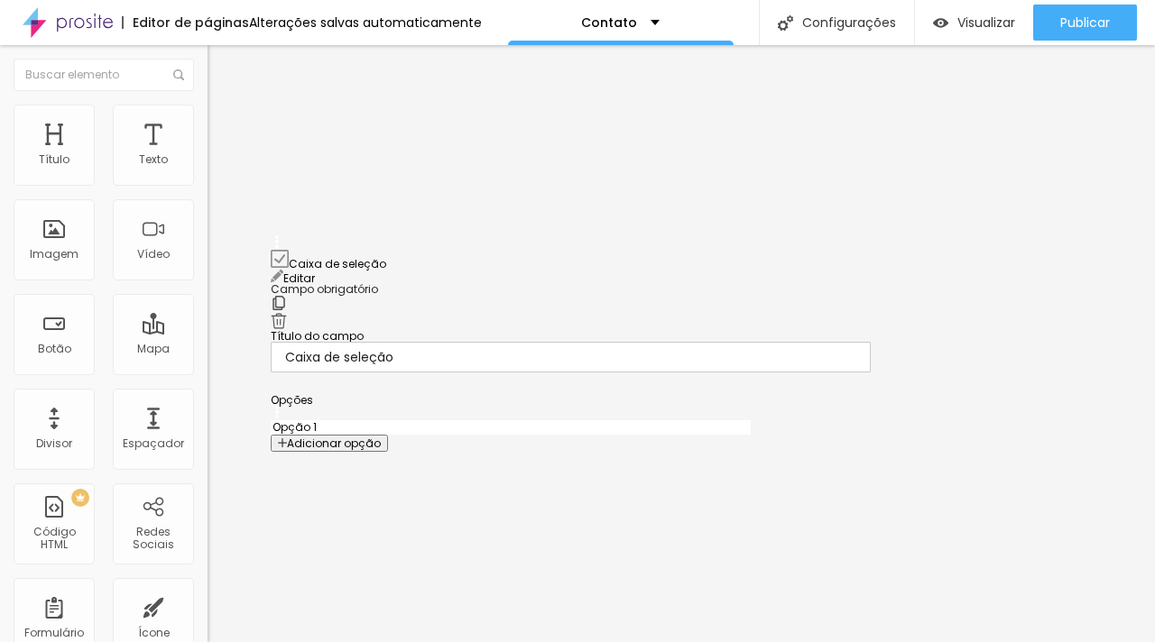
drag, startPoint x: 275, startPoint y: 507, endPoint x: 346, endPoint y: 254, distance: 263.1
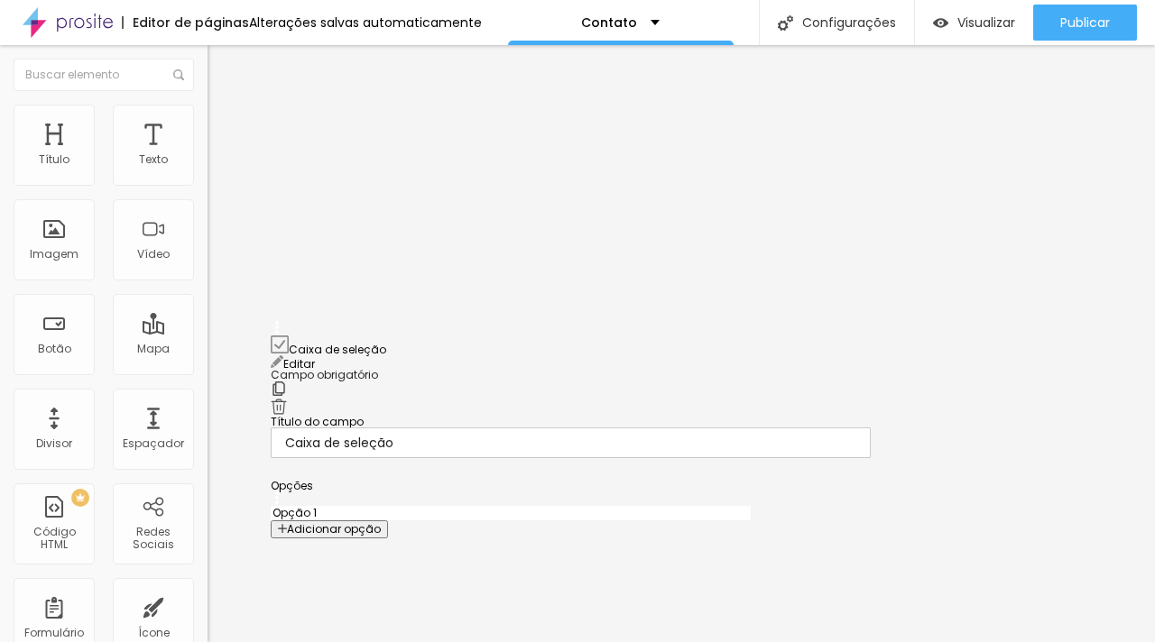
scroll to position [189, 0]
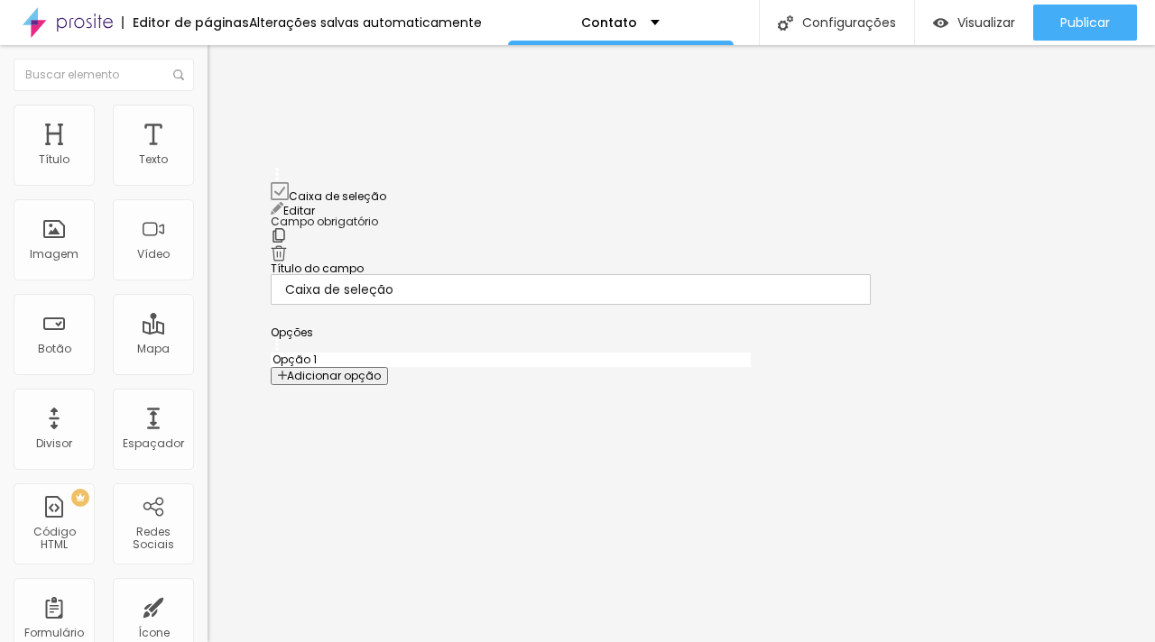
drag, startPoint x: 272, startPoint y: 372, endPoint x: 287, endPoint y: 189, distance: 182.8
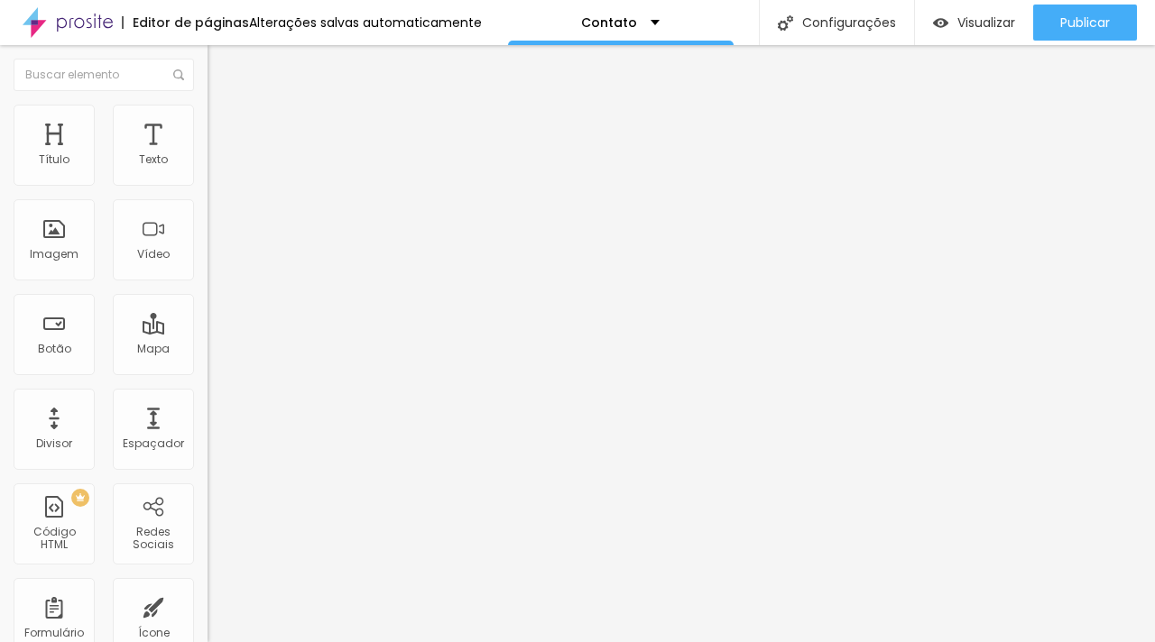
drag, startPoint x: 465, startPoint y: 276, endPoint x: 60, endPoint y: 261, distance: 405.4
drag, startPoint x: 432, startPoint y: 361, endPoint x: 337, endPoint y: 364, distance: 95.7
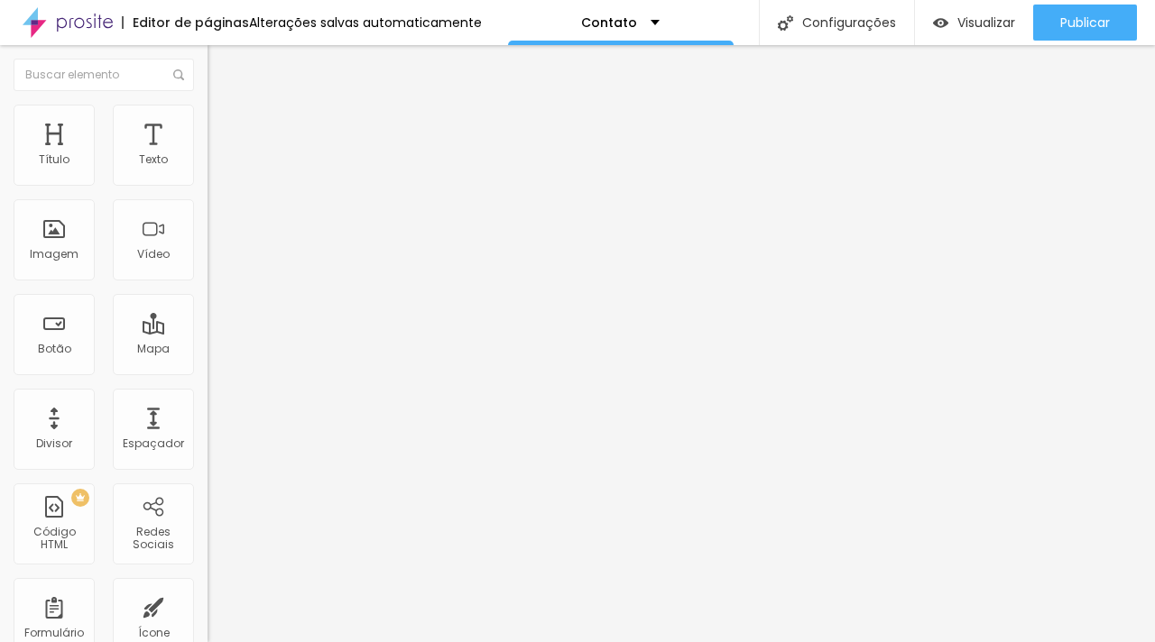
click at [207, 182] on img at bounding box center [212, 187] width 11 height 11
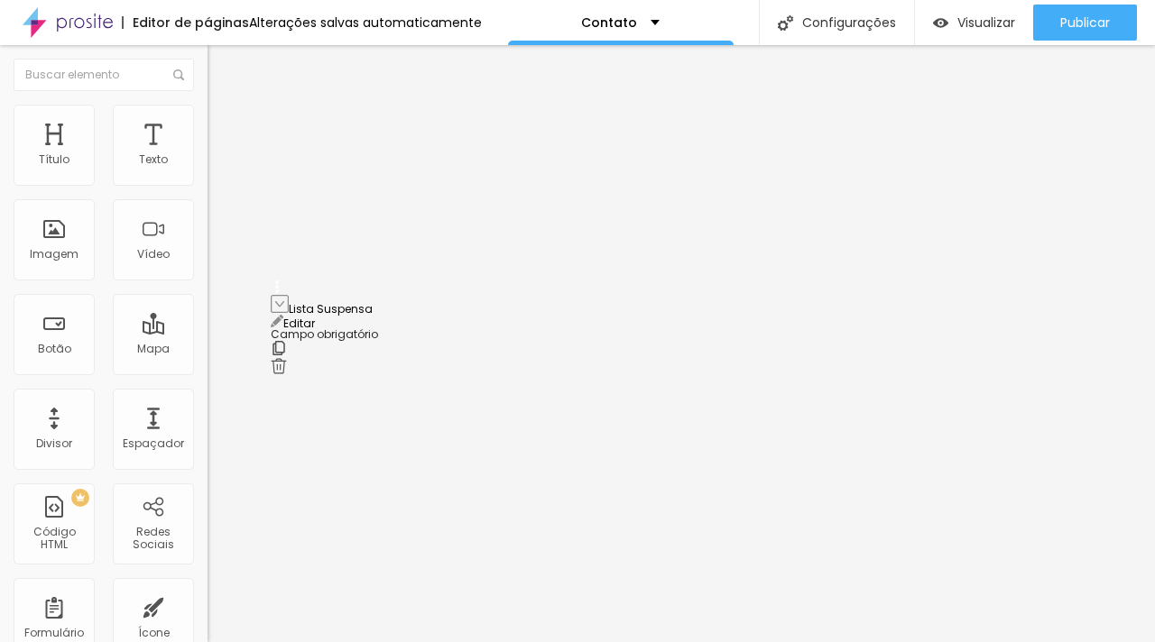
drag, startPoint x: 274, startPoint y: 427, endPoint x: 272, endPoint y: 305, distance: 121.8
drag, startPoint x: 565, startPoint y: 381, endPoint x: 248, endPoint y: 373, distance: 316.7
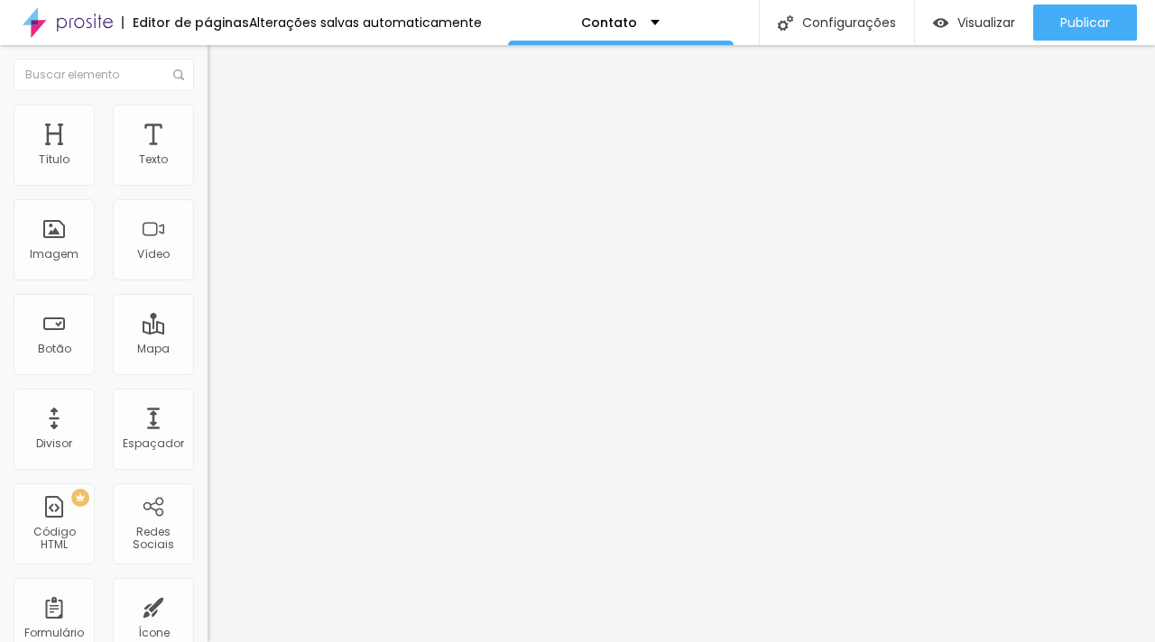
scroll to position [83, 0]
drag, startPoint x: 410, startPoint y: 462, endPoint x: 276, endPoint y: 459, distance: 133.5
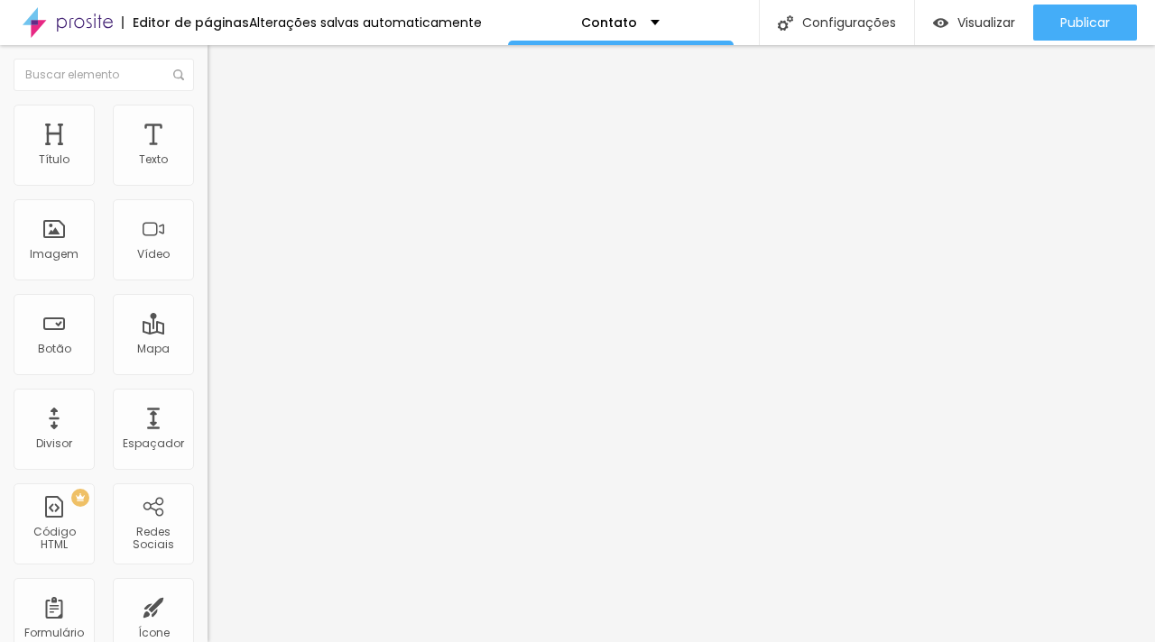
drag, startPoint x: 493, startPoint y: 507, endPoint x: 310, endPoint y: 498, distance: 182.5
click at [207, 182] on img at bounding box center [212, 187] width 11 height 11
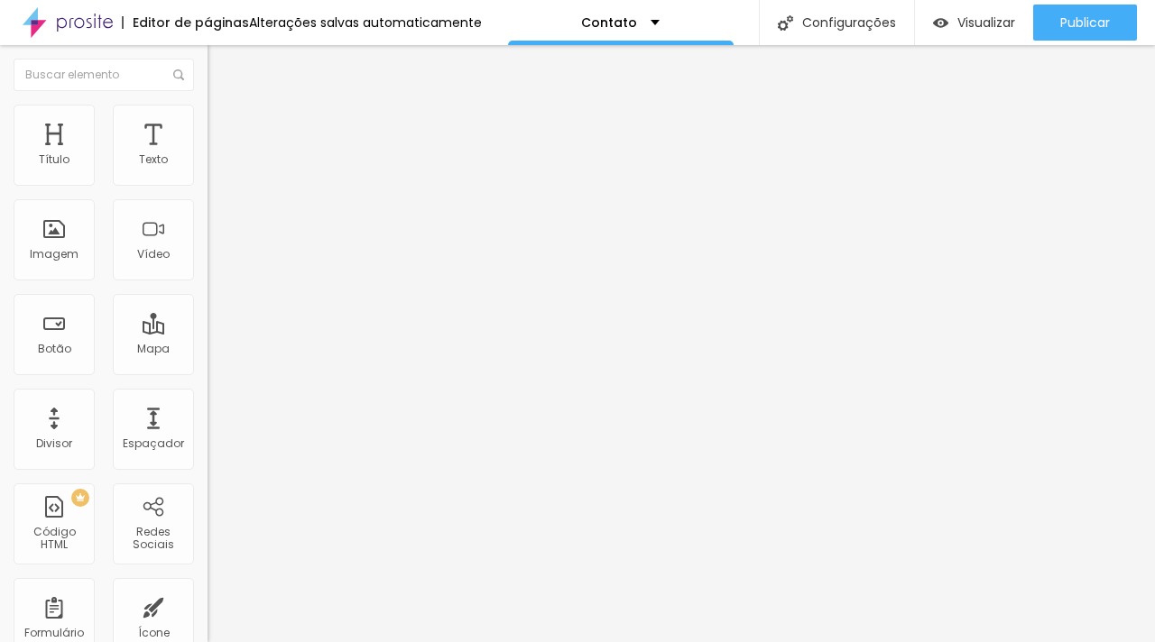
scroll to position [66, 0]
drag, startPoint x: 277, startPoint y: 386, endPoint x: 693, endPoint y: 386, distance: 415.9
drag, startPoint x: 453, startPoint y: 468, endPoint x: 414, endPoint y: 392, distance: 85.9
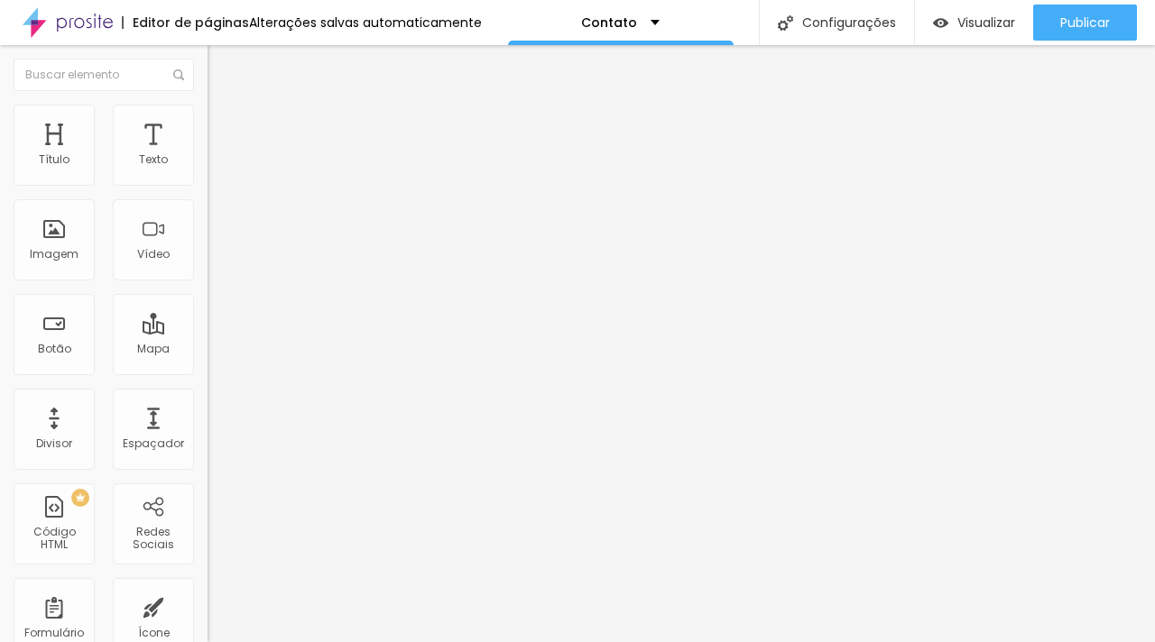
drag, startPoint x: 407, startPoint y: 487, endPoint x: 206, endPoint y: 469, distance: 202.0
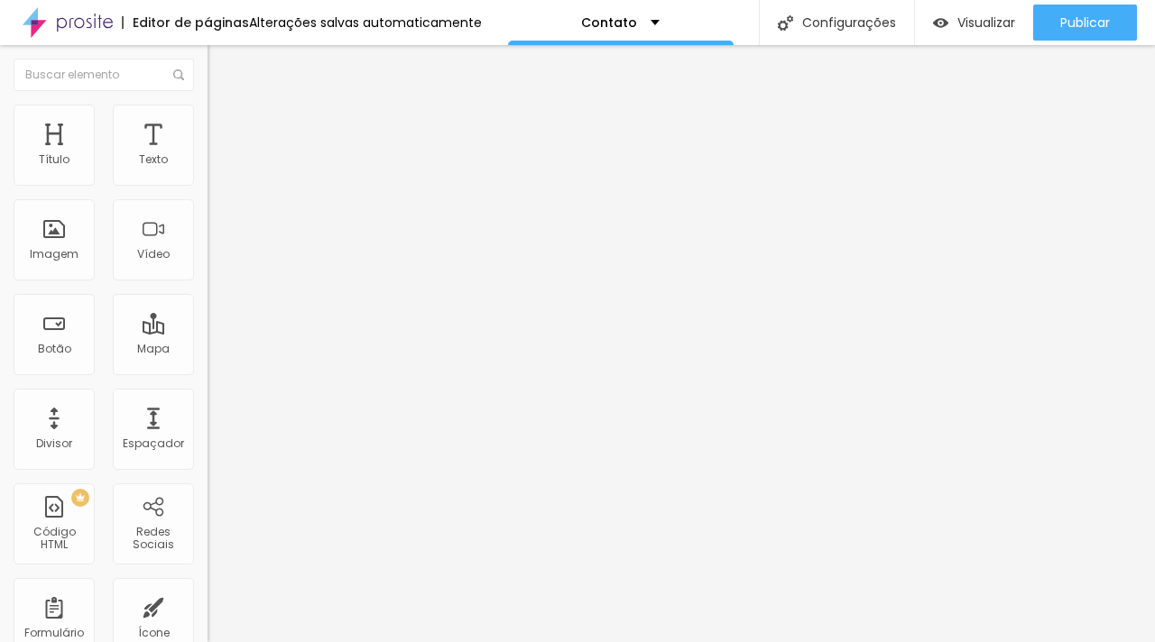
click at [215, 168] on icon "button" at bounding box center [220, 162] width 11 height 11
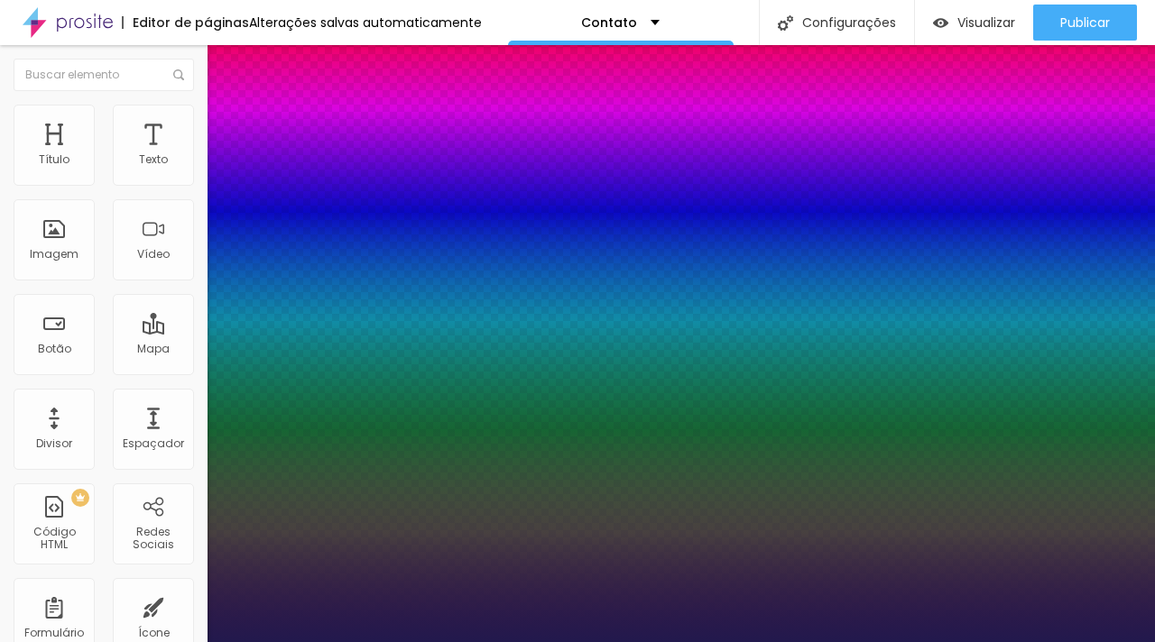
click at [831, 641] on div at bounding box center [577, 642] width 1155 height 0
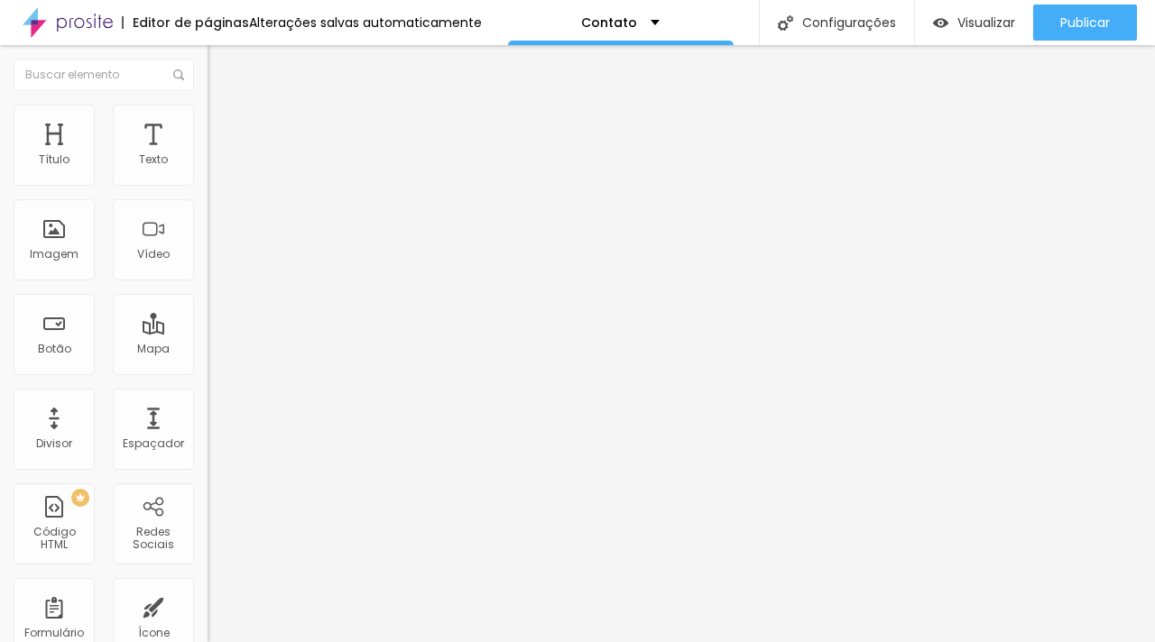
click at [217, 166] on icon "button" at bounding box center [220, 162] width 7 height 7
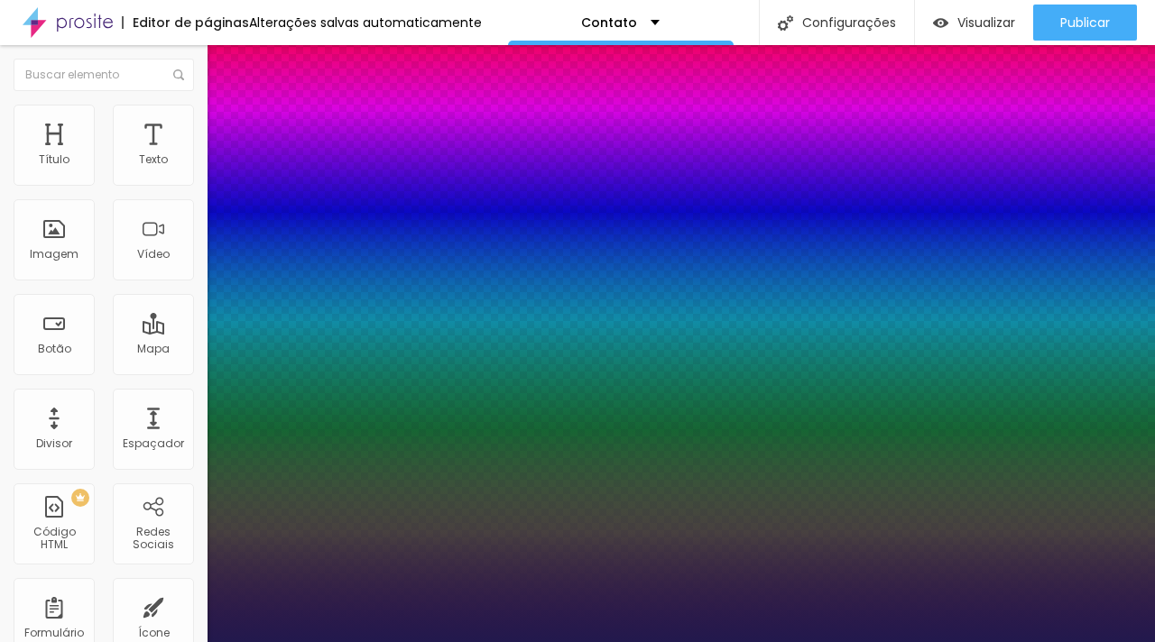
click at [908, 641] on div at bounding box center [577, 642] width 1155 height 0
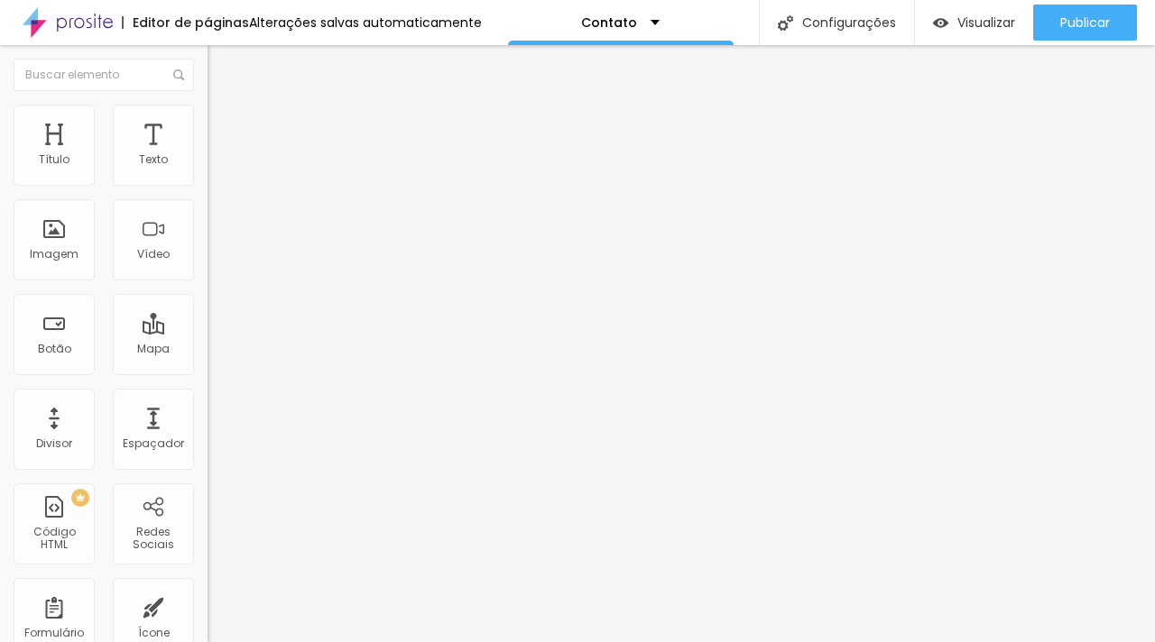
click at [207, 123] on li "Avançado" at bounding box center [310, 132] width 207 height 18
click at [207, 177] on img at bounding box center [213, 172] width 13 height 13
click at [207, 179] on img at bounding box center [213, 172] width 13 height 13
click at [207, 182] on div "Alinhamento" at bounding box center [310, 168] width 207 height 54
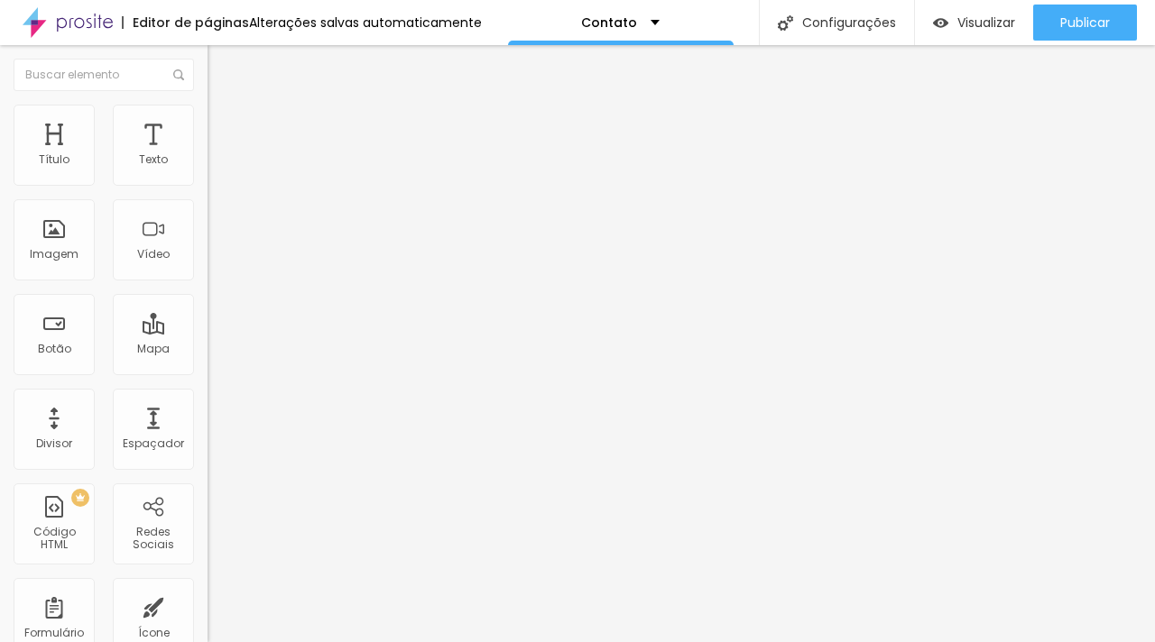
click at [207, 180] on img at bounding box center [213, 186] width 13 height 13
click at [207, 164] on img at bounding box center [213, 158] width 13 height 13
click at [215, 168] on icon "button" at bounding box center [220, 162] width 11 height 11
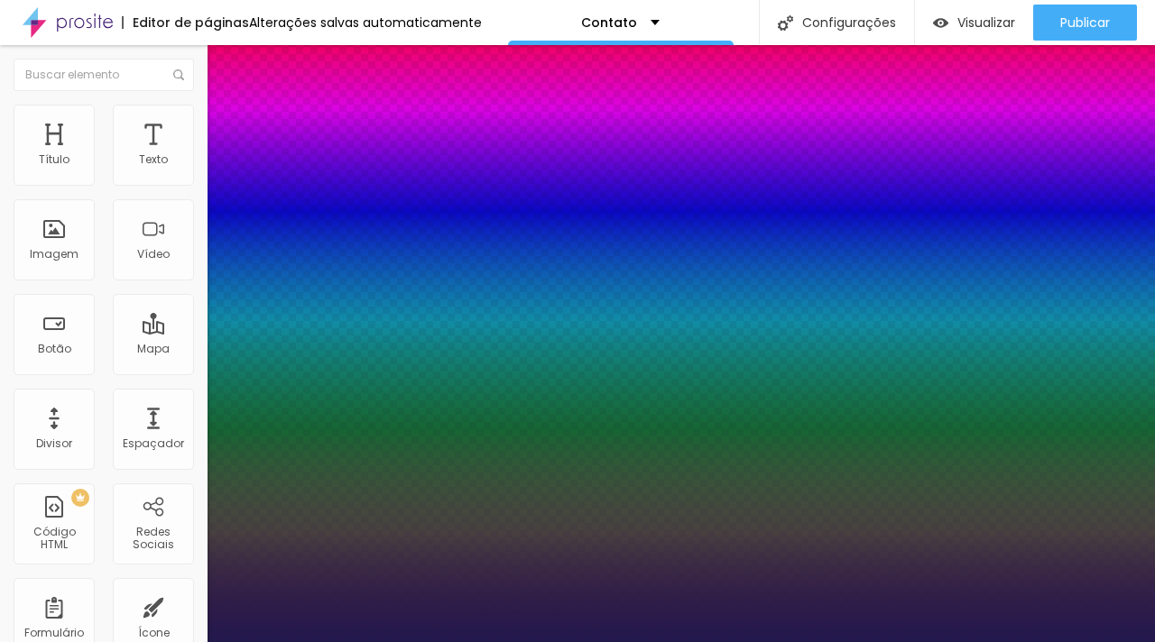
drag, startPoint x: 245, startPoint y: 304, endPoint x: 268, endPoint y: 306, distance: 22.6
click at [476, 641] on div at bounding box center [577, 642] width 1155 height 0
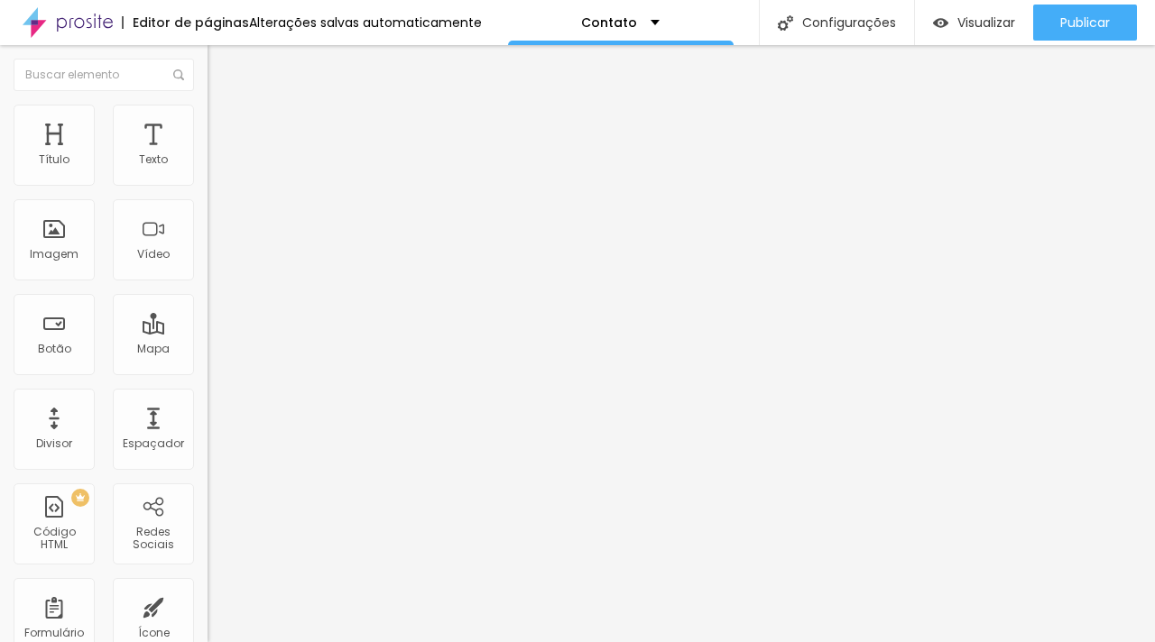
click at [207, 173] on button "button" at bounding box center [219, 163] width 25 height 19
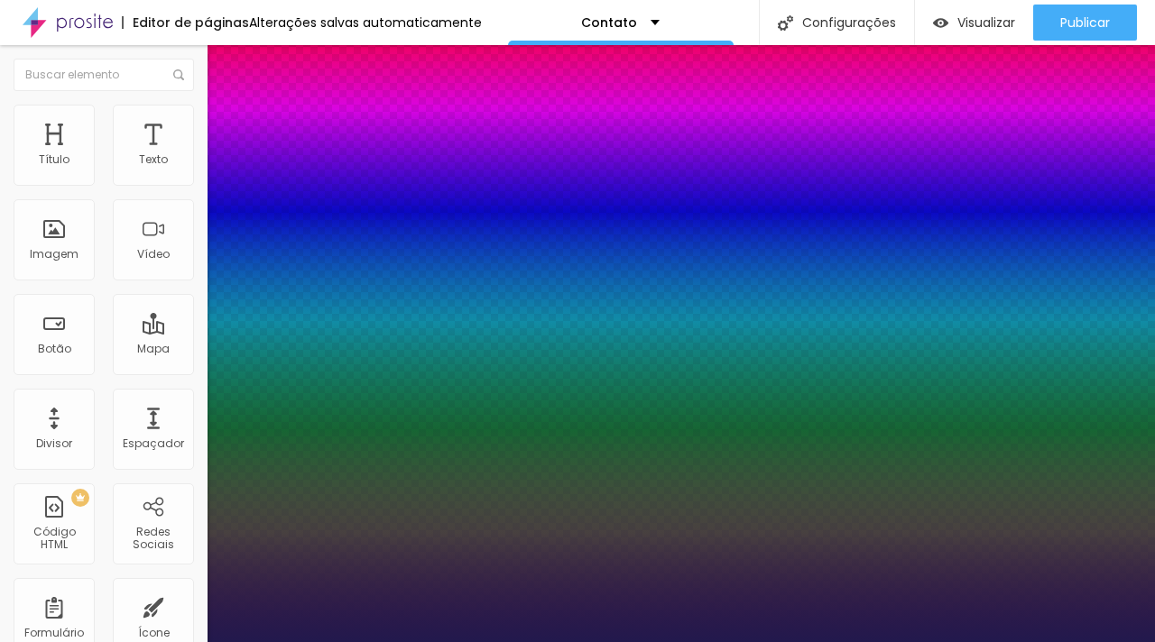
click at [500, 641] on div at bounding box center [577, 642] width 1155 height 0
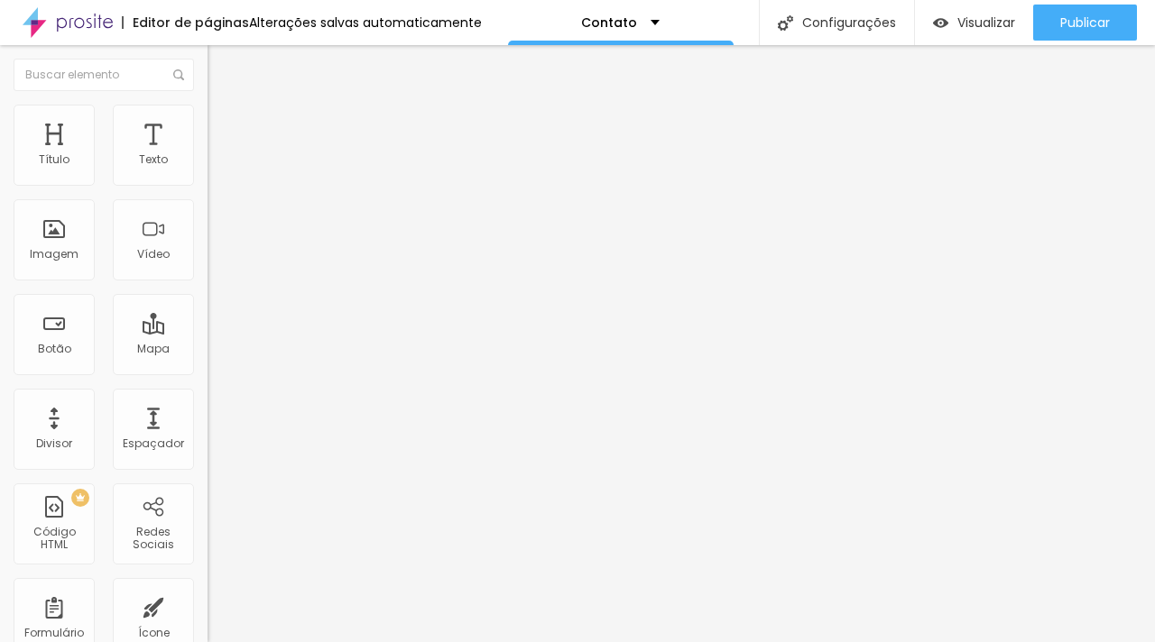
click at [207, 335] on div "Editar Seção Conteúdo Estilo Avançado Modo Encaixotado Encaixotado Completo" at bounding box center [310, 343] width 207 height 597
click at [207, 164] on span "Encaixotado" at bounding box center [242, 156] width 70 height 15
click at [207, 192] on span "Completo" at bounding box center [234, 184] width 55 height 15
click at [207, 175] on span "Encaixotado" at bounding box center [242, 167] width 70 height 15
click at [207, 190] on div "Completo" at bounding box center [310, 185] width 207 height 11
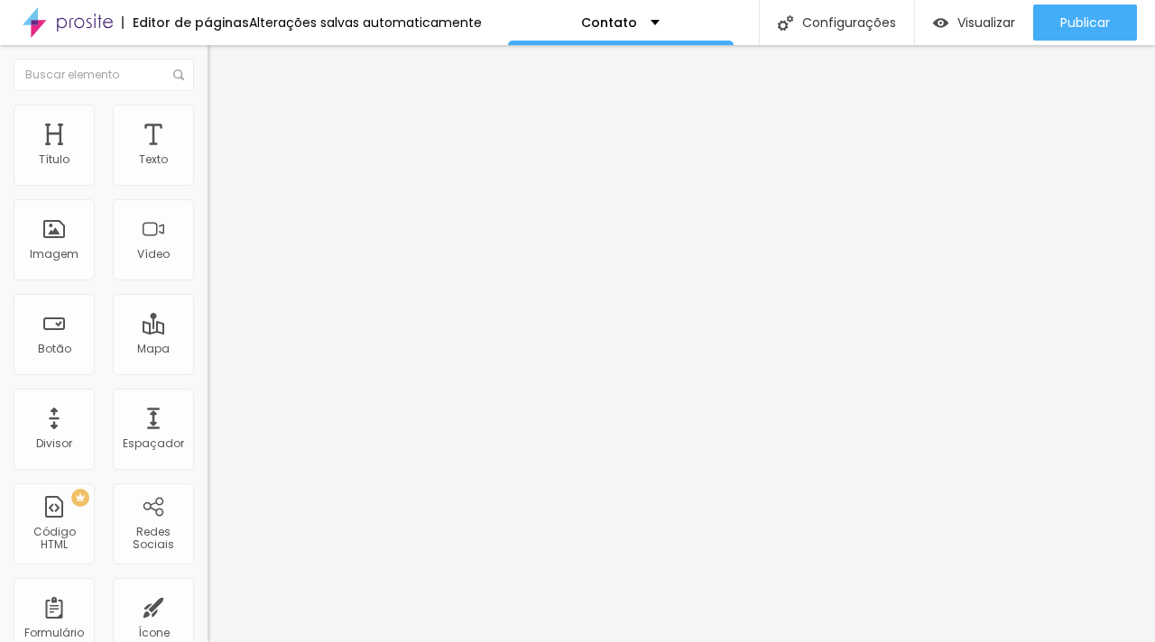
click at [207, 175] on span "Encaixotado" at bounding box center [242, 167] width 70 height 15
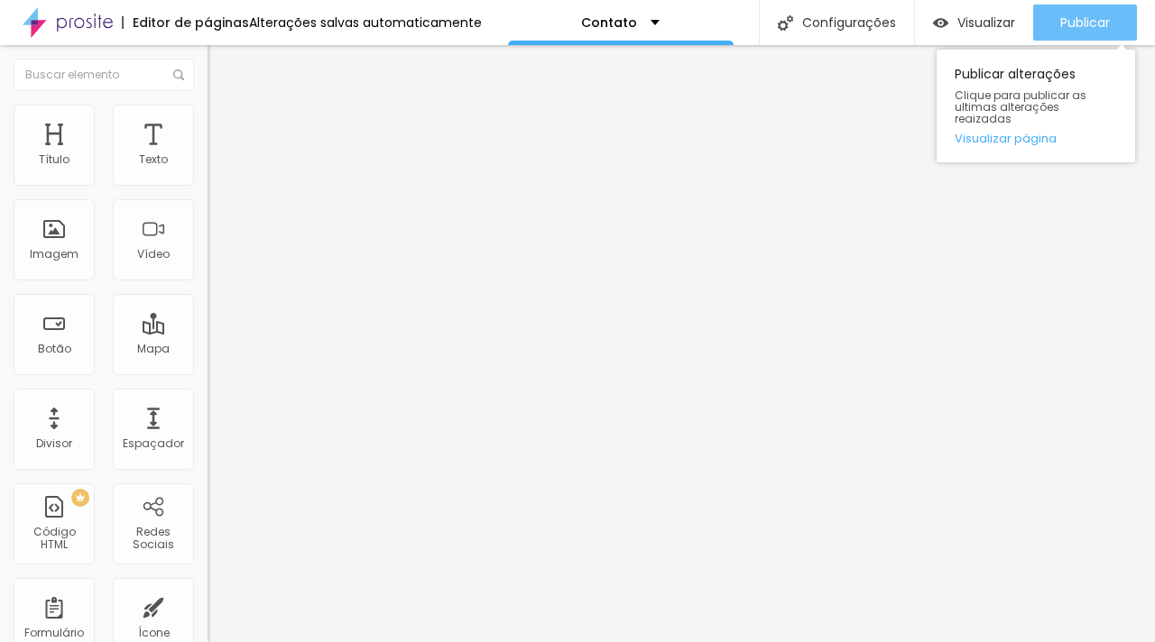
click at [1122, 14] on button "Publicar" at bounding box center [1085, 23] width 104 height 36
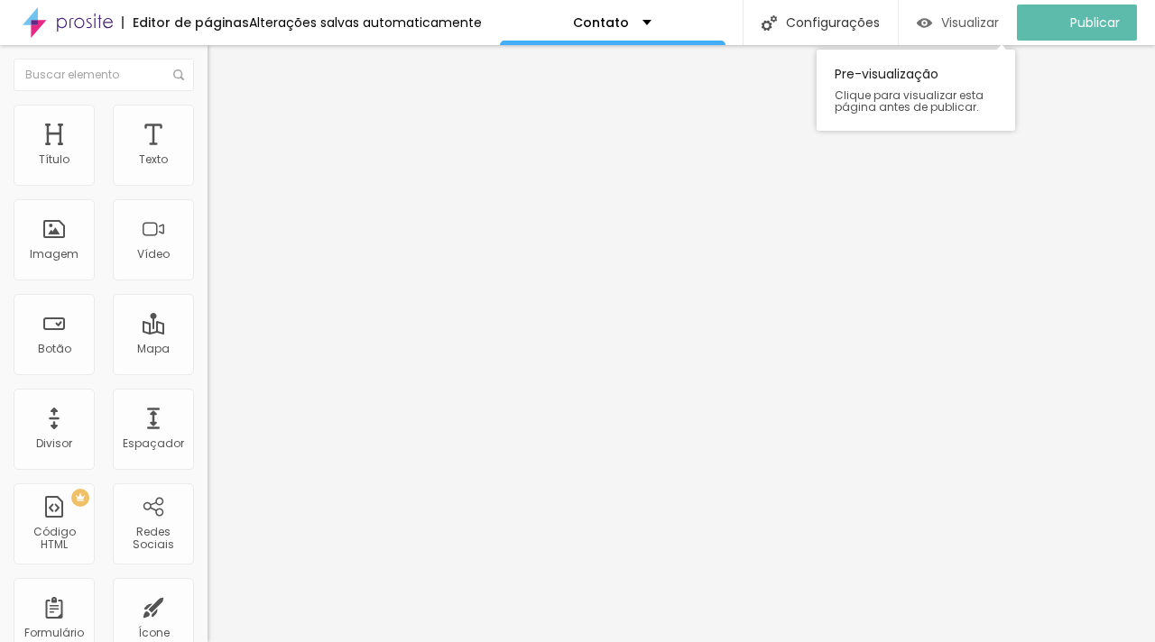
click at [984, 18] on span "Visualizar" at bounding box center [970, 22] width 58 height 14
